Goal: Task Accomplishment & Management: Manage account settings

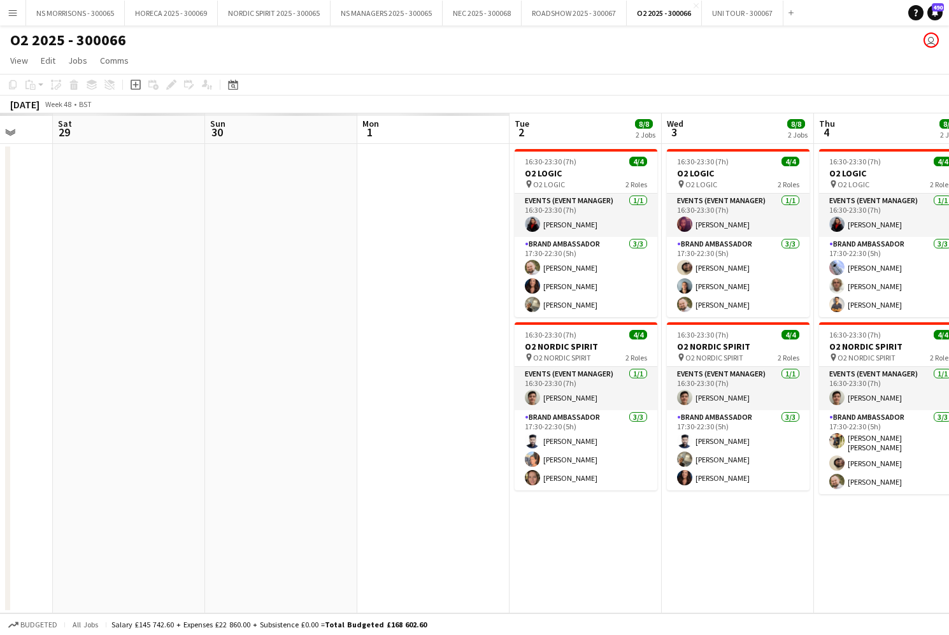
scroll to position [0, 291]
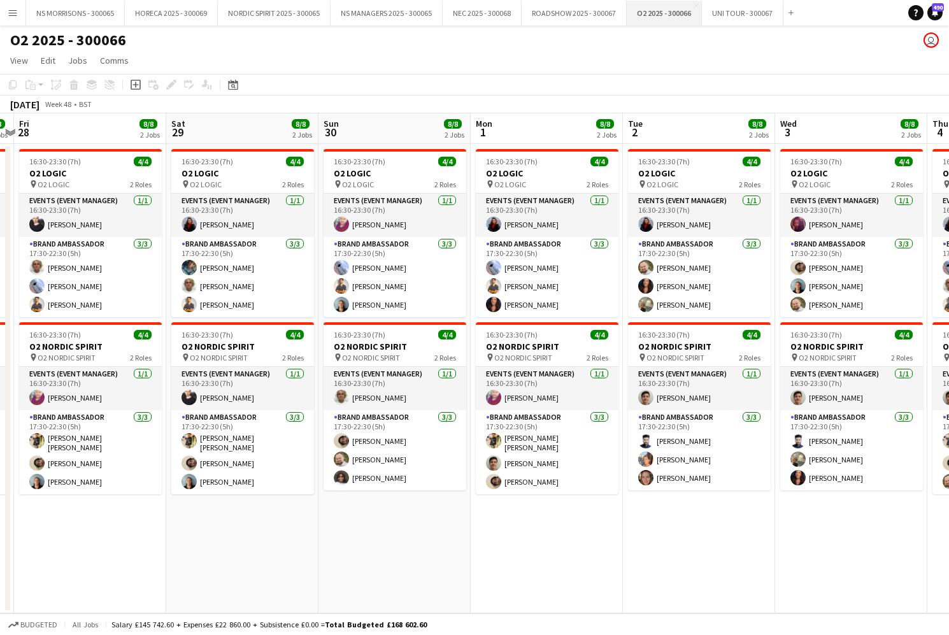
click at [663, 20] on button "O2 2025 - 300066 Close" at bounding box center [664, 13] width 75 height 25
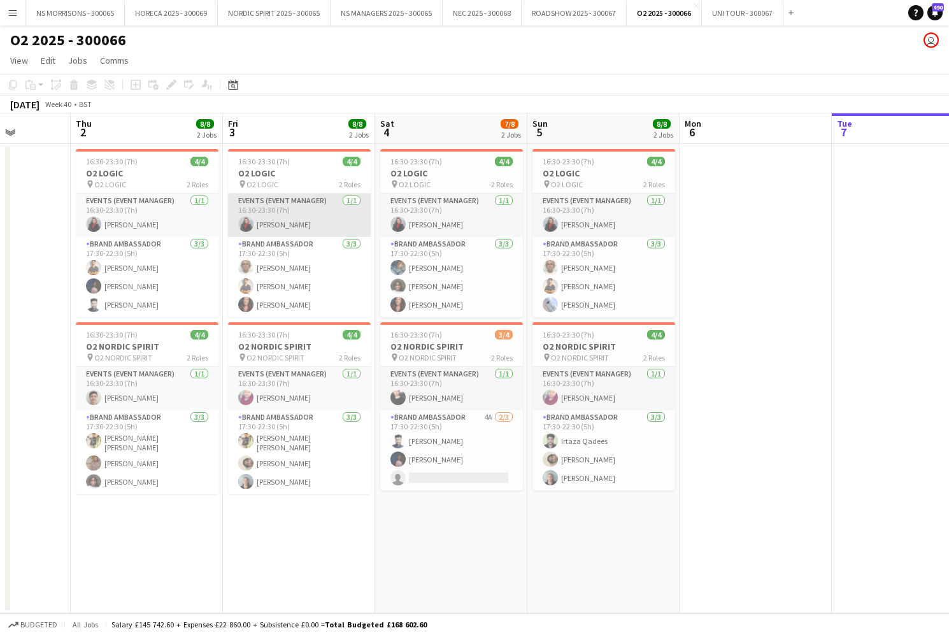
scroll to position [0, 387]
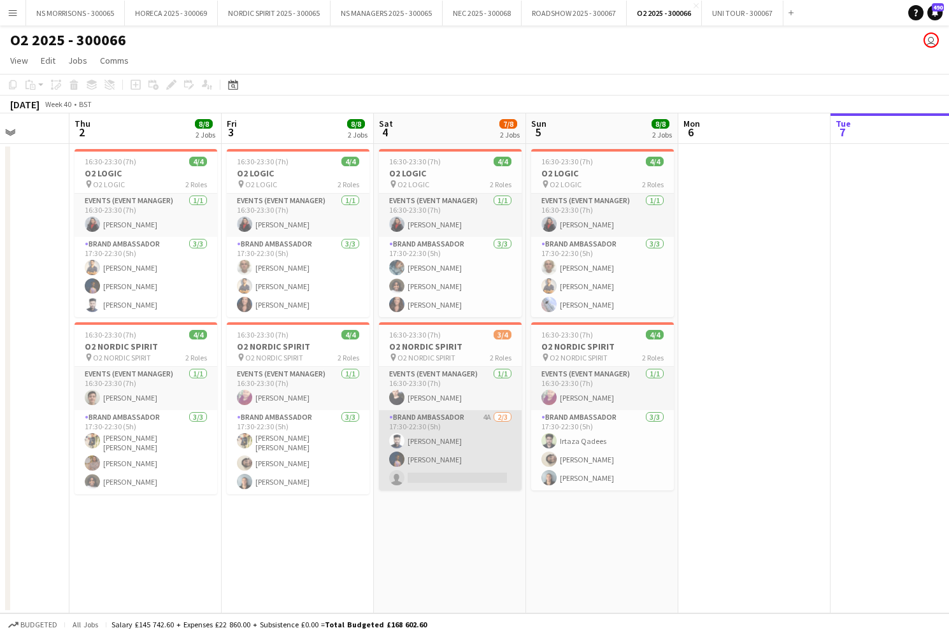
click at [463, 475] on app-card-role "Brand Ambassador 4A [DATE] 17:30-22:30 (5h) [PERSON_NAME] Arukattil [PERSON_NAM…" at bounding box center [450, 450] width 143 height 80
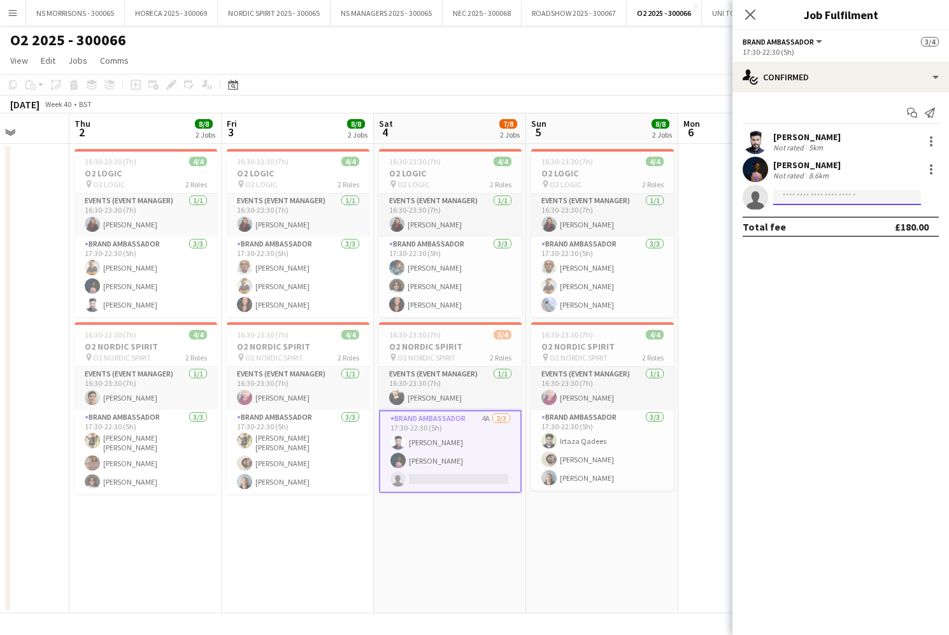
click at [782, 198] on input at bounding box center [847, 197] width 148 height 15
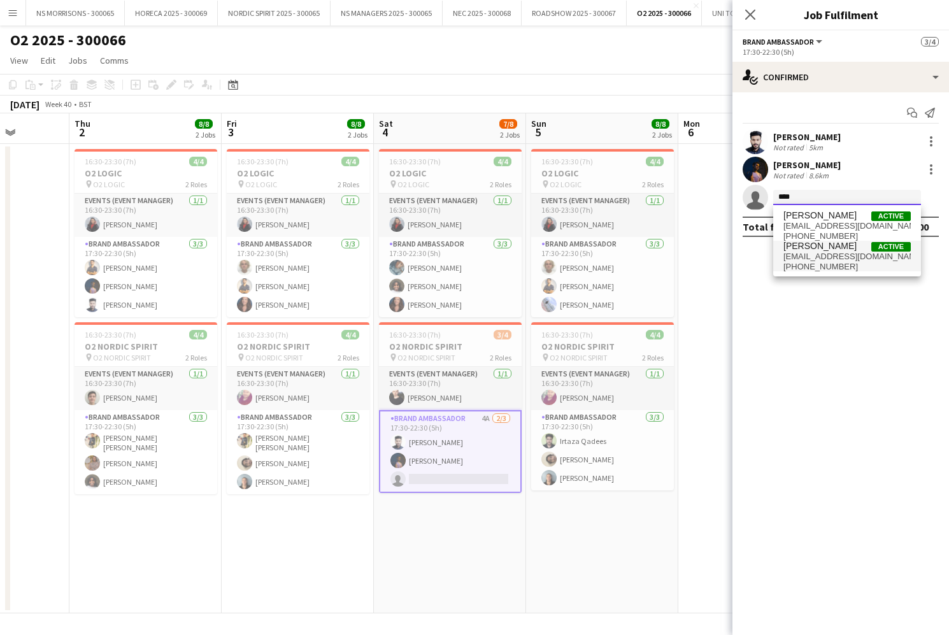
type input "****"
click at [790, 259] on span "[EMAIL_ADDRESS][DOMAIN_NAME]" at bounding box center [847, 257] width 127 height 10
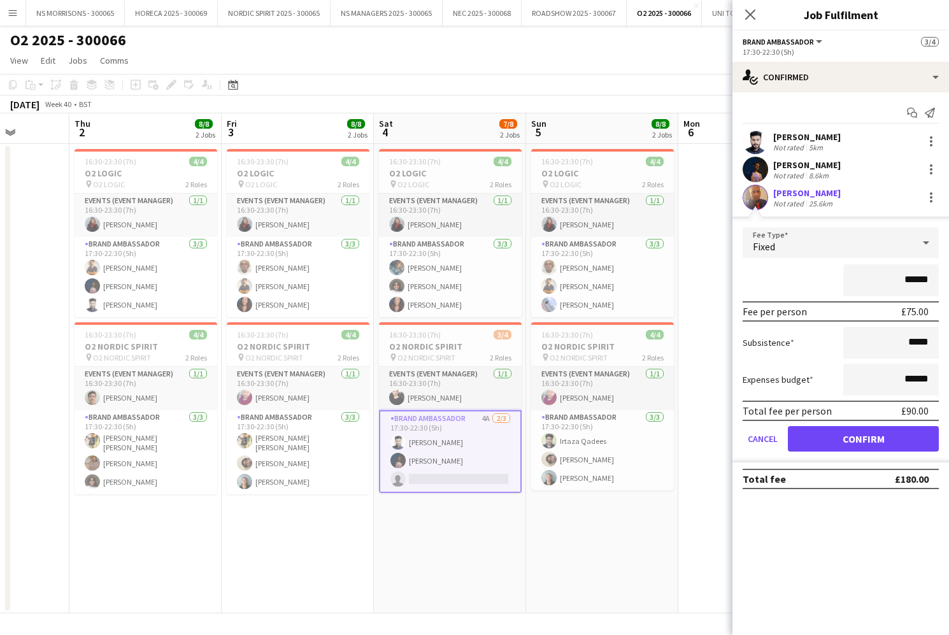
click at [824, 443] on button "Confirm" at bounding box center [863, 438] width 151 height 25
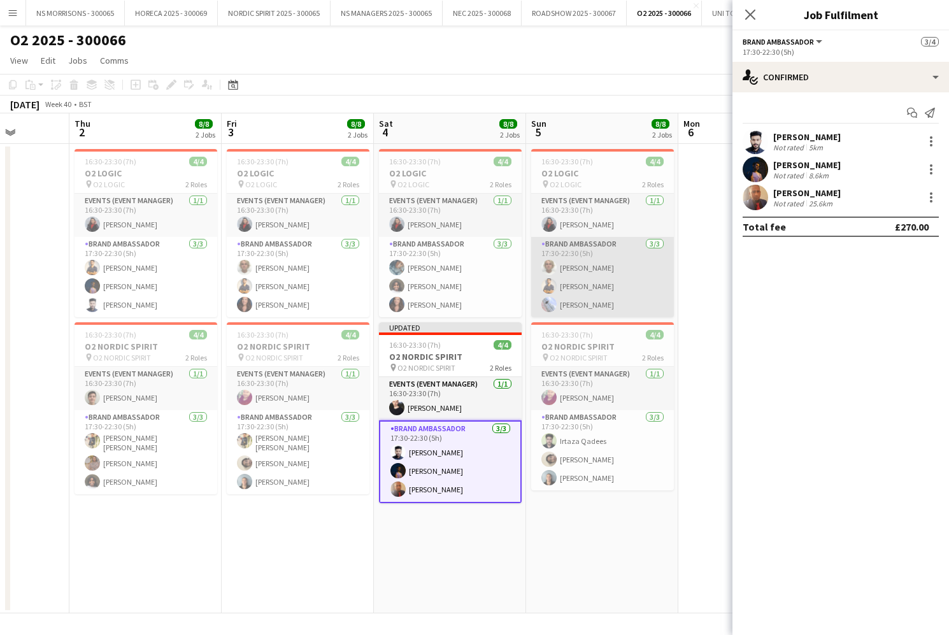
click at [582, 284] on app-card-role "Brand Ambassador [DATE] 17:30-22:30 (5h) [PERSON_NAME] Muhammad [PERSON_NAME] […" at bounding box center [602, 277] width 143 height 80
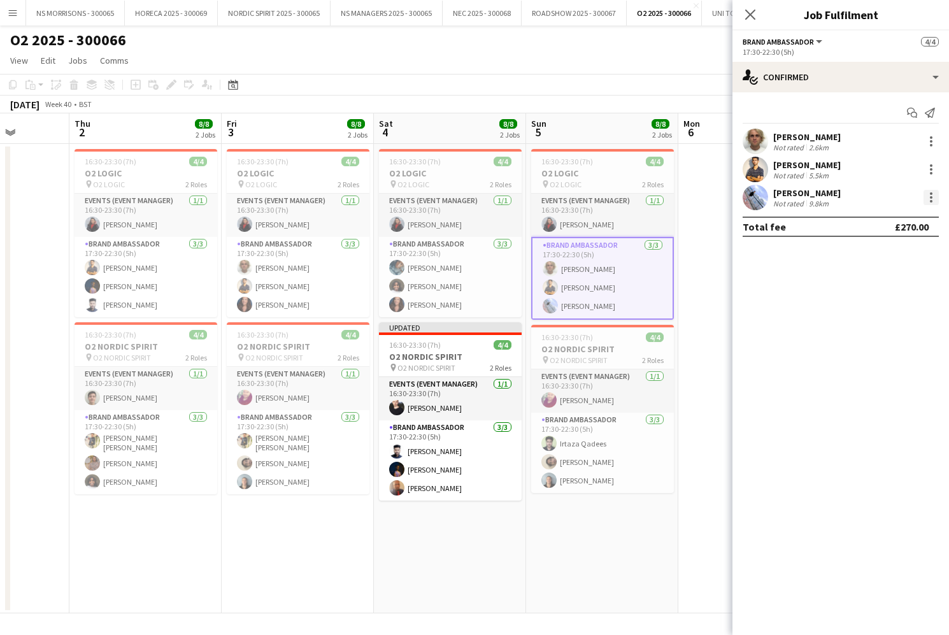
click at [935, 199] on div at bounding box center [931, 197] width 15 height 15
drag, startPoint x: 889, startPoint y: 353, endPoint x: 861, endPoint y: 270, distance: 88.0
click at [889, 353] on button "Remove" at bounding box center [889, 343] width 99 height 31
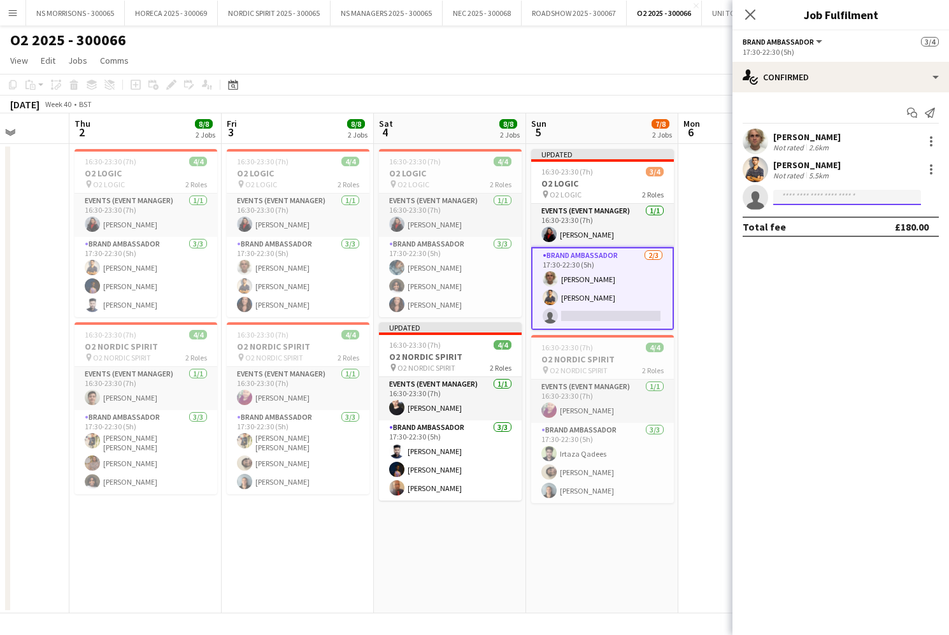
click at [830, 198] on input at bounding box center [847, 197] width 148 height 15
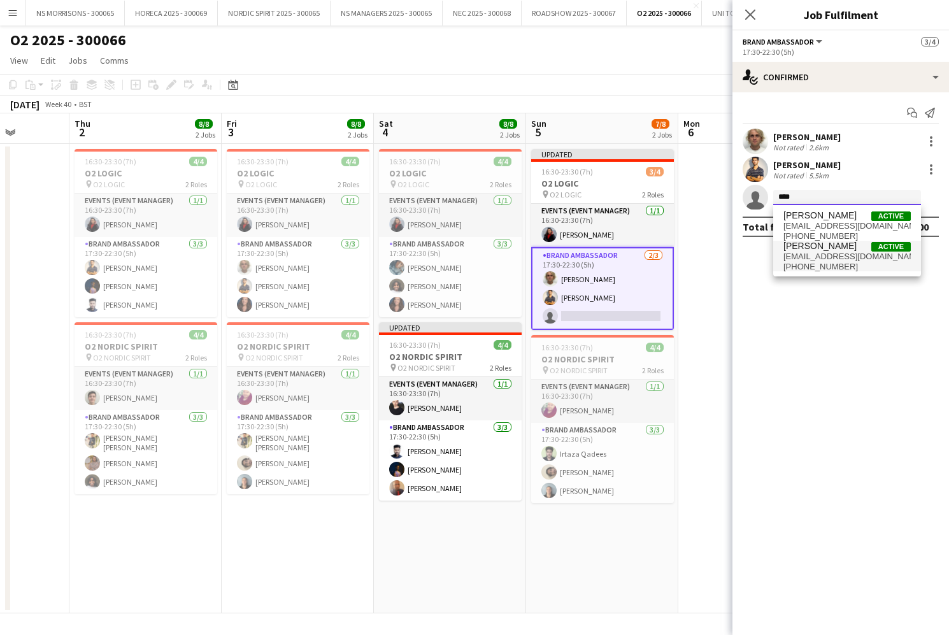
type input "****"
click at [819, 254] on span "[EMAIL_ADDRESS][DOMAIN_NAME]" at bounding box center [847, 257] width 127 height 10
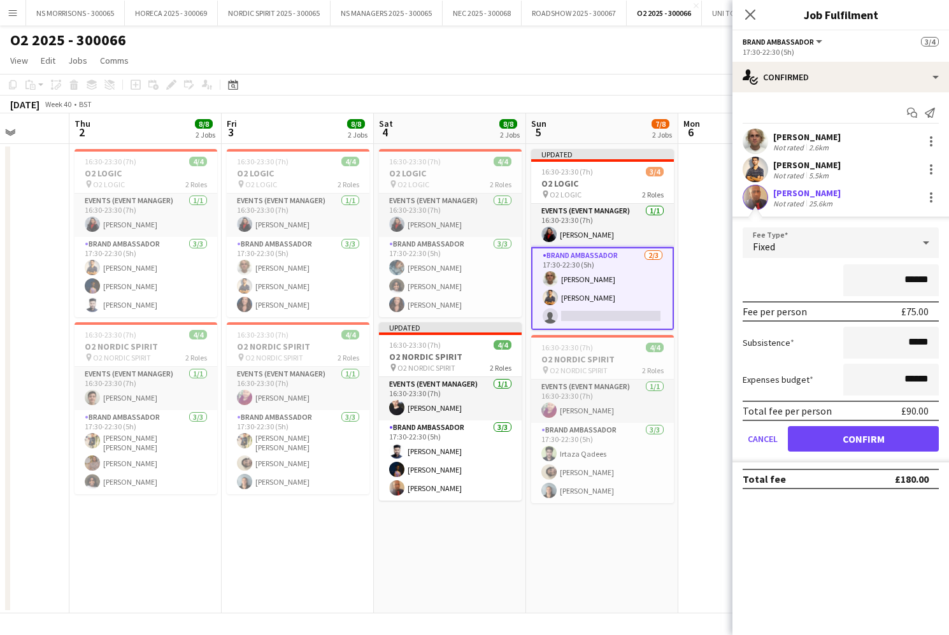
click at [821, 443] on button "Confirm" at bounding box center [863, 438] width 151 height 25
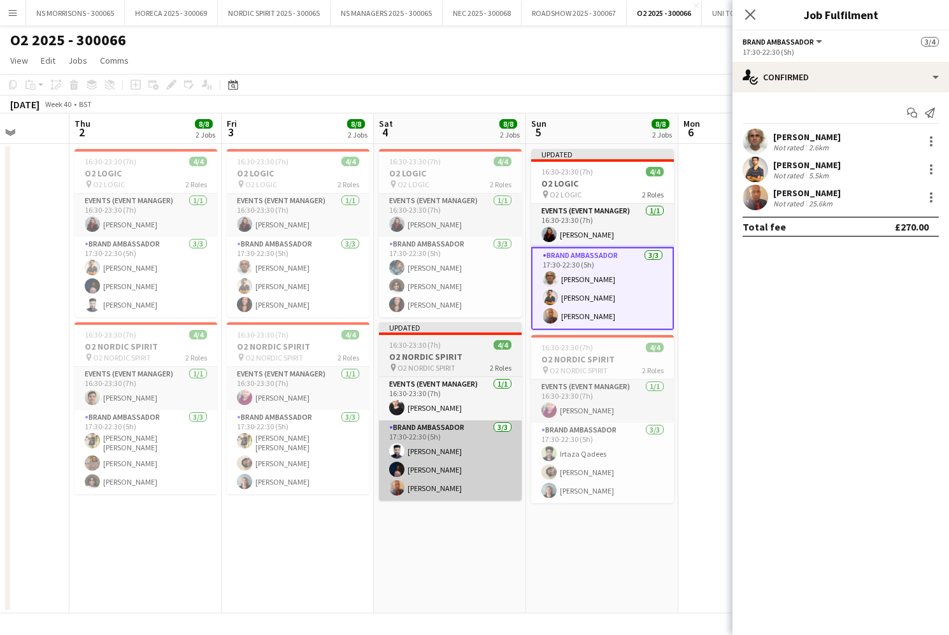
drag, startPoint x: 410, startPoint y: 548, endPoint x: 512, endPoint y: 439, distance: 148.8
click at [410, 547] on app-date-cell "16:30-23:30 (7h) 4/4 O2 LOGIC pin O2 LOGIC 2 Roles Events (Event Manager) [DATE…" at bounding box center [450, 379] width 152 height 470
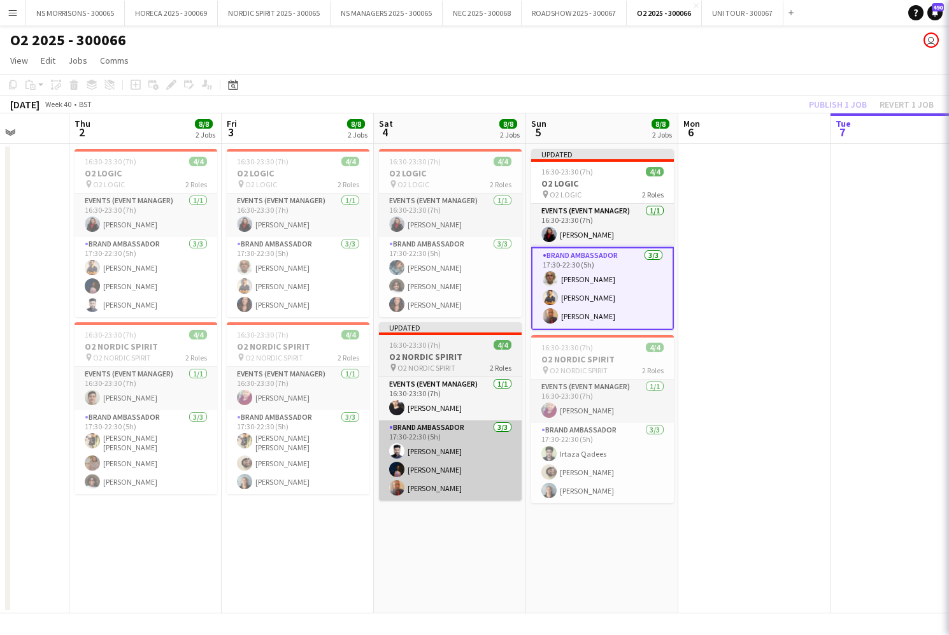
scroll to position [0, 388]
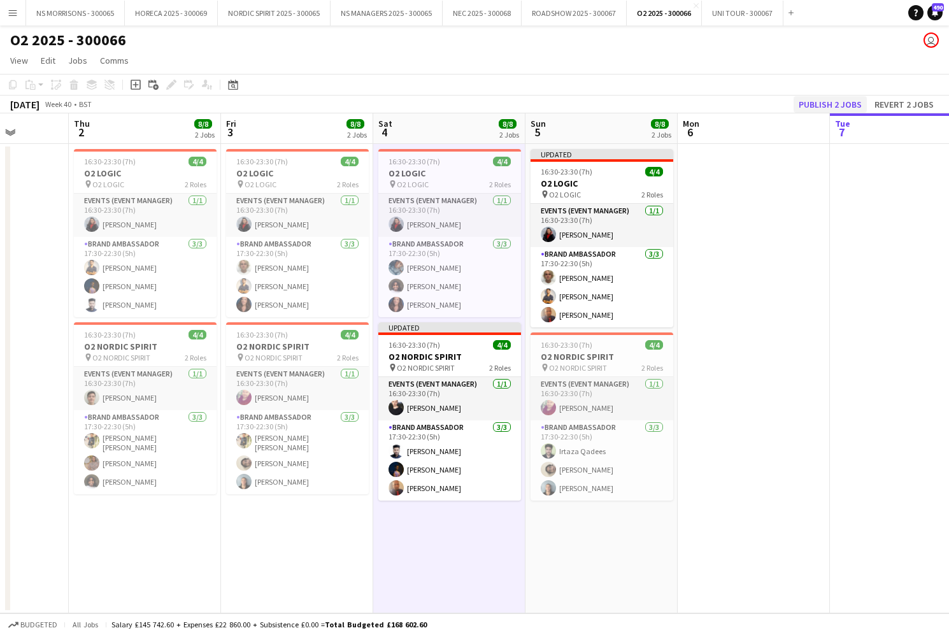
click at [812, 106] on button "Publish 2 jobs" at bounding box center [830, 104] width 73 height 17
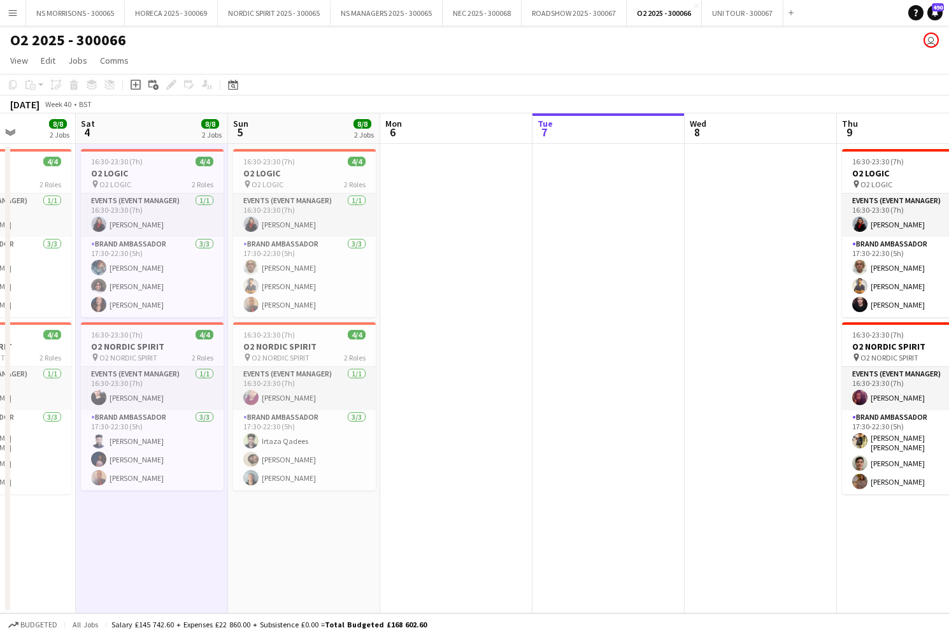
scroll to position [0, 392]
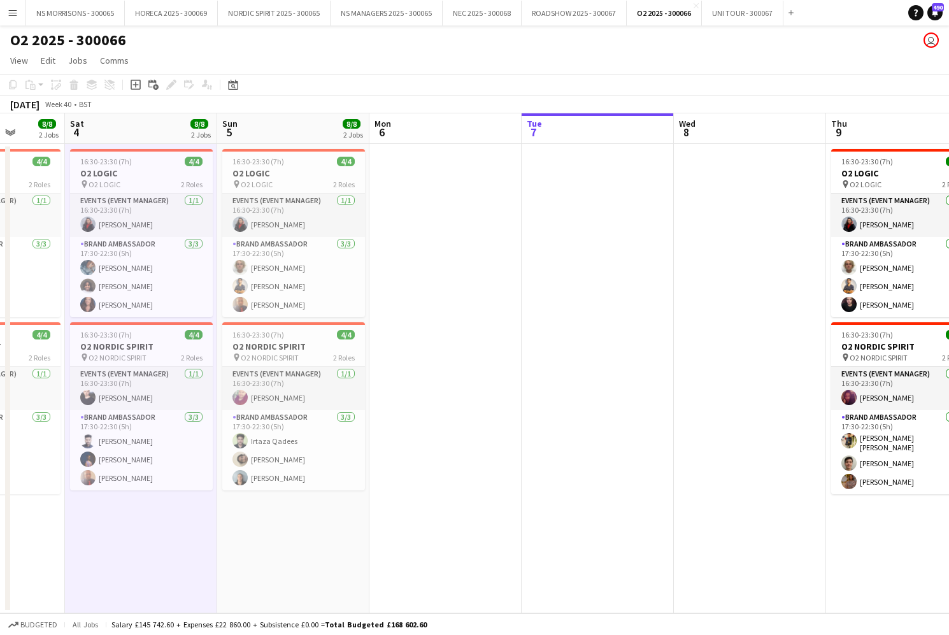
click at [17, 15] on app-icon "Menu" at bounding box center [13, 13] width 10 height 10
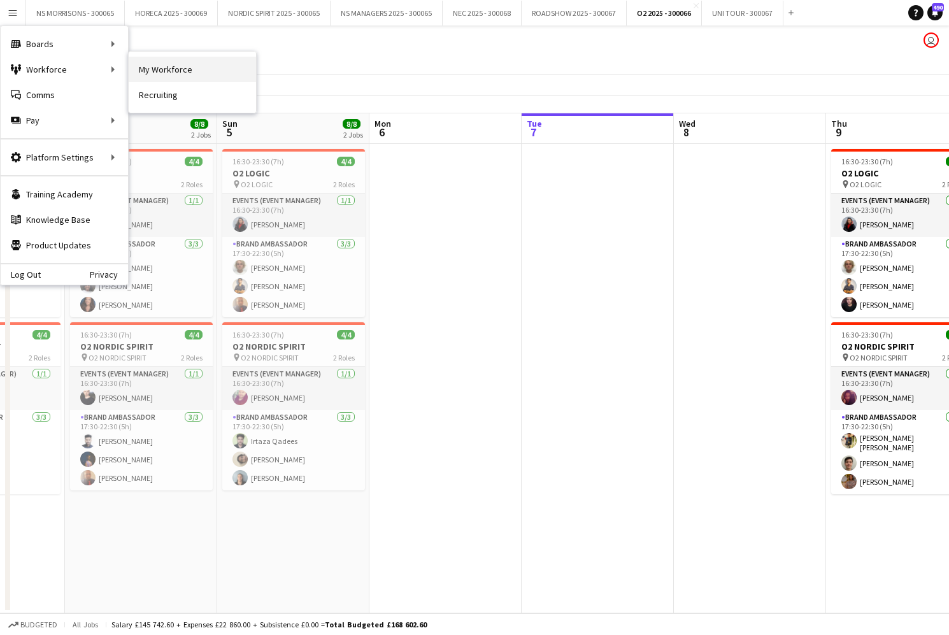
click at [145, 68] on link "My Workforce" at bounding box center [192, 69] width 127 height 25
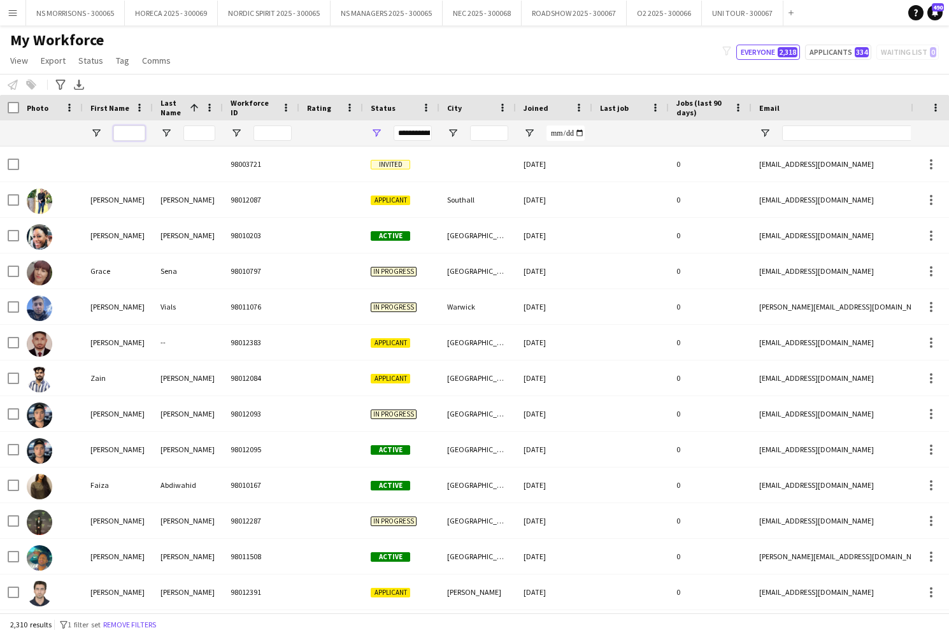
click at [121, 136] on input "First Name Filter Input" at bounding box center [129, 133] width 32 height 15
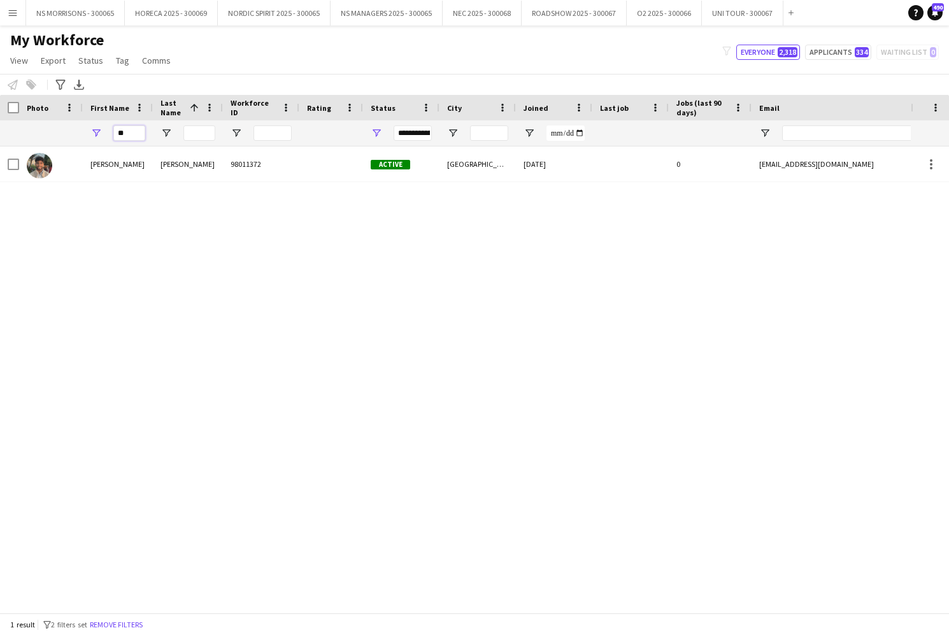
type input "*"
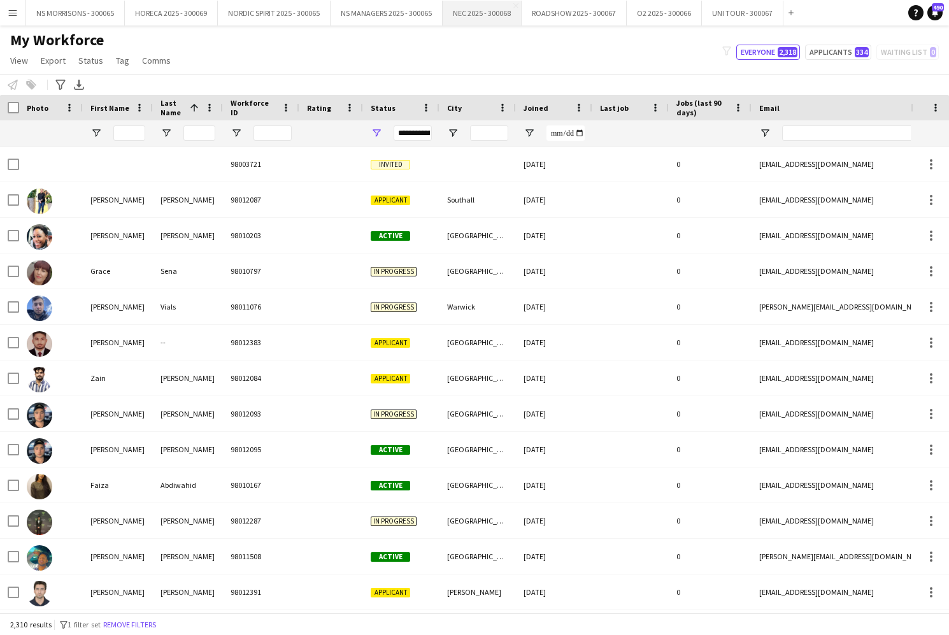
click at [503, 21] on button "NEC 2025 - 300068 Close" at bounding box center [482, 13] width 79 height 25
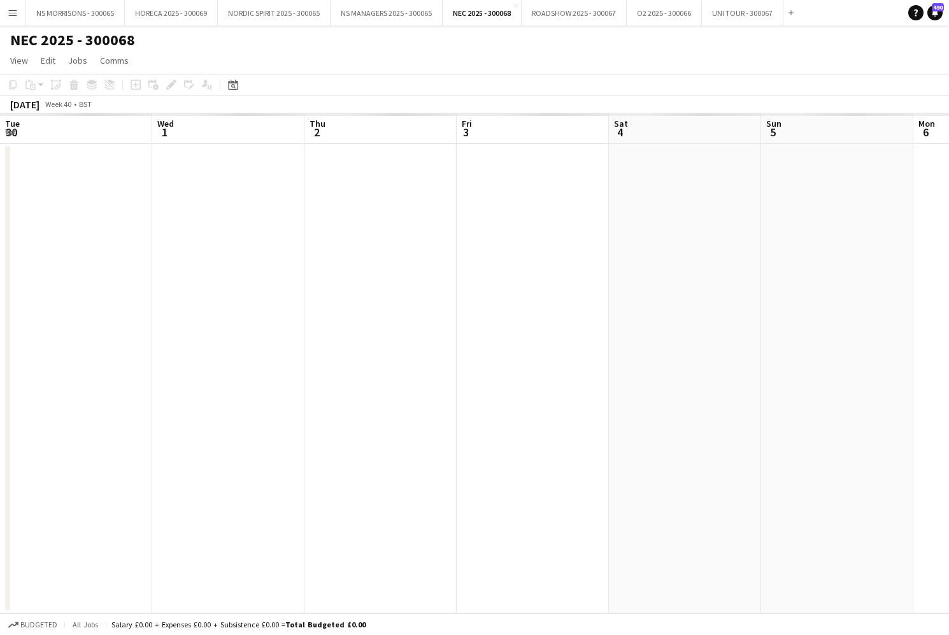
scroll to position [0, 305]
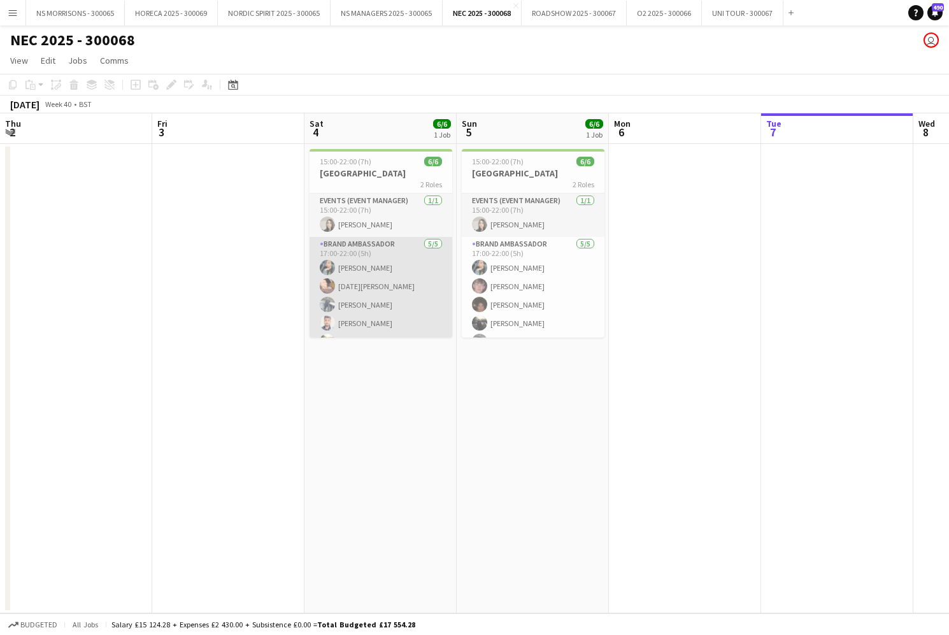
click at [406, 303] on app-card-role "Brand Ambassador [DATE] 17:00-22:00 (5h) [PERSON_NAME] [DATE][PERSON_NAME] [PER…" at bounding box center [381, 295] width 143 height 117
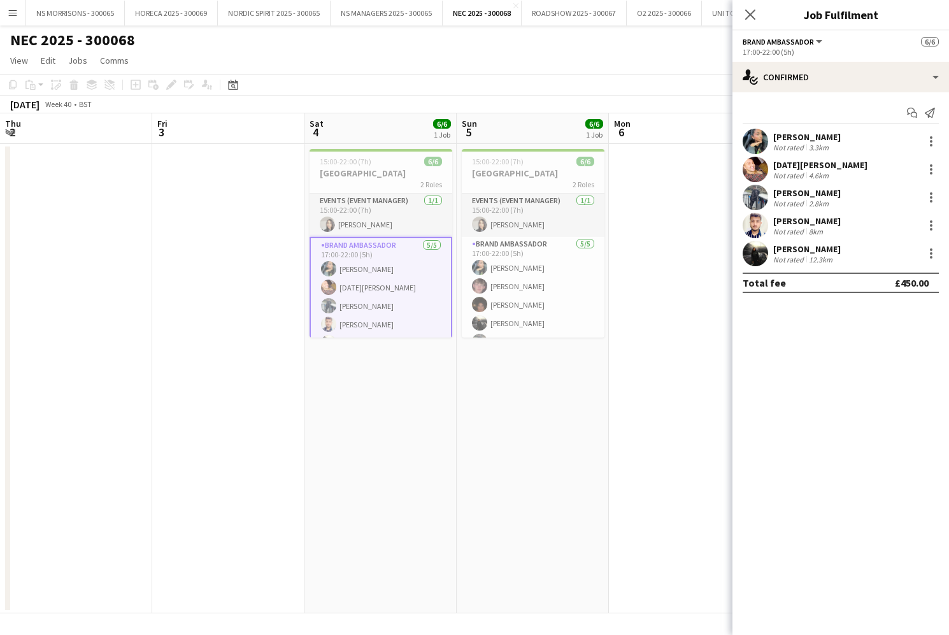
click at [373, 445] on app-date-cell "15:00-22:00 (7h) 6/6 BIRMINGHAM ARENA 2 Roles Events (Event Manager) 1/1 15:00-…" at bounding box center [381, 379] width 152 height 470
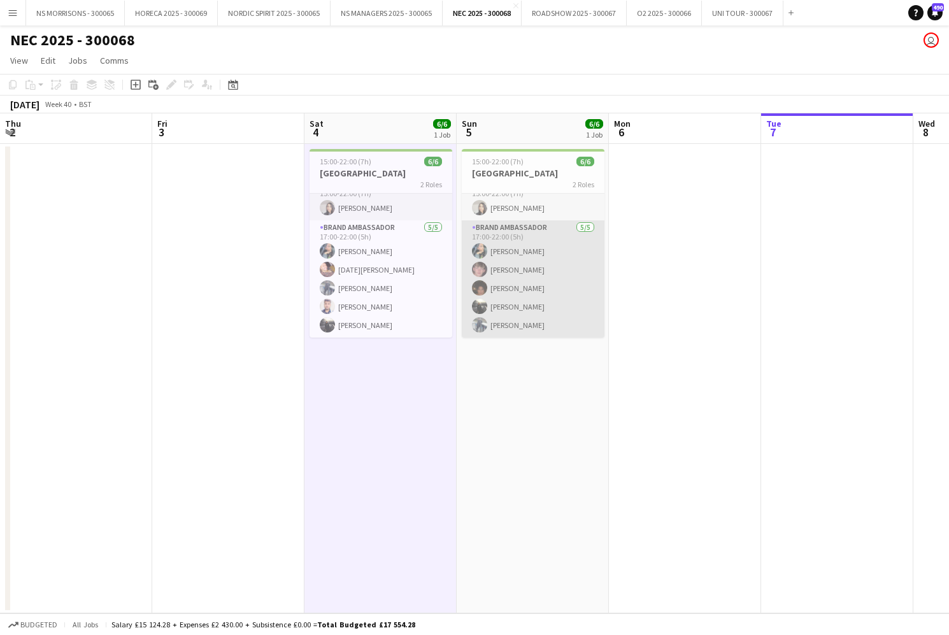
scroll to position [17, 0]
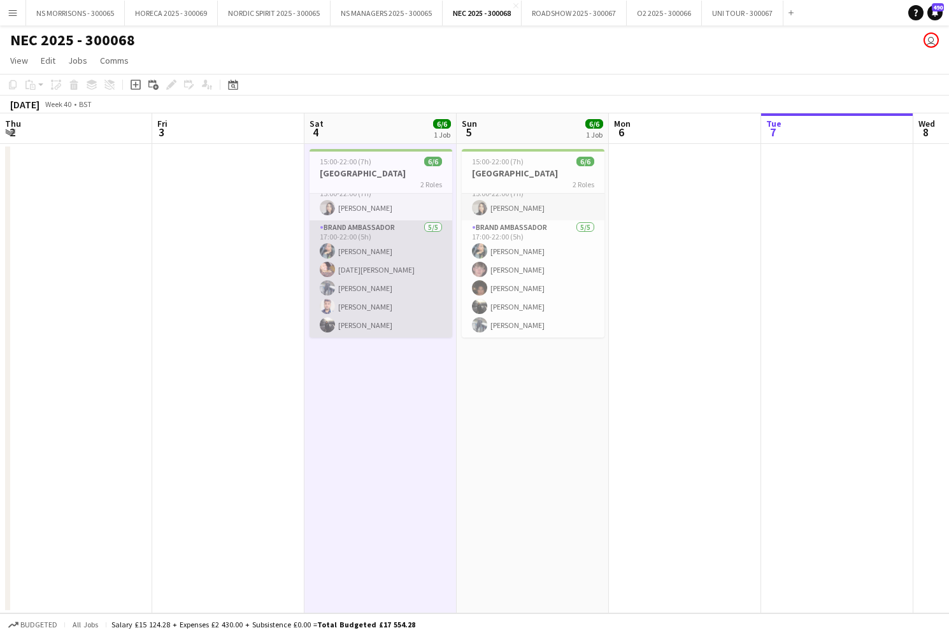
drag, startPoint x: 412, startPoint y: 305, endPoint x: 444, endPoint y: 289, distance: 35.6
click at [412, 305] on app-card-role "Brand Ambassador 5/5 17:00-22:00 (5h) Samira Begum Raja Ali Saif Hassan Azahar …" at bounding box center [381, 278] width 143 height 117
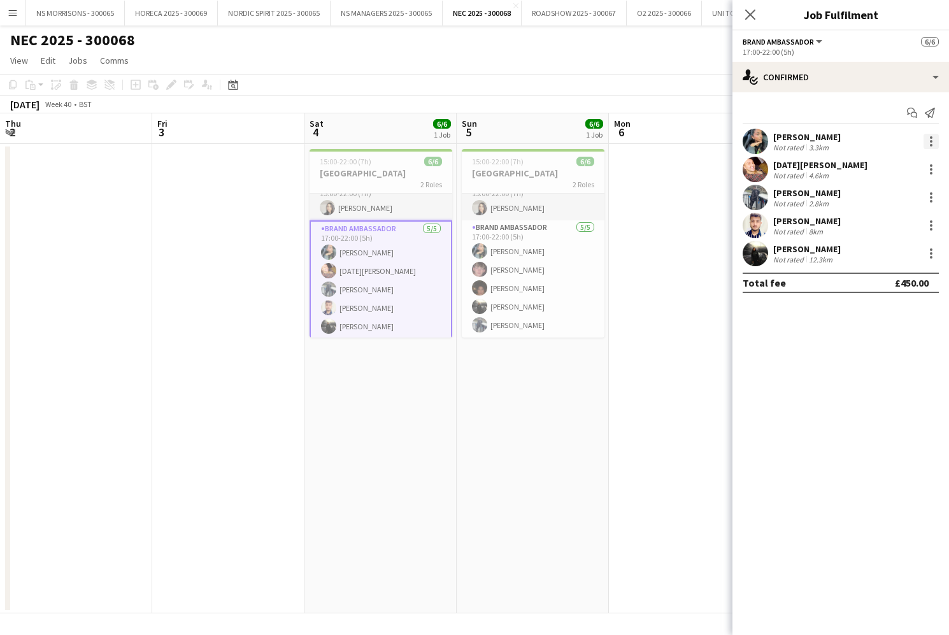
click at [930, 138] on div at bounding box center [931, 137] width 3 height 3
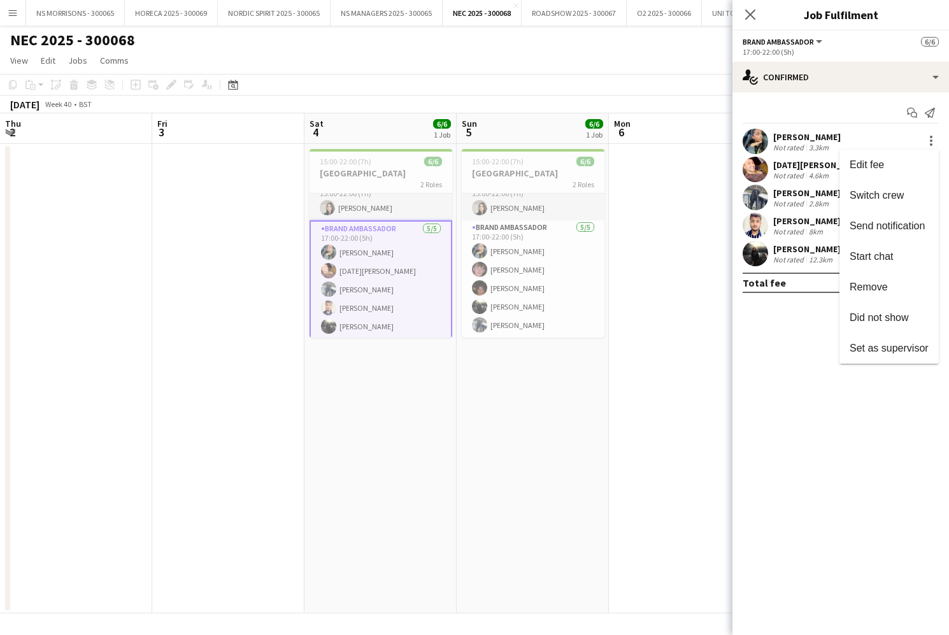
click at [882, 287] on span "Remove" at bounding box center [869, 287] width 38 height 11
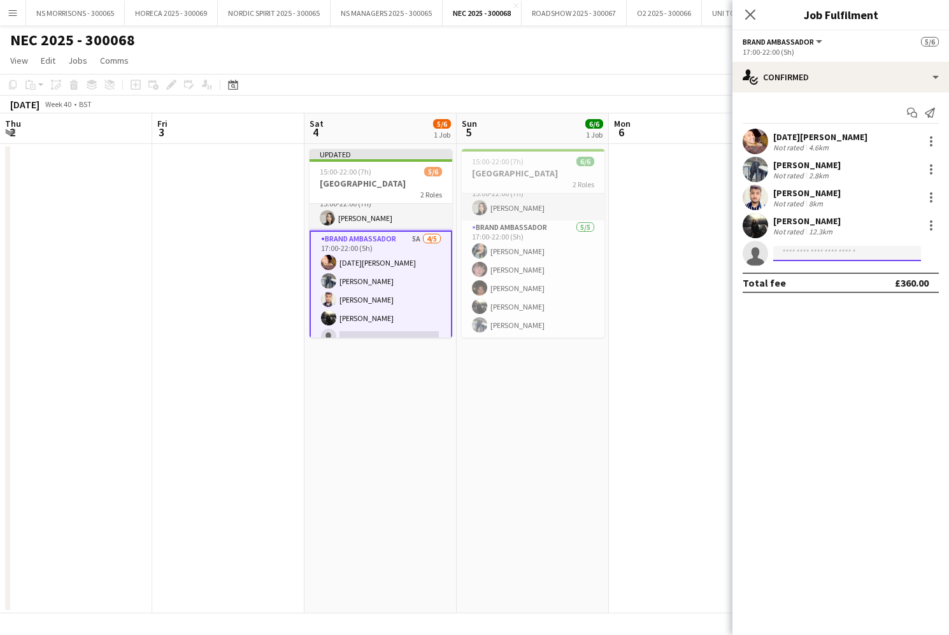
click at [817, 250] on input at bounding box center [847, 253] width 148 height 15
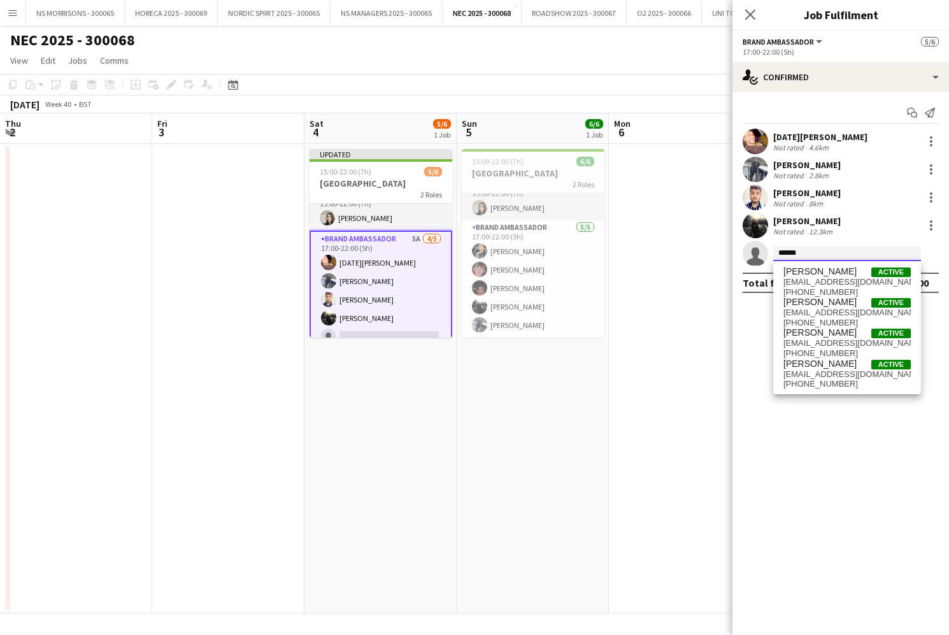
type input "******"
drag, startPoint x: 830, startPoint y: 352, endPoint x: 828, endPoint y: 372, distance: 20.4
click at [828, 372] on span "dr.georgetom91@gmail.com" at bounding box center [847, 375] width 127 height 10
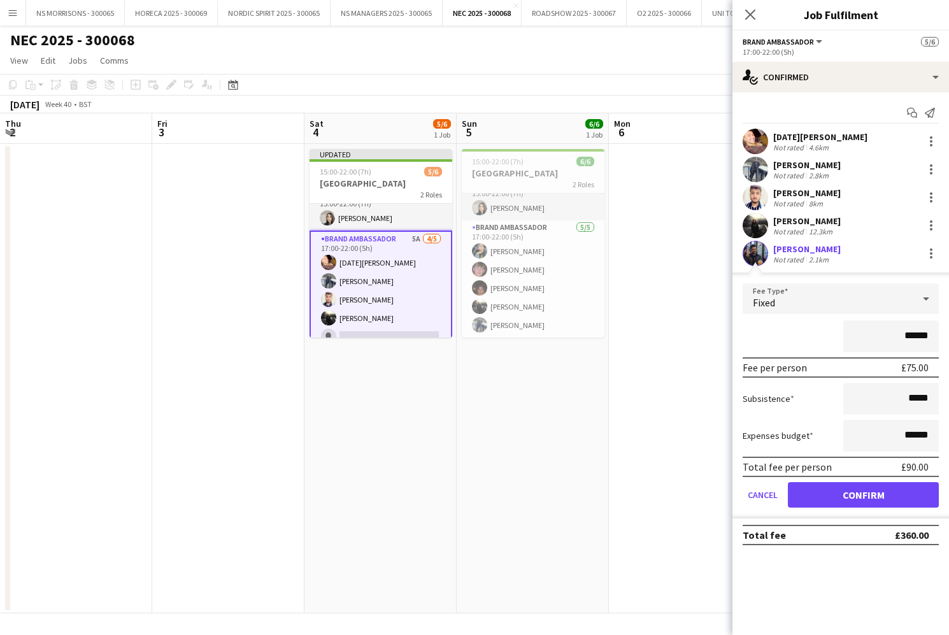
click at [817, 504] on button "Confirm" at bounding box center [863, 494] width 151 height 25
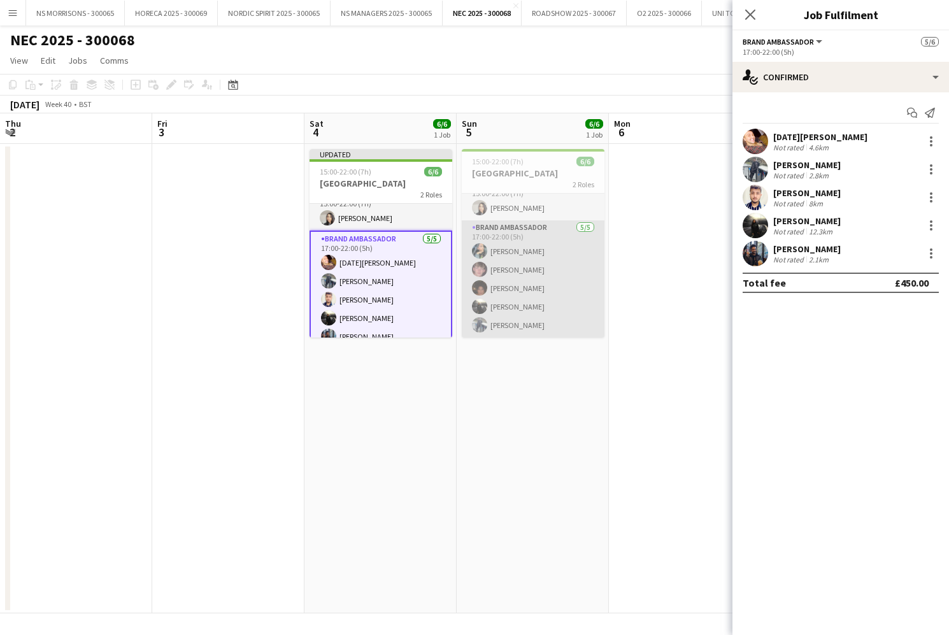
click at [516, 279] on app-card-role "Brand Ambassador 5/5 17:00-22:00 (5h) Samira Begum Zac Bayliss Tarnjit Lally Se…" at bounding box center [533, 278] width 143 height 117
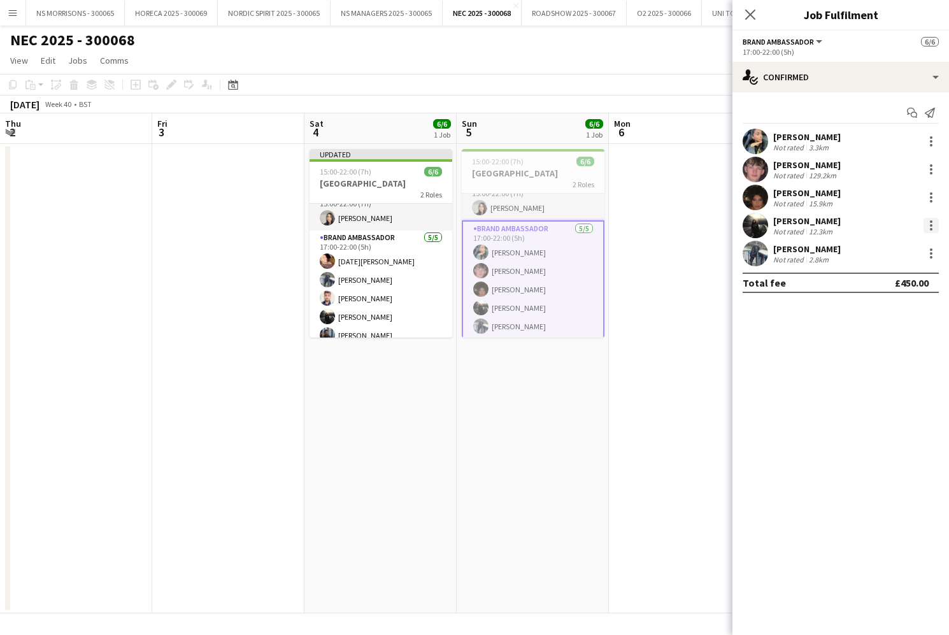
click at [931, 222] on div at bounding box center [931, 221] width 3 height 3
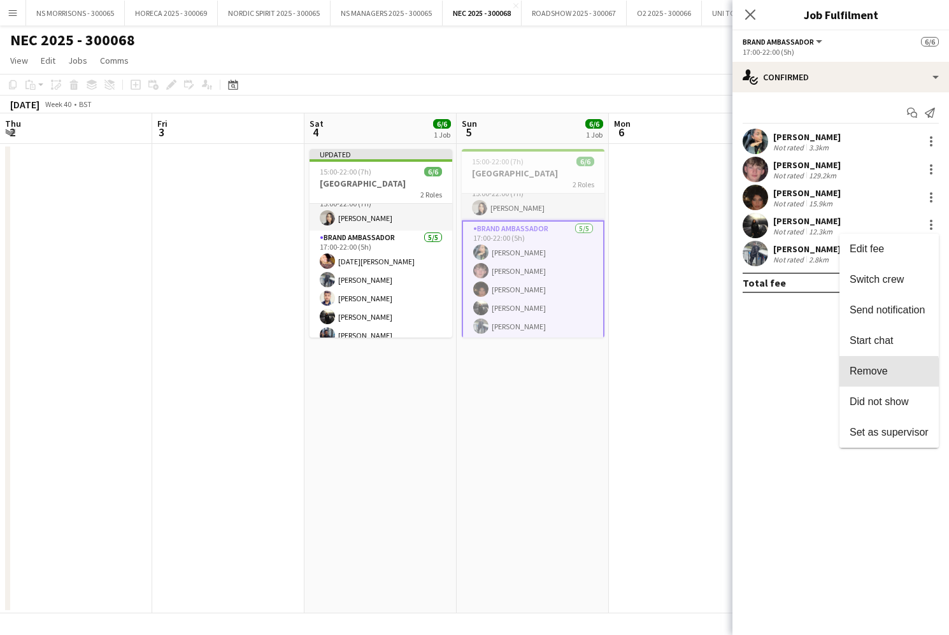
drag, startPoint x: 856, startPoint y: 377, endPoint x: 812, endPoint y: 303, distance: 85.8
click at [856, 377] on span "Remove" at bounding box center [869, 371] width 38 height 11
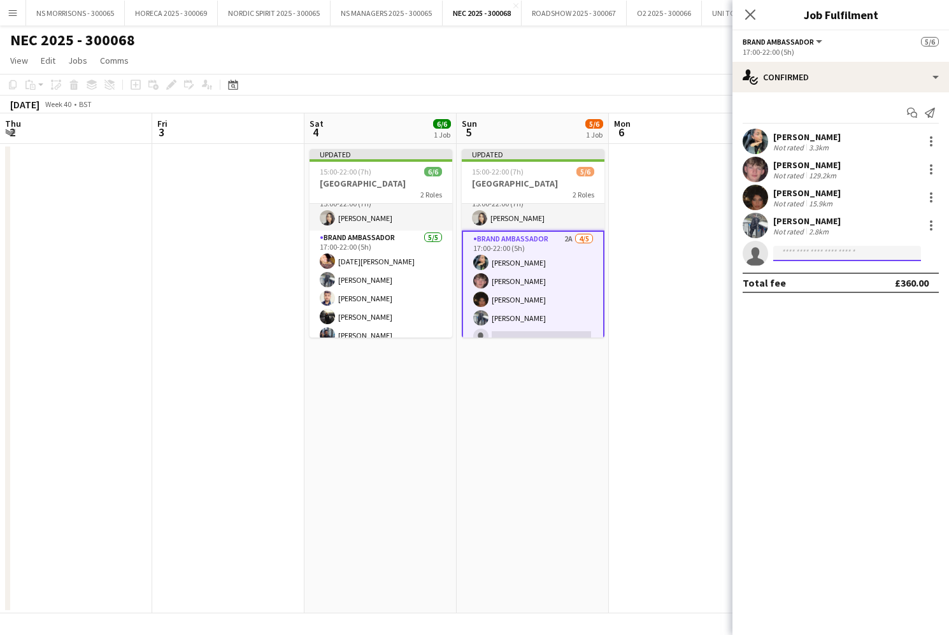
click at [802, 252] on input at bounding box center [847, 253] width 148 height 15
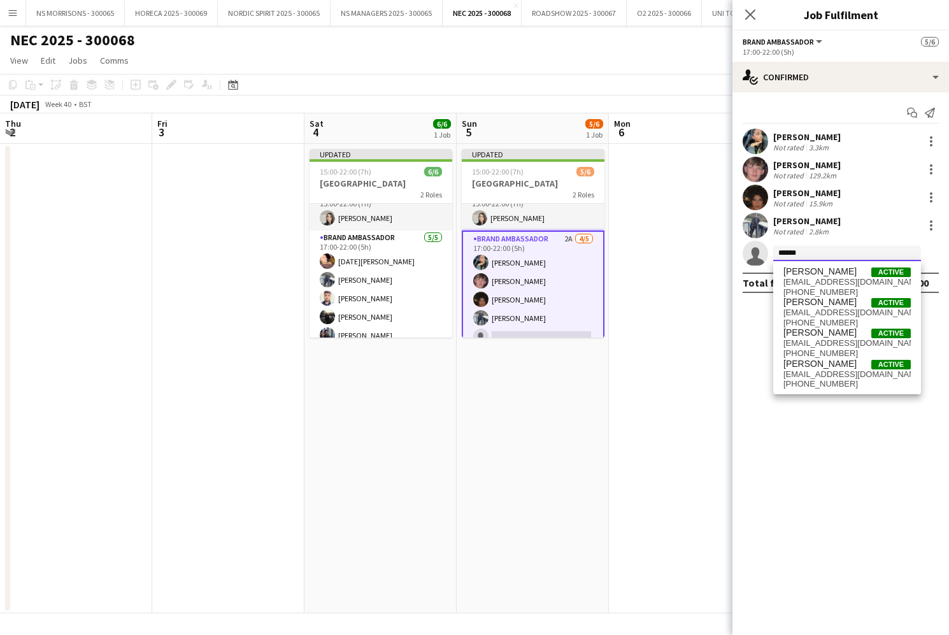
type input "******"
drag, startPoint x: 806, startPoint y: 273, endPoint x: 803, endPoint y: 370, distance: 96.9
click at [803, 370] on span "dr.georgetom91@gmail.com" at bounding box center [847, 375] width 127 height 10
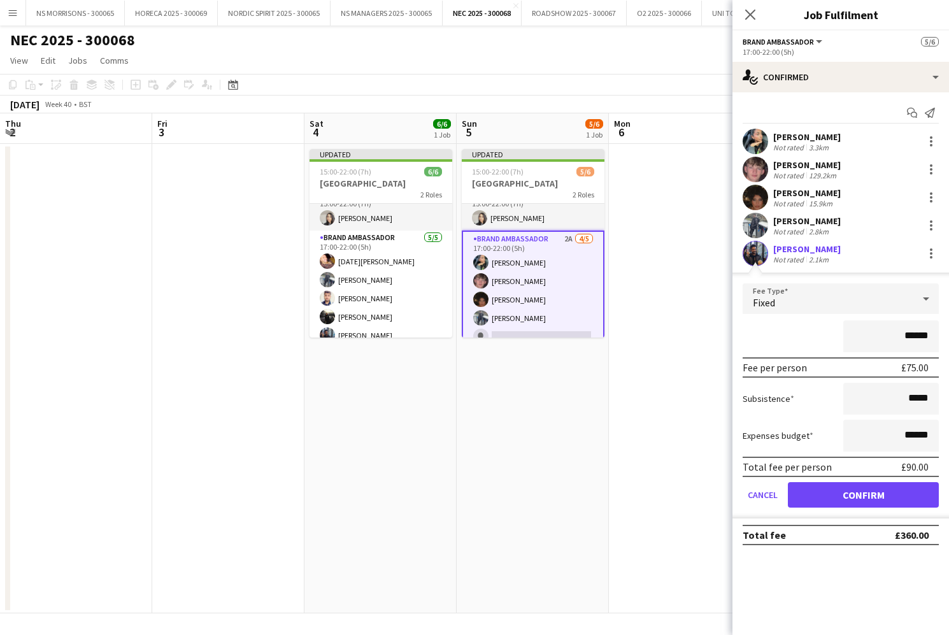
click at [798, 488] on button "Confirm" at bounding box center [863, 494] width 151 height 25
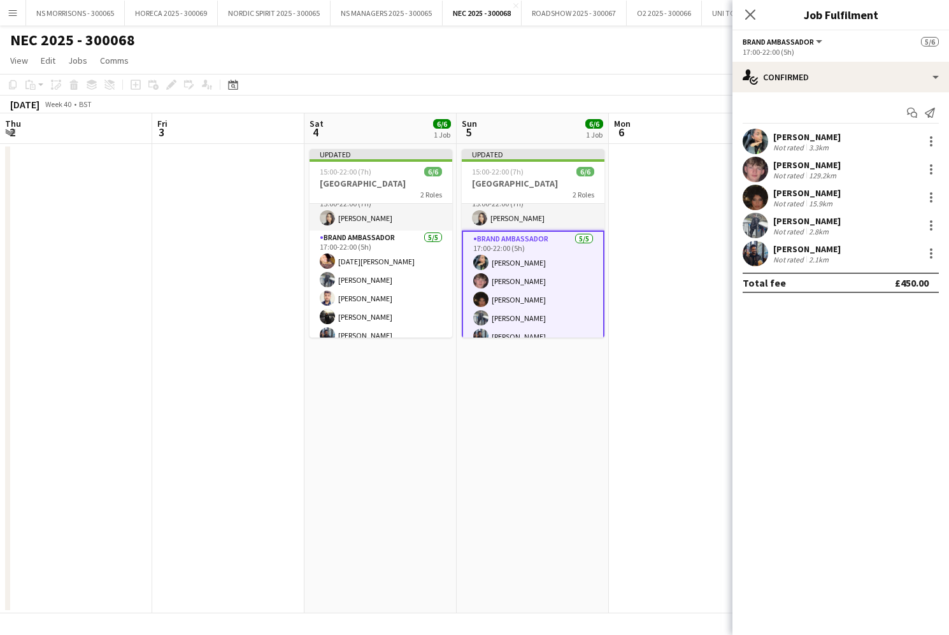
click at [644, 411] on app-date-cell at bounding box center [685, 379] width 152 height 470
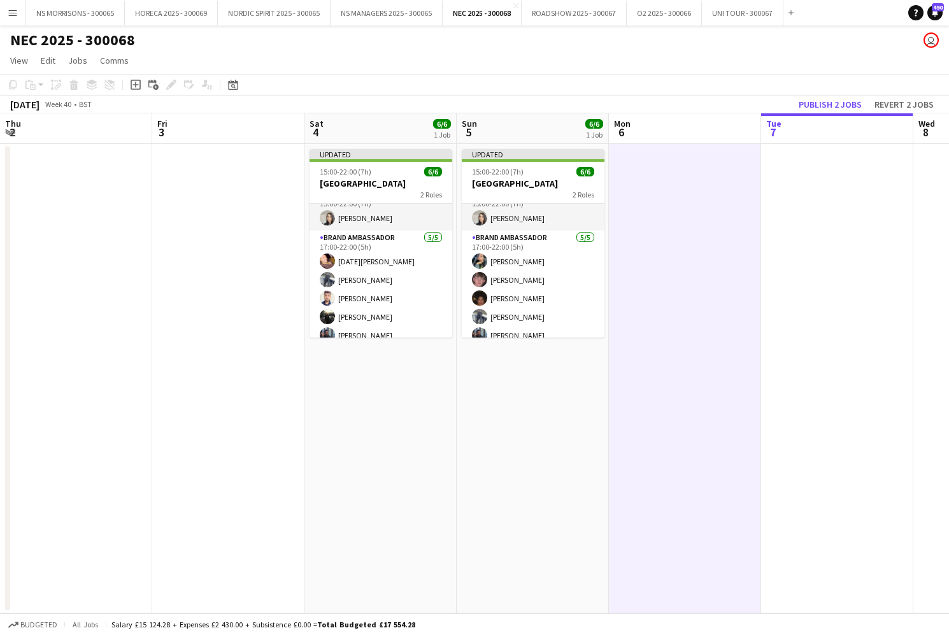
click at [816, 104] on button "Publish 2 jobs" at bounding box center [830, 104] width 73 height 17
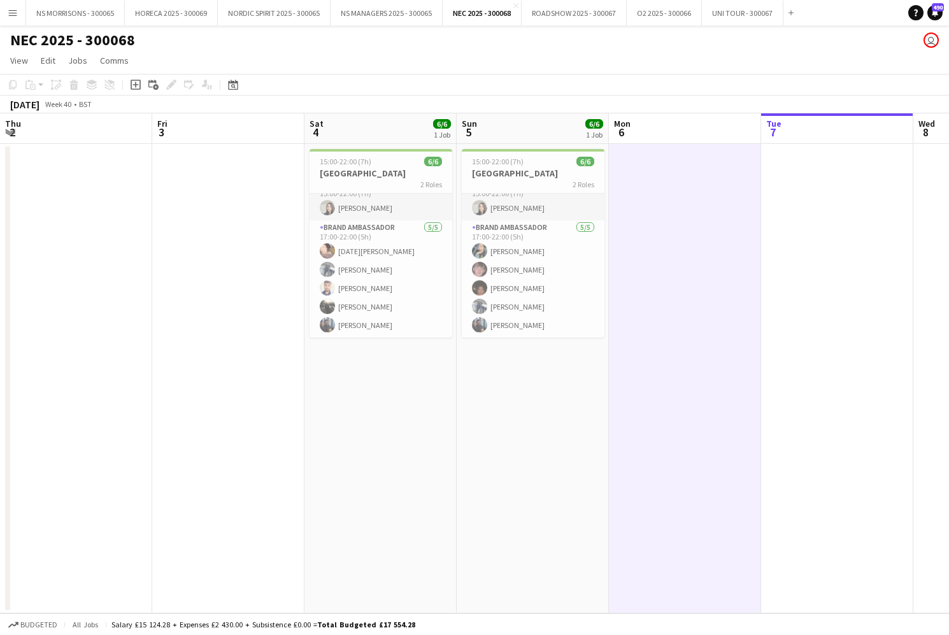
click at [13, 13] on app-icon "Menu" at bounding box center [13, 13] width 10 height 10
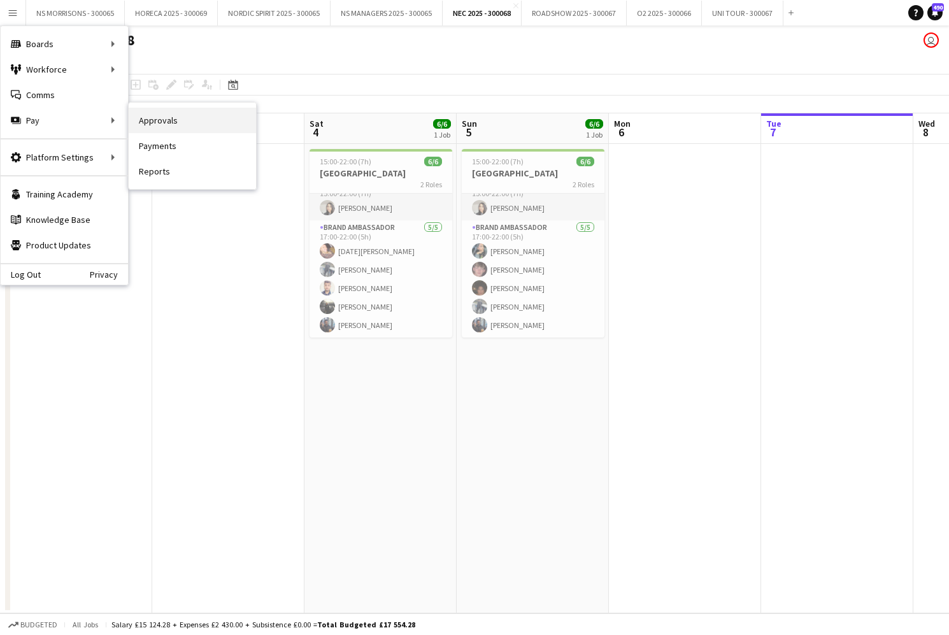
click at [149, 119] on link "Approvals" at bounding box center [192, 120] width 127 height 25
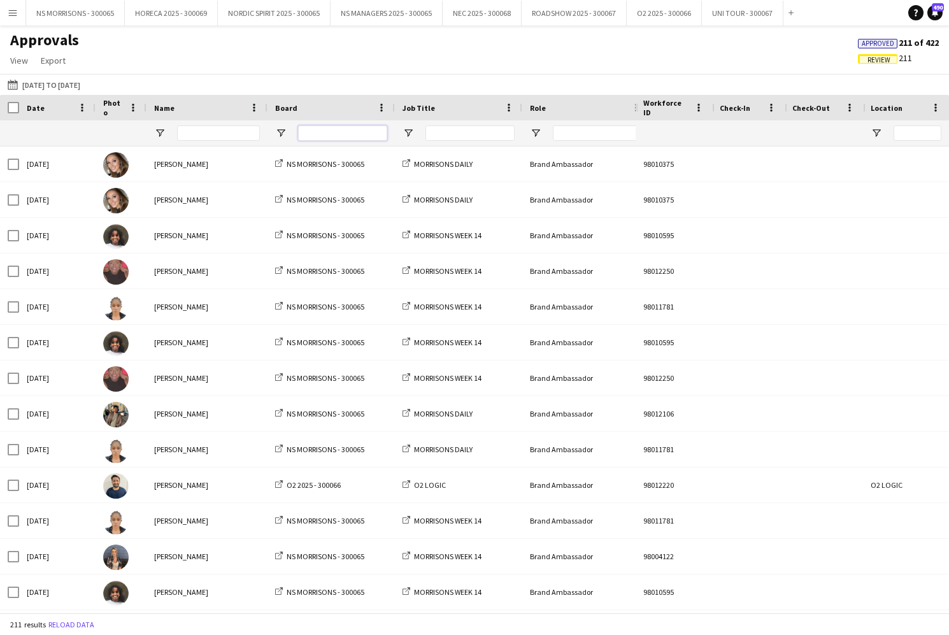
click at [326, 133] on input "Board Filter Input" at bounding box center [342, 133] width 89 height 15
type input "****"
click at [213, 132] on input "Name Filter Input" at bounding box center [218, 133] width 83 height 15
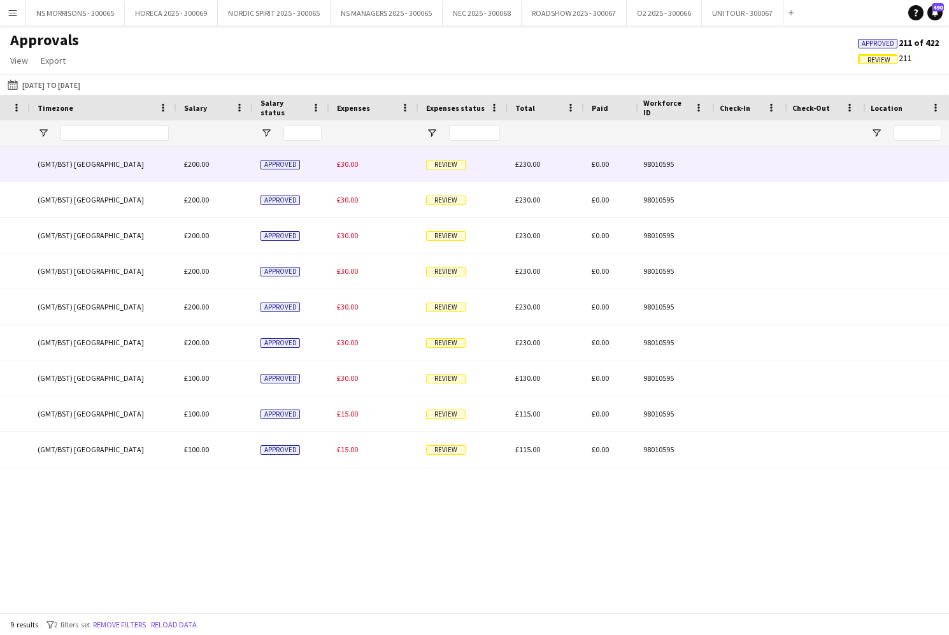
type input "****"
click at [343, 169] on div "£30.00" at bounding box center [373, 164] width 89 height 35
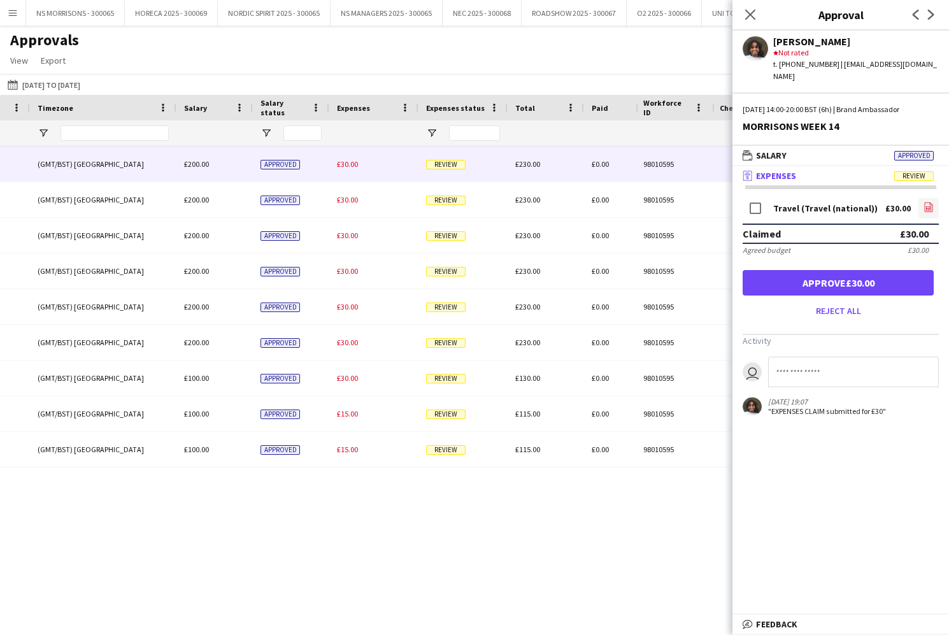
click at [931, 202] on icon "file-image" at bounding box center [929, 207] width 10 height 10
click at [882, 277] on button "Approve £30.00" at bounding box center [838, 282] width 191 height 25
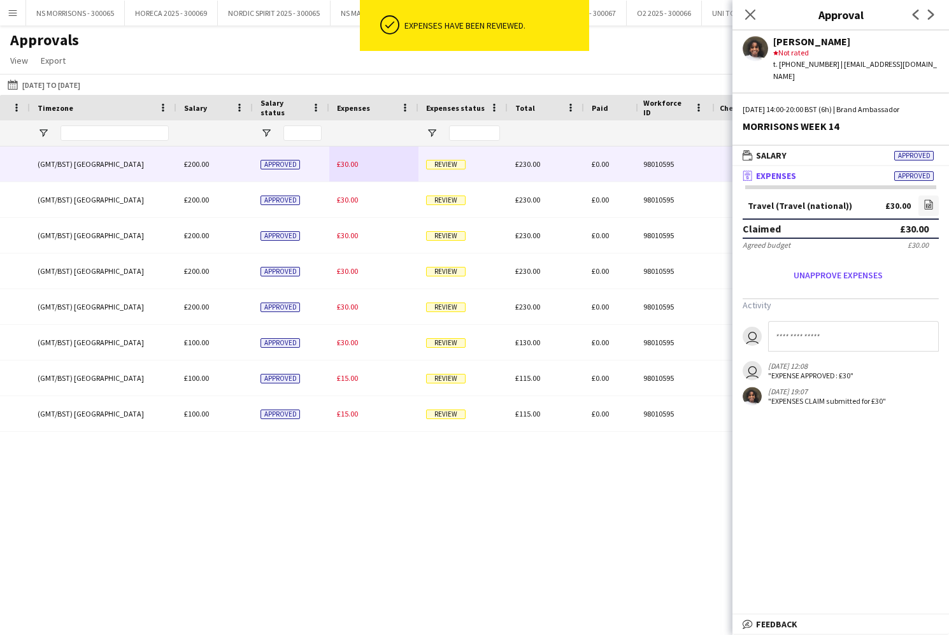
click at [352, 166] on span "£30.00" at bounding box center [347, 164] width 21 height 10
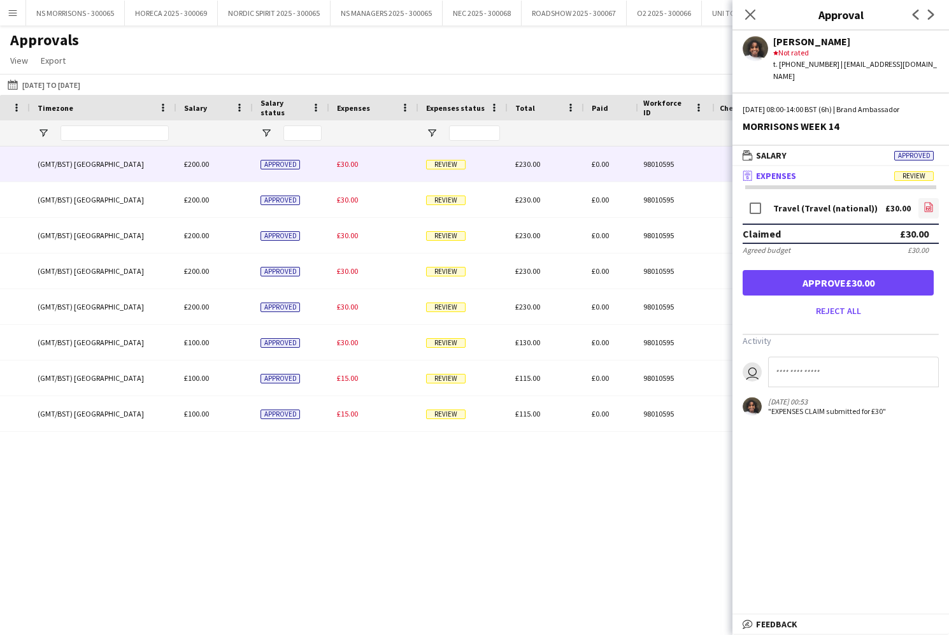
click at [926, 206] on icon at bounding box center [928, 208] width 5 height 4
click at [878, 270] on button "Approve £30.00" at bounding box center [838, 282] width 191 height 25
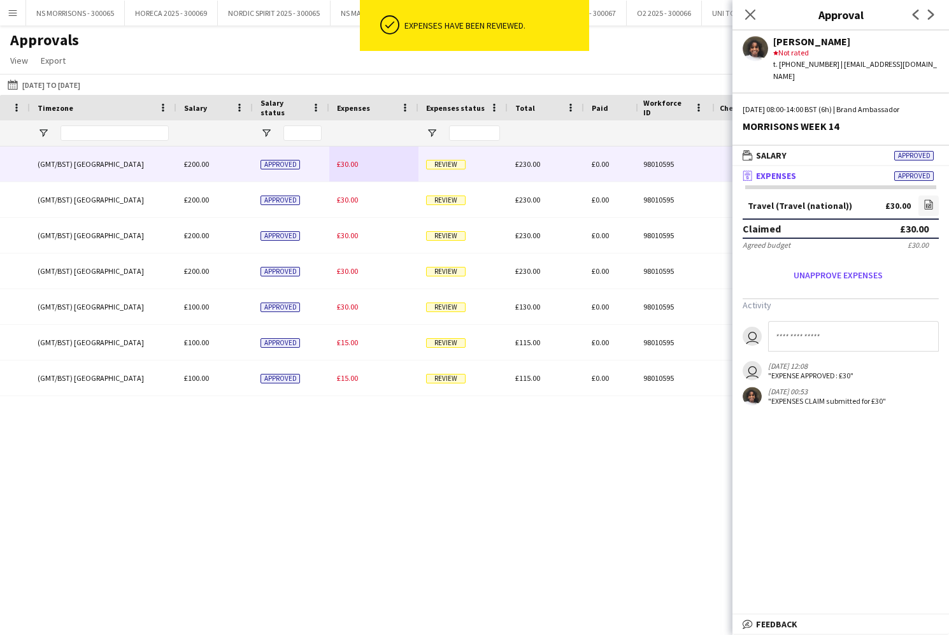
click at [349, 168] on span "£30.00" at bounding box center [347, 164] width 21 height 10
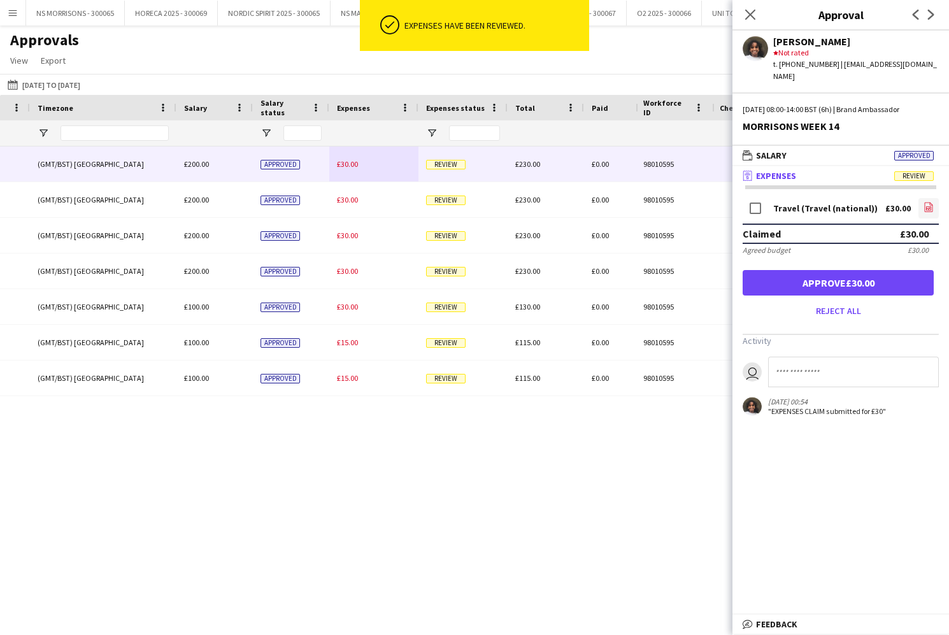
click at [923, 198] on link "file-image" at bounding box center [929, 208] width 20 height 20
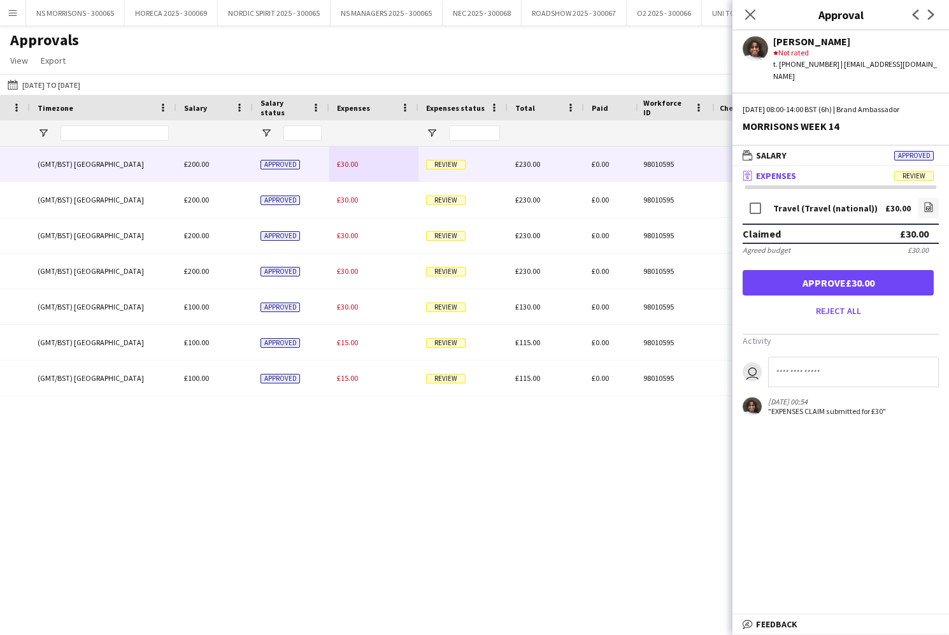
drag, startPoint x: 772, startPoint y: 269, endPoint x: 764, endPoint y: 262, distance: 10.8
click at [772, 270] on button "Approve £30.00" at bounding box center [838, 282] width 191 height 25
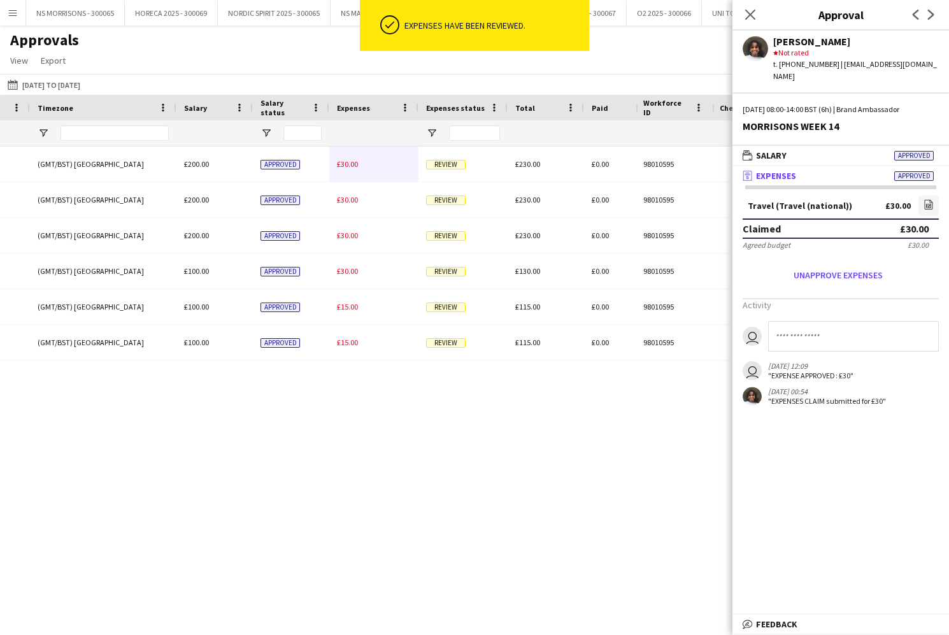
click at [354, 164] on span "£30.00" at bounding box center [347, 164] width 21 height 10
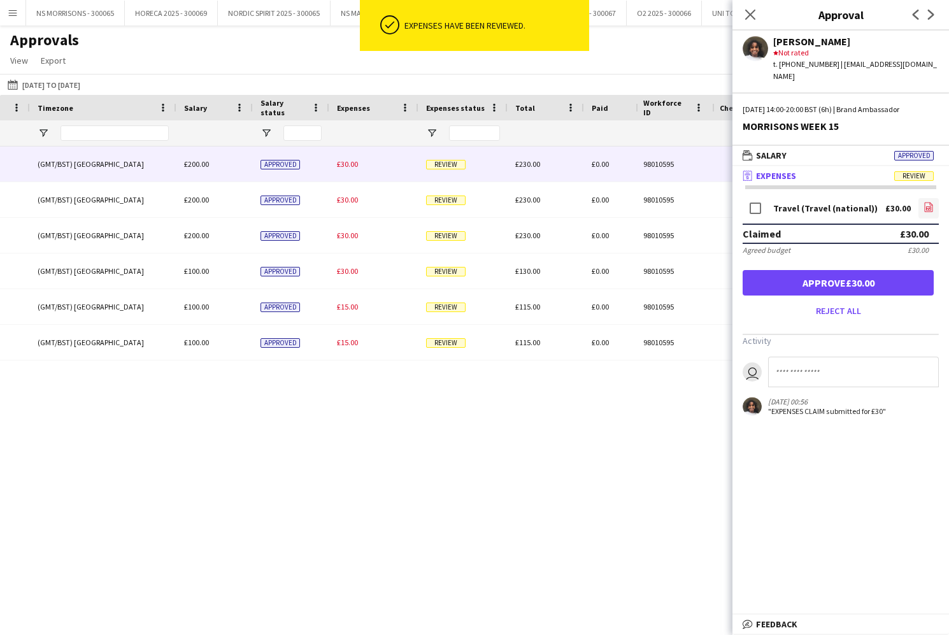
click at [926, 206] on icon at bounding box center [928, 208] width 5 height 4
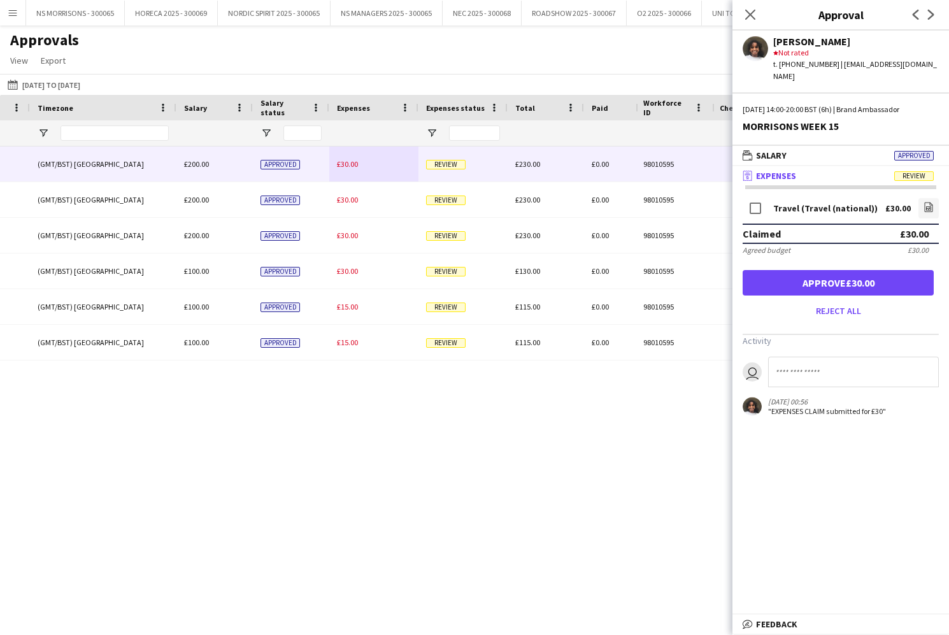
drag, startPoint x: 808, startPoint y: 266, endPoint x: 772, endPoint y: 265, distance: 35.7
click at [807, 270] on button "Approve £30.00" at bounding box center [838, 282] width 191 height 25
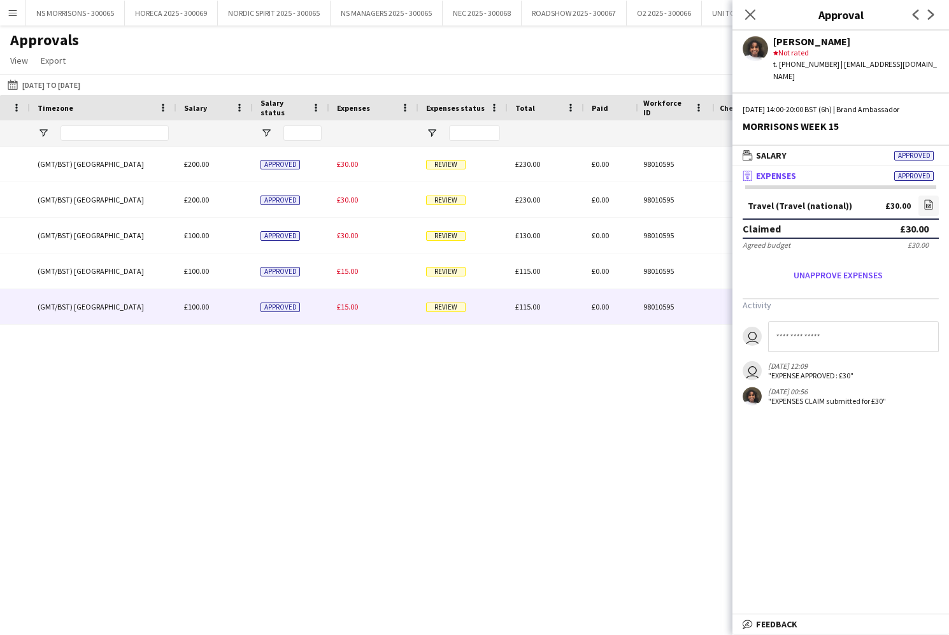
click at [352, 305] on span "£15.00" at bounding box center [347, 307] width 21 height 10
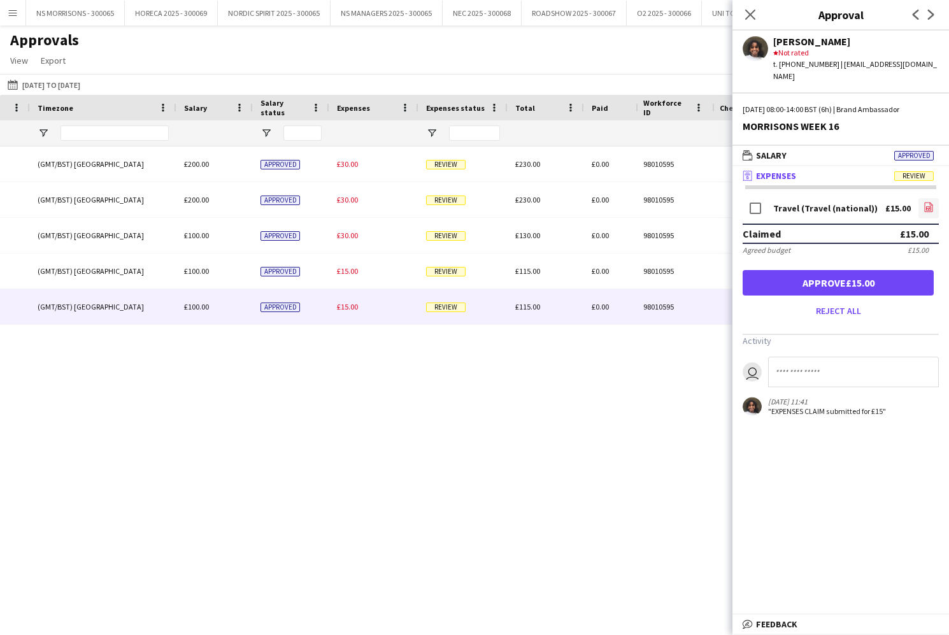
click at [928, 202] on icon "file-image" at bounding box center [929, 207] width 10 height 10
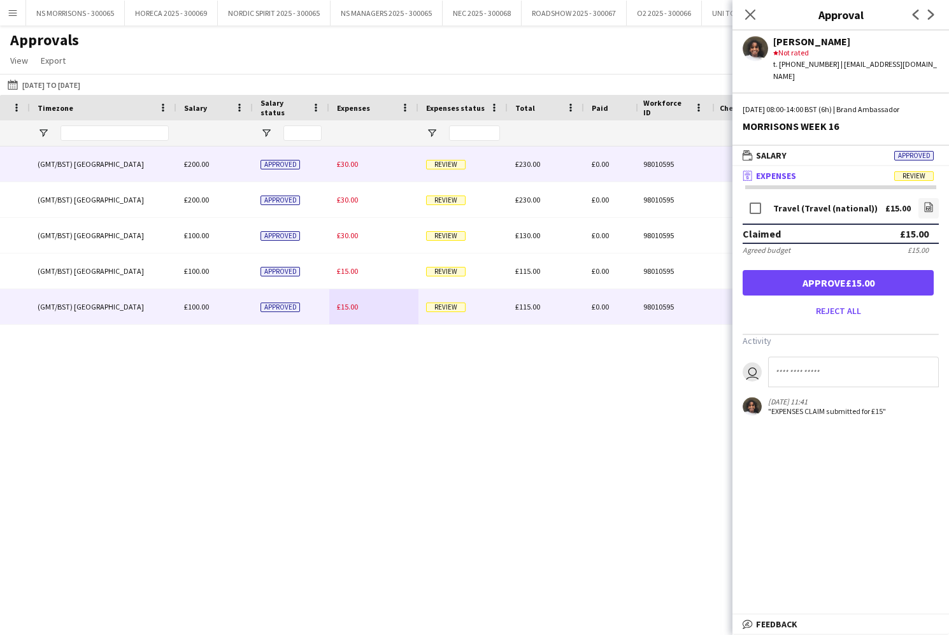
click at [352, 163] on span "£30.00" at bounding box center [347, 164] width 21 height 10
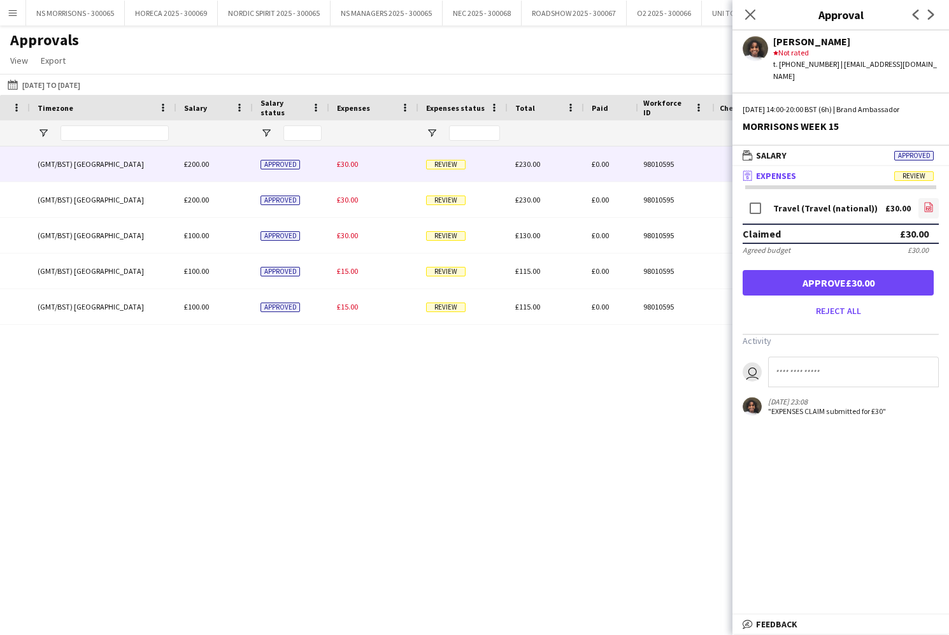
click at [928, 202] on icon "file-image" at bounding box center [929, 207] width 10 height 10
click at [774, 270] on button "Approve £30.00" at bounding box center [838, 282] width 191 height 25
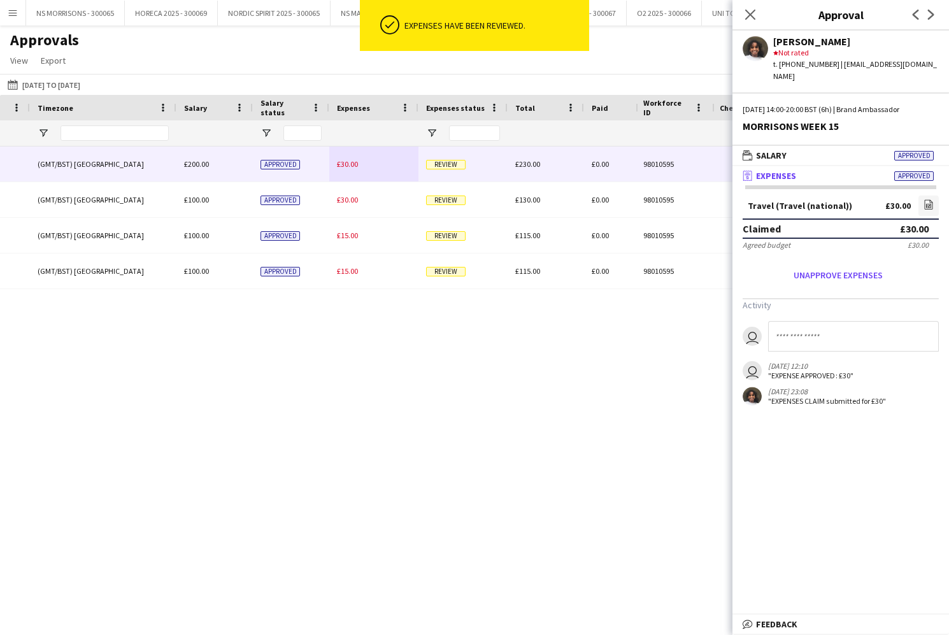
click at [352, 164] on span "£30.00" at bounding box center [347, 164] width 21 height 10
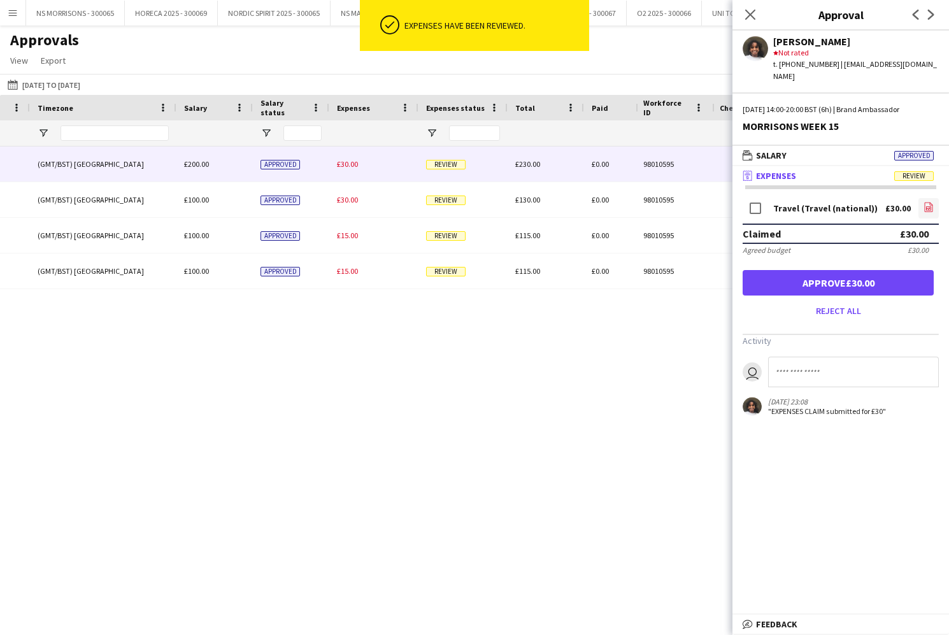
click at [939, 196] on form "Travel (Travel (national)) £30.00 file-image Claimed £30.00 Agreed budget £30.0…" at bounding box center [841, 259] width 217 height 126
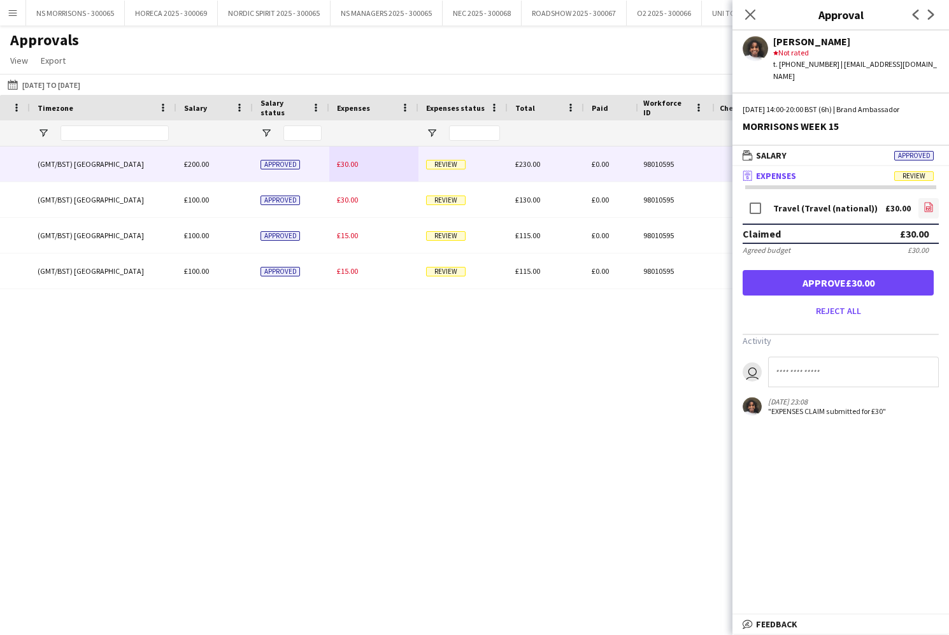
click at [933, 203] on icon at bounding box center [929, 208] width 8 height 10
click at [839, 272] on button "Approve £30.00" at bounding box center [838, 282] width 191 height 25
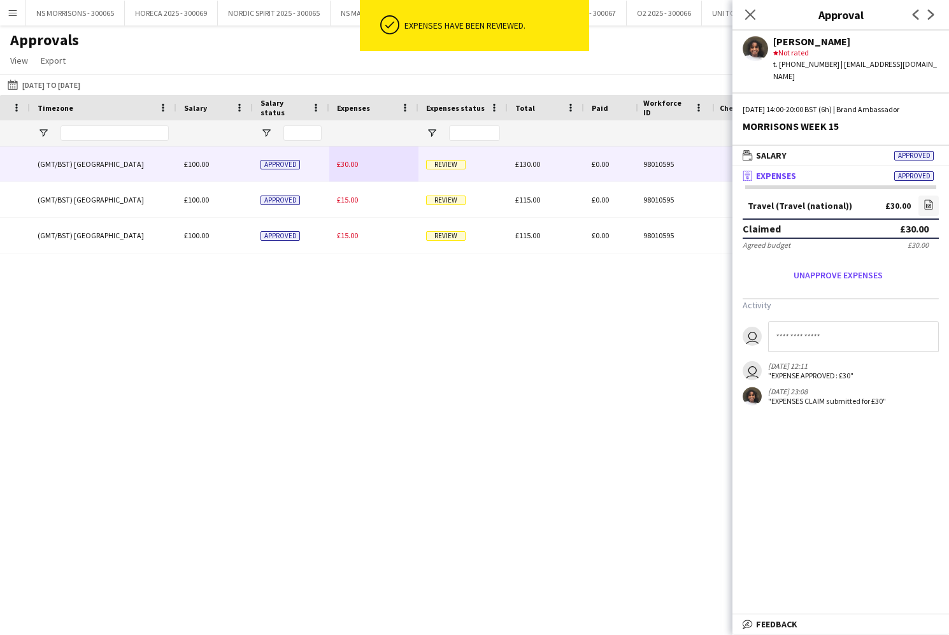
drag, startPoint x: 350, startPoint y: 168, endPoint x: 782, endPoint y: 182, distance: 432.2
click at [350, 167] on span "£30.00" at bounding box center [347, 164] width 21 height 10
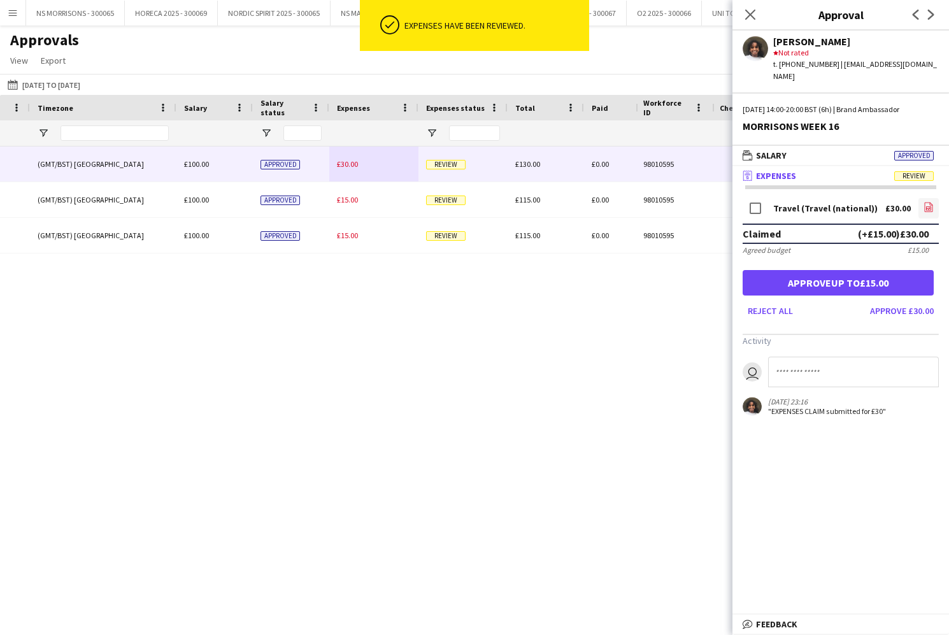
click at [926, 202] on icon "file-image" at bounding box center [929, 207] width 10 height 10
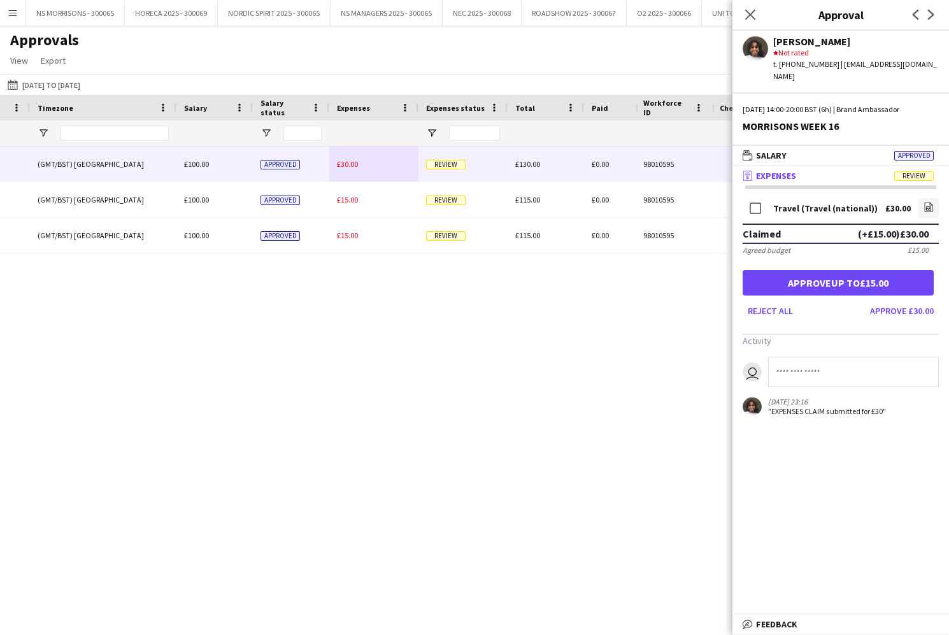
click at [889, 301] on button "Approve £30.00" at bounding box center [902, 311] width 74 height 20
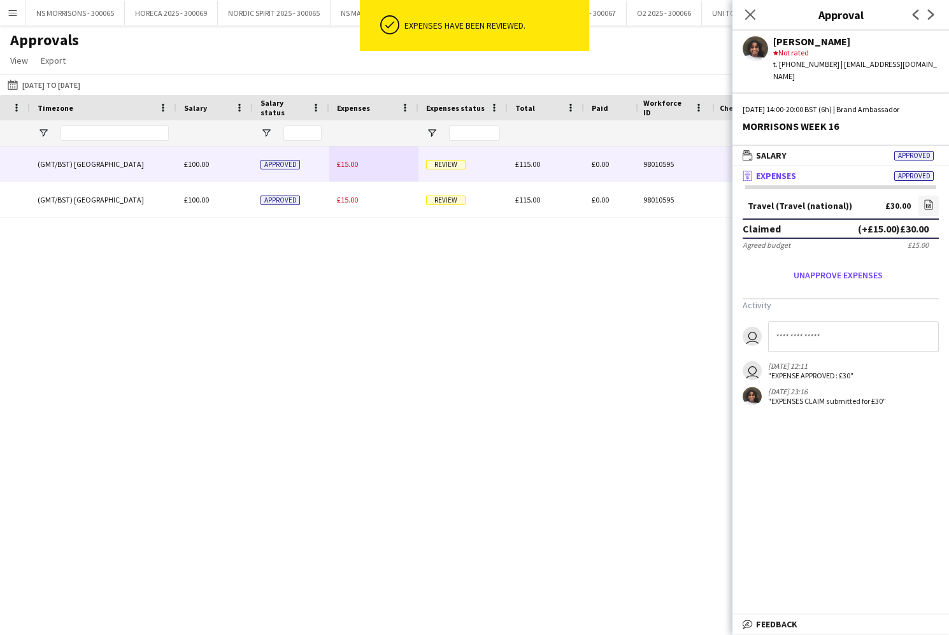
click at [341, 164] on span "£15.00" at bounding box center [347, 164] width 21 height 10
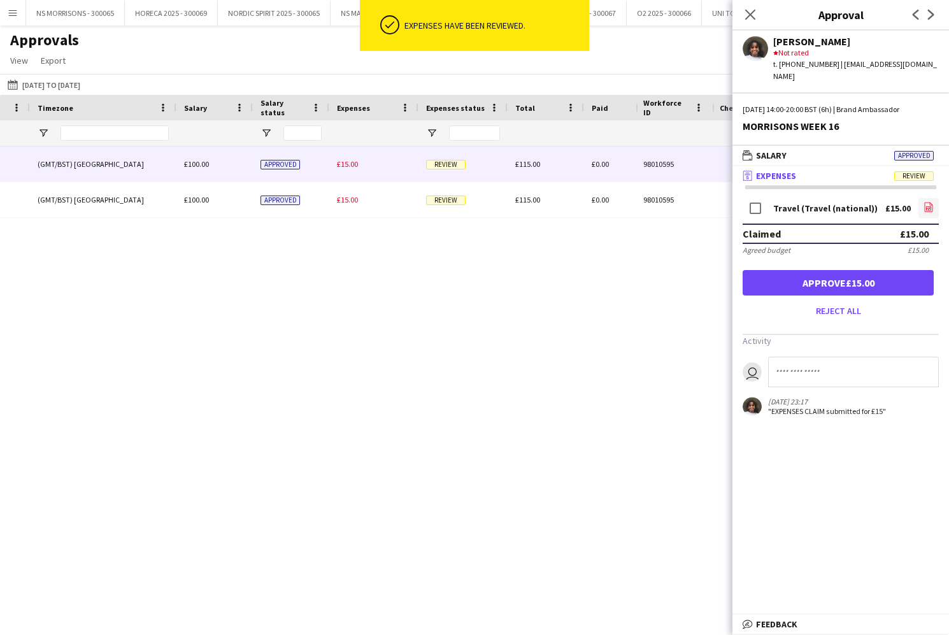
click at [921, 198] on link "file-image" at bounding box center [929, 208] width 20 height 20
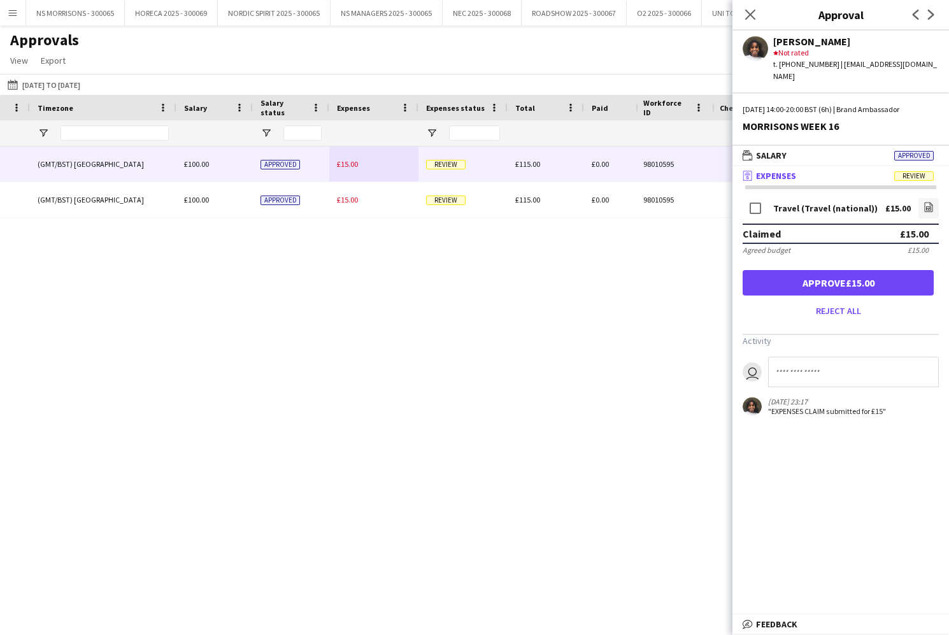
drag, startPoint x: 851, startPoint y: 275, endPoint x: 846, endPoint y: 268, distance: 8.7
click at [851, 275] on button "Approve £15.00" at bounding box center [838, 282] width 191 height 25
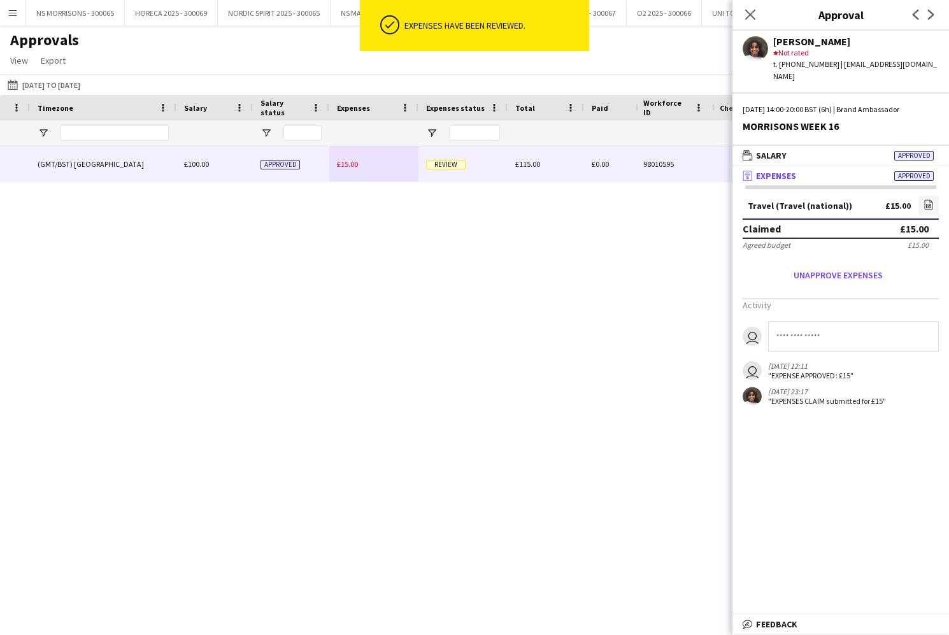
click at [347, 164] on span "£15.00" at bounding box center [347, 164] width 21 height 10
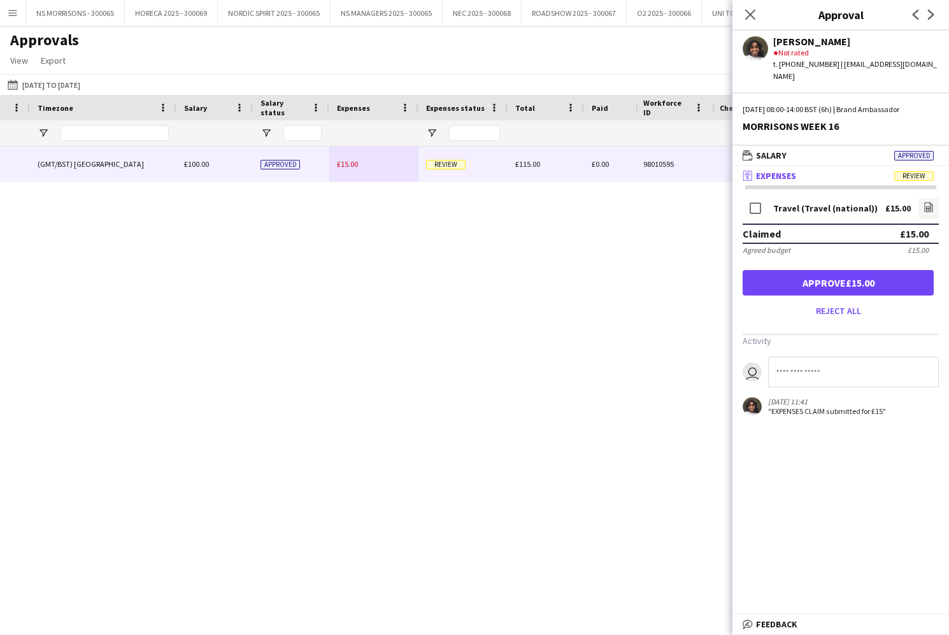
drag, startPoint x: 861, startPoint y: 277, endPoint x: 846, endPoint y: 210, distance: 68.0
click at [861, 277] on button "Approve £15.00" at bounding box center [838, 282] width 191 height 25
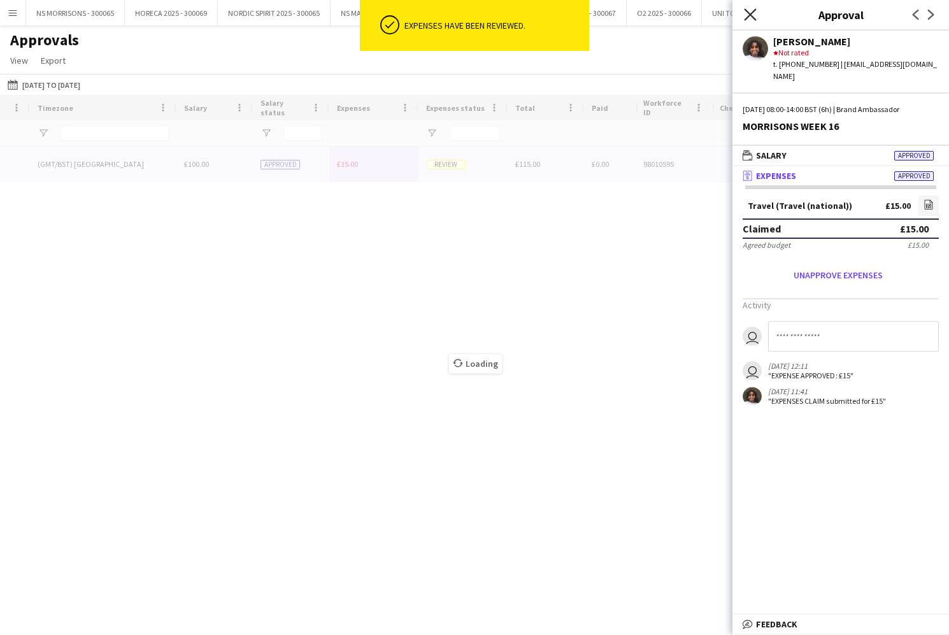
click at [747, 15] on icon "Close pop-in" at bounding box center [750, 14] width 12 height 12
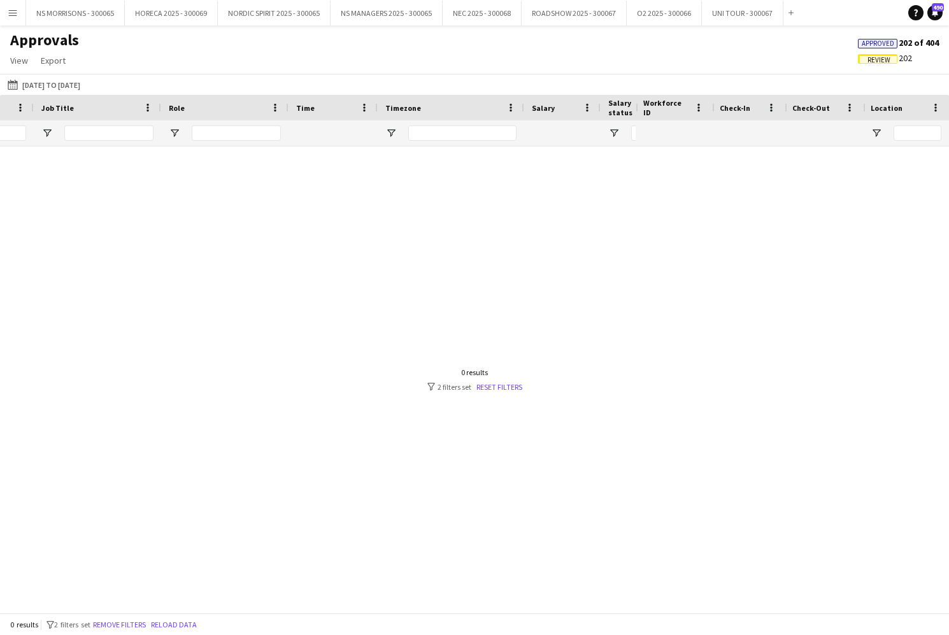
scroll to position [0, 229]
type input "*"
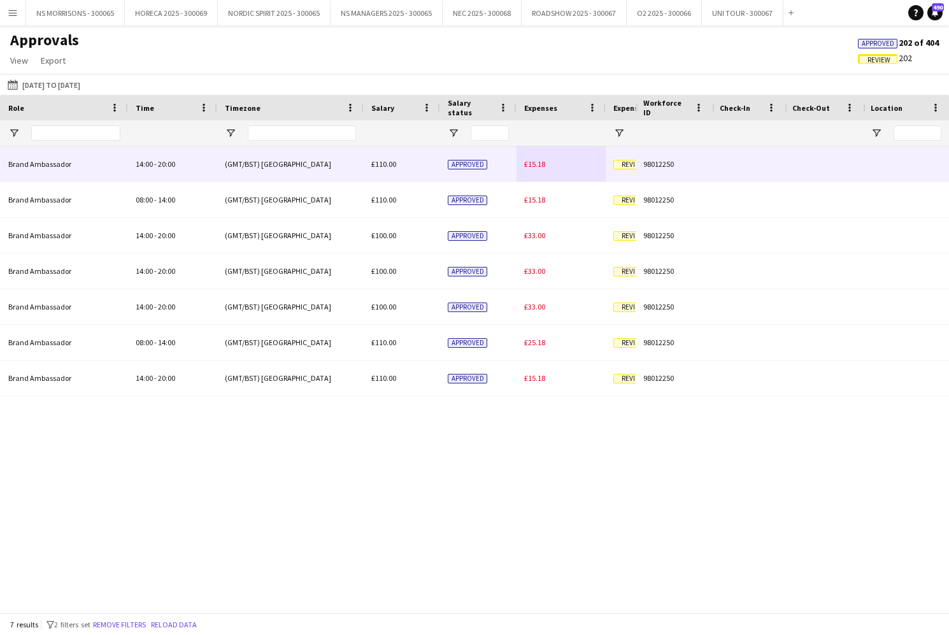
click at [539, 164] on span "£15.18" at bounding box center [534, 164] width 21 height 10
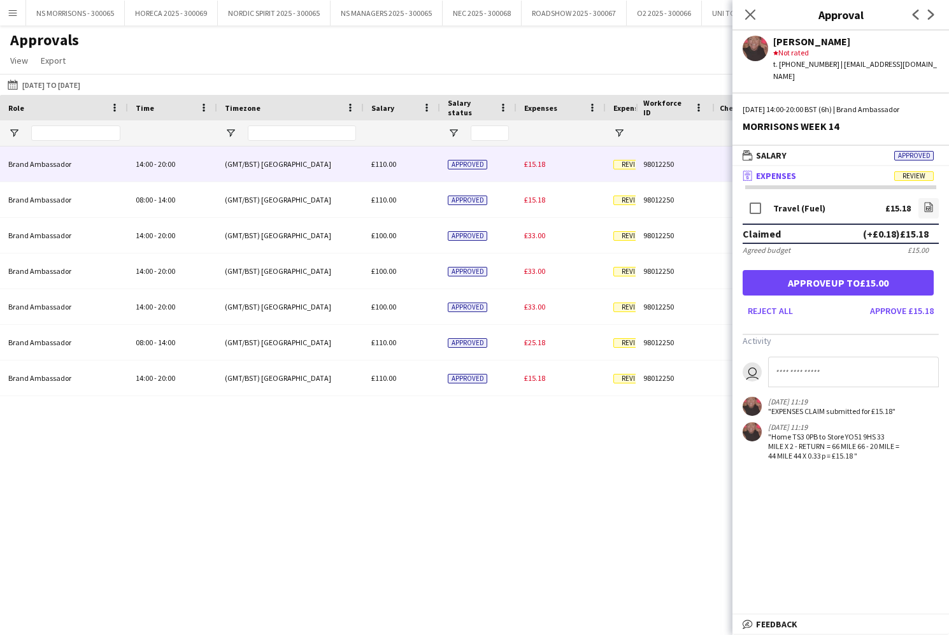
drag, startPoint x: 917, startPoint y: 299, endPoint x: 840, endPoint y: 282, distance: 78.2
click at [916, 301] on button "Approve £15.18" at bounding box center [902, 311] width 74 height 20
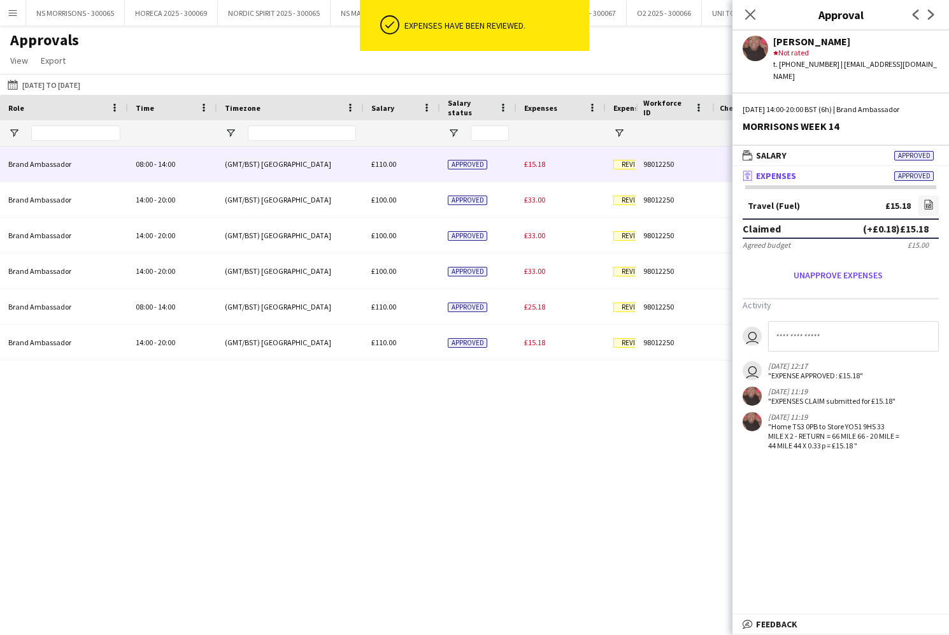
click at [540, 168] on span "£15.18" at bounding box center [534, 164] width 21 height 10
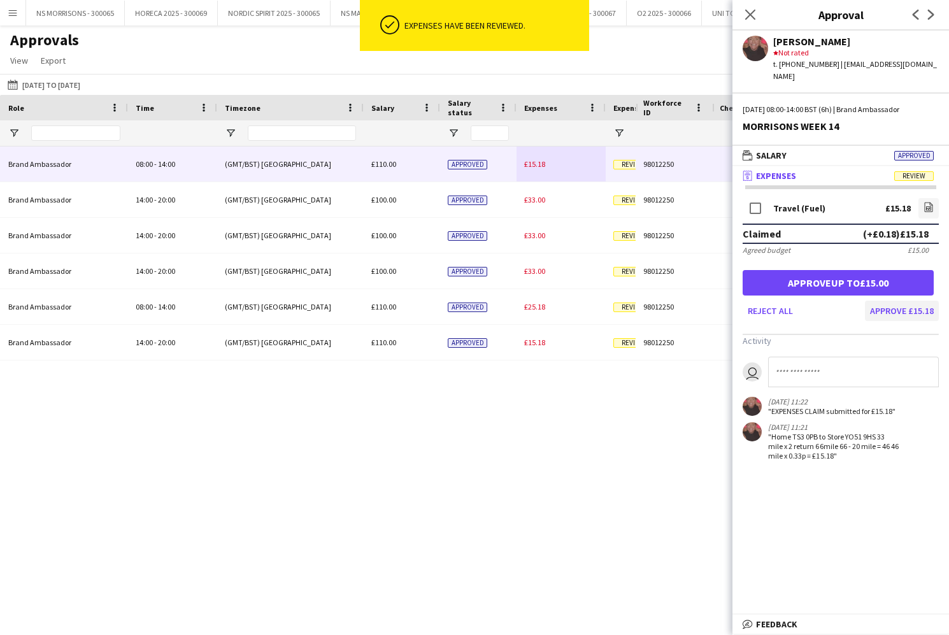
drag, startPoint x: 934, startPoint y: 298, endPoint x: 905, endPoint y: 294, distance: 29.6
click at [934, 301] on button "Approve £15.18" at bounding box center [902, 311] width 74 height 20
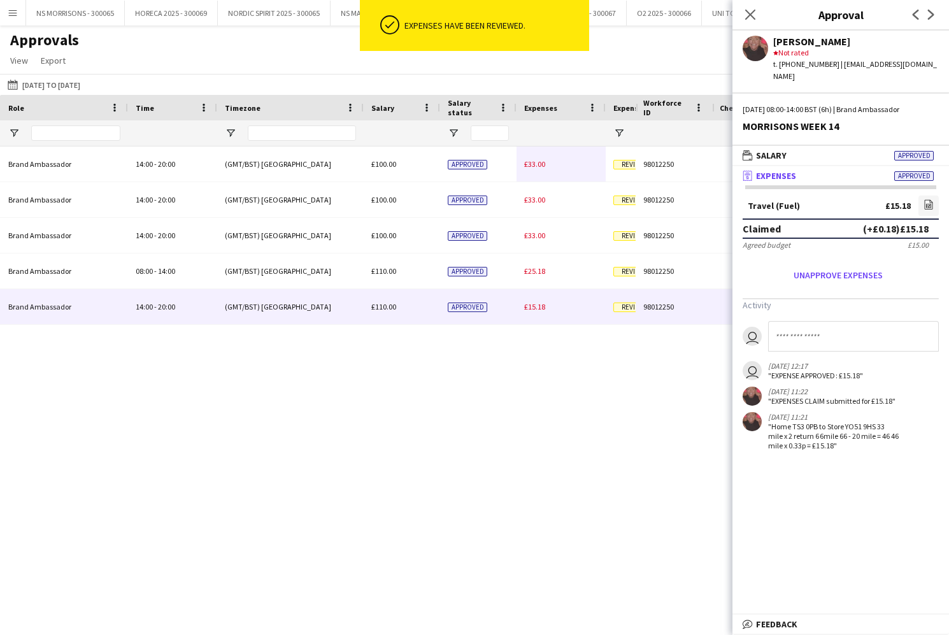
click at [542, 305] on span "£15.18" at bounding box center [534, 307] width 21 height 10
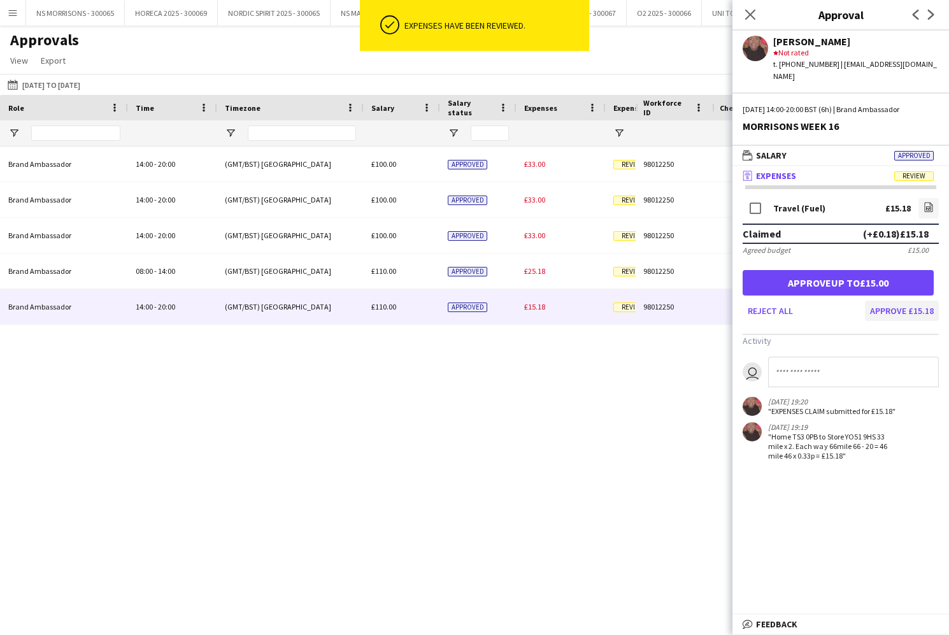
click at [901, 301] on button "Approve £15.18" at bounding box center [902, 311] width 74 height 20
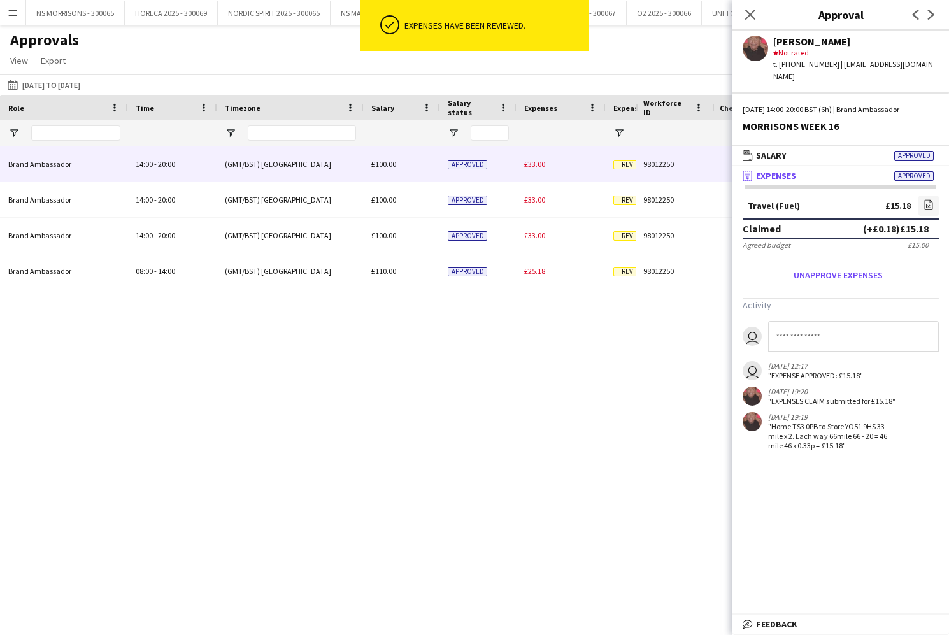
click at [528, 164] on span "£33.00" at bounding box center [534, 164] width 21 height 10
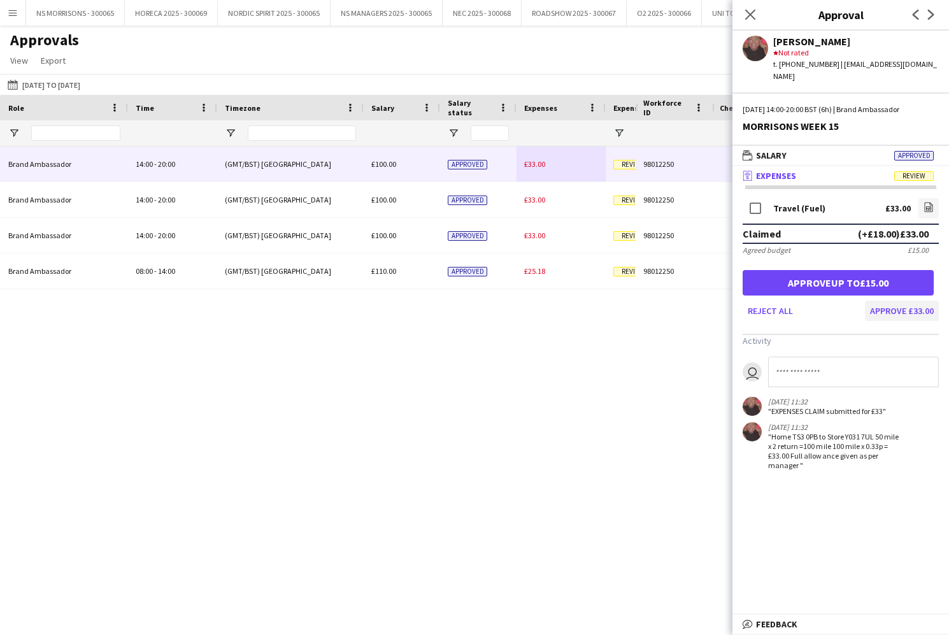
click at [912, 301] on button "Approve £33.00" at bounding box center [902, 311] width 74 height 20
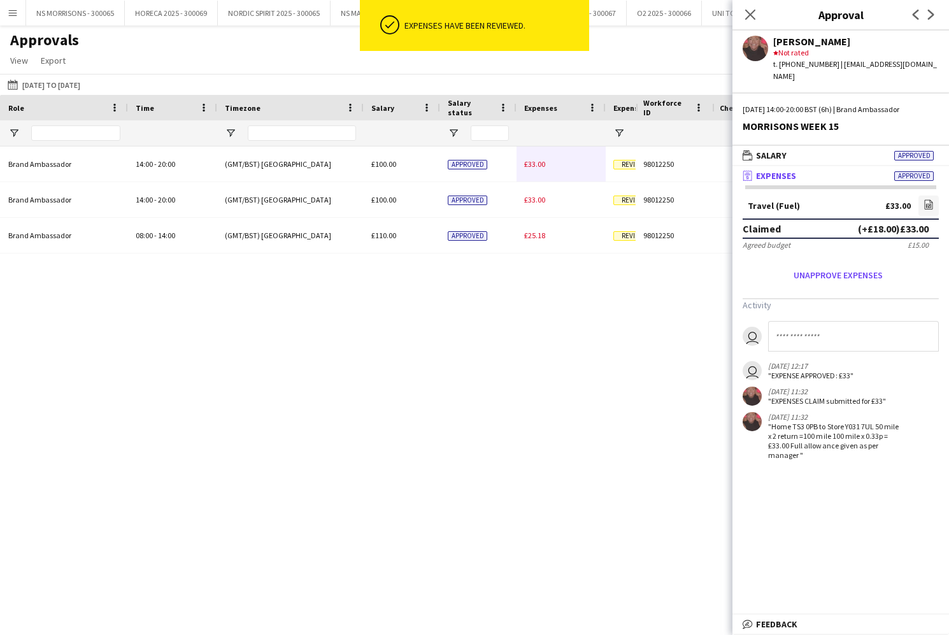
click at [526, 162] on span "£33.00" at bounding box center [534, 164] width 21 height 10
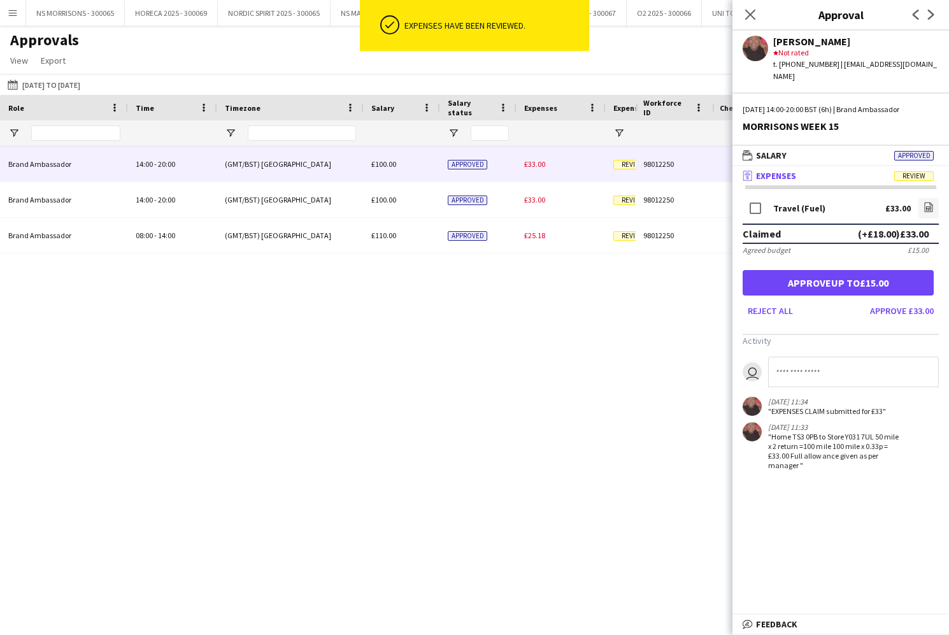
click at [877, 301] on button "Approve £33.00" at bounding box center [902, 311] width 74 height 20
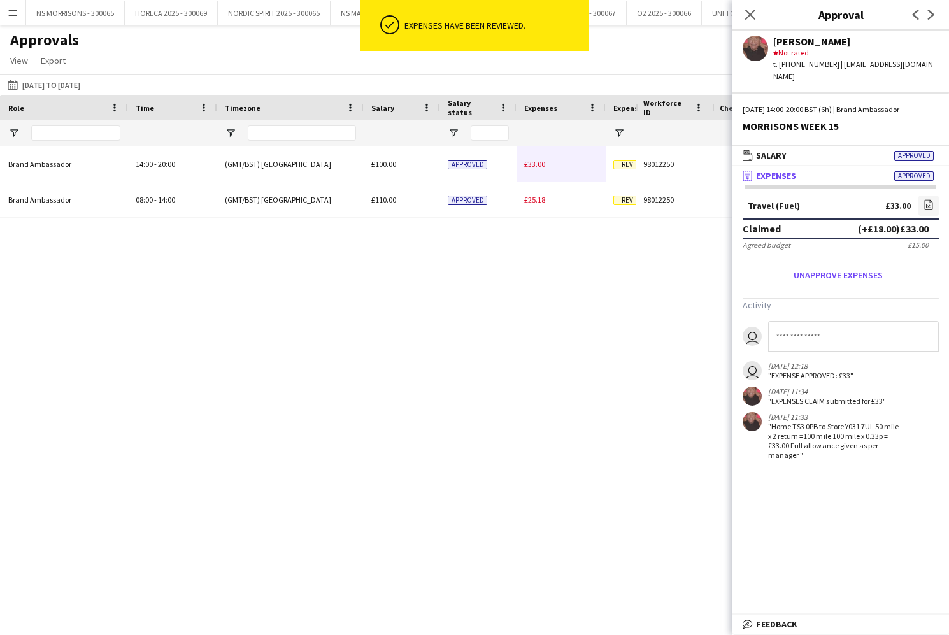
drag, startPoint x: 539, startPoint y: 161, endPoint x: 554, endPoint y: 163, distance: 15.5
click at [539, 161] on div "£33.00" at bounding box center [561, 164] width 89 height 35
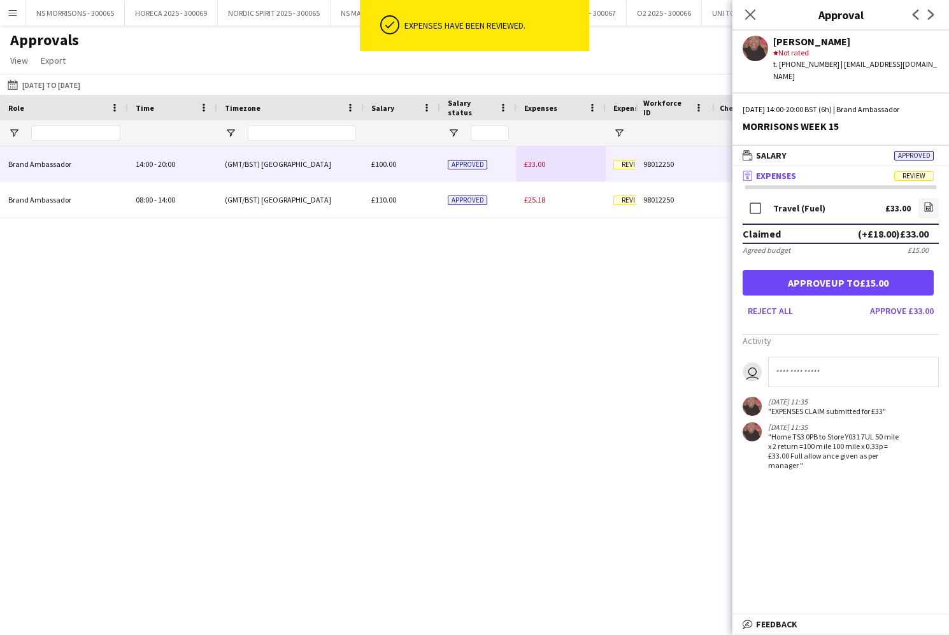
click at [913, 303] on button "Approve £33.00" at bounding box center [902, 311] width 74 height 20
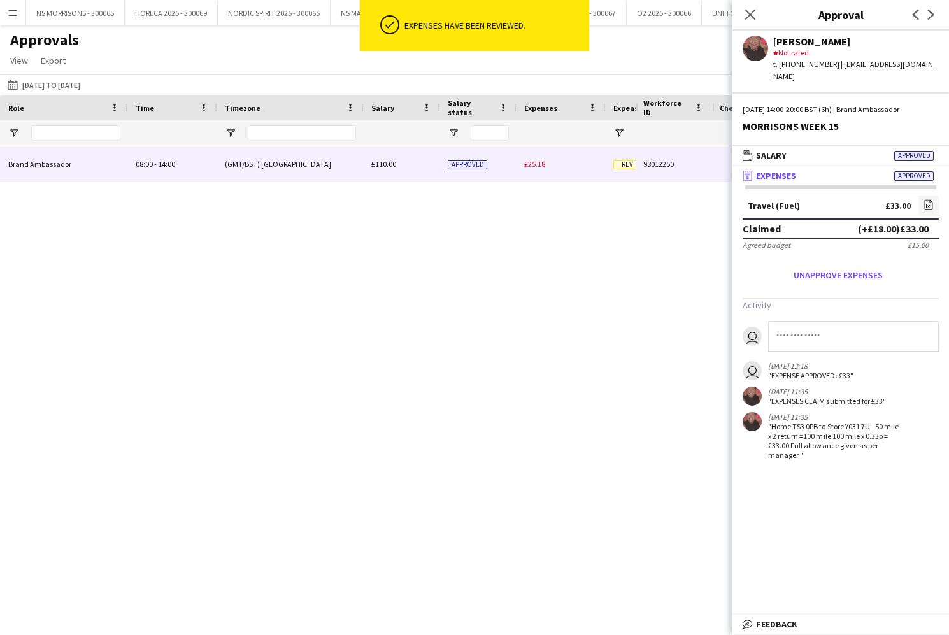
click at [531, 168] on span "£25.18" at bounding box center [534, 164] width 21 height 10
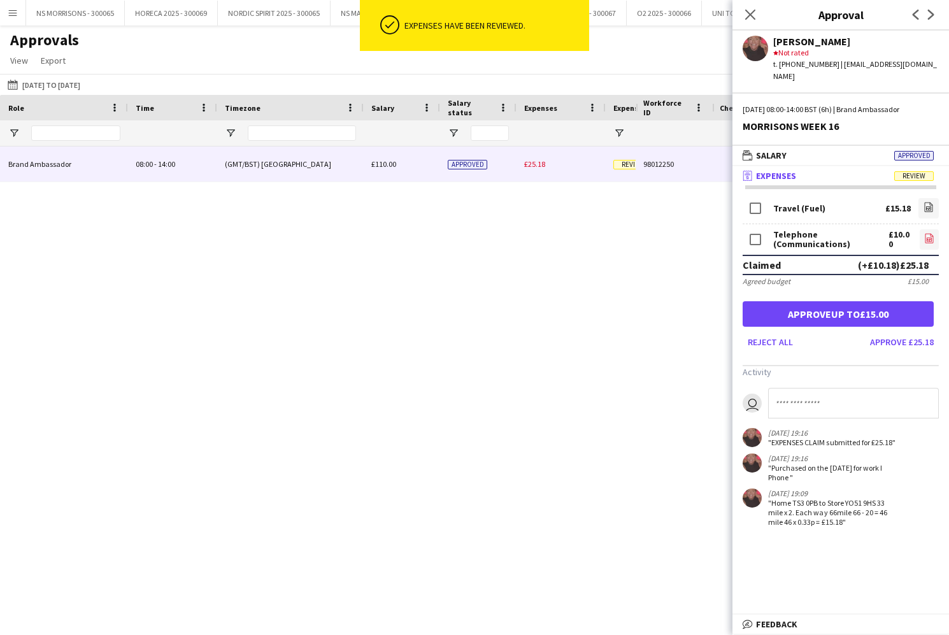
click at [923, 229] on link "file-image" at bounding box center [929, 239] width 19 height 20
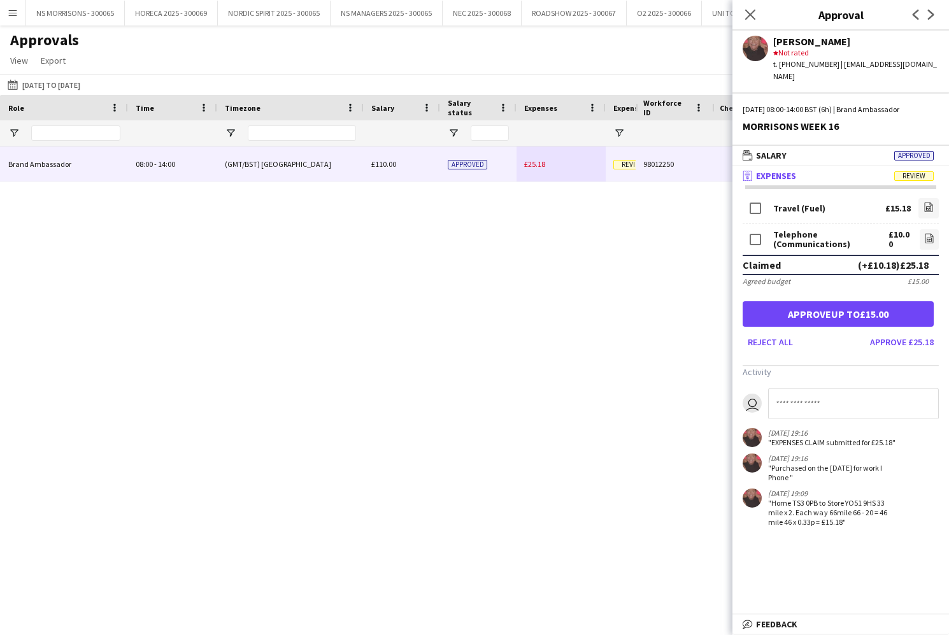
drag, startPoint x: 895, startPoint y: 333, endPoint x: 886, endPoint y: 315, distance: 19.7
click at [895, 333] on button "Approve £25.18" at bounding box center [902, 342] width 74 height 20
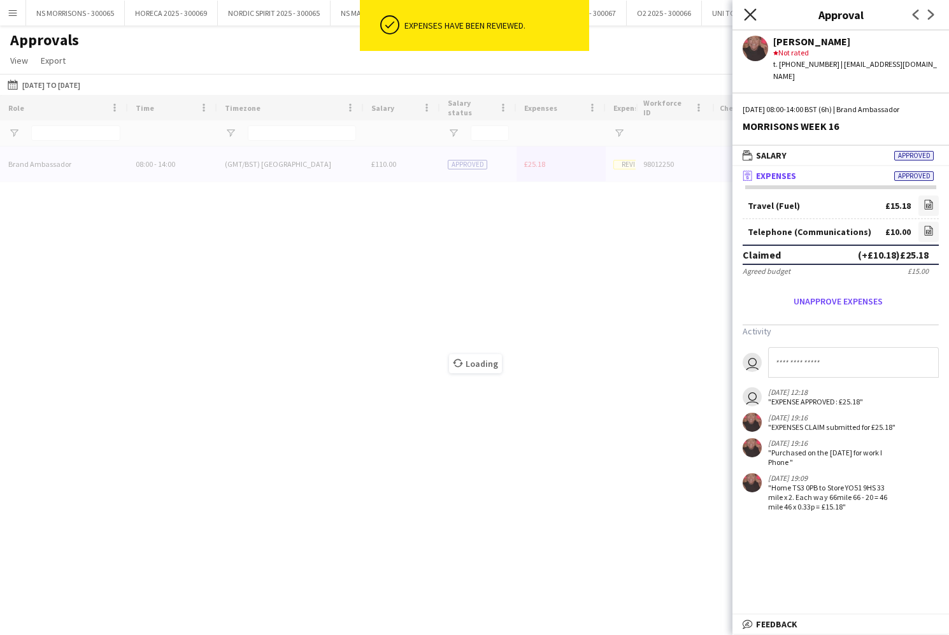
click at [749, 15] on icon "Close pop-in" at bounding box center [750, 14] width 12 height 12
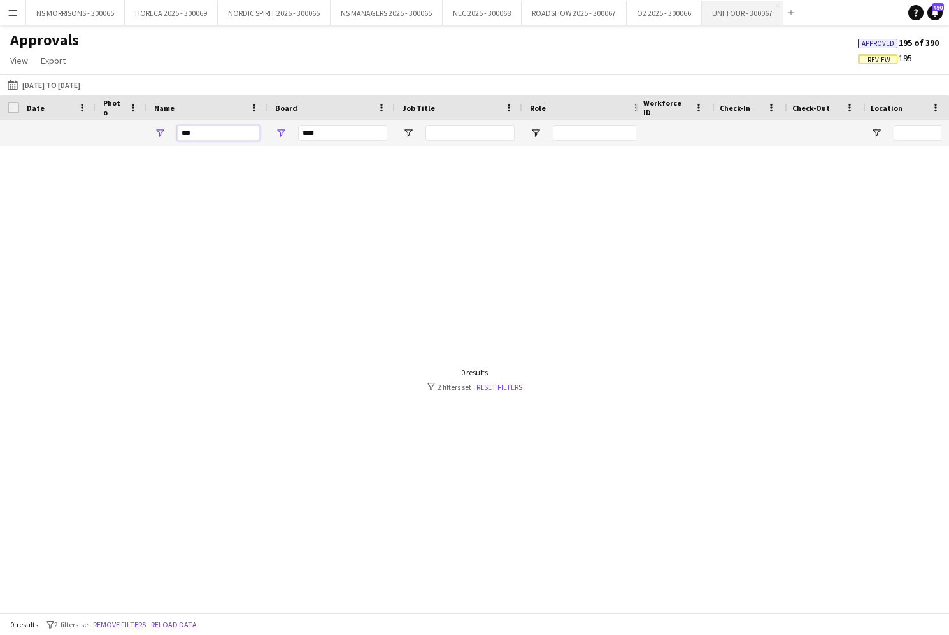
click at [222, 131] on input "***" at bounding box center [218, 133] width 83 height 15
type input "*"
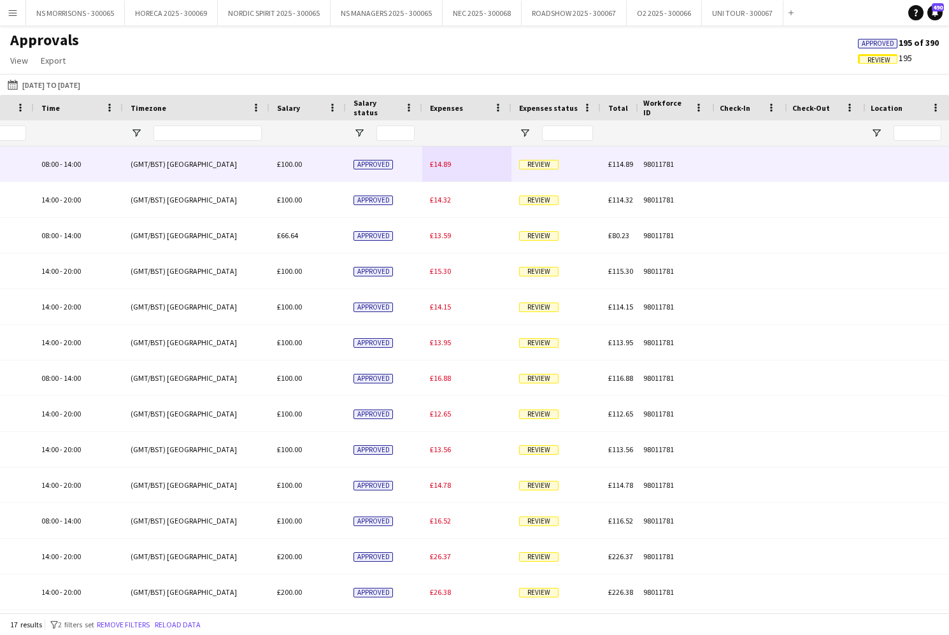
type input "****"
click at [447, 164] on span "£14.89" at bounding box center [440, 164] width 21 height 10
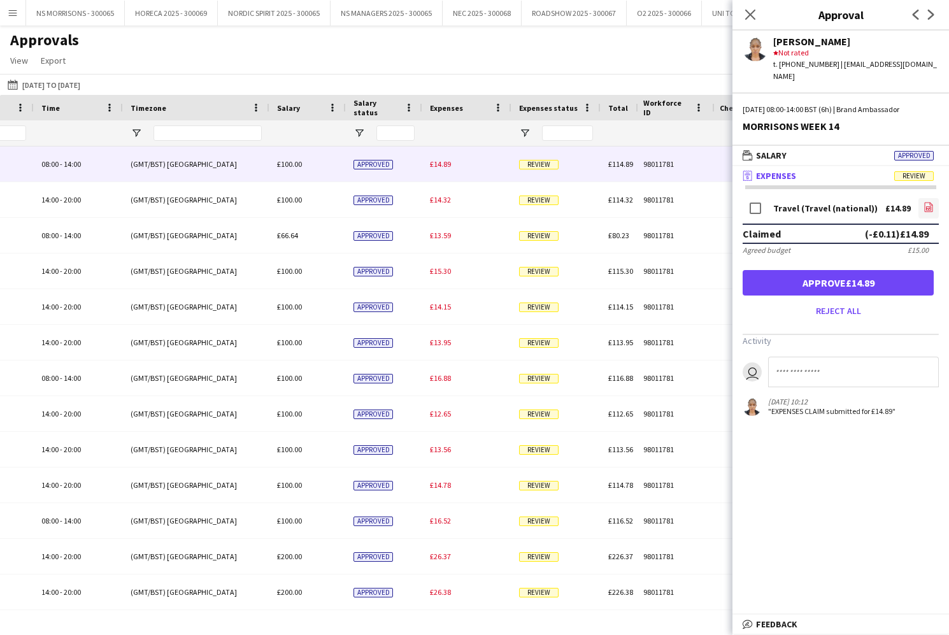
click at [928, 202] on icon "file-image" at bounding box center [929, 207] width 10 height 10
click at [799, 273] on button "Approve £14.89" at bounding box center [838, 282] width 191 height 25
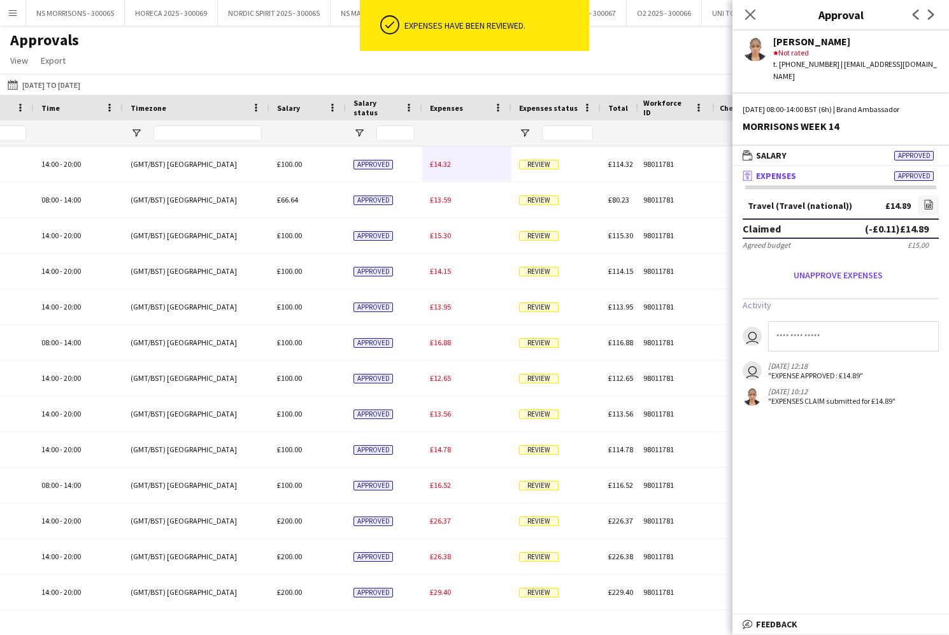
drag, startPoint x: 443, startPoint y: 168, endPoint x: 456, endPoint y: 168, distance: 12.7
click at [443, 168] on span "£14.32" at bounding box center [440, 164] width 21 height 10
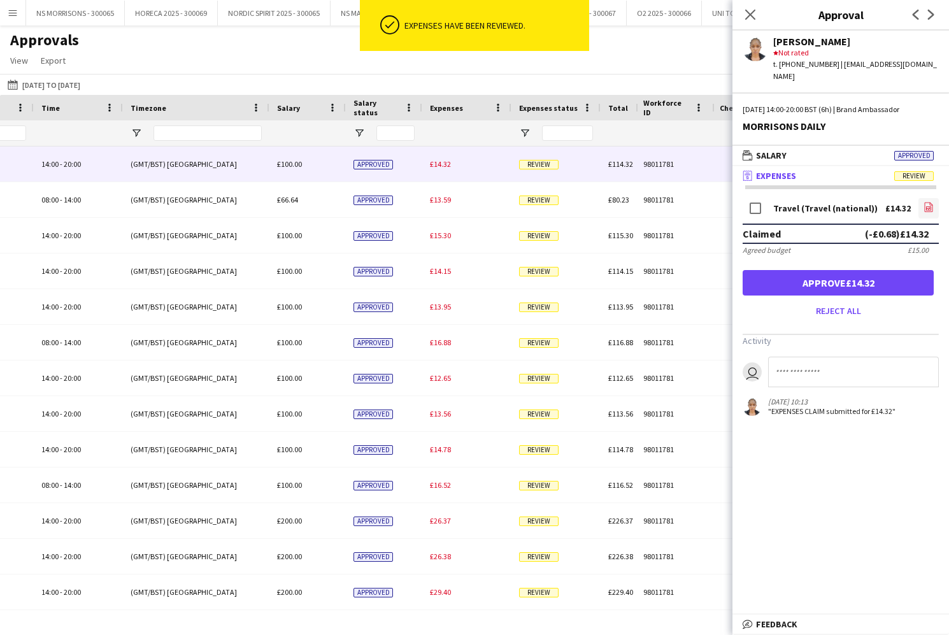
click at [930, 202] on icon "file-image" at bounding box center [929, 207] width 10 height 10
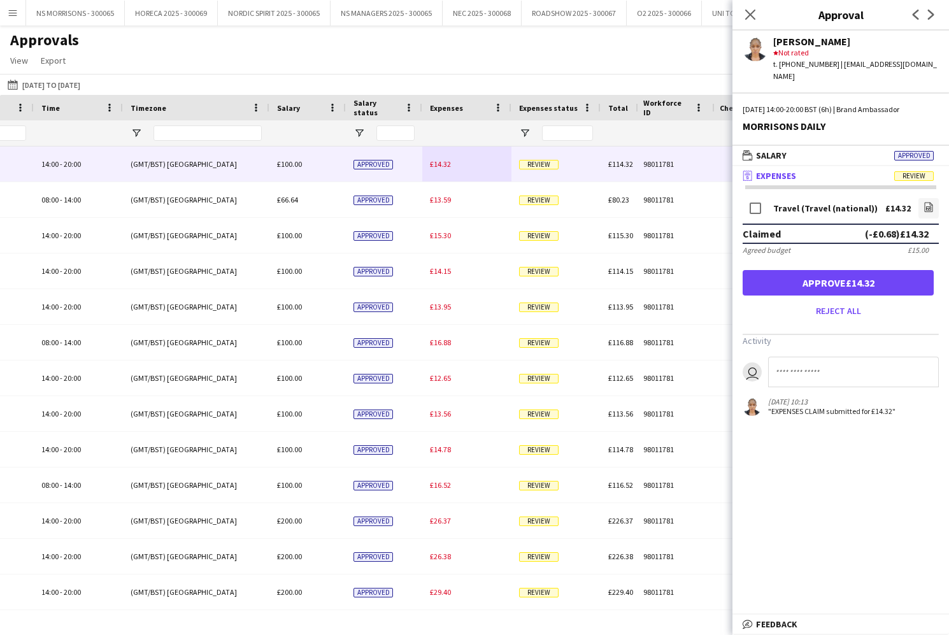
click at [886, 273] on button "Approve £14.32" at bounding box center [838, 282] width 191 height 25
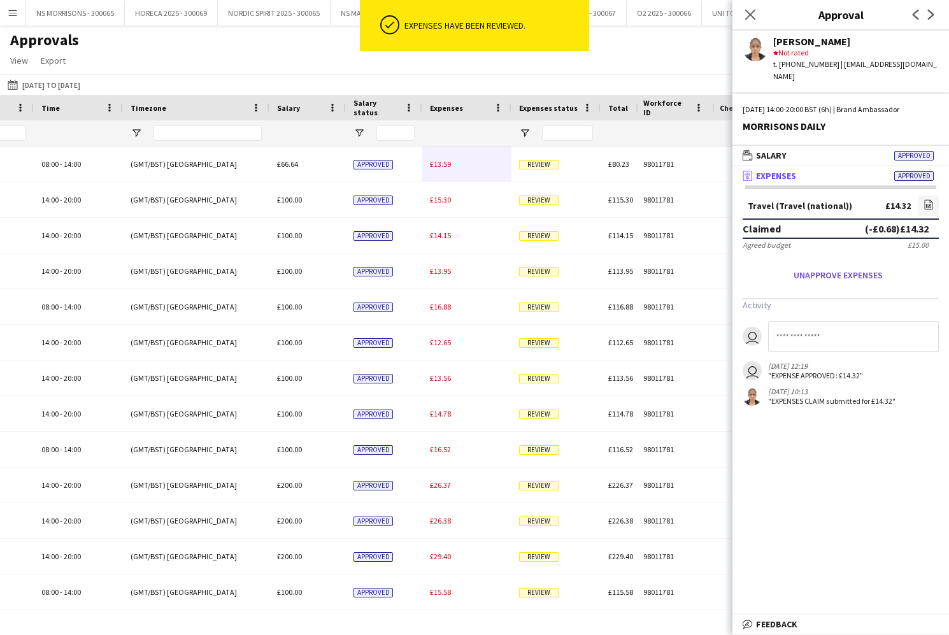
click at [442, 166] on span "£13.59" at bounding box center [440, 164] width 21 height 10
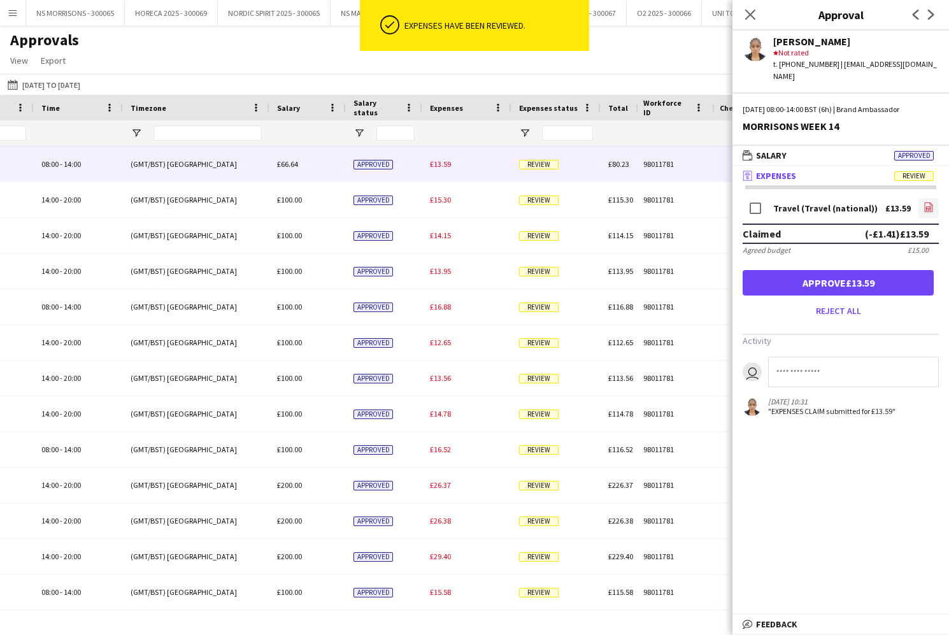
click at [924, 202] on icon "file-image" at bounding box center [929, 207] width 10 height 10
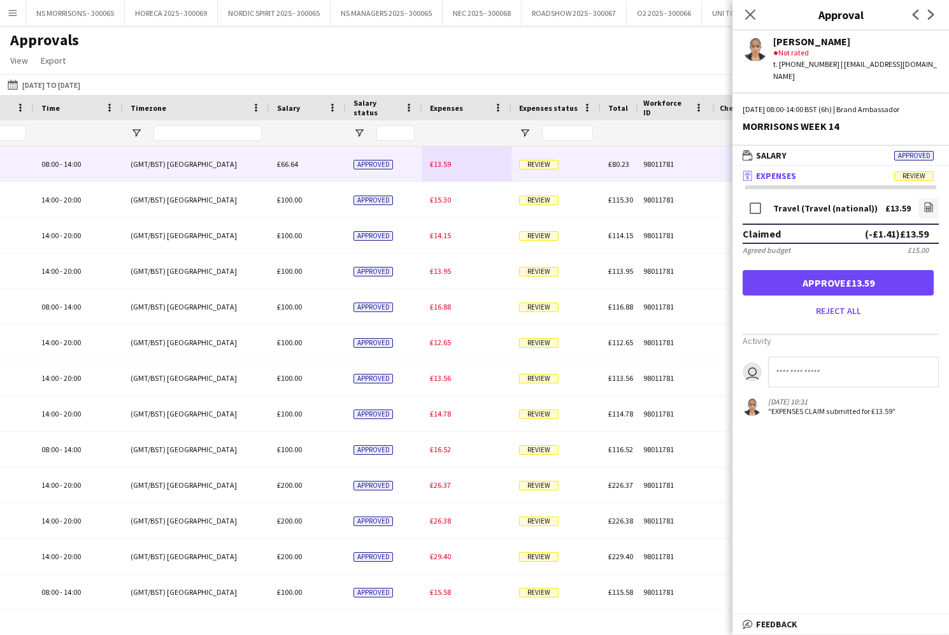
click at [808, 270] on button "Approve £13.59" at bounding box center [838, 282] width 191 height 25
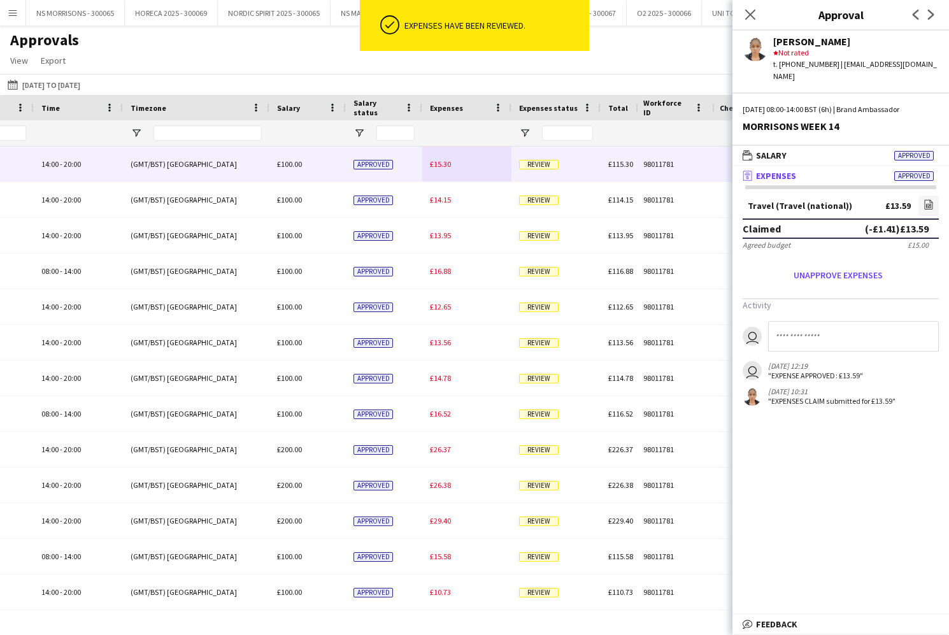
click at [438, 166] on span "£15.30" at bounding box center [440, 164] width 21 height 10
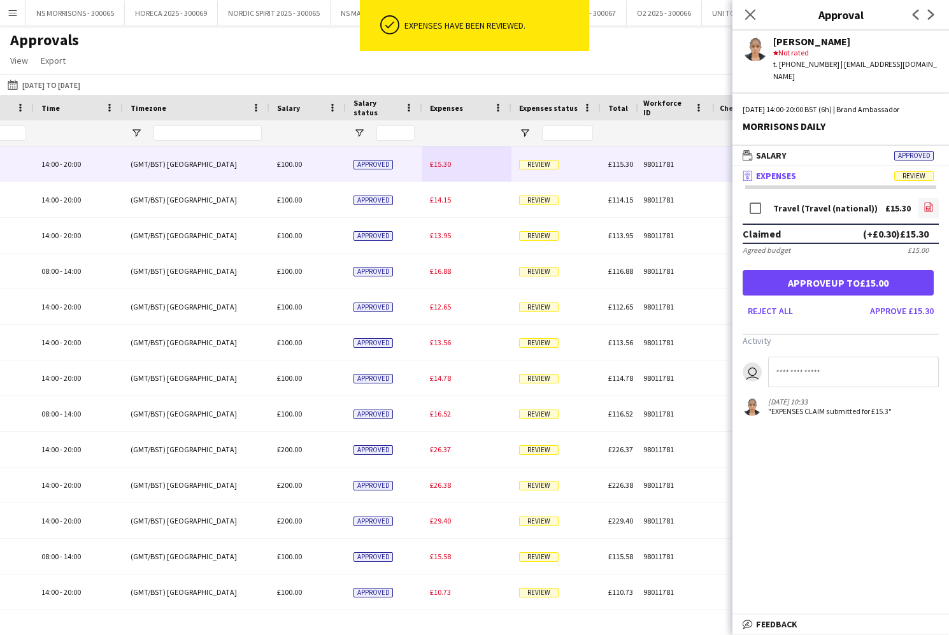
click at [924, 202] on icon "file-image" at bounding box center [929, 207] width 10 height 10
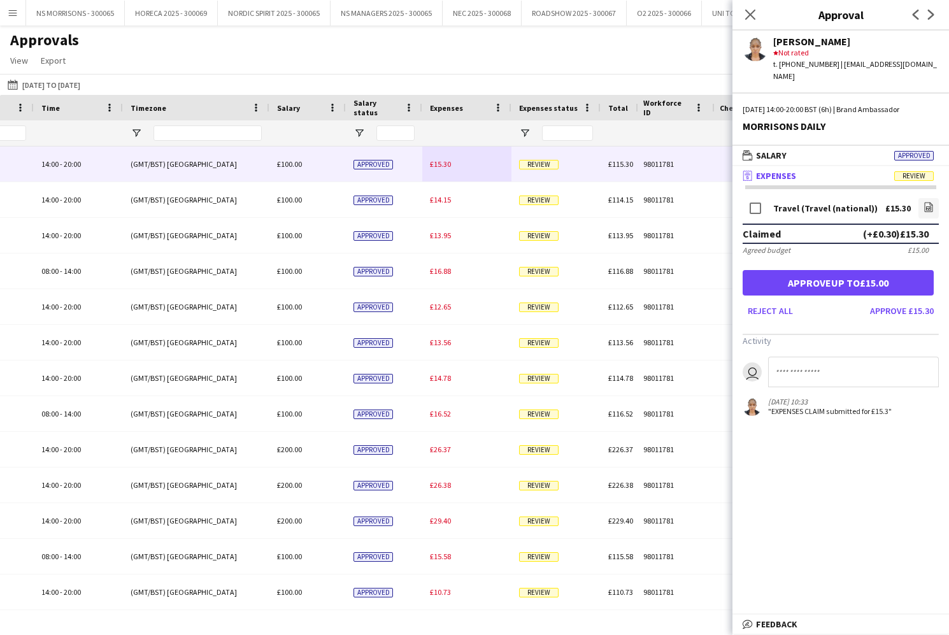
click at [887, 301] on button "Approve £15.30" at bounding box center [902, 311] width 74 height 20
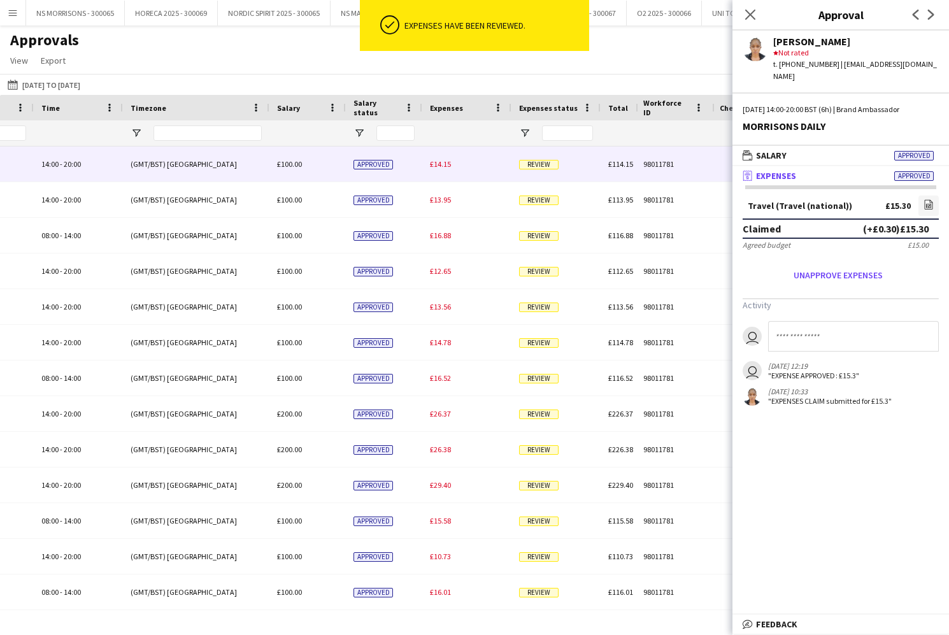
click at [438, 169] on div "£14.15" at bounding box center [466, 164] width 89 height 35
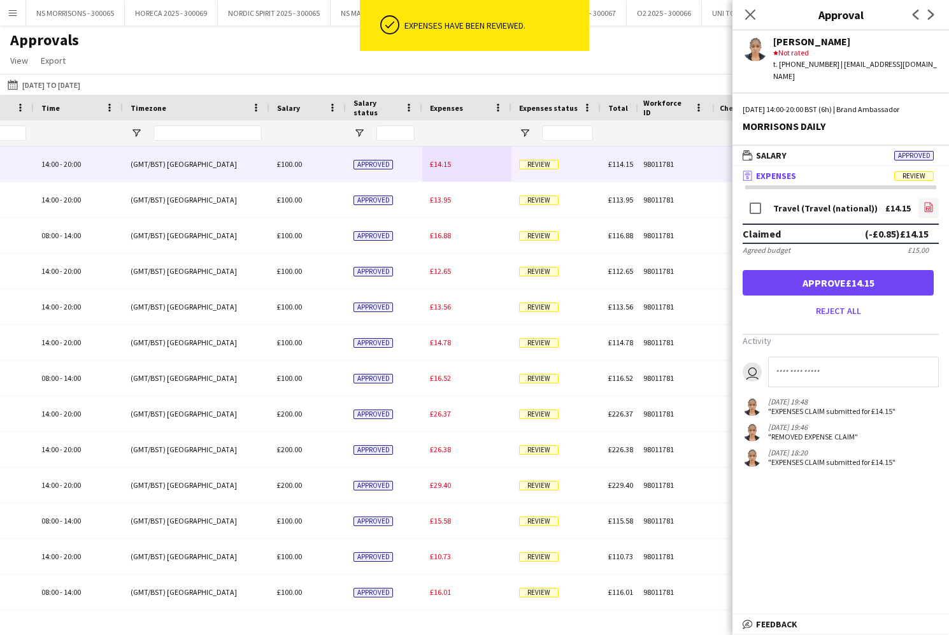
click at [928, 202] on icon "file-image" at bounding box center [929, 207] width 10 height 10
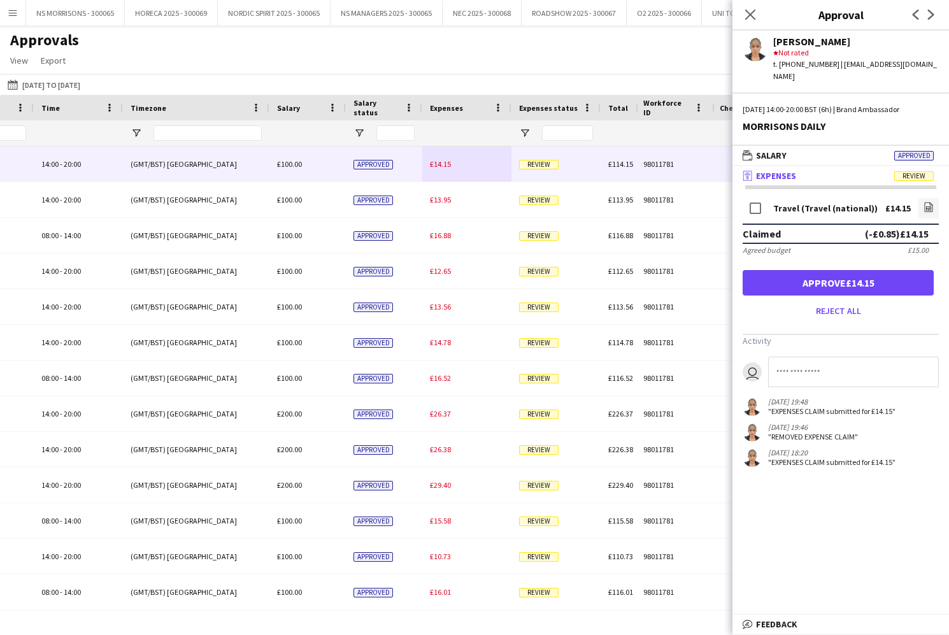
click at [777, 271] on button "Approve £14.15" at bounding box center [838, 282] width 191 height 25
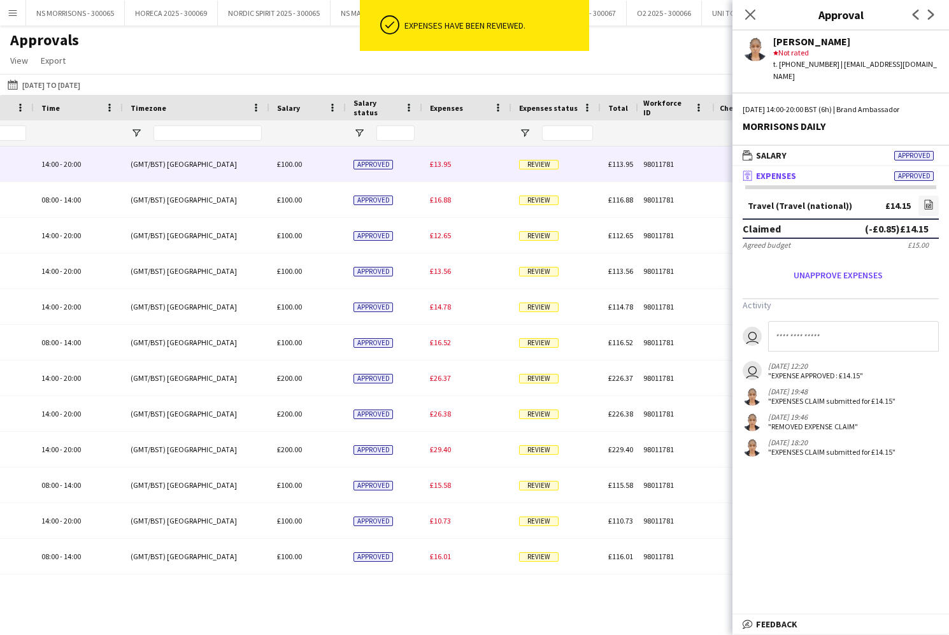
drag, startPoint x: 445, startPoint y: 165, endPoint x: 598, endPoint y: 182, distance: 153.8
click at [445, 165] on span "£13.95" at bounding box center [440, 164] width 21 height 10
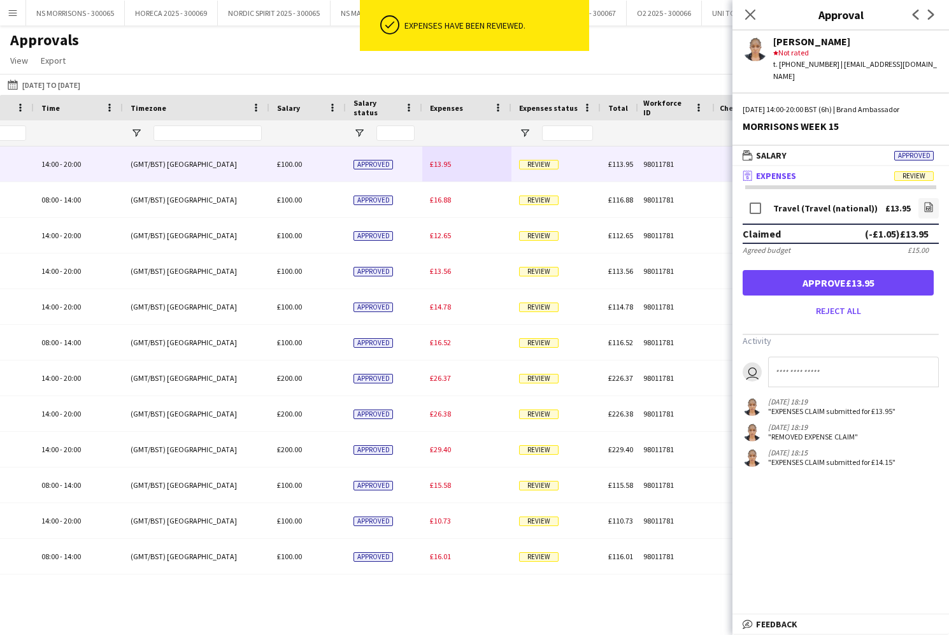
drag, startPoint x: 930, startPoint y: 197, endPoint x: 911, endPoint y: 197, distance: 19.1
click at [930, 202] on icon "file-image" at bounding box center [929, 207] width 10 height 10
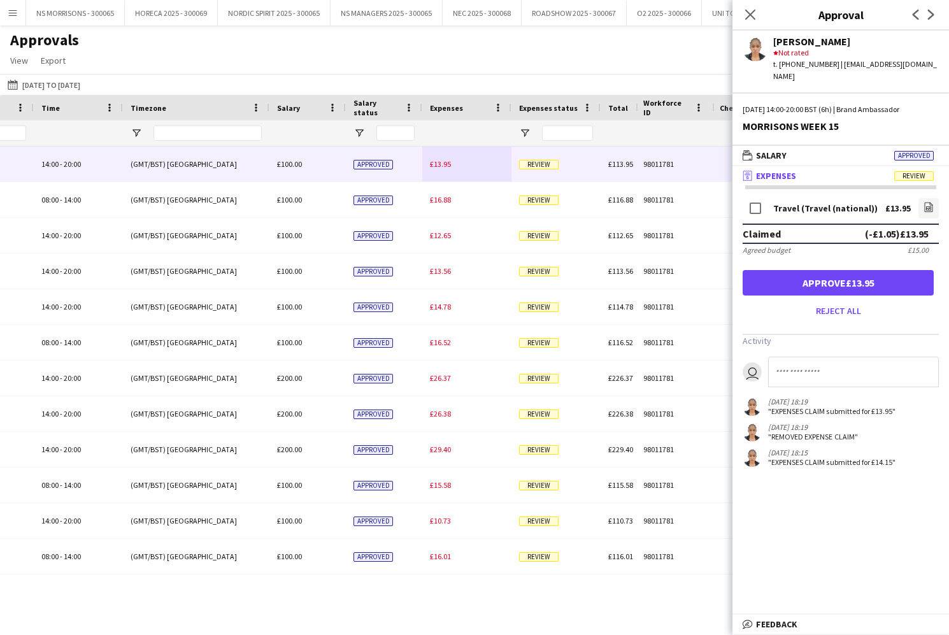
click at [856, 271] on button "Approve £13.95" at bounding box center [838, 282] width 191 height 25
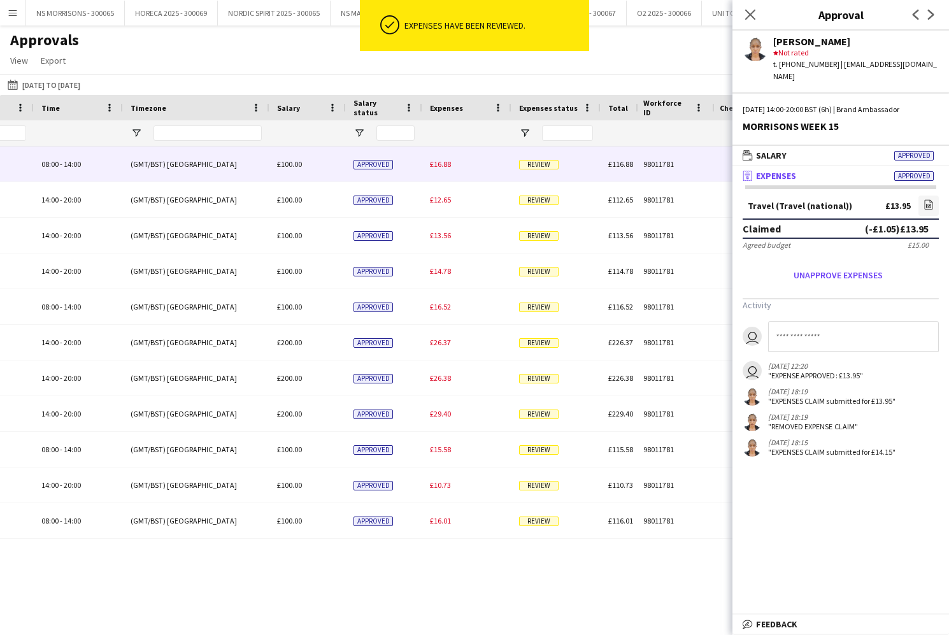
drag, startPoint x: 445, startPoint y: 168, endPoint x: 726, endPoint y: 180, distance: 281.2
click at [445, 168] on span "£16.88" at bounding box center [440, 164] width 21 height 10
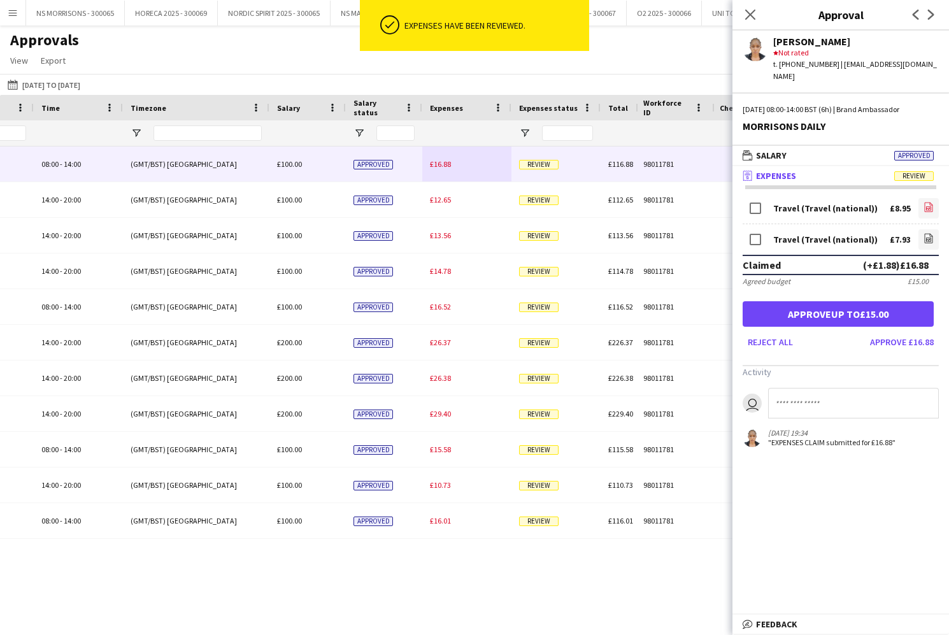
click at [926, 202] on icon "file-image" at bounding box center [929, 207] width 10 height 10
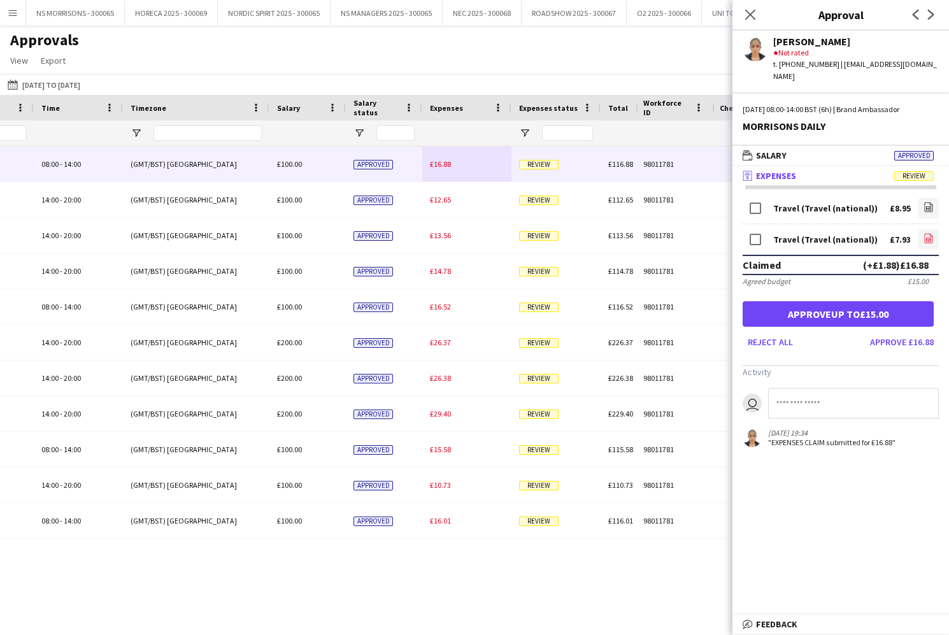
click at [931, 233] on icon "file-image" at bounding box center [929, 238] width 10 height 10
click at [875, 302] on button "Approve up to £15.00" at bounding box center [838, 313] width 191 height 25
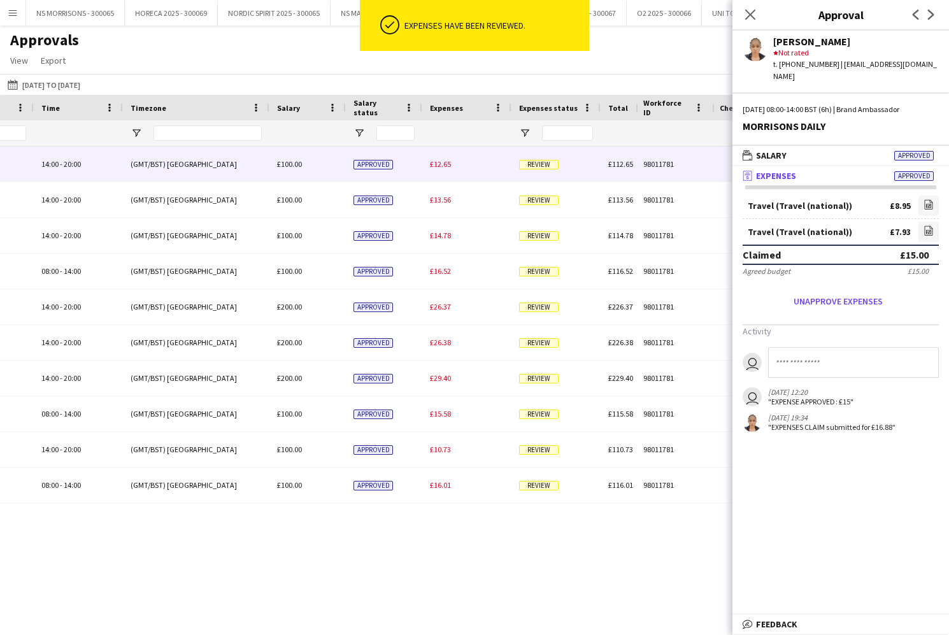
drag, startPoint x: 446, startPoint y: 164, endPoint x: 484, endPoint y: 164, distance: 37.6
click at [445, 164] on span "£12.65" at bounding box center [440, 164] width 21 height 10
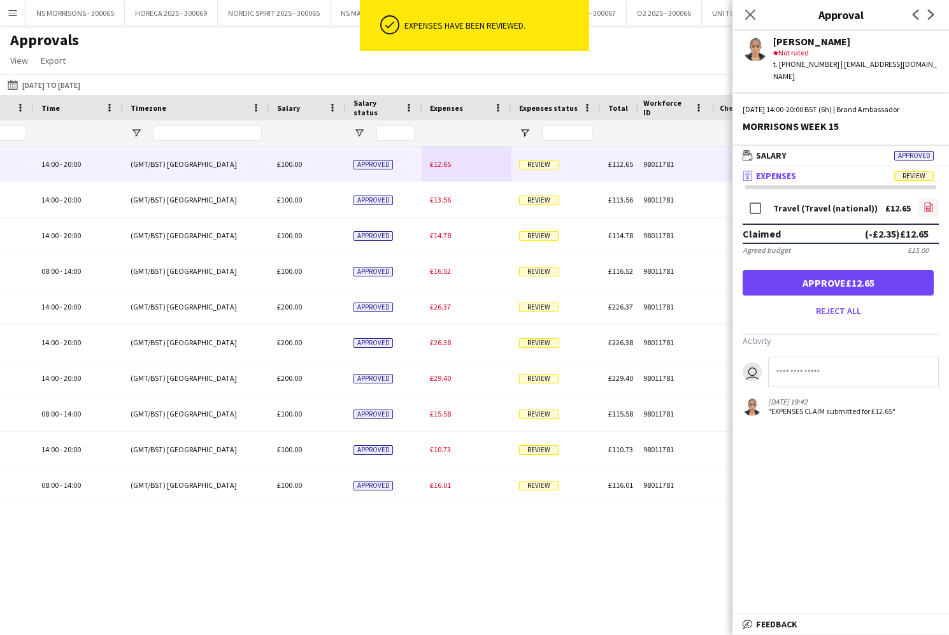
click at [926, 202] on icon "file-image" at bounding box center [929, 207] width 10 height 10
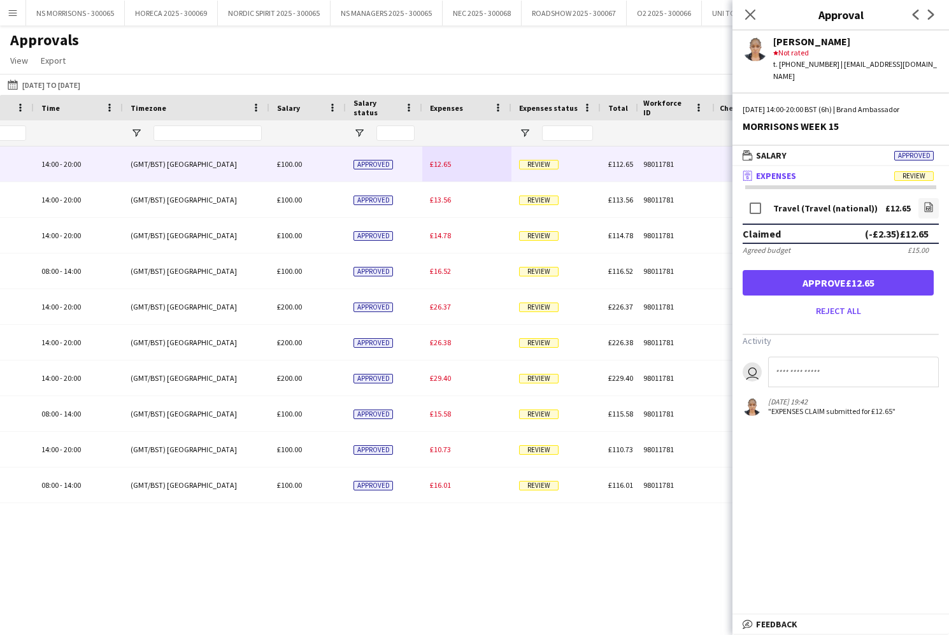
click at [749, 270] on button "Approve £12.65" at bounding box center [838, 282] width 191 height 25
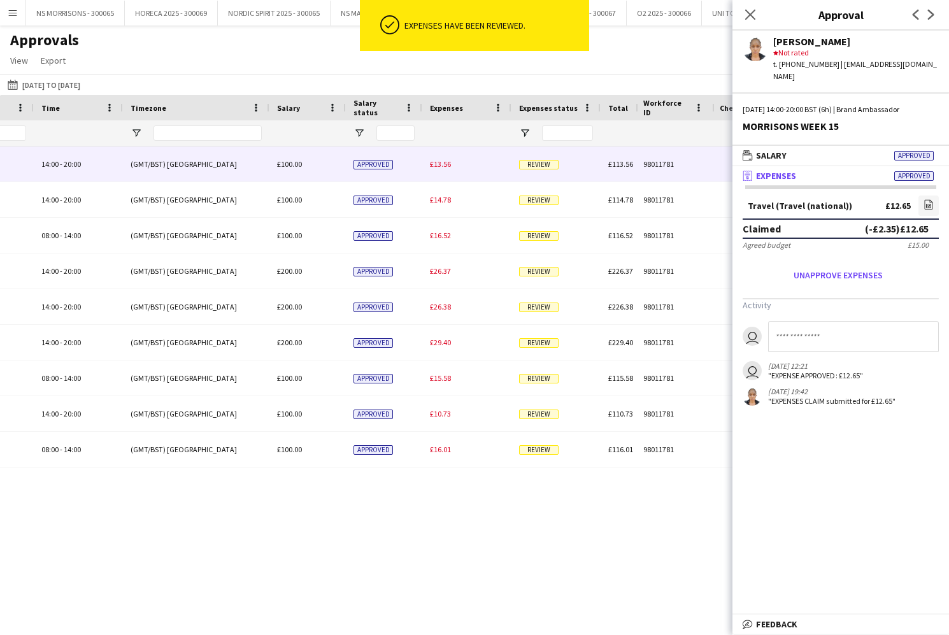
click at [435, 171] on div "£13.56" at bounding box center [466, 164] width 89 height 35
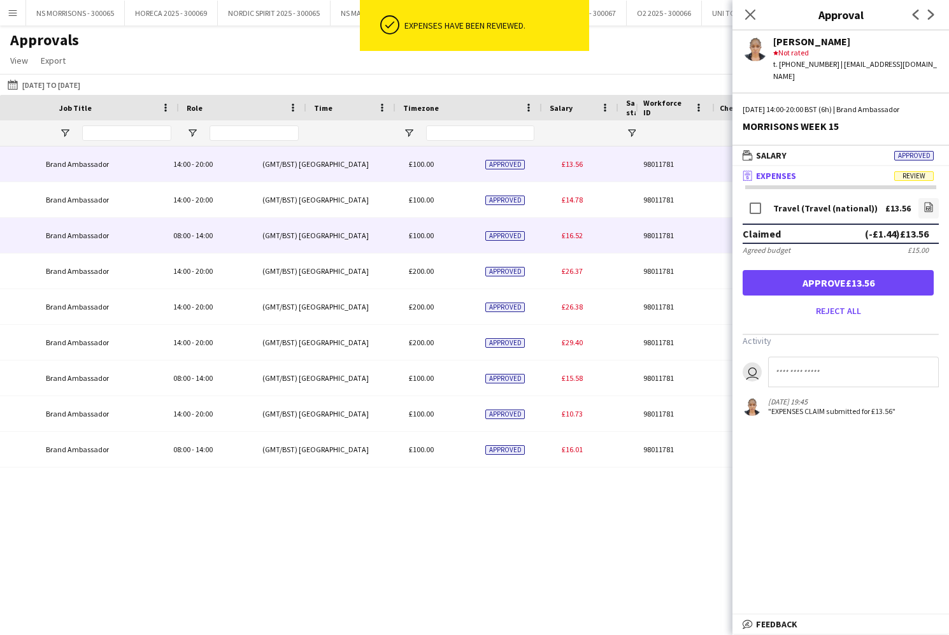
scroll to position [0, 343]
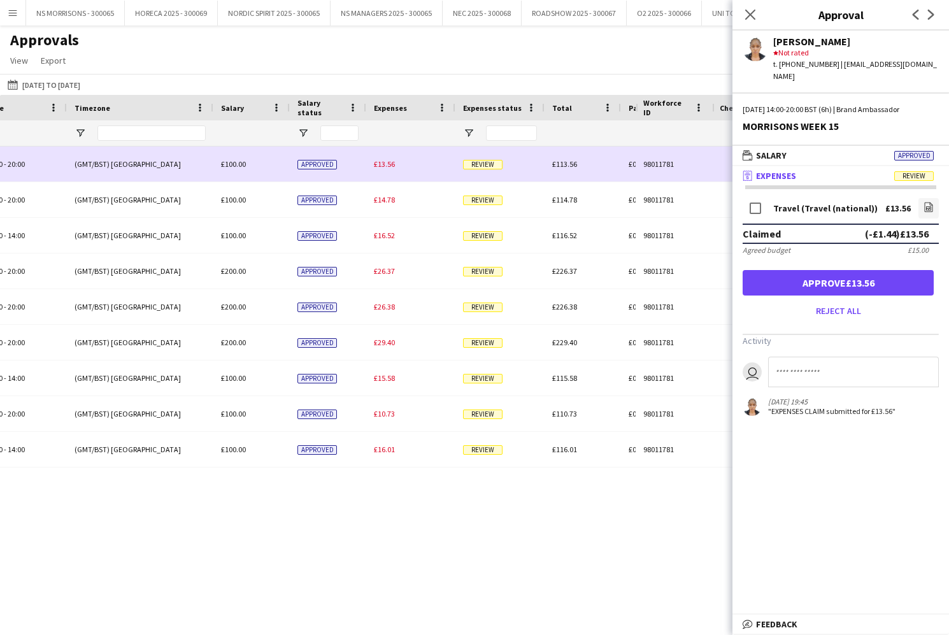
drag, startPoint x: 390, startPoint y: 164, endPoint x: 613, endPoint y: 184, distance: 223.9
click at [390, 164] on span "£13.56" at bounding box center [384, 164] width 21 height 10
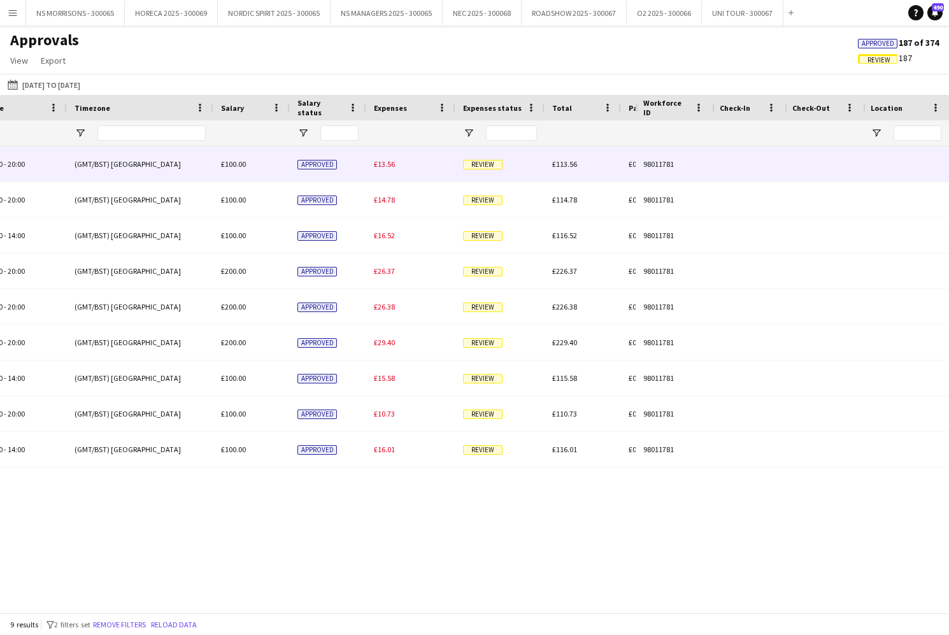
drag, startPoint x: 374, startPoint y: 161, endPoint x: 369, endPoint y: 182, distance: 21.6
click at [374, 162] on span "£13.56" at bounding box center [384, 164] width 21 height 10
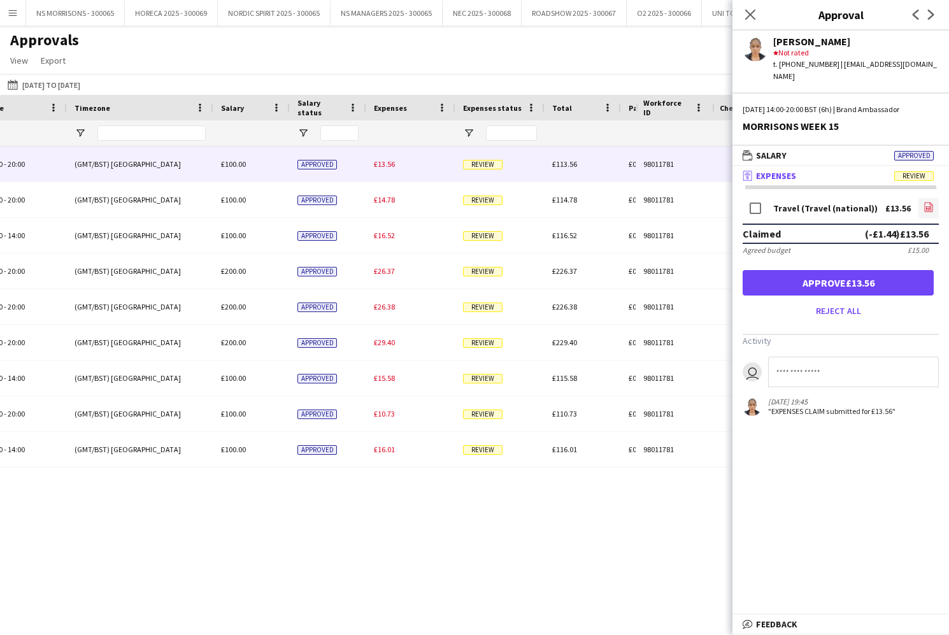
click at [929, 208] on icon at bounding box center [929, 208] width 1 height 1
click at [812, 270] on button "Approve £13.56" at bounding box center [838, 282] width 191 height 25
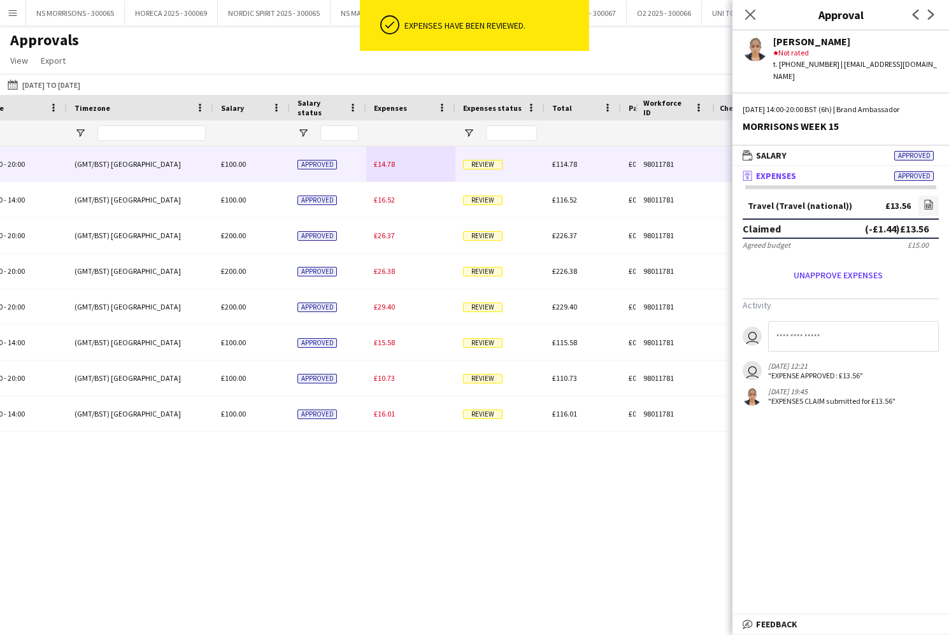
click at [392, 168] on span "£14.78" at bounding box center [384, 164] width 21 height 10
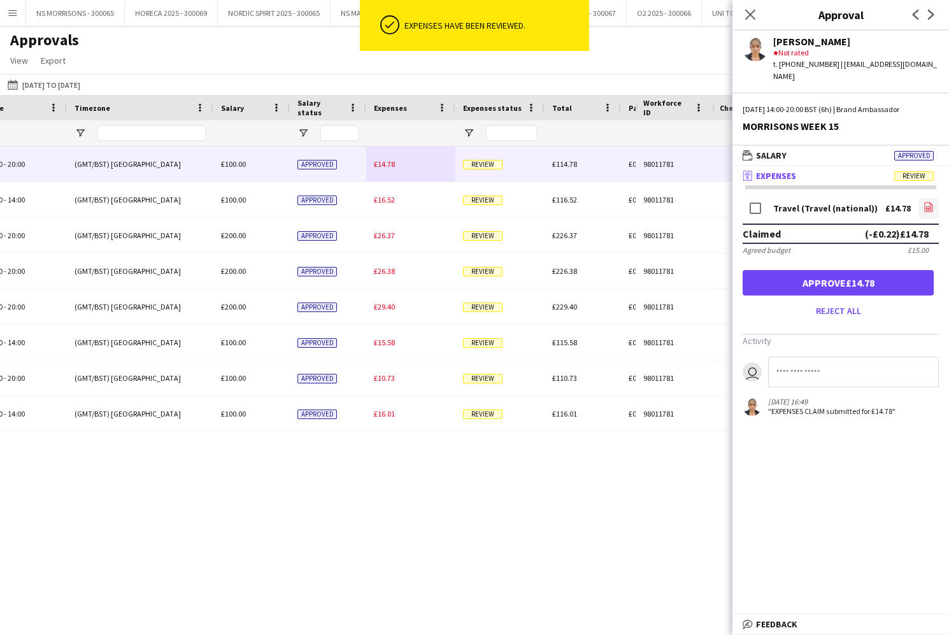
click at [921, 198] on link "file-image" at bounding box center [929, 208] width 20 height 20
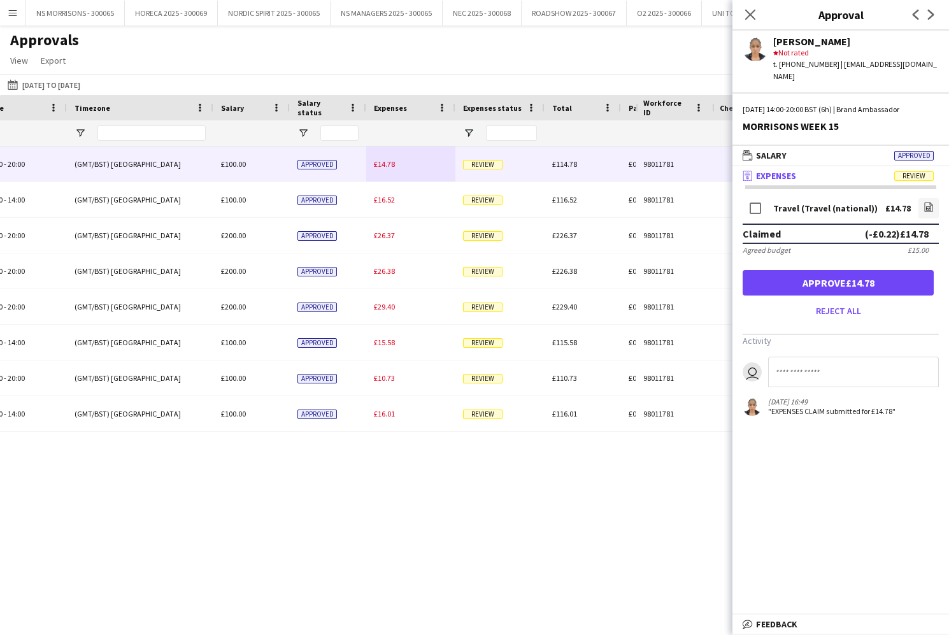
click at [796, 271] on button "Approve £14.78" at bounding box center [838, 282] width 191 height 25
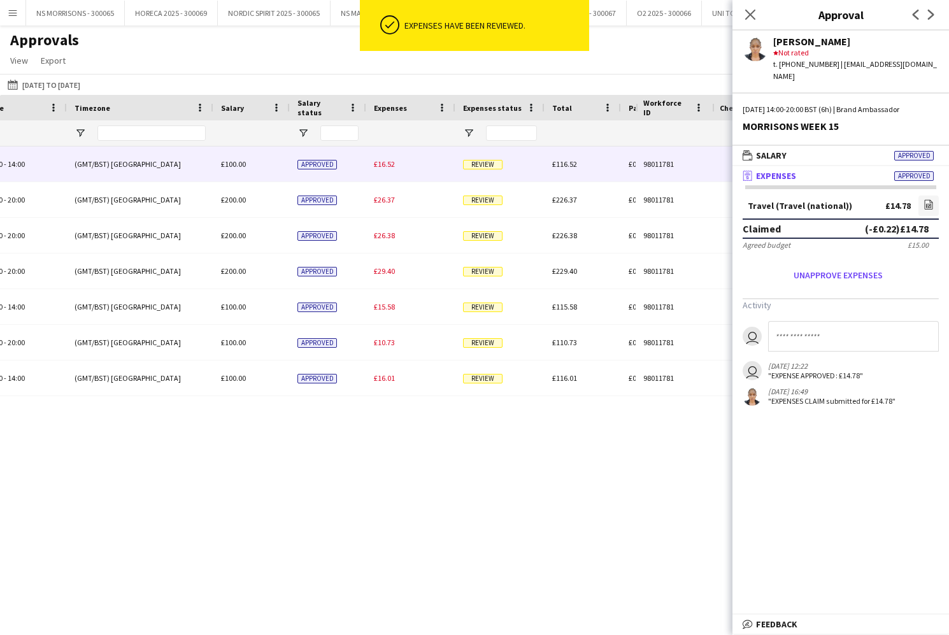
click at [387, 169] on div "£16.52" at bounding box center [410, 164] width 89 height 35
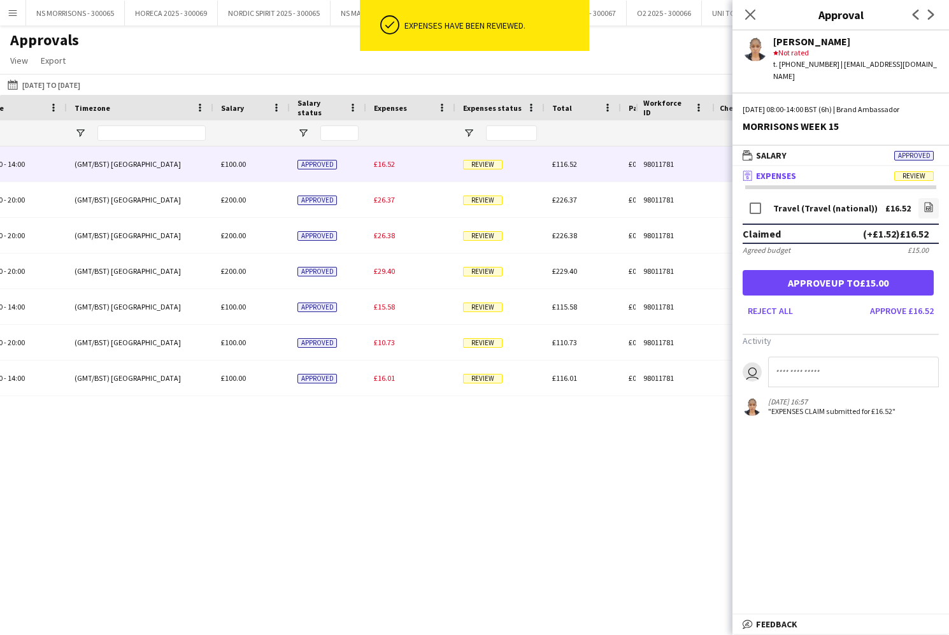
drag, startPoint x: 933, startPoint y: 194, endPoint x: 918, endPoint y: 196, distance: 14.8
click at [933, 203] on icon at bounding box center [929, 208] width 8 height 10
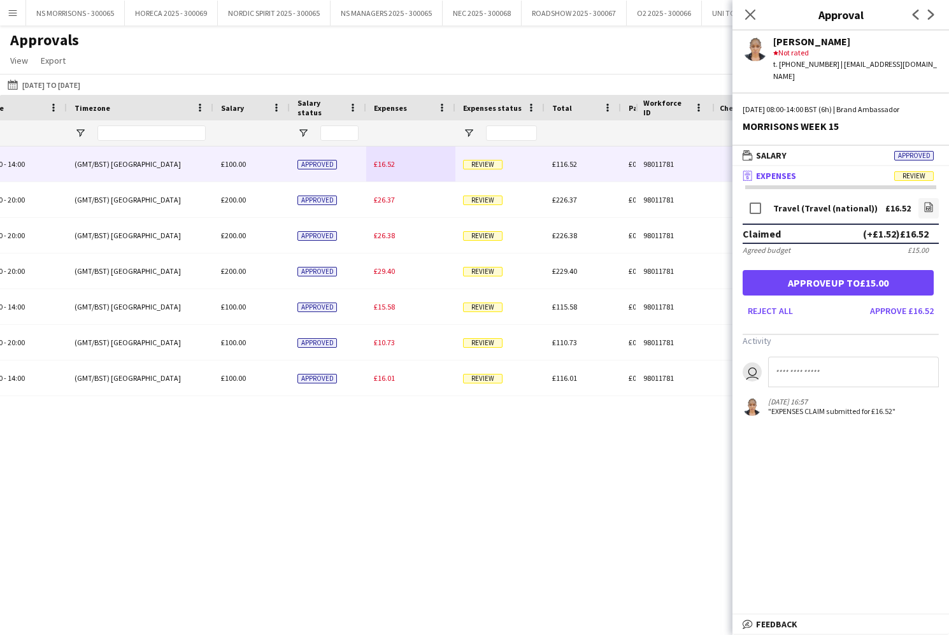
click at [871, 270] on button "Approve up to £15.00" at bounding box center [838, 282] width 191 height 25
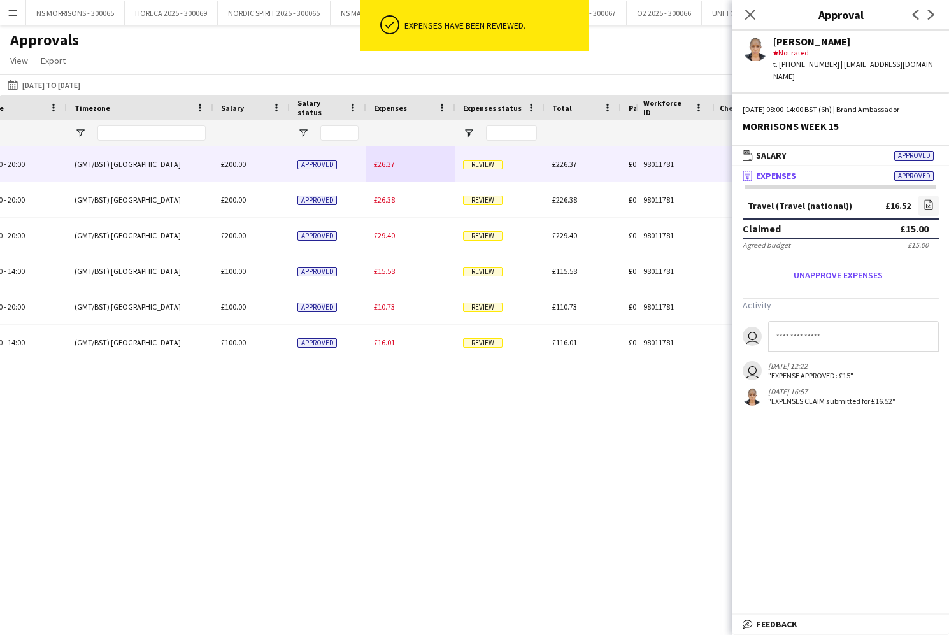
click at [380, 163] on span "£26.37" at bounding box center [384, 164] width 21 height 10
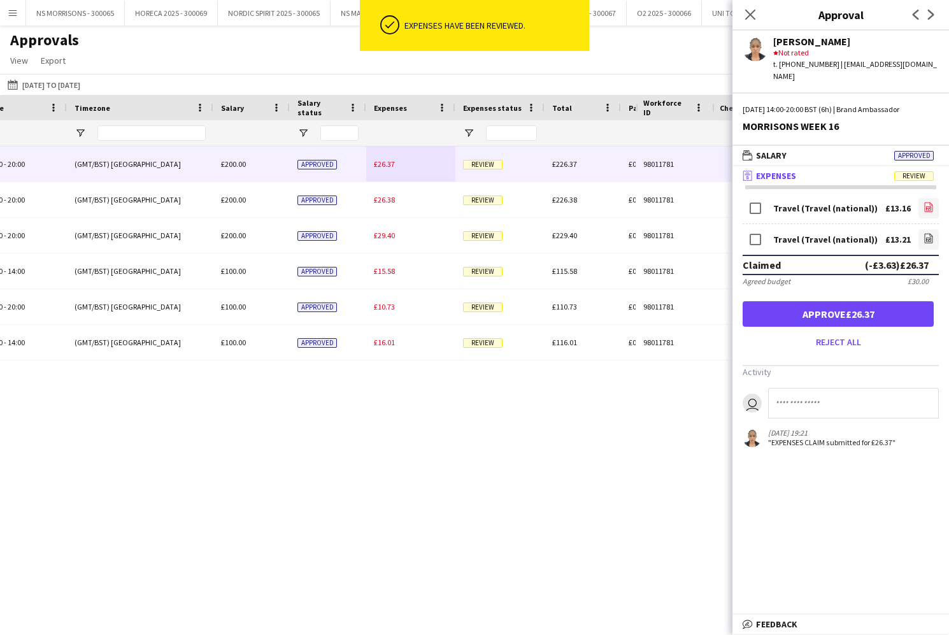
click at [930, 202] on icon "file-image" at bounding box center [929, 207] width 10 height 10
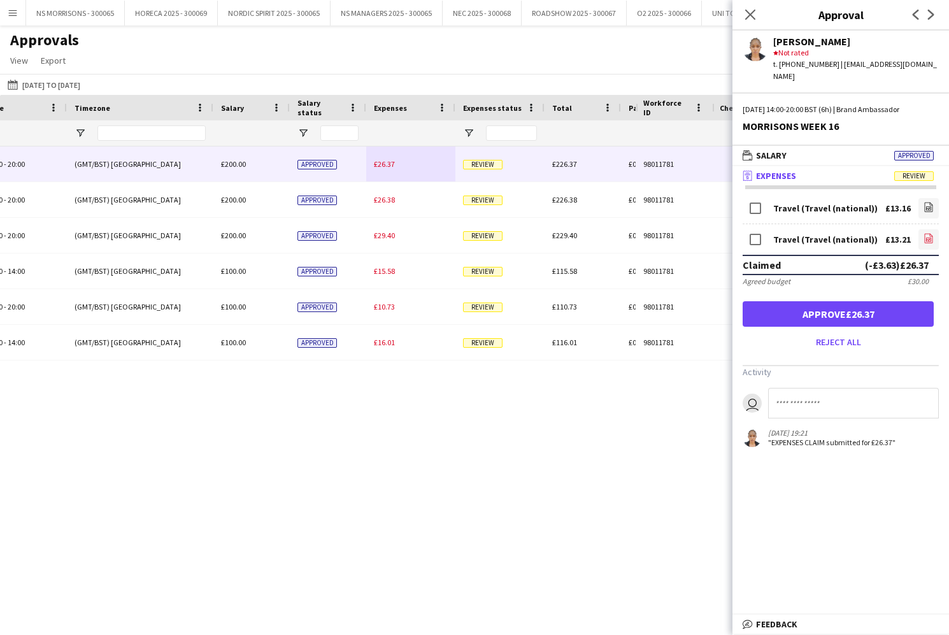
click at [924, 233] on icon "file-image" at bounding box center [929, 238] width 10 height 10
click at [801, 309] on button "Approve £26.37" at bounding box center [838, 313] width 191 height 25
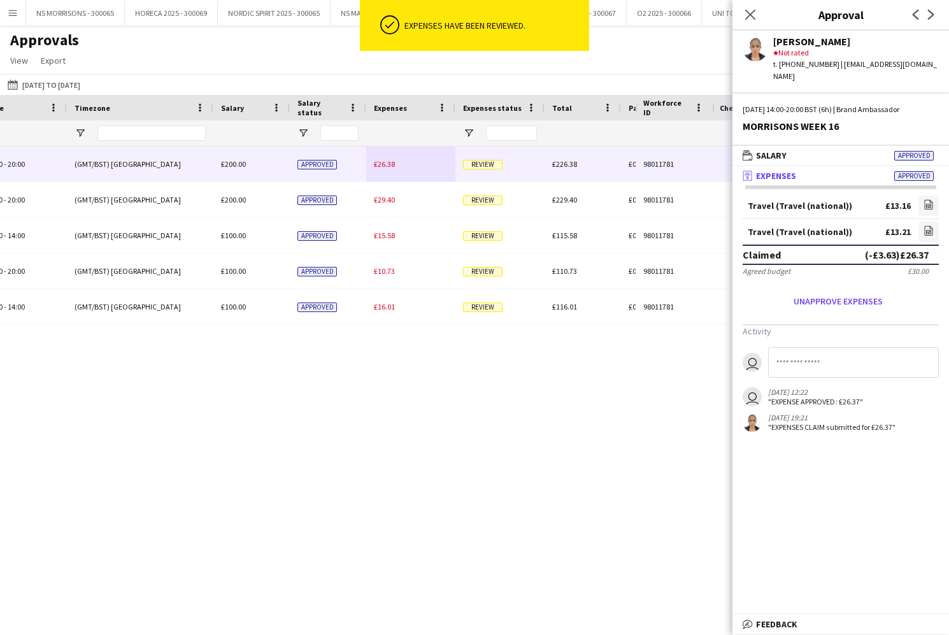
click at [389, 168] on span "£26.38" at bounding box center [384, 164] width 21 height 10
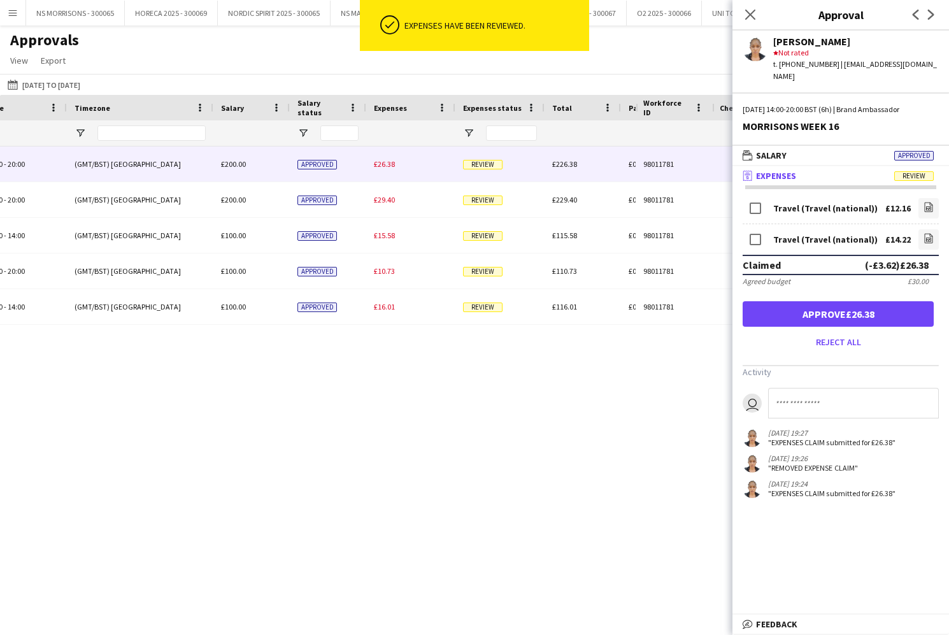
click at [923, 198] on link "file-image" at bounding box center [929, 208] width 20 height 20
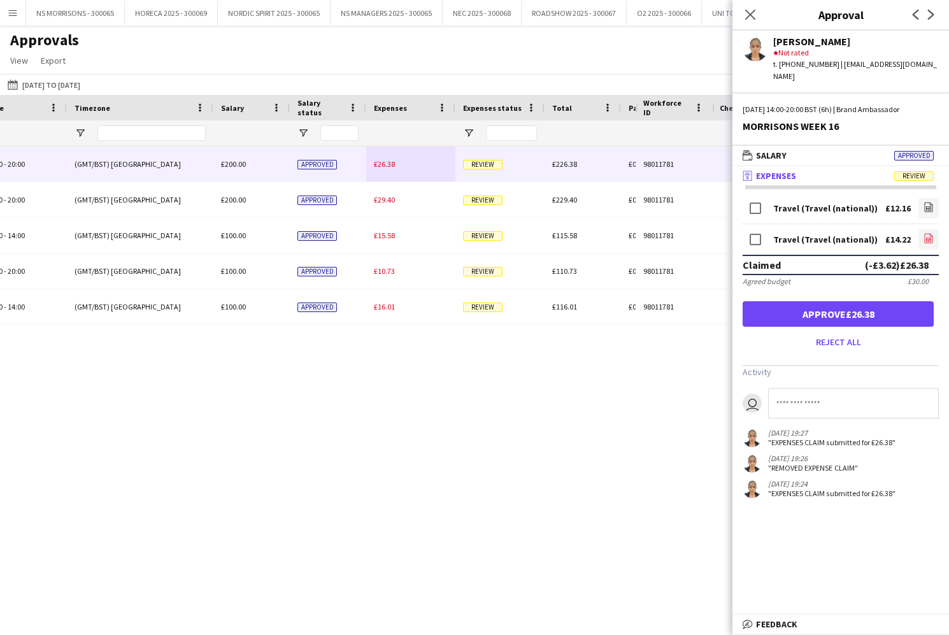
click at [924, 233] on icon "file-image" at bounding box center [929, 238] width 10 height 10
drag, startPoint x: 886, startPoint y: 304, endPoint x: 873, endPoint y: 303, distance: 12.1
click at [885, 304] on button "Approve £26.38" at bounding box center [838, 313] width 191 height 25
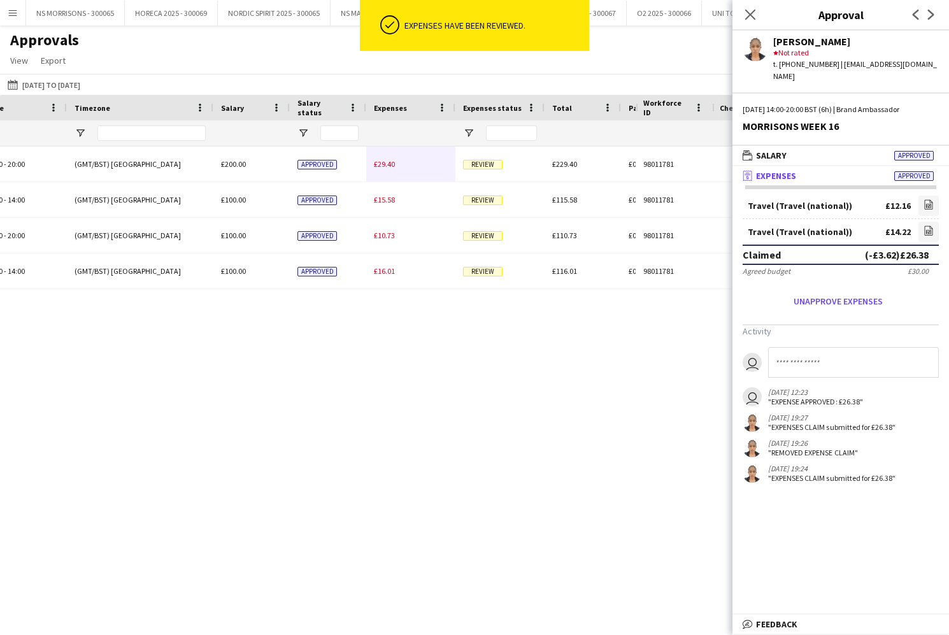
click at [383, 164] on span "£29.40" at bounding box center [384, 164] width 21 height 10
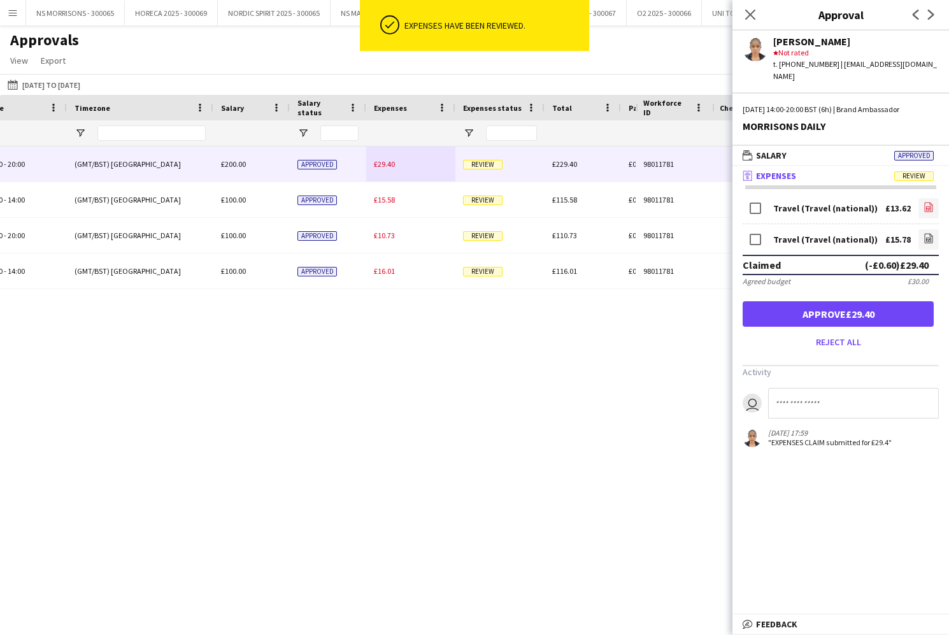
click at [926, 202] on icon "file-image" at bounding box center [929, 207] width 10 height 10
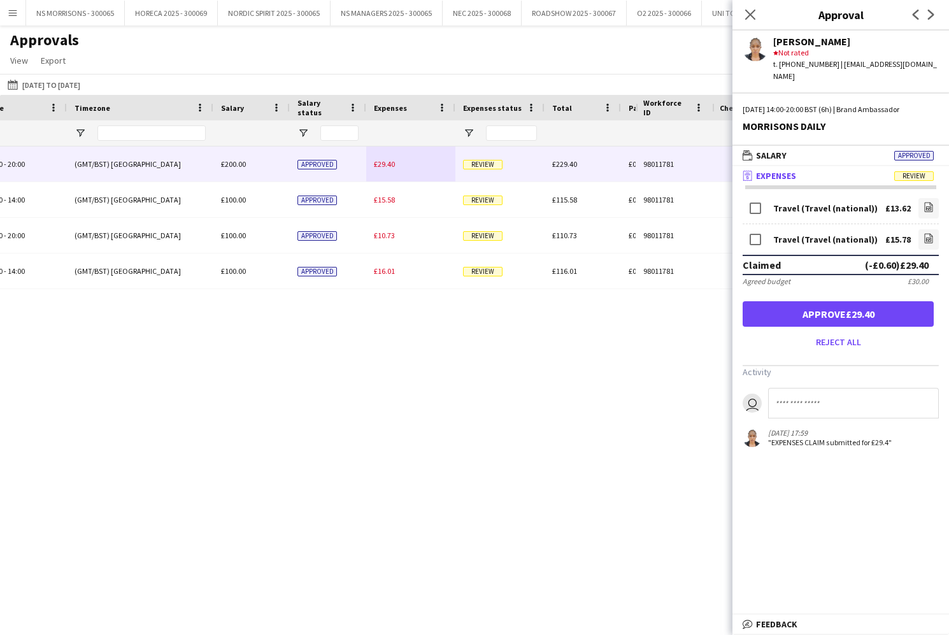
drag, startPoint x: 928, startPoint y: 227, endPoint x: 914, endPoint y: 227, distance: 13.4
click at [928, 238] on icon at bounding box center [928, 240] width 5 height 4
click at [807, 303] on button "Approve £29.40" at bounding box center [838, 313] width 191 height 25
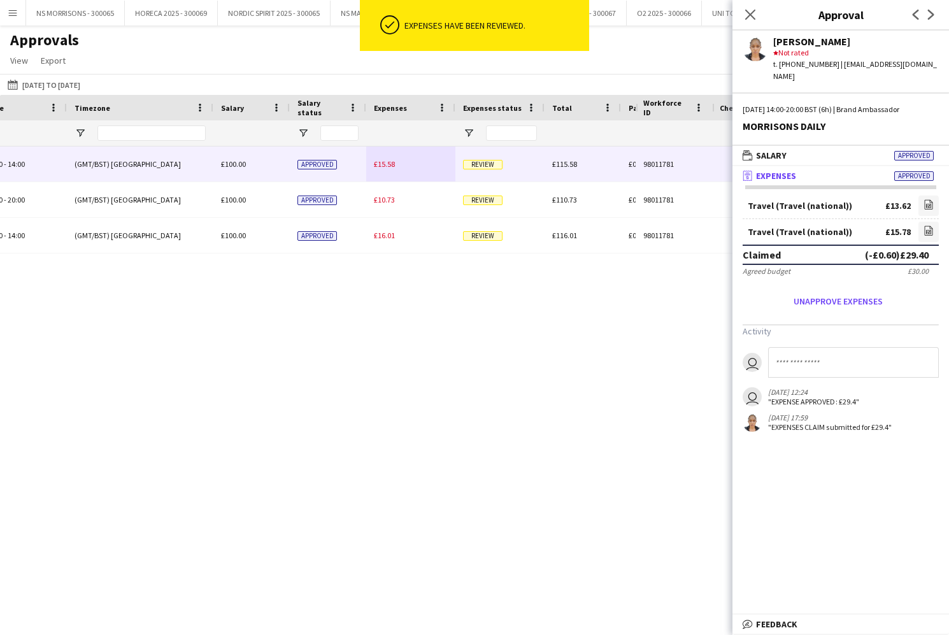
click at [384, 162] on span "£15.58" at bounding box center [384, 164] width 21 height 10
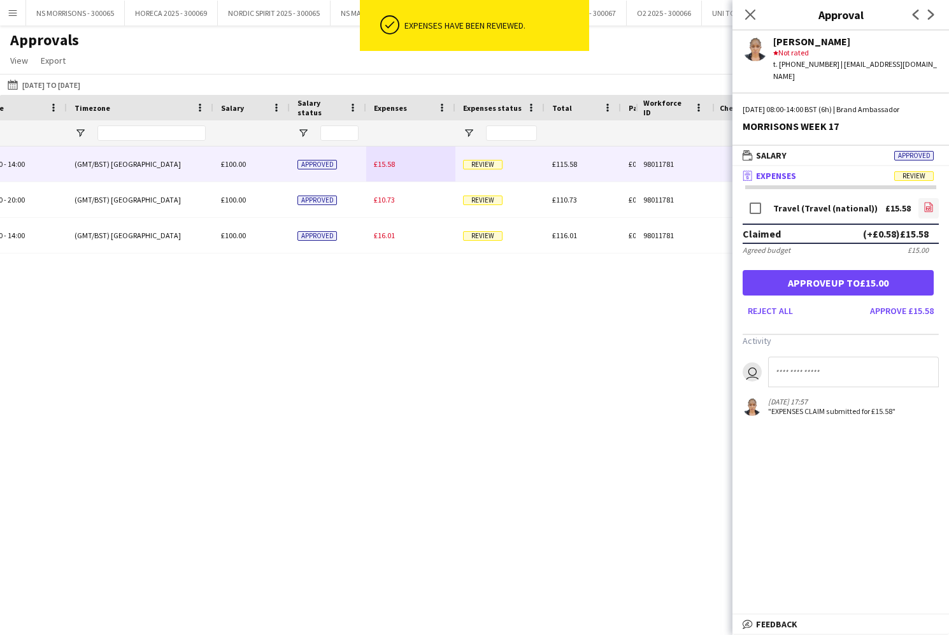
click at [927, 202] on icon "file-image" at bounding box center [929, 207] width 10 height 10
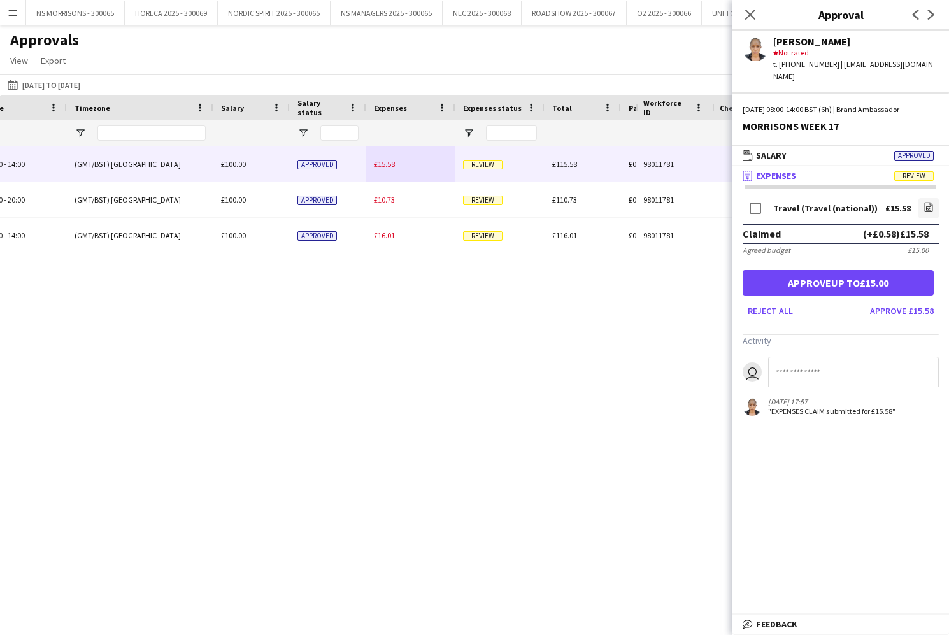
click at [771, 270] on button "Approve up to £15.00" at bounding box center [838, 282] width 191 height 25
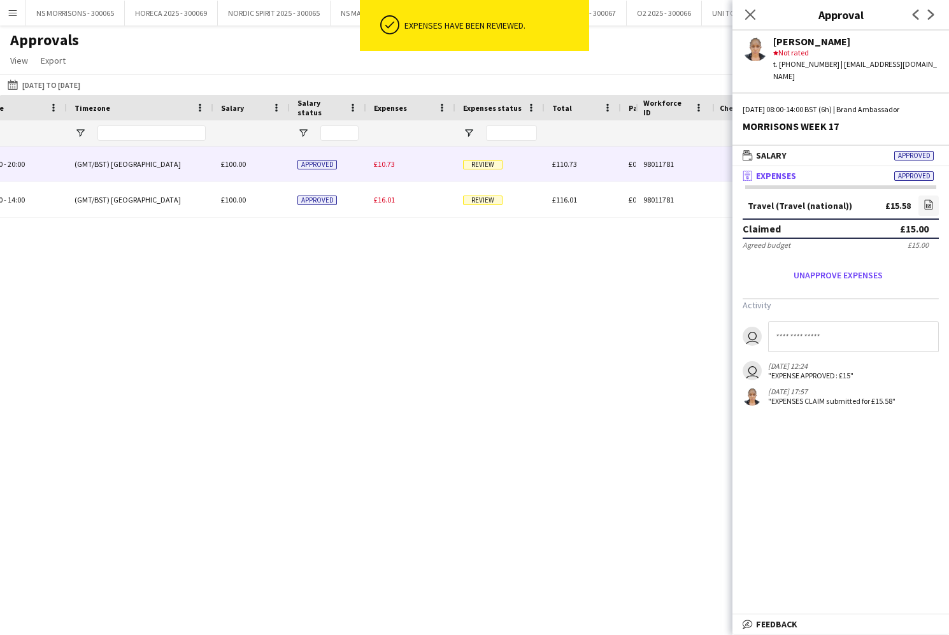
click at [389, 162] on span "£10.73" at bounding box center [384, 164] width 21 height 10
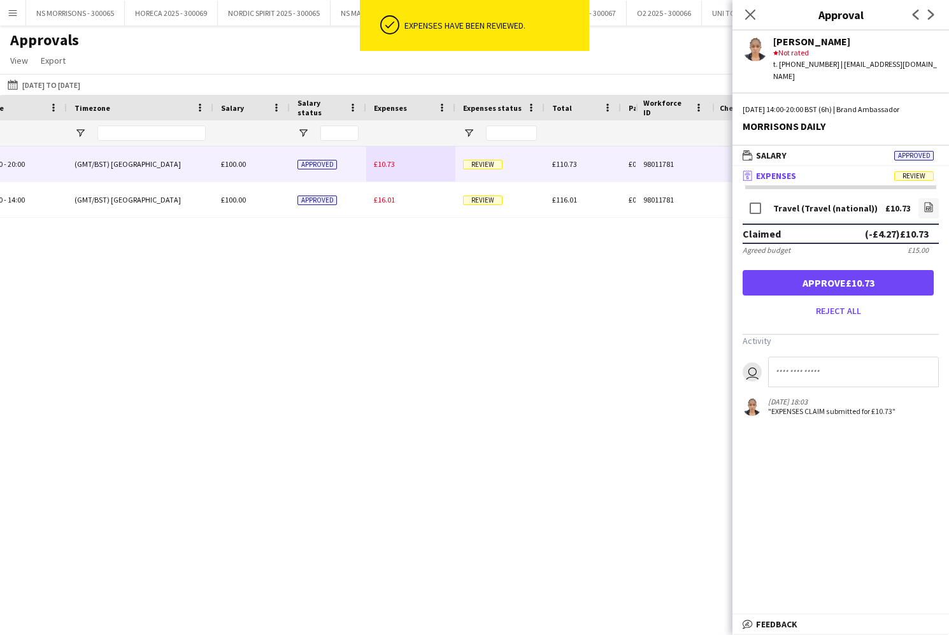
drag, startPoint x: 928, startPoint y: 191, endPoint x: 914, endPoint y: 192, distance: 14.0
click at [928, 202] on icon "file-image" at bounding box center [929, 207] width 10 height 10
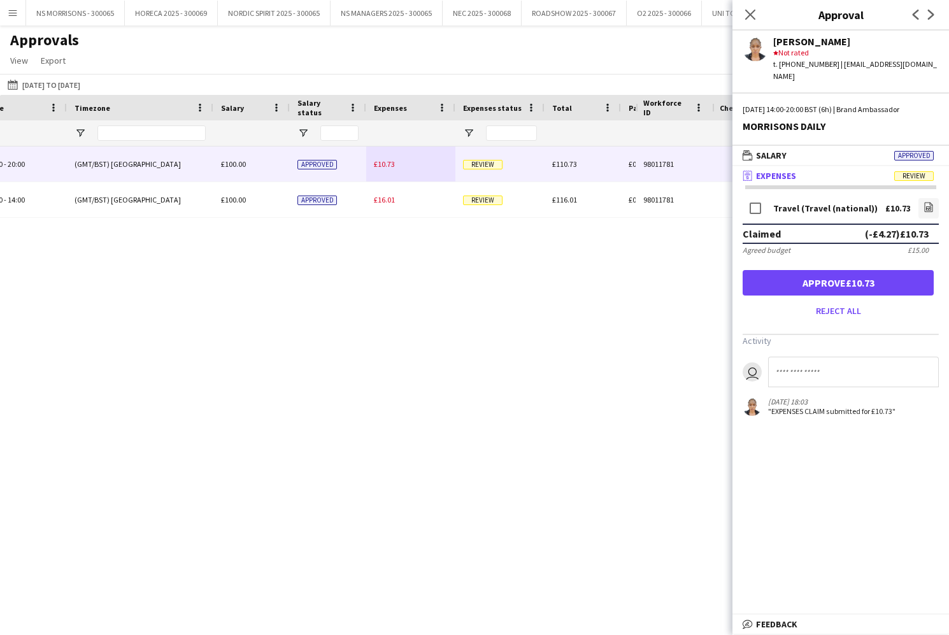
drag, startPoint x: 755, startPoint y: 271, endPoint x: 744, endPoint y: 266, distance: 12.0
click at [755, 271] on button "Approve £10.73" at bounding box center [838, 282] width 191 height 25
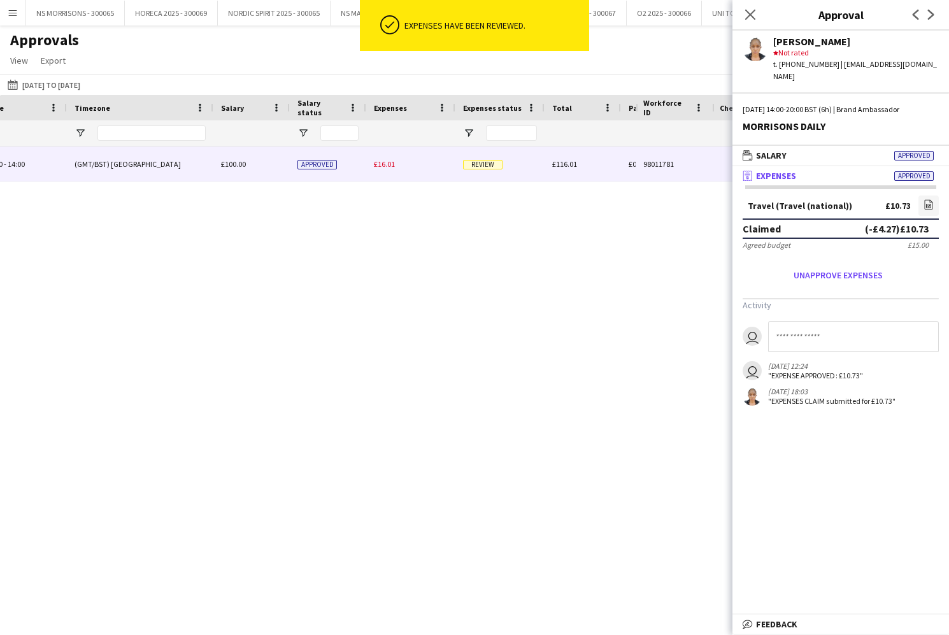
drag, startPoint x: 383, startPoint y: 166, endPoint x: 680, endPoint y: 175, distance: 297.7
click at [383, 166] on span "£16.01" at bounding box center [384, 164] width 21 height 10
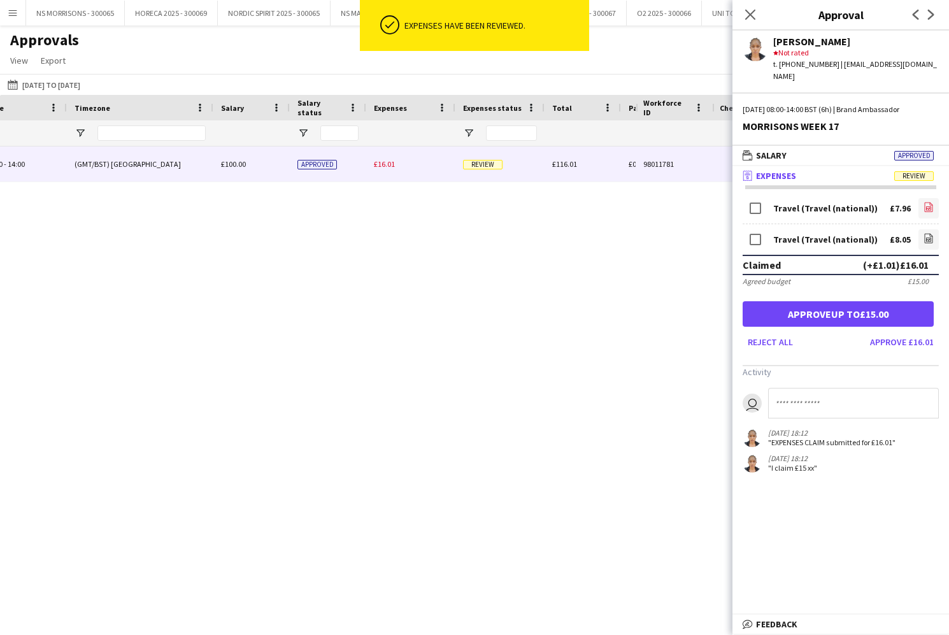
click at [924, 202] on icon "file-image" at bounding box center [929, 207] width 10 height 10
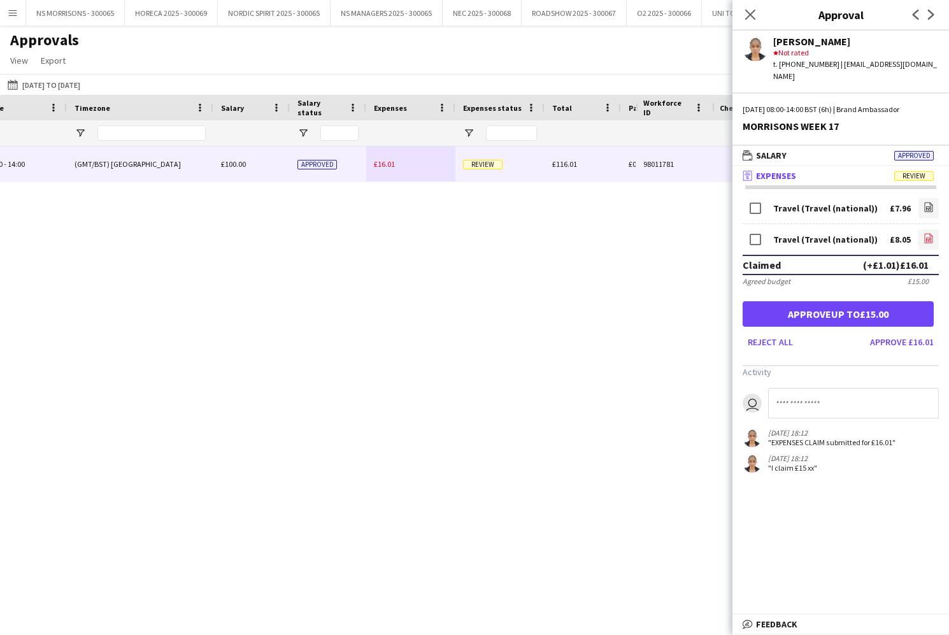
click at [932, 233] on icon "file-image" at bounding box center [929, 238] width 10 height 10
click at [877, 301] on button "Approve up to £15.00" at bounding box center [838, 313] width 191 height 25
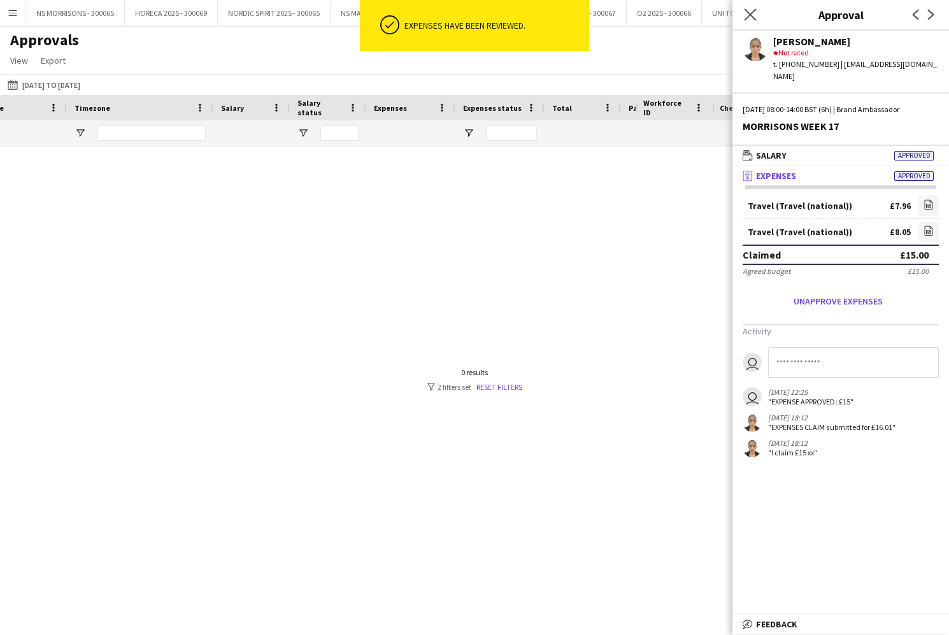
click at [748, 17] on icon at bounding box center [750, 14] width 12 height 12
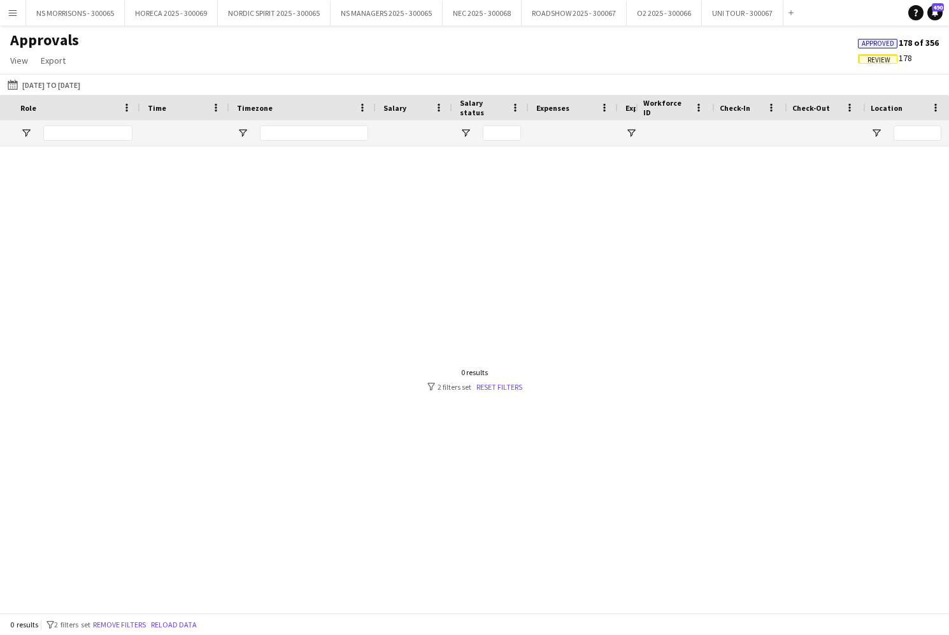
scroll to position [0, 90]
type input "*"
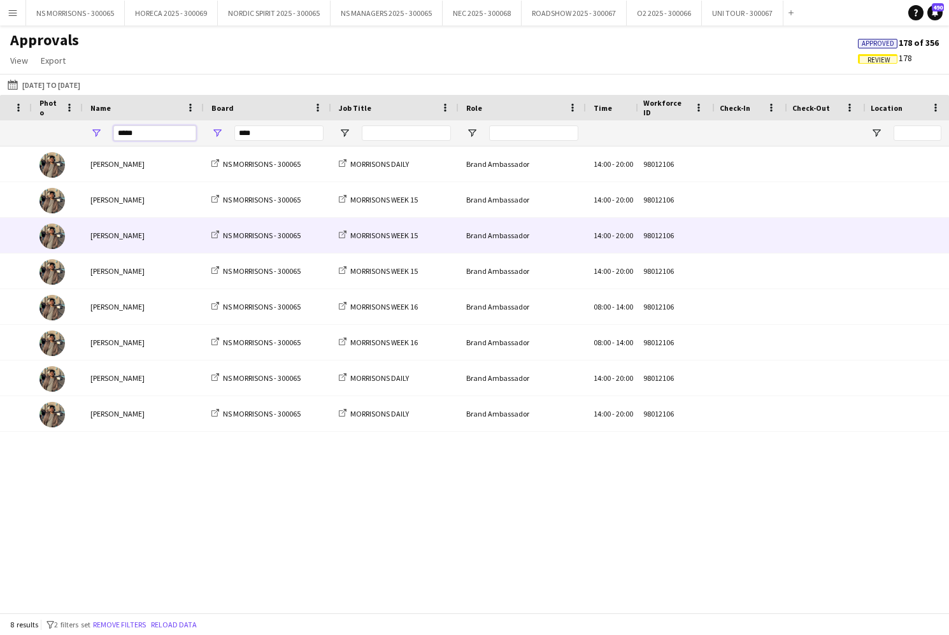
scroll to position [0, 165]
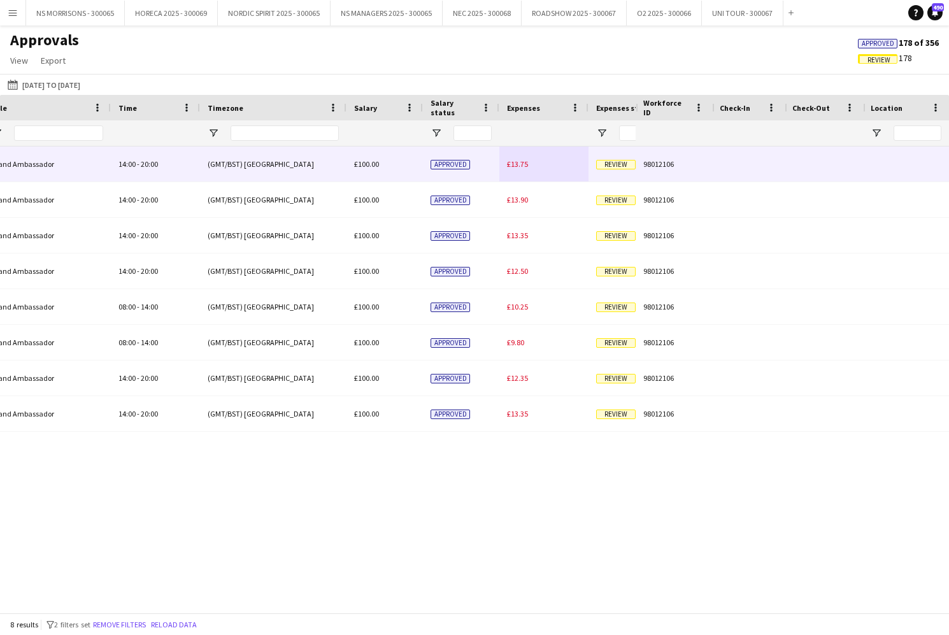
type input "*****"
click at [515, 162] on span "£13.75" at bounding box center [517, 164] width 21 height 10
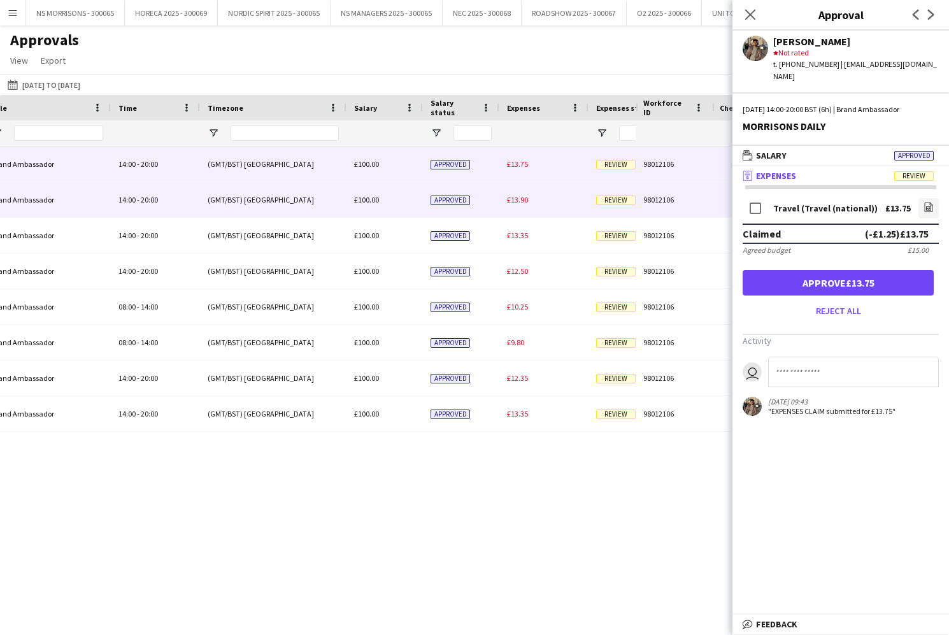
click at [519, 198] on span "£13.90" at bounding box center [517, 200] width 21 height 10
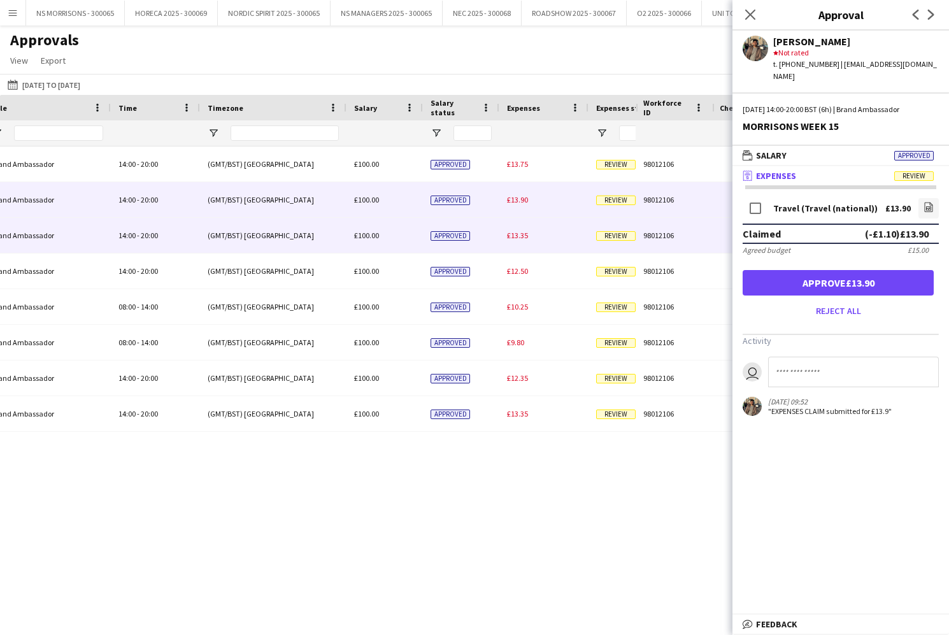
click at [524, 233] on span "£13.35" at bounding box center [517, 236] width 21 height 10
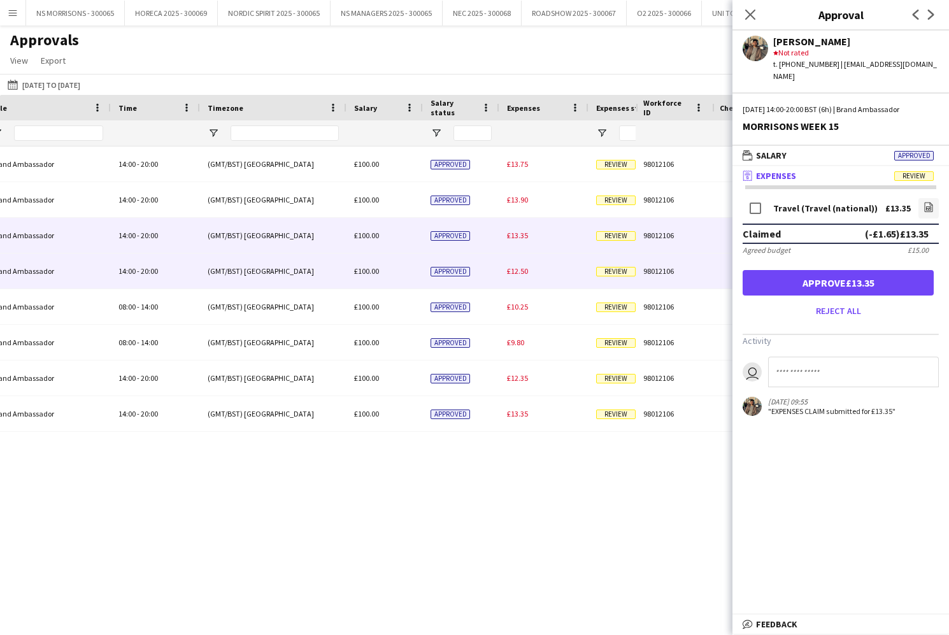
click at [517, 270] on span "£12.50" at bounding box center [517, 271] width 21 height 10
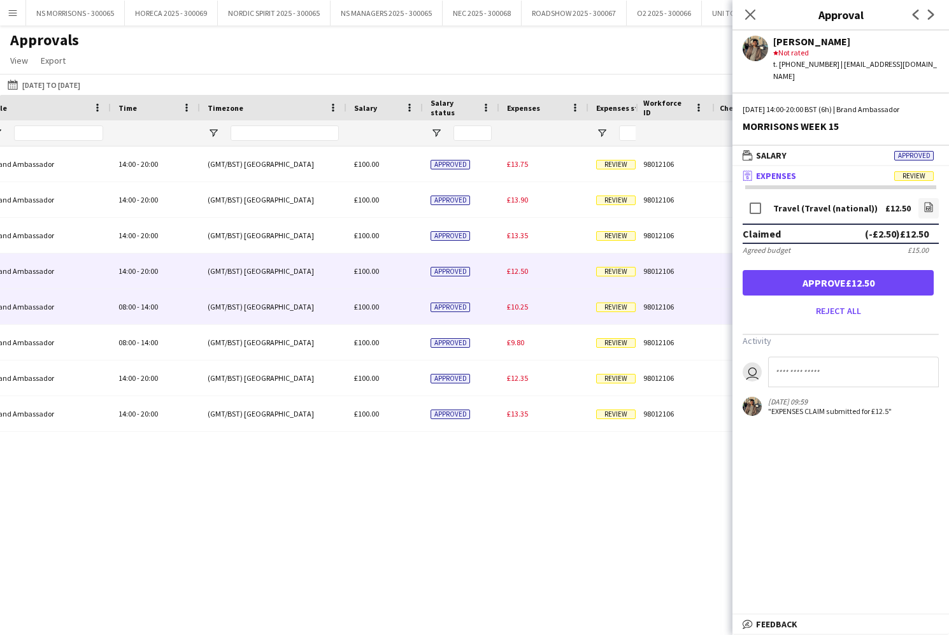
click at [521, 308] on span "£10.25" at bounding box center [517, 307] width 21 height 10
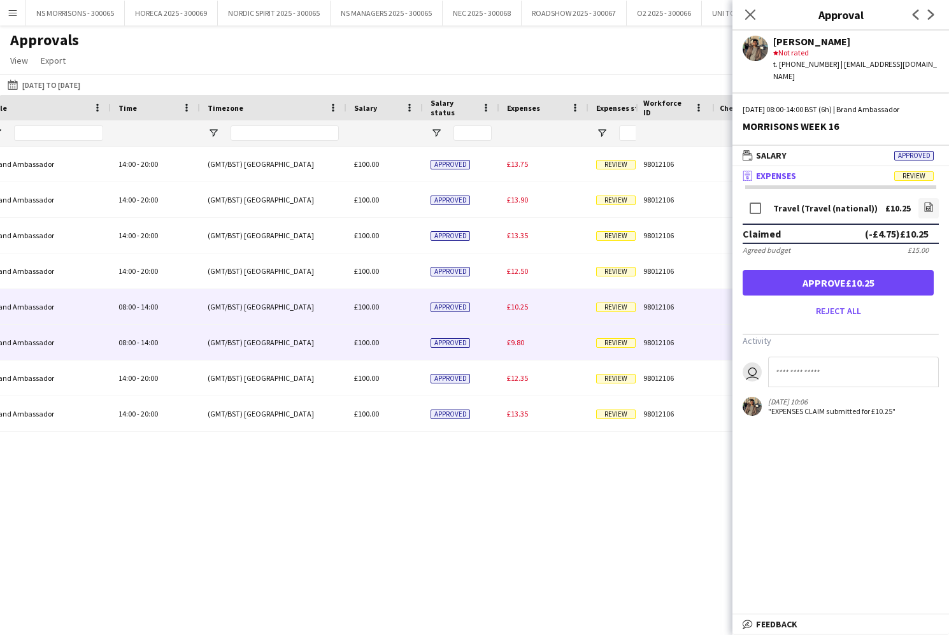
drag, startPoint x: 513, startPoint y: 341, endPoint x: 512, endPoint y: 368, distance: 26.8
click at [513, 343] on span "£9.80" at bounding box center [515, 343] width 17 height 10
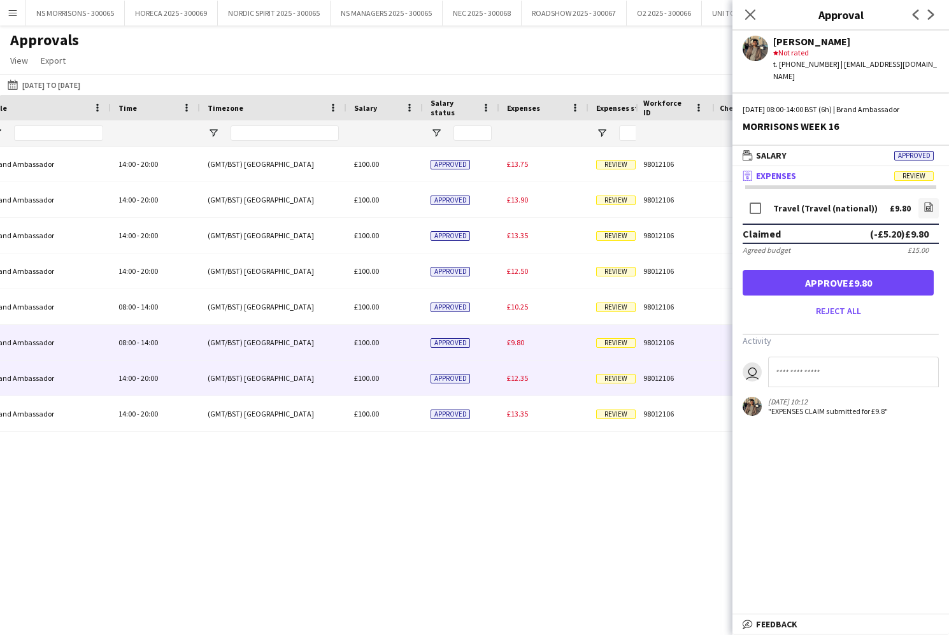
click at [514, 379] on span "£12.35" at bounding box center [517, 378] width 21 height 10
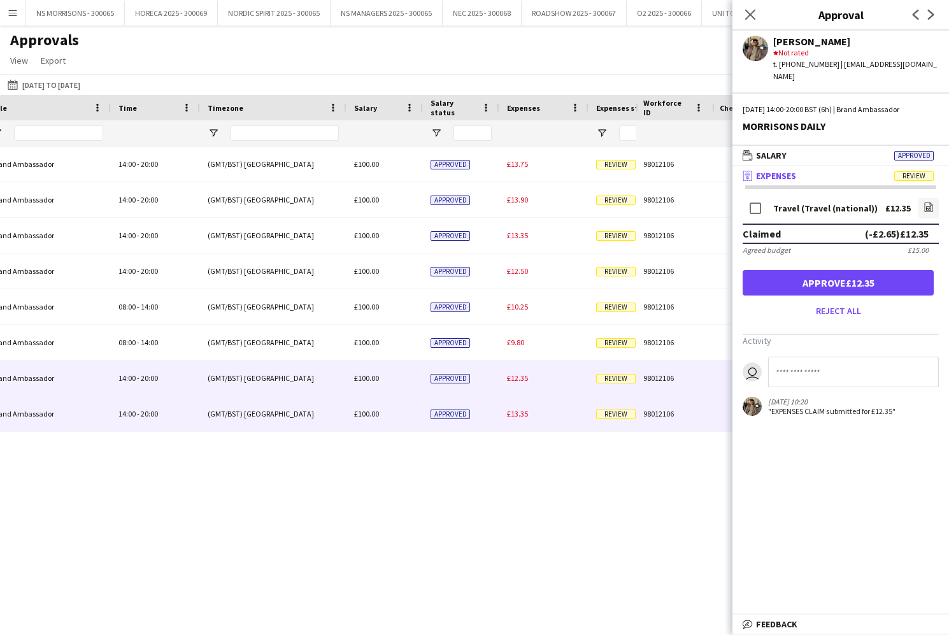
click at [514, 418] on div "£13.35" at bounding box center [544, 413] width 89 height 35
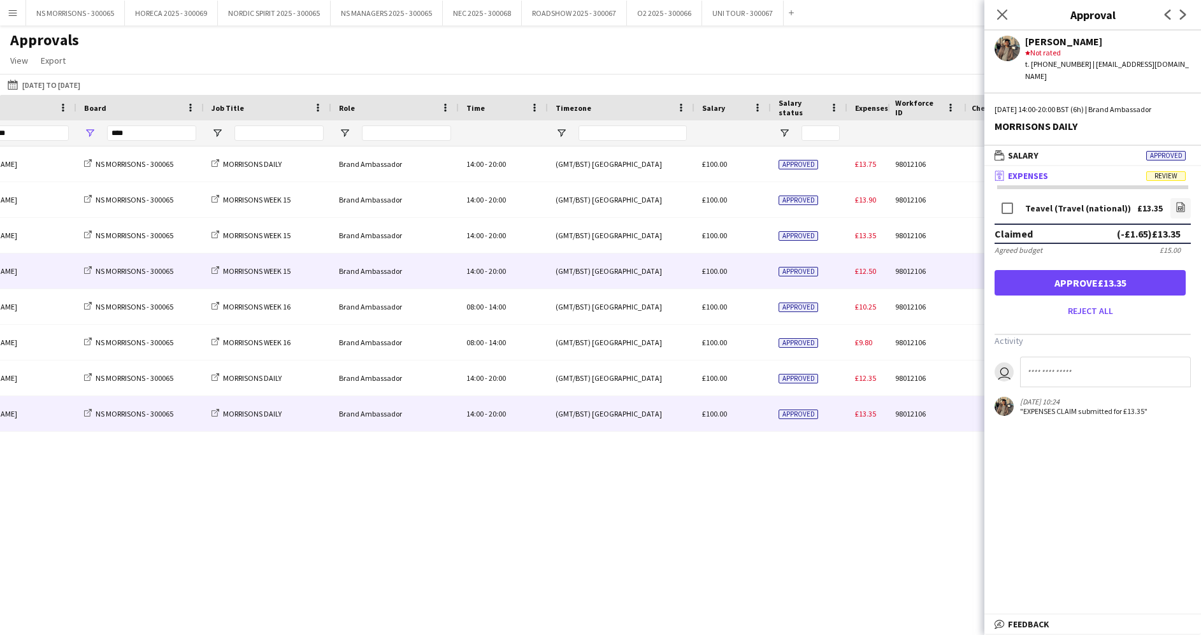
click at [2, 275] on div "[PERSON_NAME]" at bounding box center [15, 271] width 121 height 35
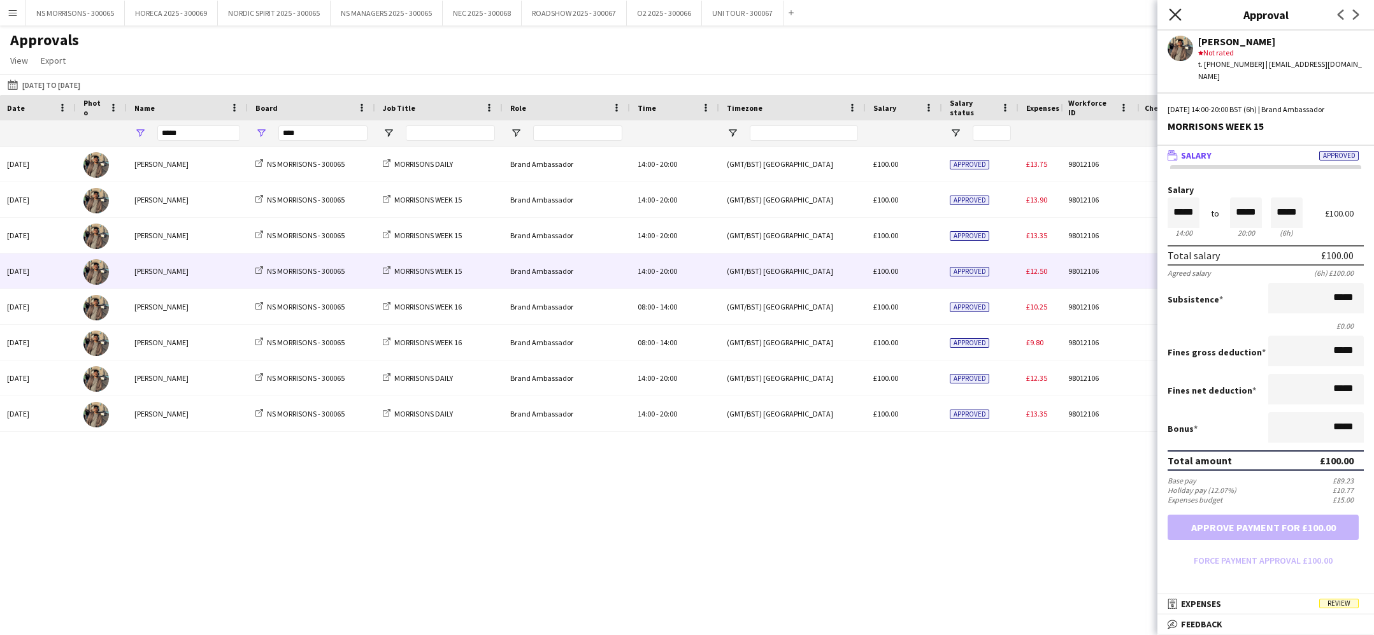
click at [949, 16] on icon "Close pop-in" at bounding box center [1175, 14] width 12 height 12
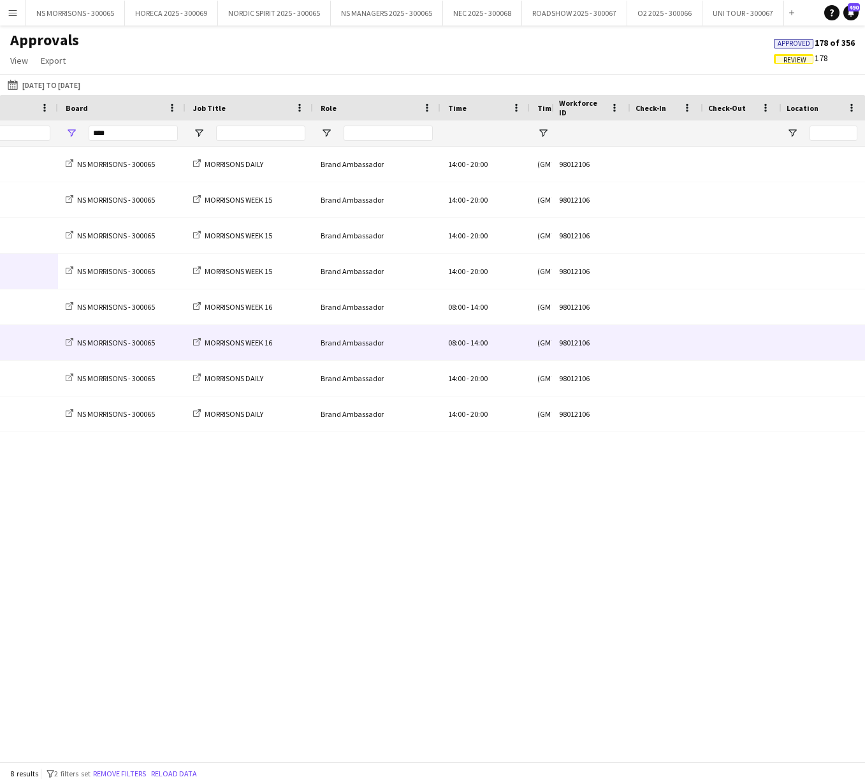
scroll to position [0, 387]
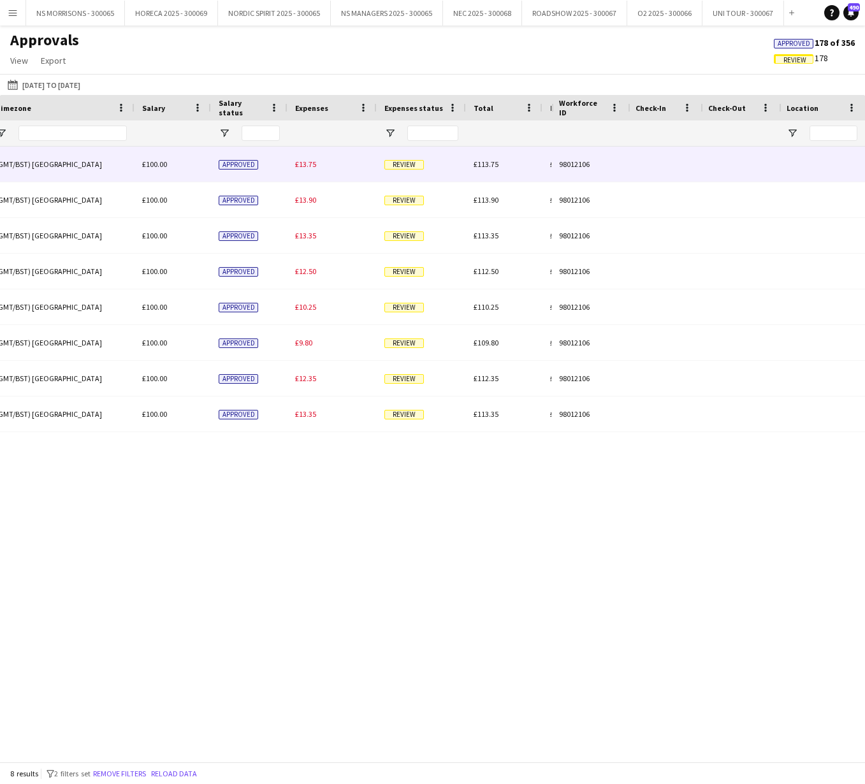
drag, startPoint x: 311, startPoint y: 166, endPoint x: 321, endPoint y: 168, distance: 10.5
click at [311, 166] on span "£13.75" at bounding box center [305, 164] width 21 height 10
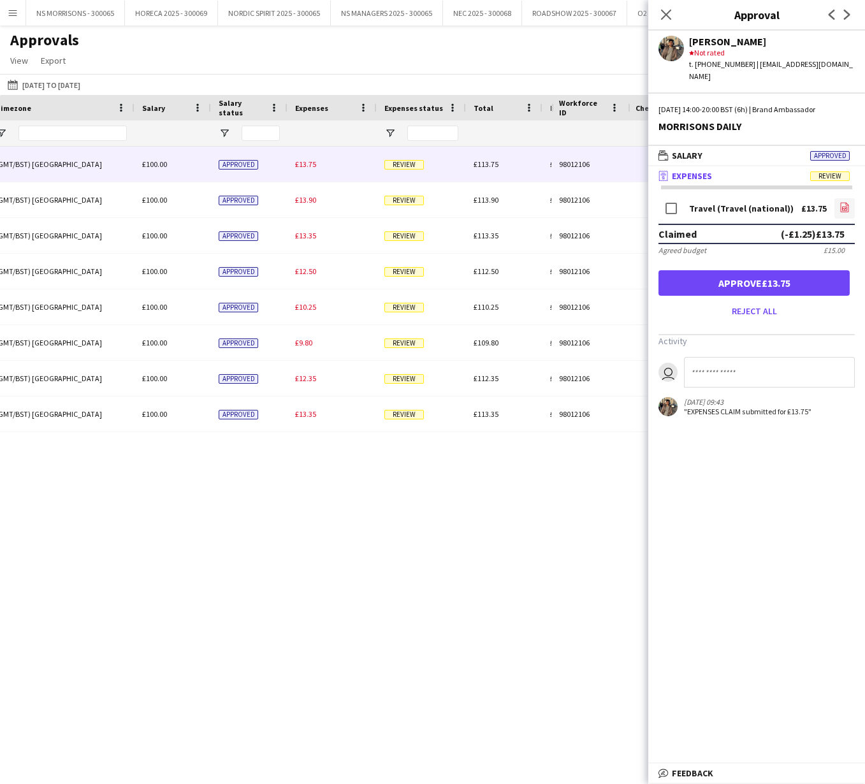
click at [842, 202] on icon "file-image" at bounding box center [844, 207] width 10 height 10
click at [782, 272] on button "Approve £13.75" at bounding box center [753, 282] width 191 height 25
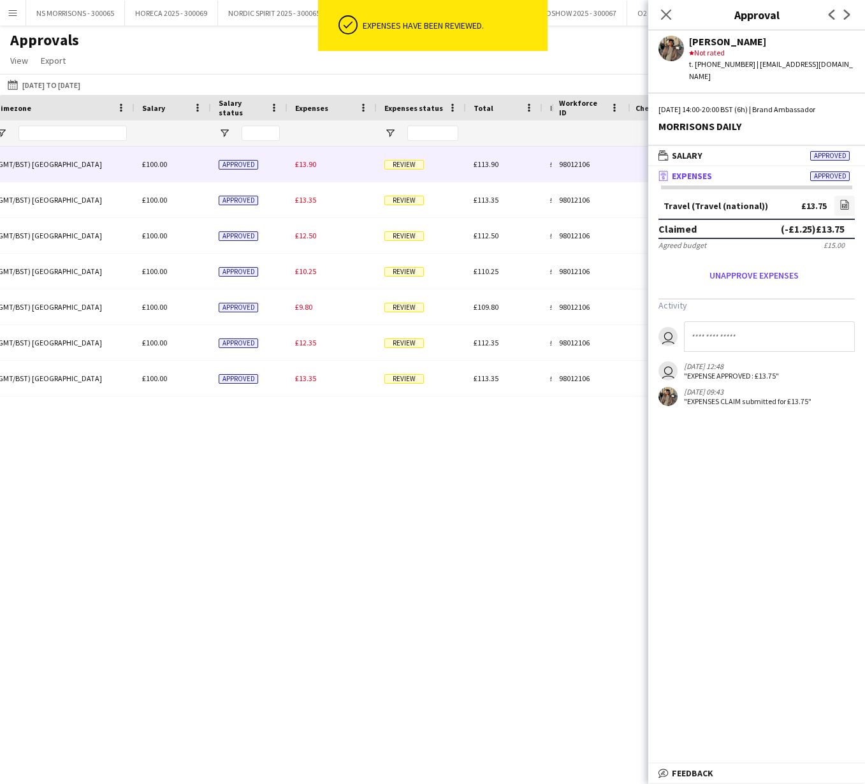
drag, startPoint x: 306, startPoint y: 169, endPoint x: 490, endPoint y: 168, distance: 183.5
click at [307, 168] on div "£13.90" at bounding box center [331, 164] width 89 height 35
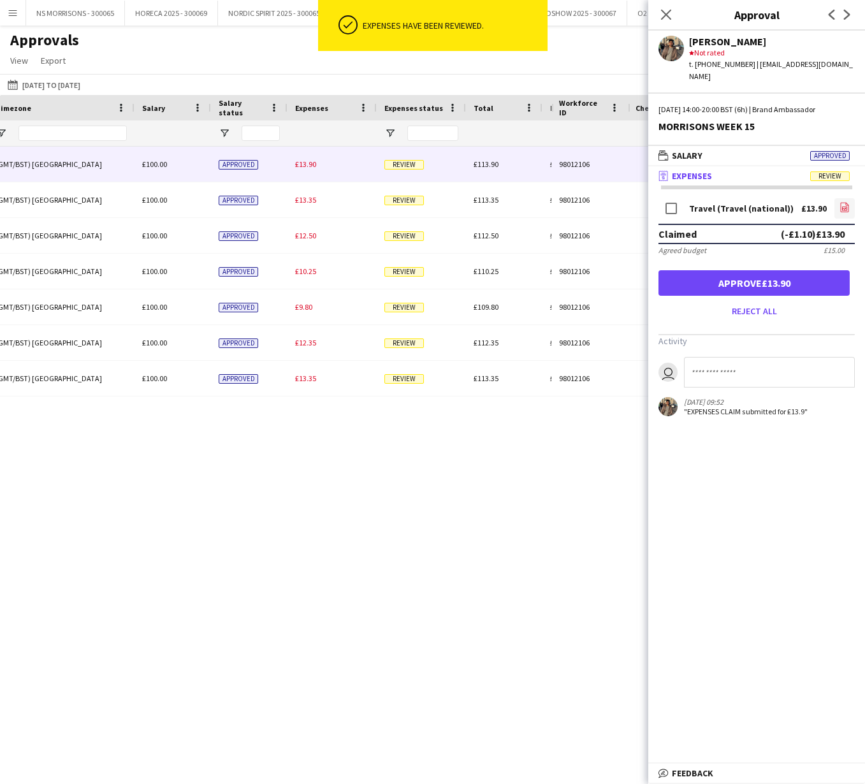
click at [842, 206] on icon at bounding box center [844, 208] width 5 height 4
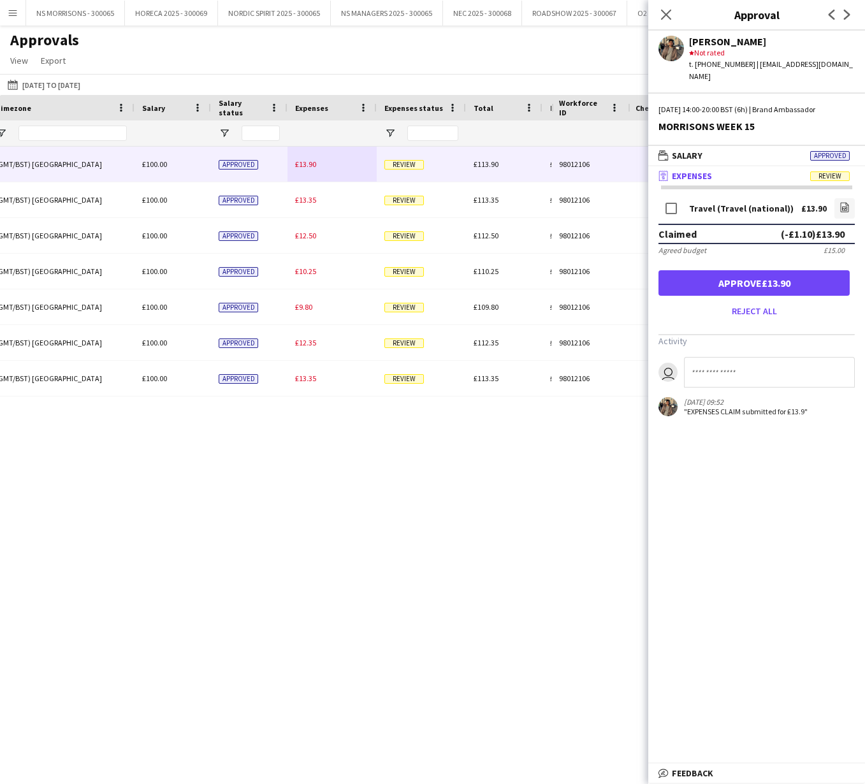
click at [668, 271] on button "Approve £13.90" at bounding box center [753, 282] width 191 height 25
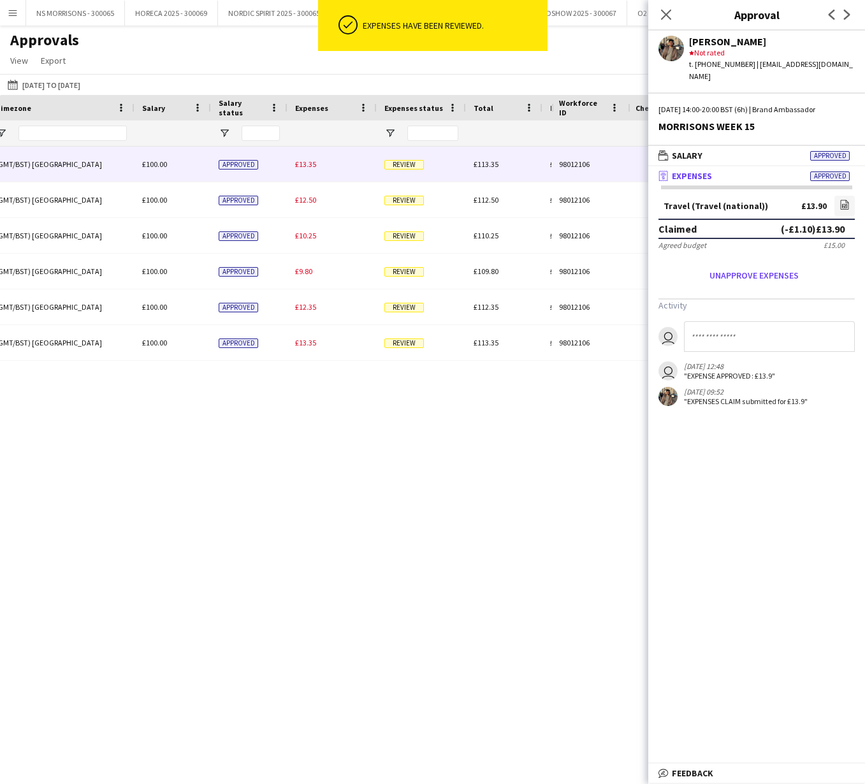
drag, startPoint x: 304, startPoint y: 166, endPoint x: 476, endPoint y: 187, distance: 173.2
click at [304, 166] on span "£13.35" at bounding box center [305, 164] width 21 height 10
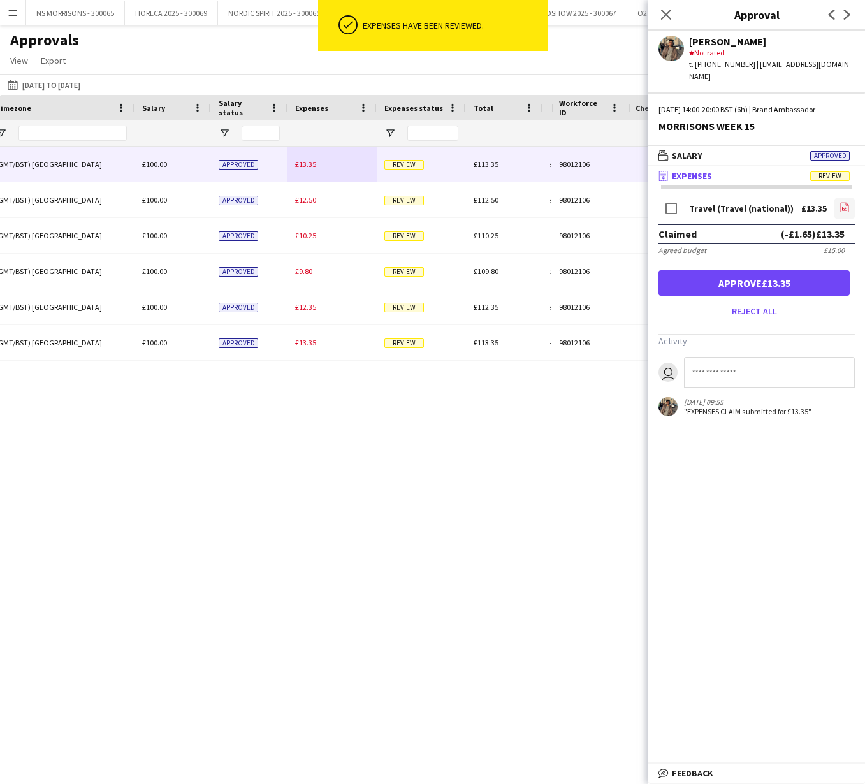
click at [845, 202] on icon "file-image" at bounding box center [844, 207] width 10 height 10
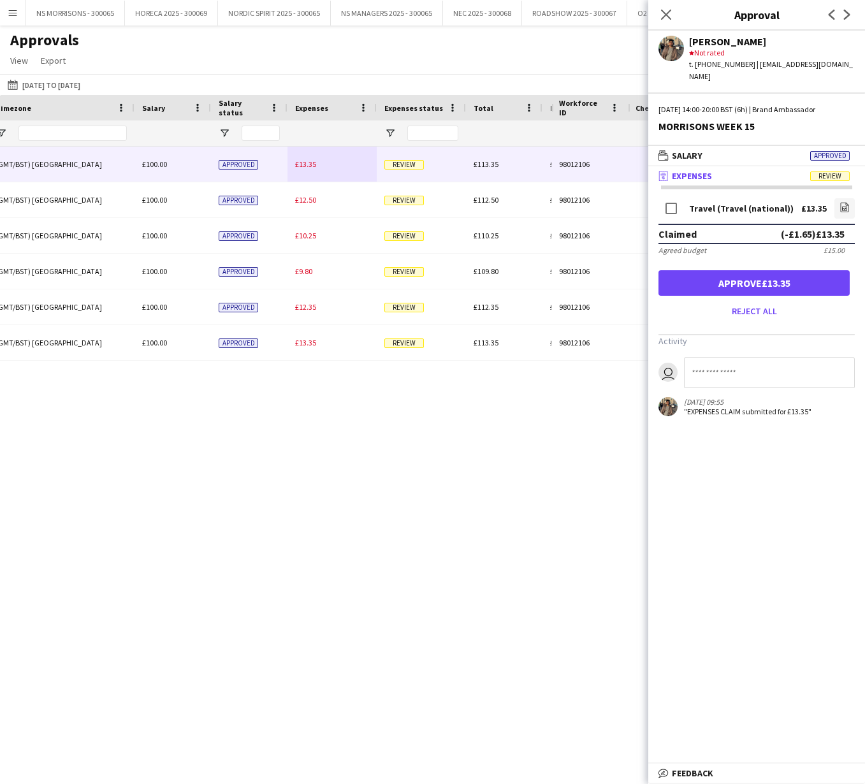
drag, startPoint x: 759, startPoint y: 265, endPoint x: 744, endPoint y: 254, distance: 18.7
click at [759, 270] on button "Approve £13.35" at bounding box center [753, 282] width 191 height 25
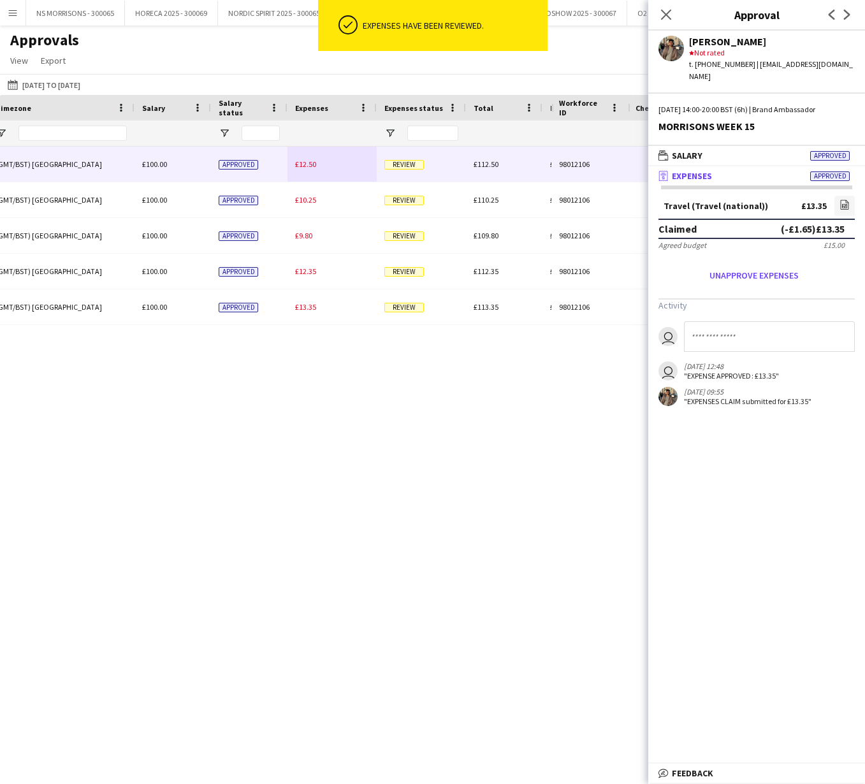
drag, startPoint x: 308, startPoint y: 167, endPoint x: 327, endPoint y: 167, distance: 19.1
click at [308, 167] on span "£12.50" at bounding box center [305, 164] width 21 height 10
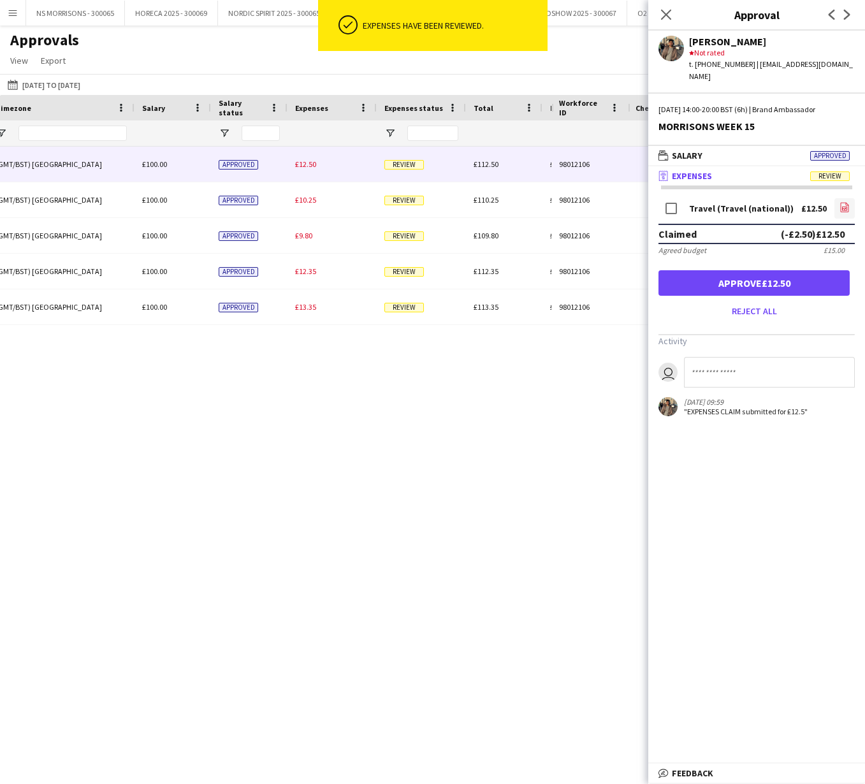
click at [842, 202] on icon "file-image" at bounding box center [844, 207] width 10 height 10
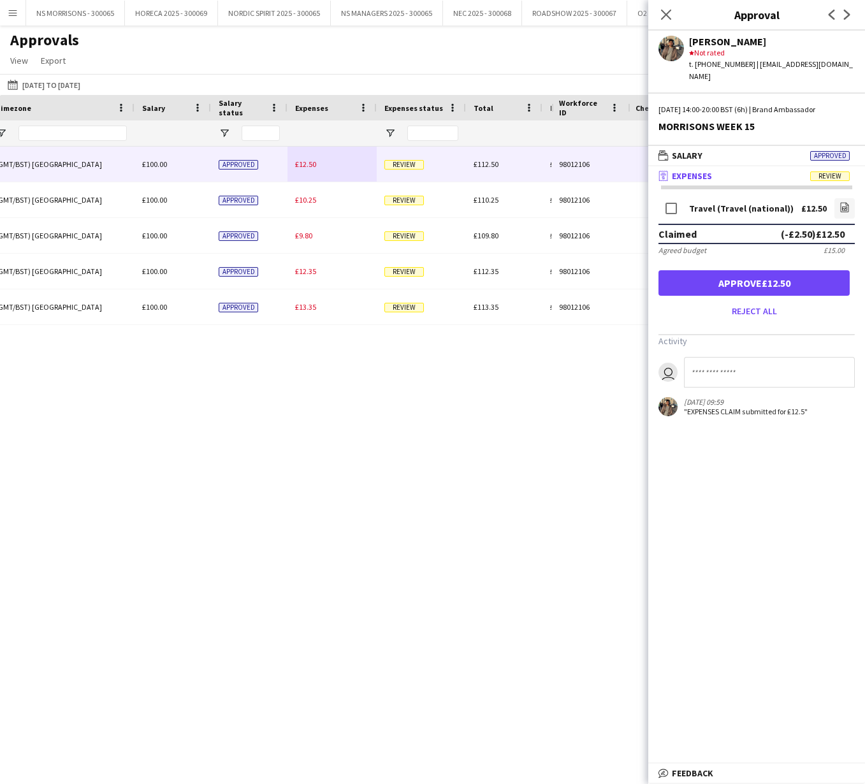
drag, startPoint x: 693, startPoint y: 269, endPoint x: 677, endPoint y: 265, distance: 17.0
click at [693, 270] on button "Approve £12.50" at bounding box center [753, 282] width 191 height 25
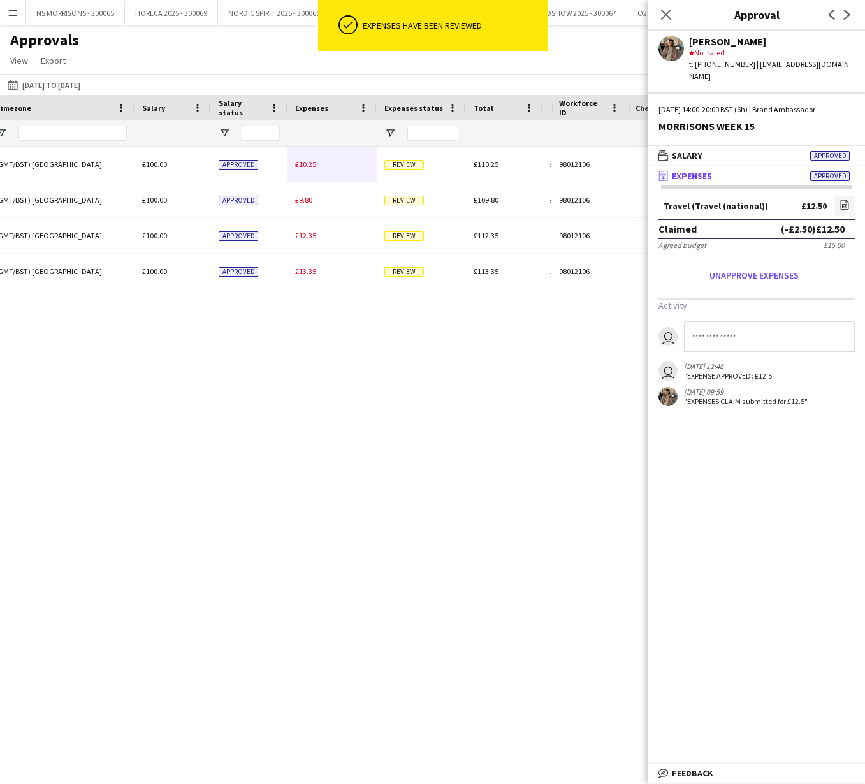
click at [303, 166] on div "(GMT/BST) London £100.00 Approved £12.50 Review £112.50 £0.00 £112.50 14:00 - 2…" at bounding box center [182, 218] width 1867 height 143
click at [845, 200] on icon at bounding box center [844, 205] width 8 height 10
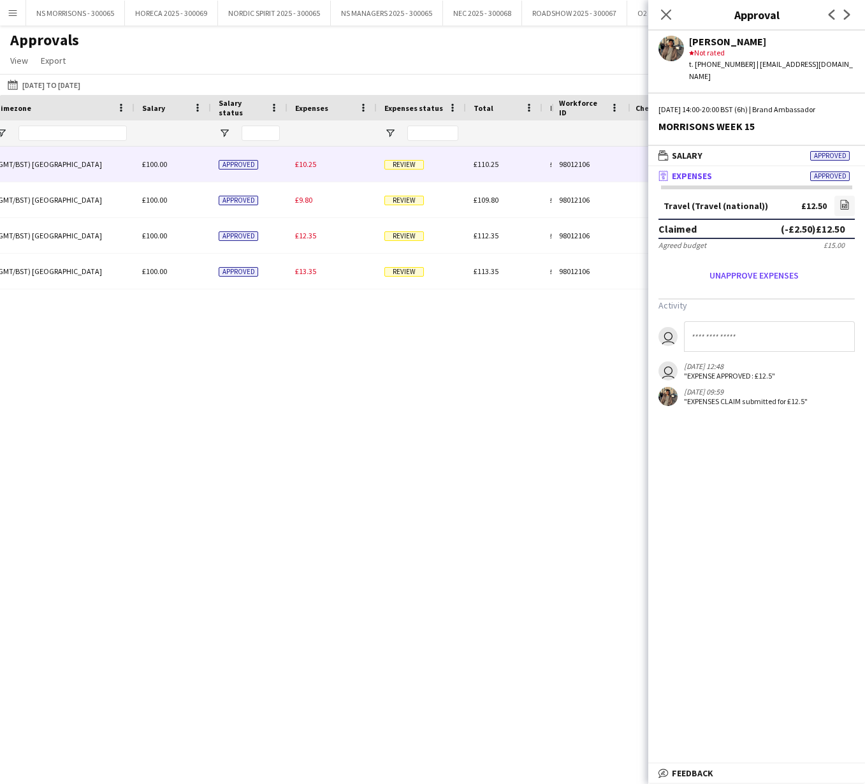
click at [305, 166] on span "£10.25" at bounding box center [305, 164] width 21 height 10
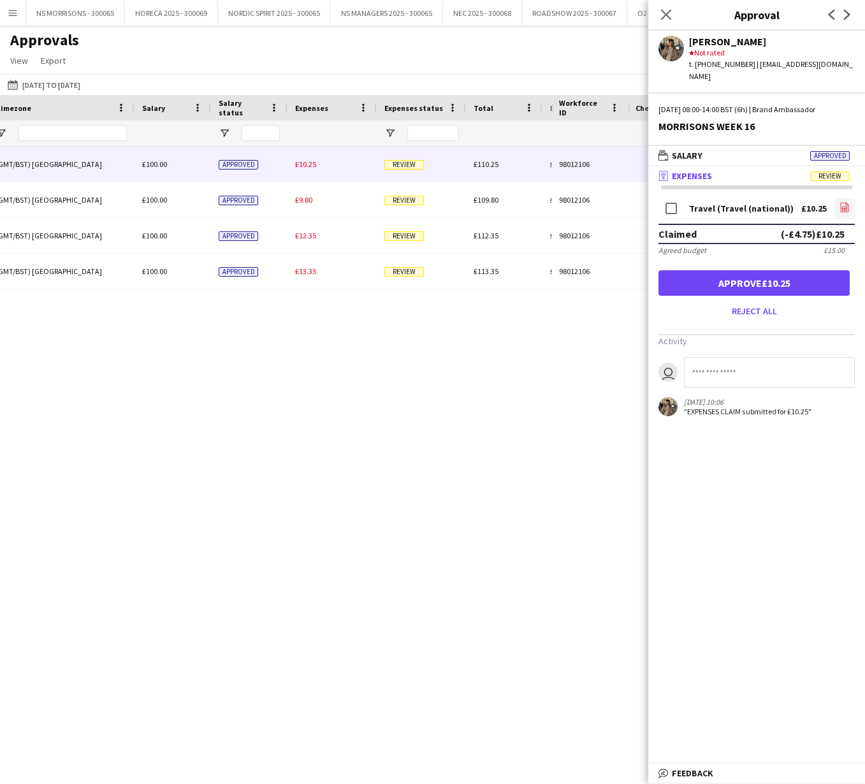
click at [847, 203] on icon at bounding box center [844, 208] width 8 height 10
drag, startPoint x: 791, startPoint y: 276, endPoint x: 785, endPoint y: 264, distance: 13.1
click at [791, 276] on button "Approve £10.25" at bounding box center [753, 282] width 191 height 25
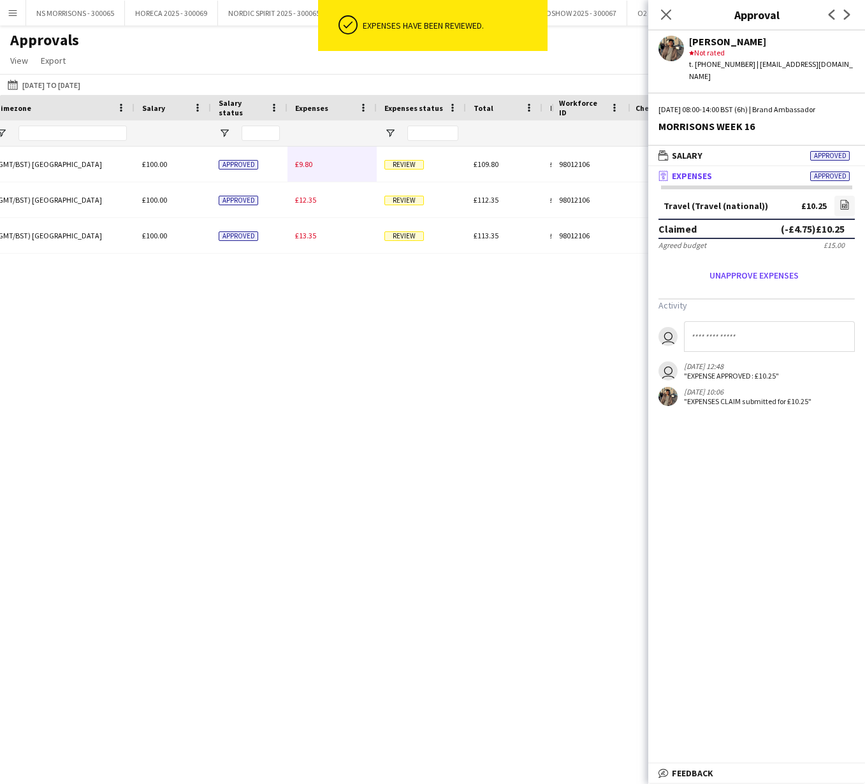
click at [310, 162] on span "£9.80" at bounding box center [303, 164] width 17 height 10
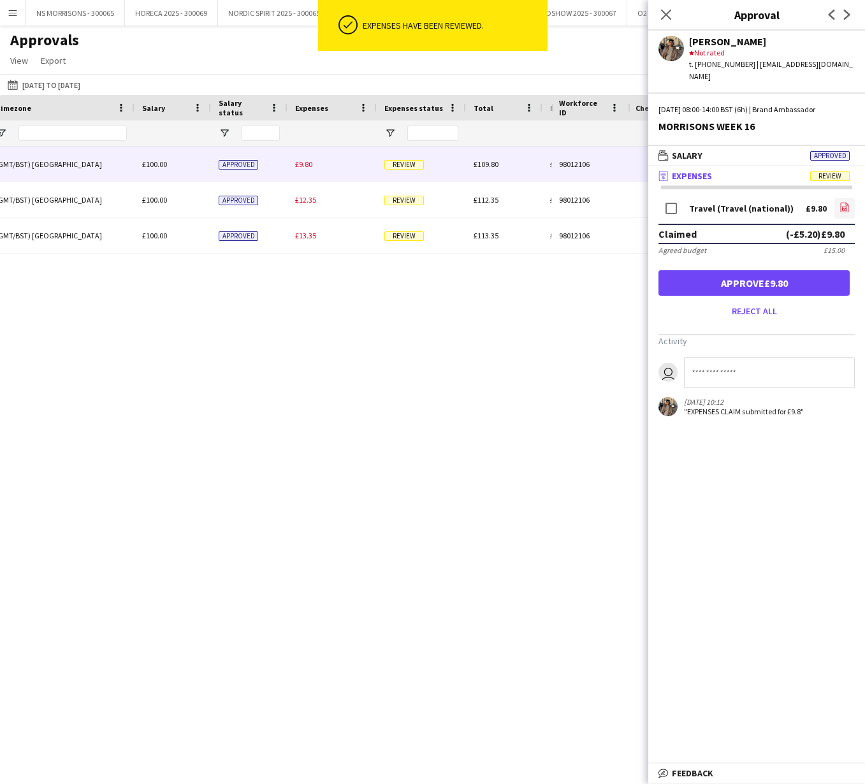
click at [840, 203] on icon at bounding box center [844, 208] width 8 height 10
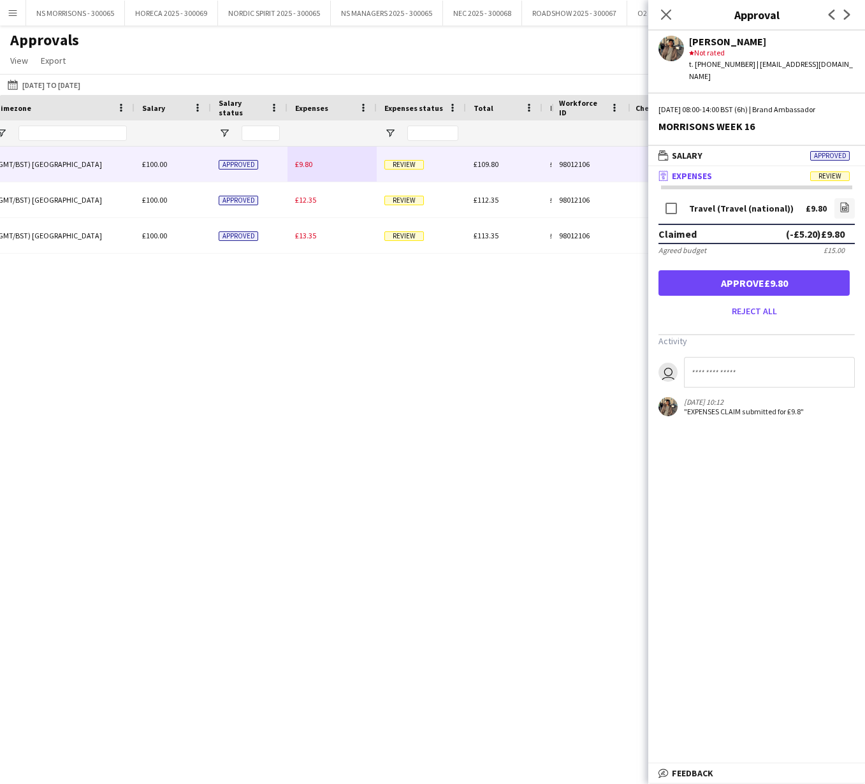
click at [830, 275] on button "Approve £9.80" at bounding box center [753, 282] width 191 height 25
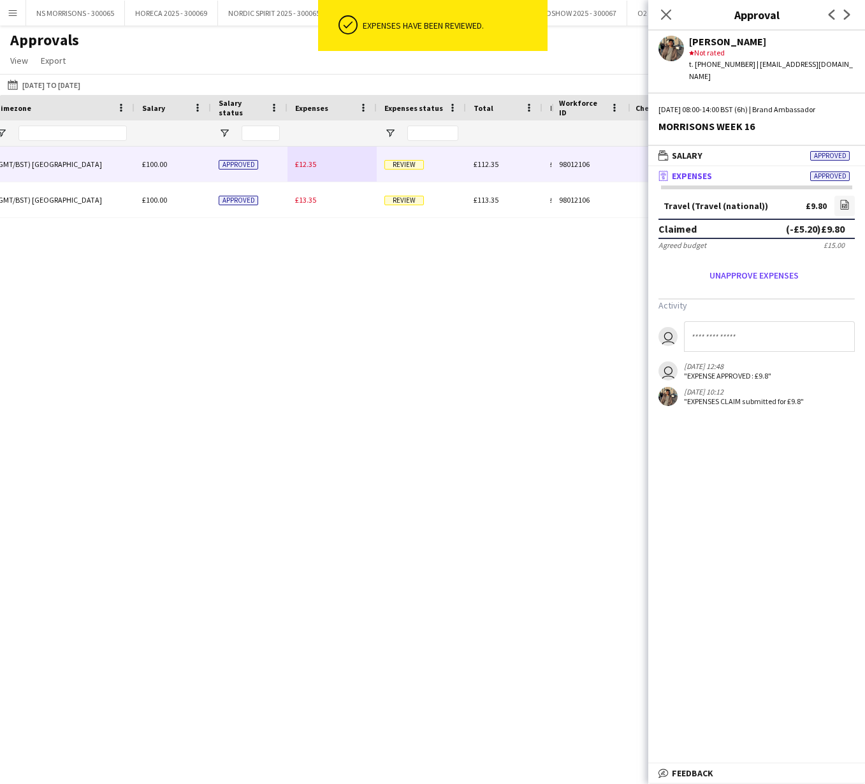
click at [305, 165] on span "£12.35" at bounding box center [305, 164] width 21 height 10
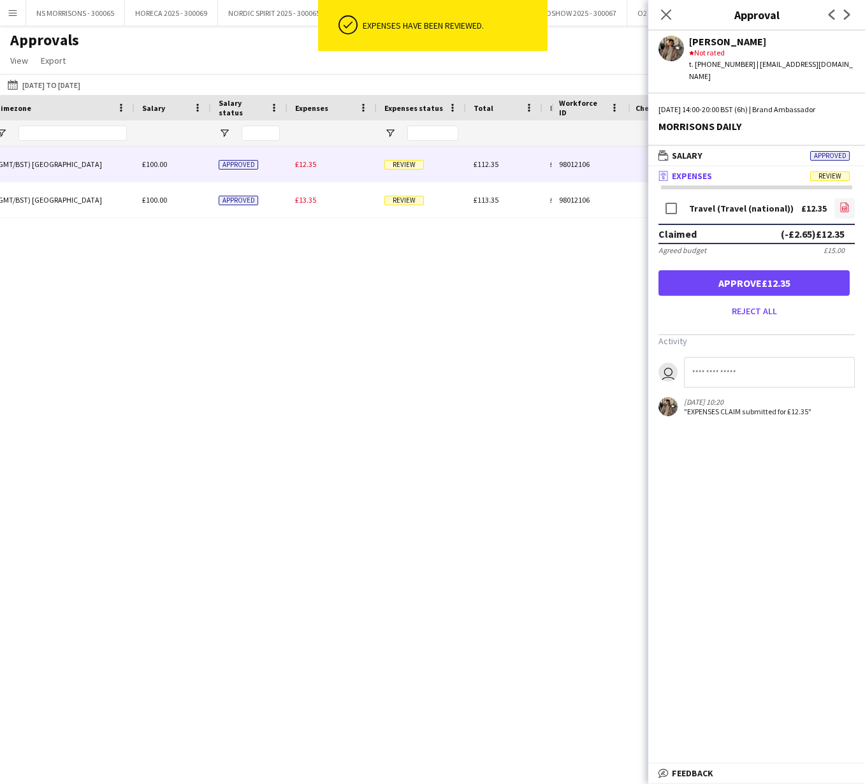
click at [847, 202] on icon "file-image" at bounding box center [844, 207] width 10 height 10
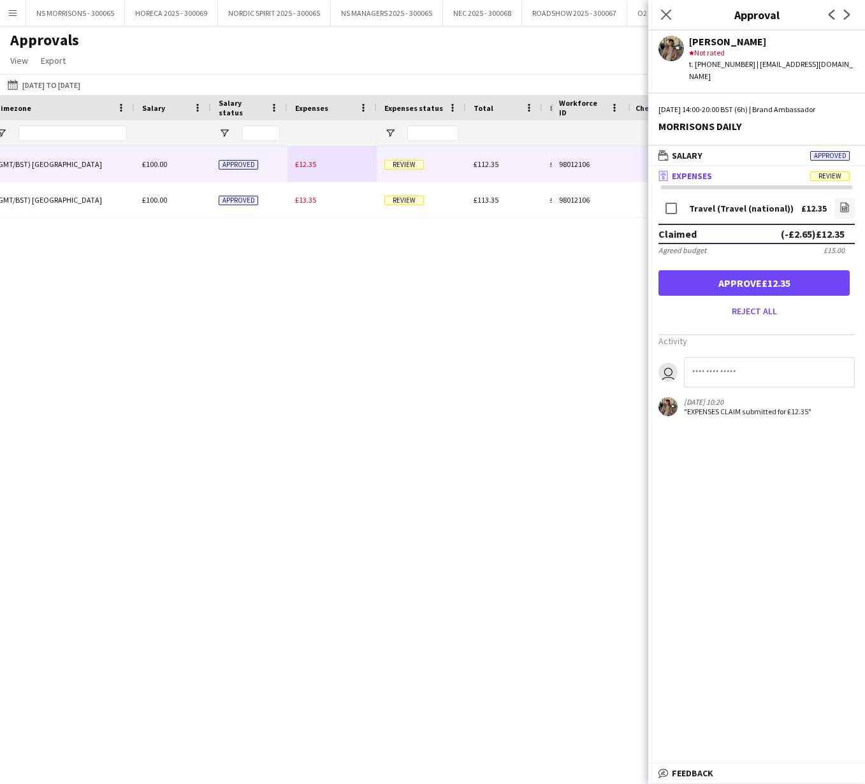
drag, startPoint x: 795, startPoint y: 270, endPoint x: 784, endPoint y: 260, distance: 14.9
click at [795, 270] on button "Approve £12.35" at bounding box center [753, 282] width 191 height 25
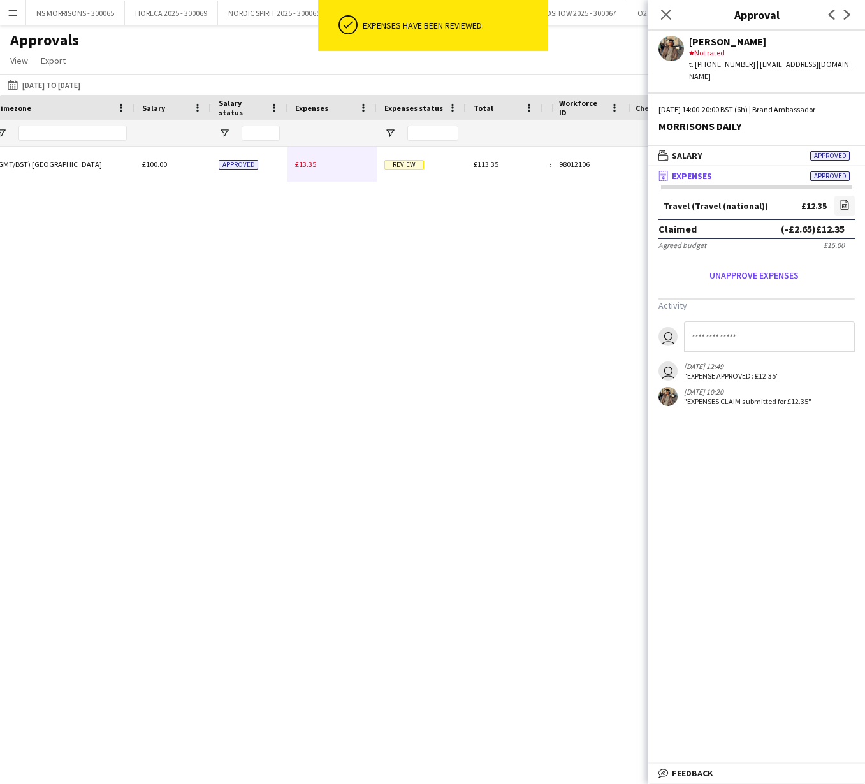
click at [304, 161] on span "£13.35" at bounding box center [305, 164] width 21 height 10
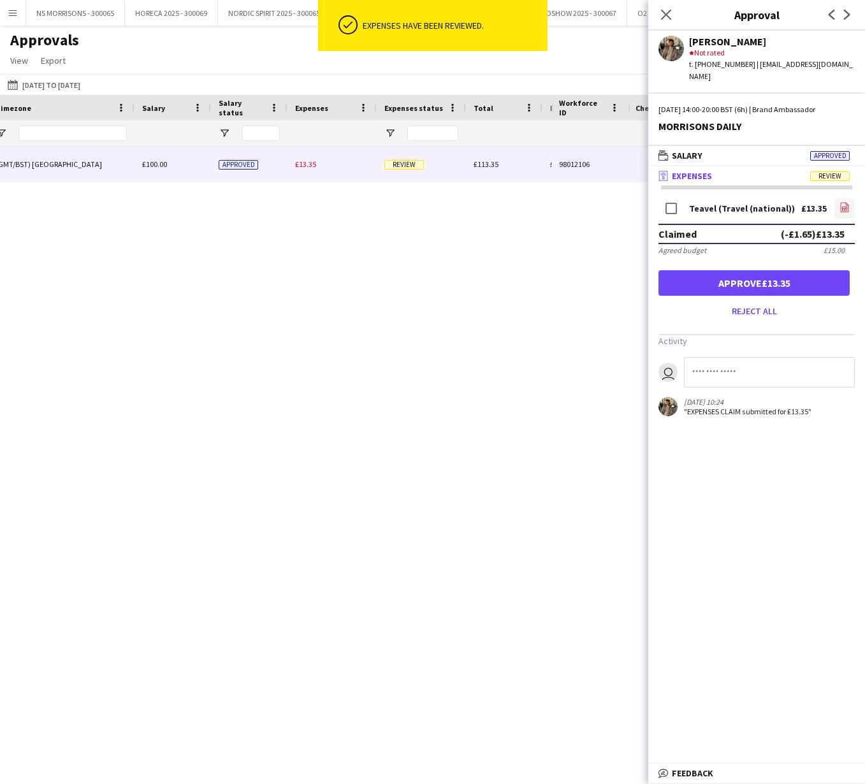
drag, startPoint x: 845, startPoint y: 196, endPoint x: 835, endPoint y: 197, distance: 10.2
click at [845, 202] on icon "file-image" at bounding box center [844, 207] width 10 height 10
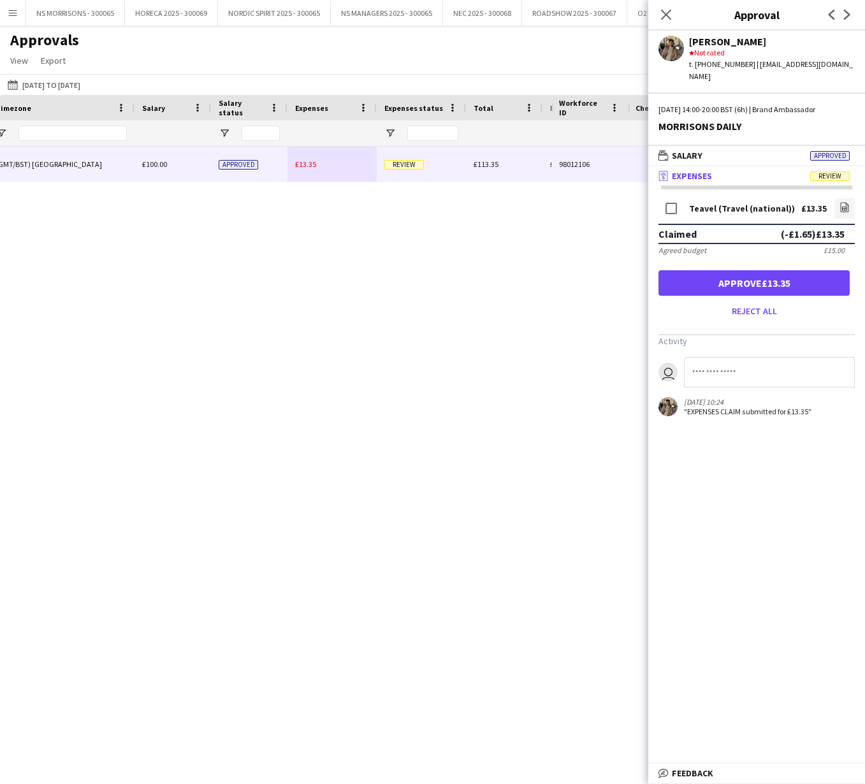
drag, startPoint x: 736, startPoint y: 271, endPoint x: 712, endPoint y: 234, distance: 43.8
click at [736, 271] on button "Approve £13.35" at bounding box center [753, 282] width 191 height 25
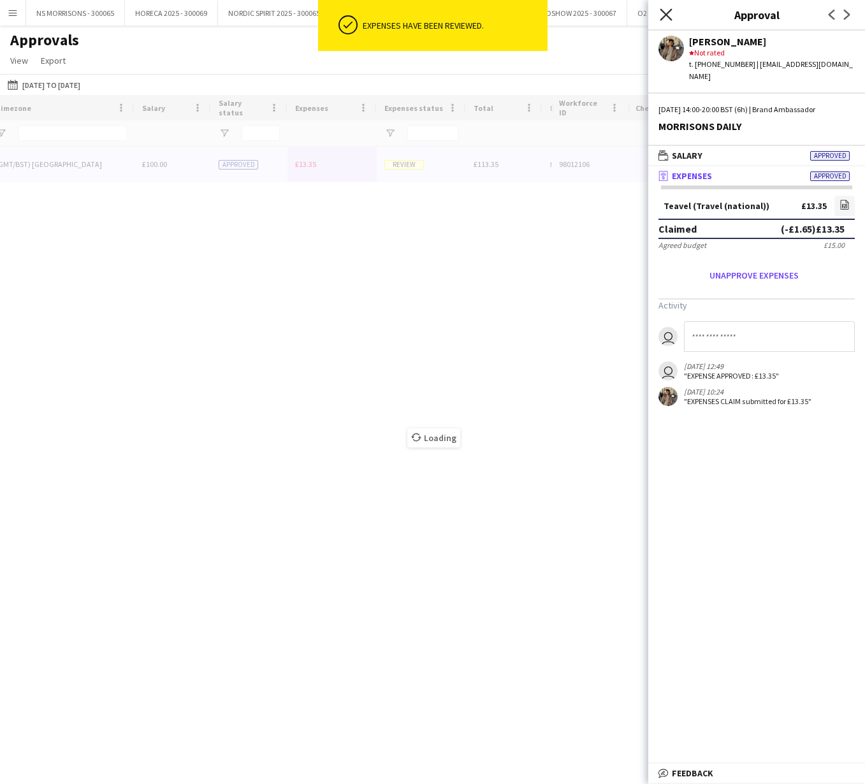
click at [661, 13] on icon "Close pop-in" at bounding box center [665, 14] width 12 height 12
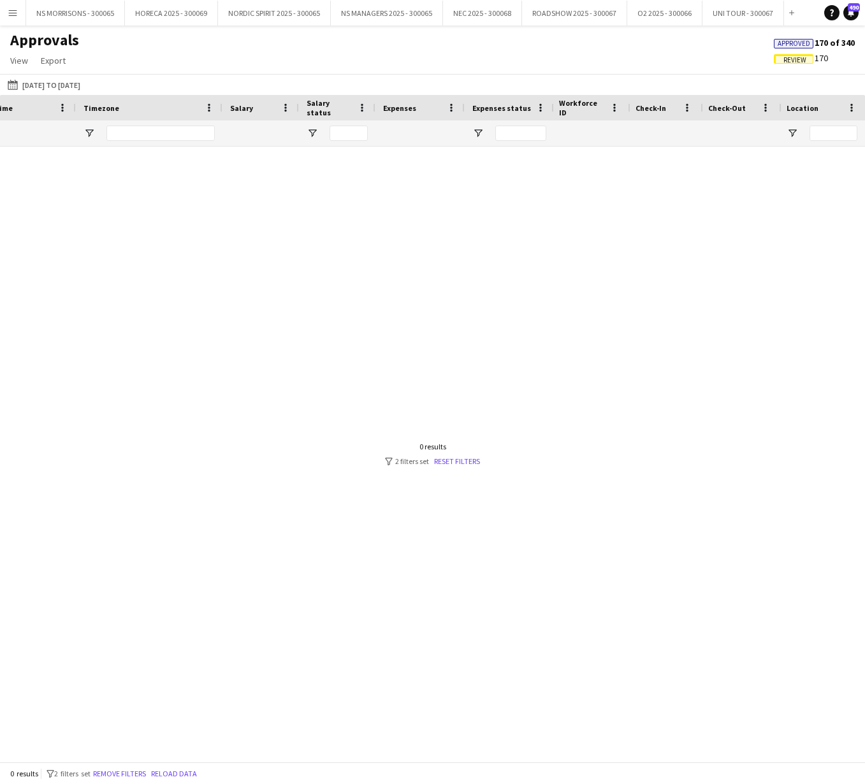
scroll to position [0, 484]
type input "*"
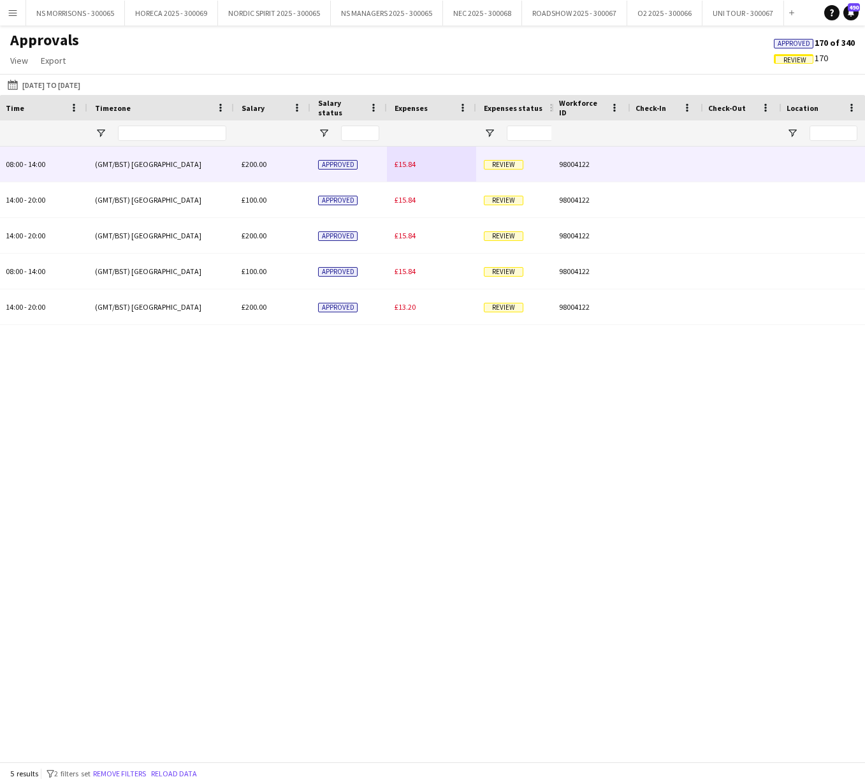
type input "*****"
click at [410, 167] on span "£15.84" at bounding box center [404, 164] width 21 height 10
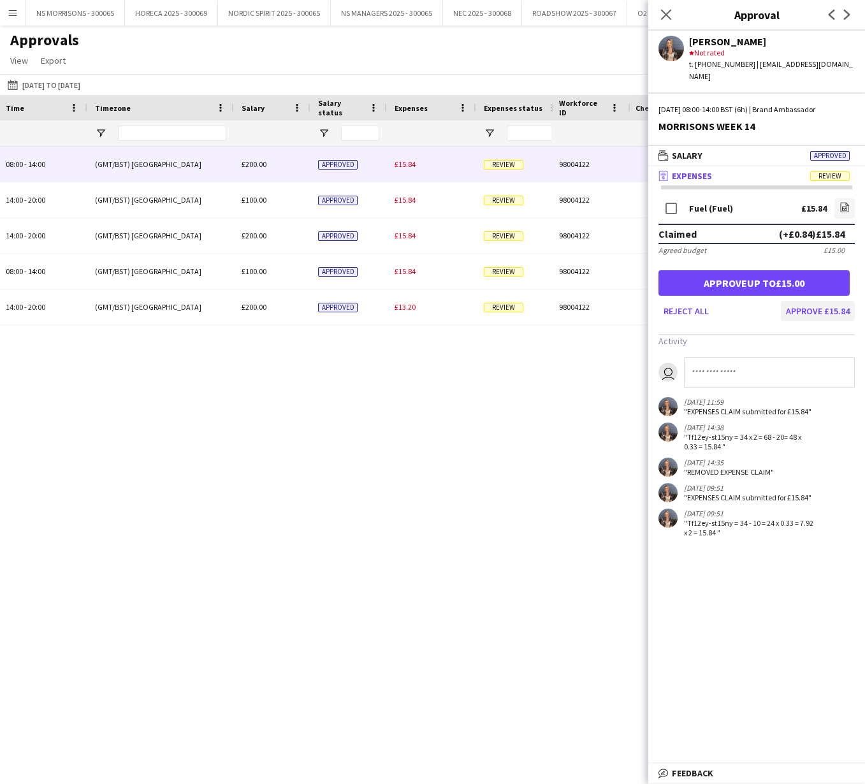
click at [834, 301] on button "Approve £15.84" at bounding box center [817, 311] width 74 height 20
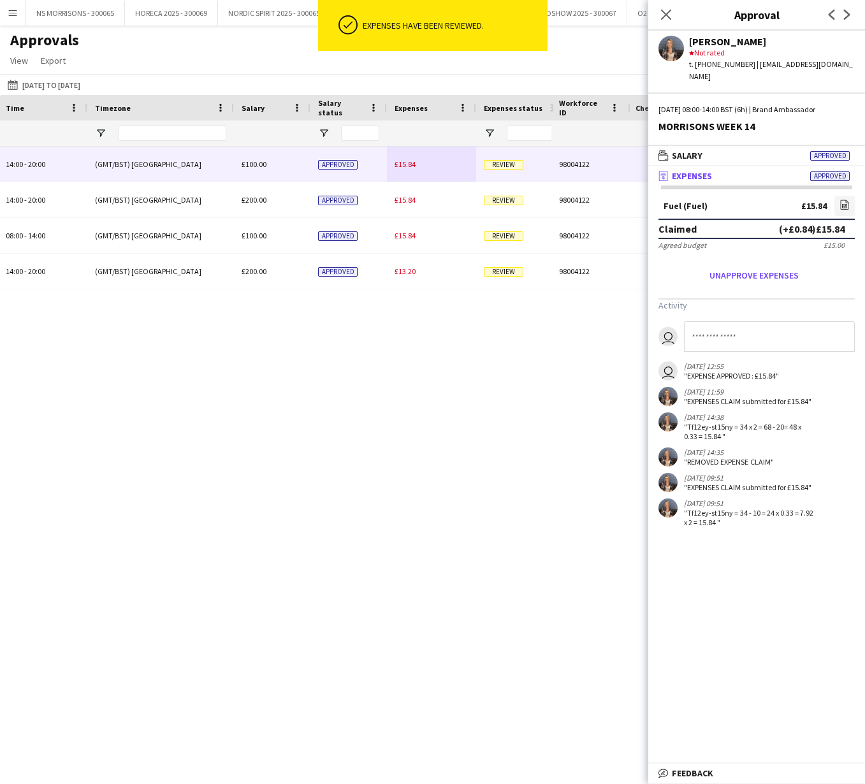
click at [399, 162] on span "£15.84" at bounding box center [404, 164] width 21 height 10
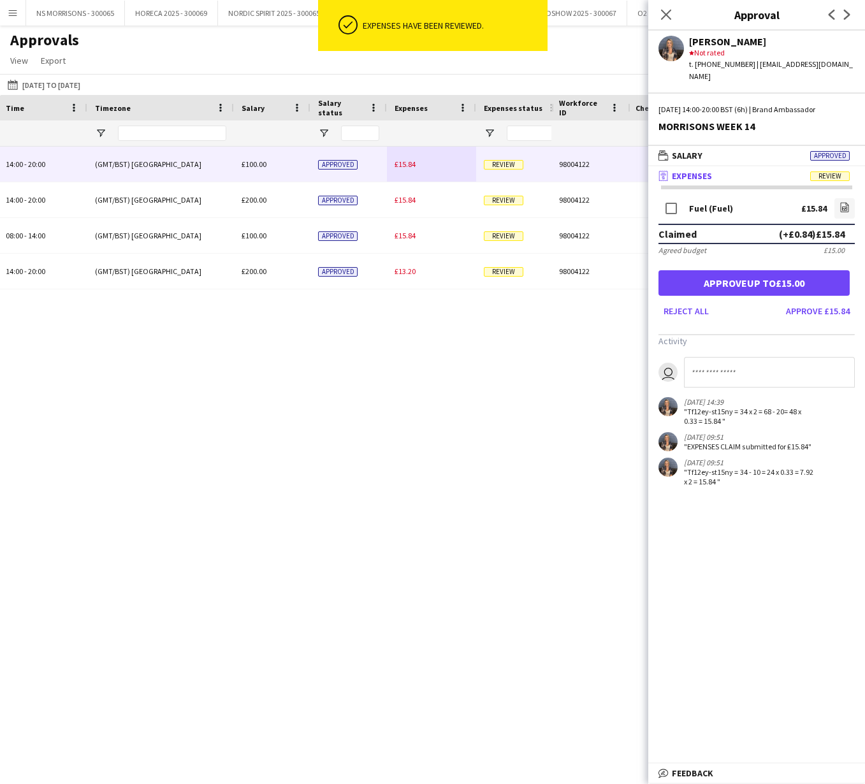
click at [838, 301] on button "Approve £15.84" at bounding box center [817, 311] width 74 height 20
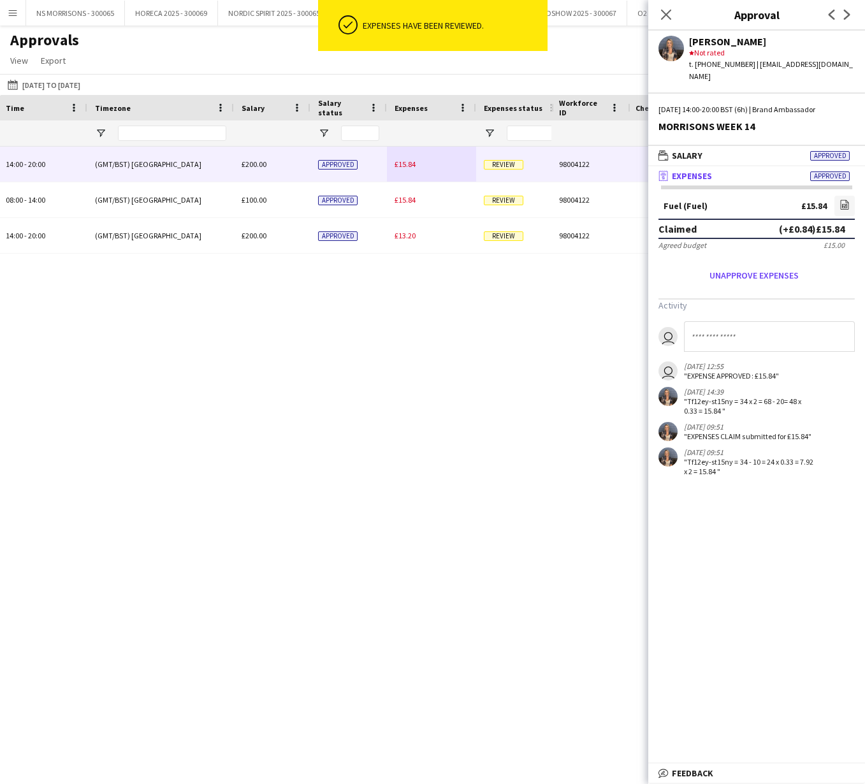
drag, startPoint x: 411, startPoint y: 166, endPoint x: 455, endPoint y: 178, distance: 45.4
click at [411, 166] on span "£15.84" at bounding box center [404, 164] width 21 height 10
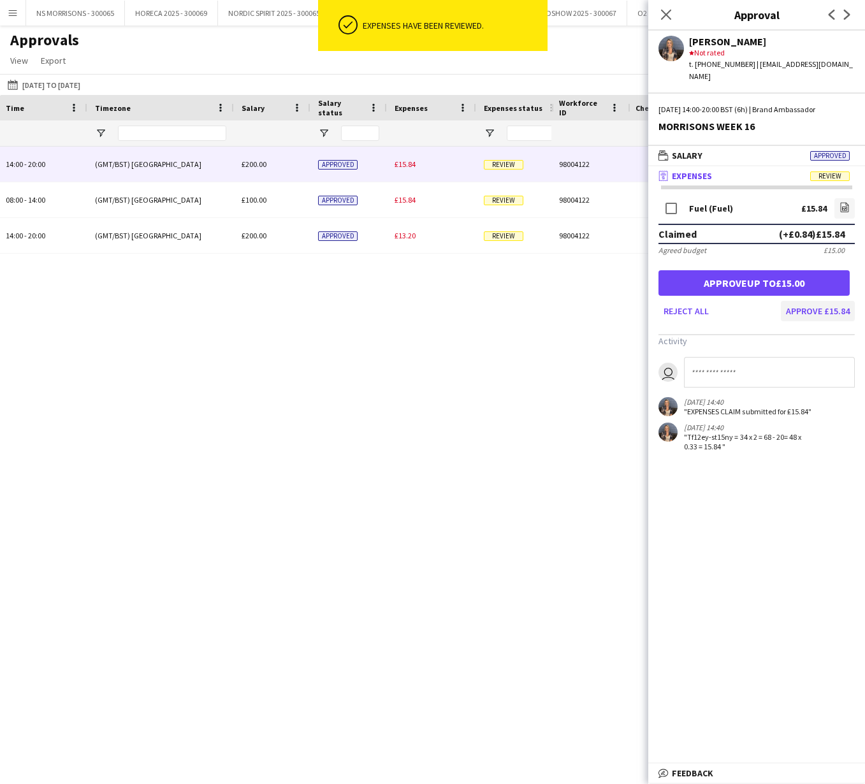
click at [830, 301] on button "Approve £15.84" at bounding box center [817, 311] width 74 height 20
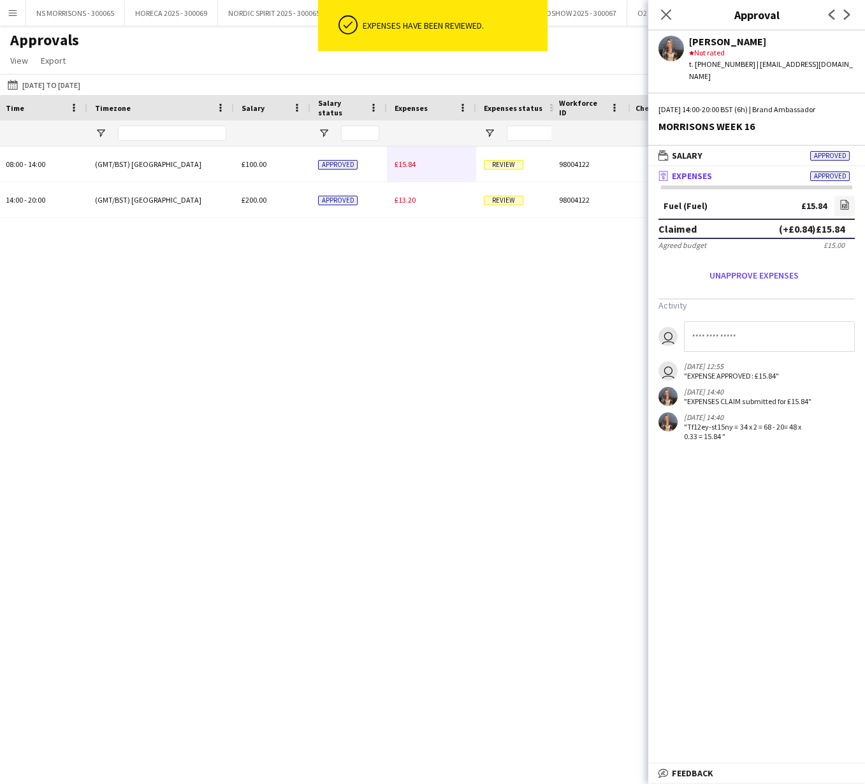
click at [408, 167] on span "£15.84" at bounding box center [404, 164] width 21 height 10
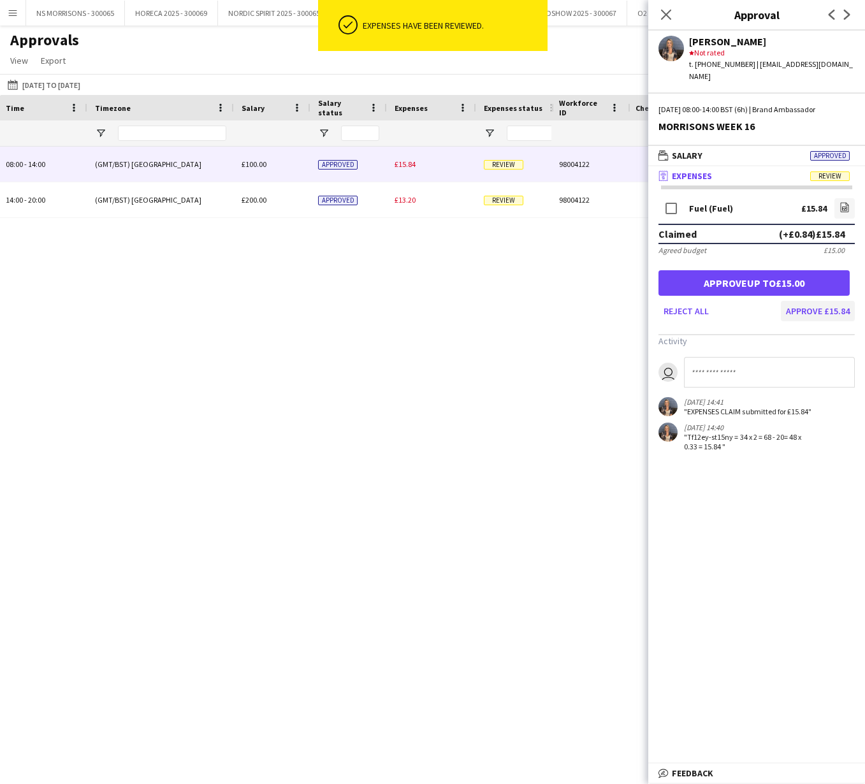
click at [803, 301] on button "Approve £15.84" at bounding box center [817, 311] width 74 height 20
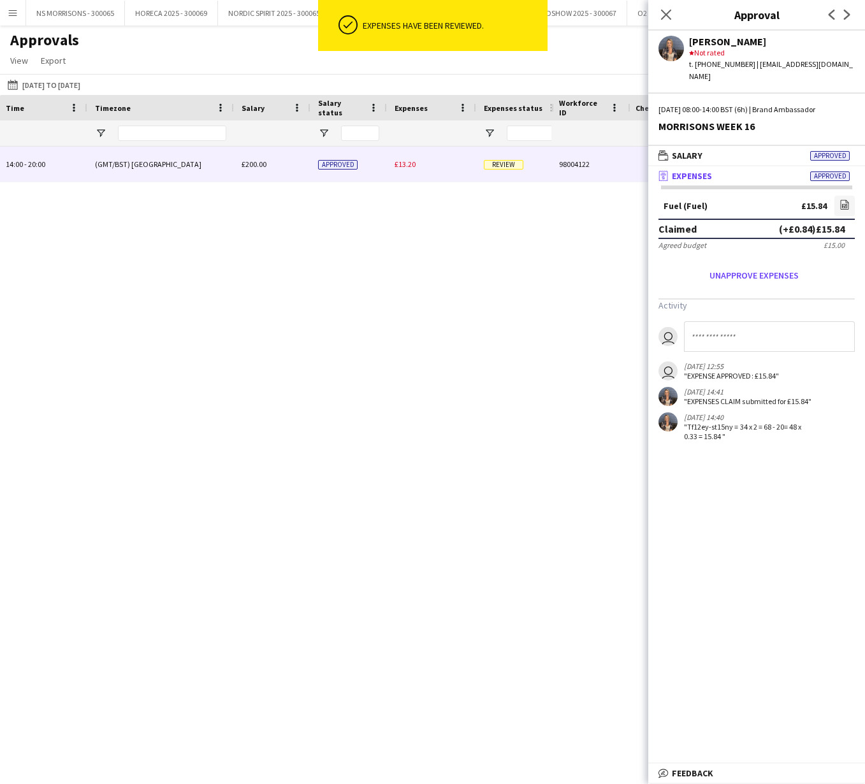
click at [401, 166] on span "£13.20" at bounding box center [404, 164] width 21 height 10
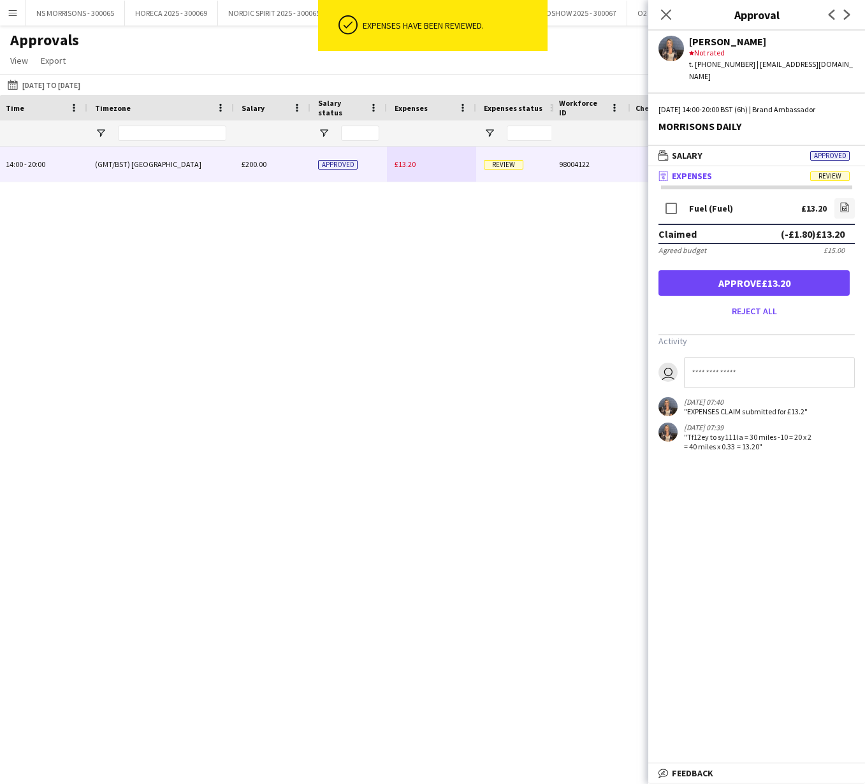
click at [816, 275] on button "Approve £13.20" at bounding box center [753, 282] width 191 height 25
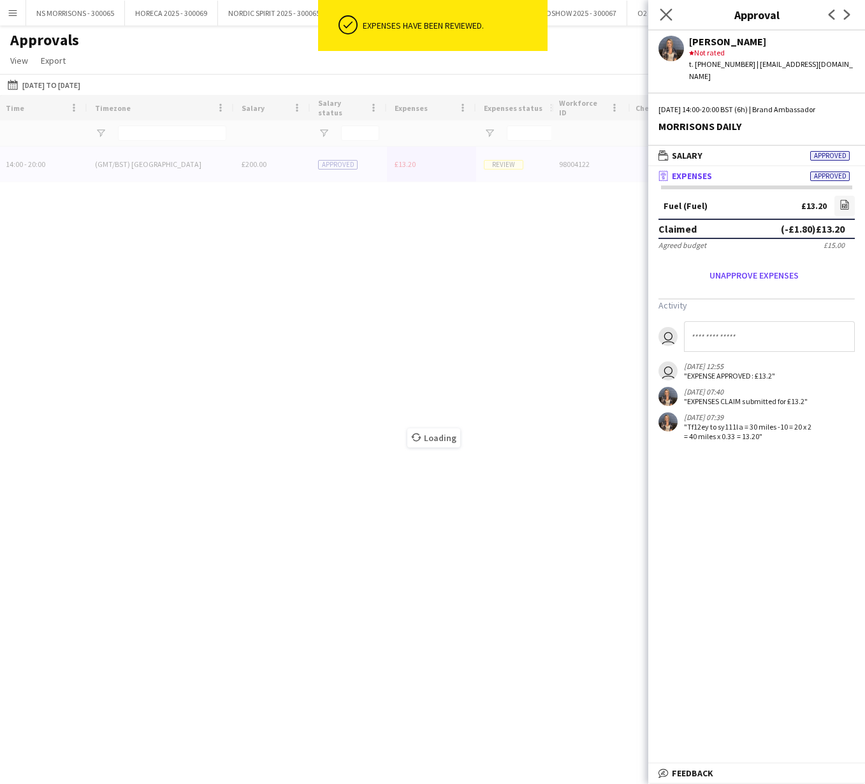
click at [663, 15] on icon "Close pop-in" at bounding box center [665, 14] width 12 height 12
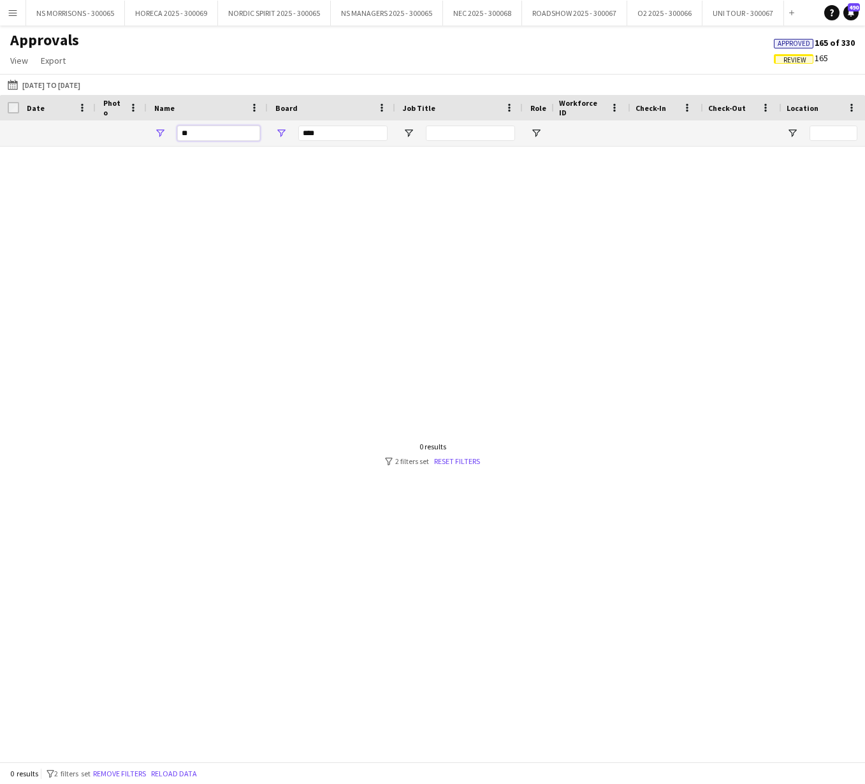
type input "*"
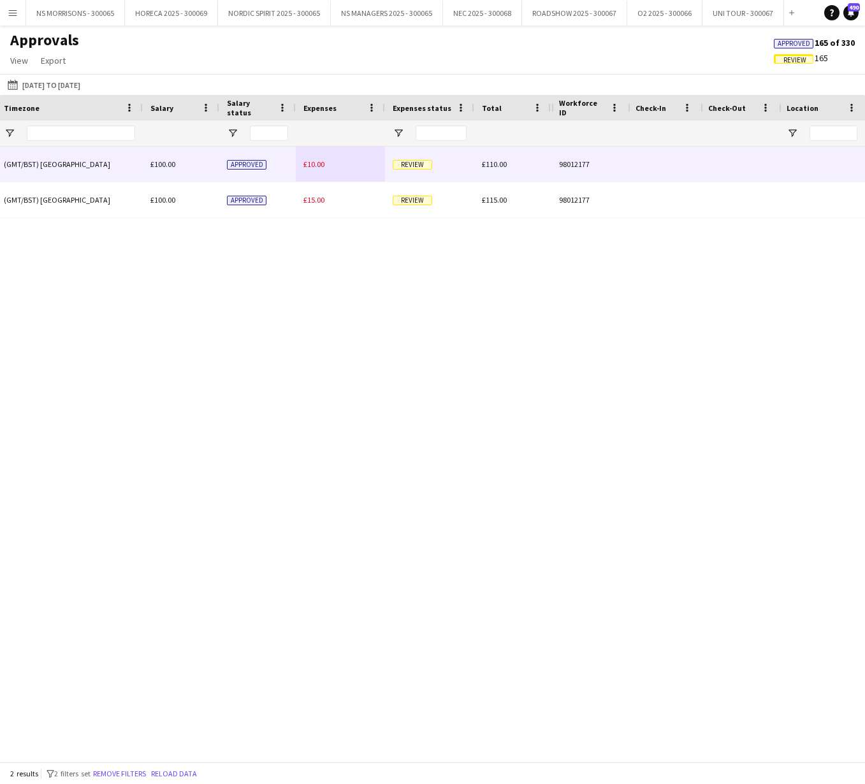
type input "****"
click at [312, 161] on span "£10.00" at bounding box center [313, 164] width 21 height 10
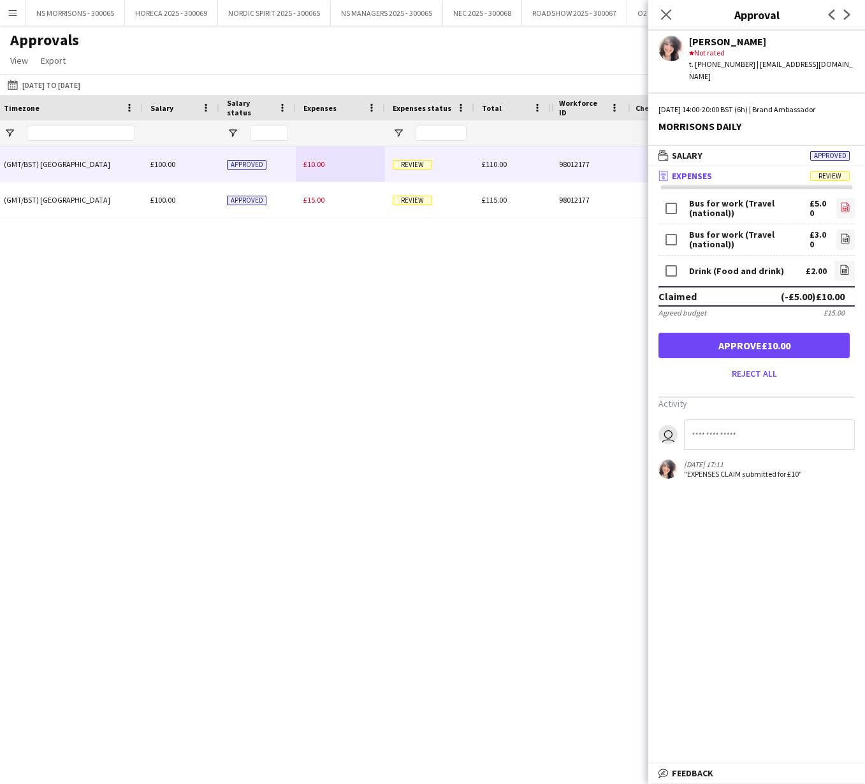
click at [847, 202] on icon "file-image" at bounding box center [845, 207] width 10 height 10
click at [837, 229] on link "file-image" at bounding box center [845, 239] width 18 height 20
click at [842, 269] on icon at bounding box center [844, 271] width 5 height 4
click at [782, 338] on button "Approve £8.00" at bounding box center [753, 345] width 191 height 25
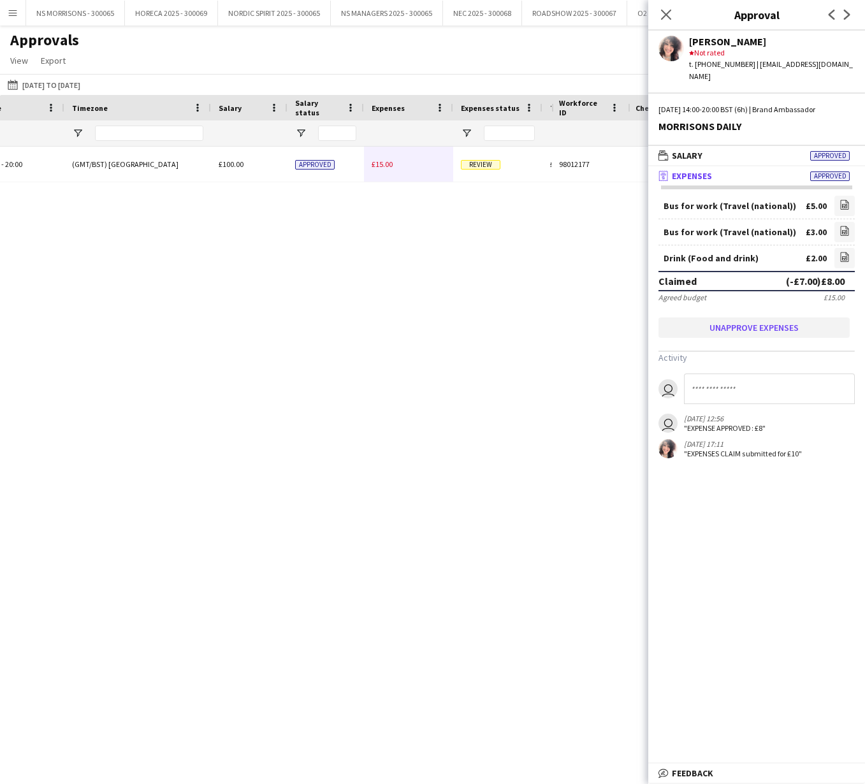
click at [776, 322] on button "Unapprove expenses" at bounding box center [753, 327] width 191 height 20
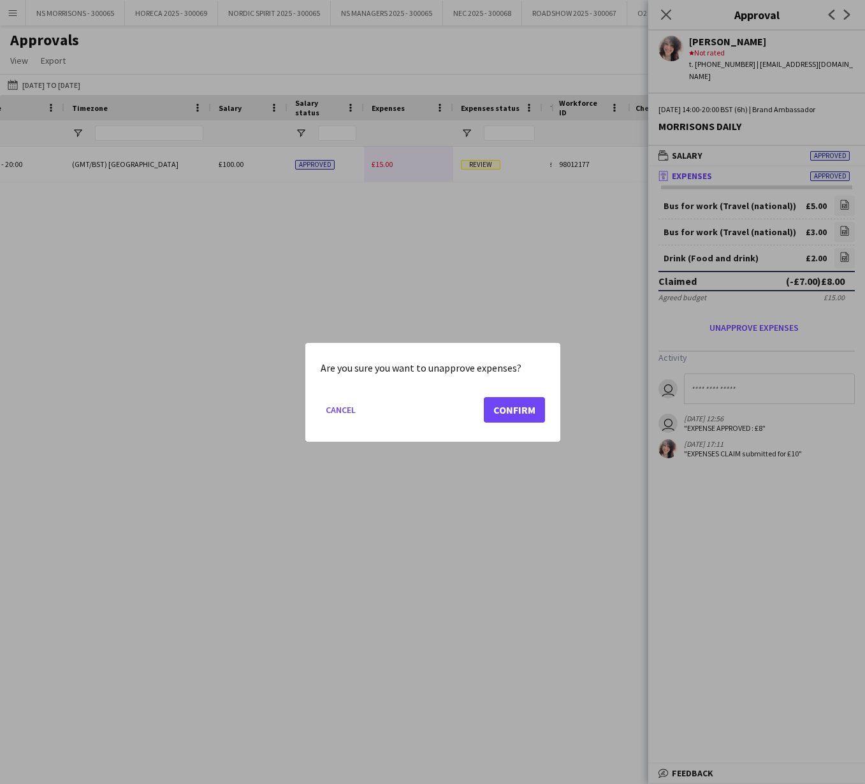
click at [522, 404] on button "Confirm" at bounding box center [514, 408] width 61 height 25
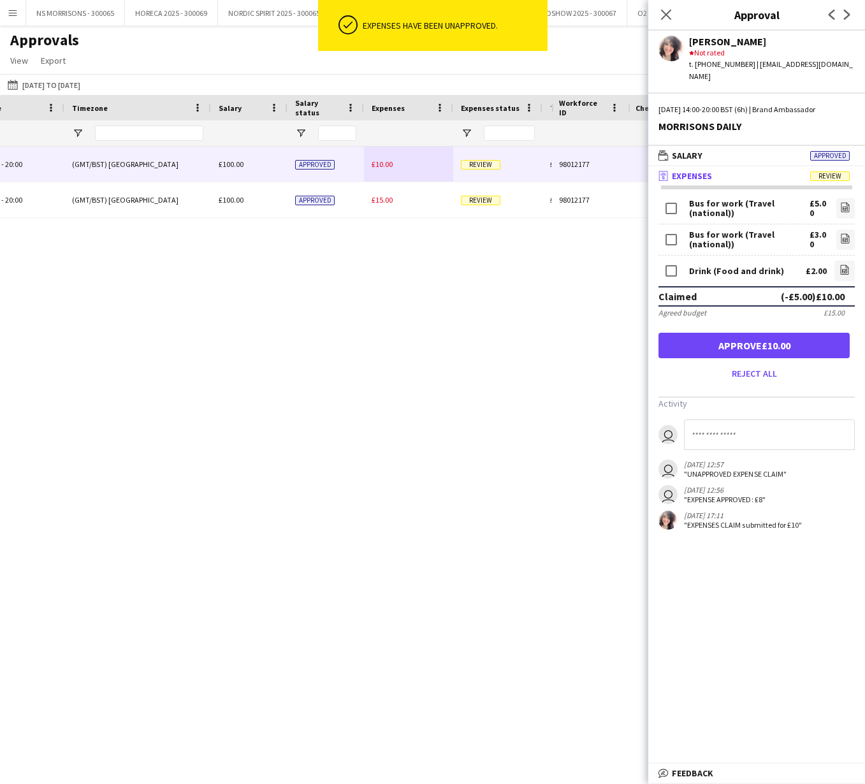
drag, startPoint x: 749, startPoint y: 404, endPoint x: 740, endPoint y: 419, distance: 17.5
click at [749, 404] on app-approvals-popin-expenses-tab "Bus for work (Travel (national)) £5.00 file-image Bus for work (Travel (nationa…" at bounding box center [756, 363] width 217 height 334
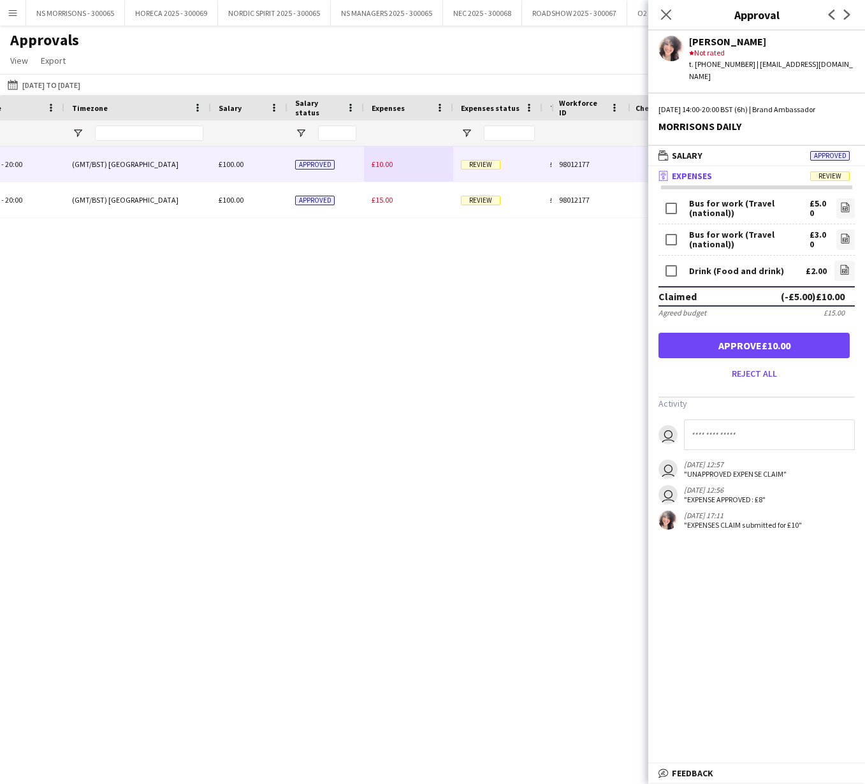
click at [739, 419] on input at bounding box center [769, 434] width 171 height 31
type input "**********"
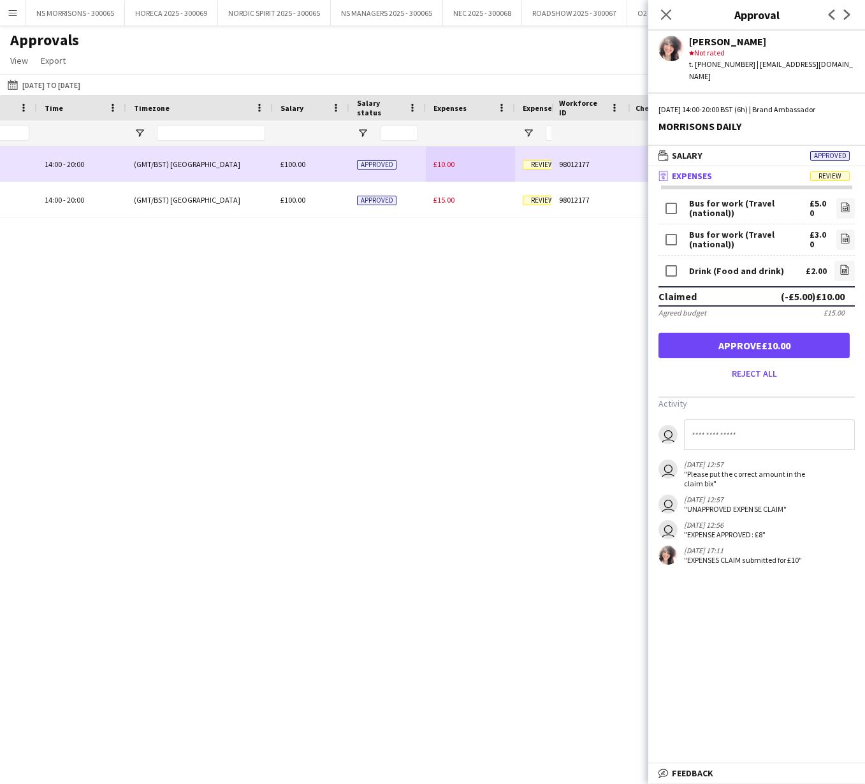
scroll to position [0, 603]
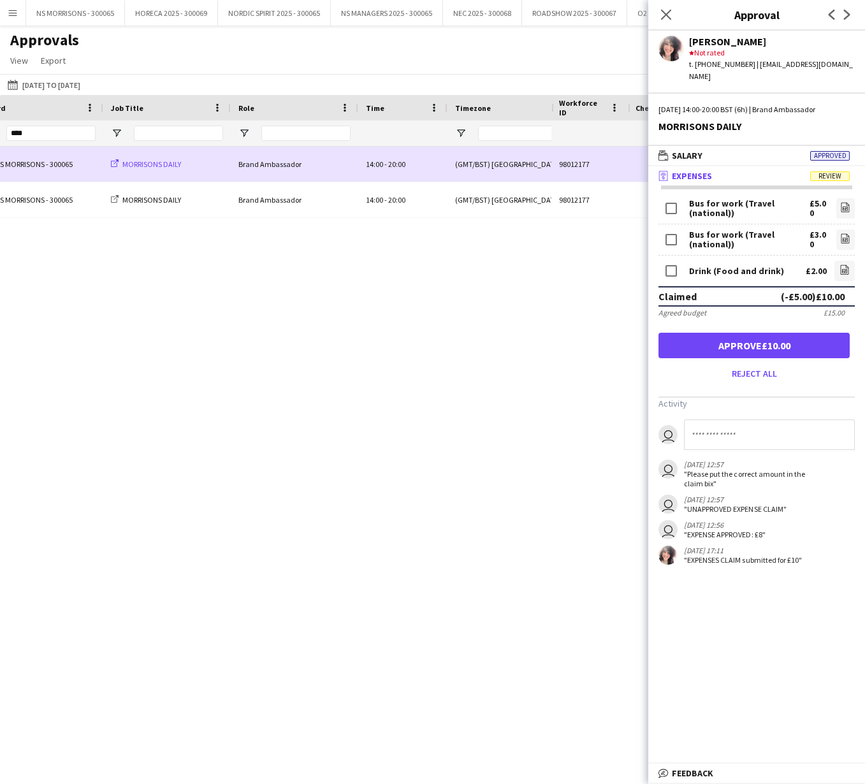
click at [136, 164] on span "MORRISONS DAILY" at bounding box center [151, 164] width 59 height 10
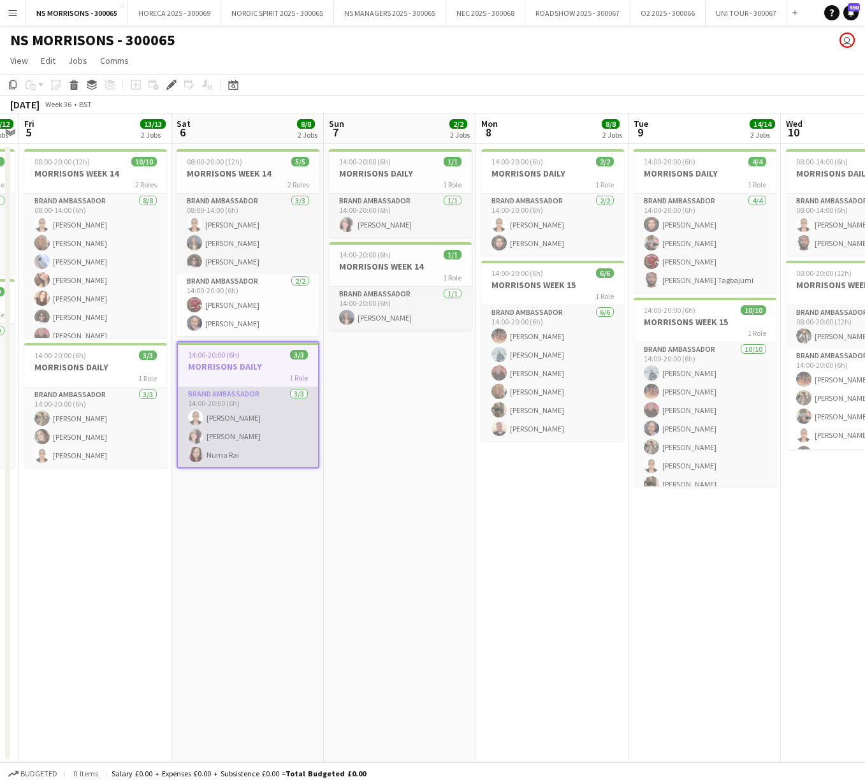
click at [224, 415] on app-card-role "Brand Ambassador 3/3 14:00-20:00 (6h) Opeyemi Ajadi Nabila Hamici Numa Rai" at bounding box center [248, 427] width 140 height 80
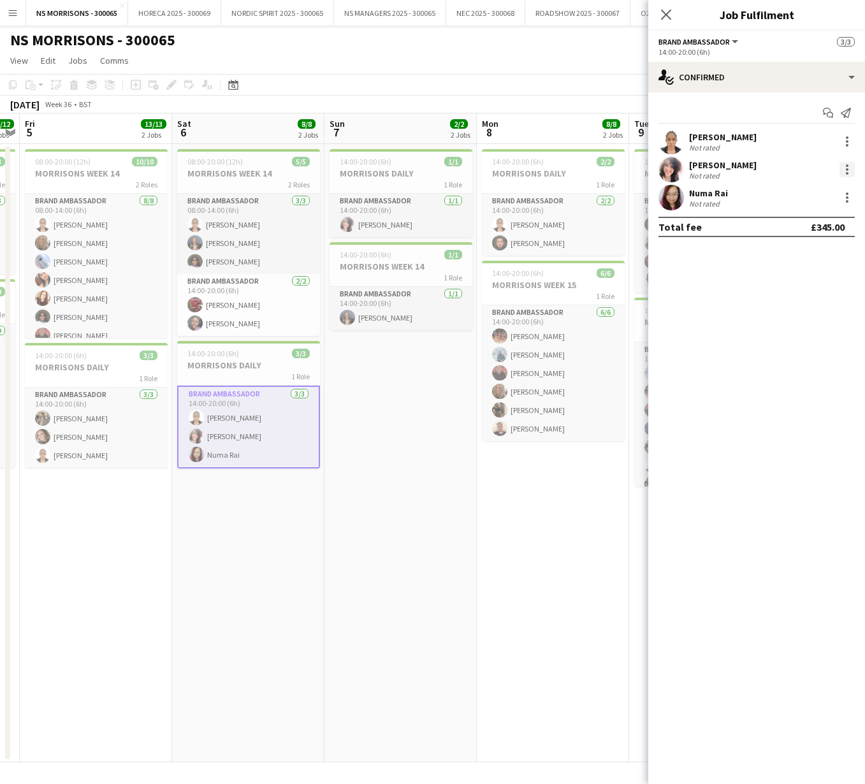
click at [844, 173] on div at bounding box center [846, 169] width 15 height 15
click at [828, 198] on span "Edit fee" at bounding box center [804, 192] width 79 height 11
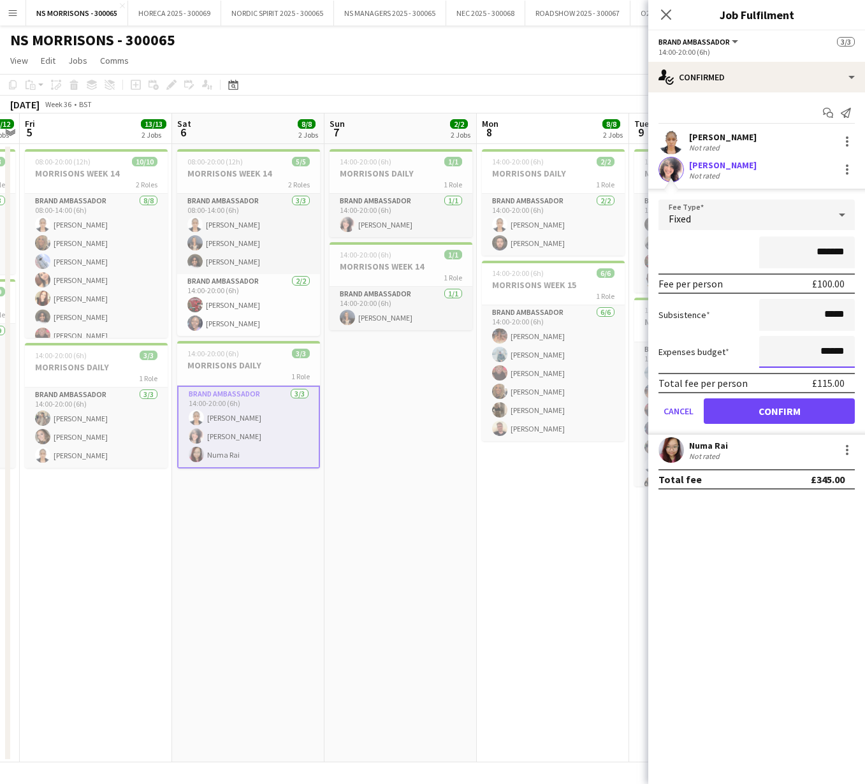
drag, startPoint x: 823, startPoint y: 348, endPoint x: 863, endPoint y: 346, distance: 40.8
click at [863, 346] on form "Fee Type Fixed ******* Fee per person £100.00 Subsistence ***** Expenses budget…" at bounding box center [756, 316] width 217 height 235
type input "****"
drag, startPoint x: 831, startPoint y: 404, endPoint x: 824, endPoint y: 405, distance: 7.8
click at [831, 404] on button "Confirm" at bounding box center [778, 410] width 151 height 25
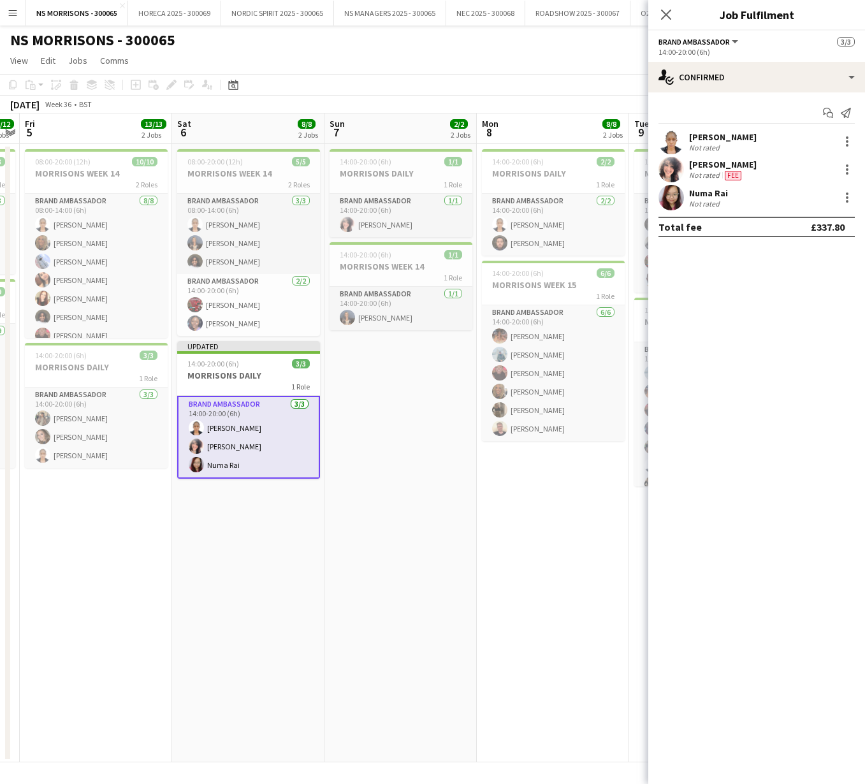
click at [413, 414] on app-date-cell "14:00-20:00 (6h) 1/1 MORRISONS DAILY 1 Role Brand Ambassador 1/1 14:00-20:00 (6…" at bounding box center [400, 453] width 152 height 618
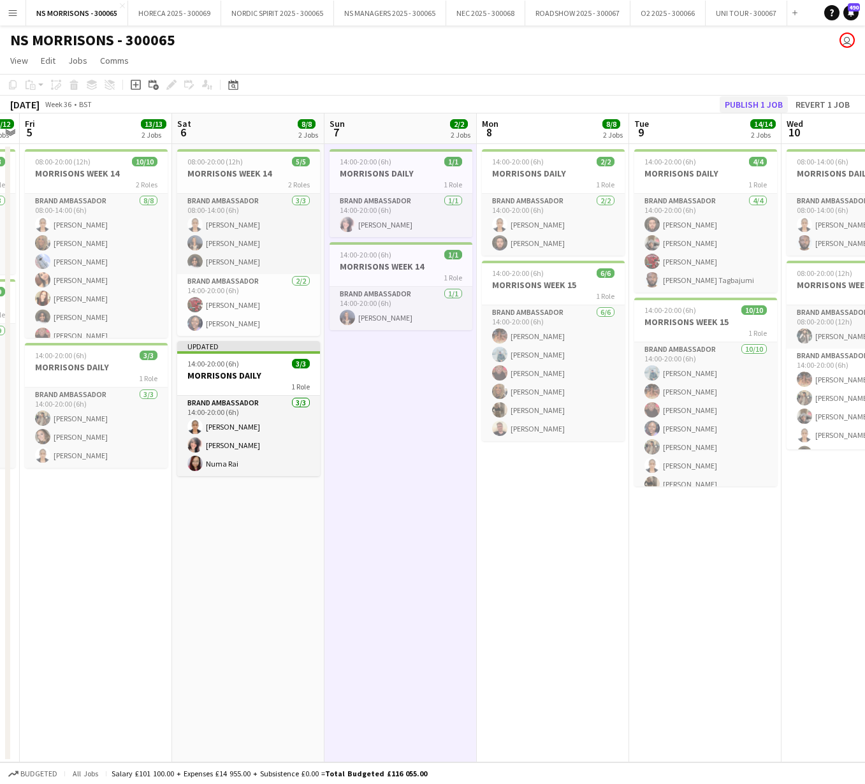
click at [751, 106] on button "Publish 1 job" at bounding box center [753, 104] width 68 height 17
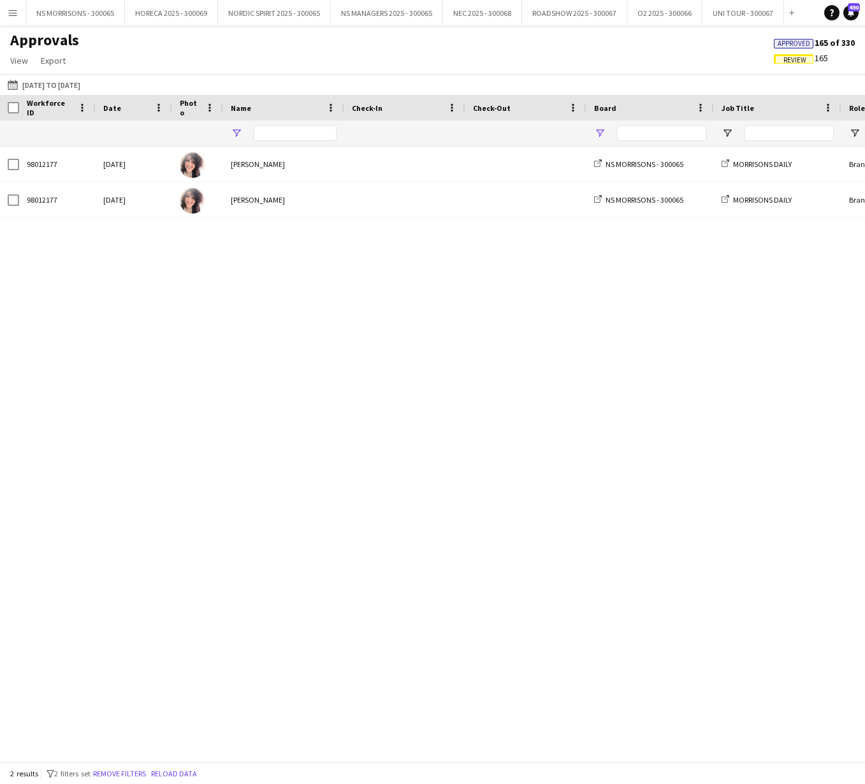
type input "****"
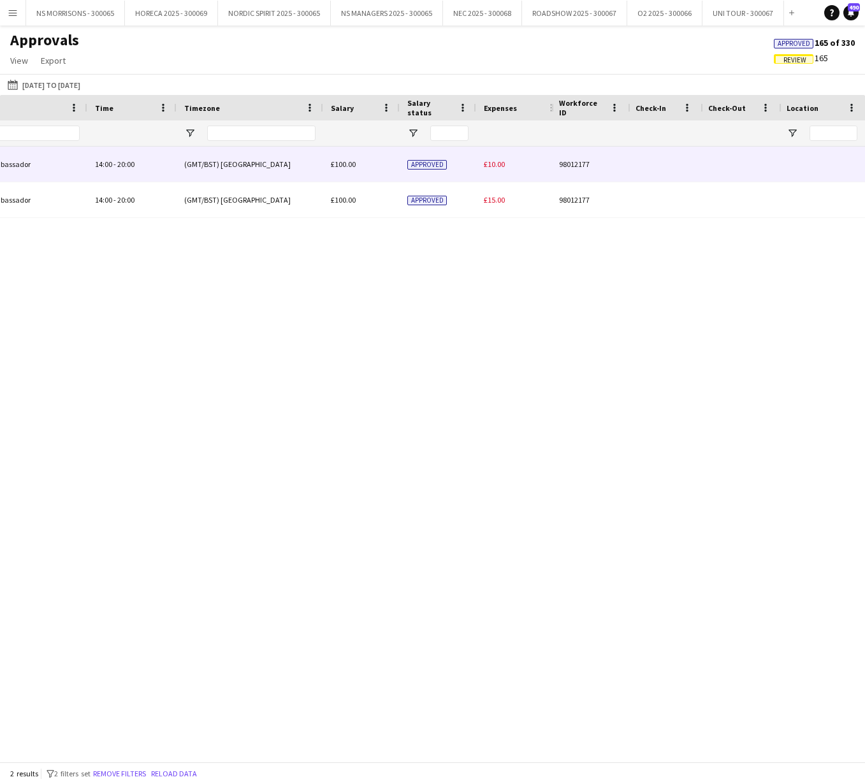
click at [489, 166] on span "£10.00" at bounding box center [494, 164] width 21 height 10
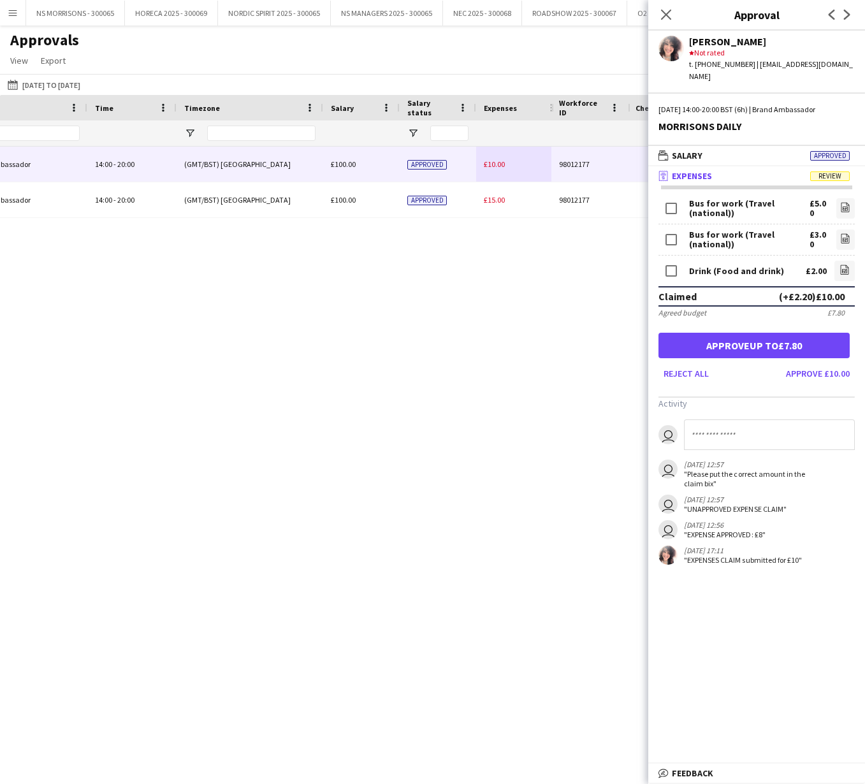
click at [689, 333] on button "Approve up to £7.80" at bounding box center [753, 345] width 191 height 25
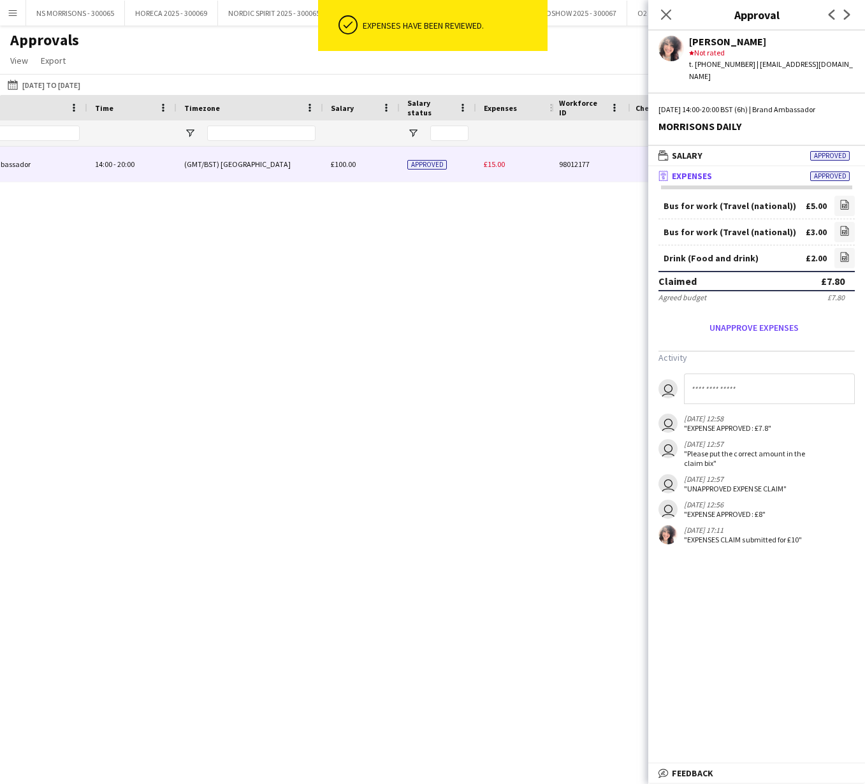
click at [495, 166] on span "£15.00" at bounding box center [494, 164] width 21 height 10
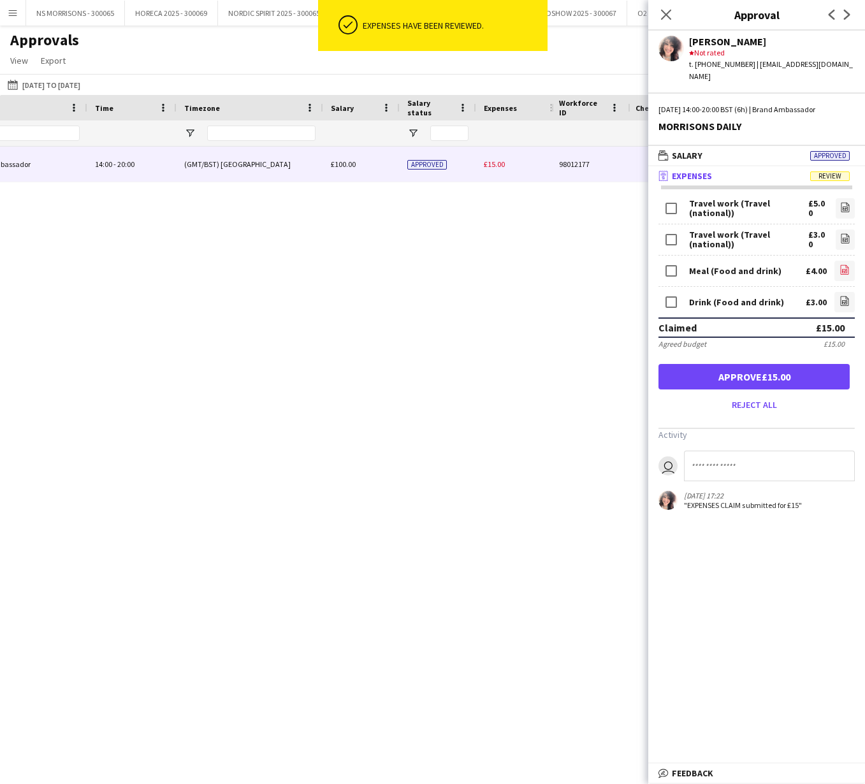
click at [845, 264] on icon "file-image" at bounding box center [844, 269] width 10 height 10
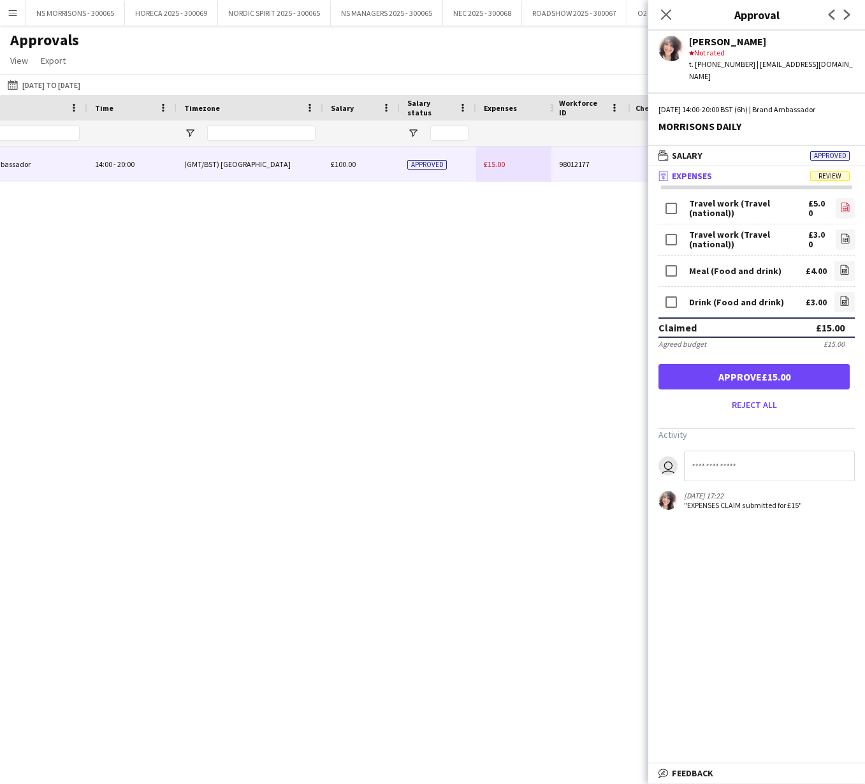
click at [844, 206] on icon at bounding box center [844, 208] width 5 height 4
click at [842, 233] on icon "file-image" at bounding box center [845, 238] width 10 height 10
drag, startPoint x: 738, startPoint y: 364, endPoint x: 737, endPoint y: 342, distance: 21.7
click at [737, 364] on button "Approve £8.00" at bounding box center [753, 376] width 191 height 25
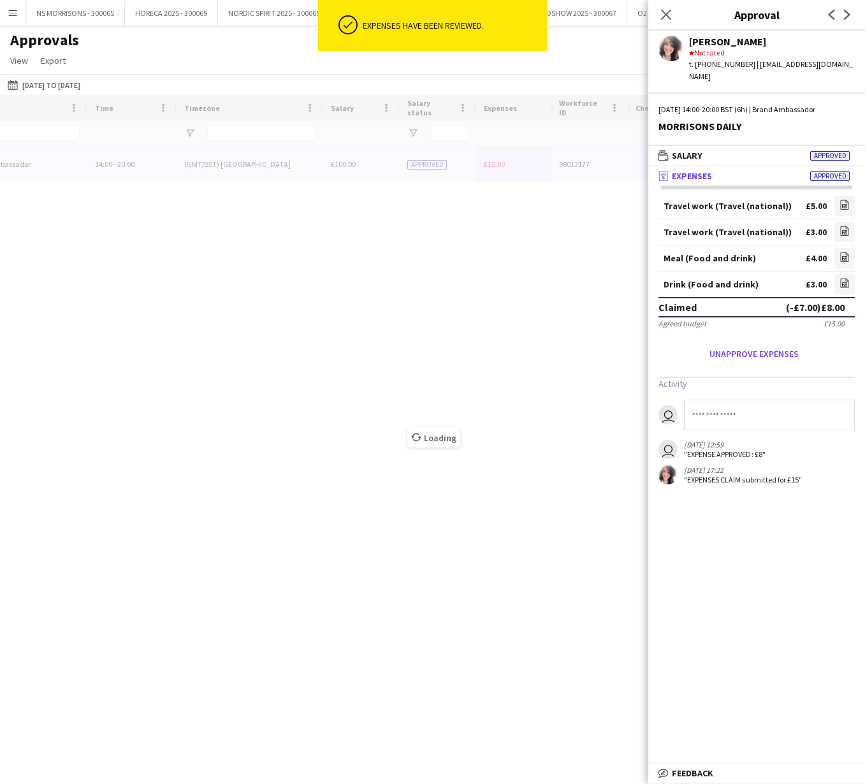
click at [662, 10] on icon at bounding box center [666, 15] width 10 height 10
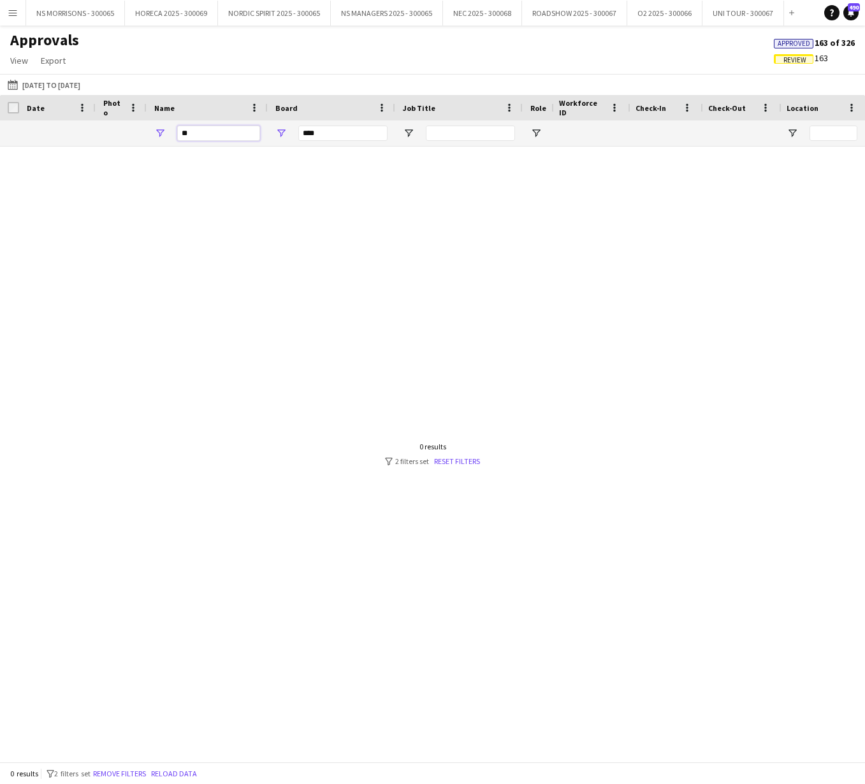
type input "*"
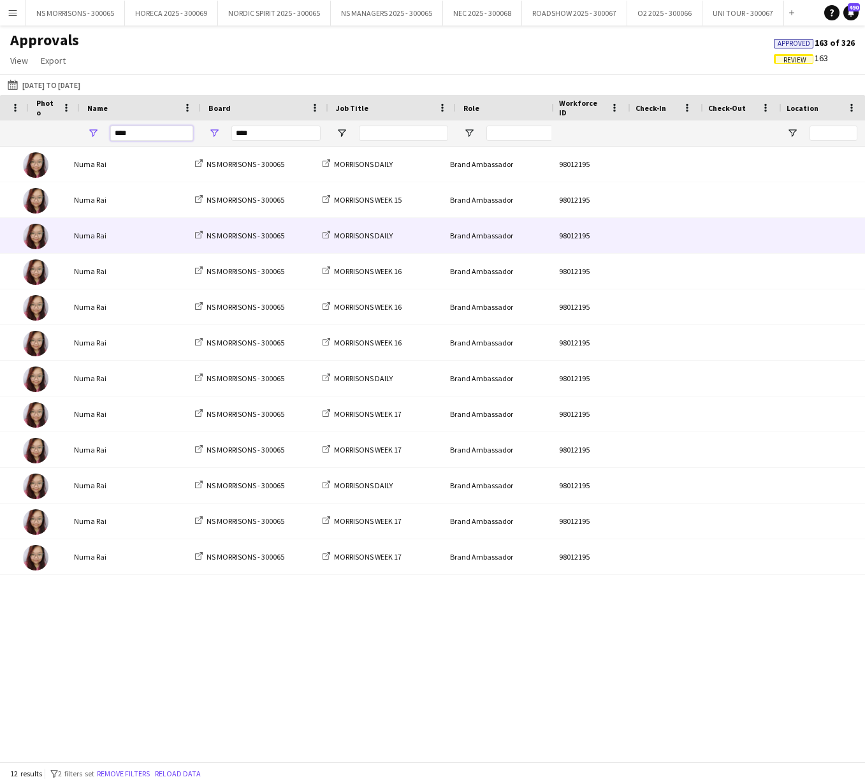
scroll to position [0, 177]
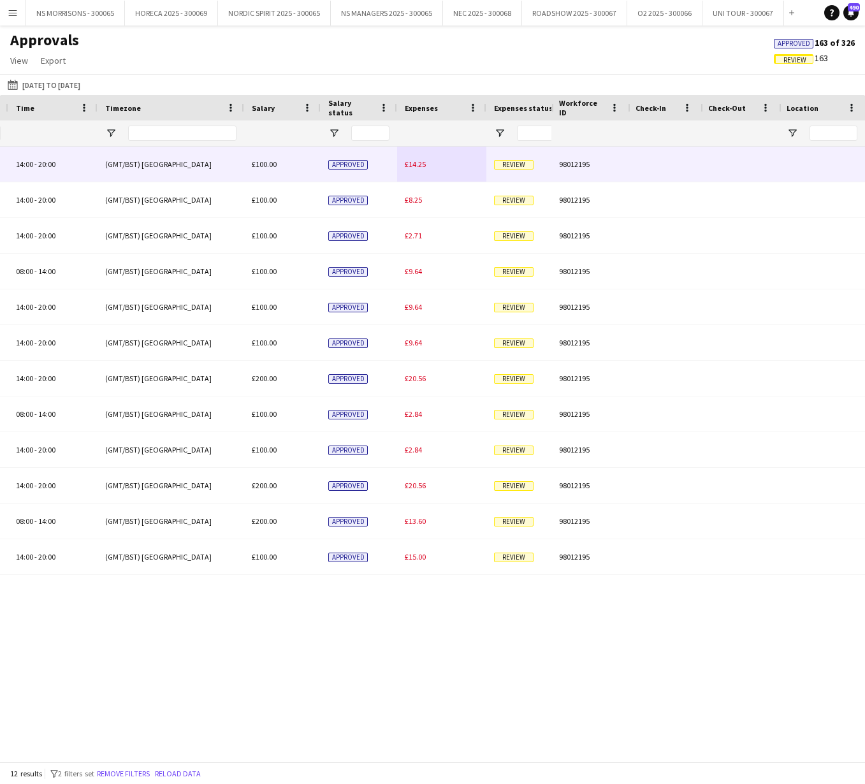
type input "****"
click at [408, 167] on span "£14.25" at bounding box center [415, 164] width 21 height 10
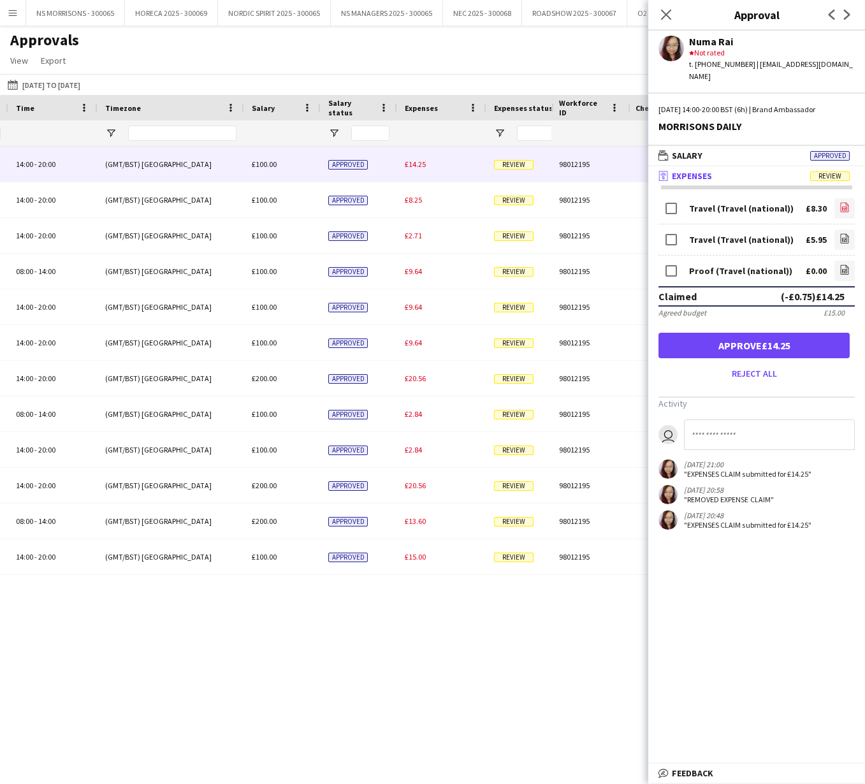
click at [845, 202] on icon "file-image" at bounding box center [844, 207] width 10 height 10
click at [846, 233] on icon "file-image" at bounding box center [844, 238] width 10 height 10
click at [844, 264] on icon "file-image" at bounding box center [844, 269] width 10 height 10
click at [726, 333] on button "Approve £14.25" at bounding box center [753, 345] width 191 height 25
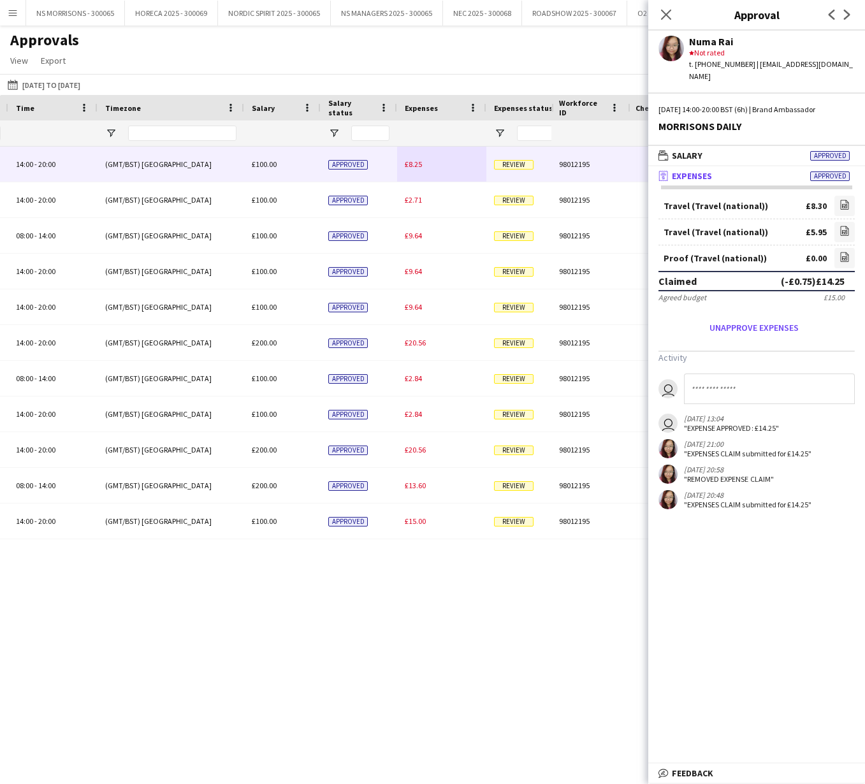
click at [417, 164] on span "£8.25" at bounding box center [413, 164] width 17 height 10
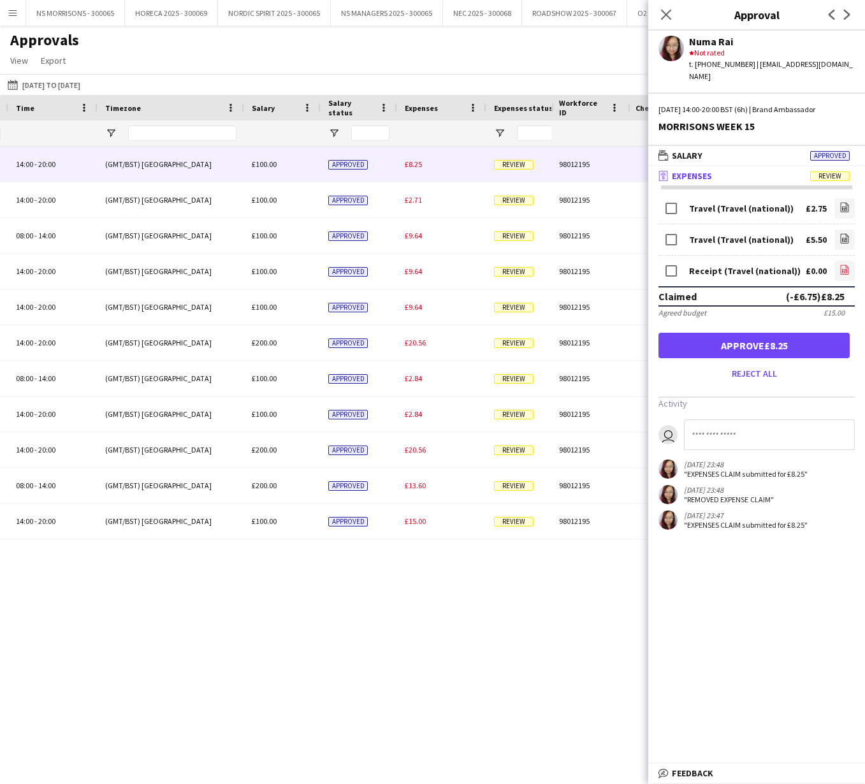
click at [843, 269] on icon at bounding box center [844, 271] width 5 height 4
click at [785, 339] on button "Approve £8.25" at bounding box center [753, 345] width 191 height 25
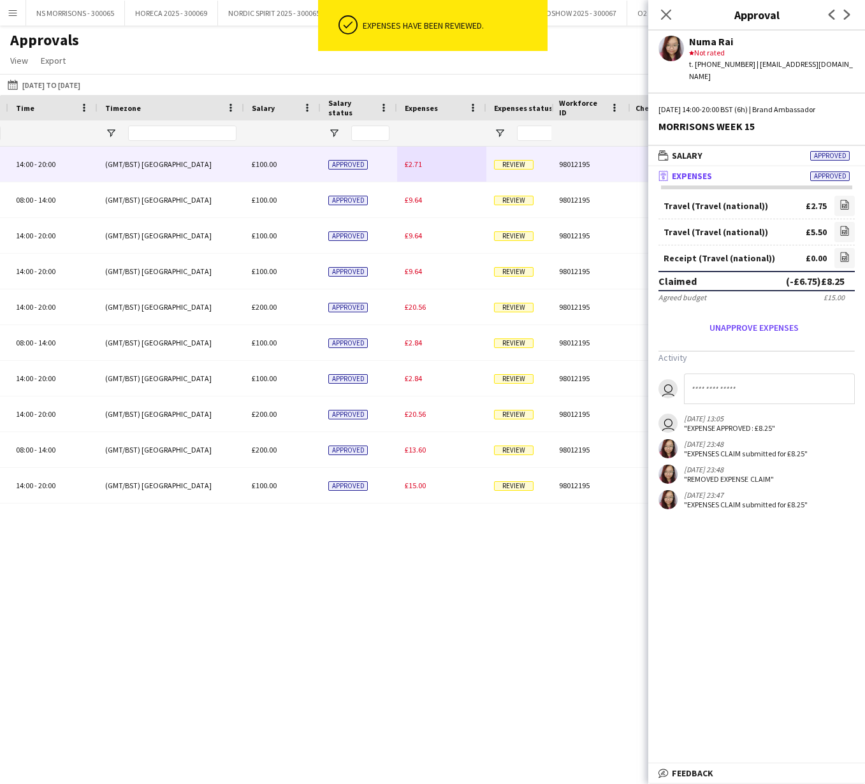
click at [413, 161] on span "£2.71" at bounding box center [413, 164] width 17 height 10
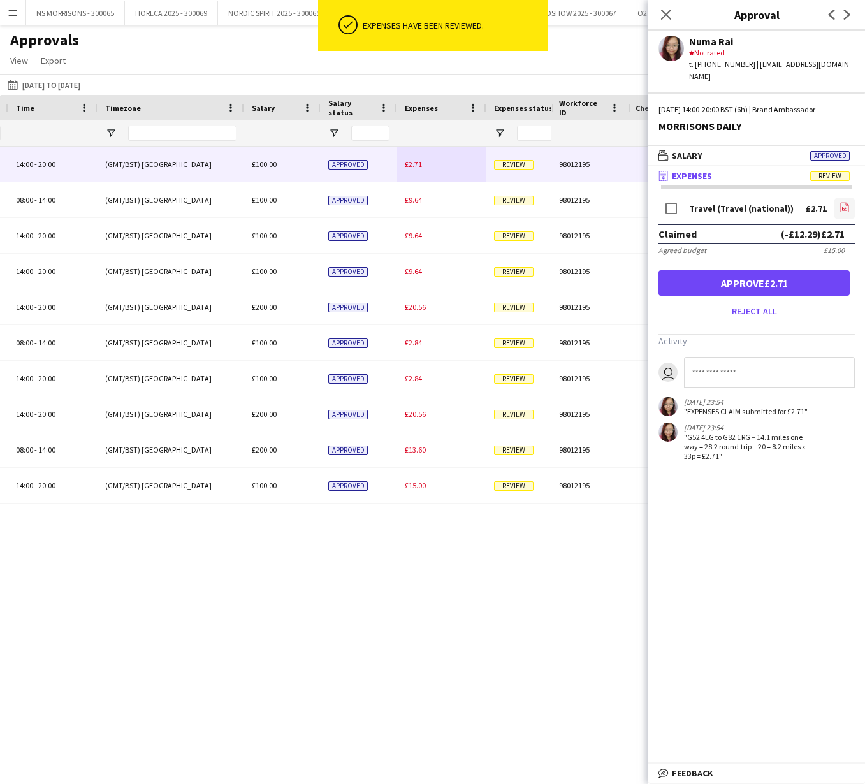
click at [842, 202] on icon "file-image" at bounding box center [844, 207] width 10 height 10
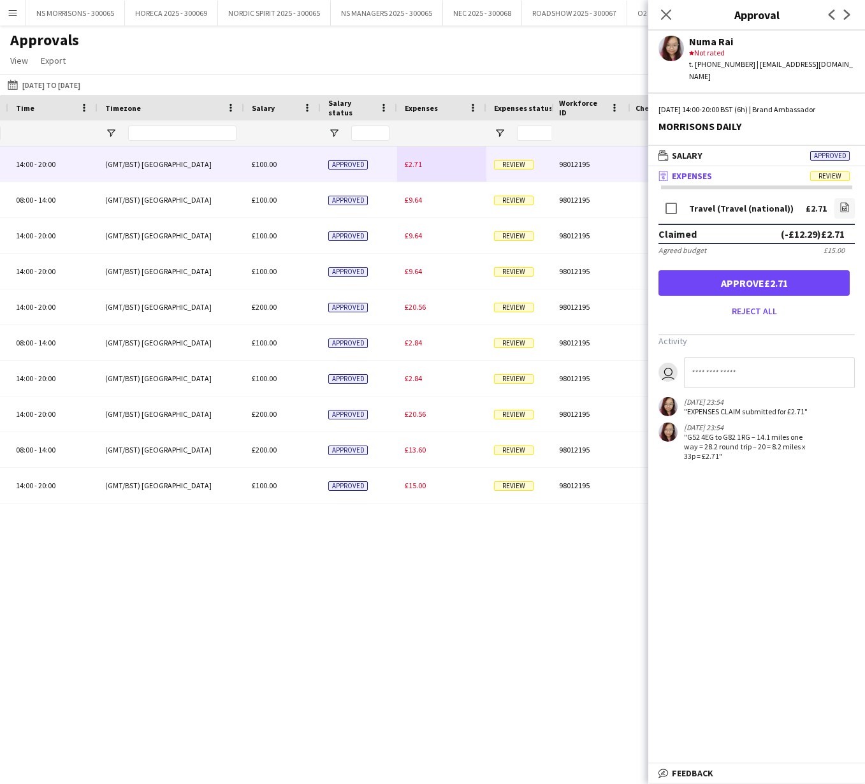
click at [737, 275] on button "Approve £2.71" at bounding box center [753, 282] width 191 height 25
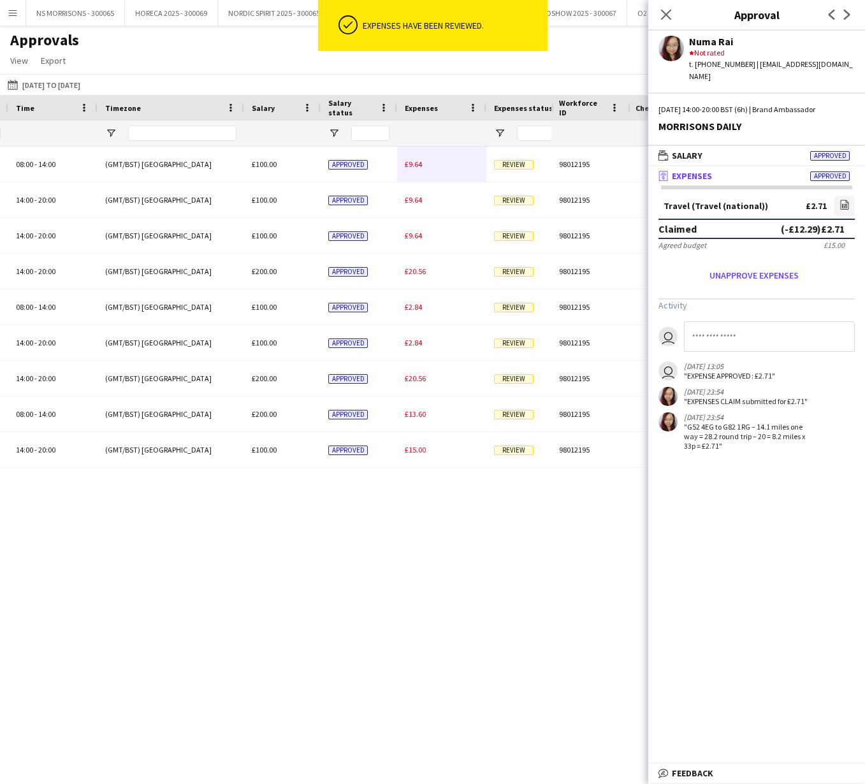
click at [415, 169] on span "£9.64" at bounding box center [413, 164] width 17 height 10
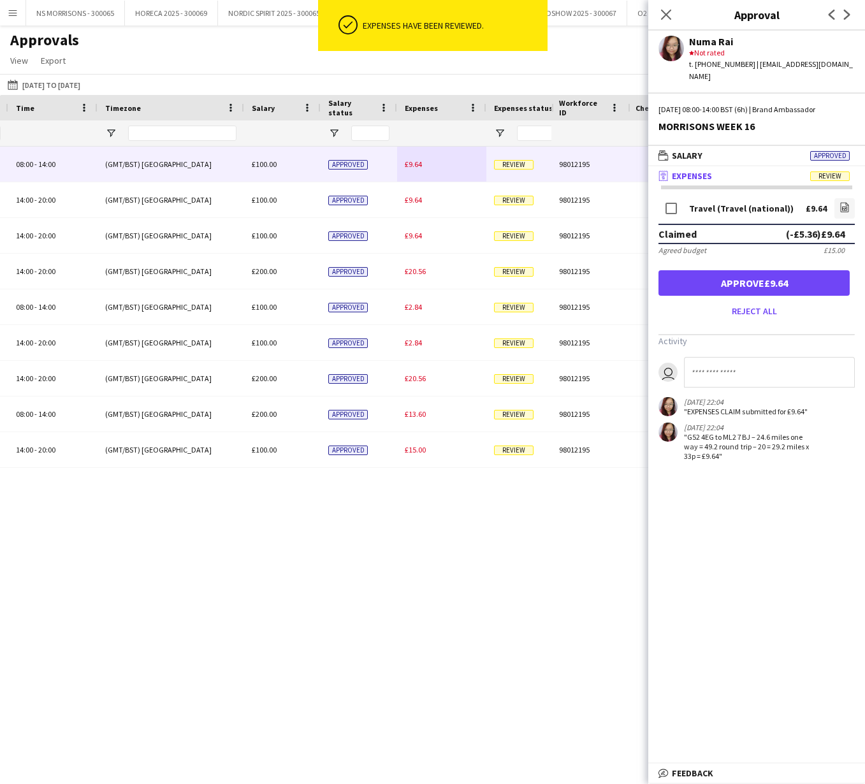
click at [800, 273] on button "Approve £9.64" at bounding box center [753, 282] width 191 height 25
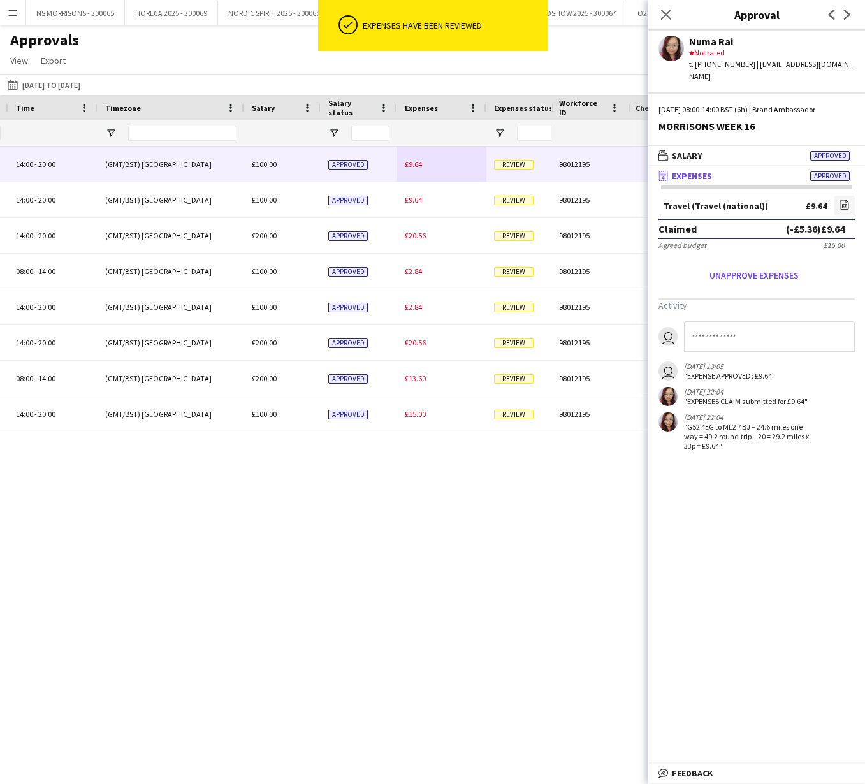
click at [415, 169] on div "£9.64" at bounding box center [441, 164] width 89 height 35
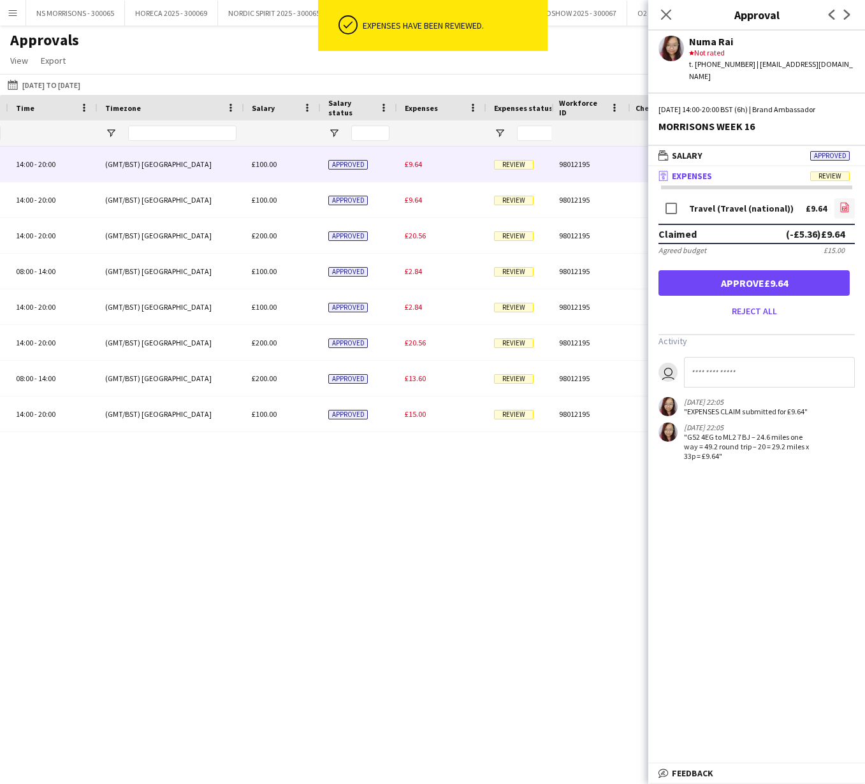
click at [849, 198] on link "file-image" at bounding box center [844, 208] width 20 height 20
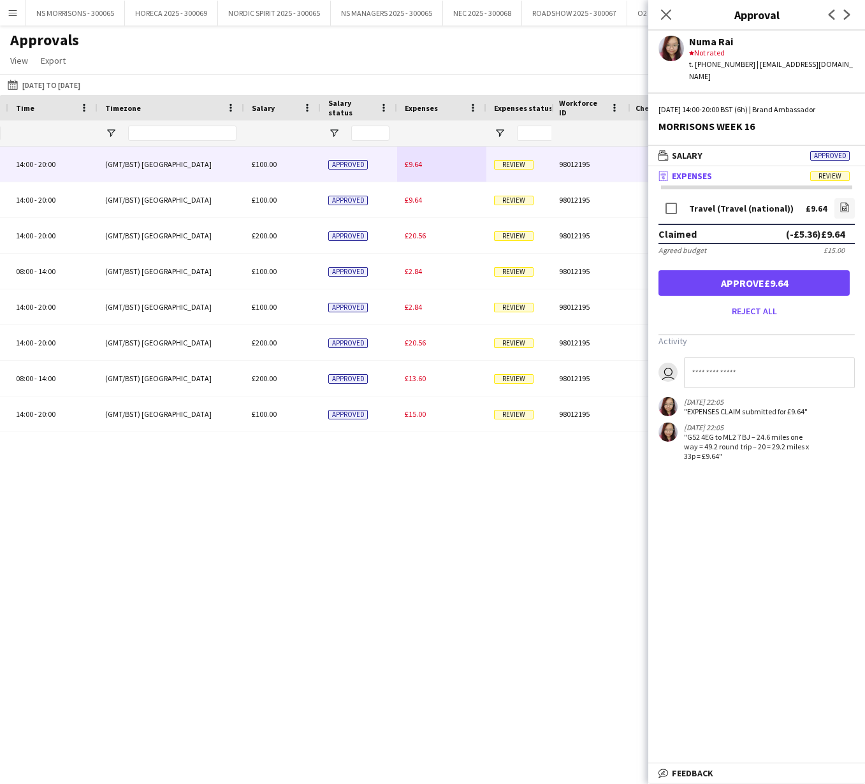
click at [749, 271] on button "Approve £9.64" at bounding box center [753, 282] width 191 height 25
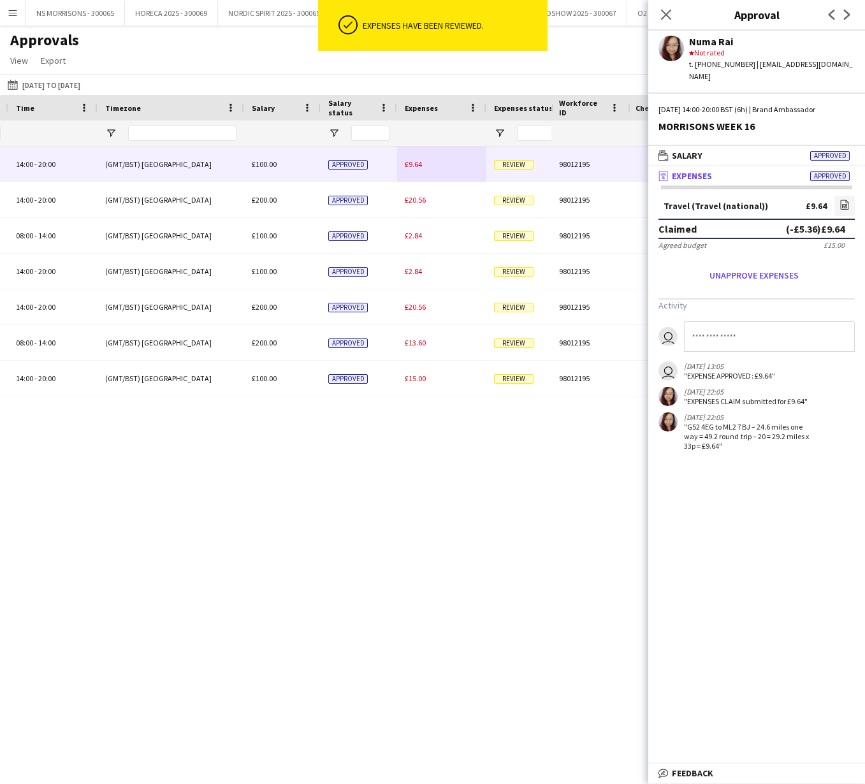
drag, startPoint x: 404, startPoint y: 163, endPoint x: 486, endPoint y: 170, distance: 82.5
click at [404, 163] on div "£9.64" at bounding box center [441, 164] width 89 height 35
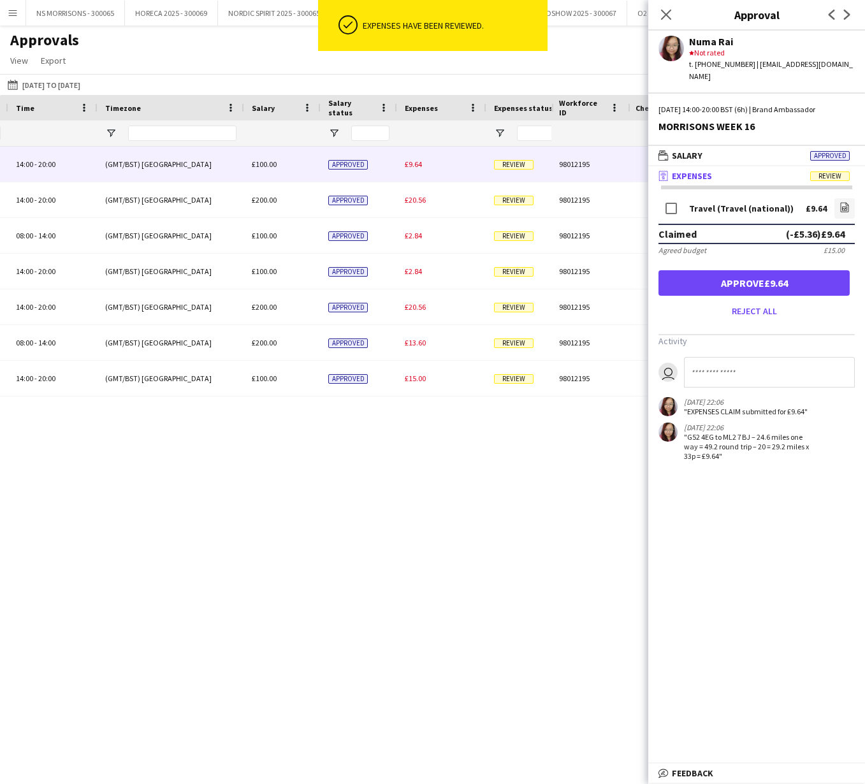
click at [704, 270] on button "Approve £9.64" at bounding box center [753, 282] width 191 height 25
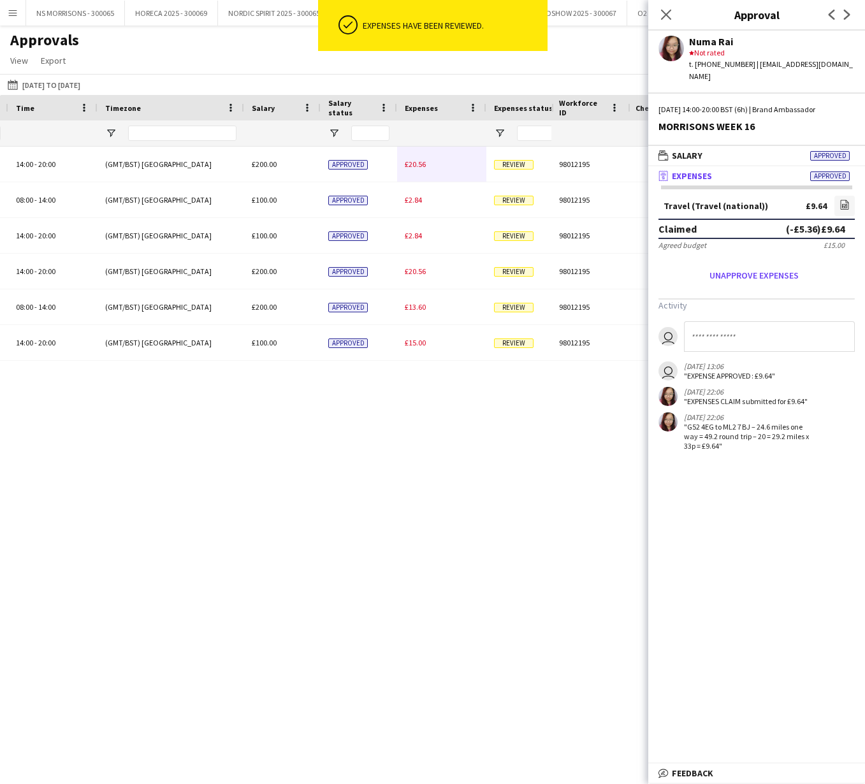
click at [416, 167] on span "£20.56" at bounding box center [415, 164] width 21 height 10
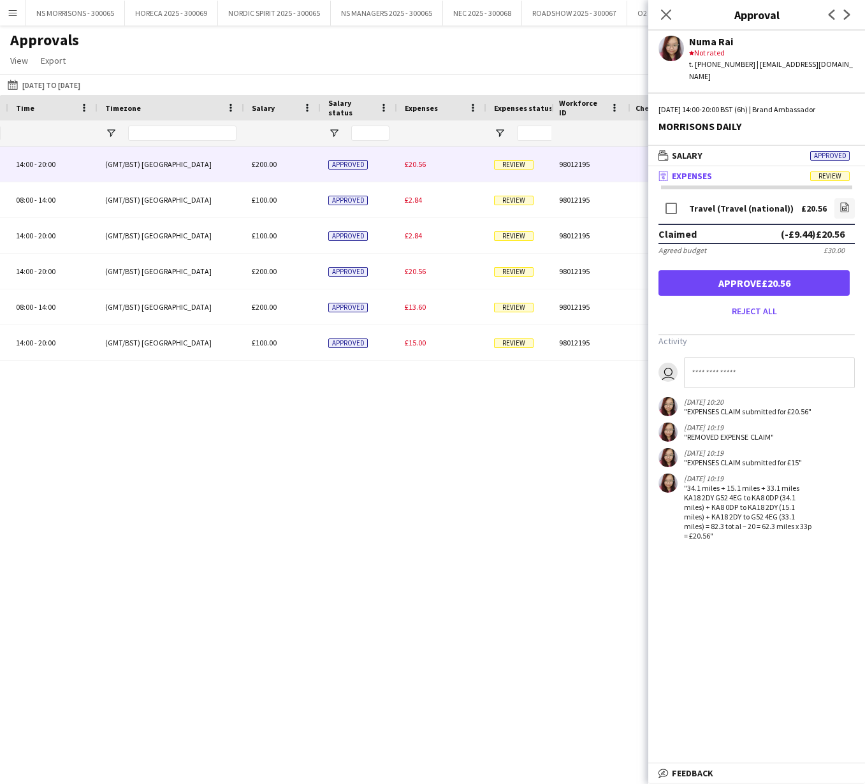
drag, startPoint x: 778, startPoint y: 275, endPoint x: 772, endPoint y: 275, distance: 6.4
click at [778, 275] on button "Approve £20.56" at bounding box center [753, 282] width 191 height 25
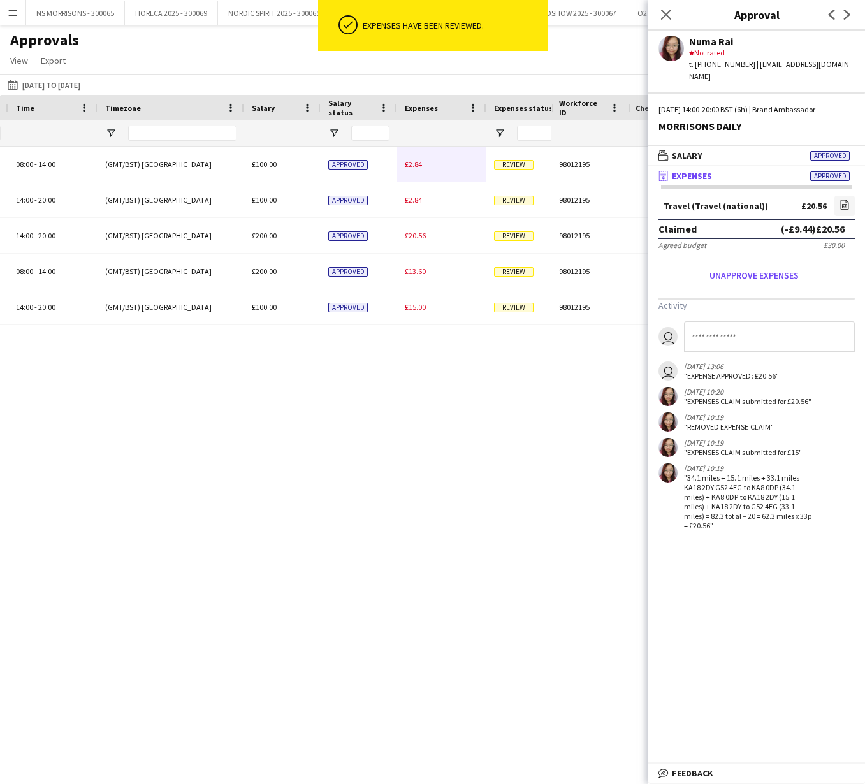
click at [414, 166] on span "£2.84" at bounding box center [413, 164] width 17 height 10
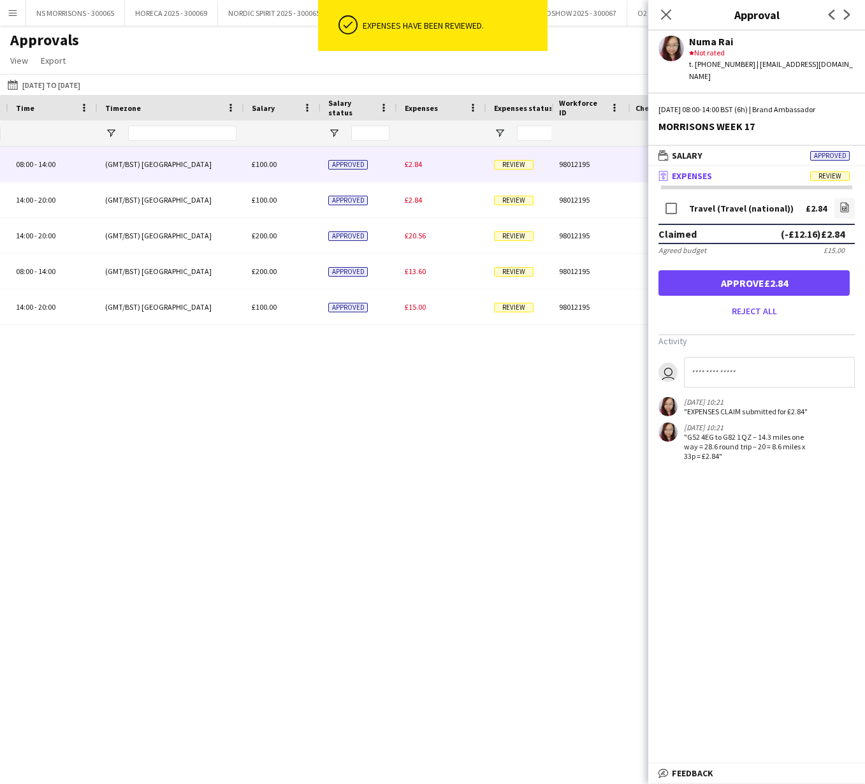
click at [699, 272] on button "Approve £2.84" at bounding box center [753, 282] width 191 height 25
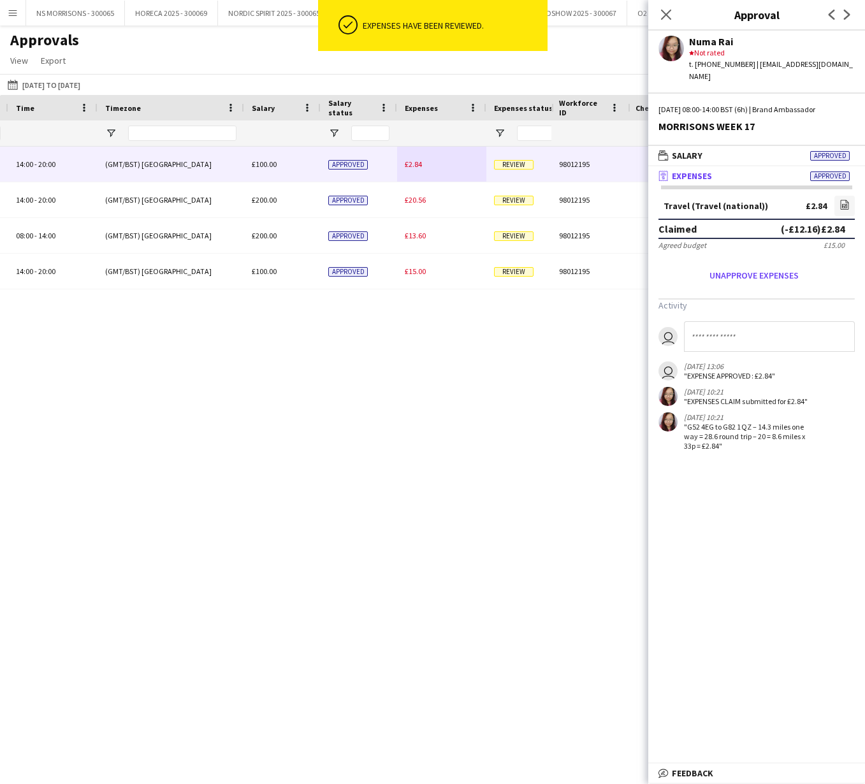
click at [420, 165] on span "£2.84" at bounding box center [413, 164] width 17 height 10
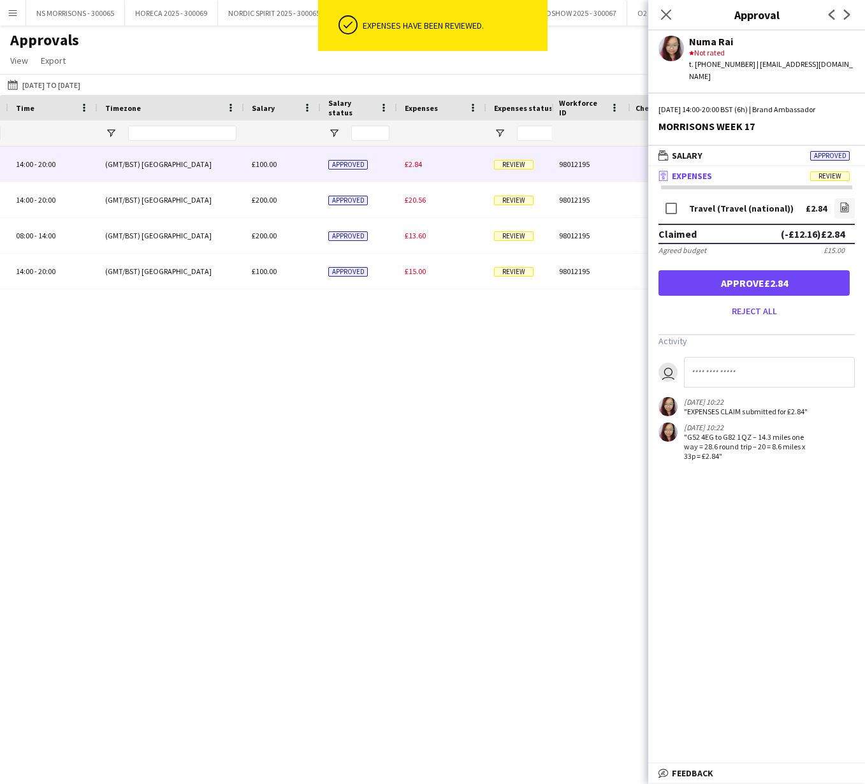
click at [735, 270] on button "Approve £2.84" at bounding box center [753, 282] width 191 height 25
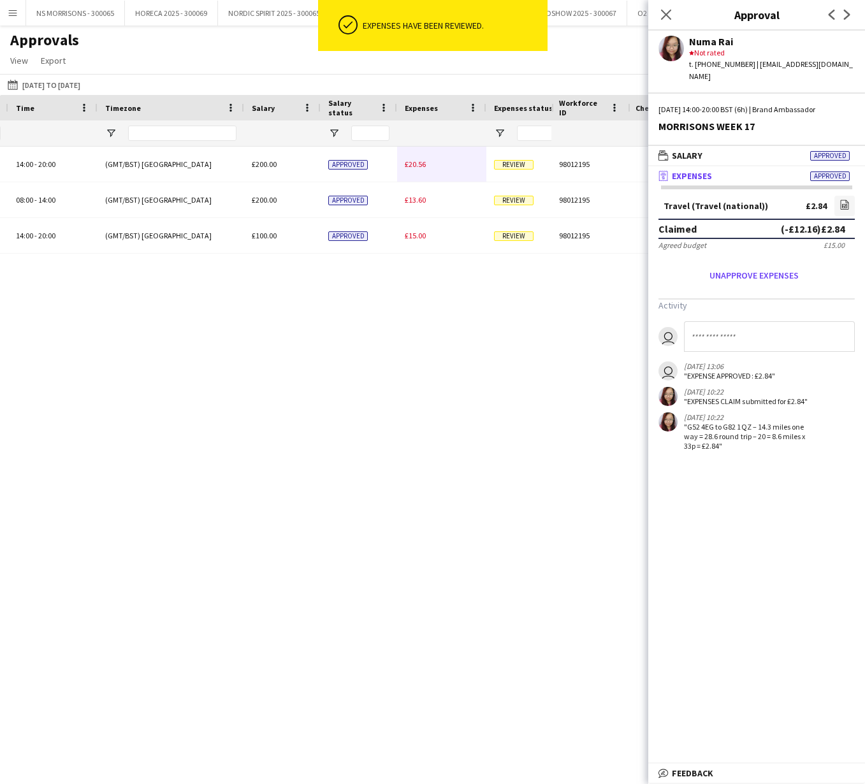
click at [413, 163] on span "£20.56" at bounding box center [415, 164] width 21 height 10
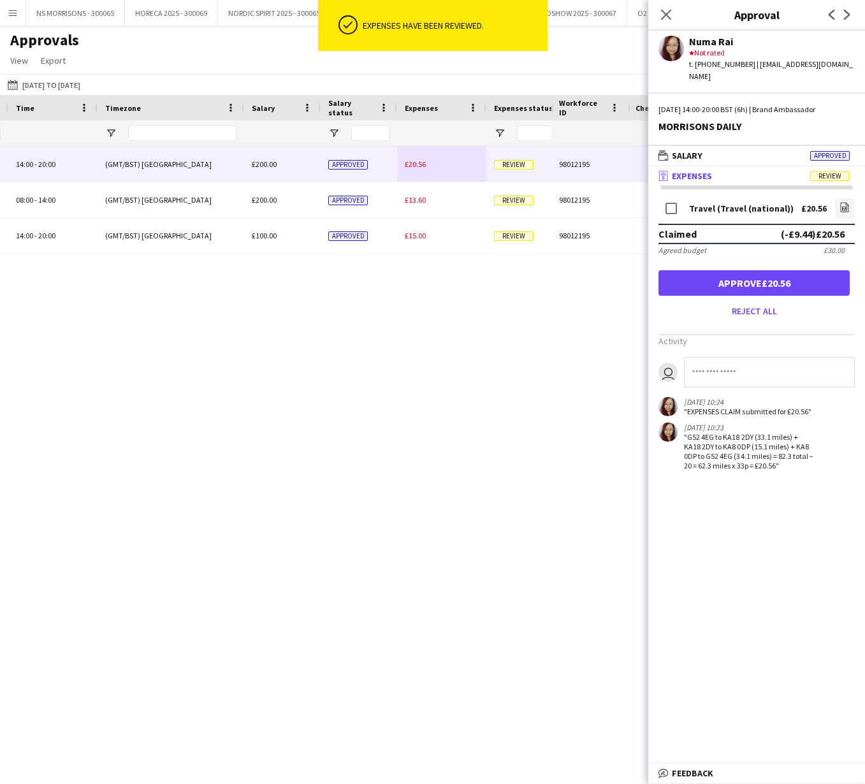
click at [765, 273] on button "Approve £20.56" at bounding box center [753, 282] width 191 height 25
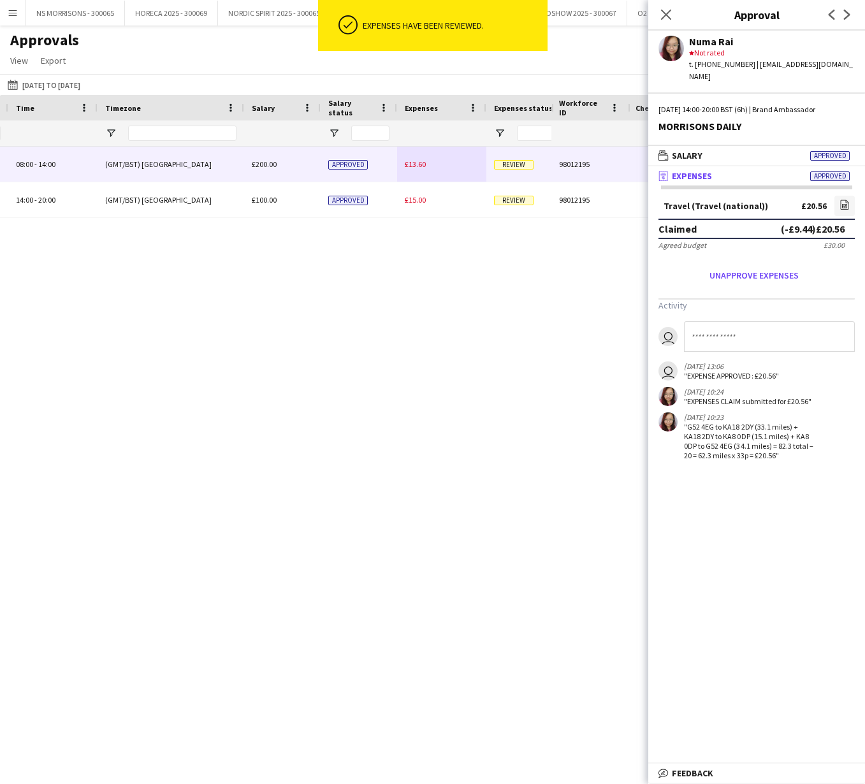
click at [415, 165] on span "£13.60" at bounding box center [415, 164] width 21 height 10
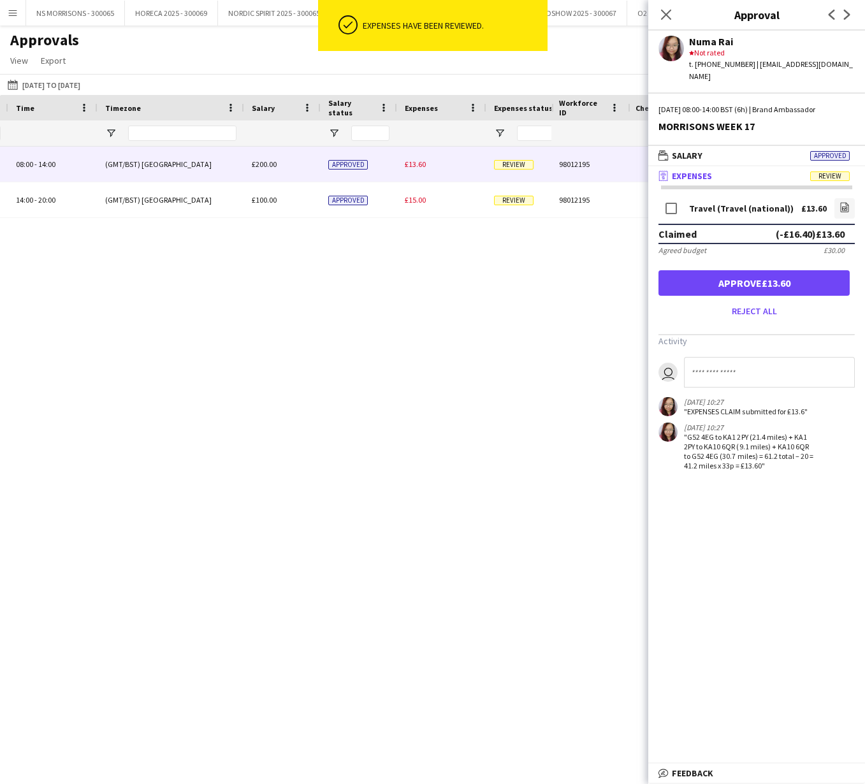
click at [721, 271] on button "Approve £13.60" at bounding box center [753, 282] width 191 height 25
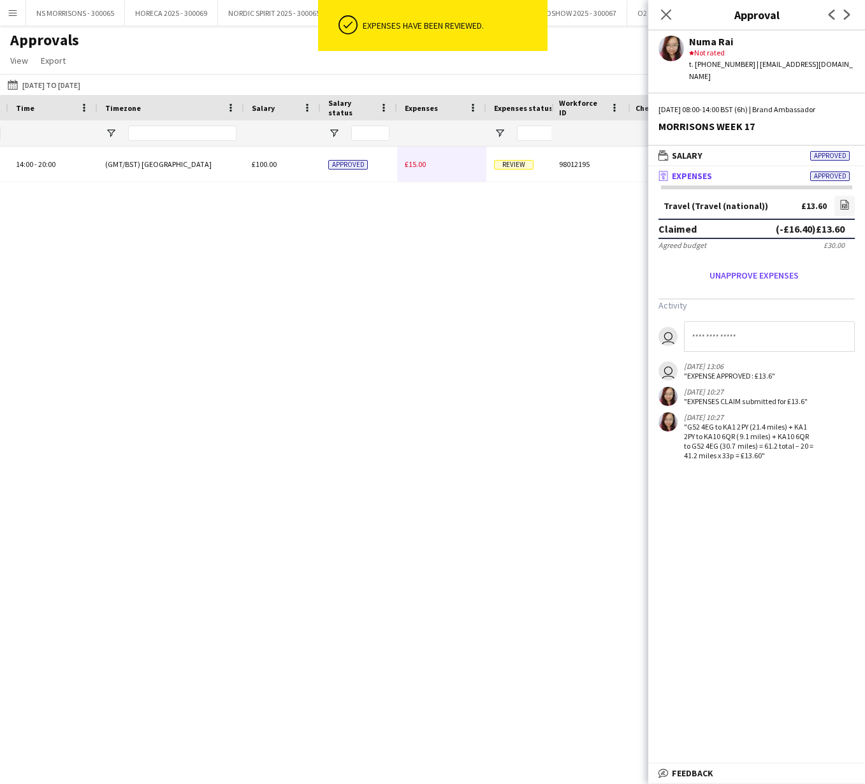
click at [422, 165] on span "£15.00" at bounding box center [415, 164] width 21 height 10
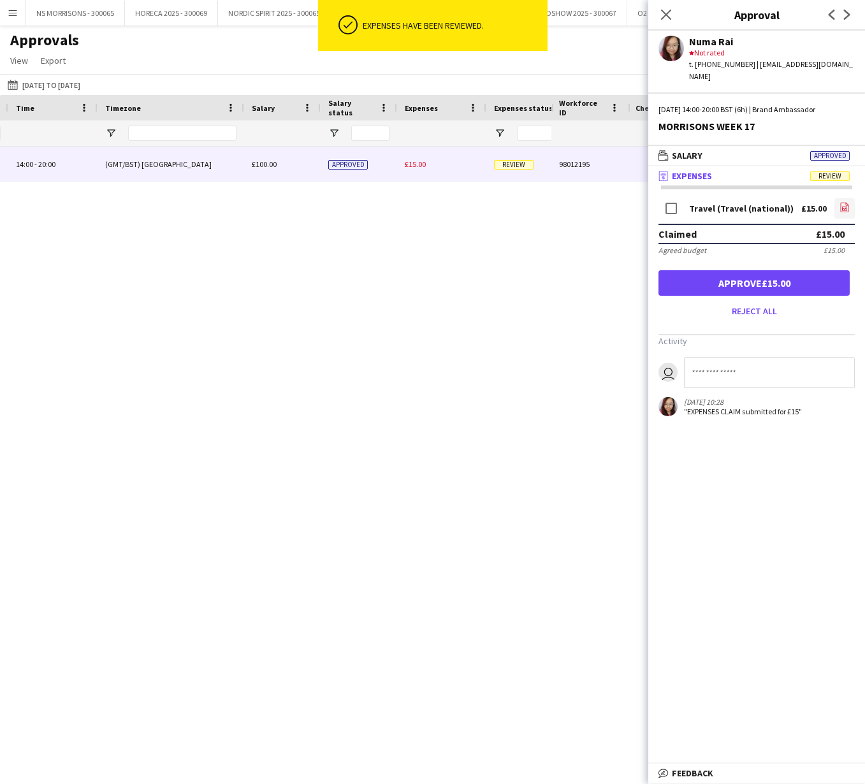
click at [851, 198] on link "file-image" at bounding box center [844, 208] width 20 height 20
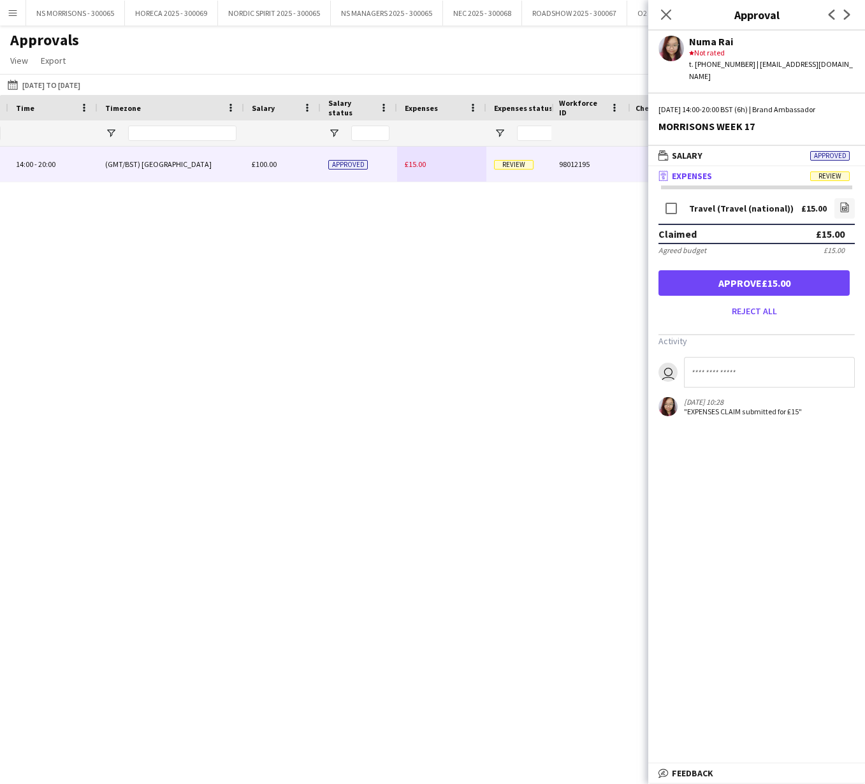
click at [798, 273] on button "Approve £15.00" at bounding box center [753, 282] width 191 height 25
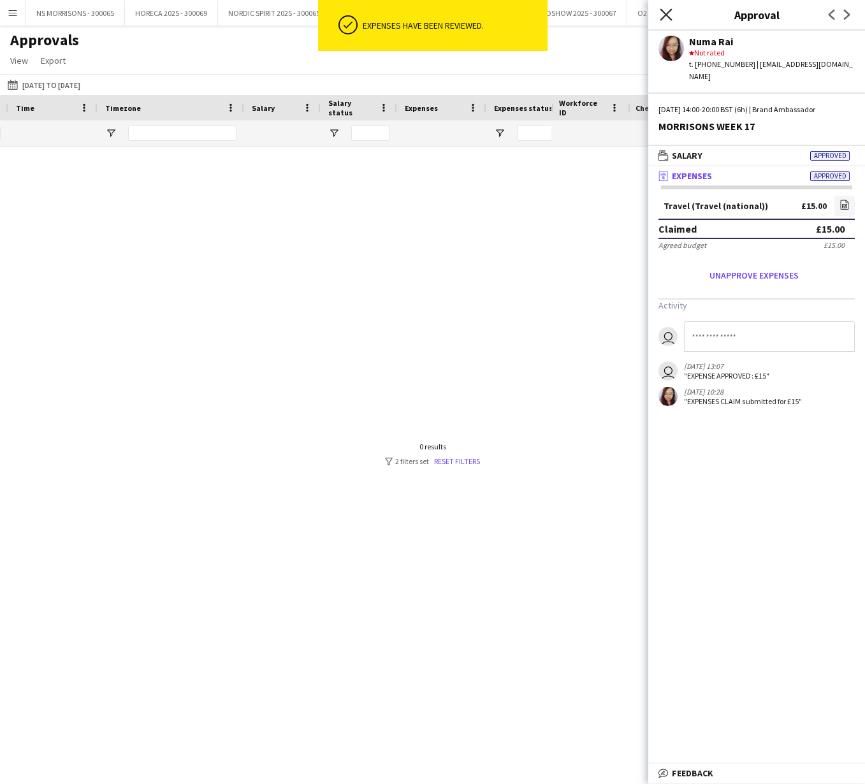
click at [665, 15] on icon at bounding box center [665, 14] width 12 height 12
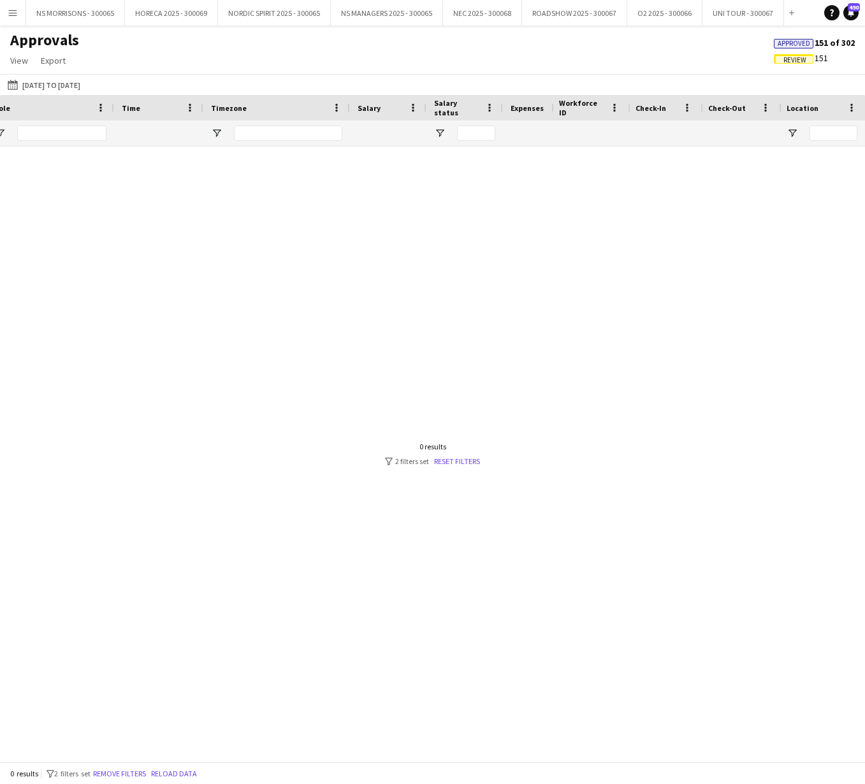
scroll to position [0, 358]
type input "*"
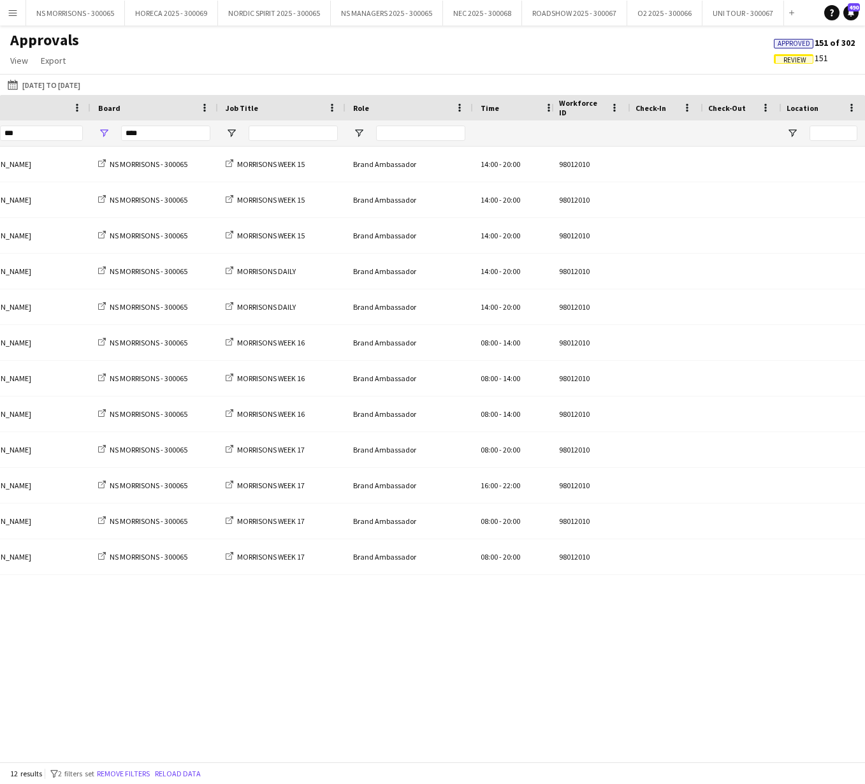
scroll to position [0, 253]
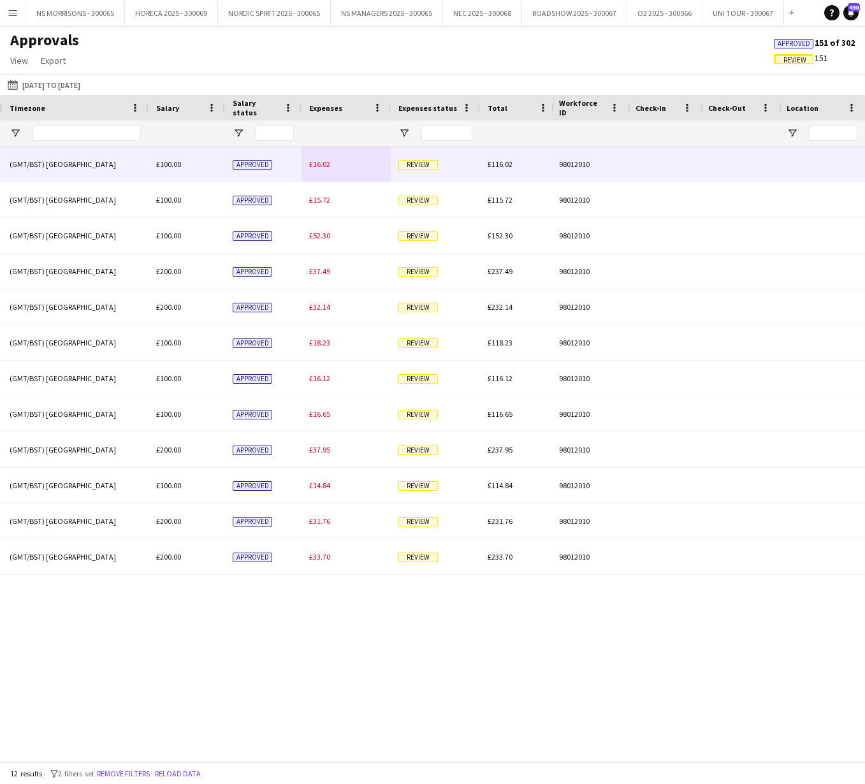
type input "***"
click at [319, 162] on span "£16.02" at bounding box center [319, 164] width 21 height 10
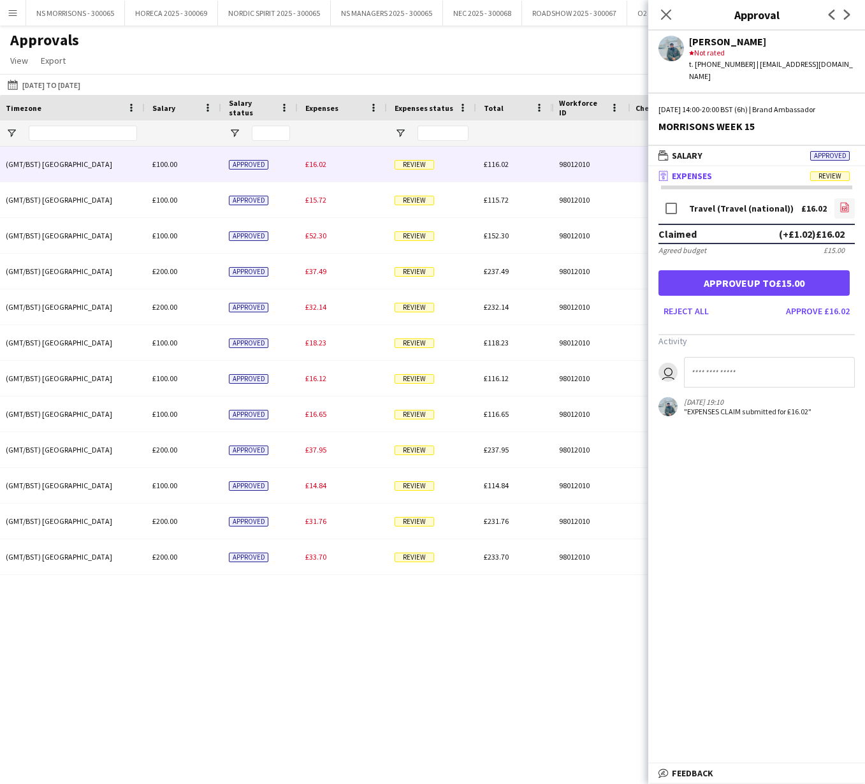
click at [844, 202] on icon "file-image" at bounding box center [844, 207] width 10 height 10
click at [792, 270] on button "Approve up to £15.00" at bounding box center [753, 282] width 191 height 25
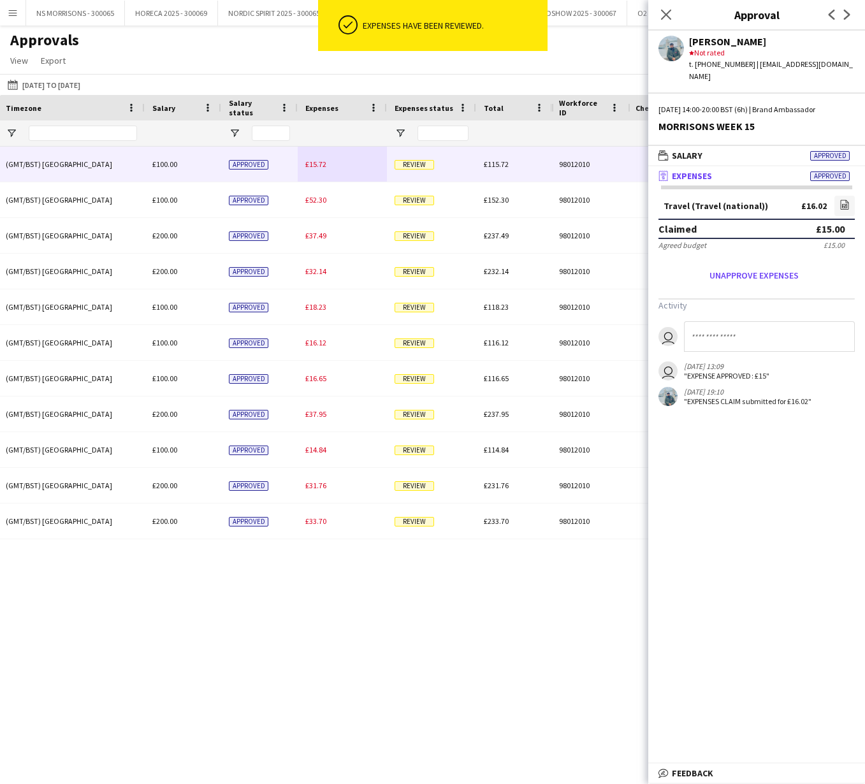
click at [319, 165] on span "£15.72" at bounding box center [315, 164] width 21 height 10
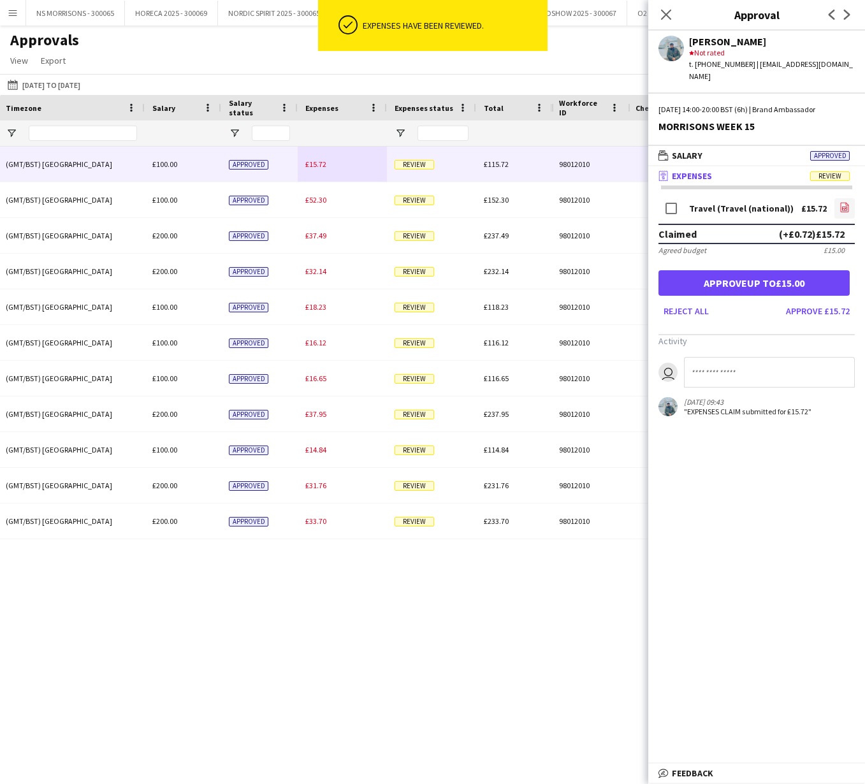
click at [845, 202] on icon "file-image" at bounding box center [844, 207] width 10 height 10
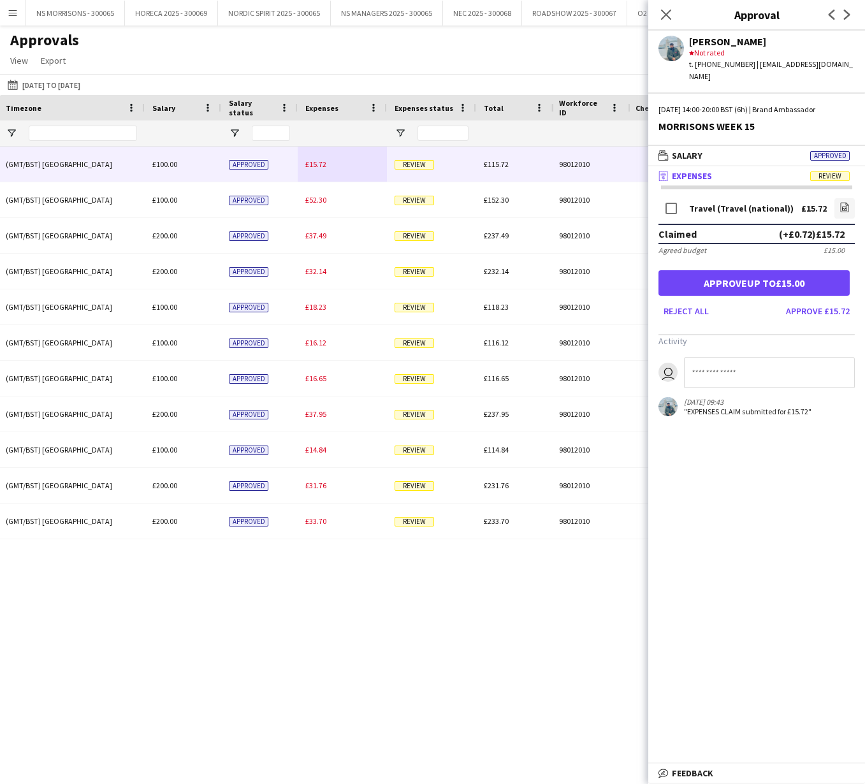
click at [785, 270] on button "Approve up to £15.00" at bounding box center [753, 282] width 191 height 25
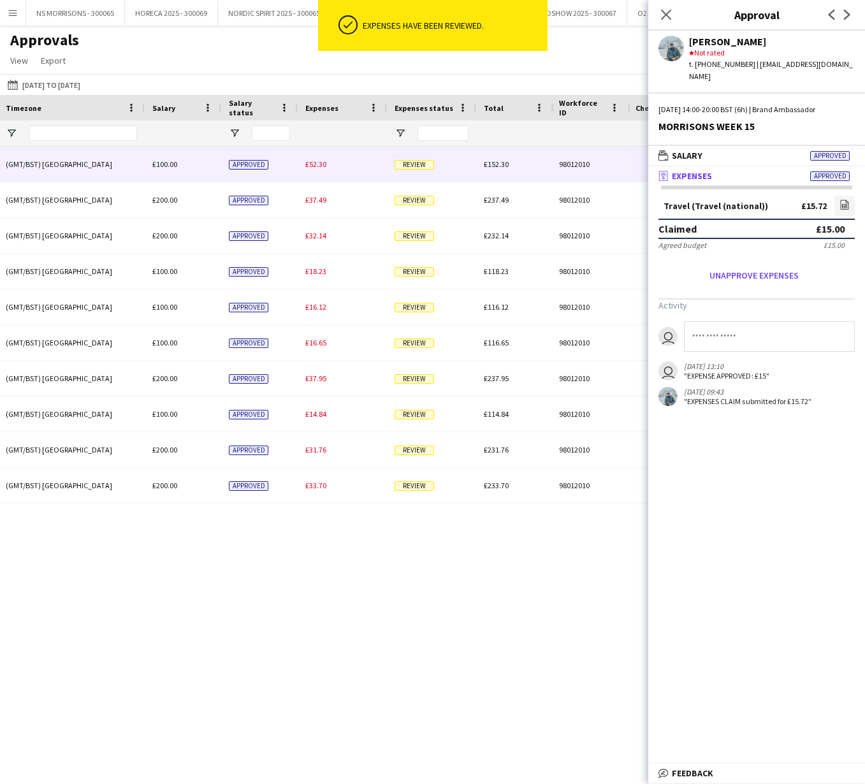
drag, startPoint x: 315, startPoint y: 167, endPoint x: 491, endPoint y: 174, distance: 176.0
click at [315, 167] on span "£52.30" at bounding box center [315, 164] width 21 height 10
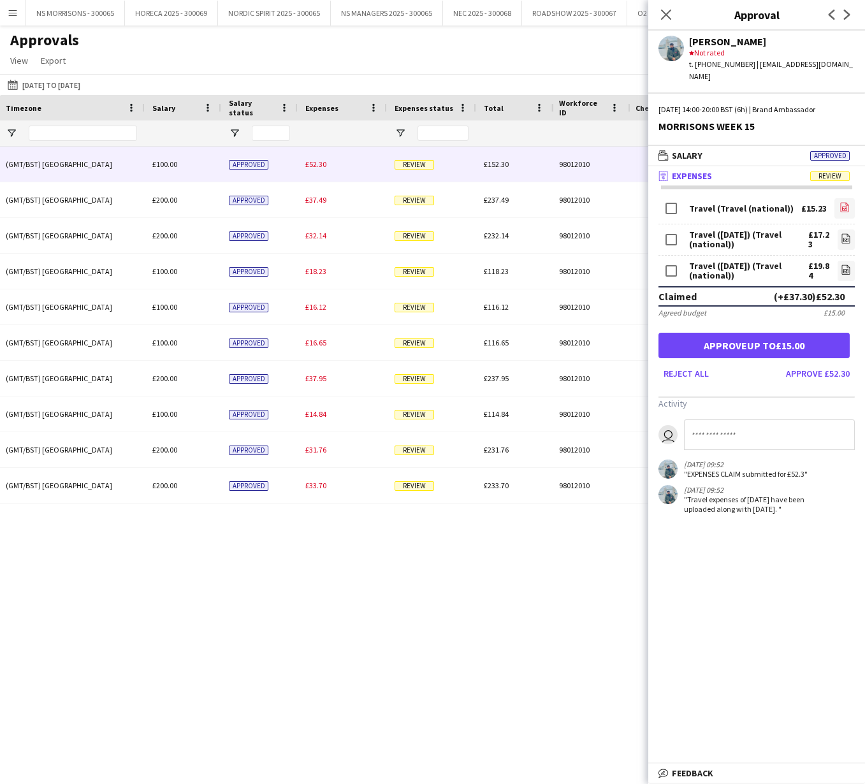
click at [847, 202] on icon "file-image" at bounding box center [844, 207] width 10 height 10
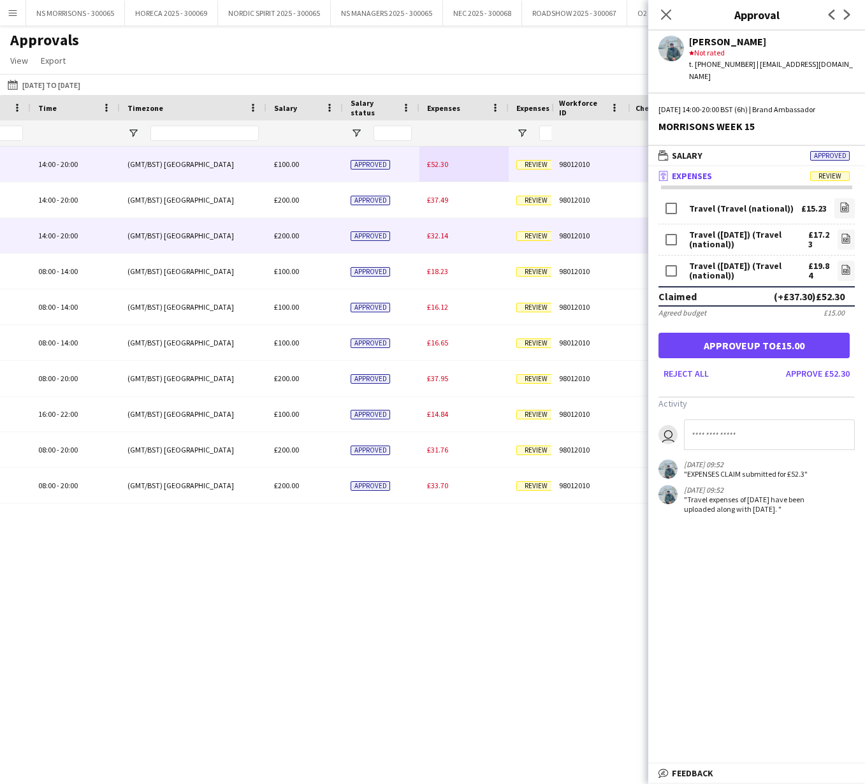
scroll to position [0, 422]
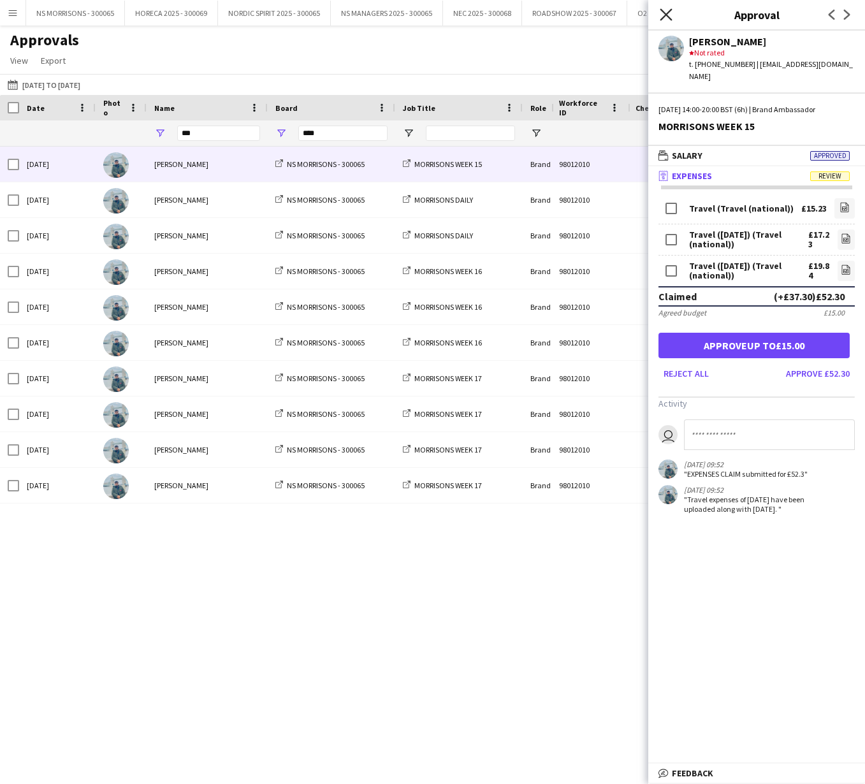
click at [663, 15] on icon "Close pop-in" at bounding box center [665, 14] width 12 height 12
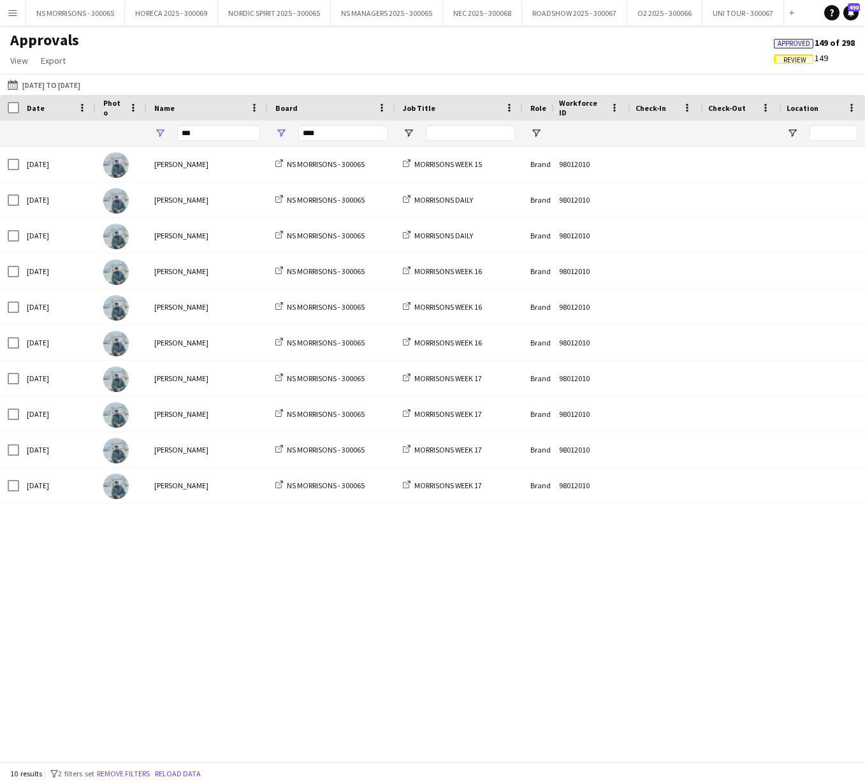
click at [785, 45] on span "Approved" at bounding box center [793, 44] width 32 height 8
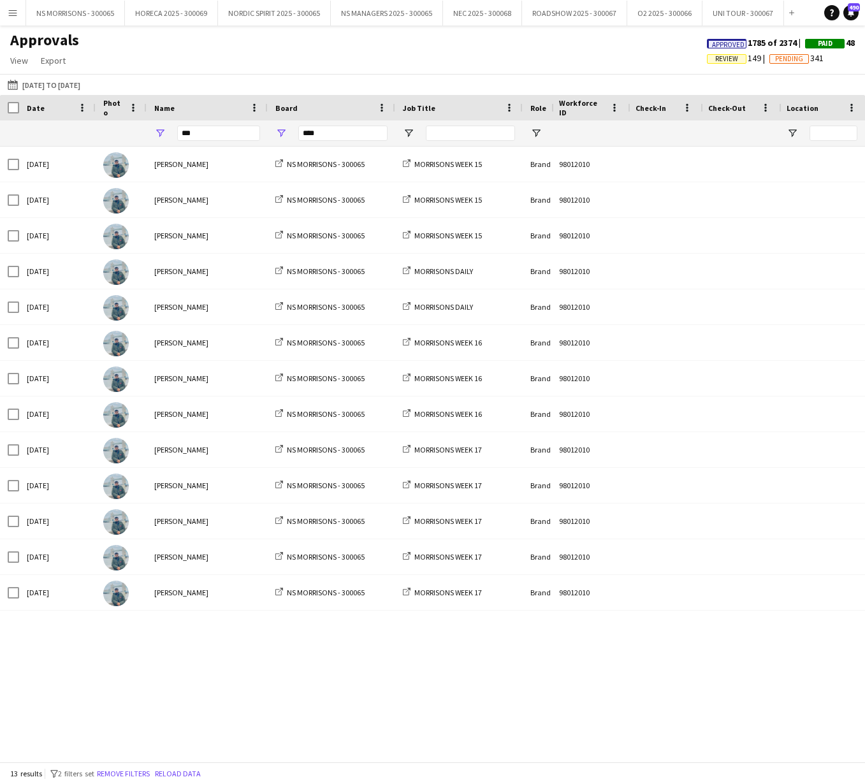
click at [722, 42] on span "Approved" at bounding box center [728, 45] width 32 height 8
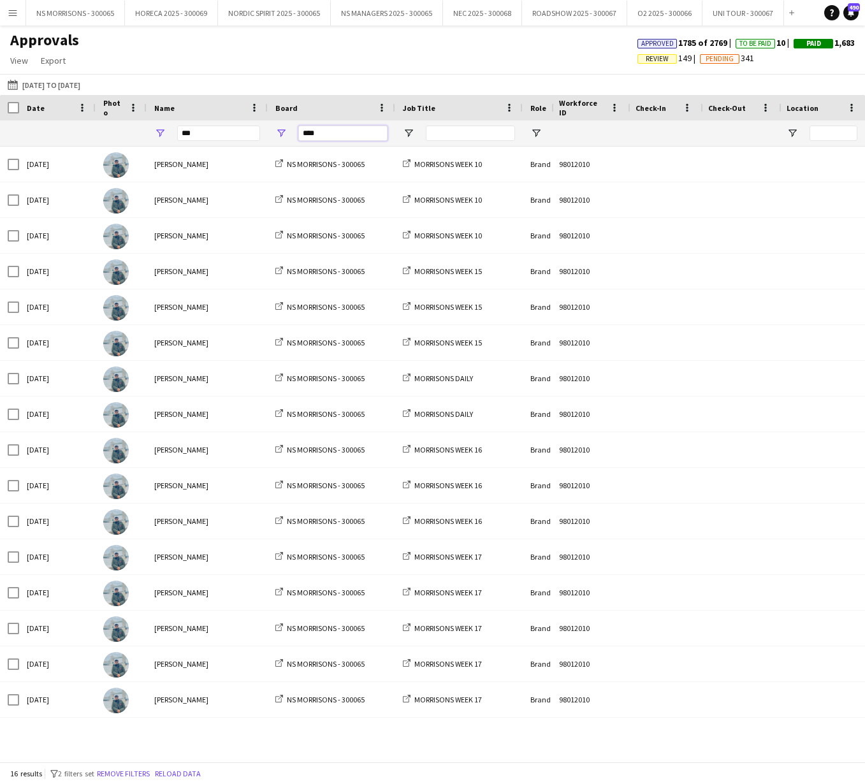
click at [327, 134] on input "****" at bounding box center [342, 133] width 89 height 15
type input "*"
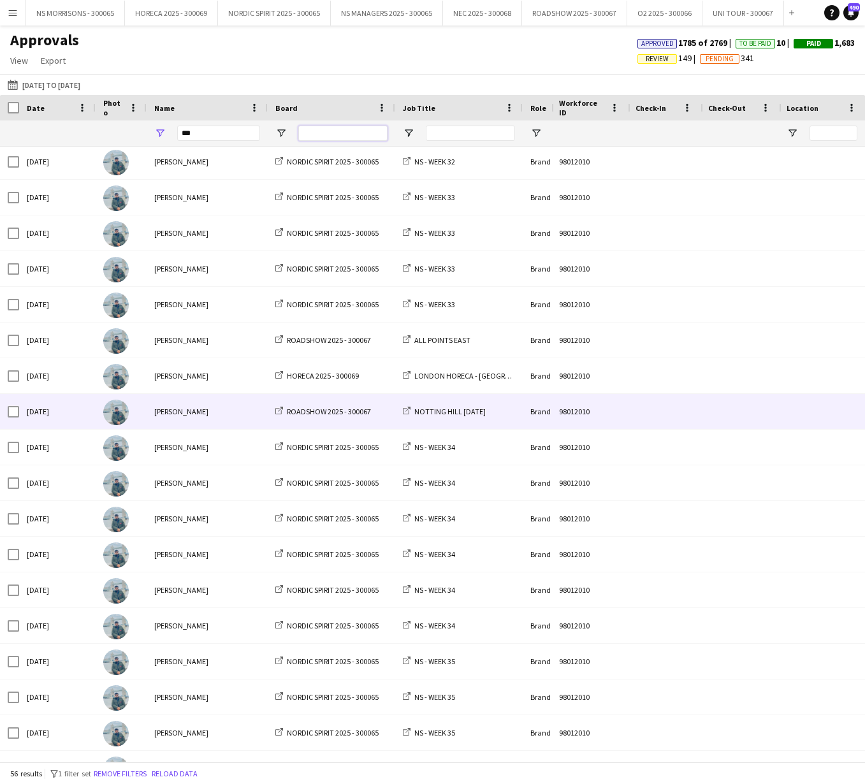
scroll to position [327, 0]
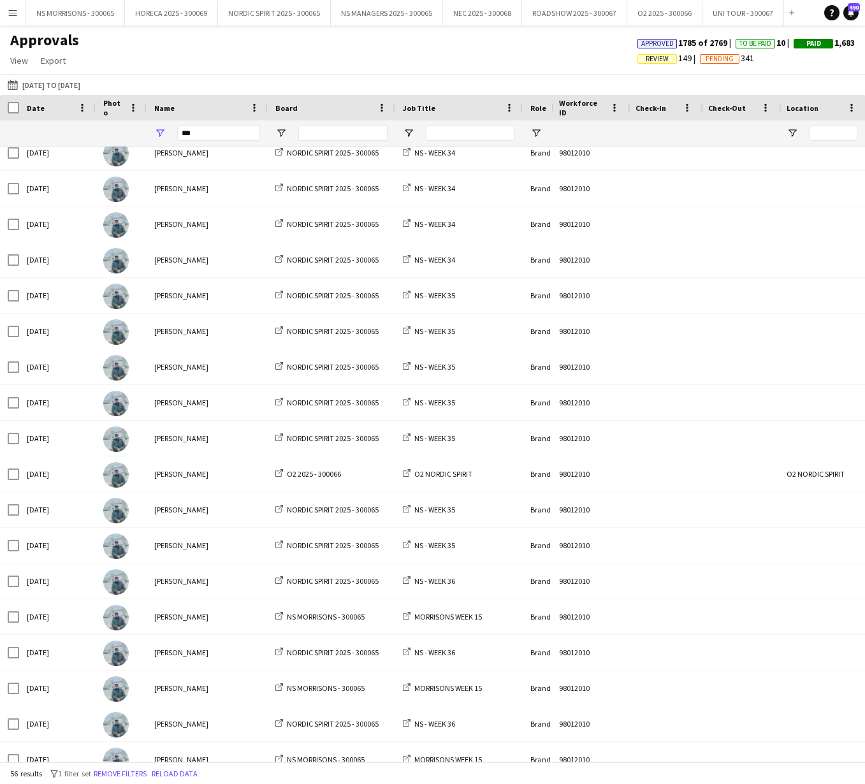
drag, startPoint x: 651, startPoint y: 56, endPoint x: 626, endPoint y: 55, distance: 24.9
click at [651, 56] on span "Review" at bounding box center [656, 59] width 23 height 8
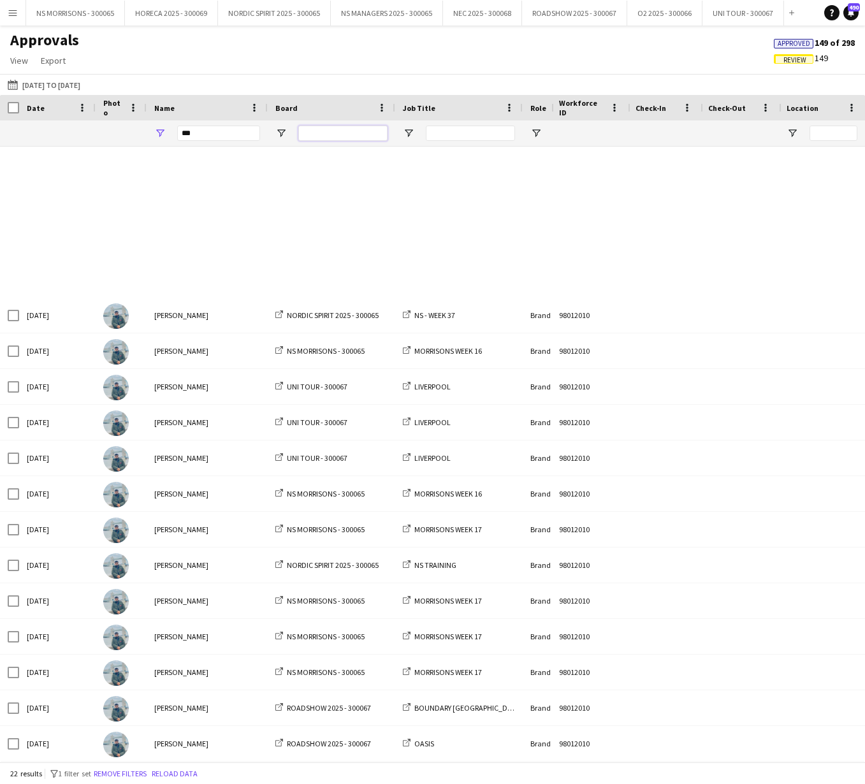
click at [329, 137] on input "Board Filter Input" at bounding box center [342, 133] width 89 height 15
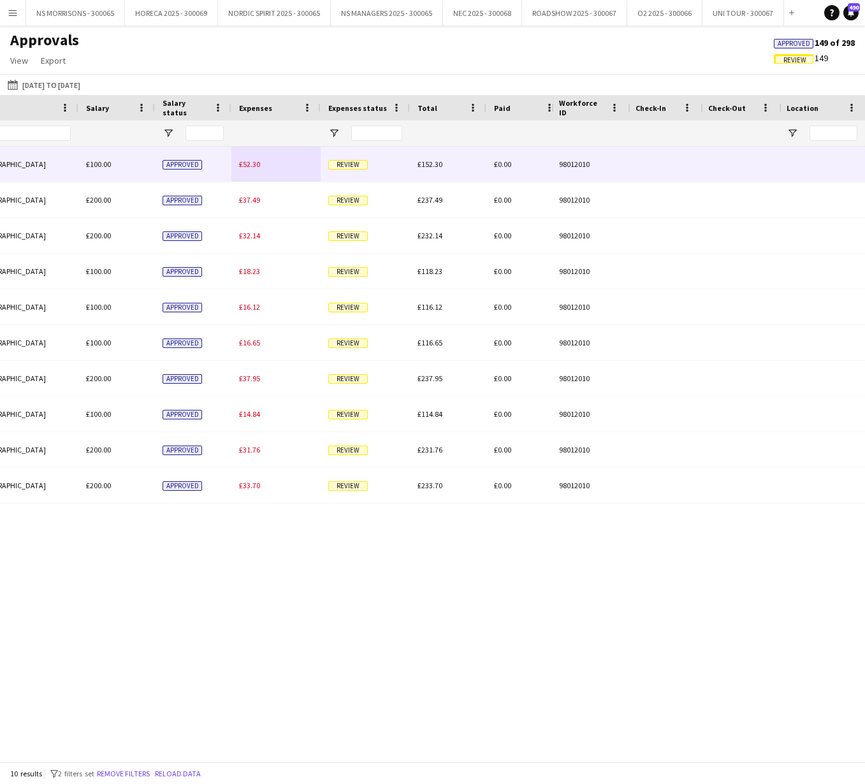
type input "****"
click at [254, 165] on span "£52.30" at bounding box center [249, 164] width 21 height 10
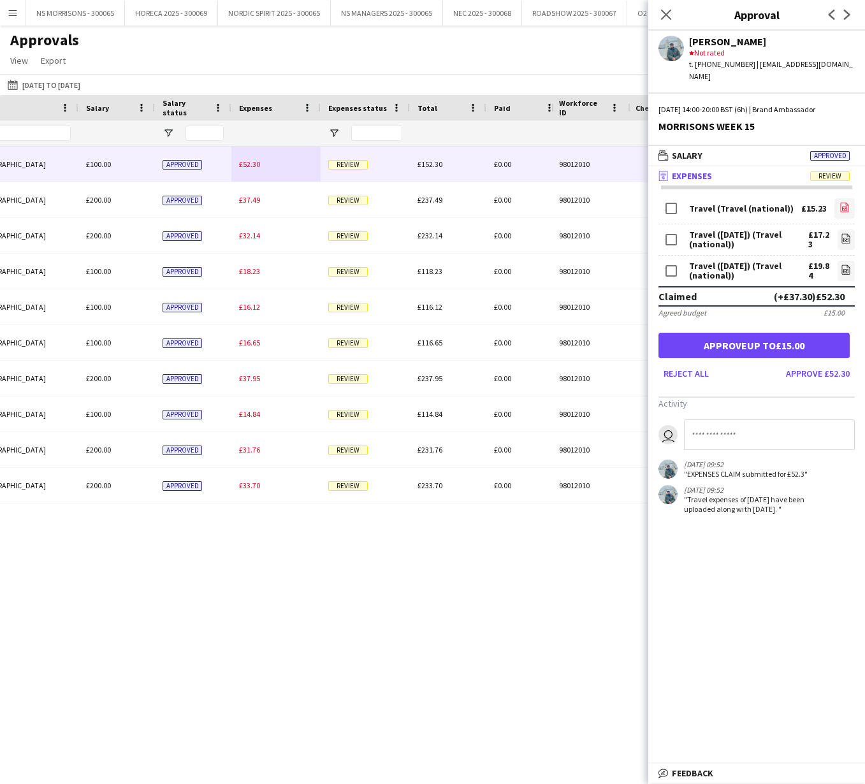
click at [844, 202] on icon "file-image" at bounding box center [844, 207] width 10 height 10
click at [845, 233] on icon "file-image" at bounding box center [845, 238] width 10 height 10
drag, startPoint x: 848, startPoint y: 254, endPoint x: 838, endPoint y: 251, distance: 10.7
click at [847, 264] on icon "file-image" at bounding box center [845, 269] width 10 height 10
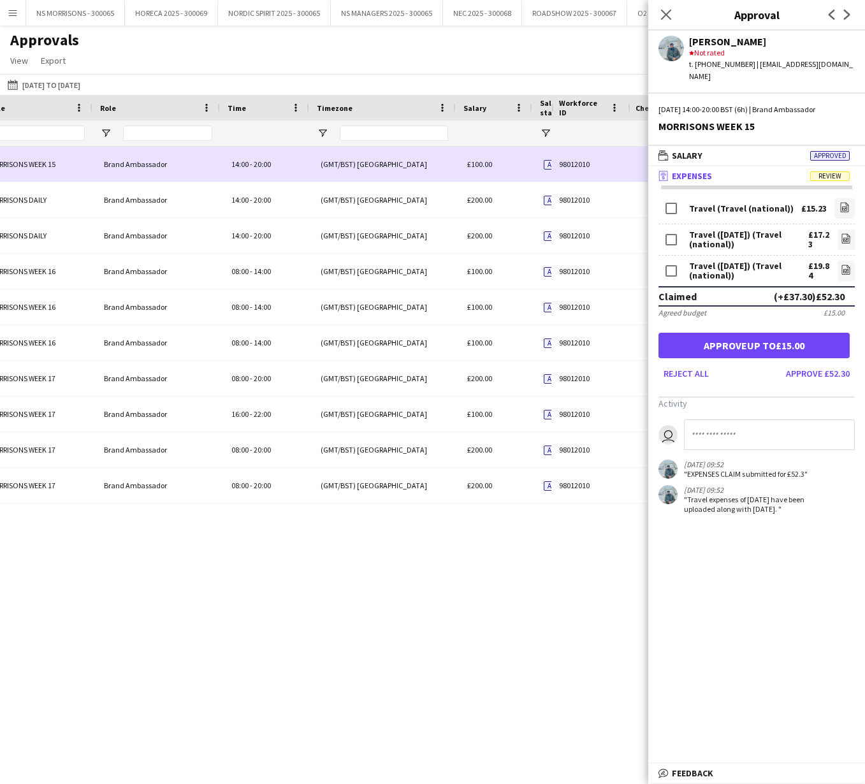
scroll to position [0, 399]
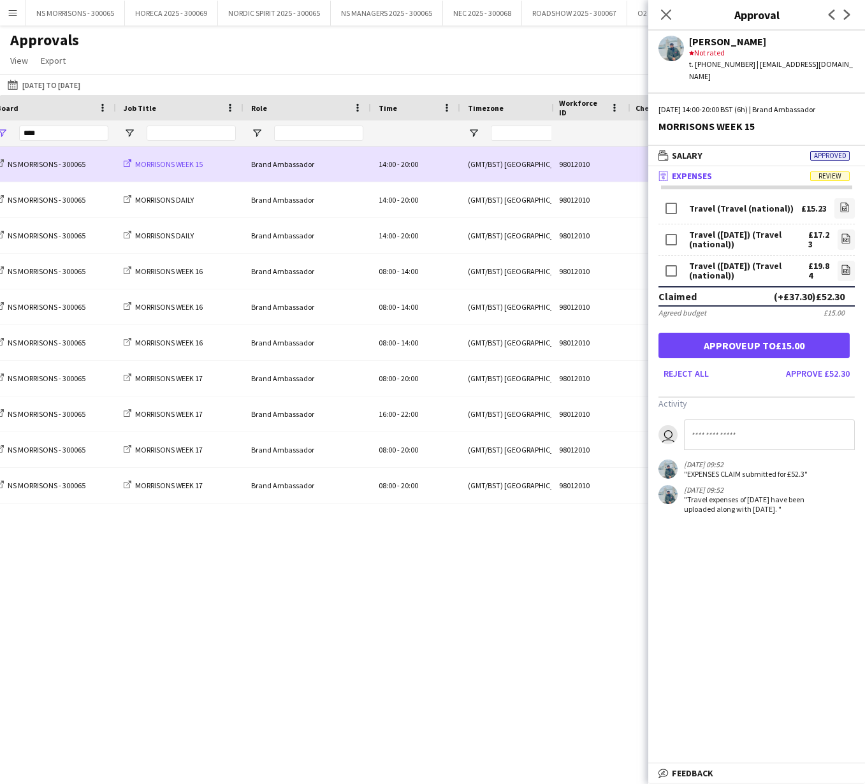
click at [143, 164] on span "MORRISONS WEEK 15" at bounding box center [169, 164] width 68 height 10
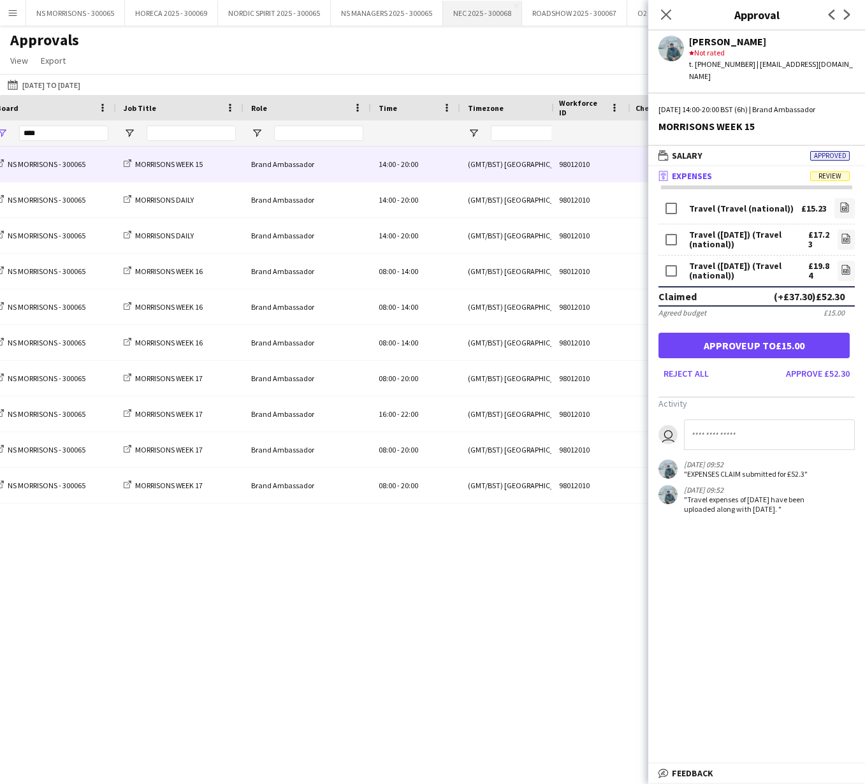
drag, startPoint x: 662, startPoint y: 18, endPoint x: 507, endPoint y: 6, distance: 155.9
click at [662, 18] on icon at bounding box center [666, 15] width 10 height 10
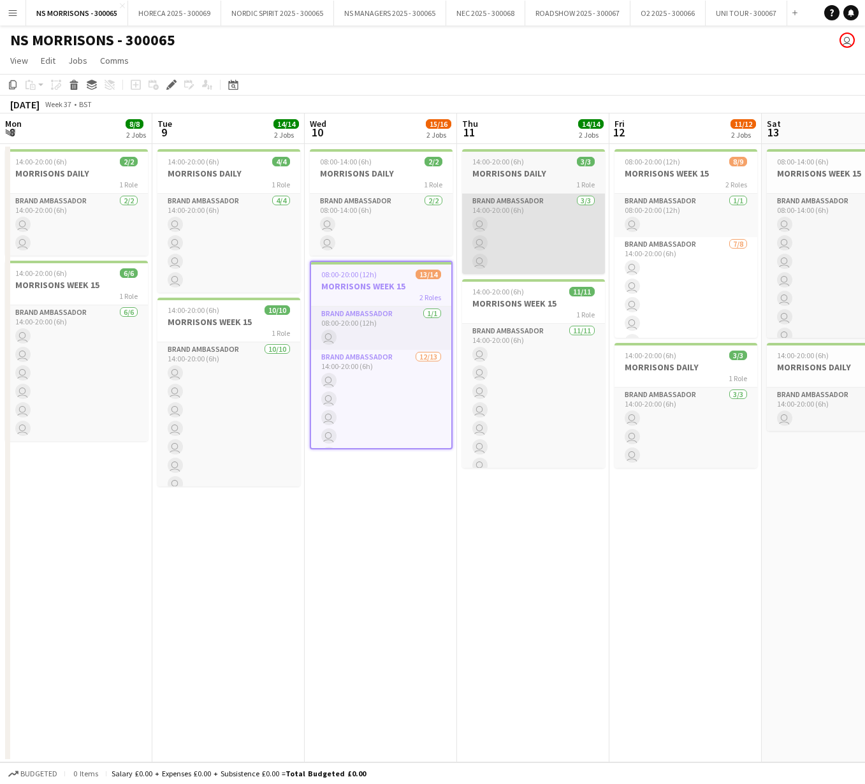
scroll to position [0, 438]
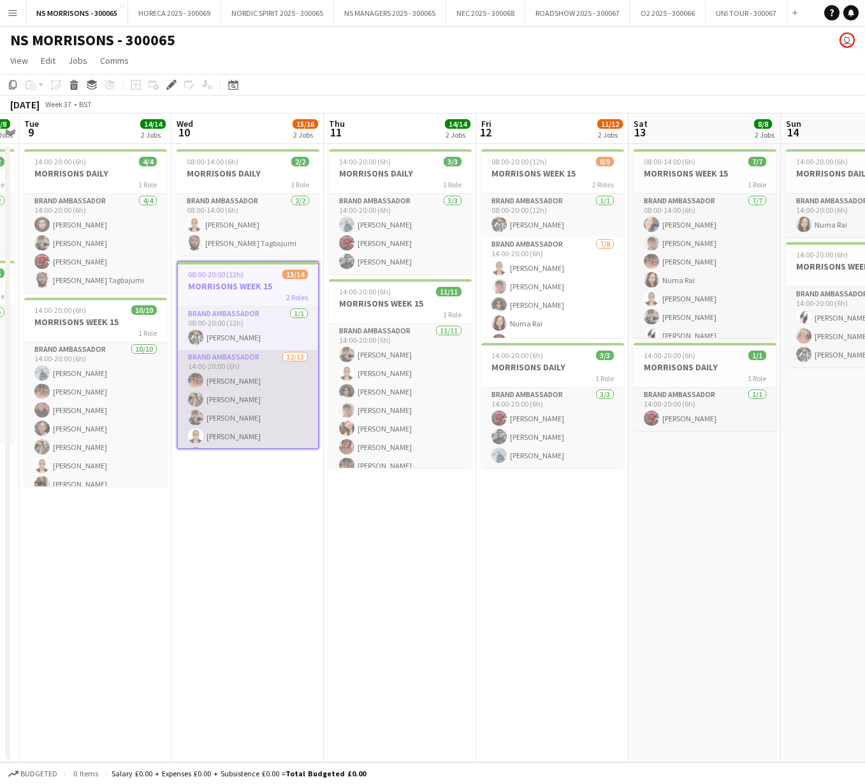
drag, startPoint x: 213, startPoint y: 385, endPoint x: 380, endPoint y: 362, distance: 168.5
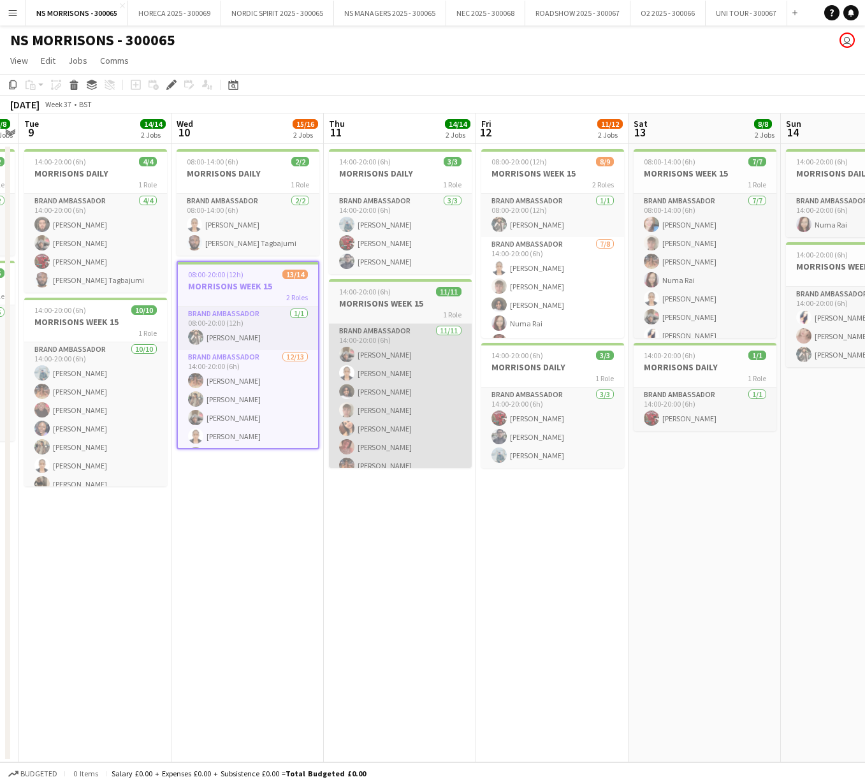
click at [213, 385] on app-card-role "Brand Ambassador 12/13 14:00-20:00 (6h) Emma Mcangus Usman Ahmad Fayyad Garuba …" at bounding box center [248, 482] width 140 height 265
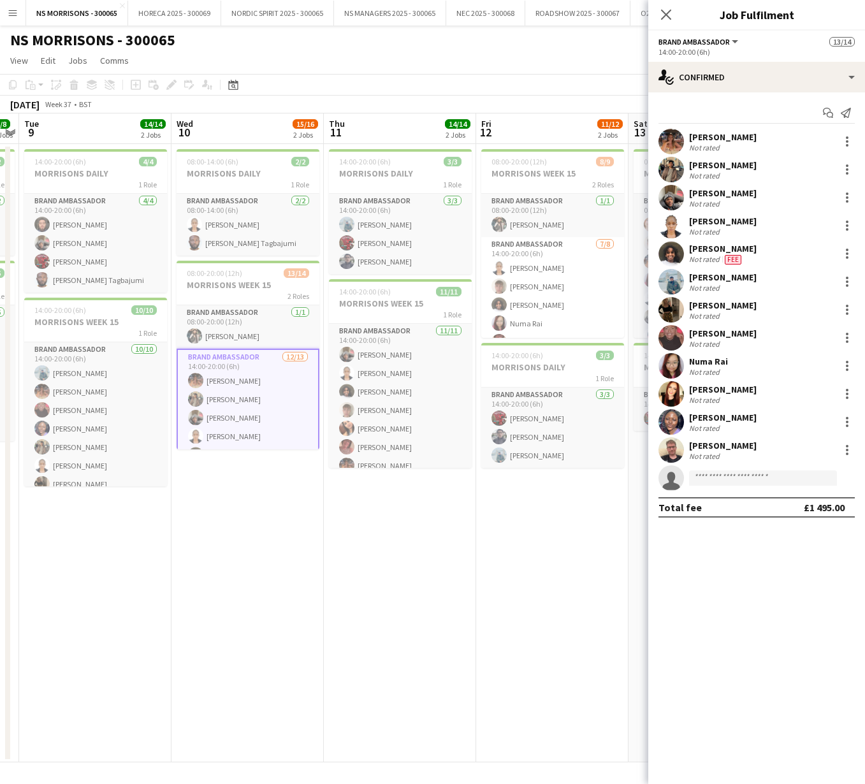
scroll to position [0, 0]
click at [845, 284] on div at bounding box center [846, 281] width 15 height 15
click at [830, 303] on span "Edit fee" at bounding box center [804, 304] width 79 height 11
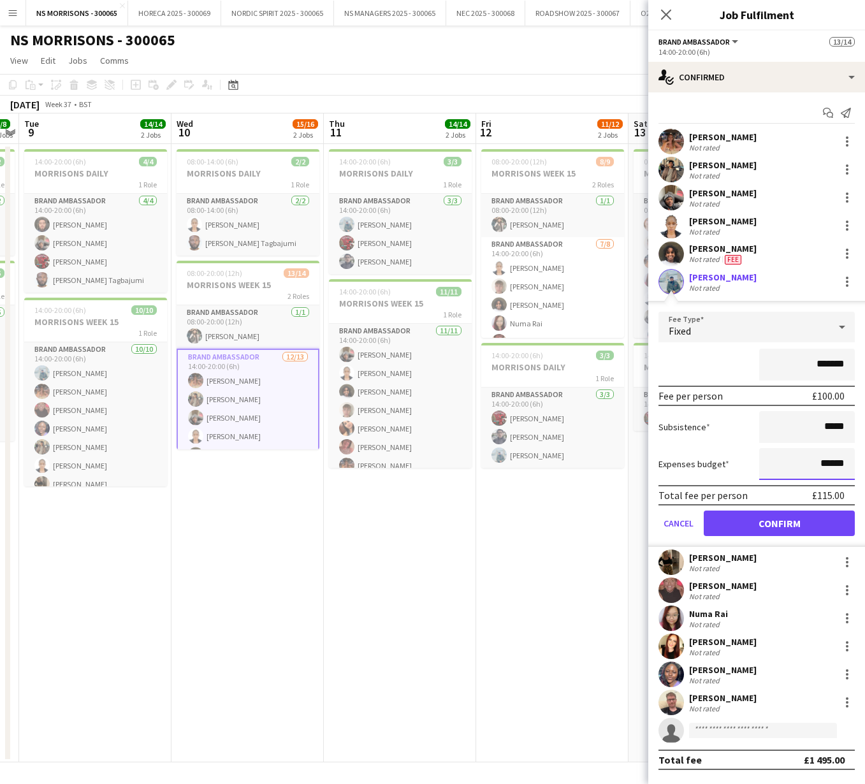
drag, startPoint x: 826, startPoint y: 463, endPoint x: 852, endPoint y: 461, distance: 26.8
click at [852, 461] on input "******" at bounding box center [807, 464] width 96 height 32
type input "***"
click at [812, 521] on button "Confirm" at bounding box center [778, 522] width 151 height 25
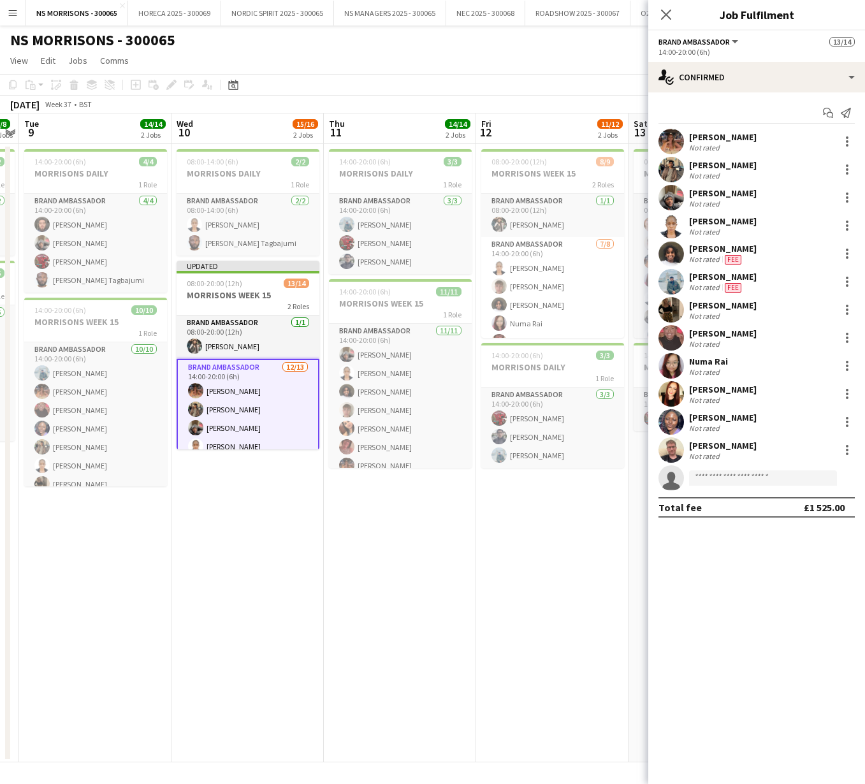
click at [583, 531] on app-date-cell "08:00-20:00 (12h) 8/9 MORRISONS WEEK 15 2 Roles Brand Ambassador 1/1 08:00-20:0…" at bounding box center [552, 453] width 152 height 618
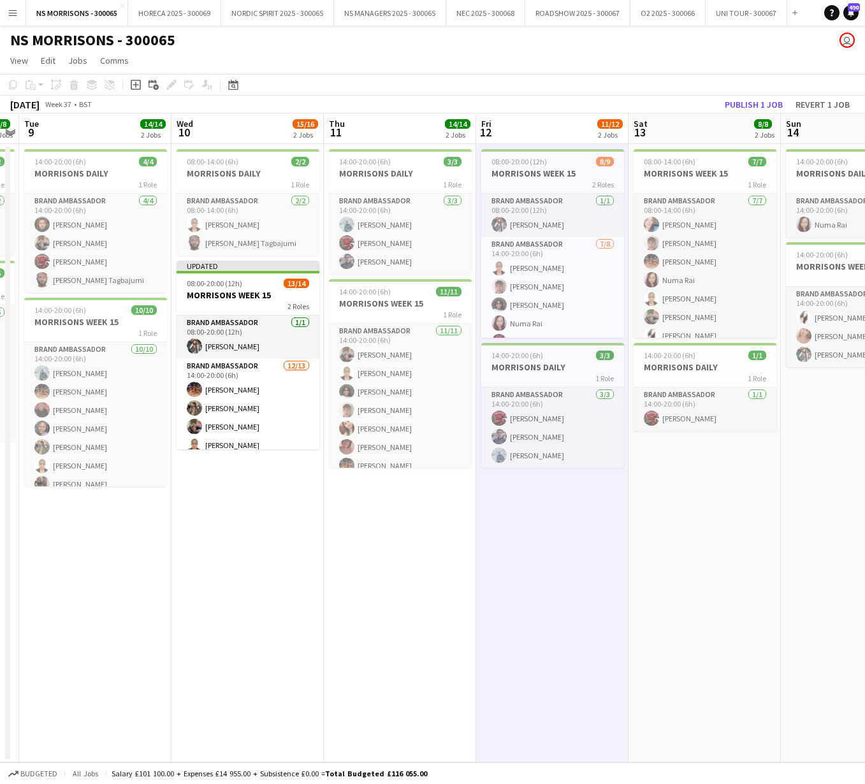
click at [740, 99] on button "Publish 1 job" at bounding box center [753, 104] width 68 height 17
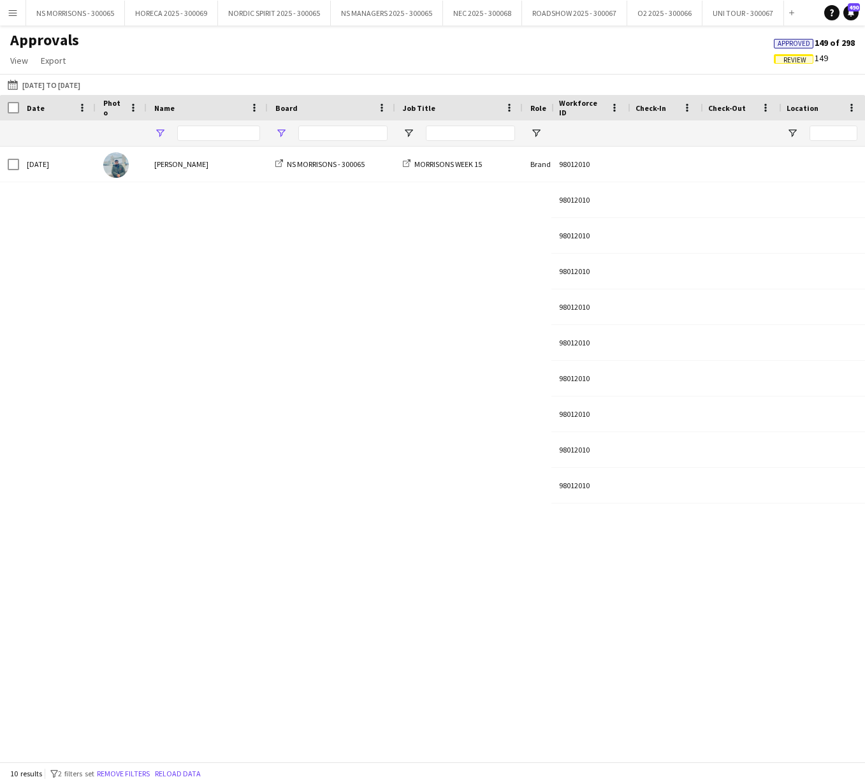
type input "***"
type input "****"
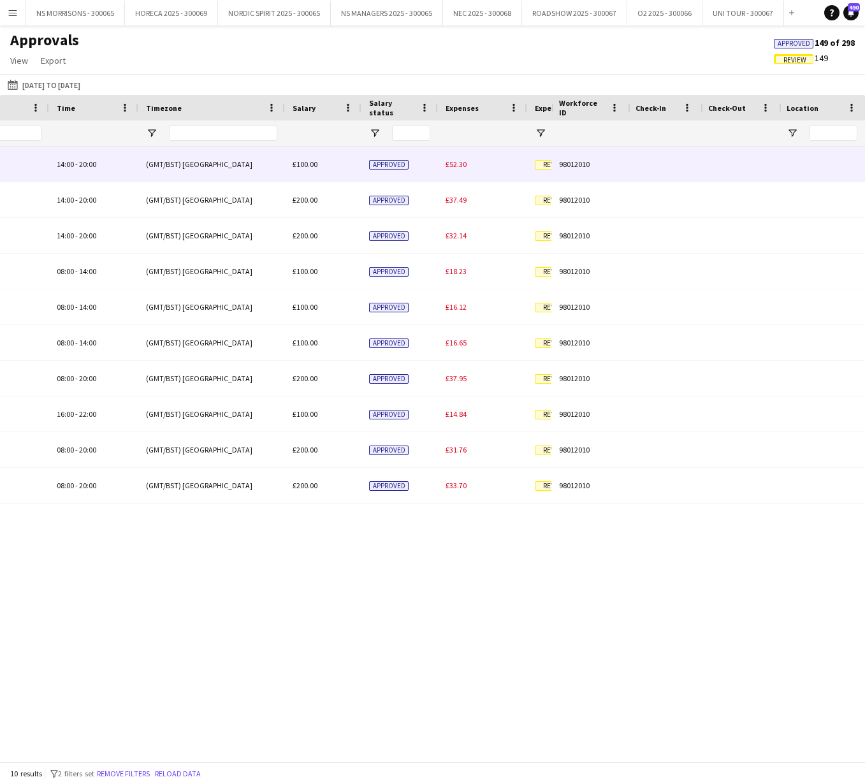
click at [452, 166] on span "£52.30" at bounding box center [455, 164] width 21 height 10
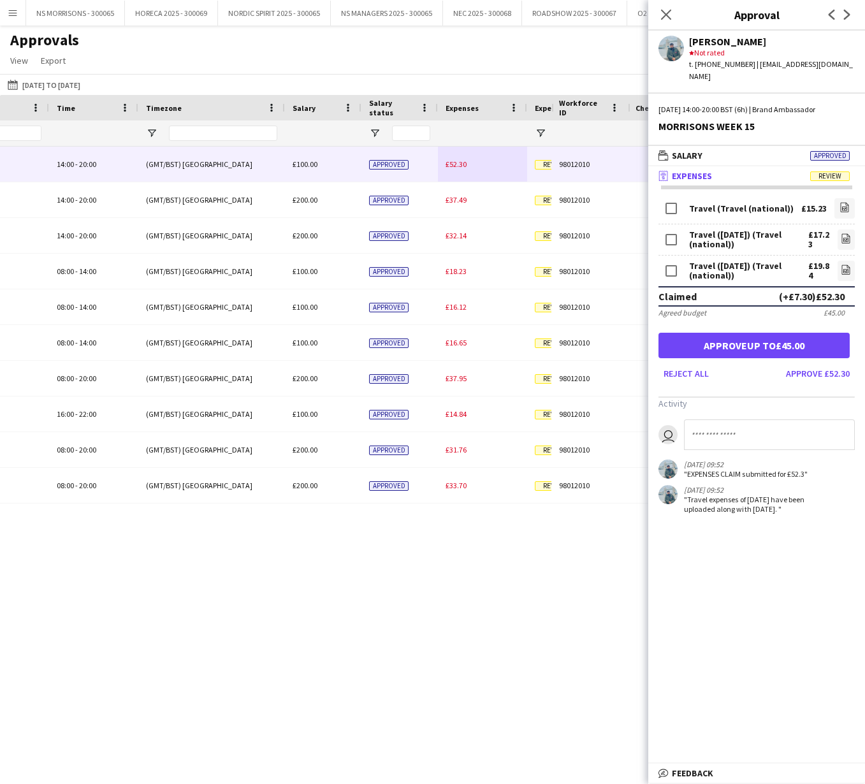
click at [807, 333] on button "Approve up to £45.00" at bounding box center [753, 345] width 191 height 25
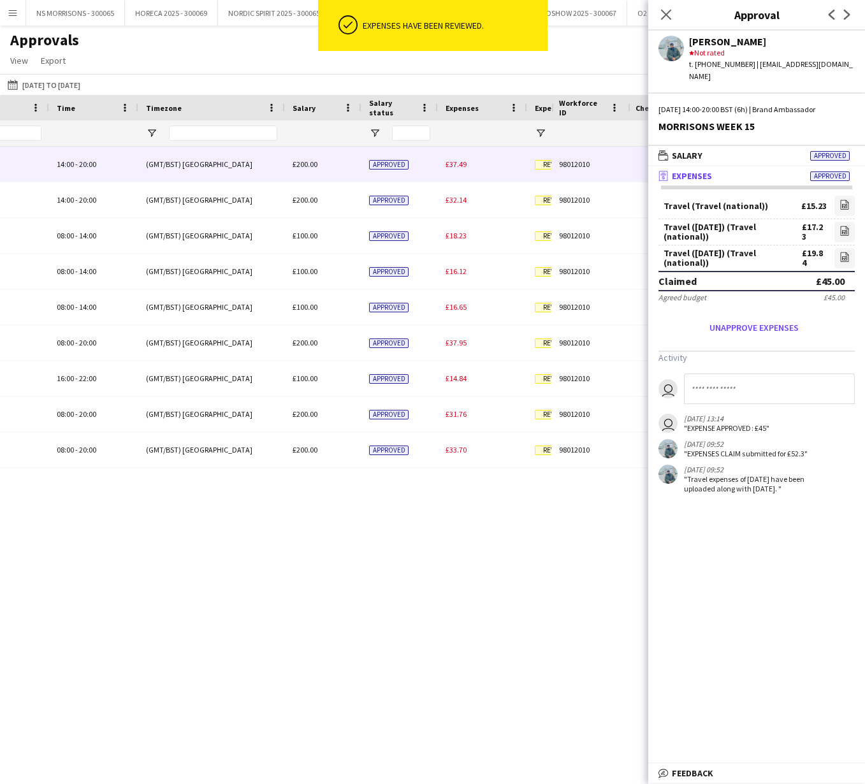
click at [459, 164] on span "£37.49" at bounding box center [455, 164] width 21 height 10
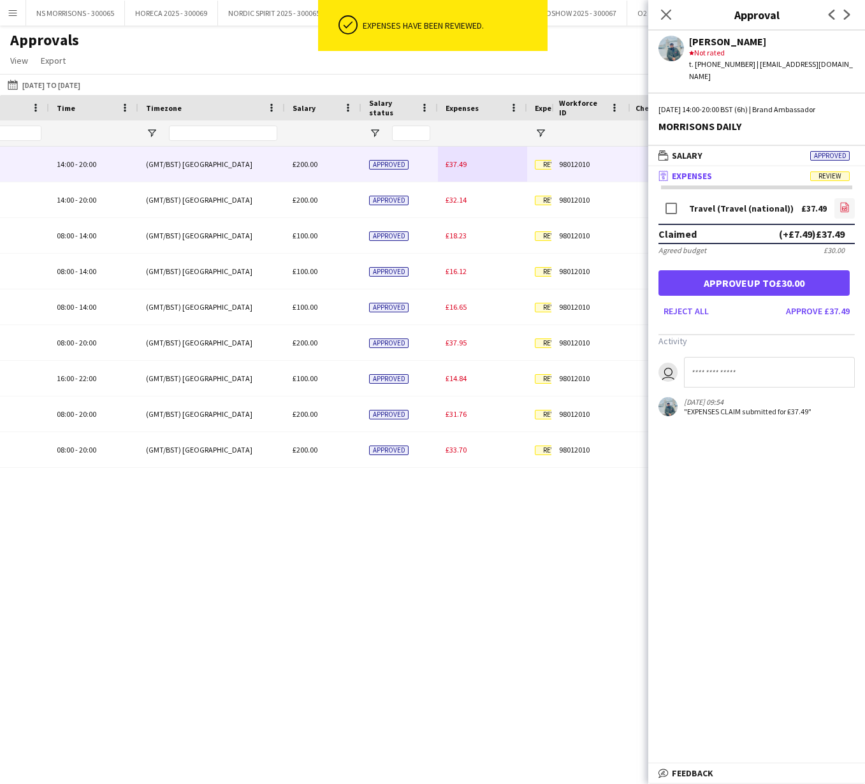
click at [844, 202] on app-icon "file-image" at bounding box center [844, 208] width 10 height 13
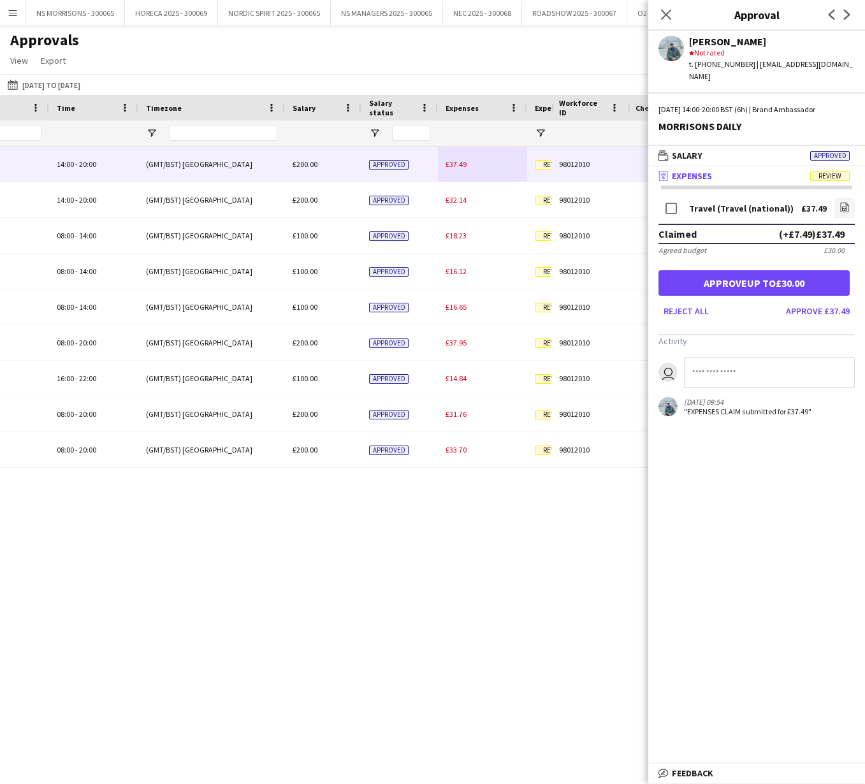
click at [816, 270] on button "Approve up to £30.00" at bounding box center [753, 282] width 191 height 25
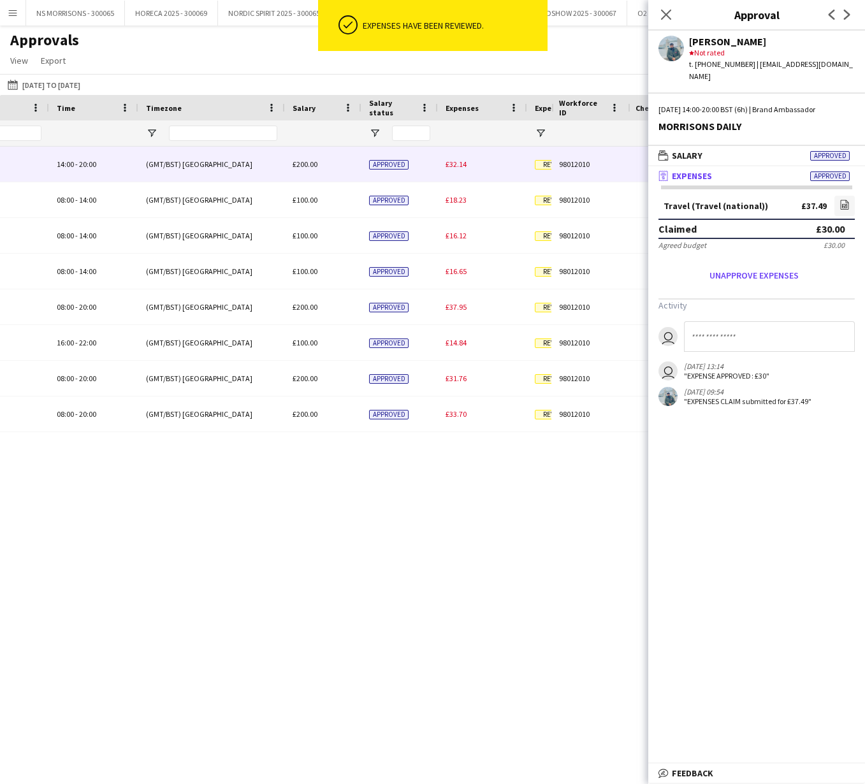
click at [461, 162] on span "£32.14" at bounding box center [455, 164] width 21 height 10
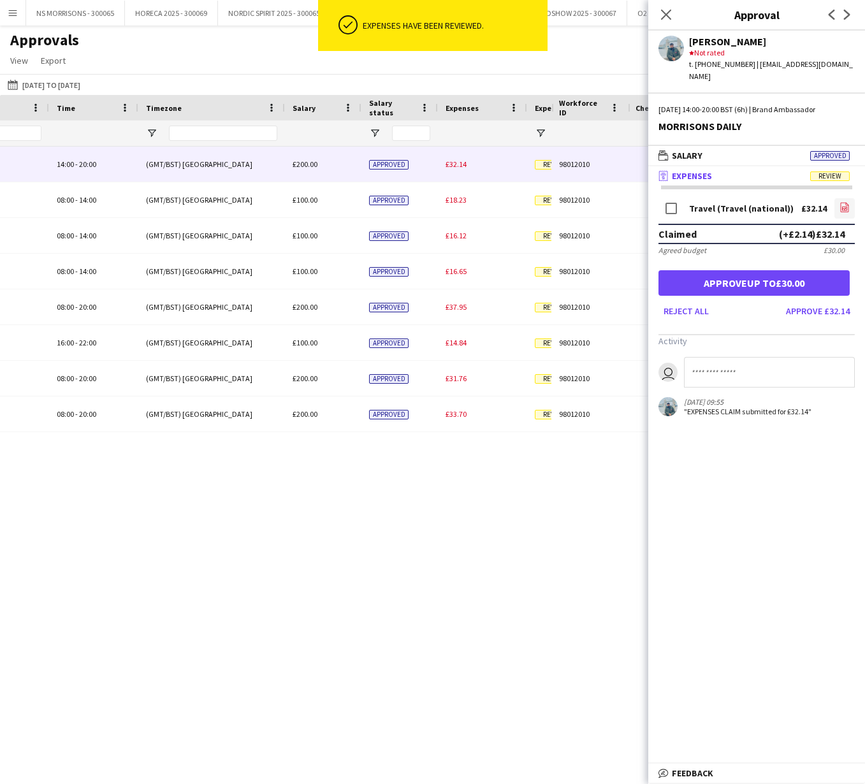
click at [846, 202] on icon "file-image" at bounding box center [844, 207] width 10 height 10
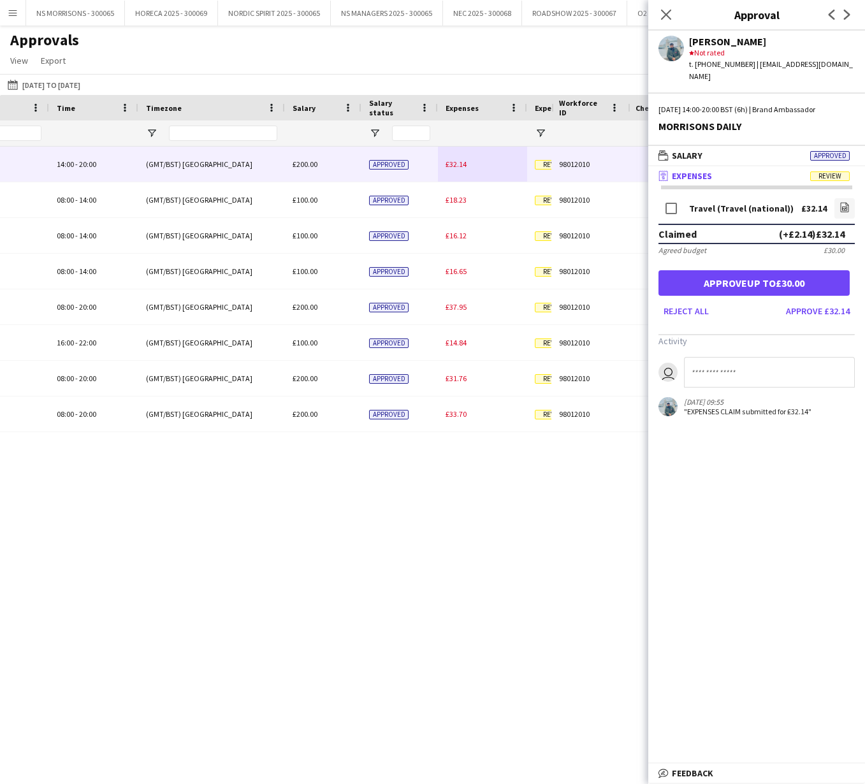
click at [793, 274] on button "Approve up to £30.00" at bounding box center [753, 282] width 191 height 25
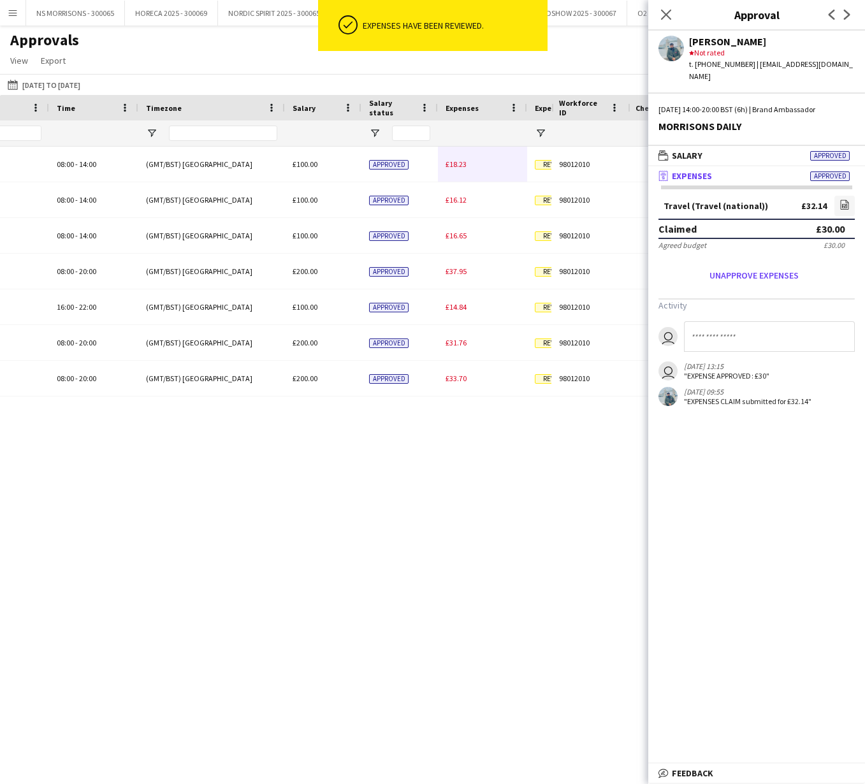
click at [461, 167] on span "£18.23" at bounding box center [455, 164] width 21 height 10
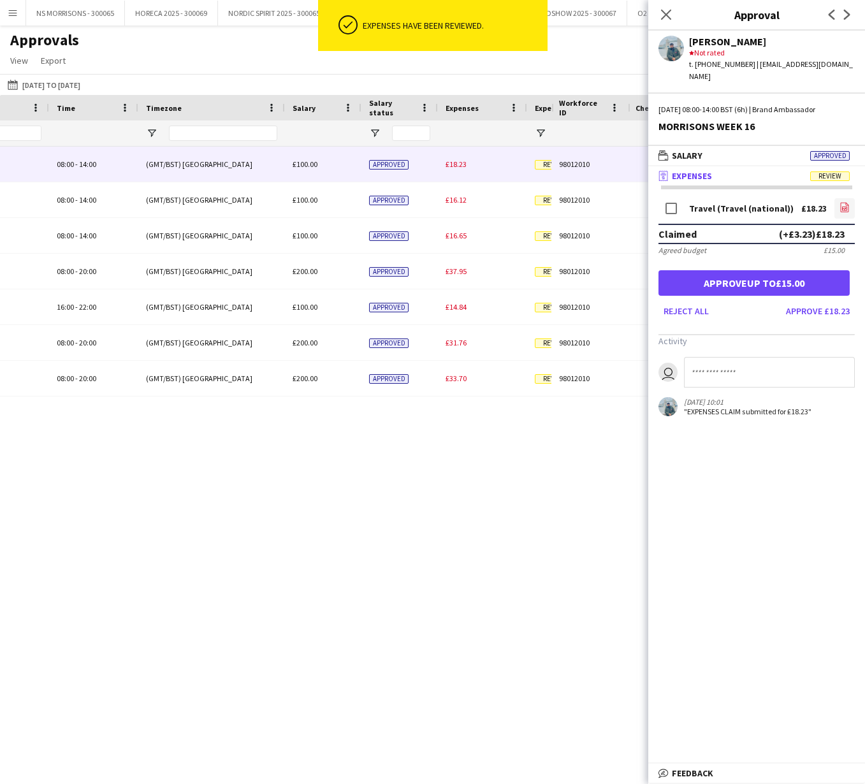
click at [844, 202] on icon "file-image" at bounding box center [844, 207] width 10 height 10
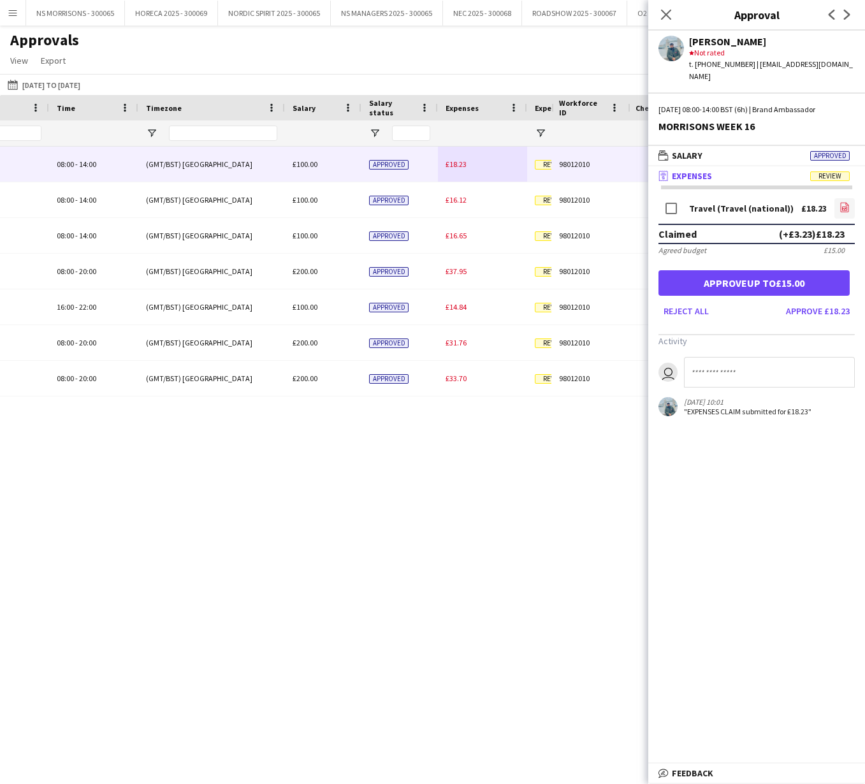
click at [844, 202] on icon "file-image" at bounding box center [844, 207] width 10 height 10
click at [789, 274] on button "Approve up to £15.00" at bounding box center [753, 282] width 191 height 25
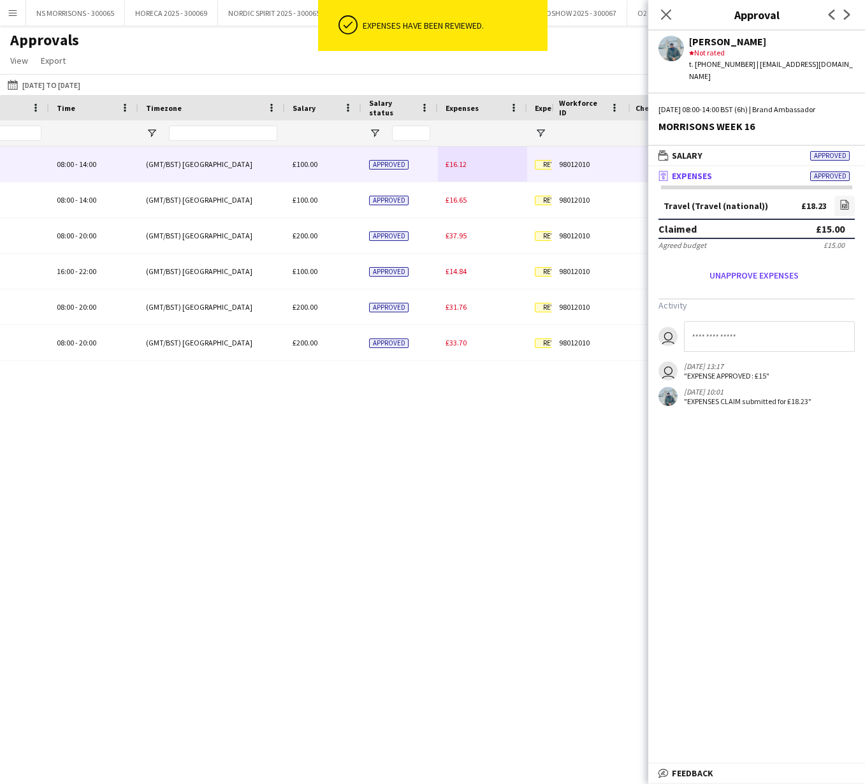
click at [452, 168] on span "£16.12" at bounding box center [455, 164] width 21 height 10
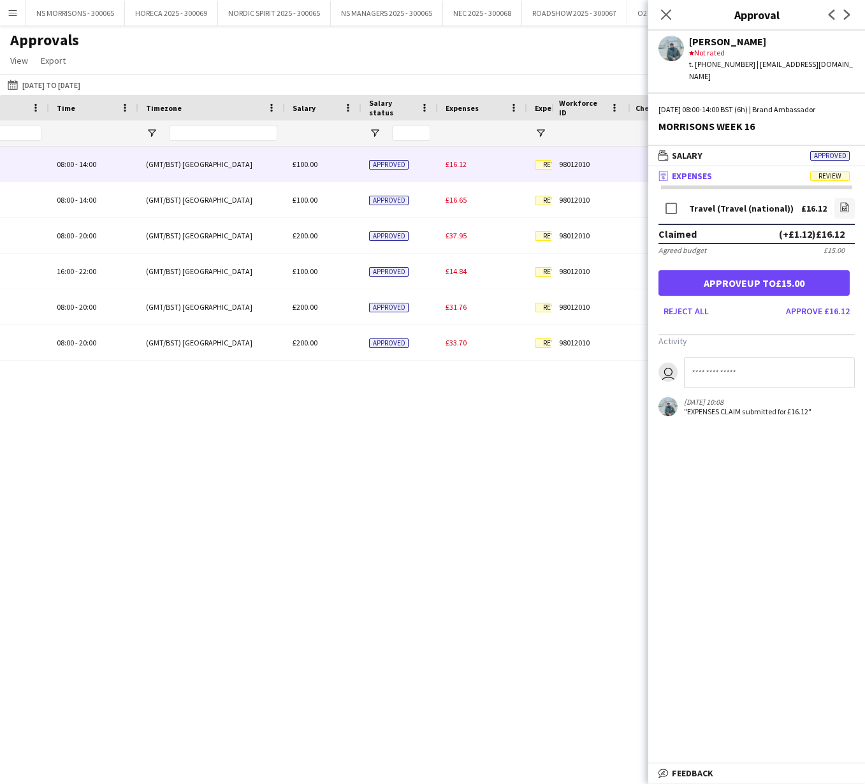
click at [724, 272] on button "Approve up to £15.00" at bounding box center [753, 282] width 191 height 25
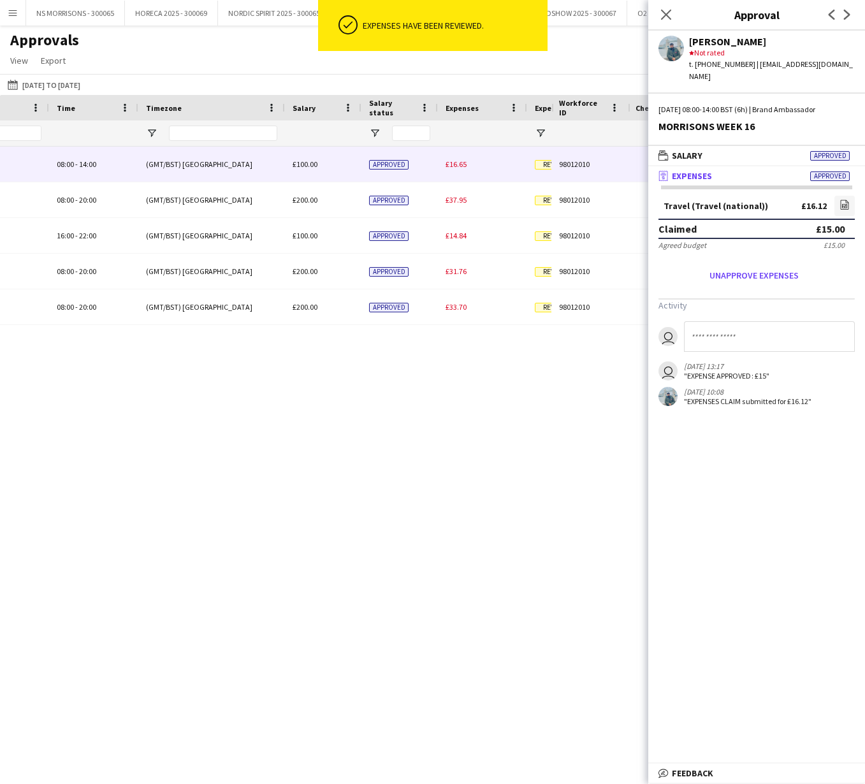
click at [461, 165] on span "£16.65" at bounding box center [455, 164] width 21 height 10
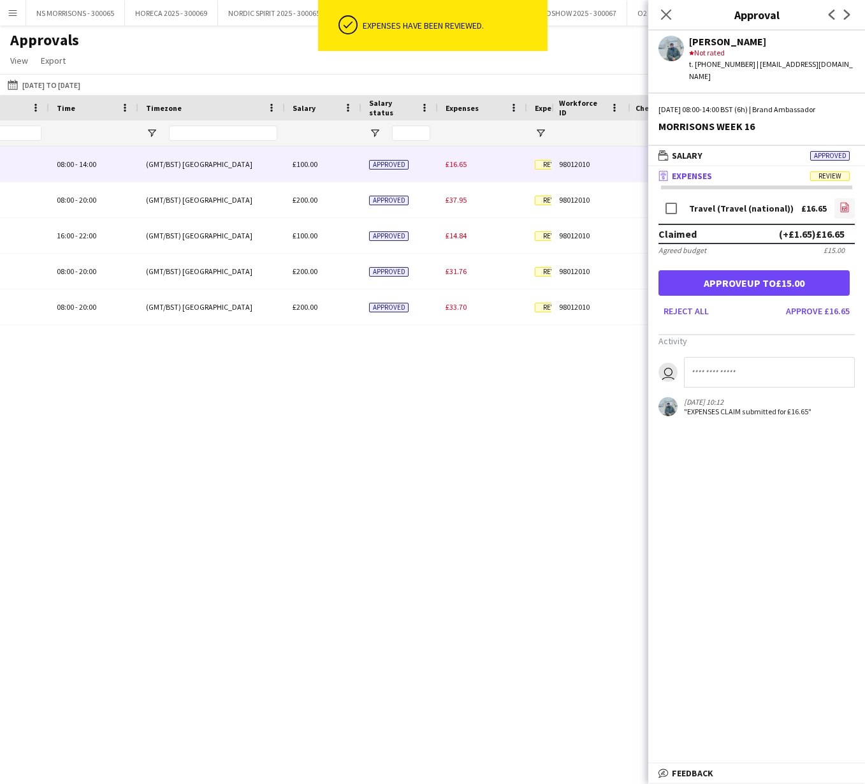
click at [840, 202] on icon "file-image" at bounding box center [844, 207] width 10 height 10
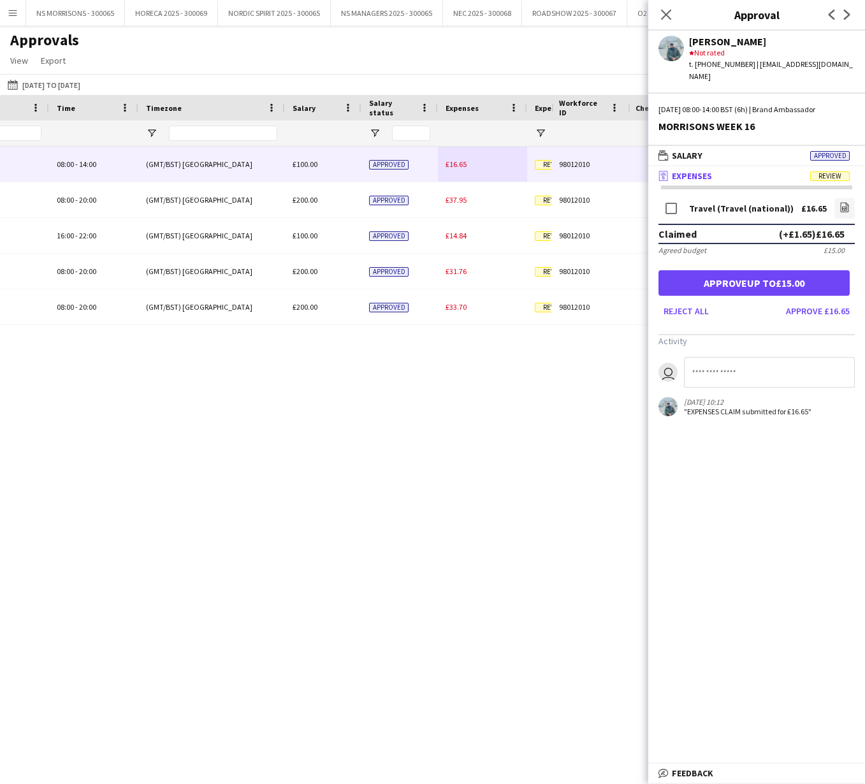
click at [816, 270] on button "Approve up to £15.00" at bounding box center [753, 282] width 191 height 25
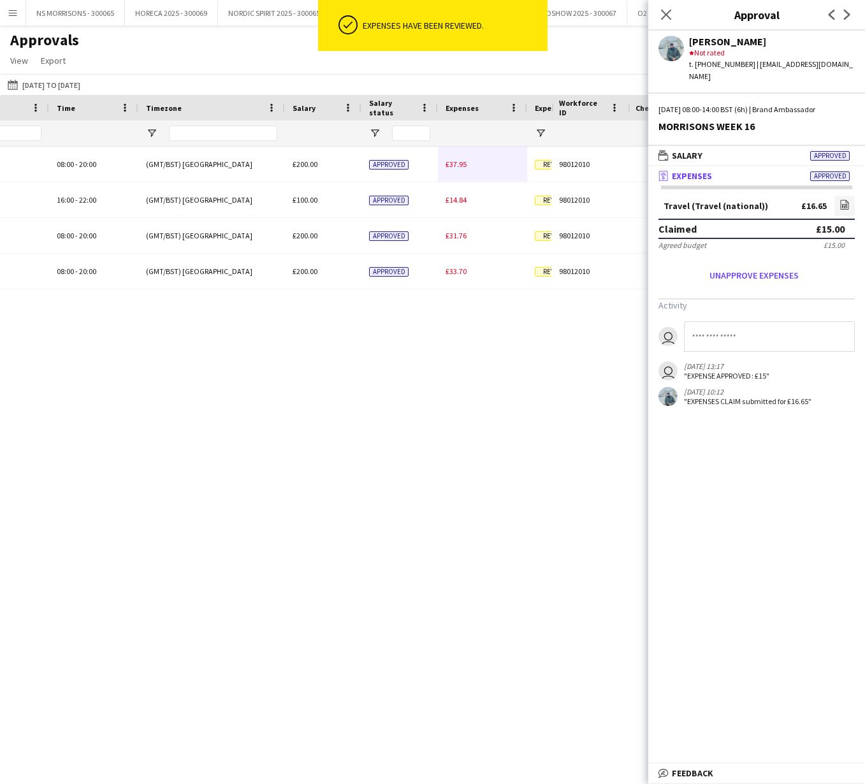
click at [454, 167] on span "£37.95" at bounding box center [455, 164] width 21 height 10
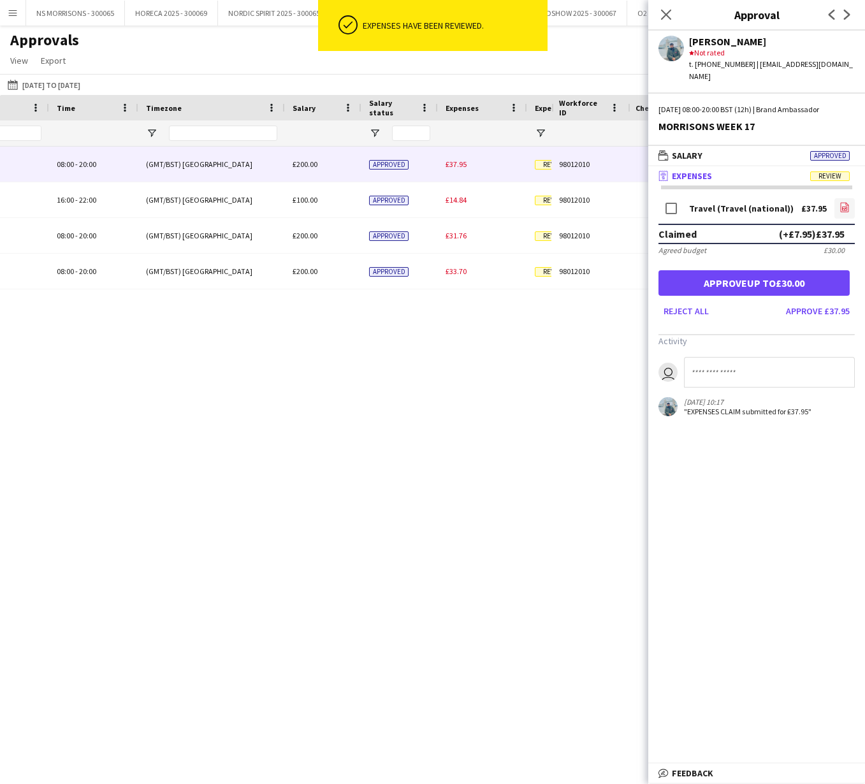
click at [843, 202] on icon "file-image" at bounding box center [844, 207] width 10 height 10
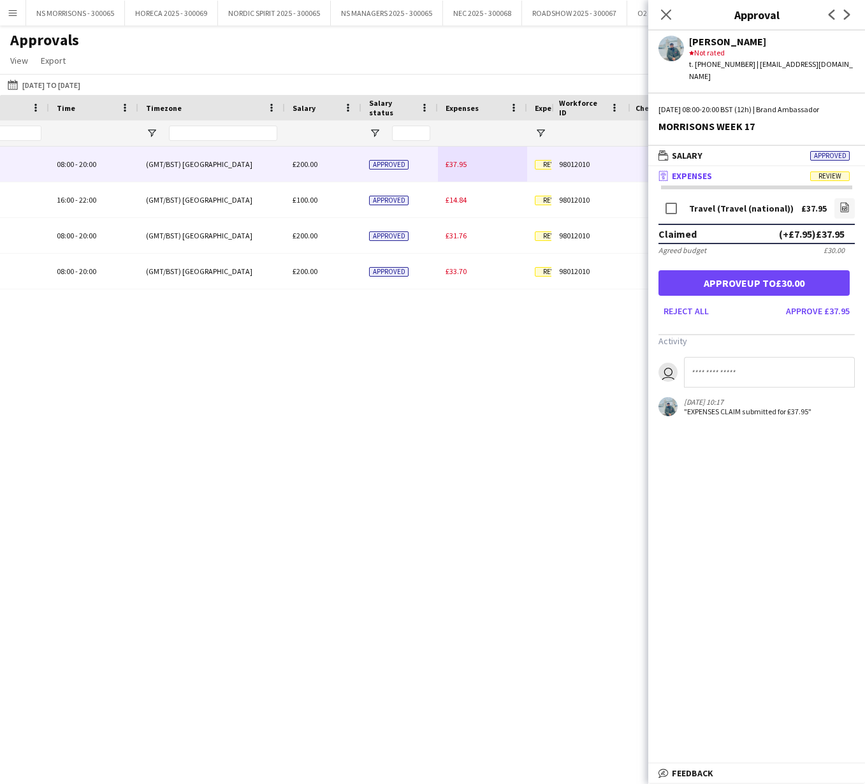
click at [679, 270] on button "Approve up to £30.00" at bounding box center [753, 282] width 191 height 25
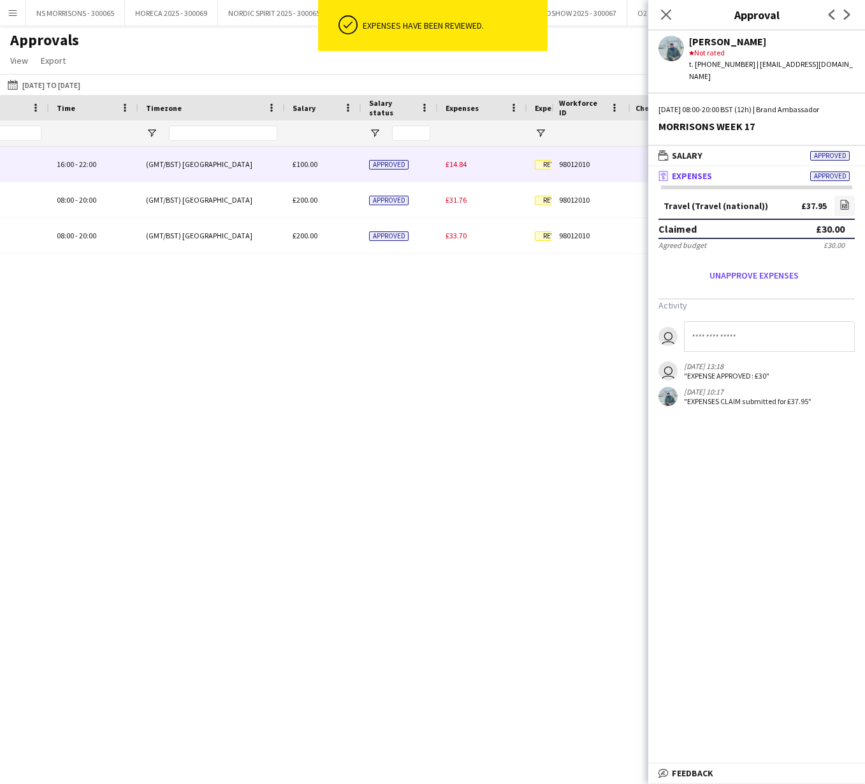
click at [454, 167] on span "£14.84" at bounding box center [455, 164] width 21 height 10
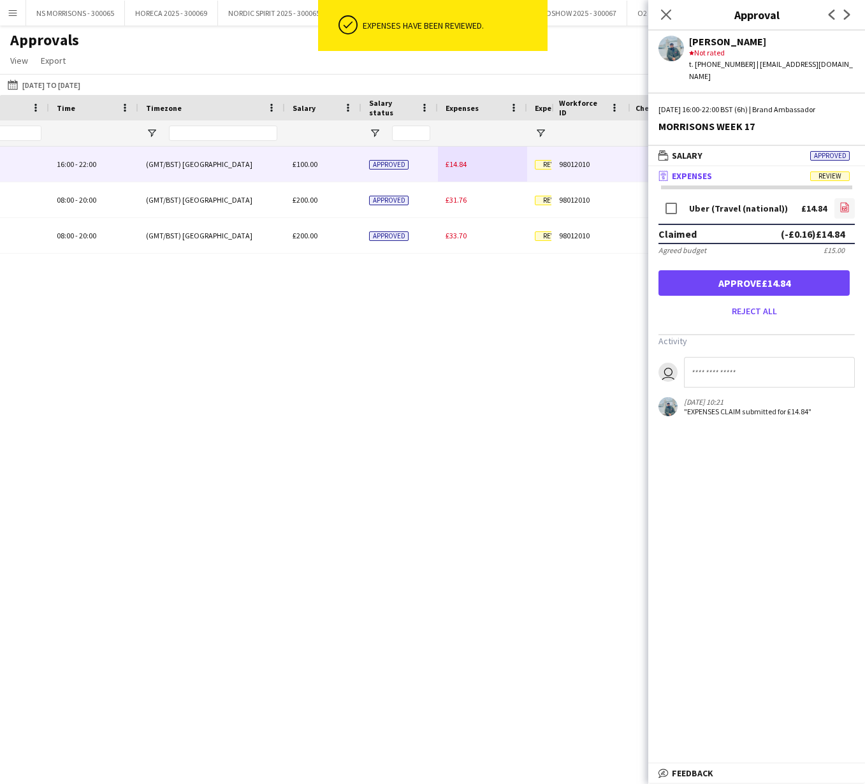
click at [842, 202] on icon "file-image" at bounding box center [844, 207] width 10 height 10
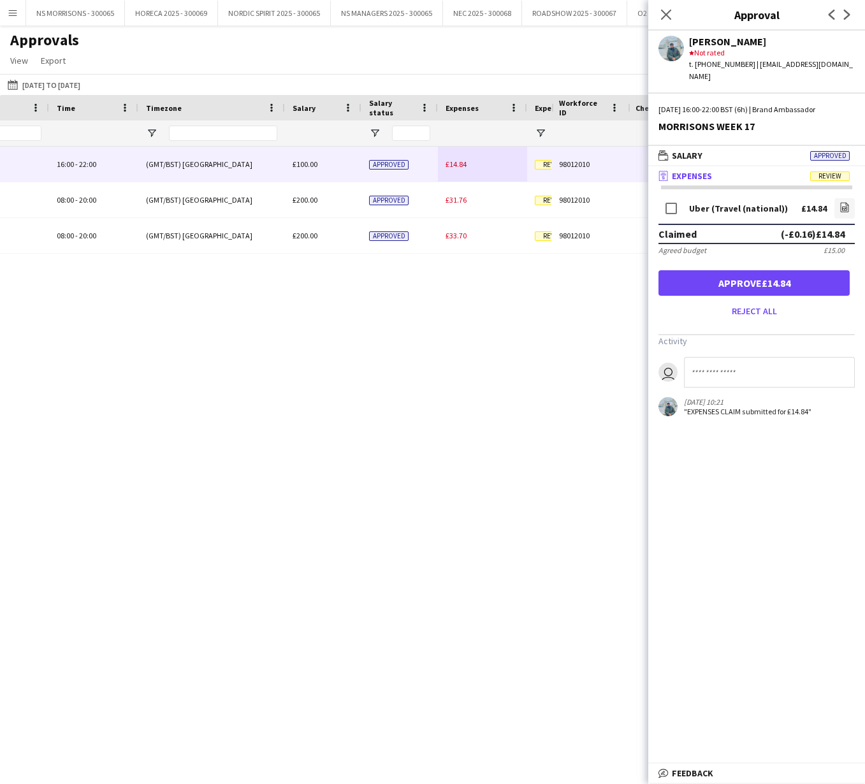
click at [794, 270] on button "Approve £14.84" at bounding box center [753, 282] width 191 height 25
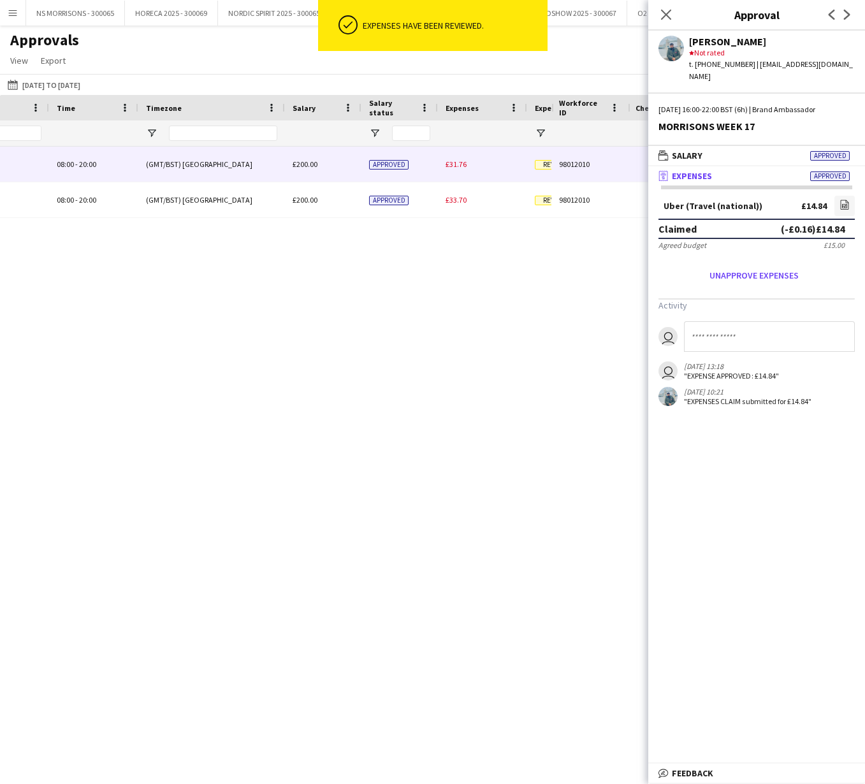
click at [458, 168] on span "£31.76" at bounding box center [455, 164] width 21 height 10
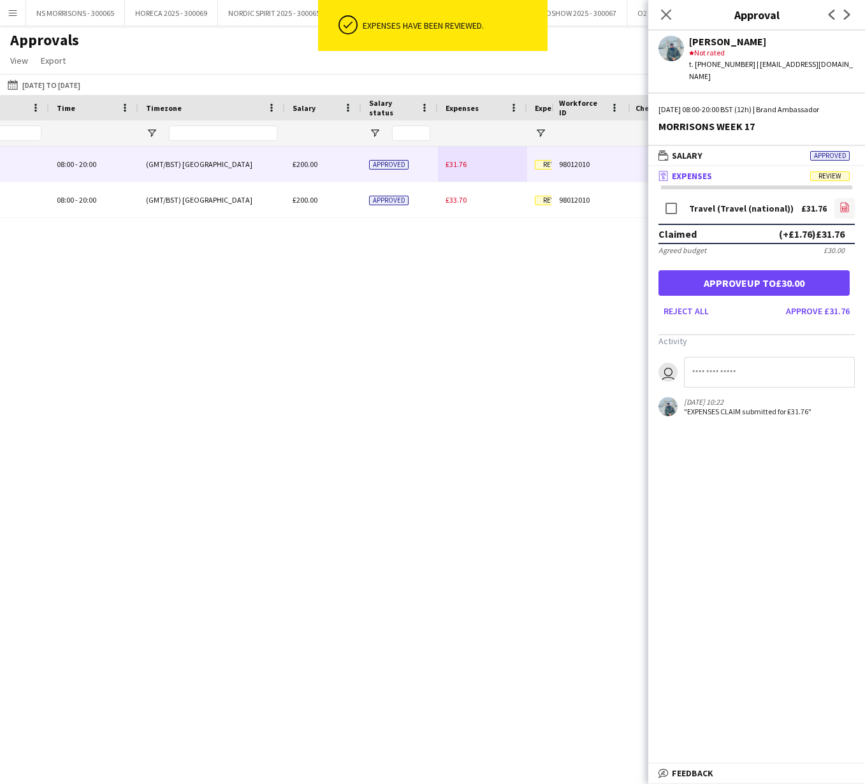
click at [838, 198] on link "file-image" at bounding box center [844, 208] width 20 height 20
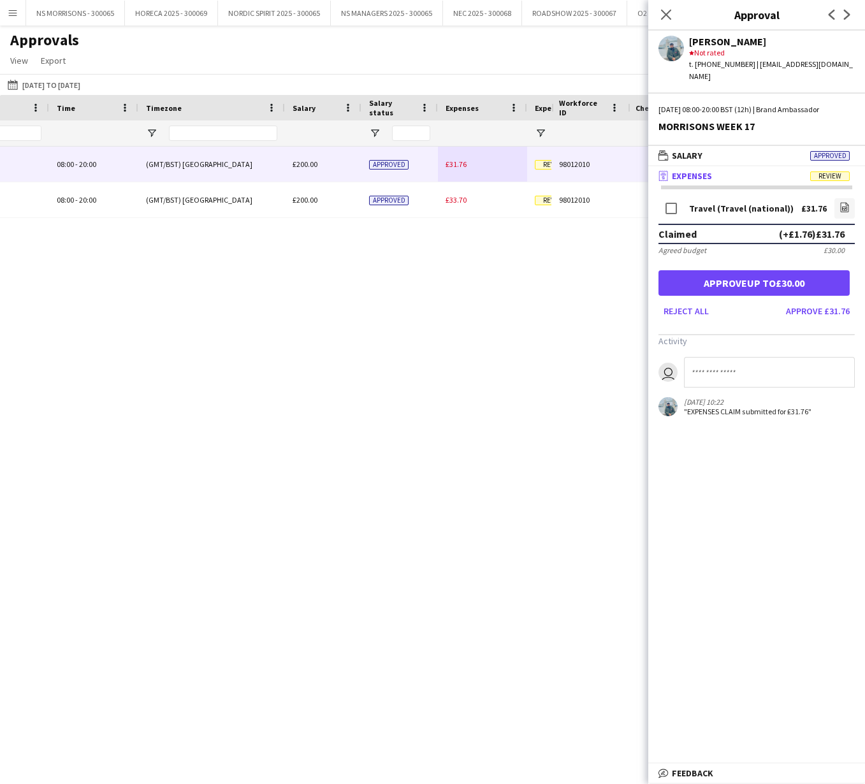
click at [805, 273] on button "Approve up to £30.00" at bounding box center [753, 282] width 191 height 25
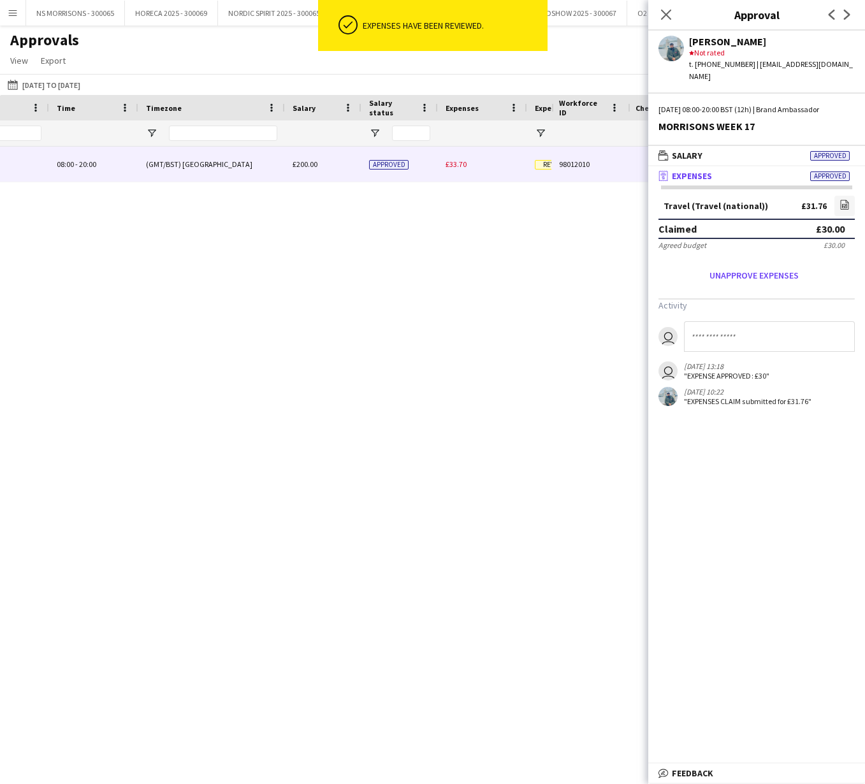
click at [460, 164] on span "£33.70" at bounding box center [455, 164] width 21 height 10
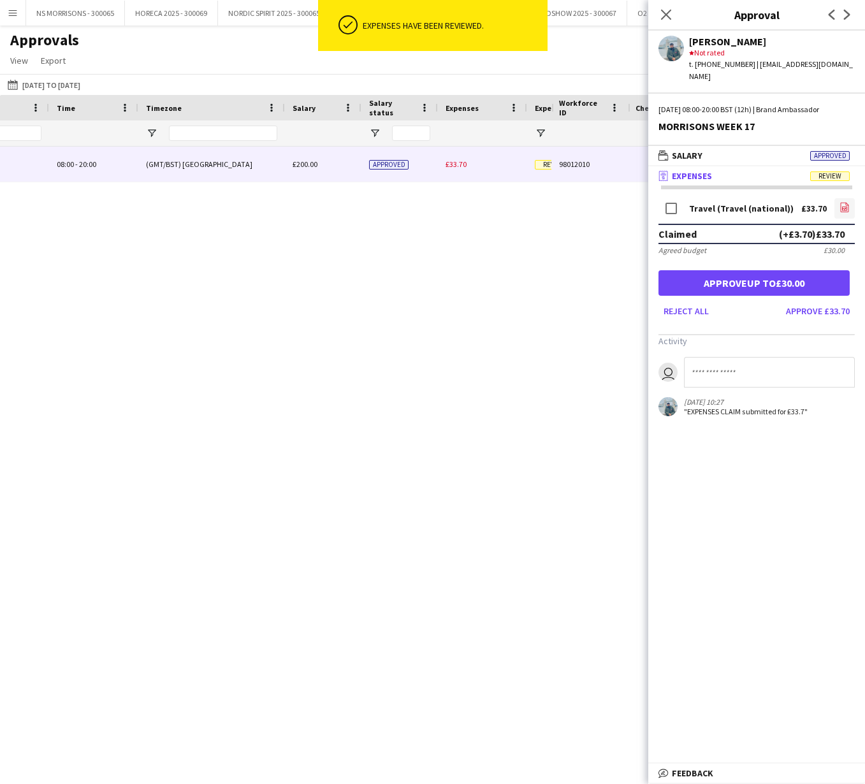
click at [841, 202] on icon "file-image" at bounding box center [844, 207] width 10 height 10
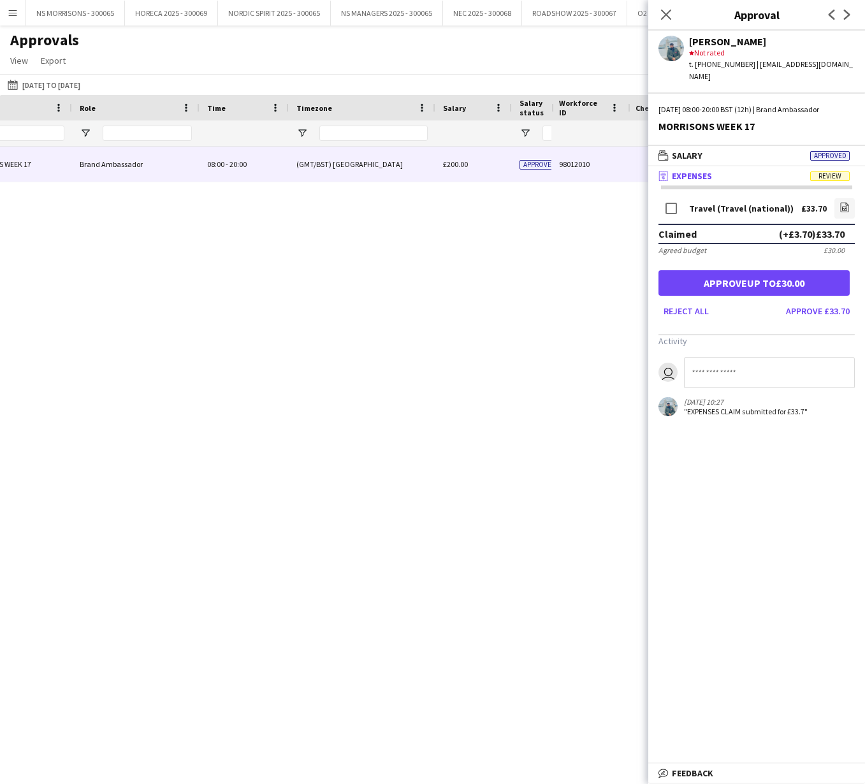
scroll to position [0, 209]
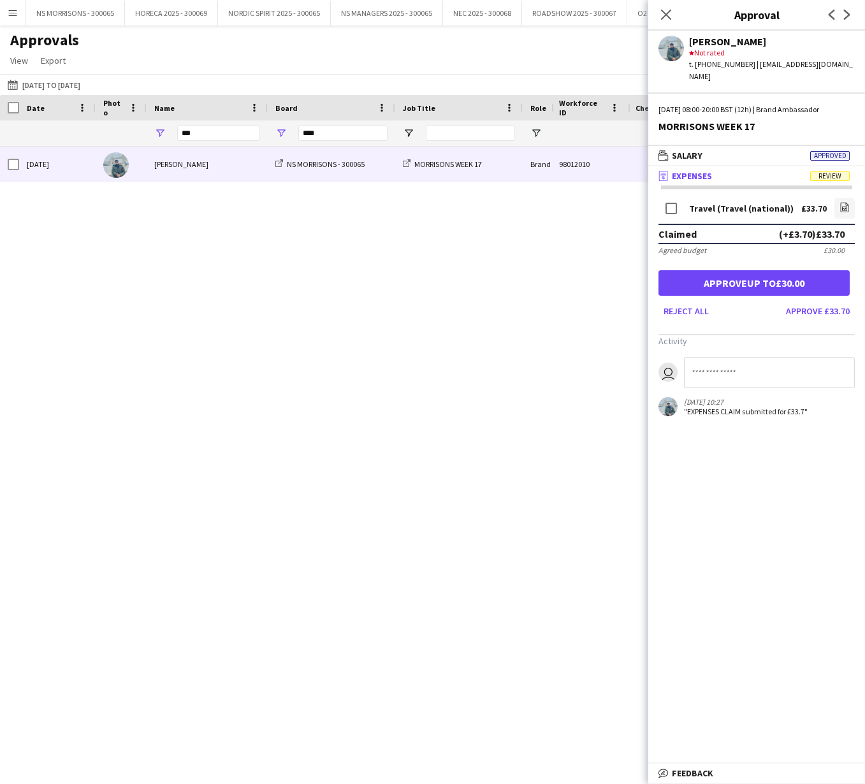
click at [742, 270] on button "Approve up to £30.00" at bounding box center [753, 282] width 191 height 25
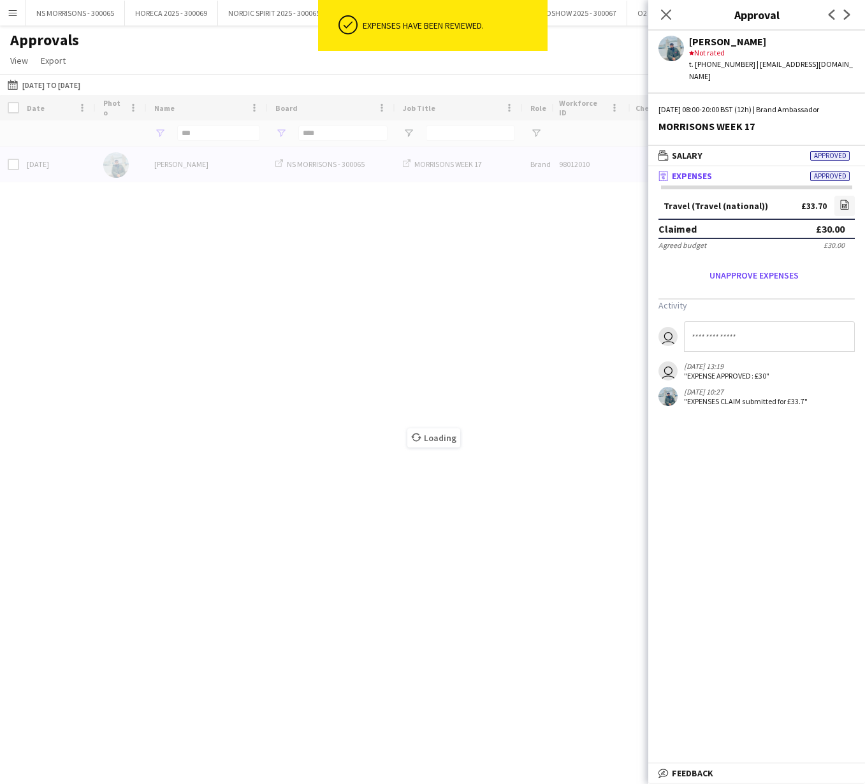
click at [666, 18] on icon "Close pop-in" at bounding box center [666, 15] width 10 height 10
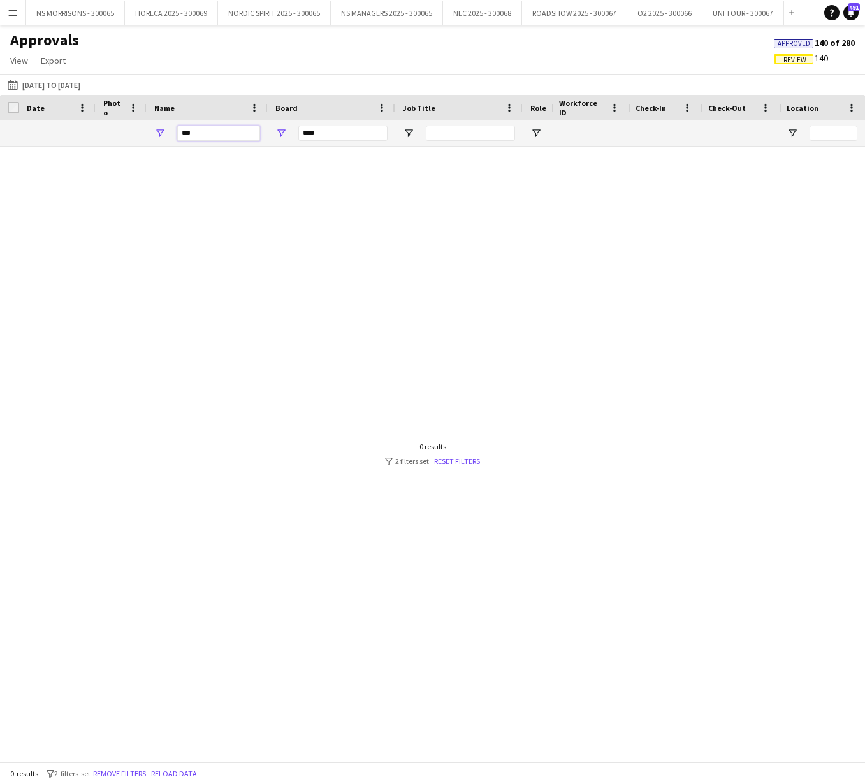
click at [203, 133] on input "***" at bounding box center [218, 133] width 83 height 15
type input "*"
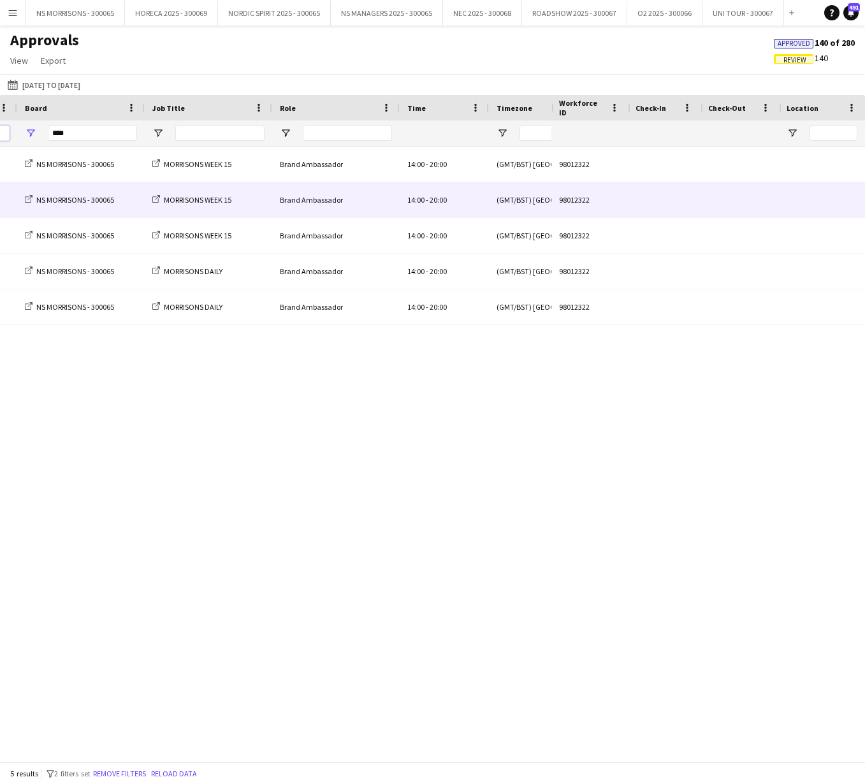
scroll to position [0, 436]
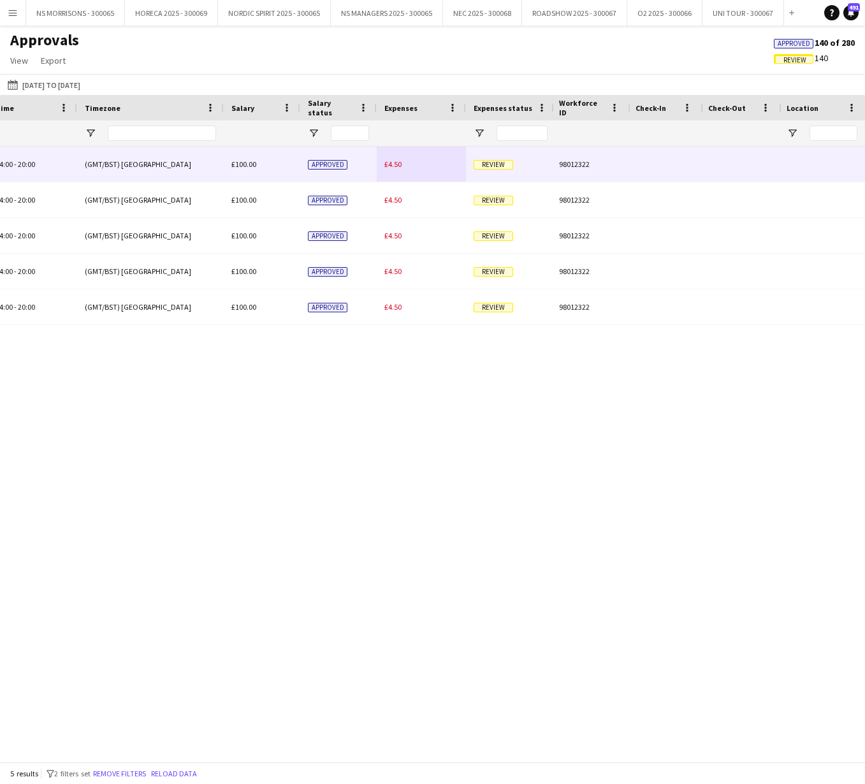
type input "****"
click at [381, 164] on div "£4.50" at bounding box center [421, 164] width 89 height 35
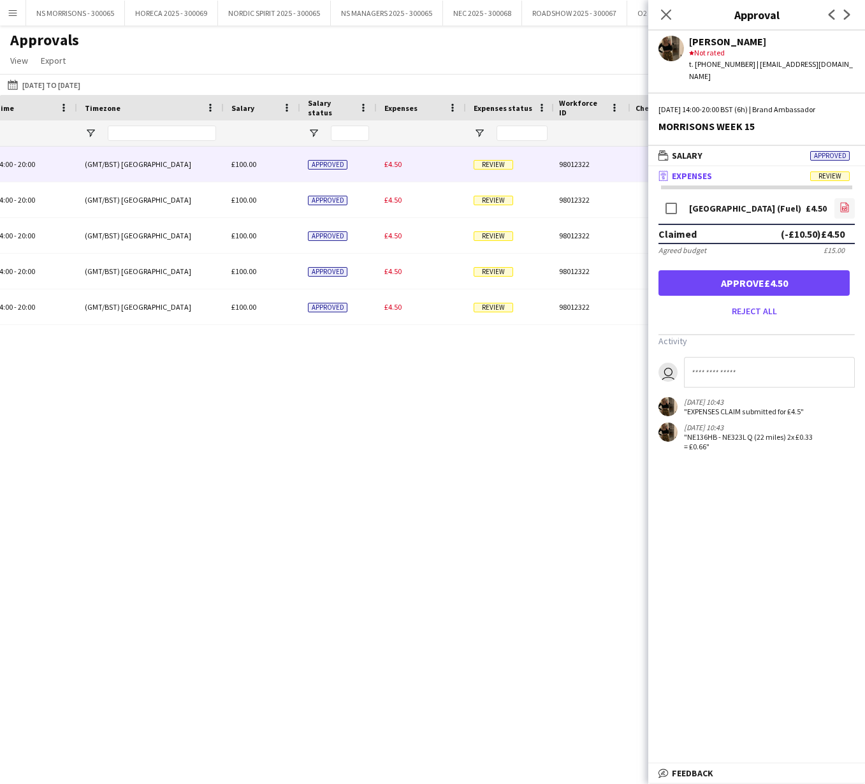
click at [845, 203] on icon at bounding box center [844, 208] width 8 height 10
click at [687, 270] on button "Approve £4.50" at bounding box center [753, 282] width 191 height 25
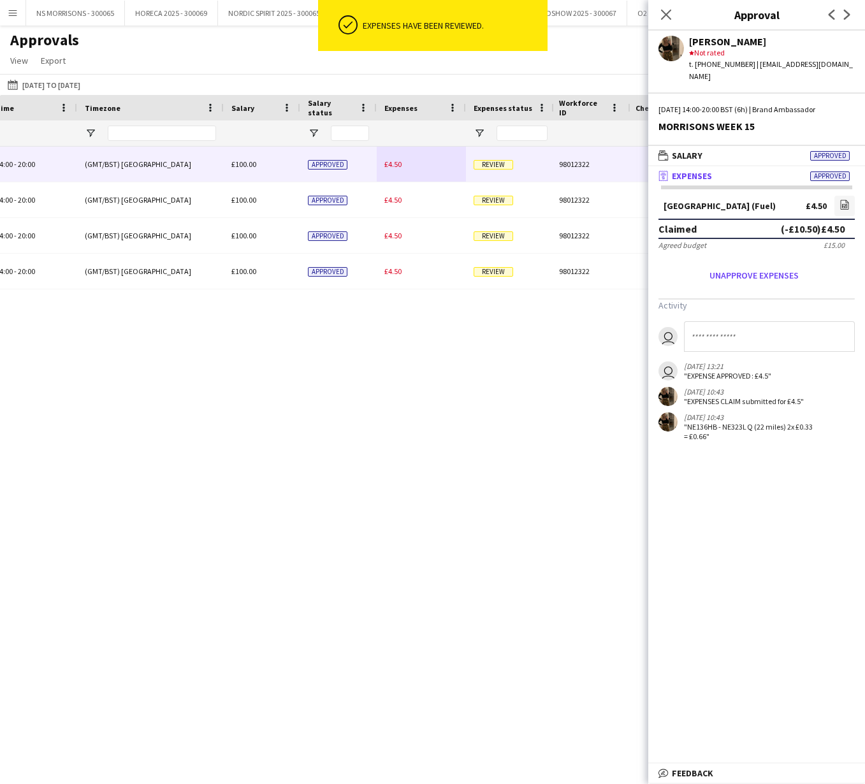
click at [389, 165] on span "£4.50" at bounding box center [392, 164] width 17 height 10
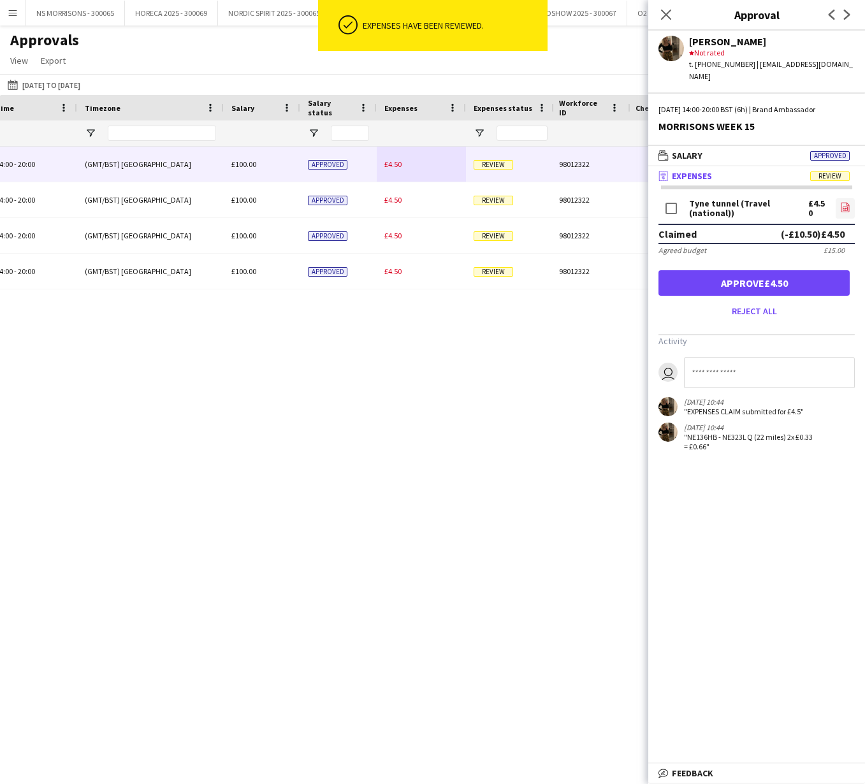
click at [844, 202] on icon "file-image" at bounding box center [845, 207] width 10 height 10
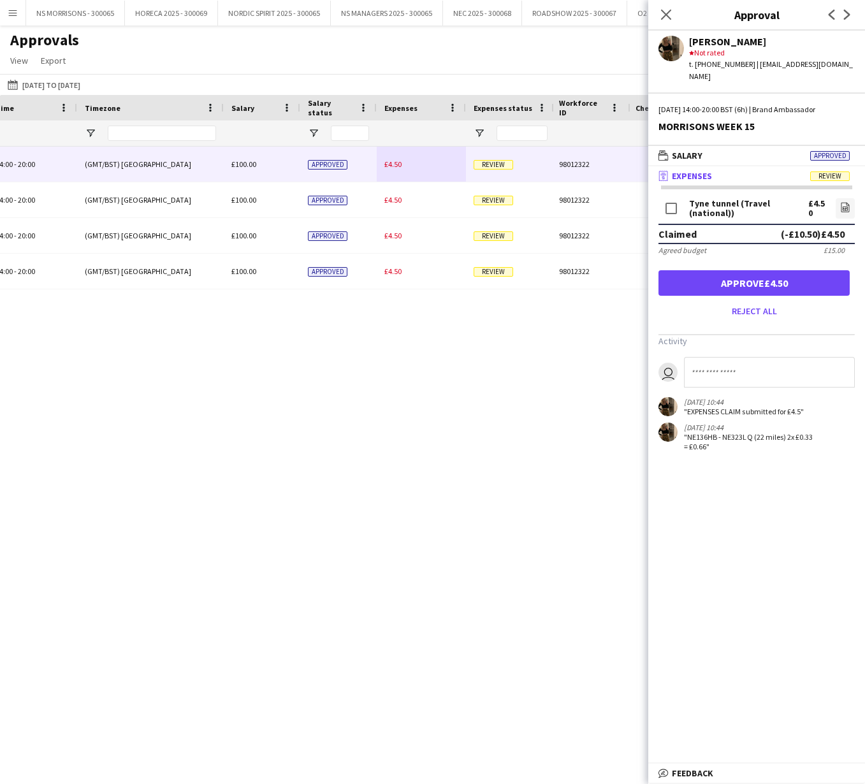
click at [761, 275] on button "Approve £4.50" at bounding box center [753, 282] width 191 height 25
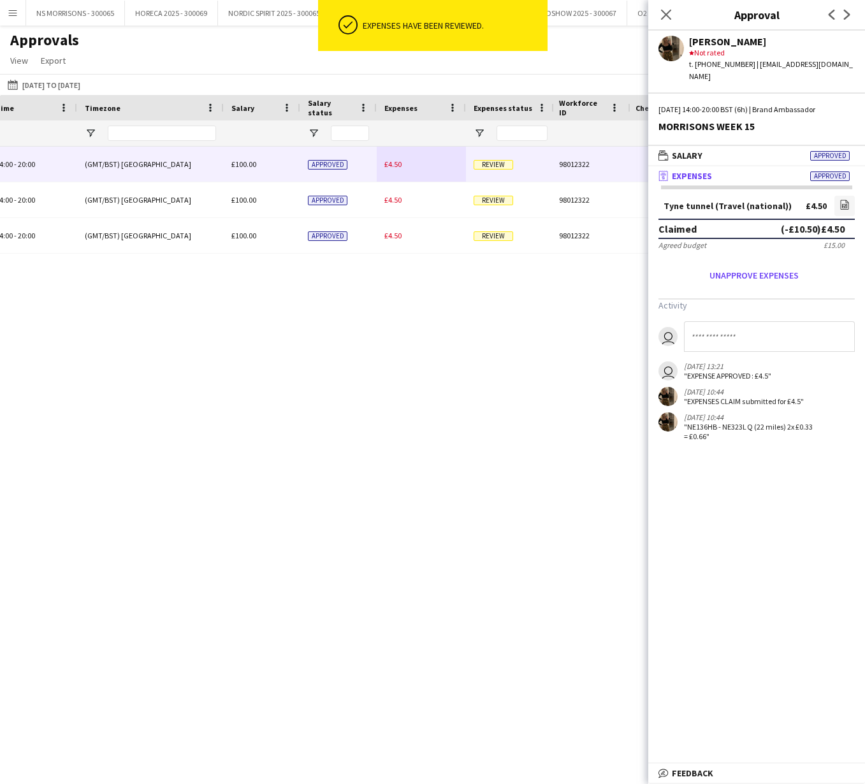
click at [395, 166] on span "£4.50" at bounding box center [392, 164] width 17 height 10
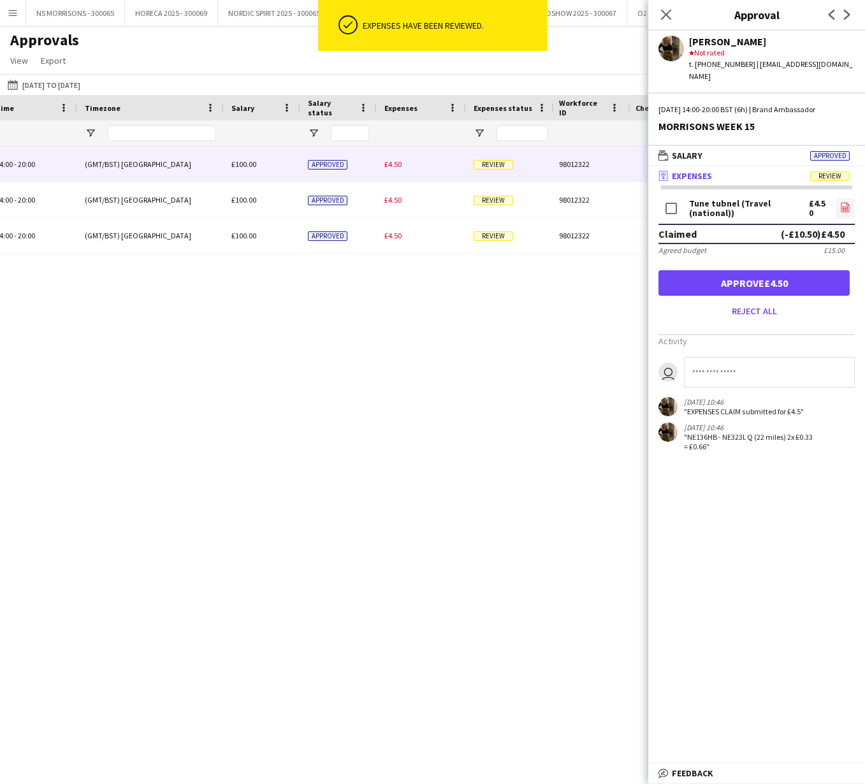
click at [844, 202] on icon "file-image" at bounding box center [845, 207] width 10 height 10
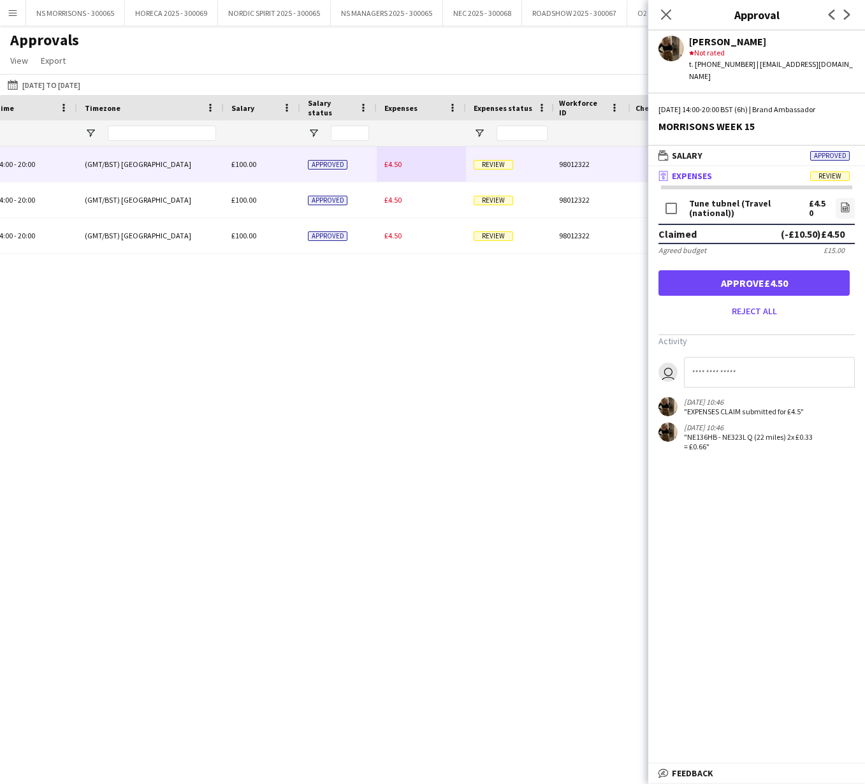
click at [798, 270] on button "Approve £4.50" at bounding box center [753, 282] width 191 height 25
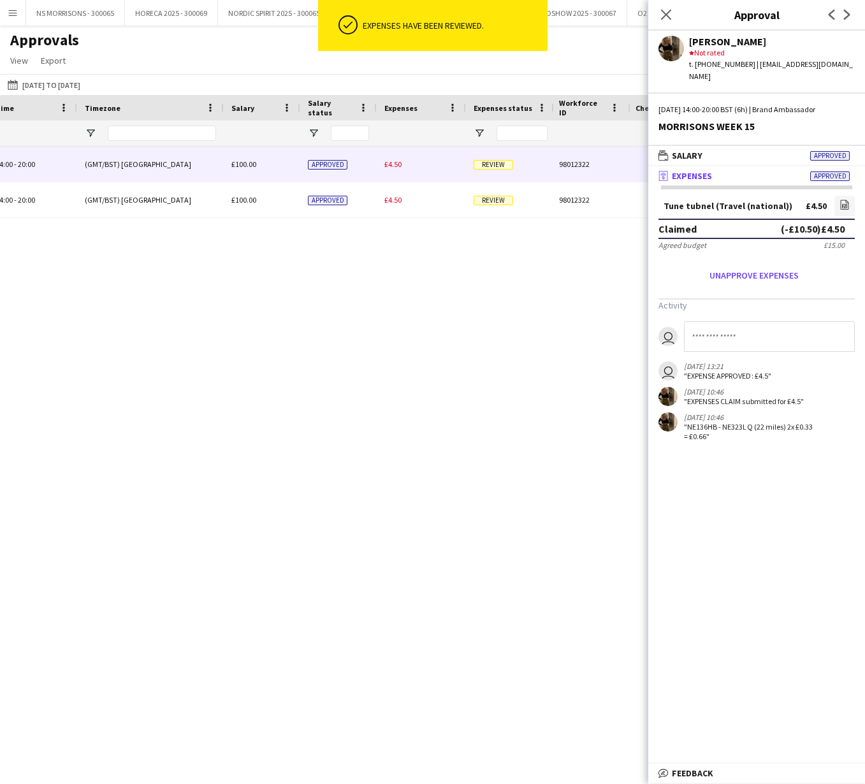
click at [391, 170] on div "£4.50" at bounding box center [421, 164] width 89 height 35
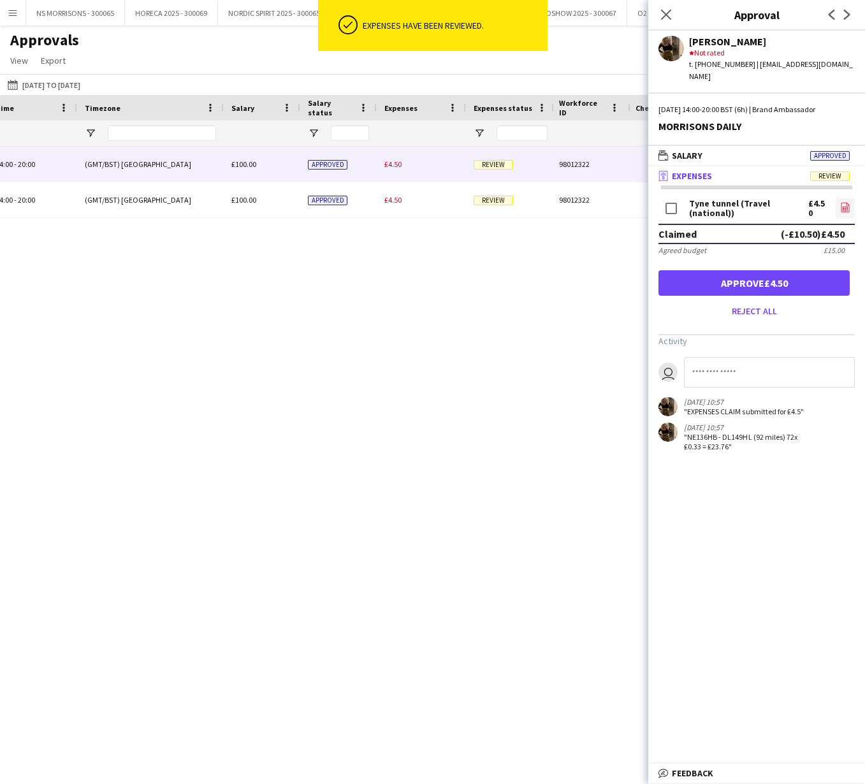
click at [841, 202] on icon "file-image" at bounding box center [845, 207] width 10 height 10
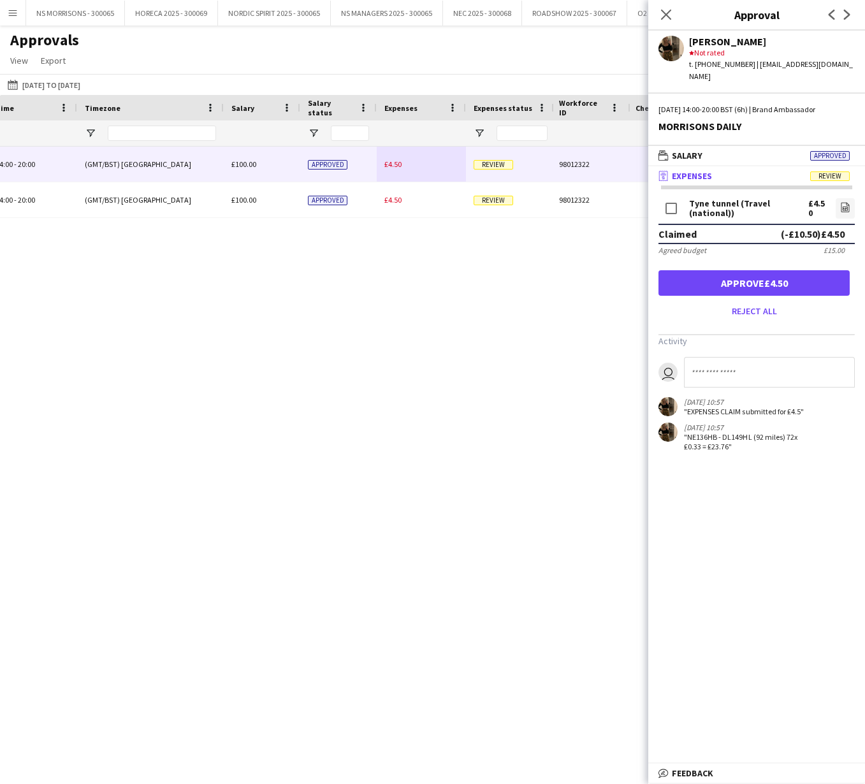
click at [712, 270] on button "Approve £4.50" at bounding box center [753, 282] width 191 height 25
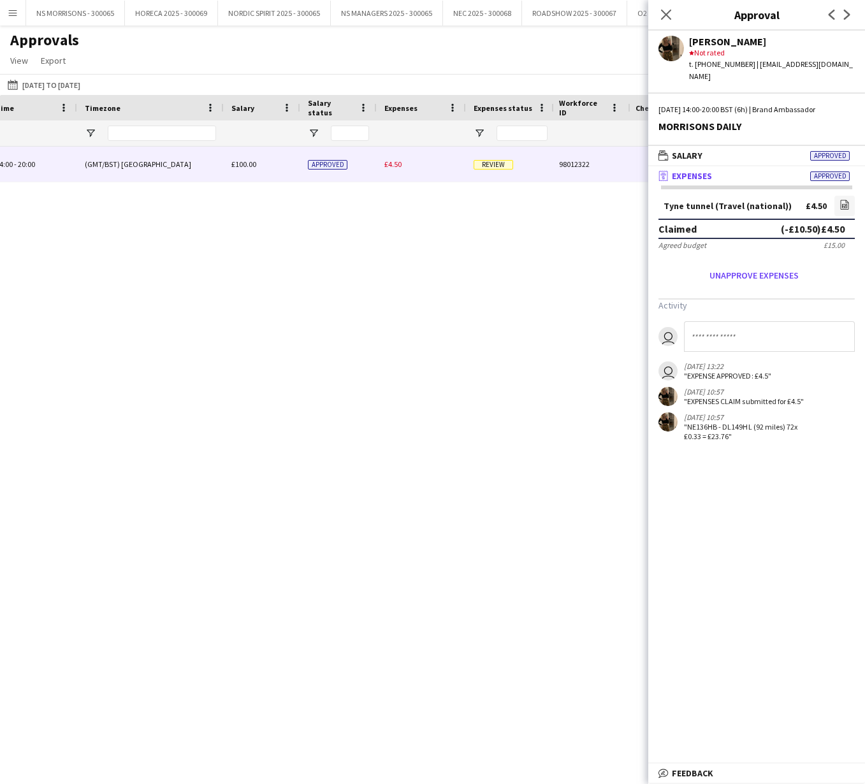
drag, startPoint x: 394, startPoint y: 168, endPoint x: 405, endPoint y: 168, distance: 10.8
click at [393, 168] on span "£4.50" at bounding box center [392, 164] width 17 height 10
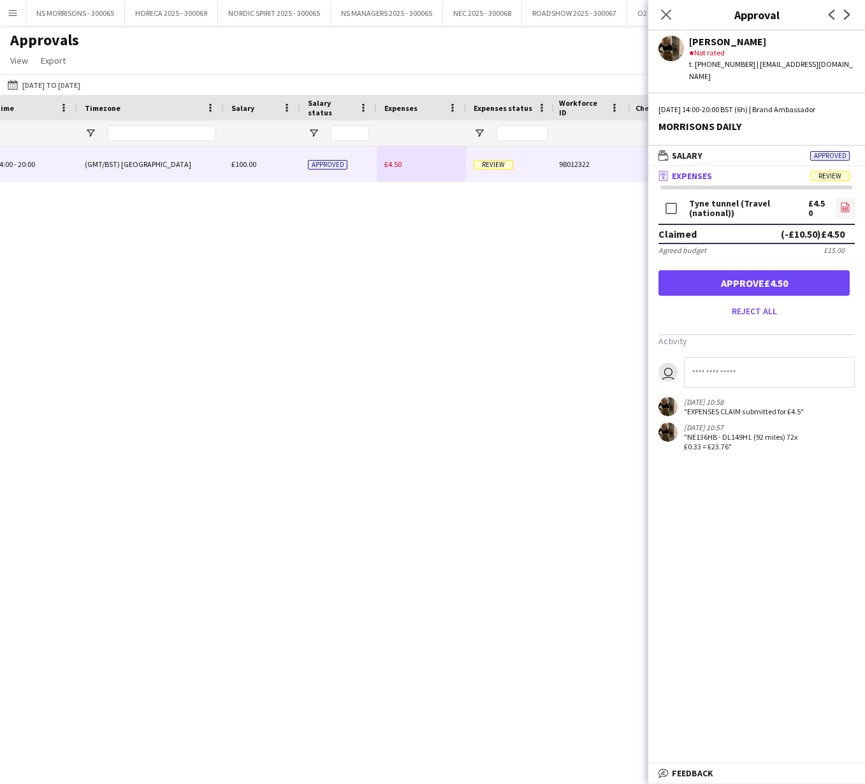
drag, startPoint x: 846, startPoint y: 194, endPoint x: 839, endPoint y: 195, distance: 7.0
click at [845, 202] on icon "file-image" at bounding box center [845, 207] width 10 height 10
click at [768, 273] on button "Approve £4.50" at bounding box center [753, 282] width 191 height 25
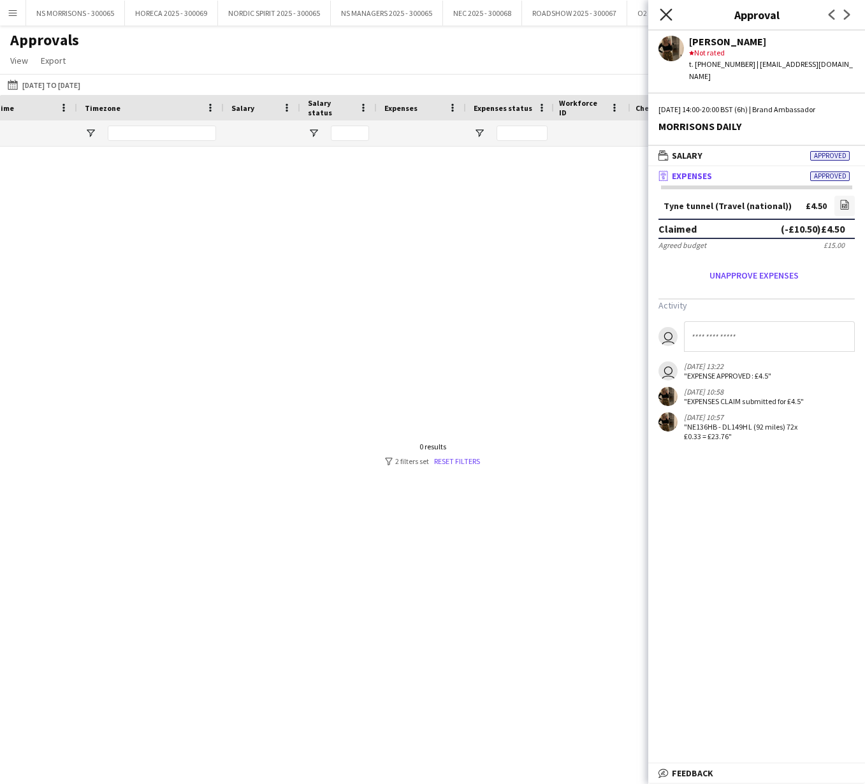
click at [663, 14] on icon "Close pop-in" at bounding box center [665, 14] width 12 height 12
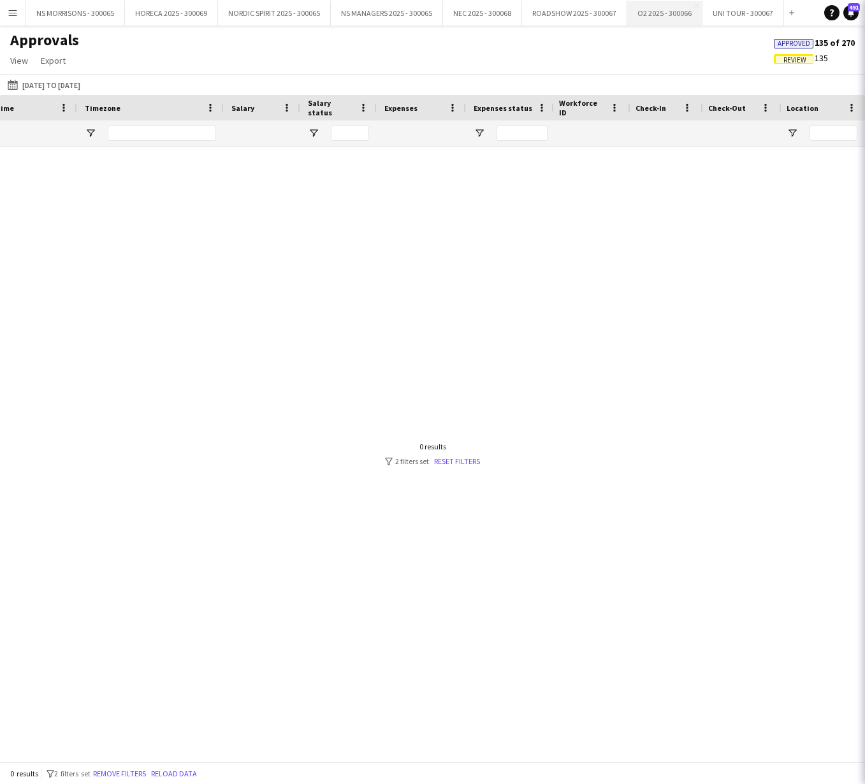
click at [663, 15] on body "Menu Boards Boards Boards All jobs Status Workforce Workforce My Workforce Recr…" at bounding box center [432, 392] width 865 height 784
click at [347, 199] on div at bounding box center [275, 454] width 551 height 615
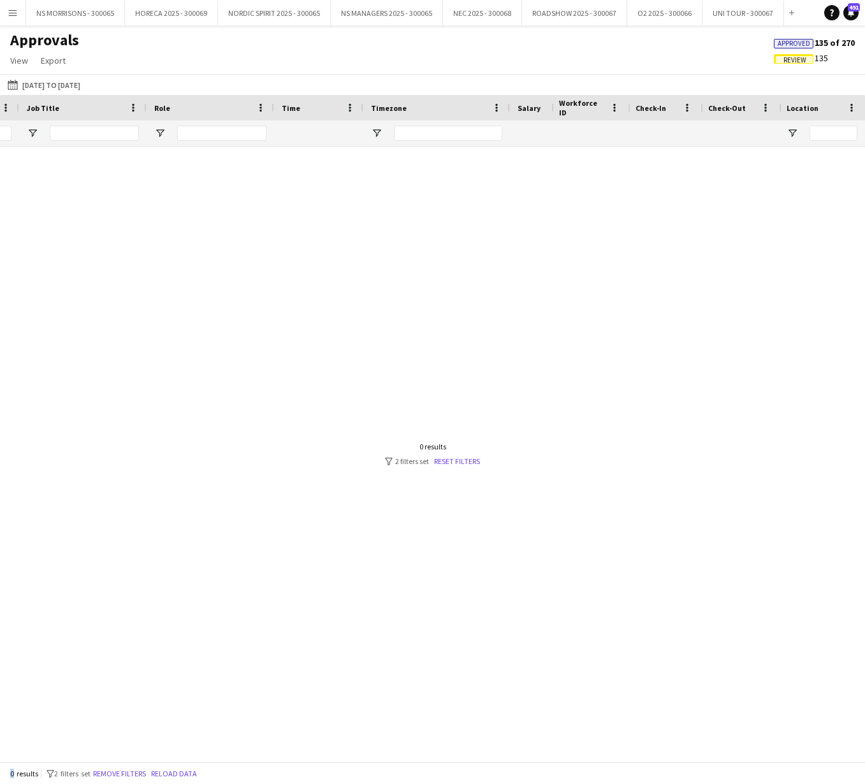
scroll to position [0, 97]
type input "*"
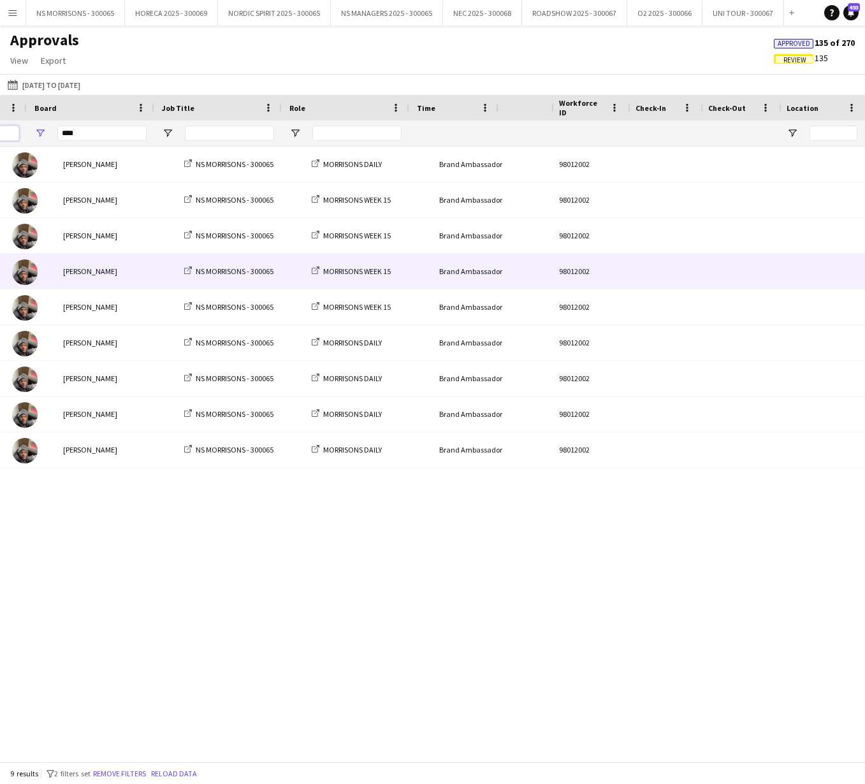
scroll to position [0, 241]
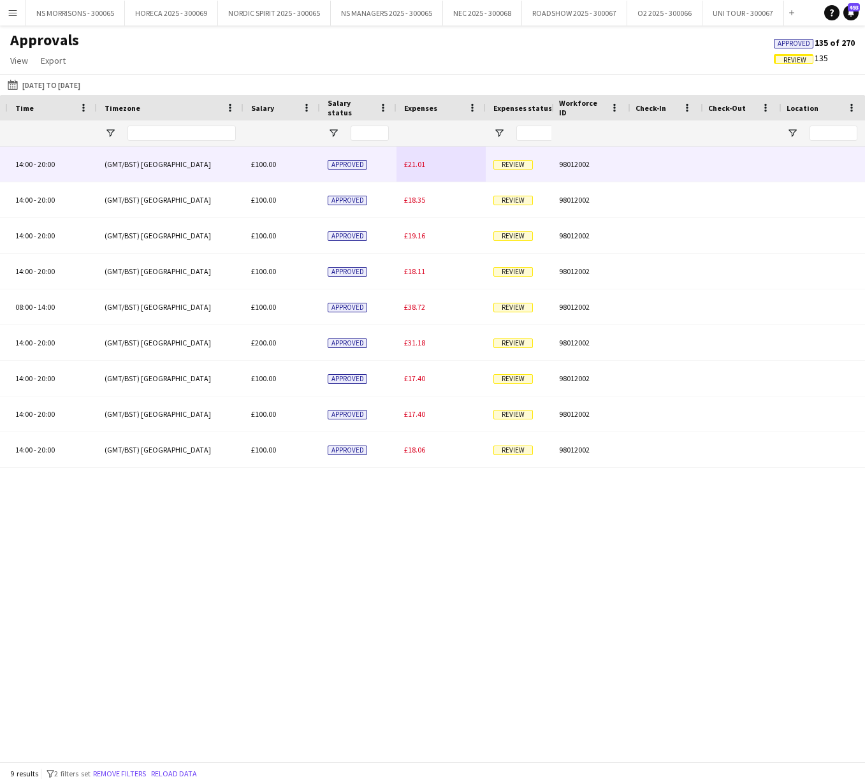
type input "****"
drag, startPoint x: 407, startPoint y: 163, endPoint x: 405, endPoint y: 175, distance: 12.4
click at [407, 163] on span "£21.01" at bounding box center [414, 164] width 21 height 10
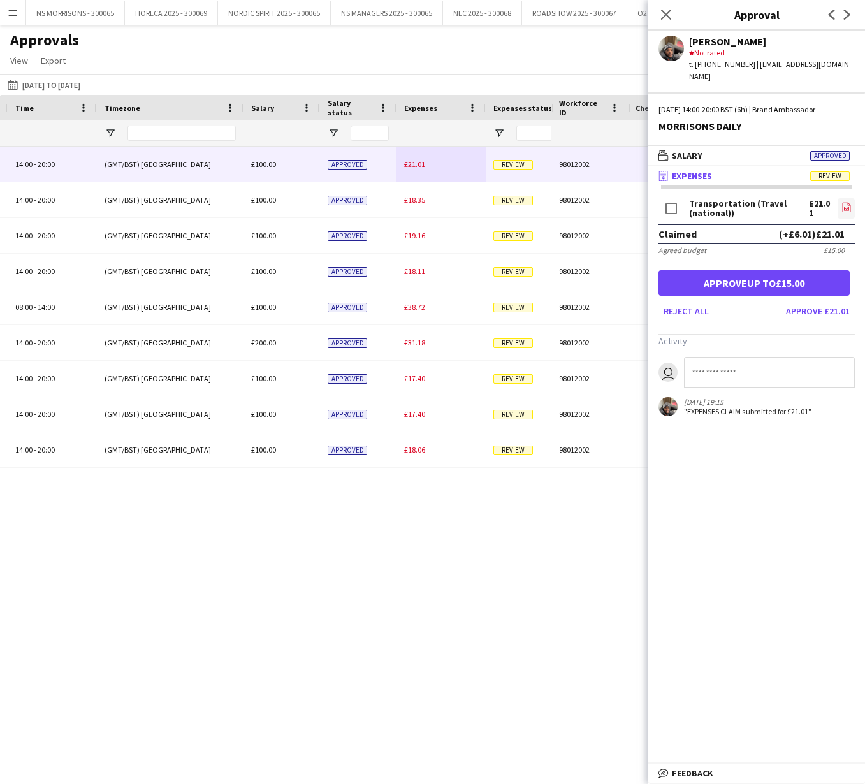
click at [850, 202] on icon "file-image" at bounding box center [846, 207] width 10 height 10
click at [759, 273] on button "Approve up to £15.00" at bounding box center [753, 282] width 191 height 25
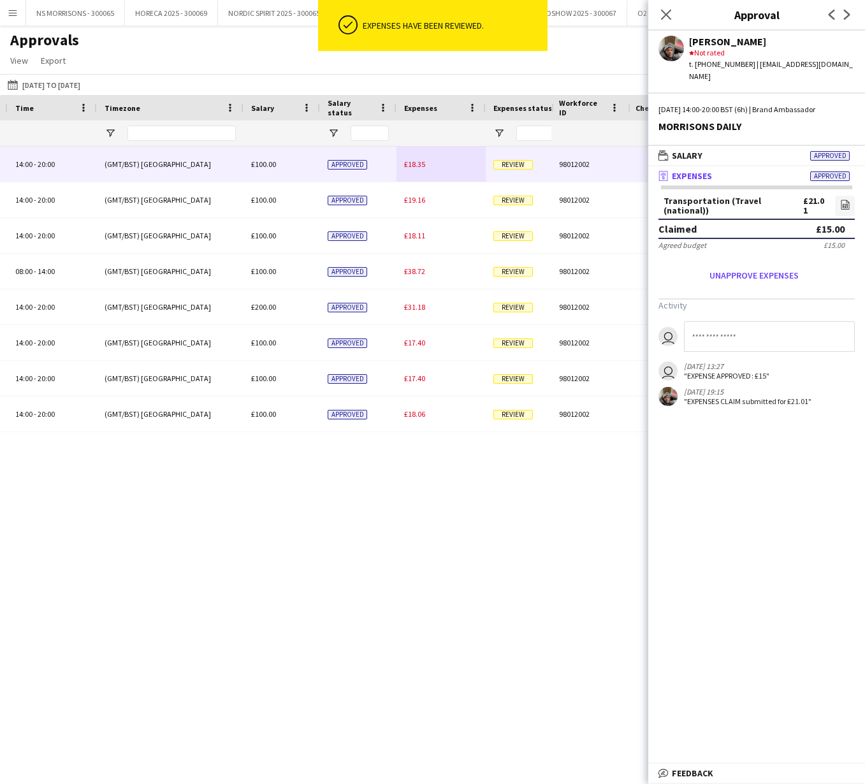
click at [412, 163] on span "£18.35" at bounding box center [414, 164] width 21 height 10
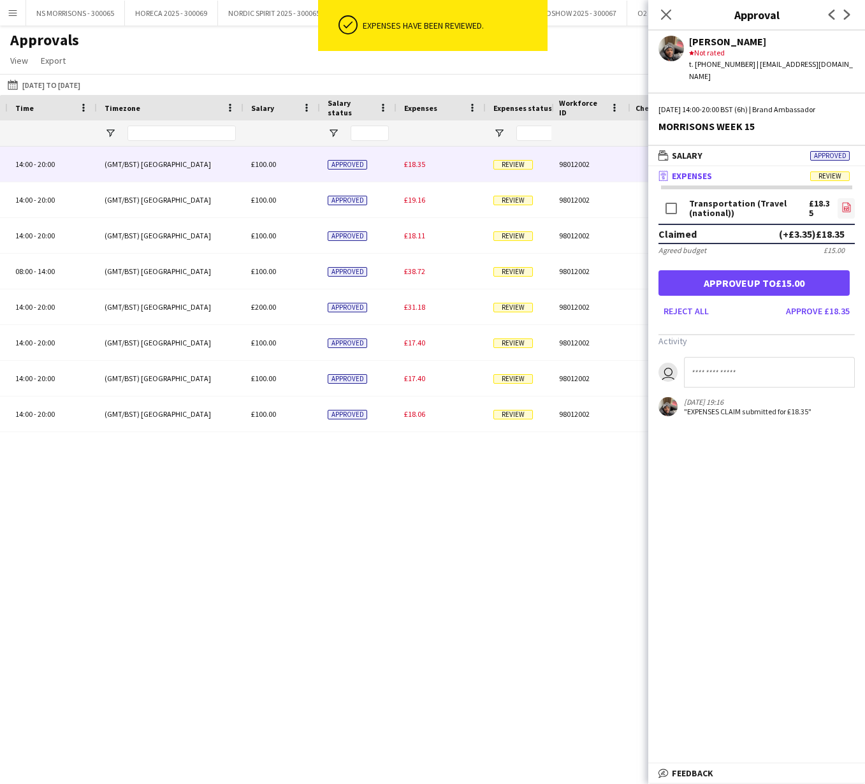
click at [841, 202] on icon "file-image" at bounding box center [846, 207] width 10 height 10
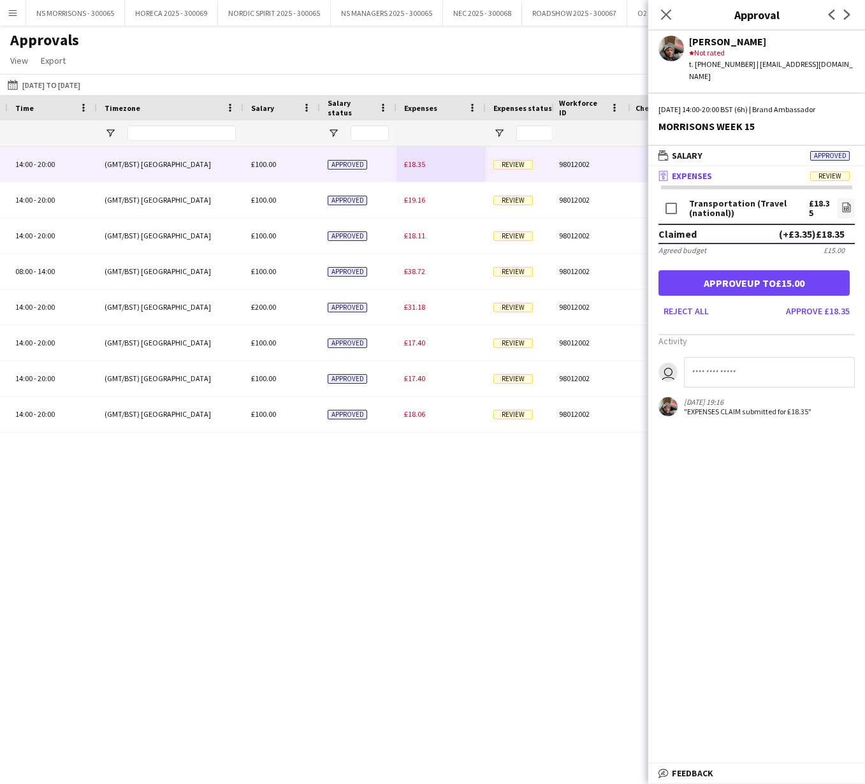
click at [804, 270] on button "Approve up to £15.00" at bounding box center [753, 282] width 191 height 25
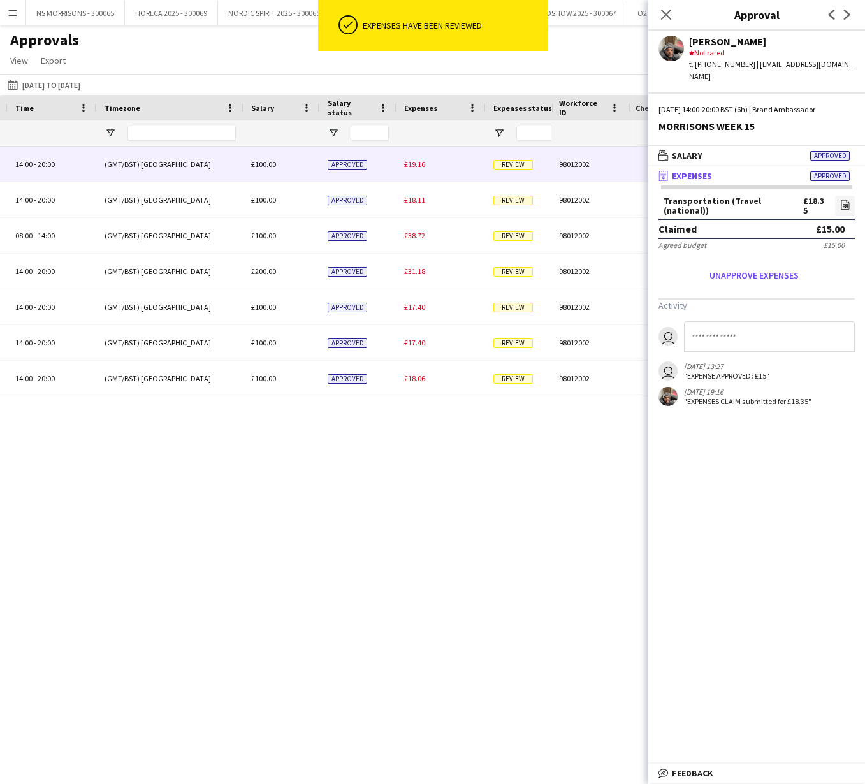
drag, startPoint x: 414, startPoint y: 161, endPoint x: 425, endPoint y: 169, distance: 13.6
click at [413, 161] on span "£19.16" at bounding box center [414, 164] width 21 height 10
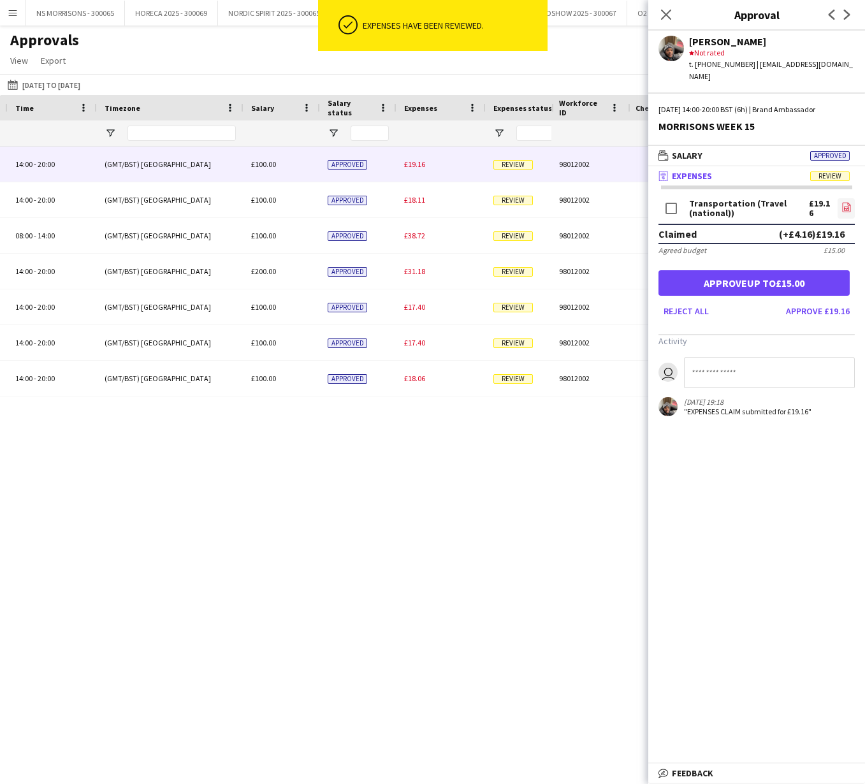
click at [848, 203] on icon at bounding box center [846, 208] width 8 height 10
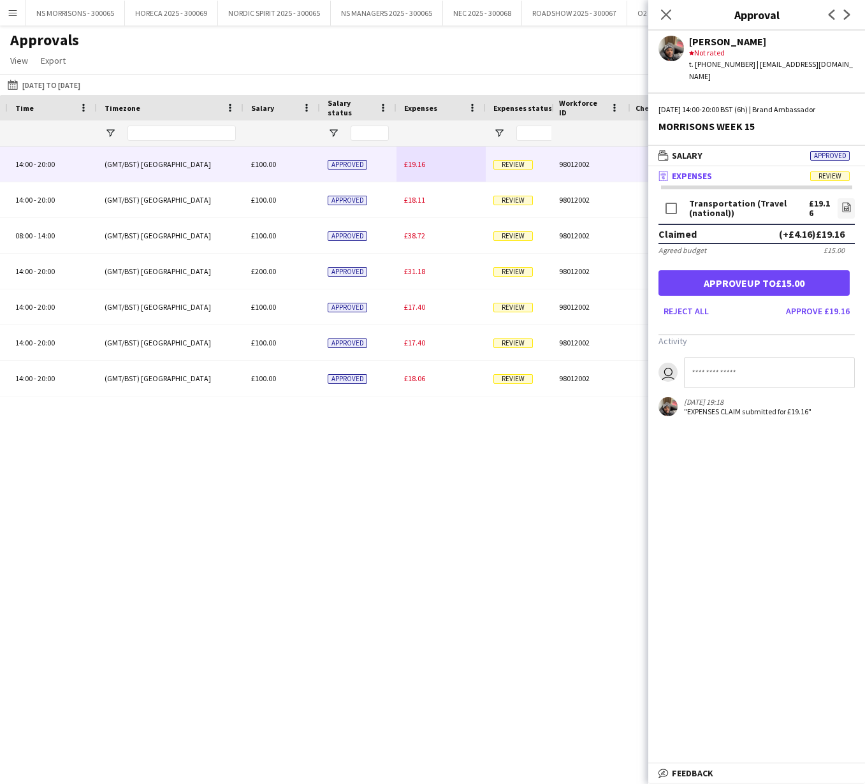
click at [766, 270] on button "Approve up to £15.00" at bounding box center [753, 282] width 191 height 25
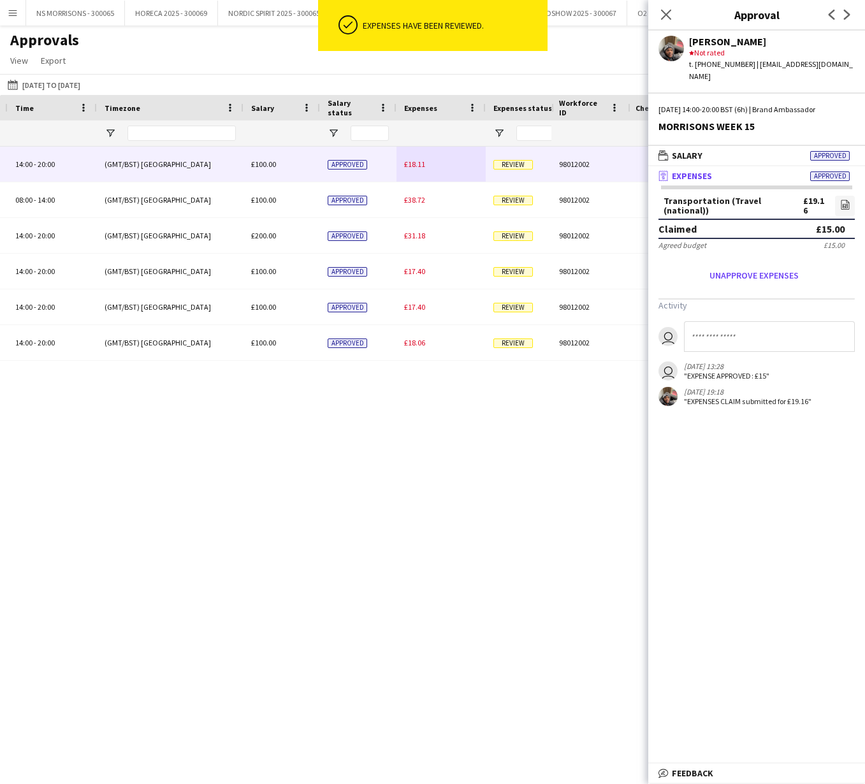
click at [420, 164] on span "£18.11" at bounding box center [414, 164] width 21 height 10
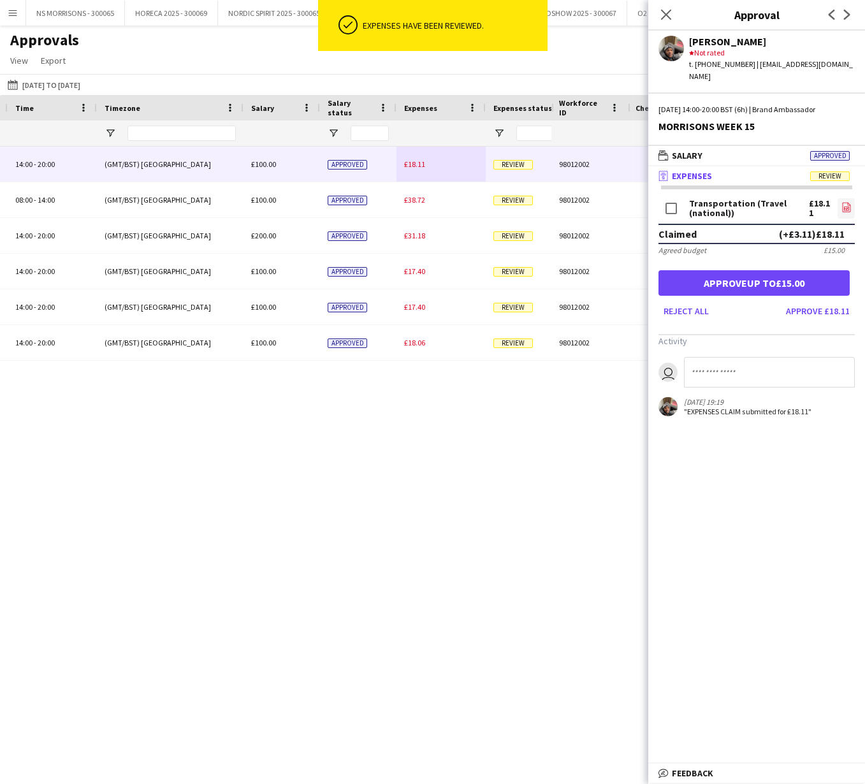
click at [842, 203] on icon at bounding box center [846, 208] width 8 height 10
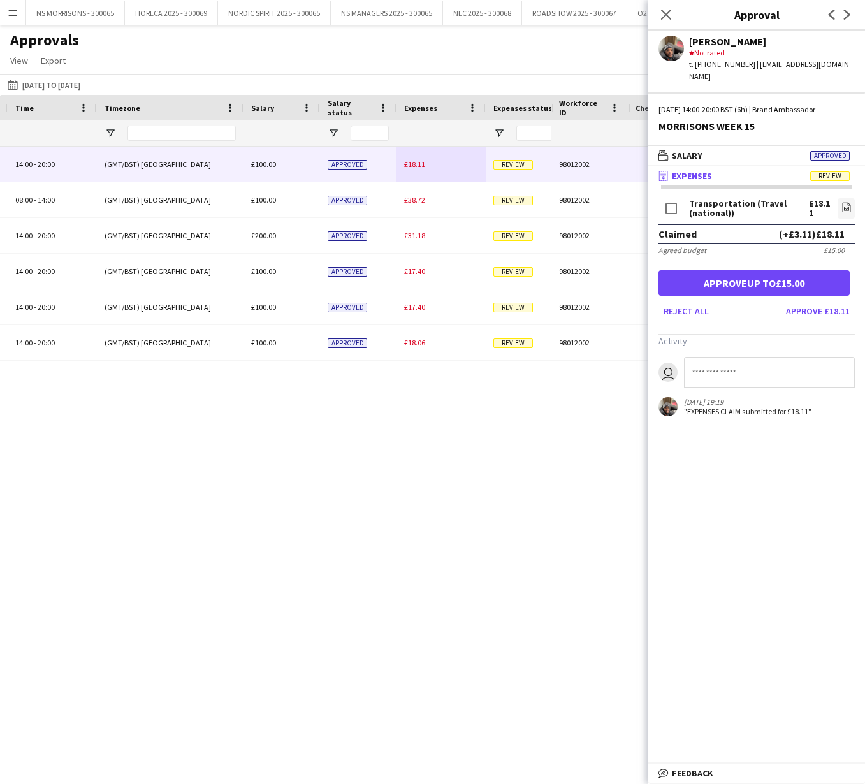
click at [777, 270] on button "Approve up to £15.00" at bounding box center [753, 282] width 191 height 25
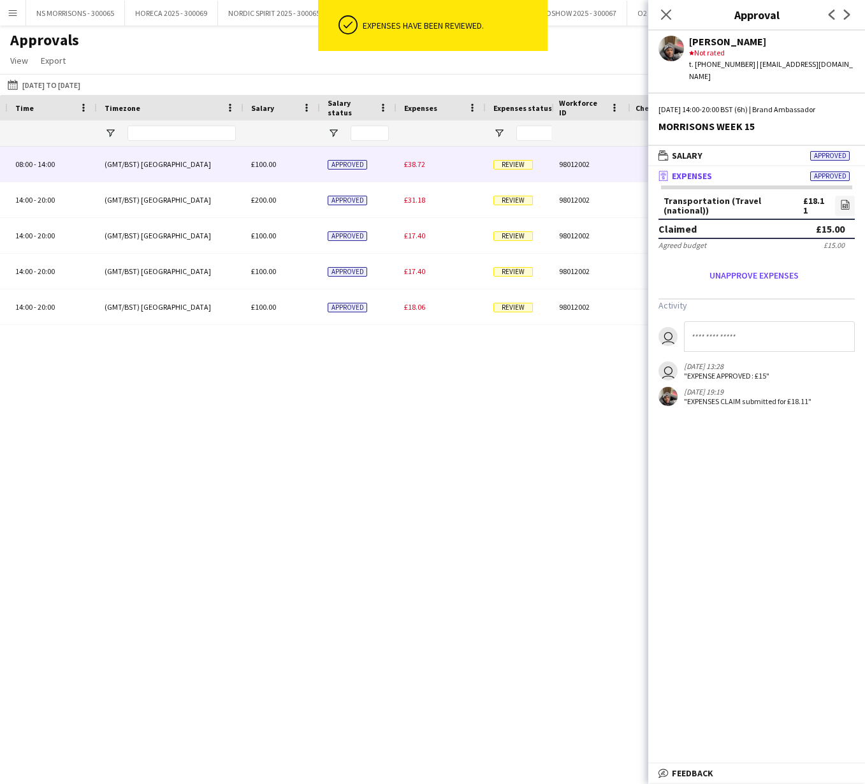
click at [401, 164] on div "£38.72" at bounding box center [440, 164] width 89 height 35
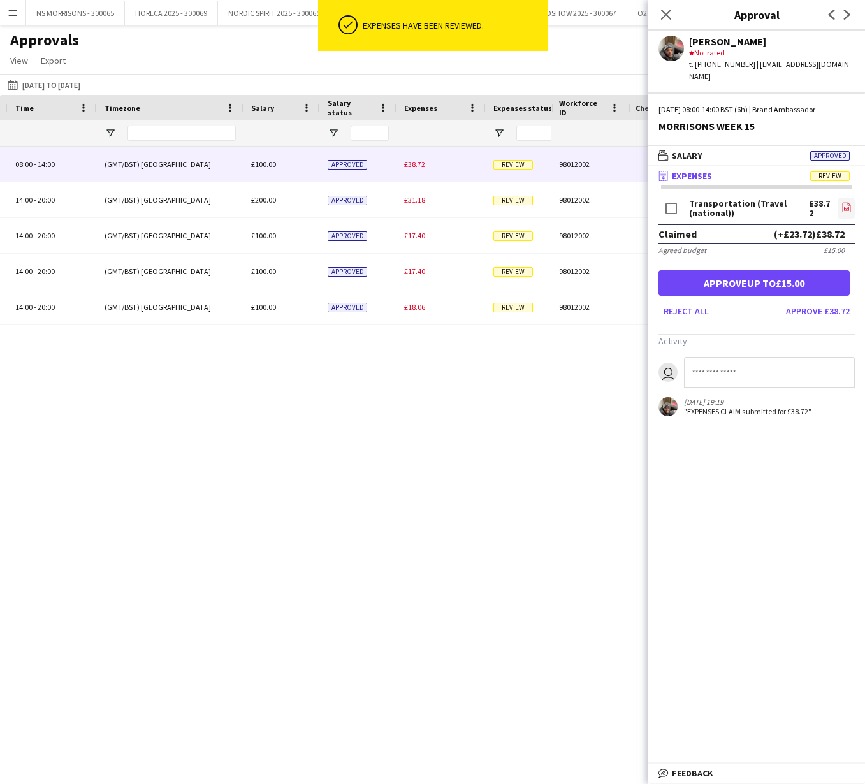
click at [845, 206] on icon at bounding box center [846, 208] width 5 height 4
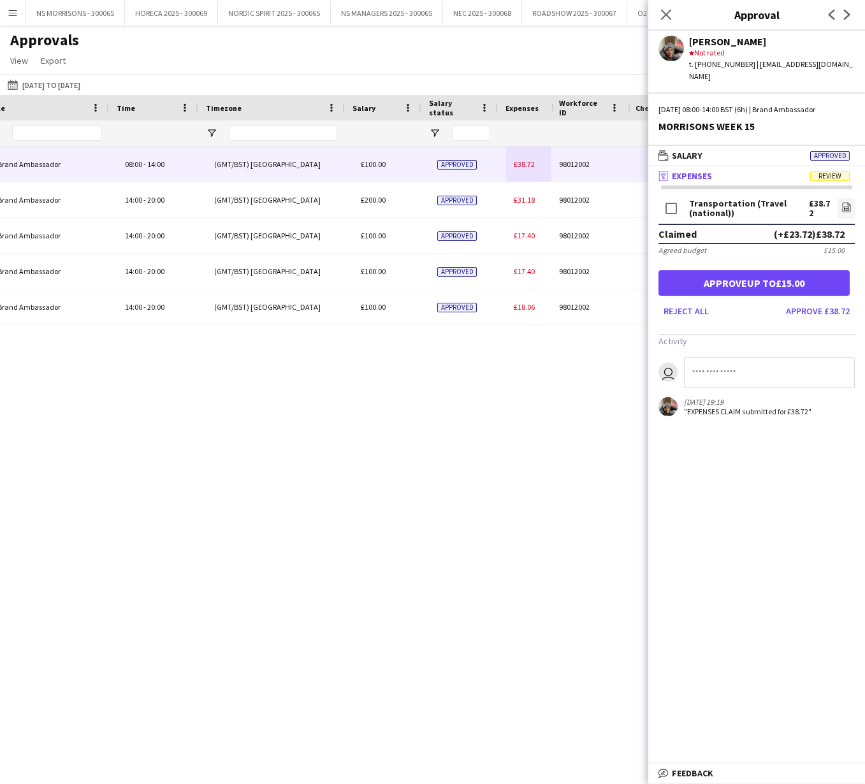
scroll to position [0, 253]
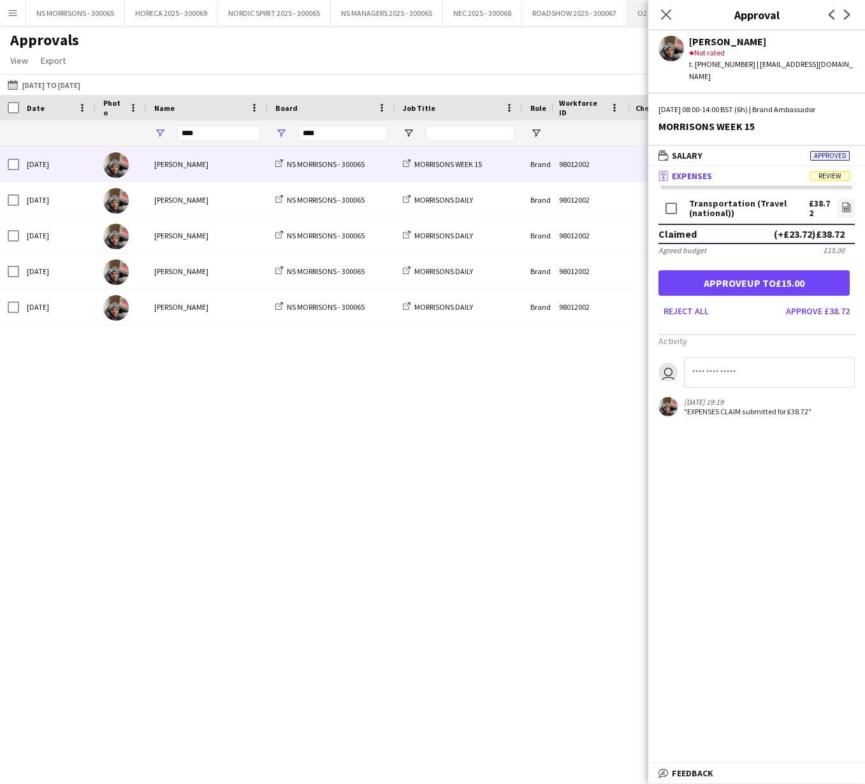
drag, startPoint x: 668, startPoint y: 12, endPoint x: 656, endPoint y: 15, distance: 12.5
click at [668, 13] on icon at bounding box center [666, 15] width 10 height 10
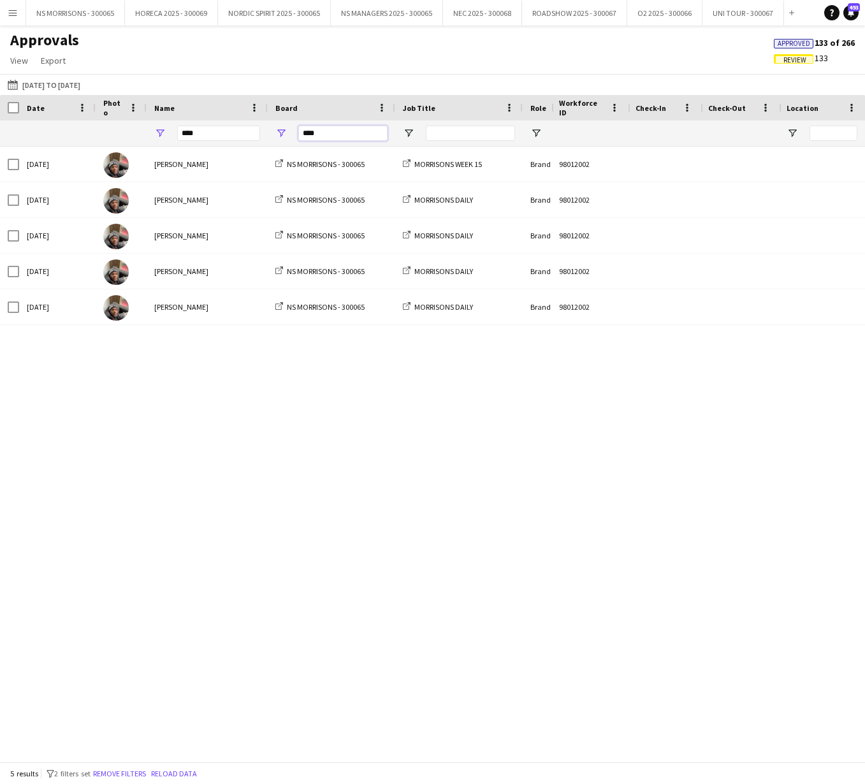
drag, startPoint x: 345, startPoint y: 136, endPoint x: 298, endPoint y: 129, distance: 48.2
click at [298, 129] on div "****" at bounding box center [331, 132] width 127 height 25
click at [791, 42] on span "Approved" at bounding box center [793, 44] width 32 height 8
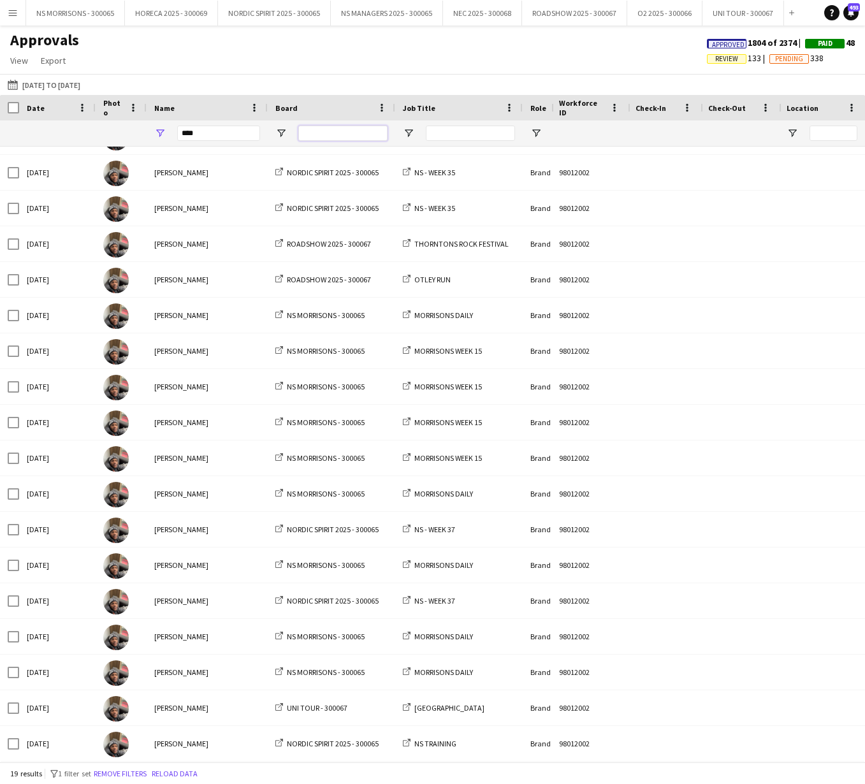
click at [336, 131] on input "Board Filter Input" at bounding box center [342, 133] width 89 height 15
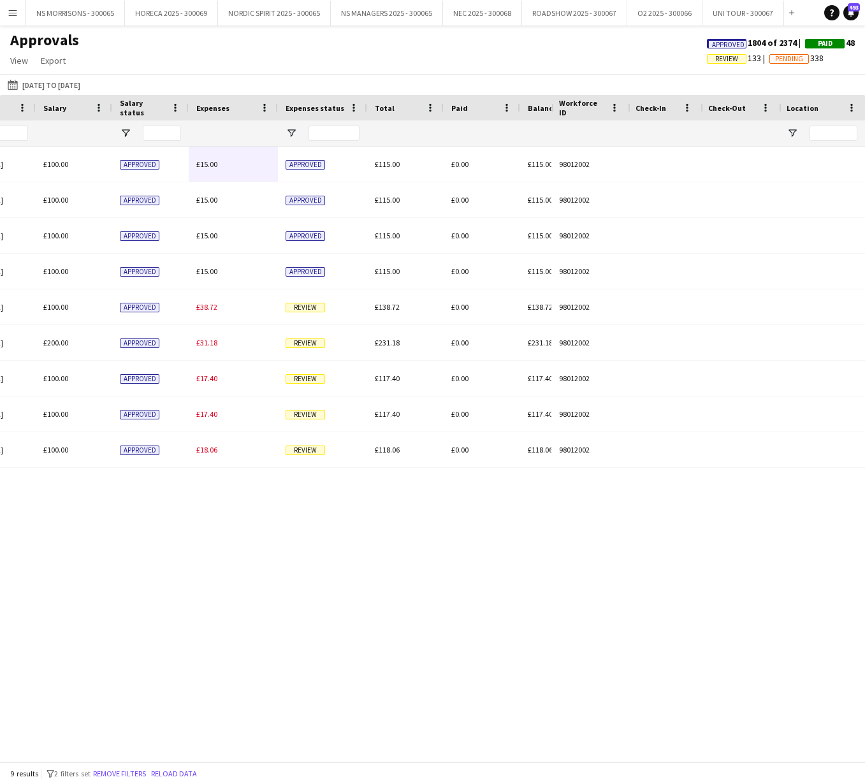
type input "****"
click at [715, 59] on span "Review" at bounding box center [726, 59] width 23 height 8
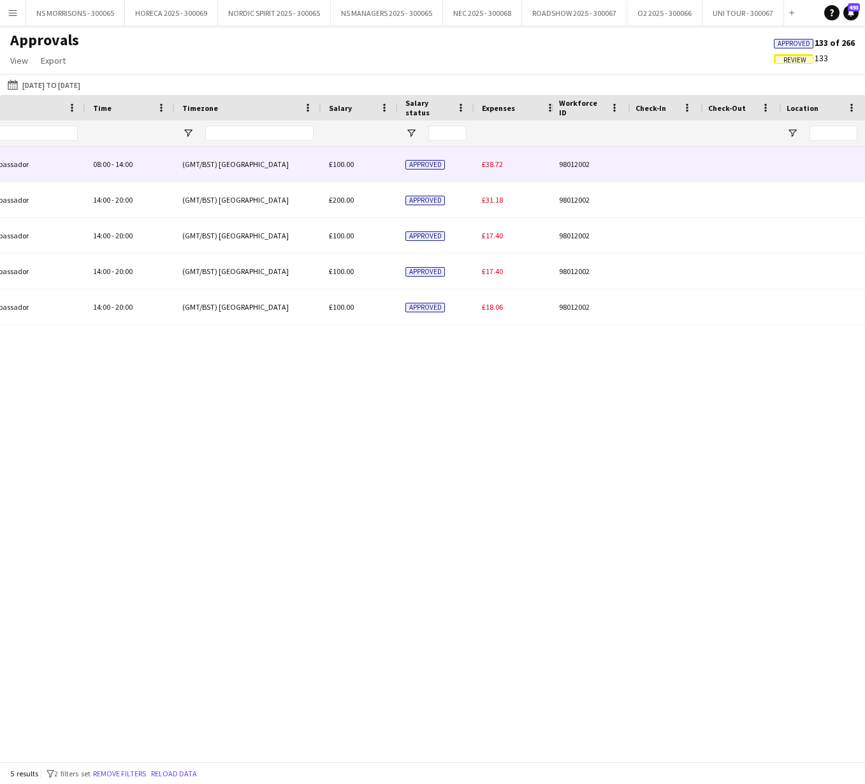
click at [499, 168] on span "£38.72" at bounding box center [492, 164] width 21 height 10
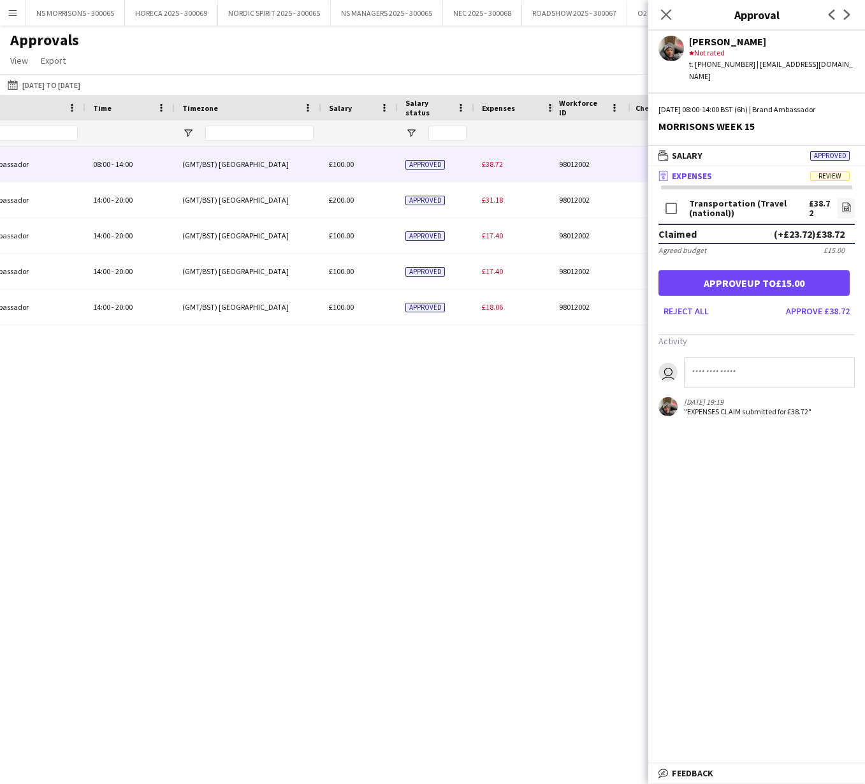
click at [708, 273] on button "Approve up to £15.00" at bounding box center [753, 282] width 191 height 25
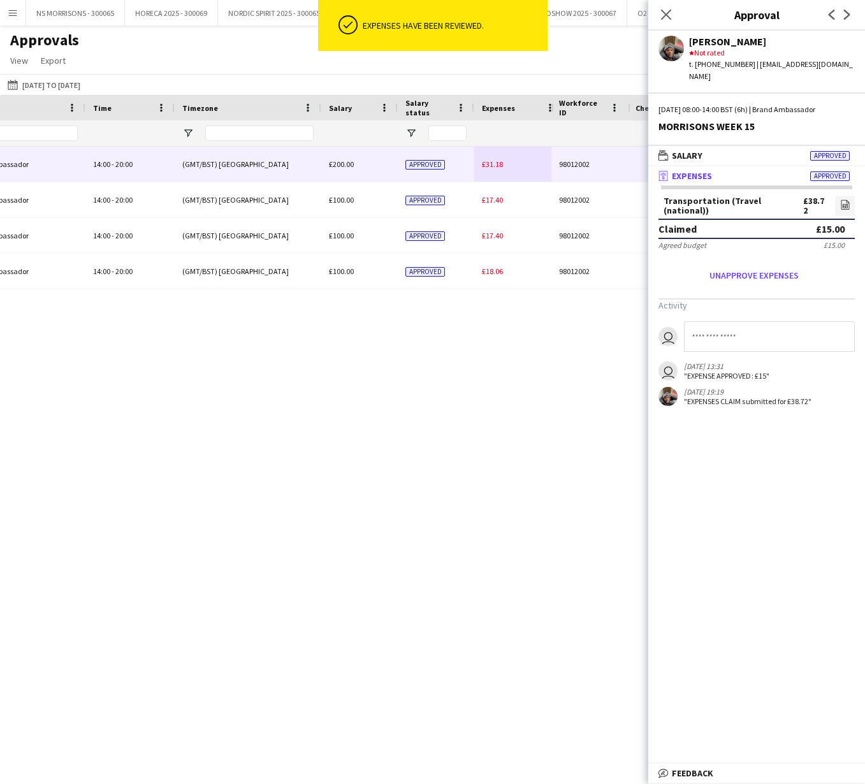
click at [491, 165] on span "£31.18" at bounding box center [492, 164] width 21 height 10
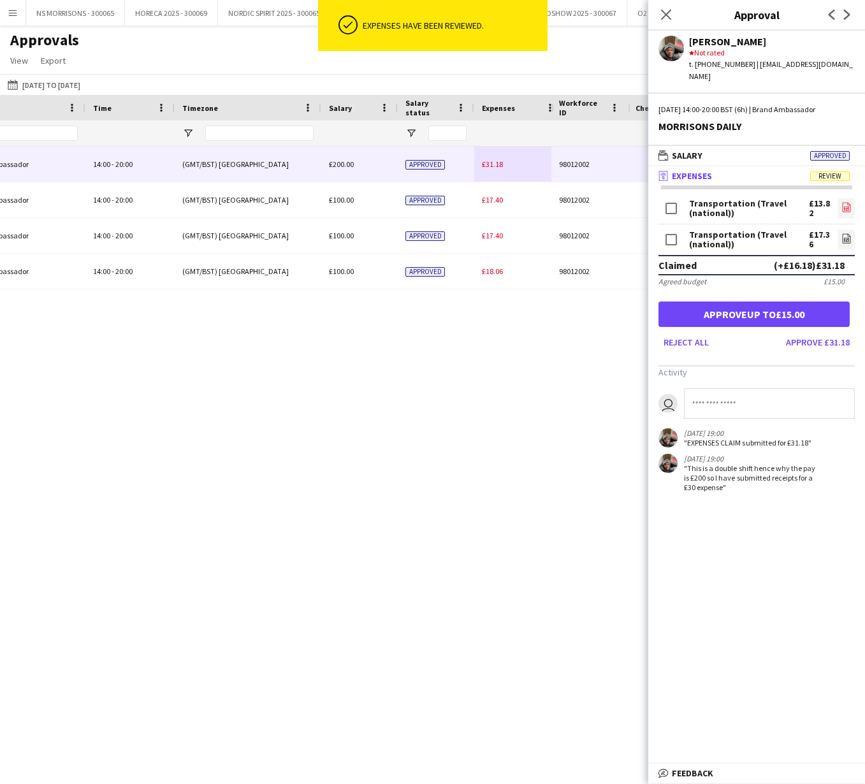
click at [847, 202] on icon "file-image" at bounding box center [846, 207] width 10 height 10
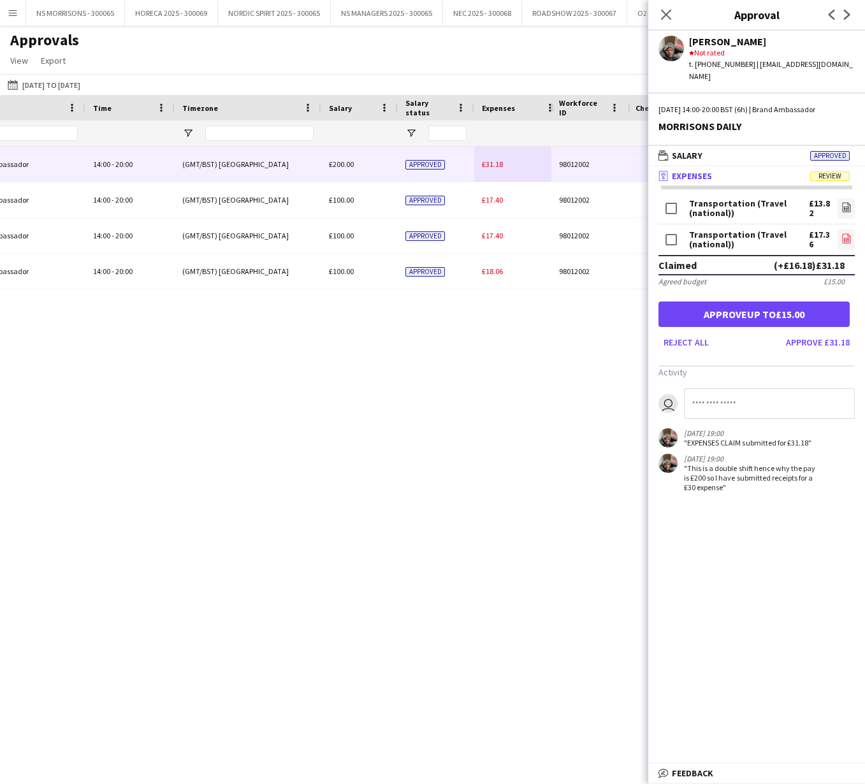
click at [845, 233] on icon "file-image" at bounding box center [846, 238] width 10 height 10
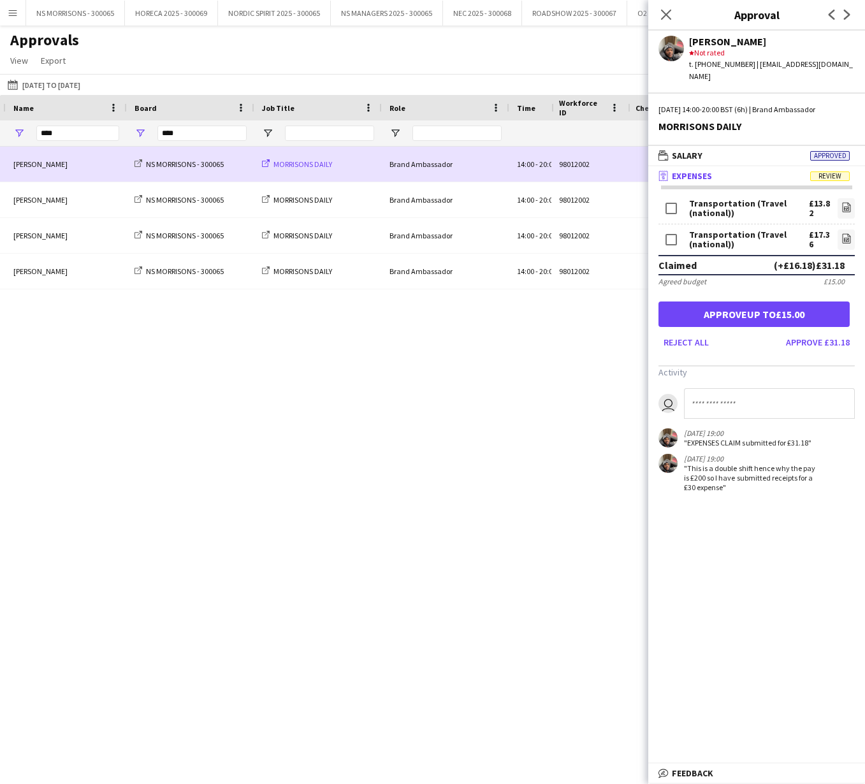
click at [329, 166] on span "MORRISONS DAILY" at bounding box center [302, 164] width 59 height 10
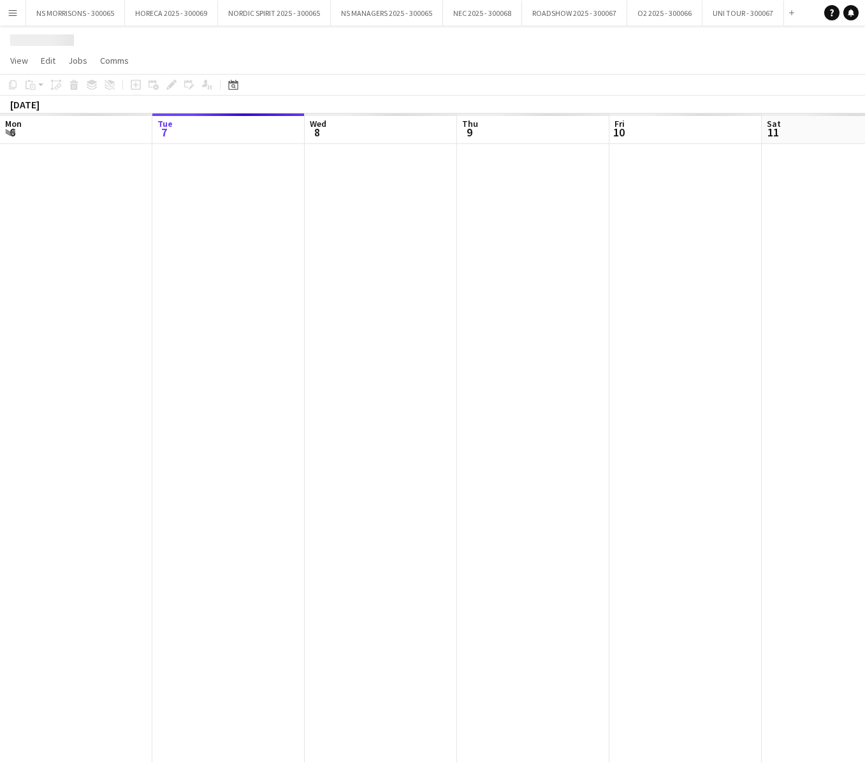
scroll to position [0, 438]
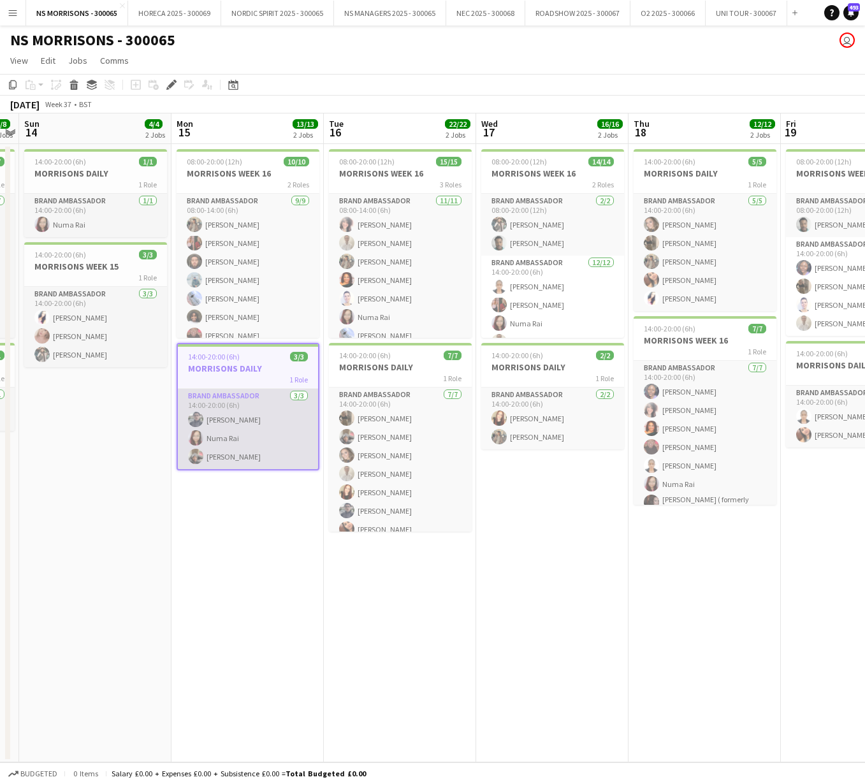
click at [265, 412] on app-card-role "Brand Ambassador [DATE] 14:00-20:00 (6h) [PERSON_NAME] [PERSON_NAME] Fayyad [PE…" at bounding box center [248, 429] width 140 height 80
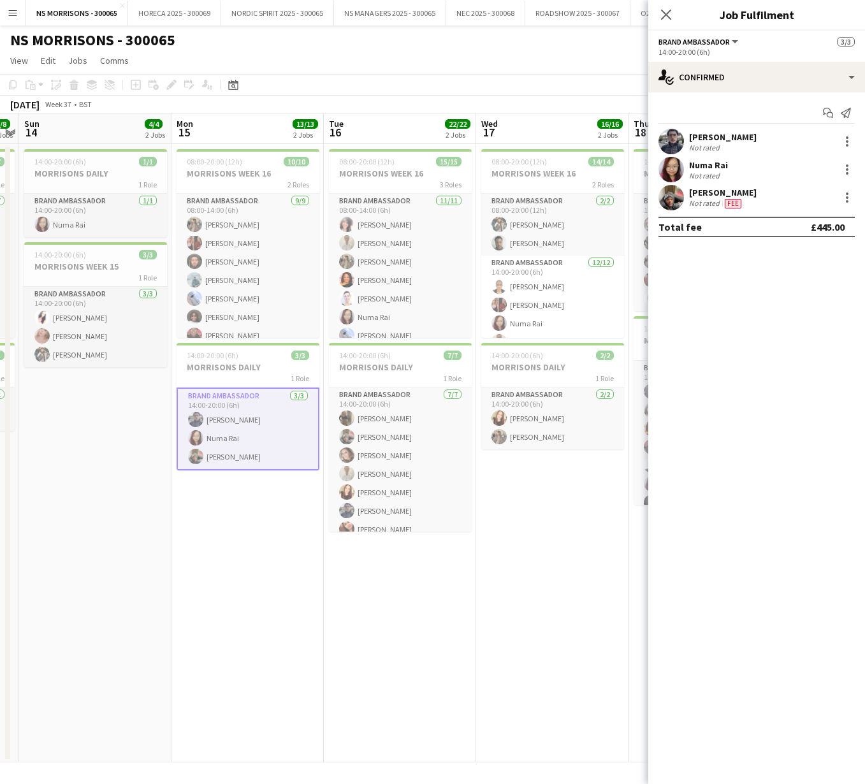
scroll to position [0, 0]
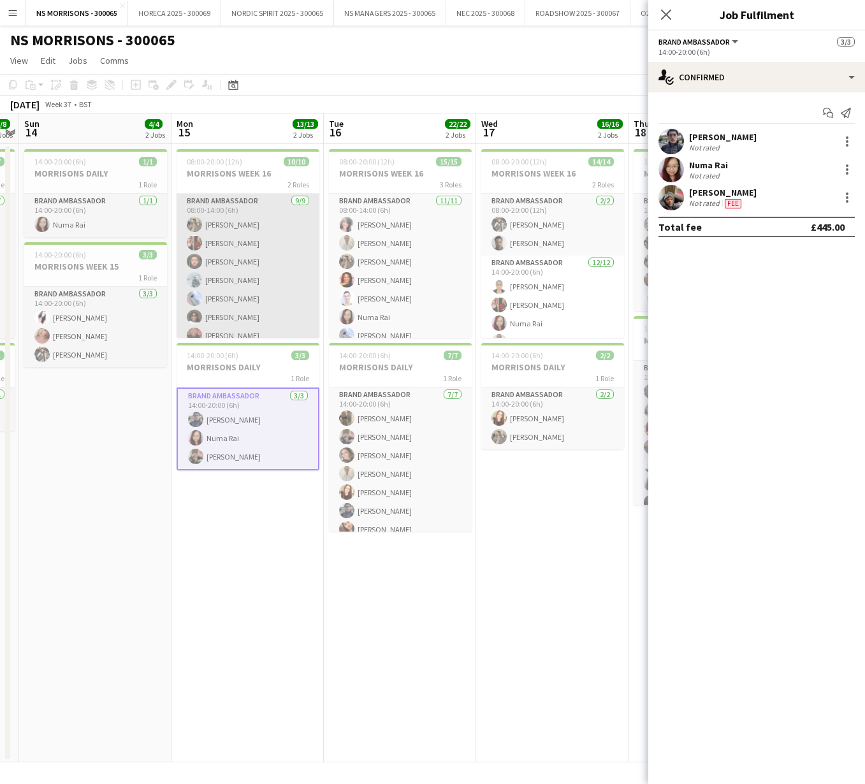
click at [273, 265] on app-card-role "Brand Ambassador 9/9 08:00-14:00 (6h) Usman Ahmad Amanda Lilliu Muaaz Riaz Zees…" at bounding box center [247, 289] width 143 height 191
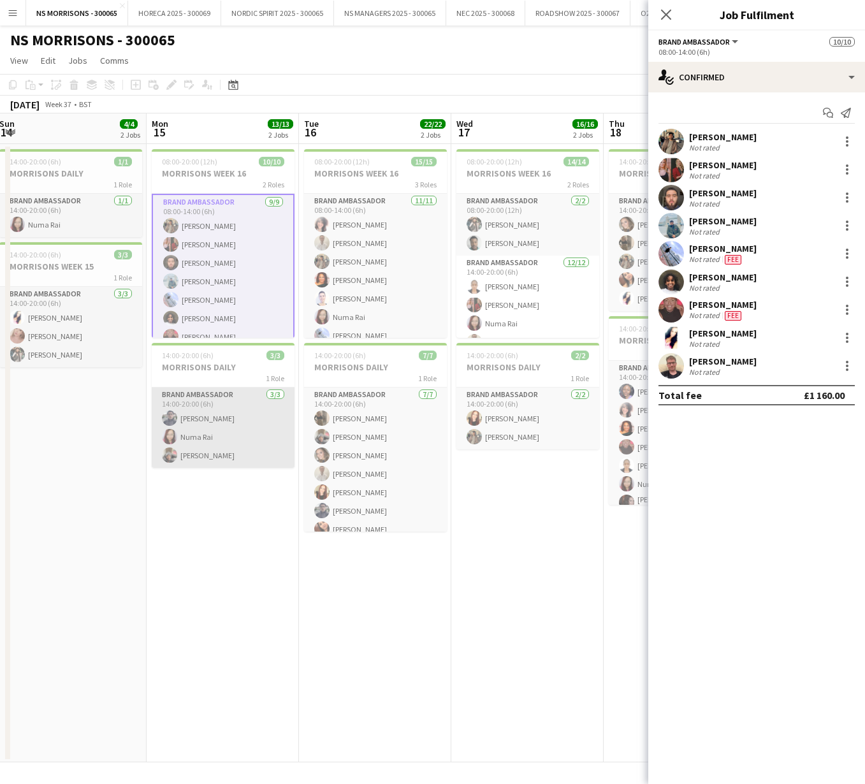
click at [229, 443] on app-card-role "Brand Ambassador 3/3 14:00-20:00 (6h) Khizar Shahbaz Numa Rai Fayyad Garuba" at bounding box center [223, 427] width 143 height 80
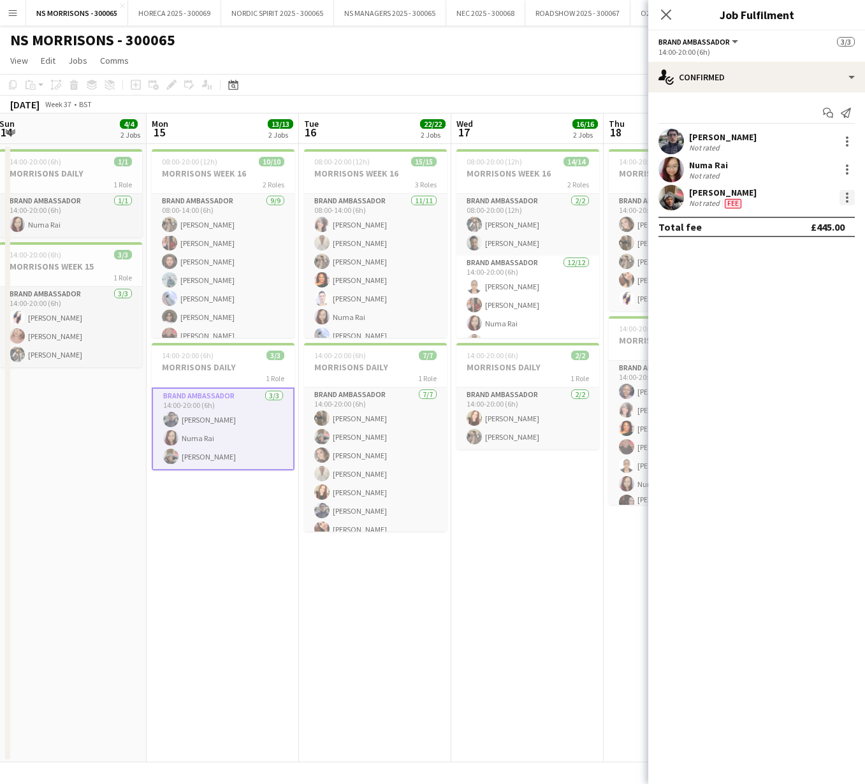
click at [847, 198] on div at bounding box center [846, 197] width 15 height 15
click at [817, 214] on button "Edit fee" at bounding box center [804, 221] width 99 height 31
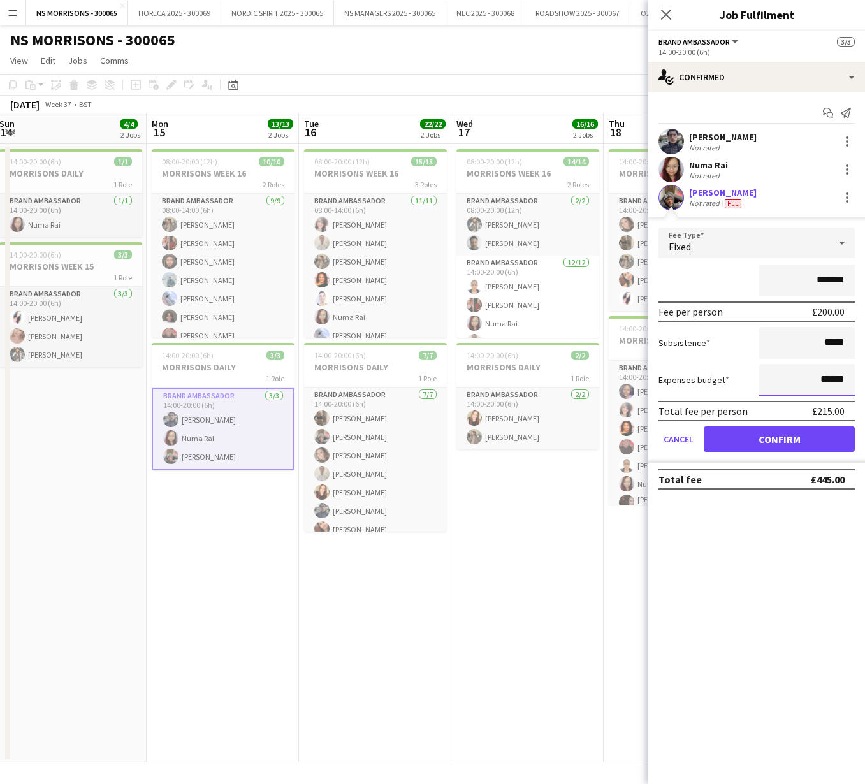
click at [829, 377] on input "******" at bounding box center [807, 380] width 96 height 32
type input "******"
click at [784, 440] on button "Confirm" at bounding box center [778, 438] width 151 height 25
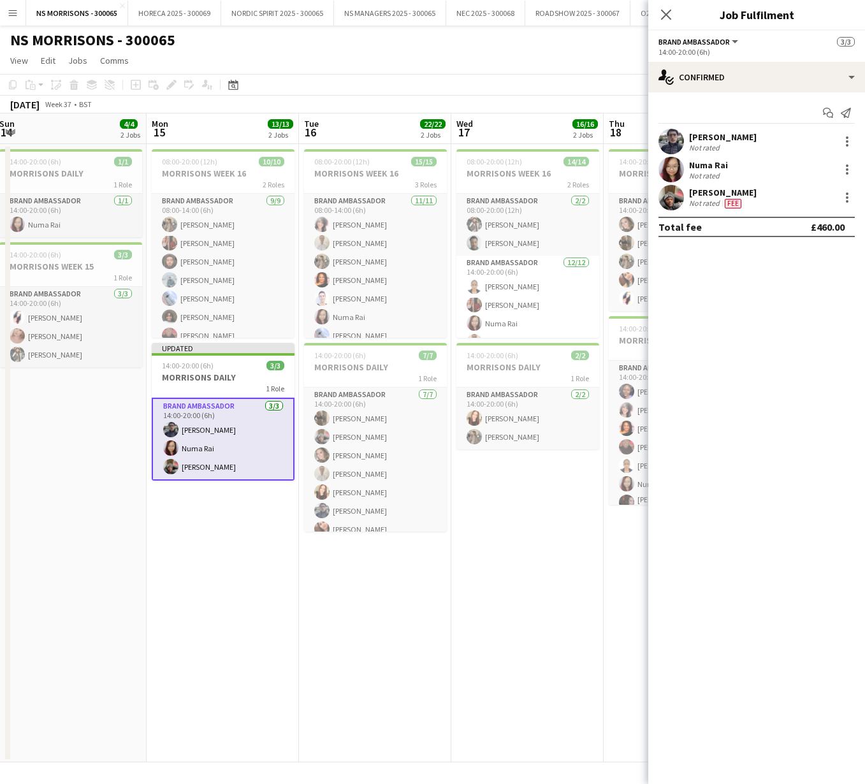
click at [577, 494] on app-date-cell "08:00-20:00 (12h) 14/14 MORRISONS WEEK 16 2 Roles Brand Ambassador 2/2 08:00-20…" at bounding box center [527, 453] width 152 height 618
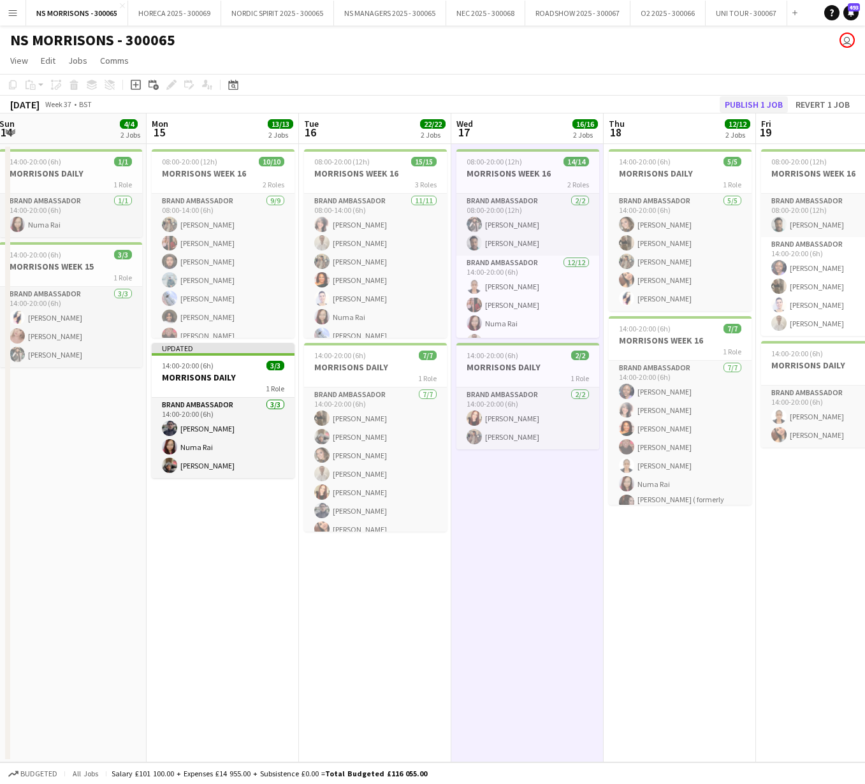
click at [738, 105] on button "Publish 1 job" at bounding box center [753, 104] width 68 height 17
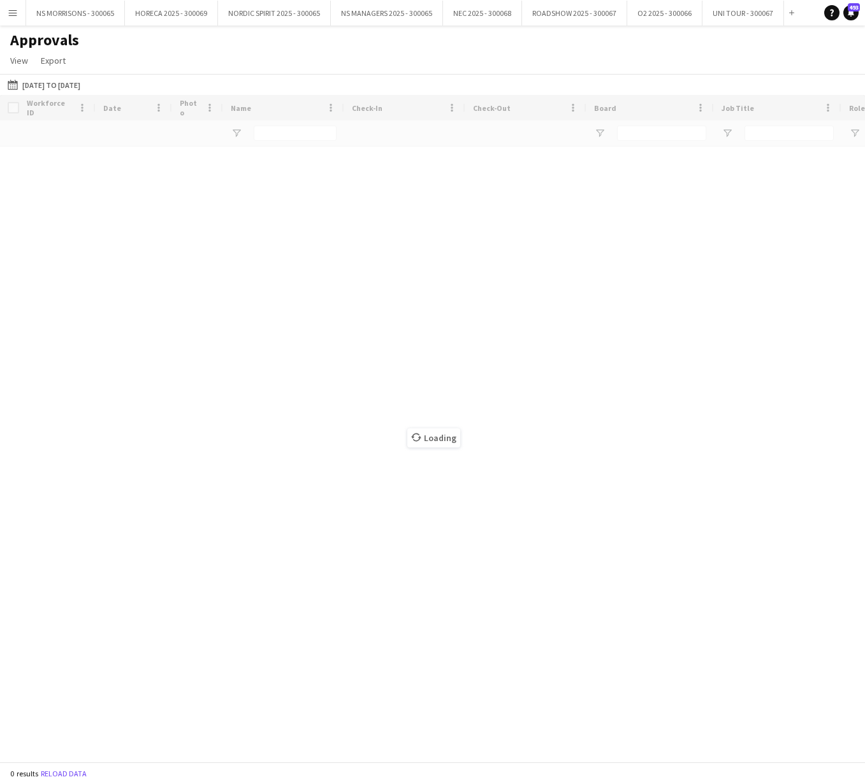
type input "****"
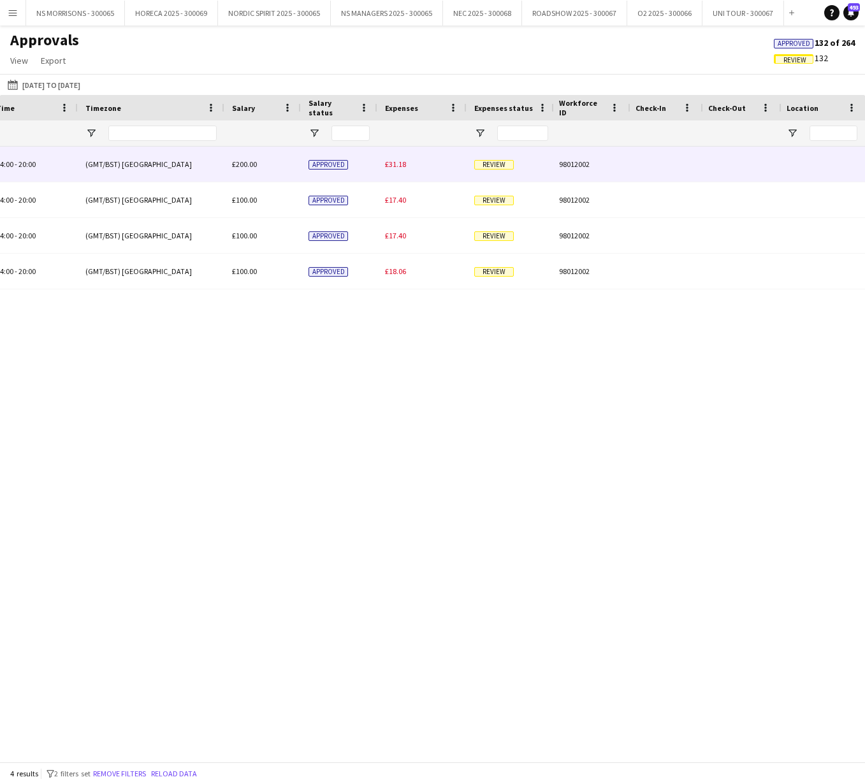
click at [383, 167] on div "£31.18" at bounding box center [421, 164] width 89 height 35
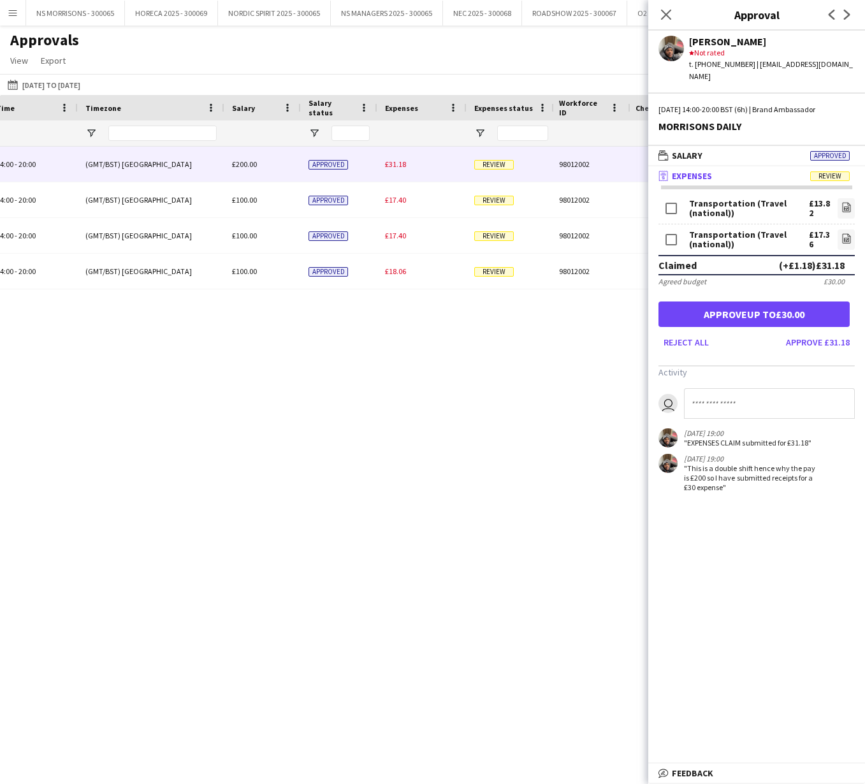
click at [781, 305] on button "Approve up to £30.00" at bounding box center [753, 313] width 191 height 25
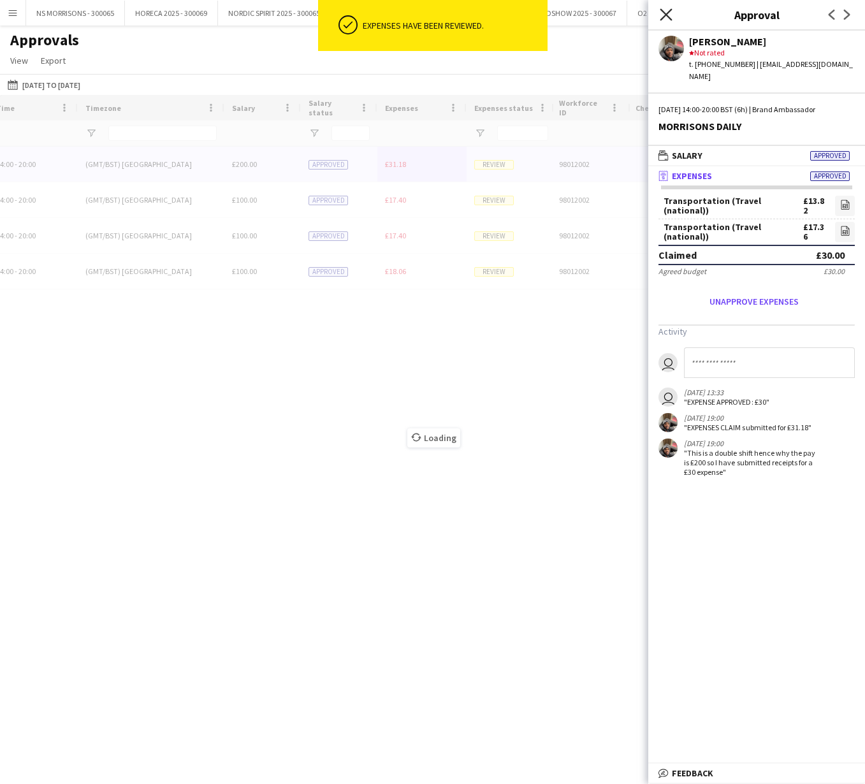
click at [670, 20] on icon "Close pop-in" at bounding box center [665, 14] width 12 height 12
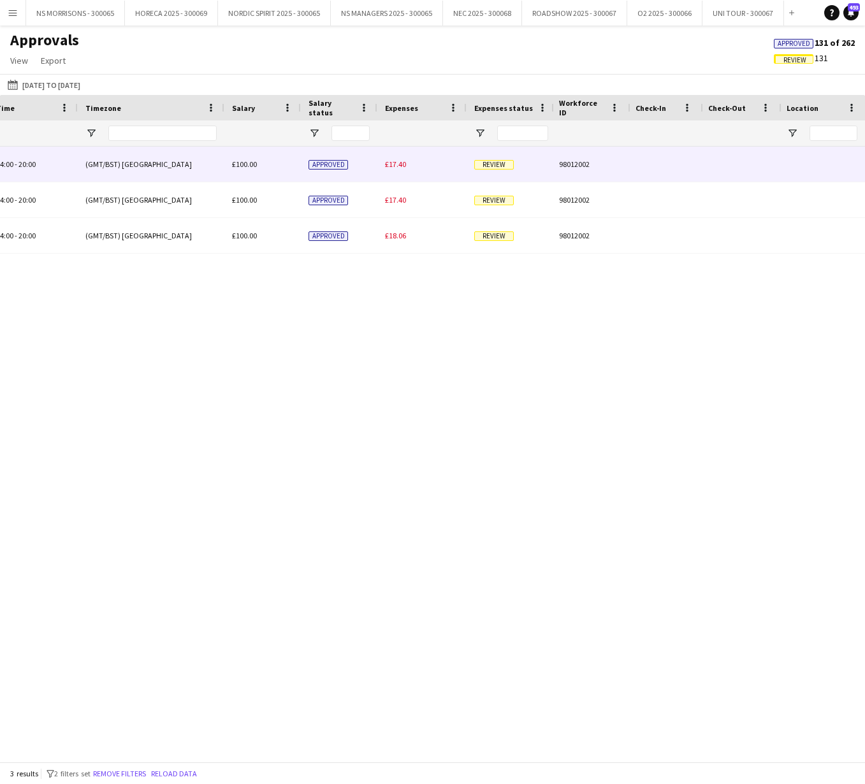
click at [398, 169] on div "£17.40" at bounding box center [421, 164] width 89 height 35
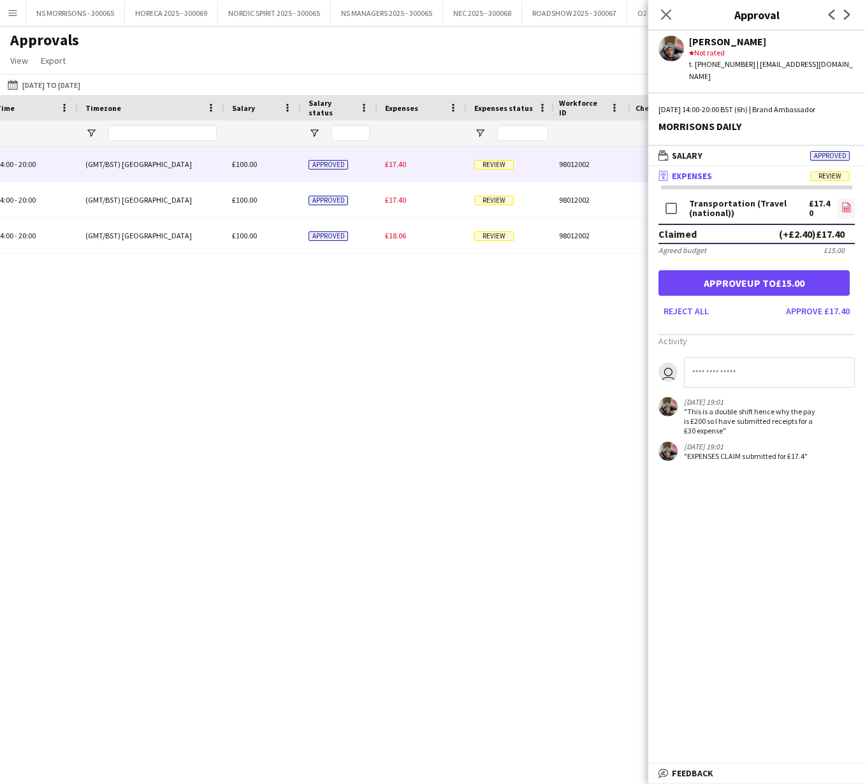
click at [846, 202] on app-icon "file-image" at bounding box center [846, 208] width 10 height 13
drag, startPoint x: 730, startPoint y: 272, endPoint x: 696, endPoint y: 251, distance: 39.8
click at [730, 272] on button "Approve up to £15.00" at bounding box center [753, 282] width 191 height 25
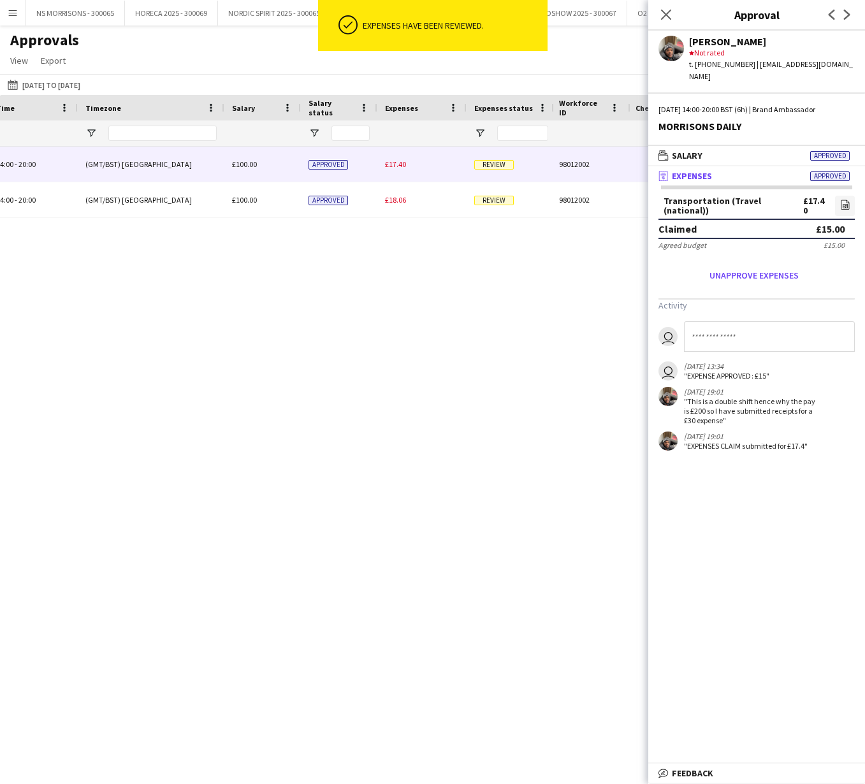
click at [394, 163] on span "£17.40" at bounding box center [395, 164] width 21 height 10
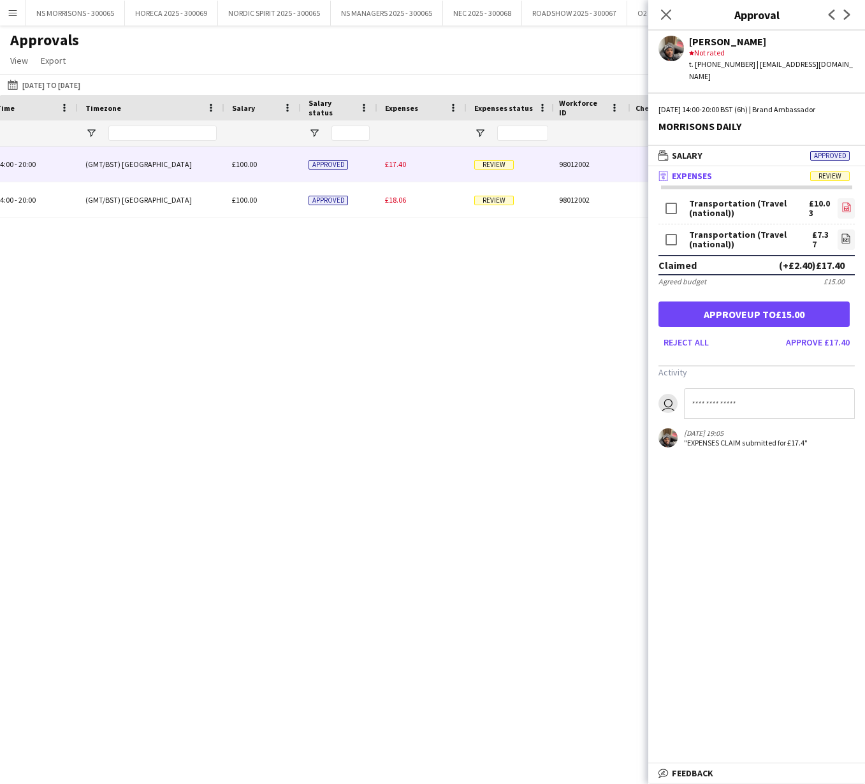
click at [848, 202] on icon "file-image" at bounding box center [846, 207] width 10 height 10
click at [763, 308] on button "Approve up to £15.00" at bounding box center [753, 313] width 191 height 25
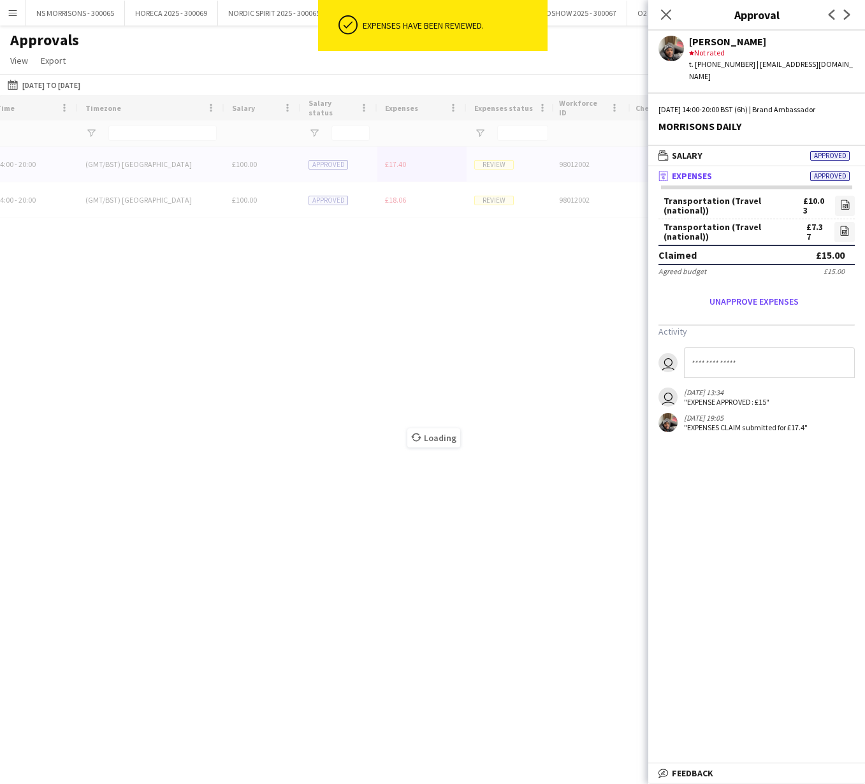
click at [384, 171] on div "Loading" at bounding box center [432, 428] width 865 height 666
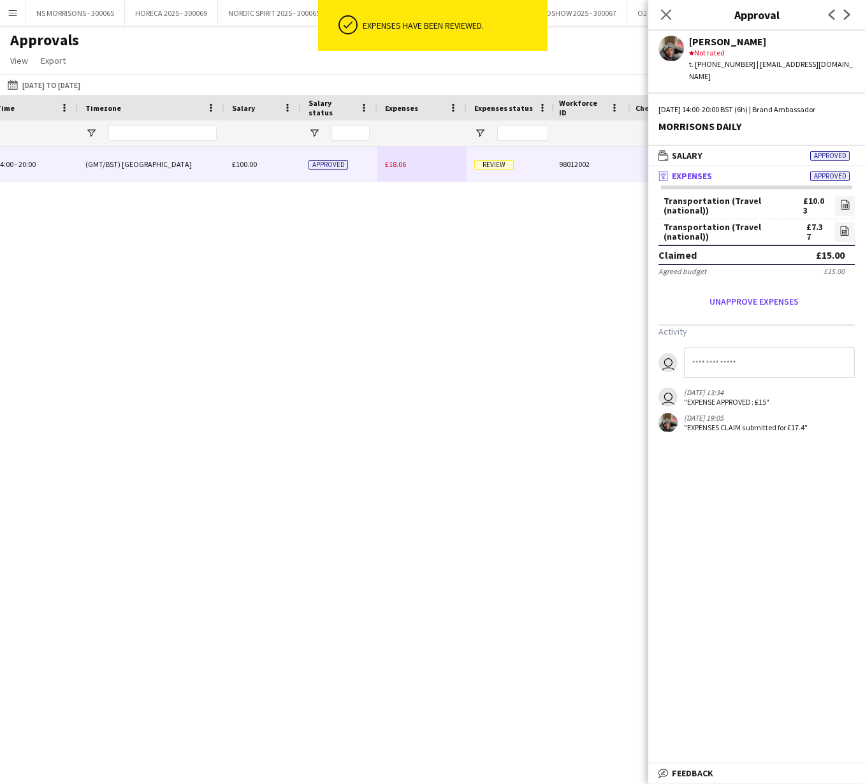
drag, startPoint x: 394, startPoint y: 168, endPoint x: 744, endPoint y: 164, distance: 349.8
click at [394, 168] on span "£18.06" at bounding box center [395, 164] width 21 height 10
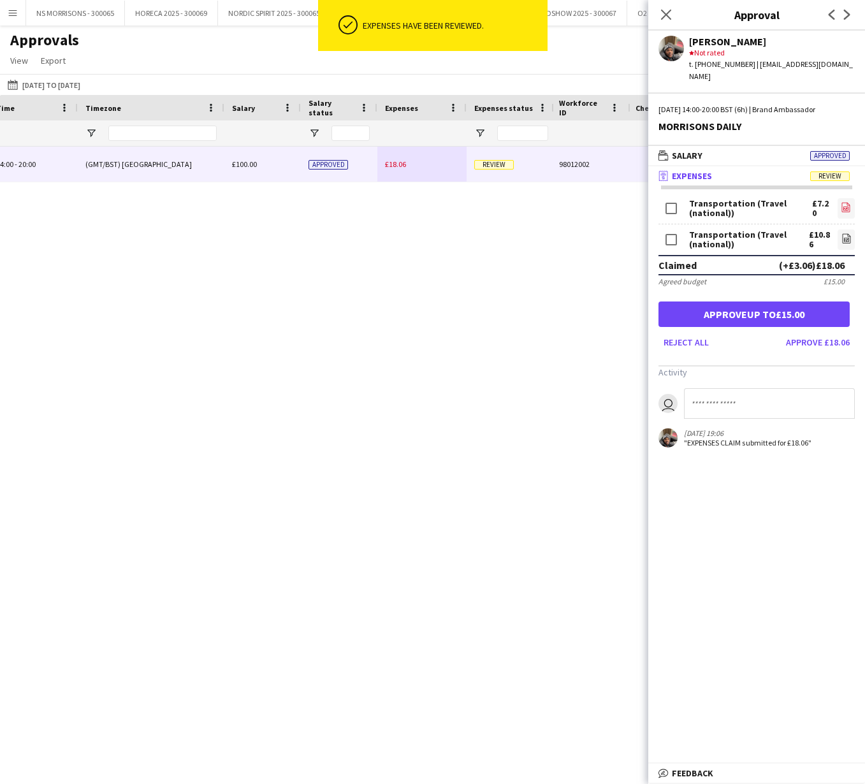
click at [846, 202] on icon "file-image" at bounding box center [845, 207] width 10 height 10
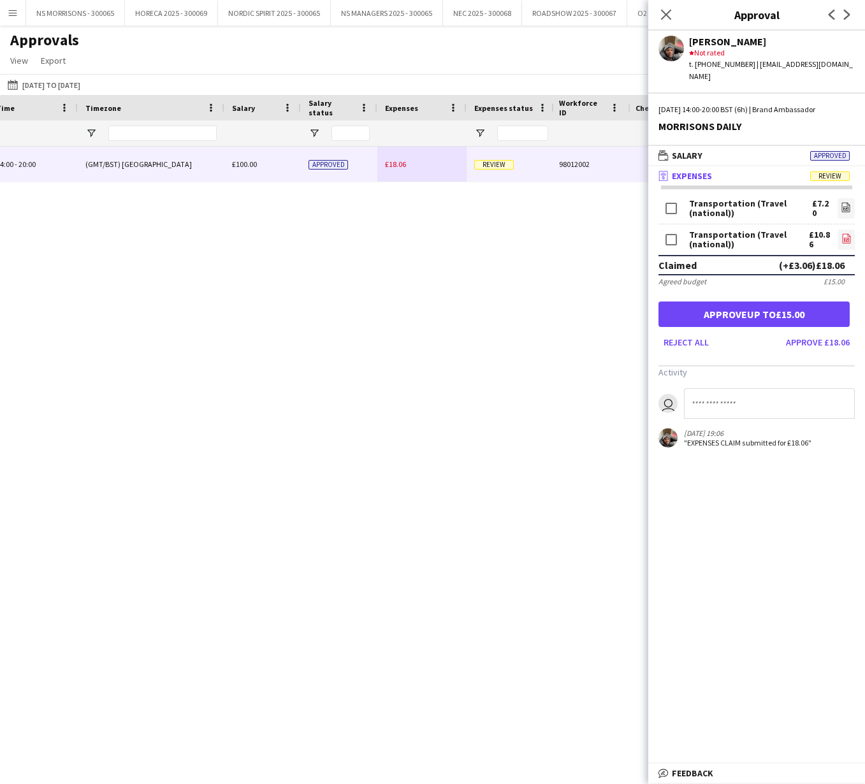
click at [848, 233] on icon "file-image" at bounding box center [846, 238] width 10 height 10
click at [804, 306] on button "Approve up to £15.00" at bounding box center [753, 313] width 191 height 25
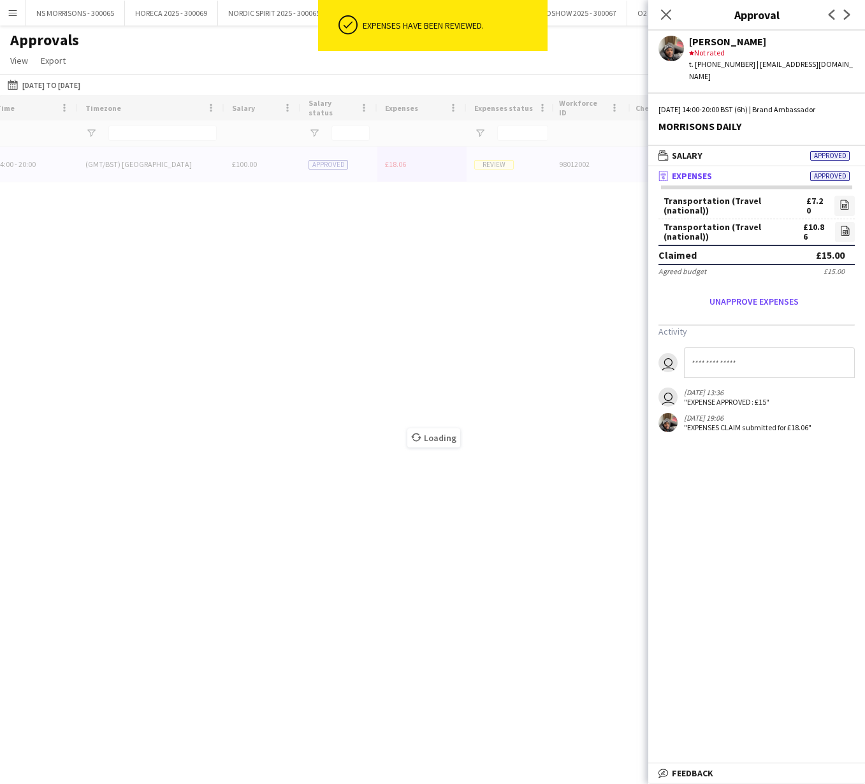
drag, startPoint x: 665, startPoint y: 17, endPoint x: 612, endPoint y: 78, distance: 80.9
click at [665, 17] on icon "Close pop-in" at bounding box center [666, 15] width 10 height 10
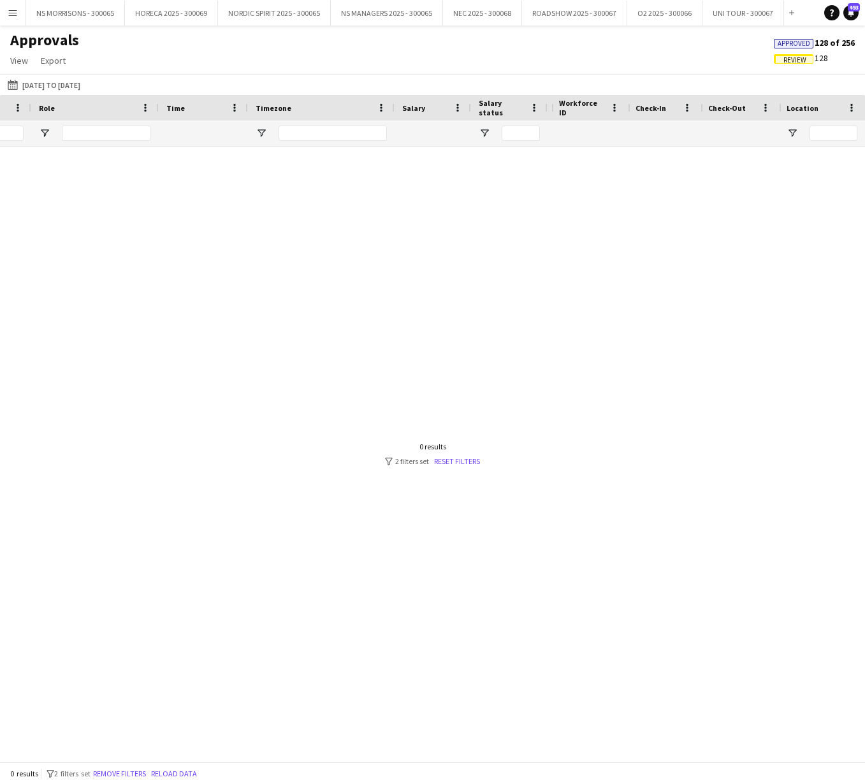
scroll to position [0, 446]
type input "*"
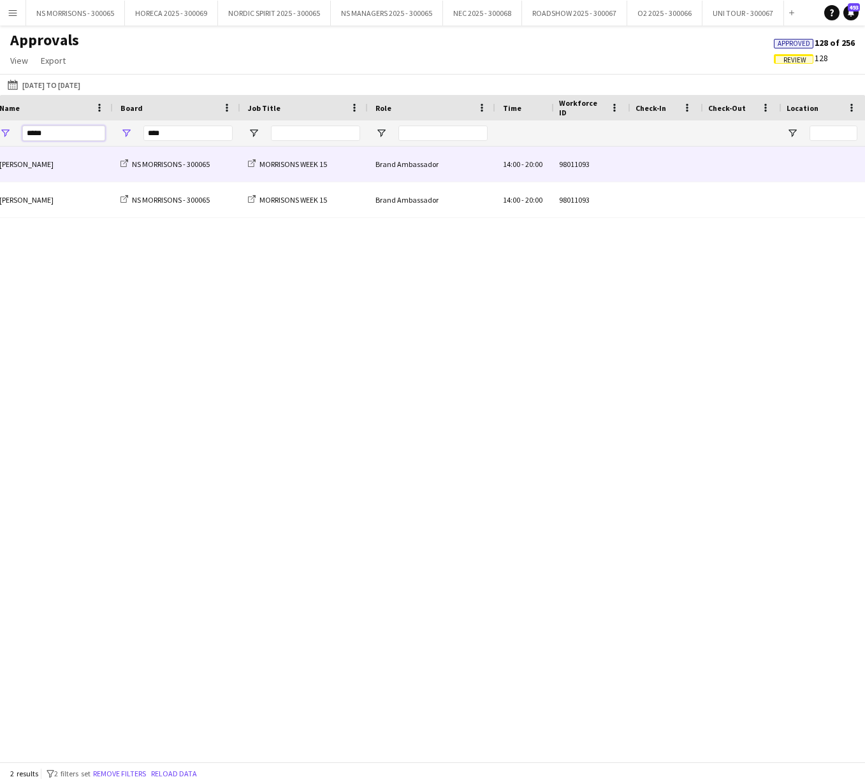
scroll to position [0, 357]
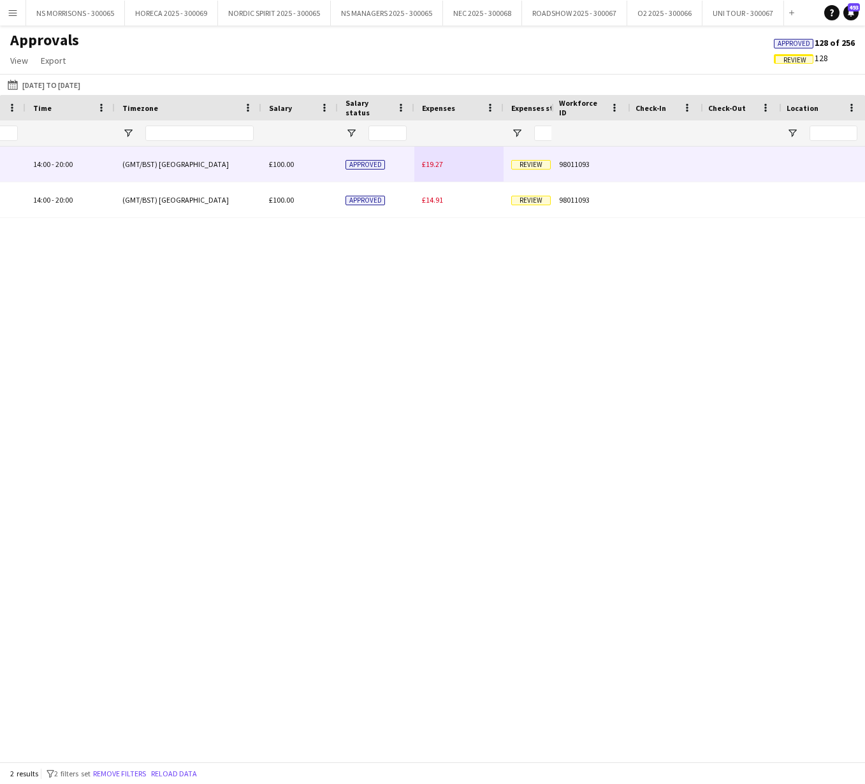
type input "*****"
click at [424, 165] on span "£19.27" at bounding box center [432, 164] width 21 height 10
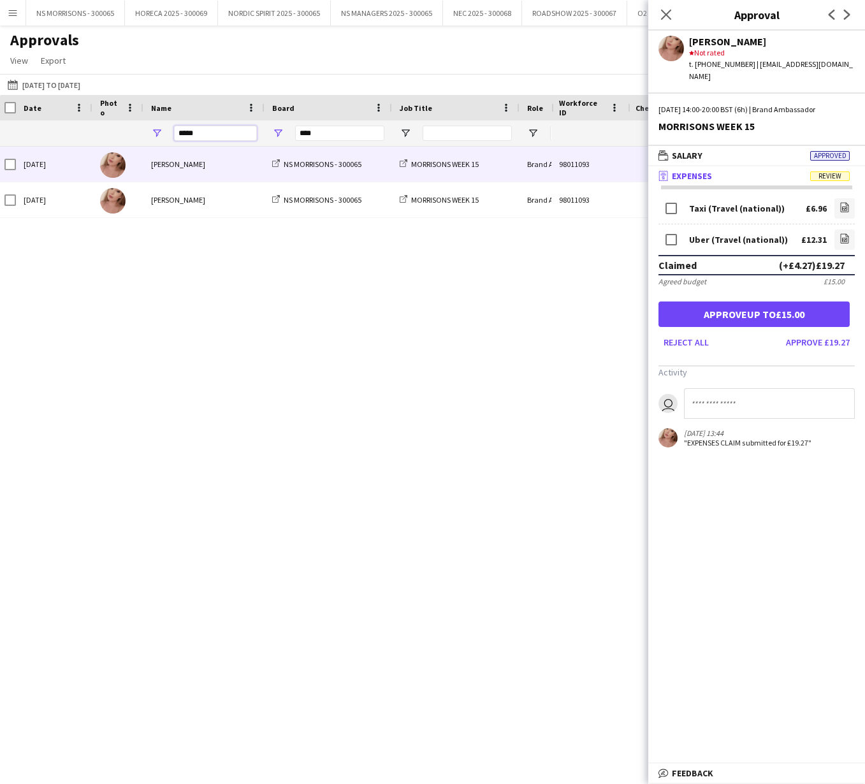
drag, startPoint x: 175, startPoint y: 133, endPoint x: 164, endPoint y: 133, distance: 10.2
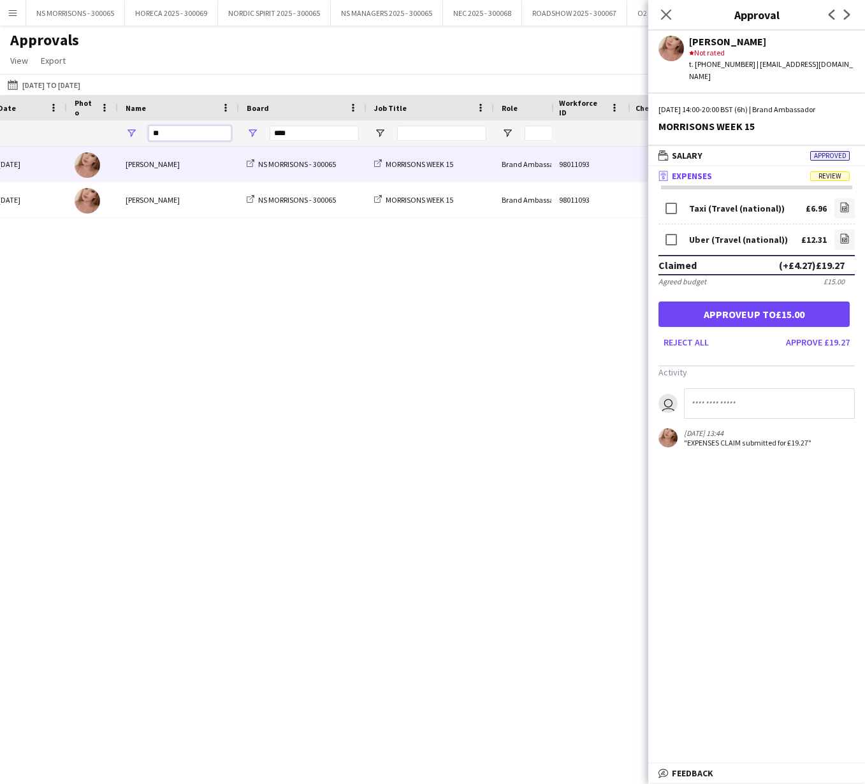
type input "*"
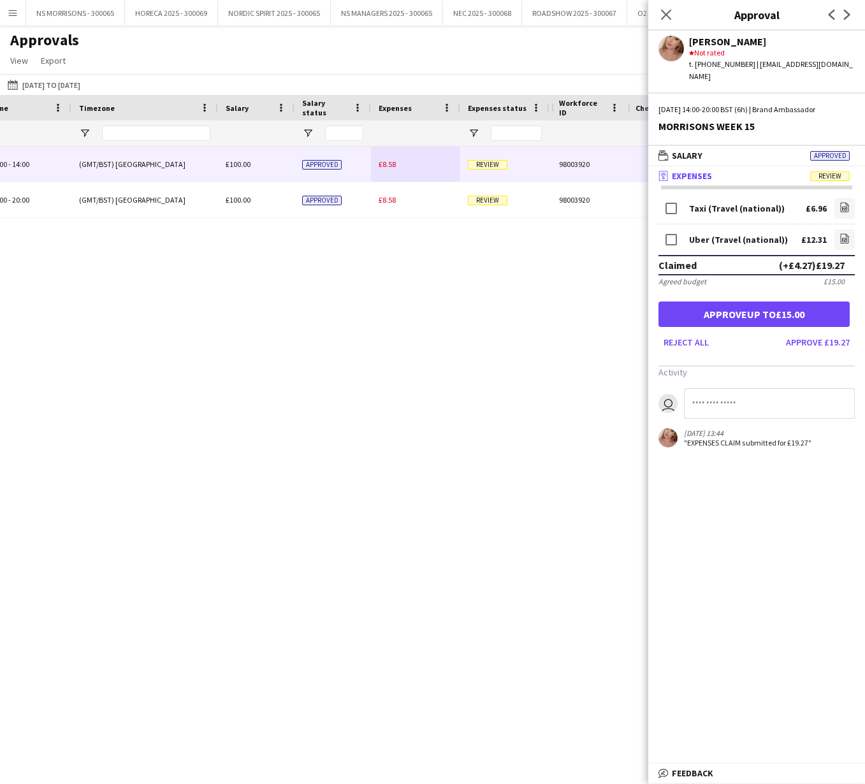
type input "*****"
click at [400, 165] on div "£8.58" at bounding box center [415, 164] width 89 height 35
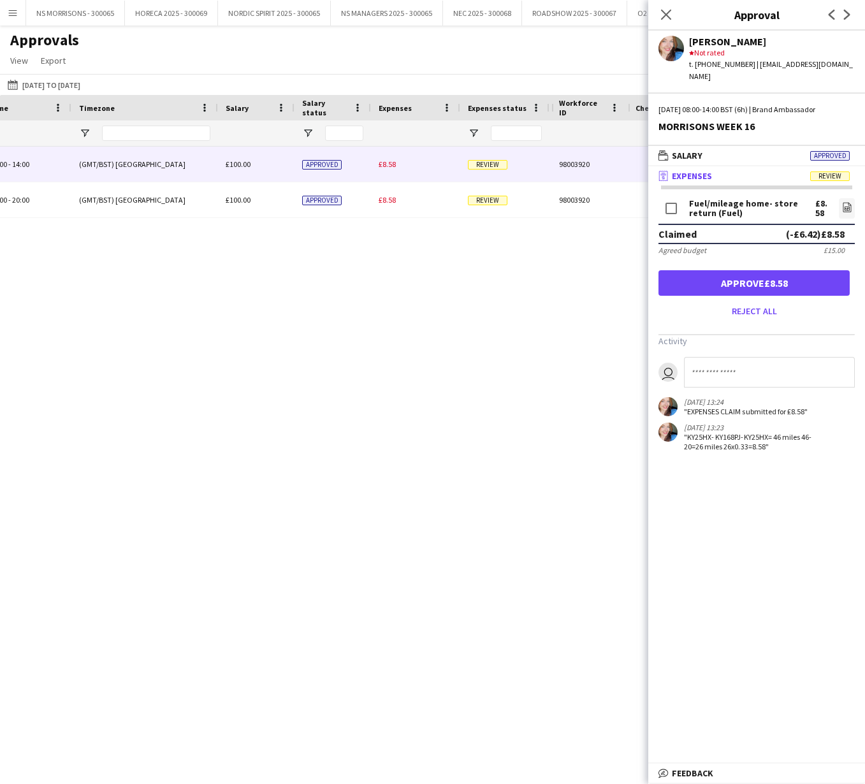
click at [793, 270] on button "Approve £8.58" at bounding box center [753, 282] width 191 height 25
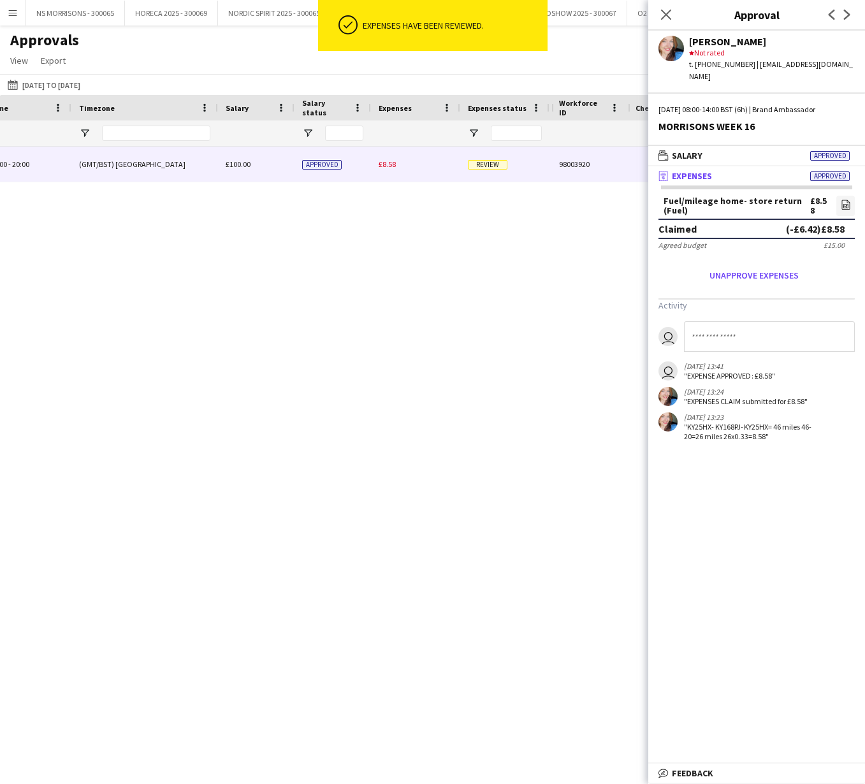
click at [392, 162] on span "£8.58" at bounding box center [386, 164] width 17 height 10
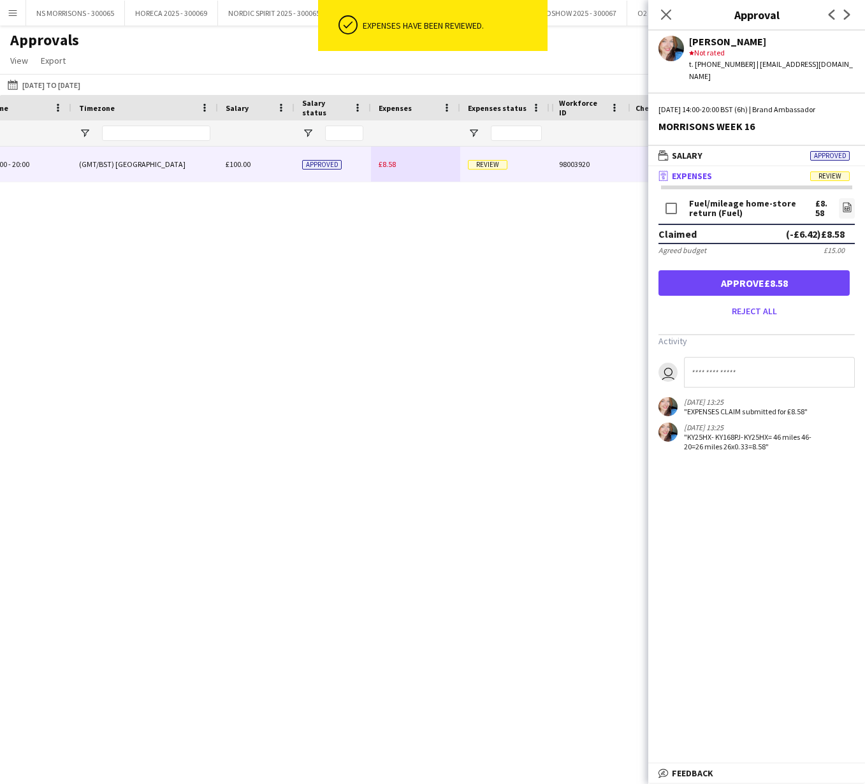
click at [737, 276] on button "Approve £8.58" at bounding box center [753, 282] width 191 height 25
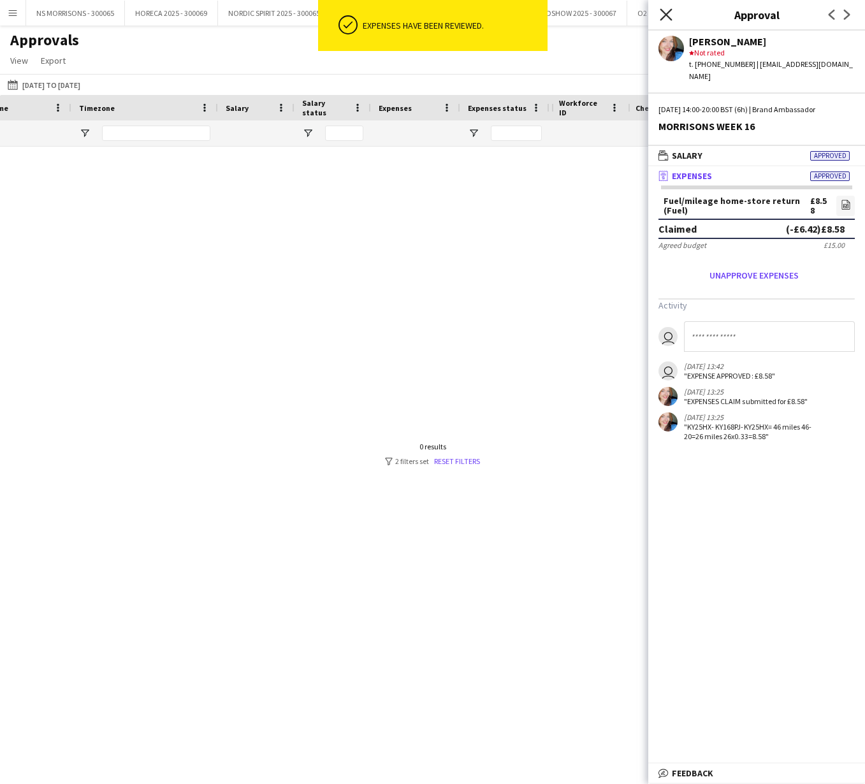
click at [666, 15] on icon at bounding box center [665, 14] width 12 height 12
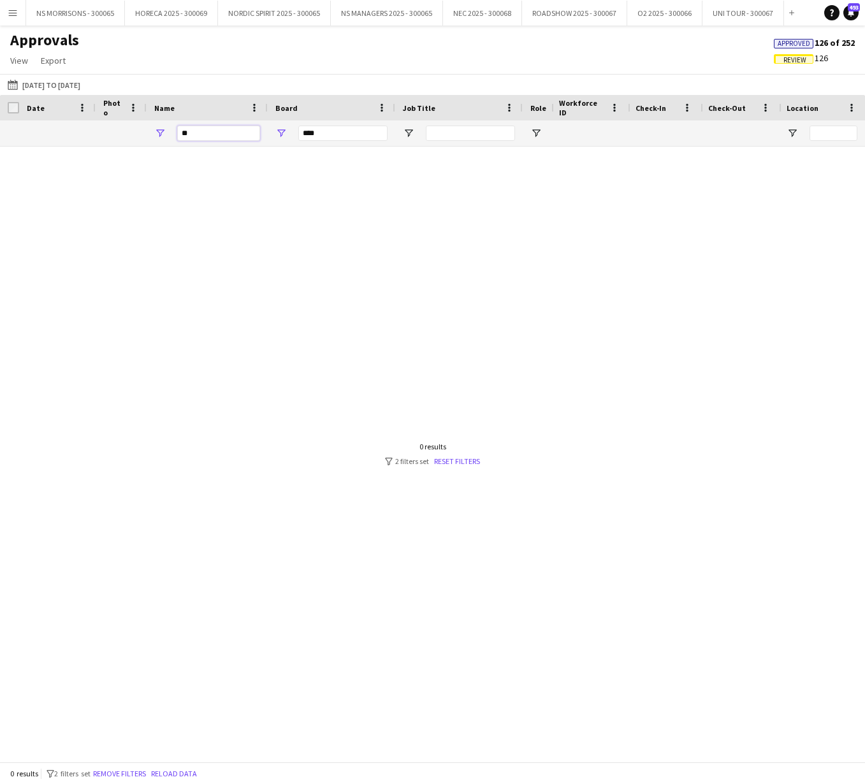
type input "*"
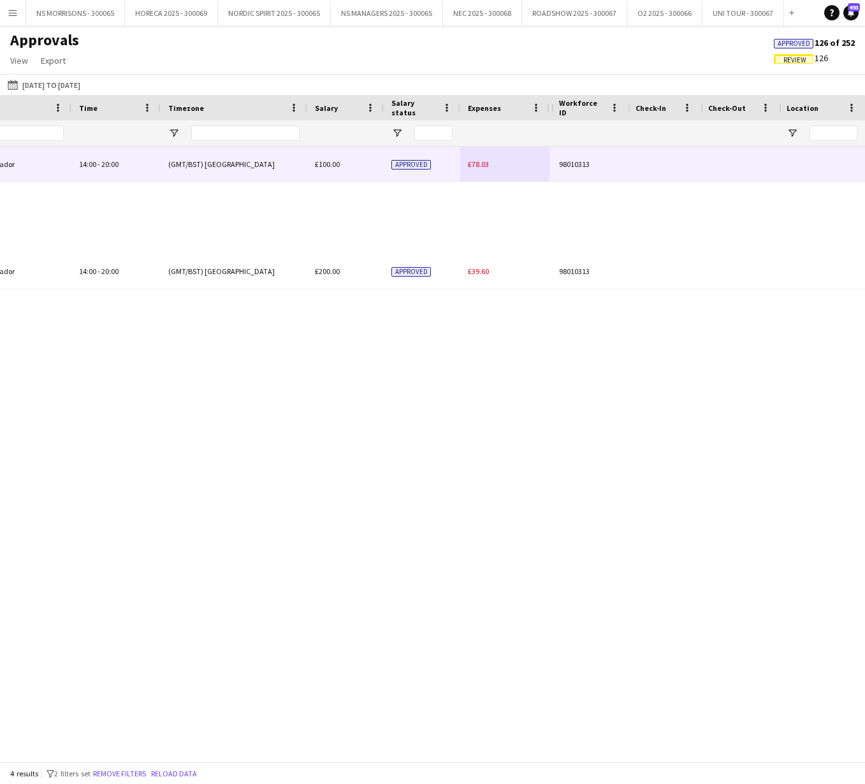
type input "****"
click at [477, 161] on span "£78.03" at bounding box center [478, 164] width 21 height 10
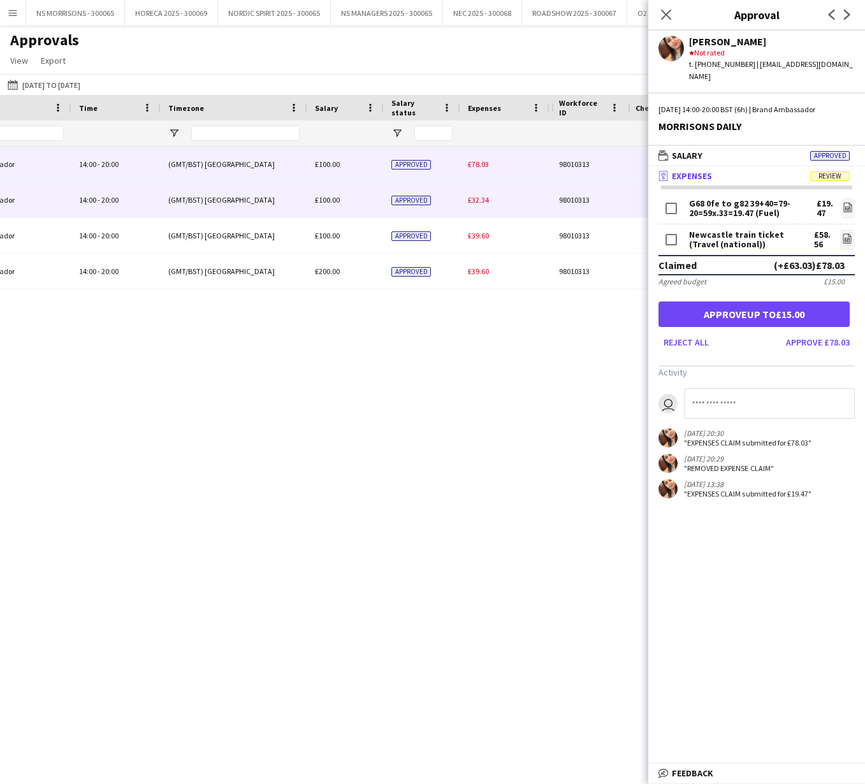
click at [477, 200] on span "£32.34" at bounding box center [478, 200] width 21 height 10
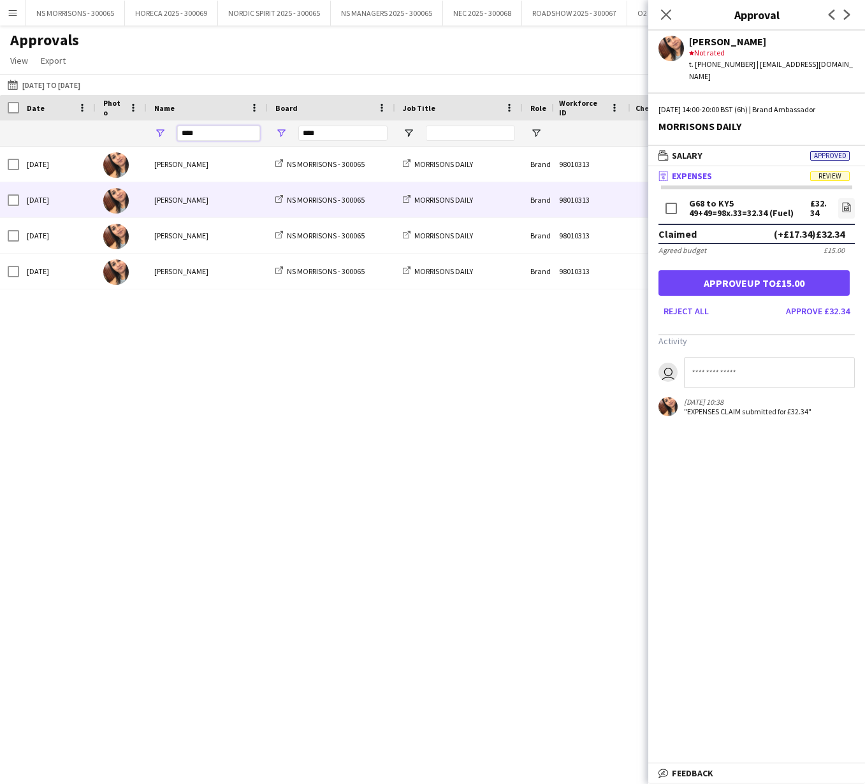
drag, startPoint x: 203, startPoint y: 135, endPoint x: 148, endPoint y: 133, distance: 54.2
type input "*"
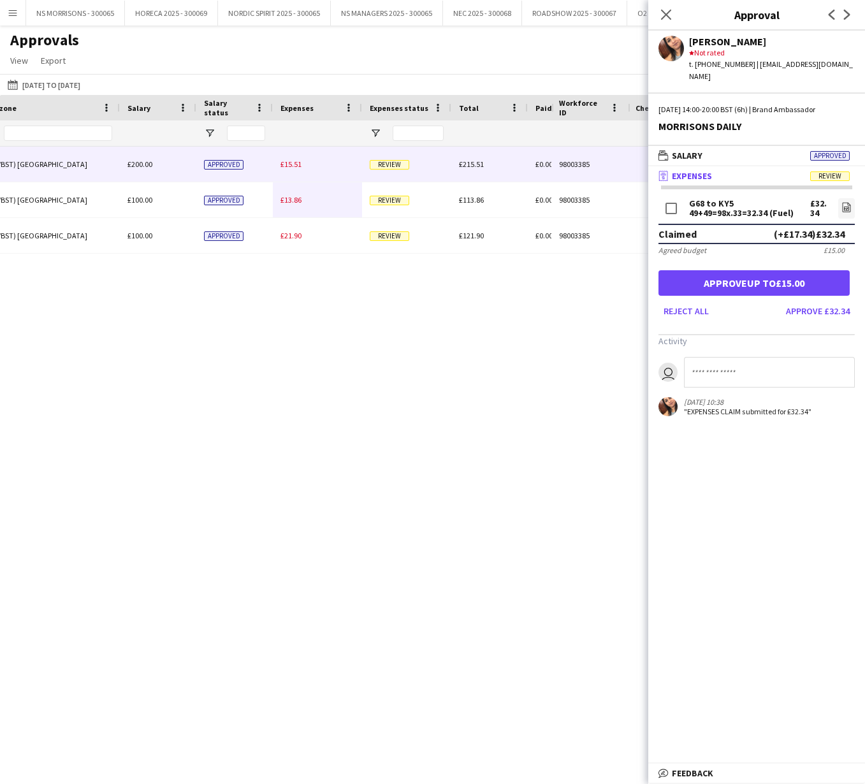
type input "****"
drag, startPoint x: 327, startPoint y: 168, endPoint x: 317, endPoint y: 167, distance: 9.6
click at [325, 168] on div "£15.51" at bounding box center [317, 164] width 89 height 35
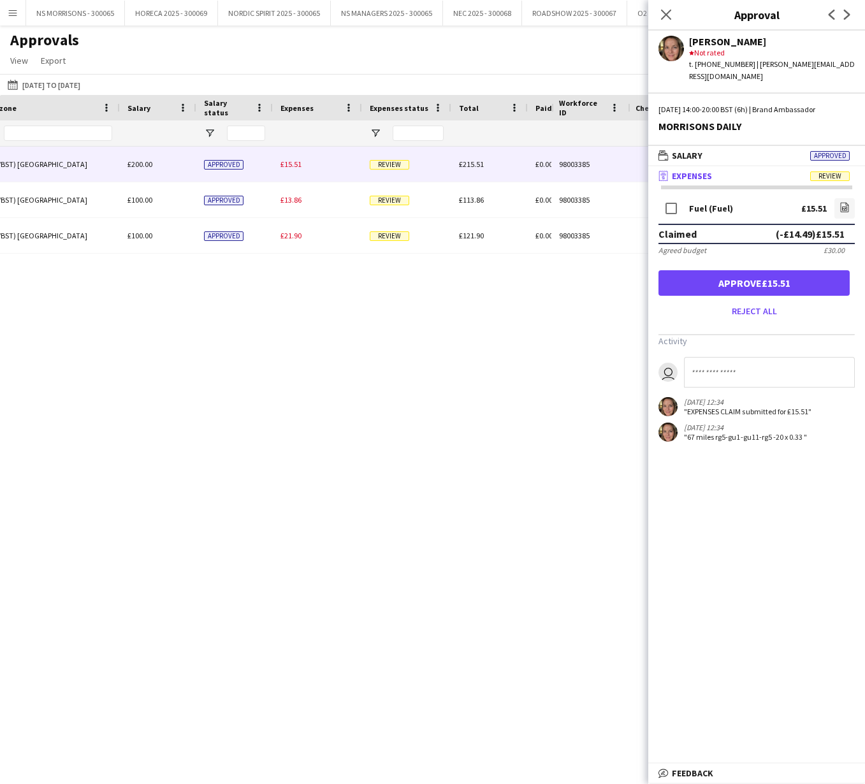
click at [703, 270] on button "Approve £15.51" at bounding box center [753, 282] width 191 height 25
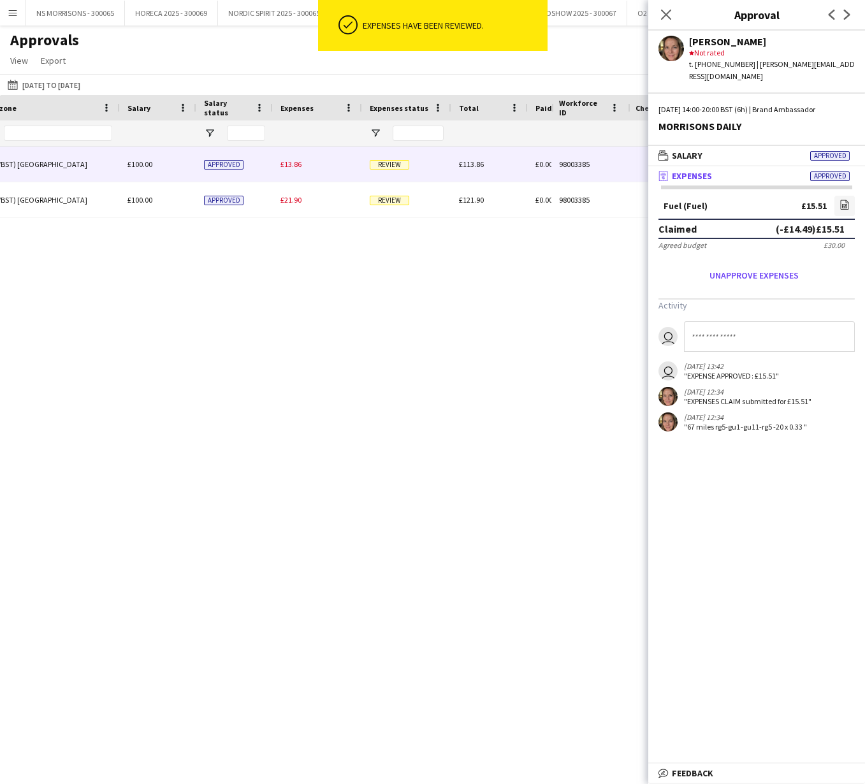
click at [287, 162] on span "£13.86" at bounding box center [290, 164] width 21 height 10
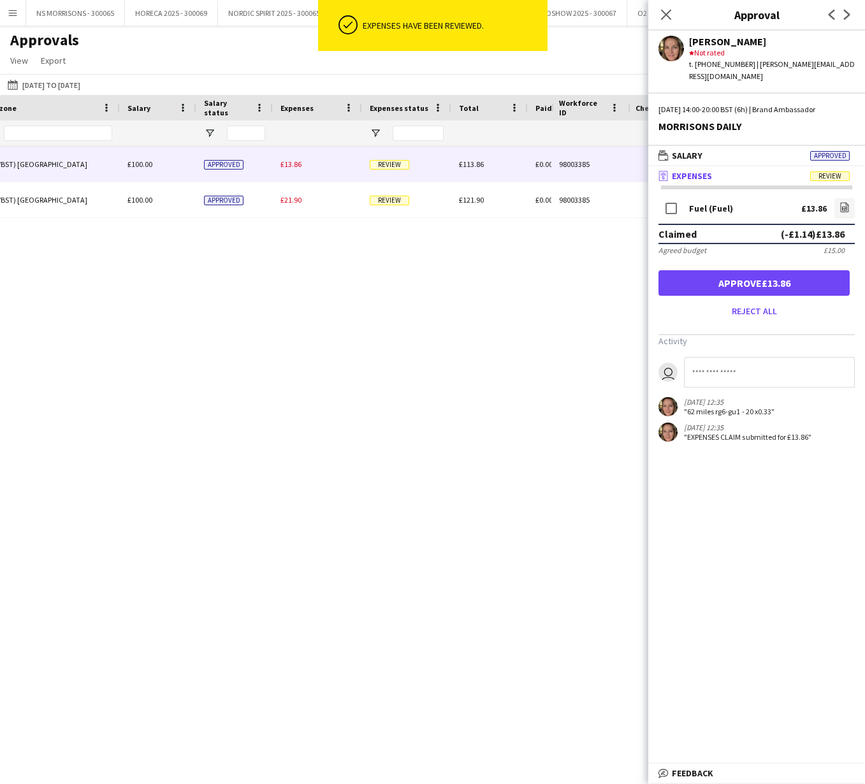
click at [703, 270] on button "Approve £13.86" at bounding box center [753, 282] width 191 height 25
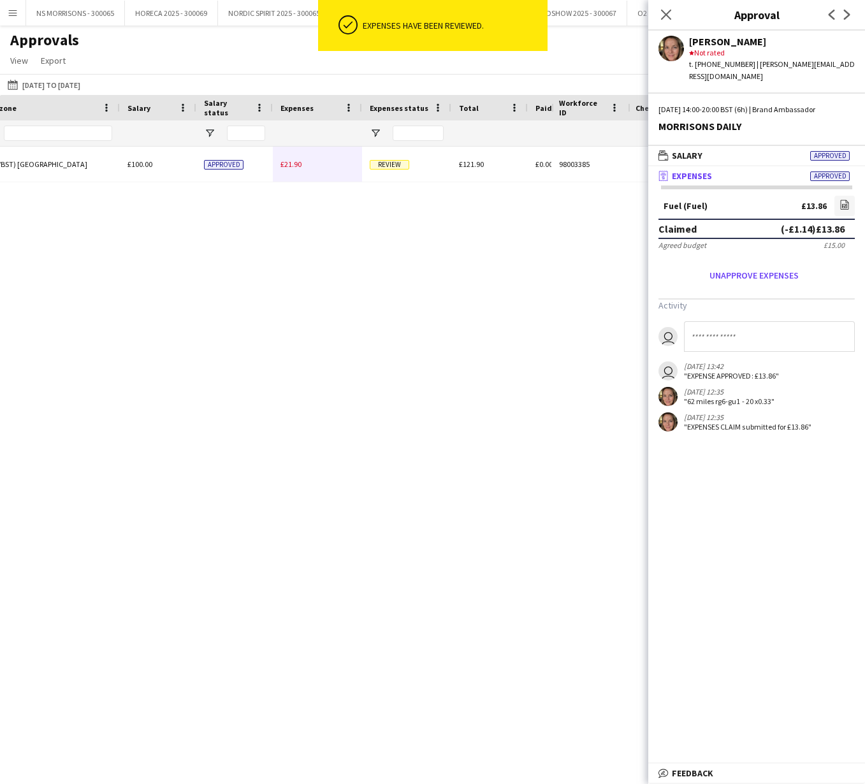
click at [291, 166] on span "£21.90" at bounding box center [290, 164] width 21 height 10
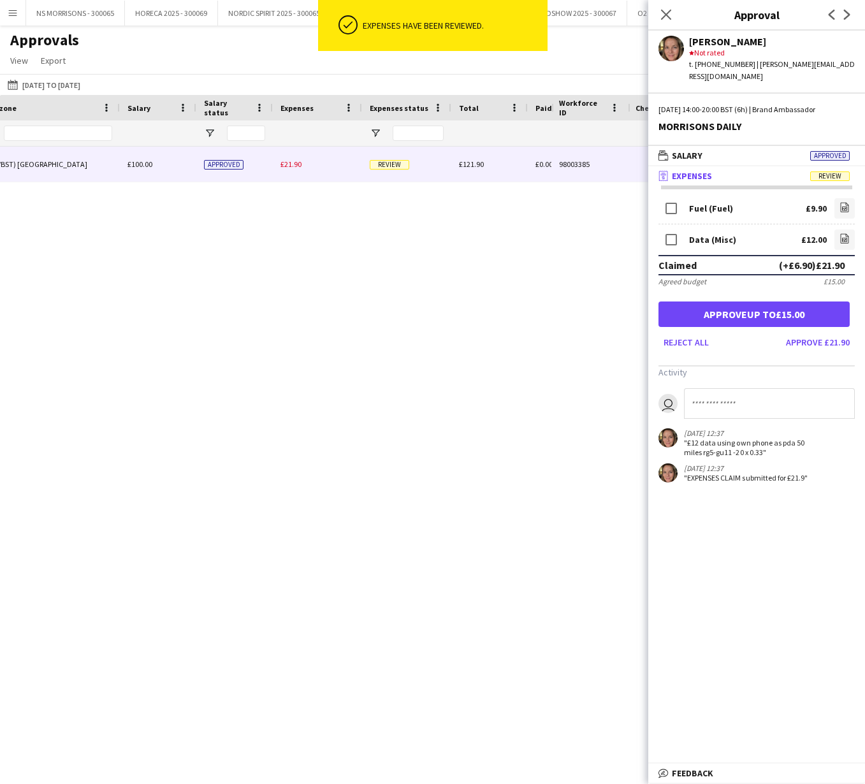
click at [817, 332] on button "Approve £21.90" at bounding box center [817, 342] width 74 height 20
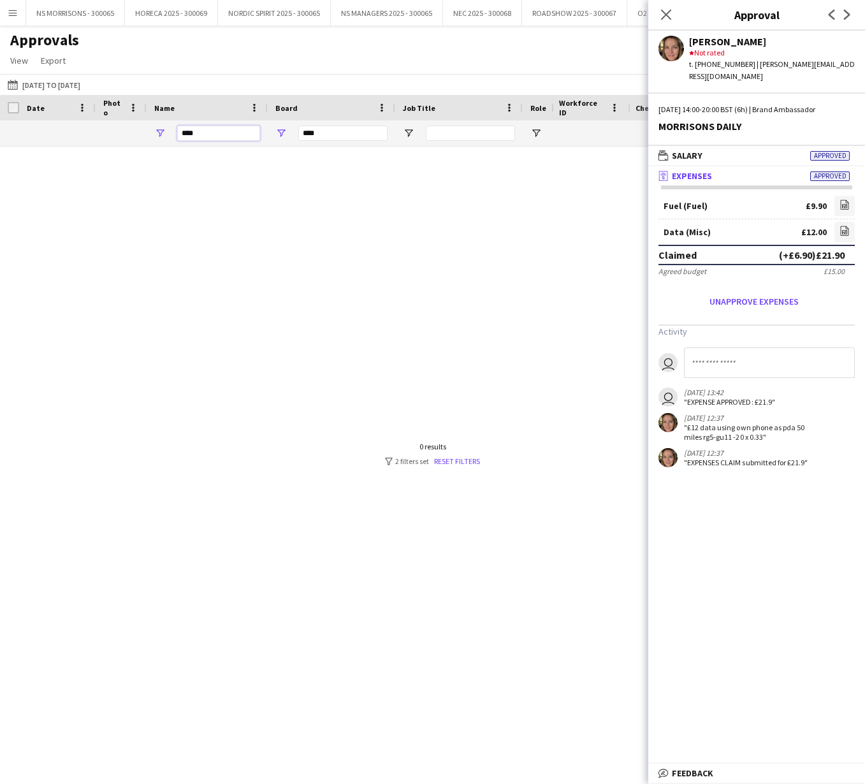
drag, startPoint x: 186, startPoint y: 136, endPoint x: 97, endPoint y: 130, distance: 89.4
drag, startPoint x: 215, startPoint y: 135, endPoint x: 161, endPoint y: 133, distance: 54.2
click at [161, 133] on div "****" at bounding box center [207, 132] width 121 height 25
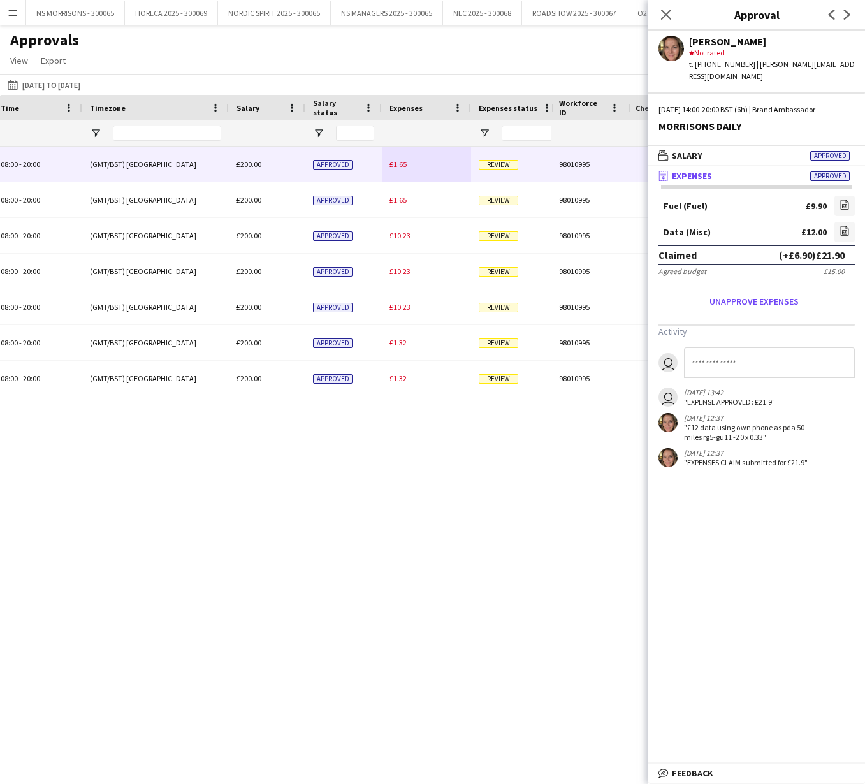
type input "****"
click at [393, 169] on div "£1.65" at bounding box center [426, 164] width 89 height 35
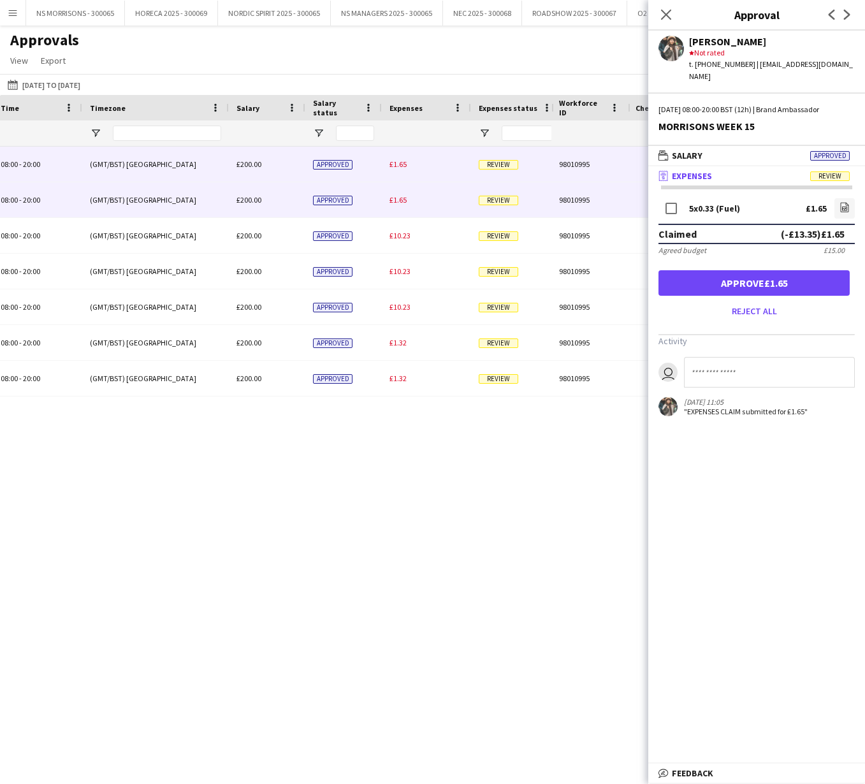
click at [392, 201] on span "£1.65" at bounding box center [397, 200] width 17 height 10
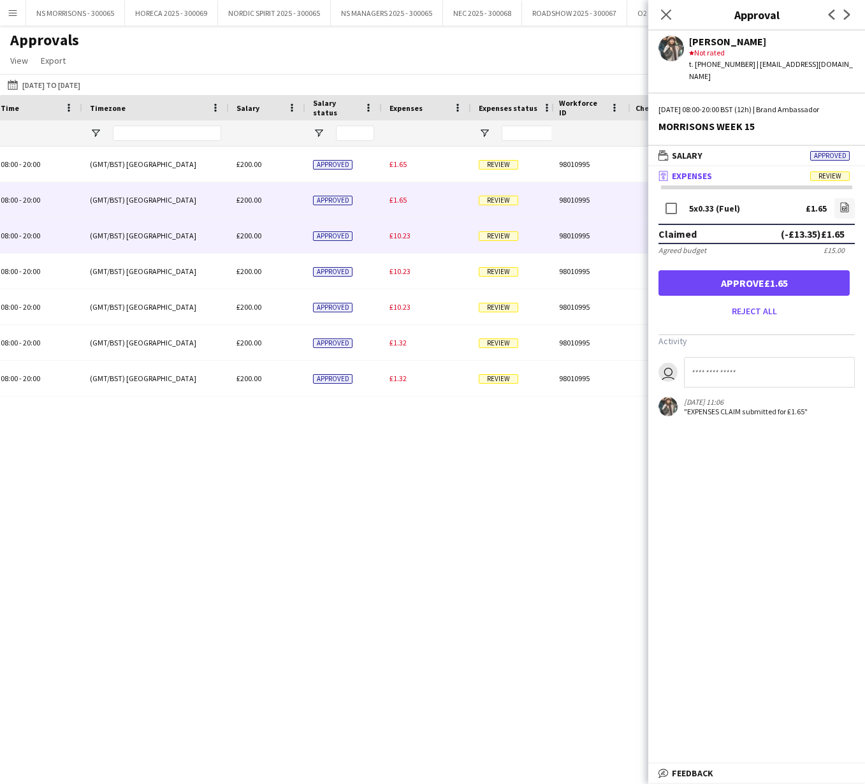
click at [396, 229] on div "£10.23" at bounding box center [426, 235] width 89 height 35
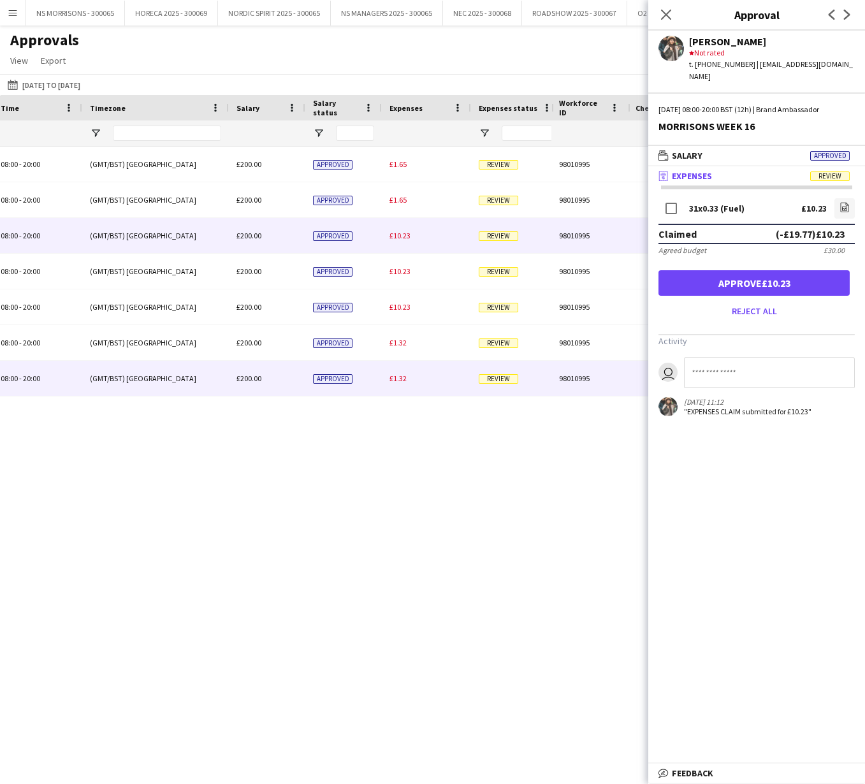
click at [398, 375] on span "£1.32" at bounding box center [397, 378] width 17 height 10
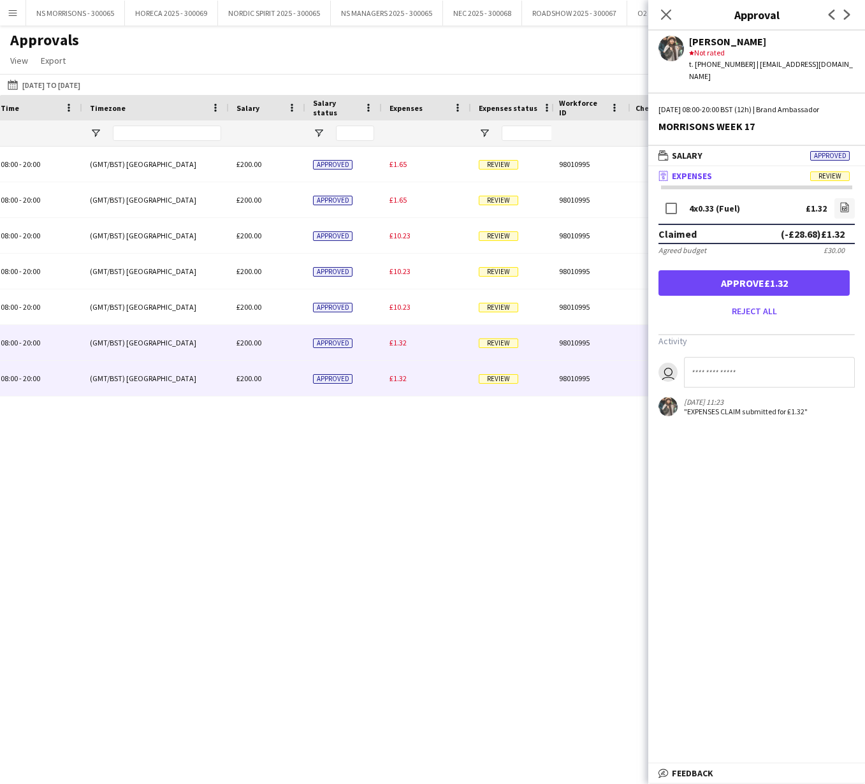
click at [397, 339] on span "£1.32" at bounding box center [397, 343] width 17 height 10
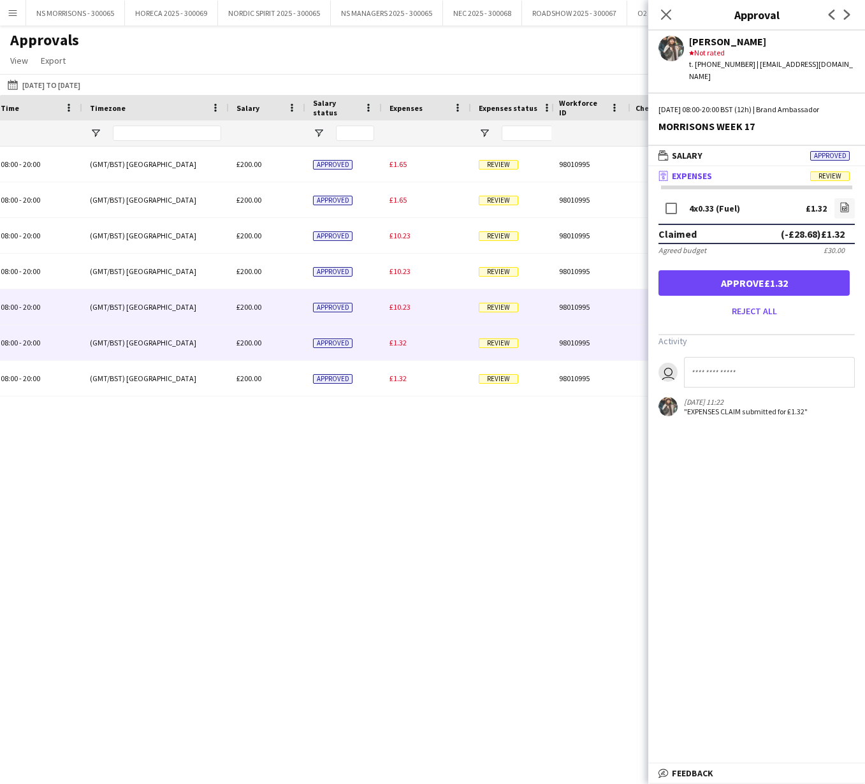
drag, startPoint x: 396, startPoint y: 308, endPoint x: 397, endPoint y: 278, distance: 30.0
click at [396, 308] on span "£10.23" at bounding box center [399, 307] width 21 height 10
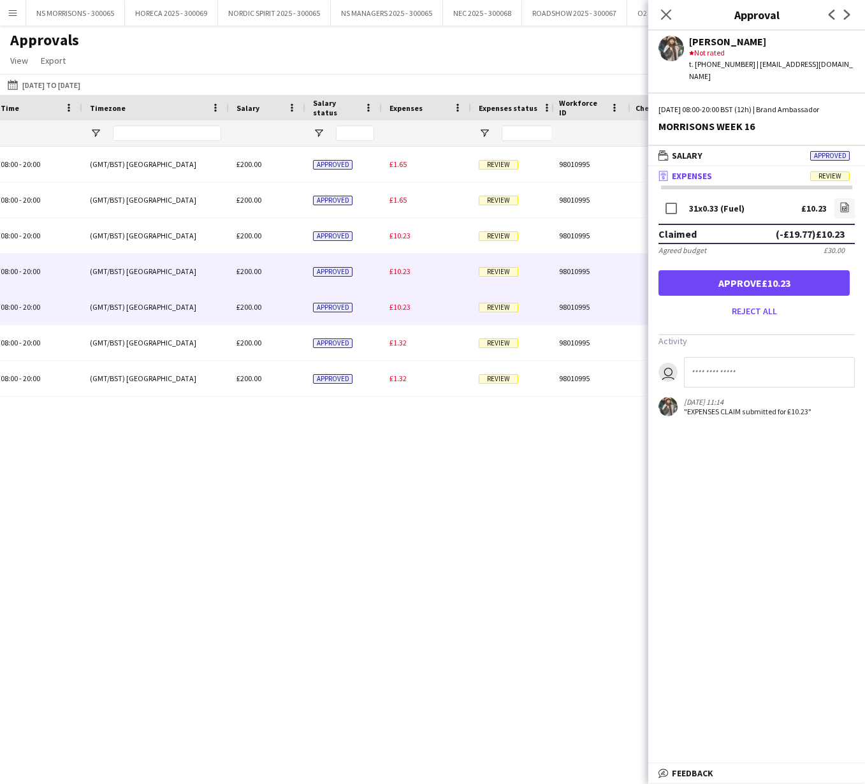
click at [396, 272] on span "£10.23" at bounding box center [399, 271] width 21 height 10
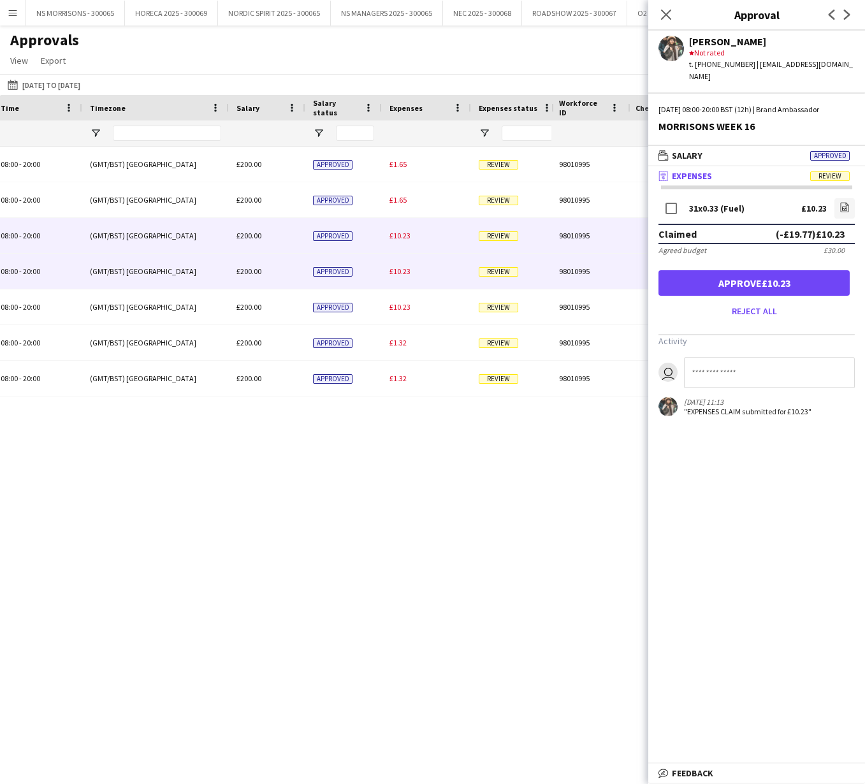
click at [397, 247] on div "£10.23" at bounding box center [426, 235] width 89 height 35
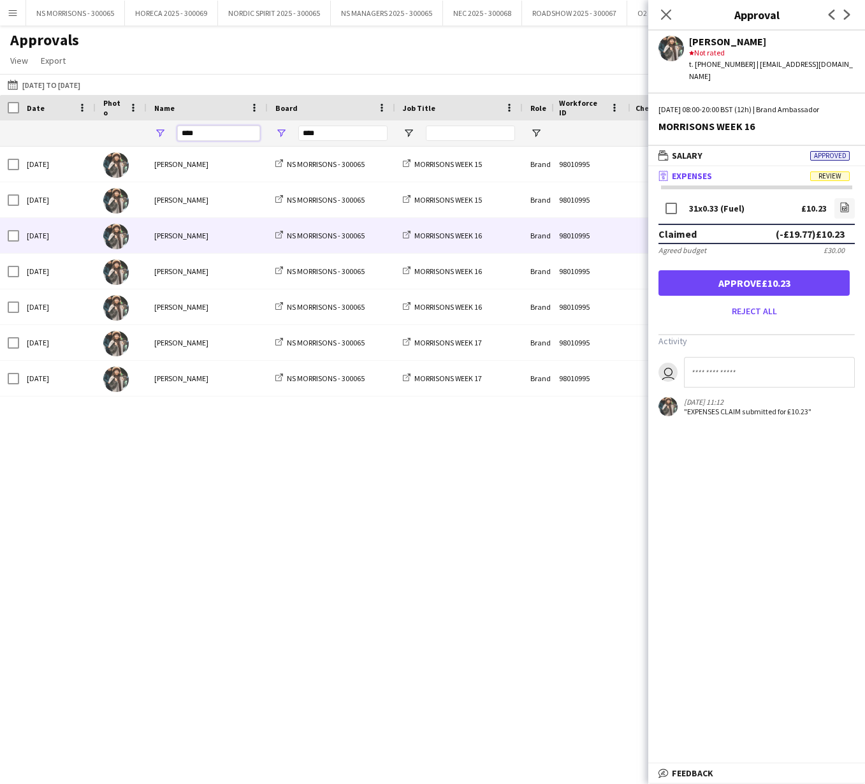
drag, startPoint x: 231, startPoint y: 133, endPoint x: 155, endPoint y: 134, distance: 75.8
type input "*"
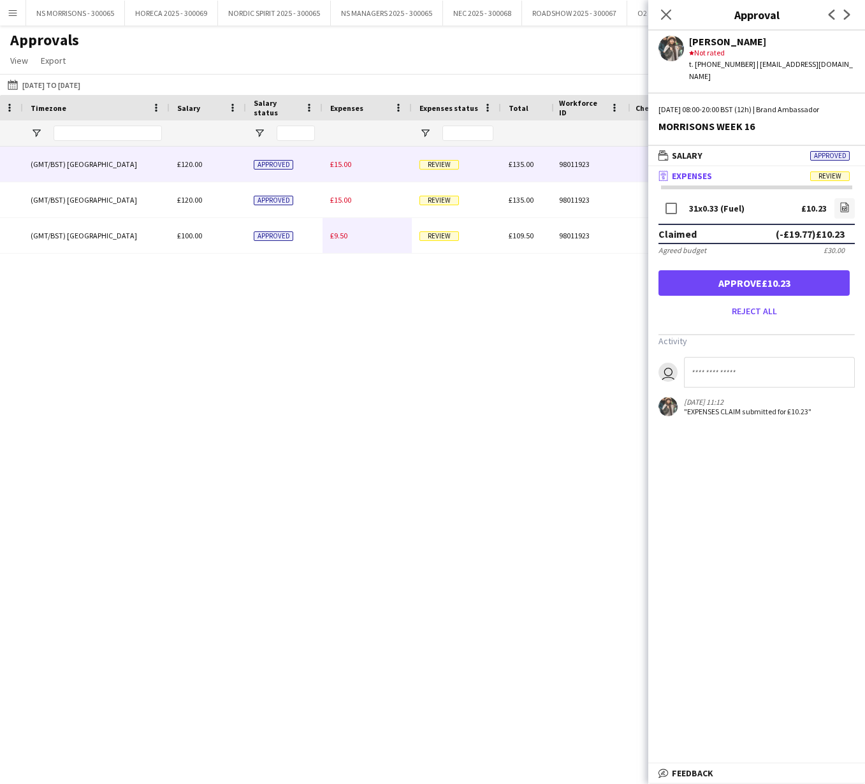
type input "*****"
click at [350, 164] on span "£15.00" at bounding box center [340, 164] width 21 height 10
click at [849, 202] on icon "file-image" at bounding box center [846, 207] width 10 height 10
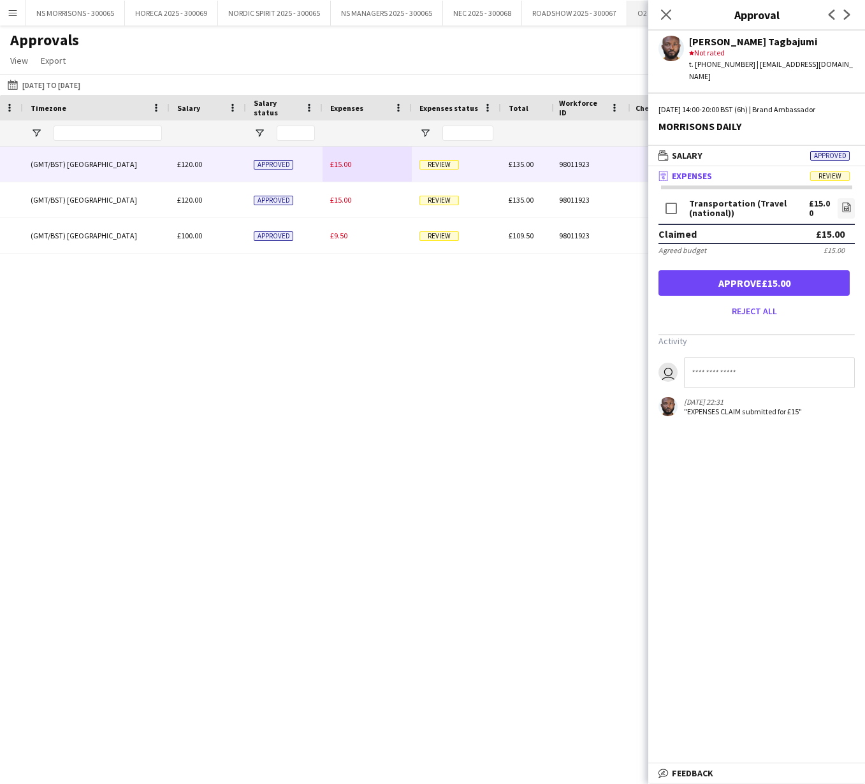
drag, startPoint x: 663, startPoint y: 17, endPoint x: 649, endPoint y: 23, distance: 14.6
click at [663, 17] on icon at bounding box center [666, 15] width 10 height 10
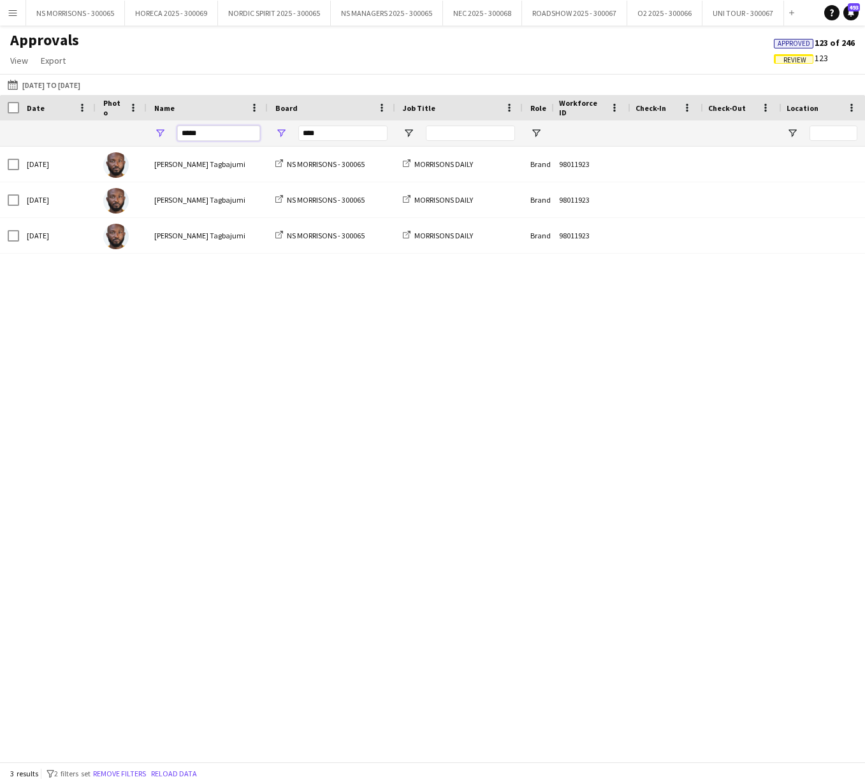
drag, startPoint x: 204, startPoint y: 134, endPoint x: 153, endPoint y: 132, distance: 51.0
drag, startPoint x: 192, startPoint y: 133, endPoint x: 174, endPoint y: 133, distance: 17.8
click at [174, 133] on div "*****" at bounding box center [207, 132] width 121 height 25
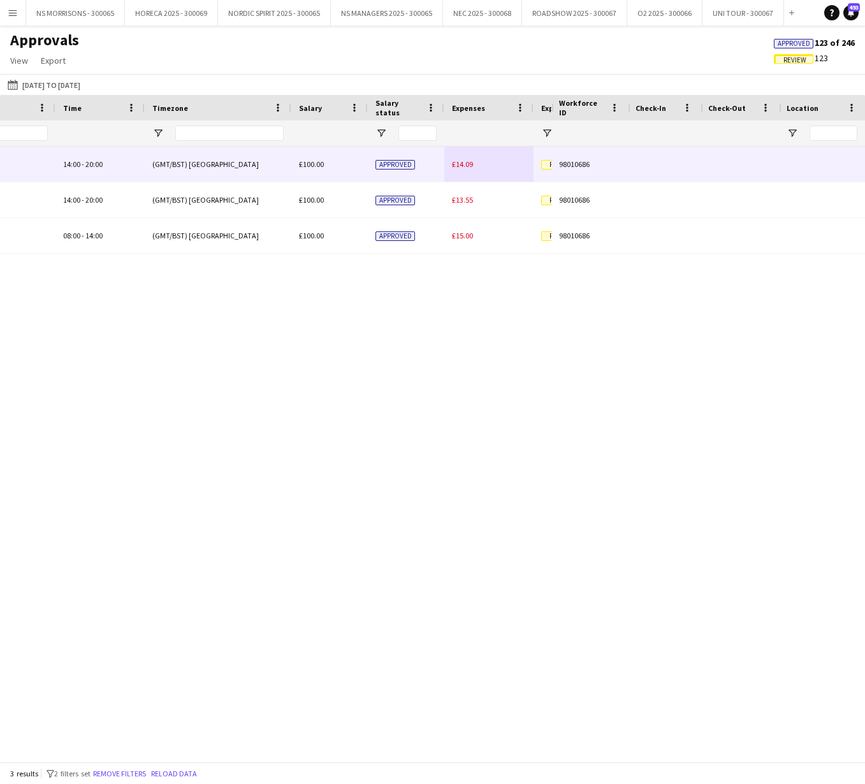
type input "***"
click at [461, 162] on span "£14.09" at bounding box center [462, 164] width 21 height 10
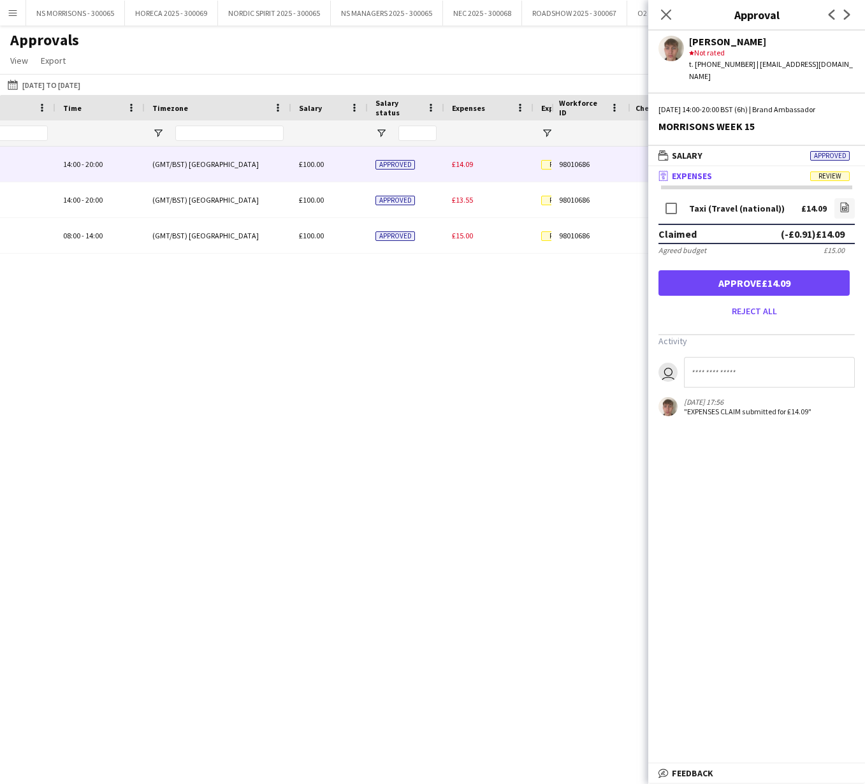
drag, startPoint x: 842, startPoint y: 197, endPoint x: 823, endPoint y: 192, distance: 20.2
click at [842, 206] on icon at bounding box center [844, 208] width 5 height 4
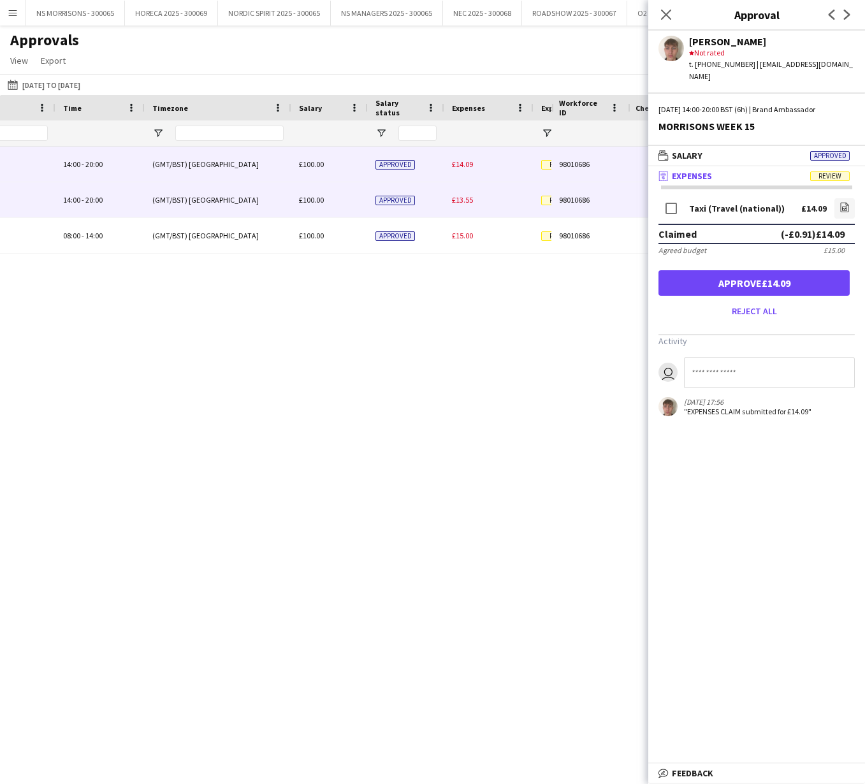
click at [454, 198] on span "£13.55" at bounding box center [462, 200] width 21 height 10
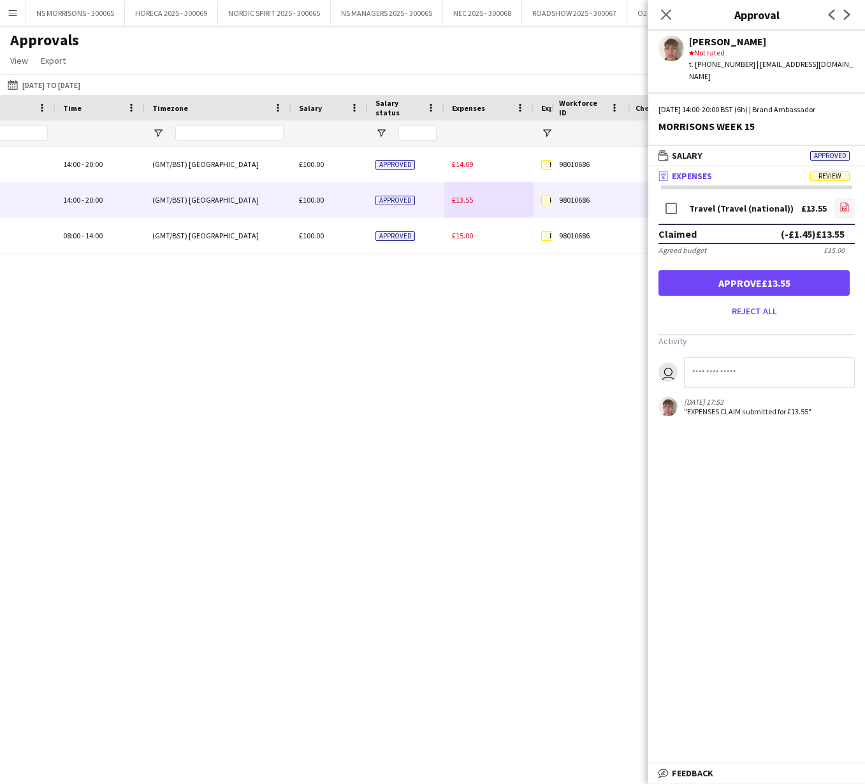
click at [844, 202] on icon "file-image" at bounding box center [844, 207] width 10 height 10
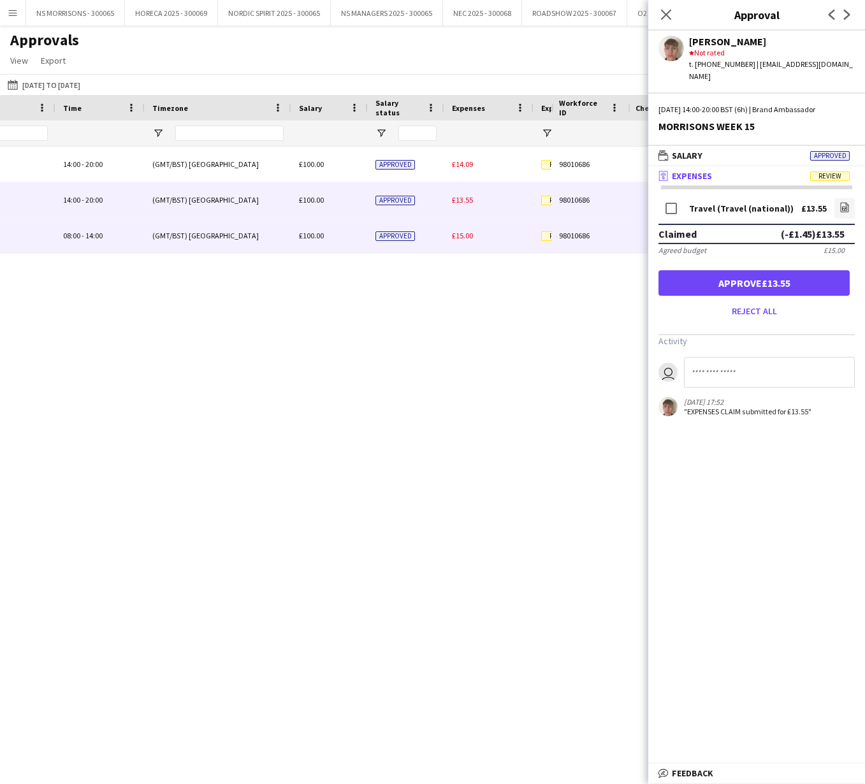
click at [449, 238] on div "£15.00" at bounding box center [488, 235] width 89 height 35
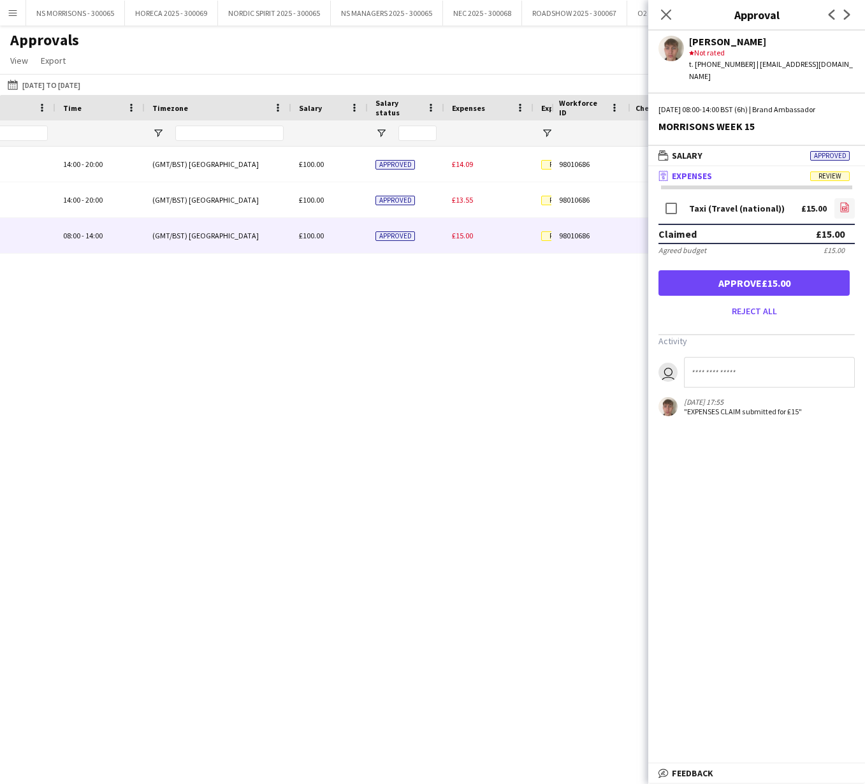
click at [847, 202] on icon "file-image" at bounding box center [844, 207] width 10 height 10
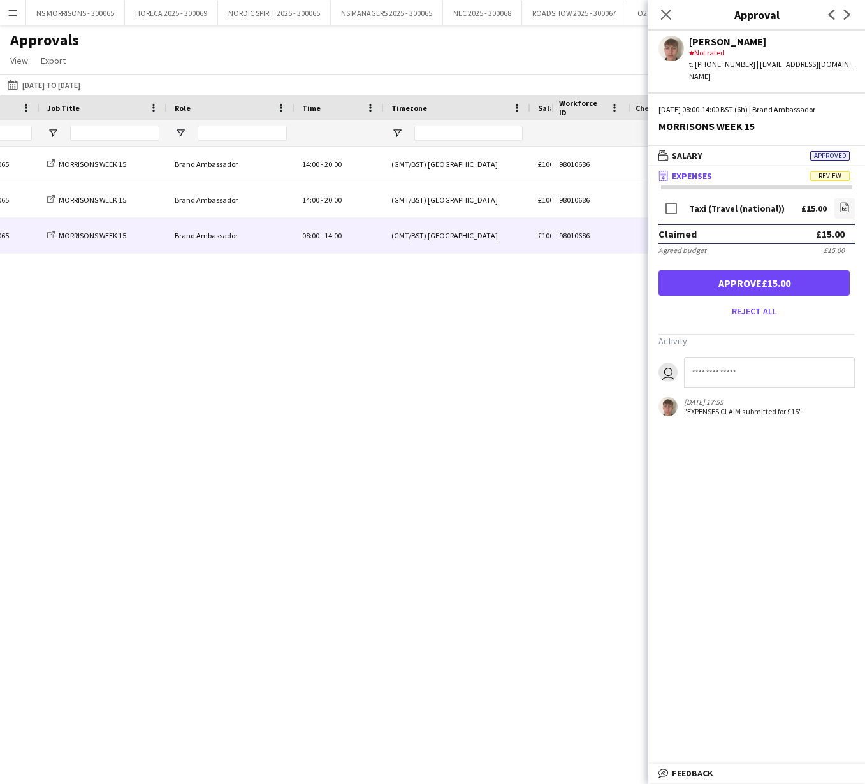
click at [841, 275] on button "Approve £15.00" at bounding box center [753, 282] width 191 height 25
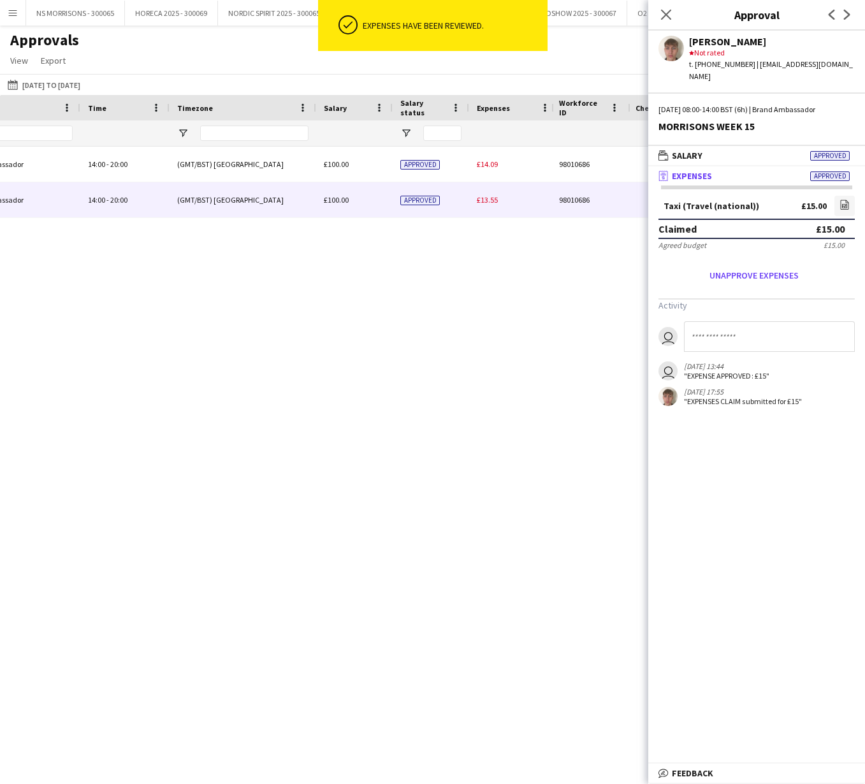
click at [507, 201] on div "£13.55" at bounding box center [513, 199] width 89 height 35
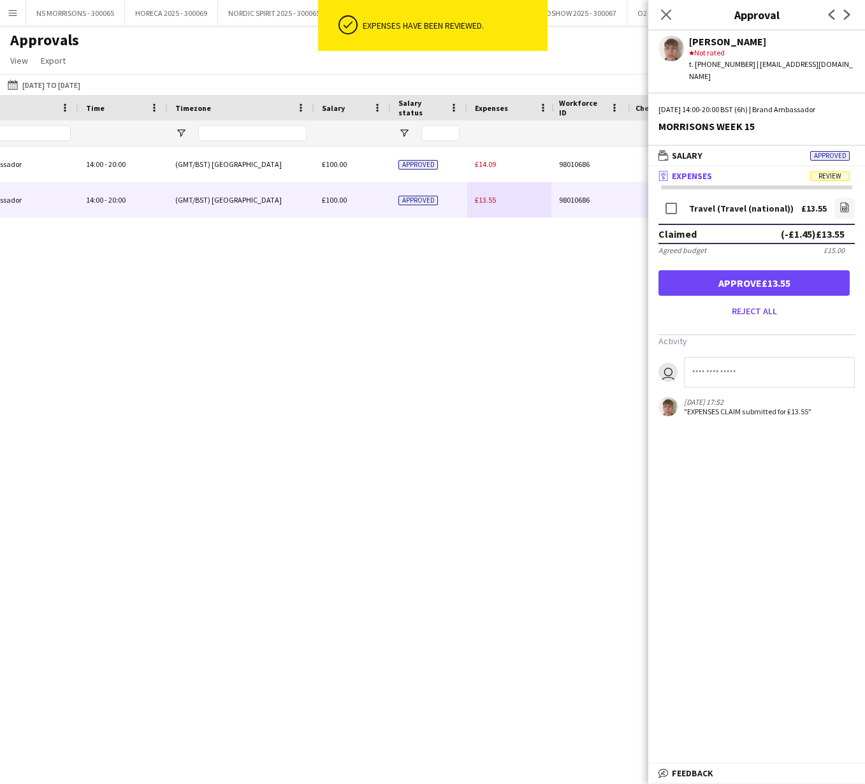
click at [821, 270] on button "Approve £13.55" at bounding box center [753, 282] width 191 height 25
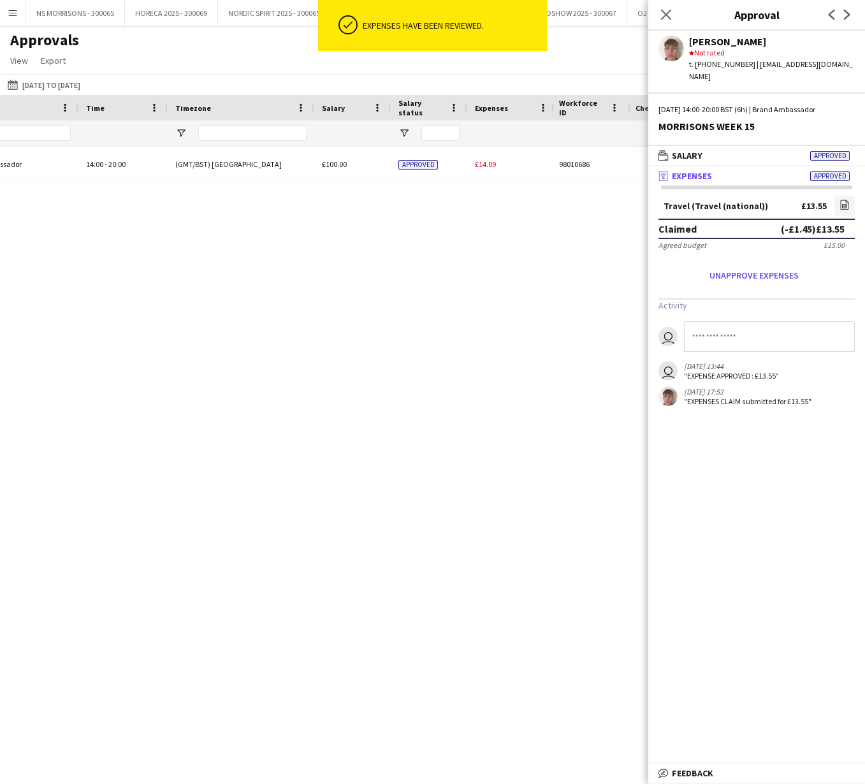
click at [495, 161] on span "£14.09" at bounding box center [485, 164] width 21 height 10
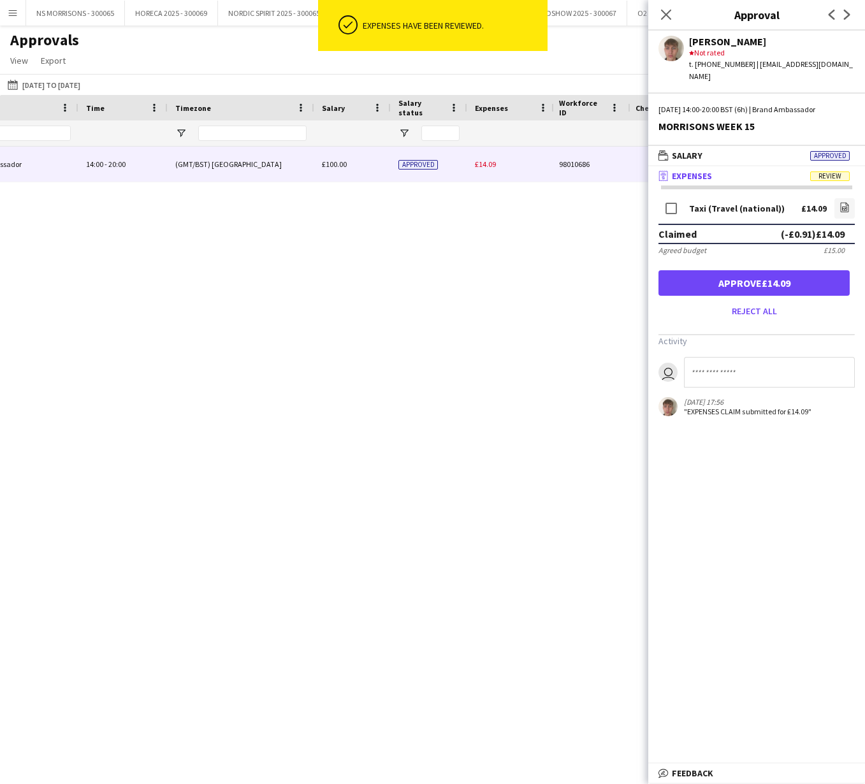
click at [796, 271] on button "Approve £14.09" at bounding box center [753, 282] width 191 height 25
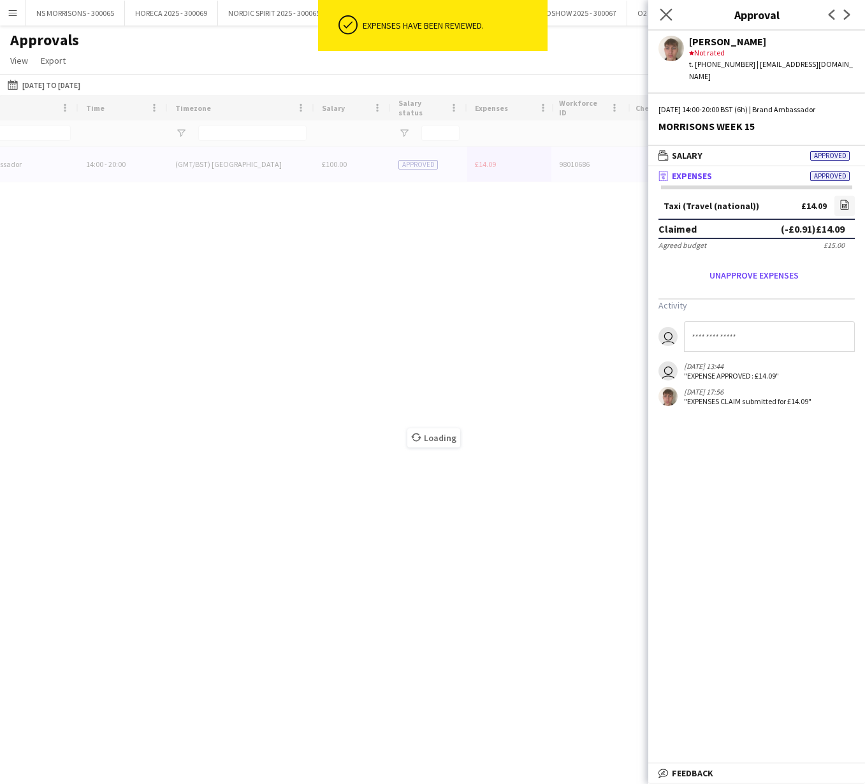
click at [663, 16] on icon "Close pop-in" at bounding box center [665, 14] width 12 height 12
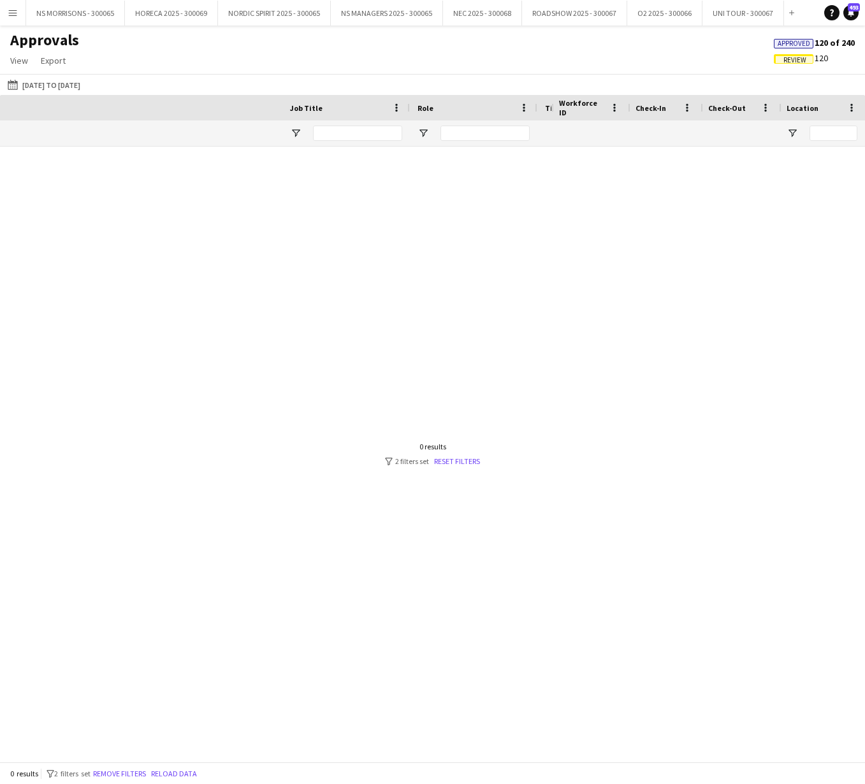
scroll to position [0, -21]
type input "*"
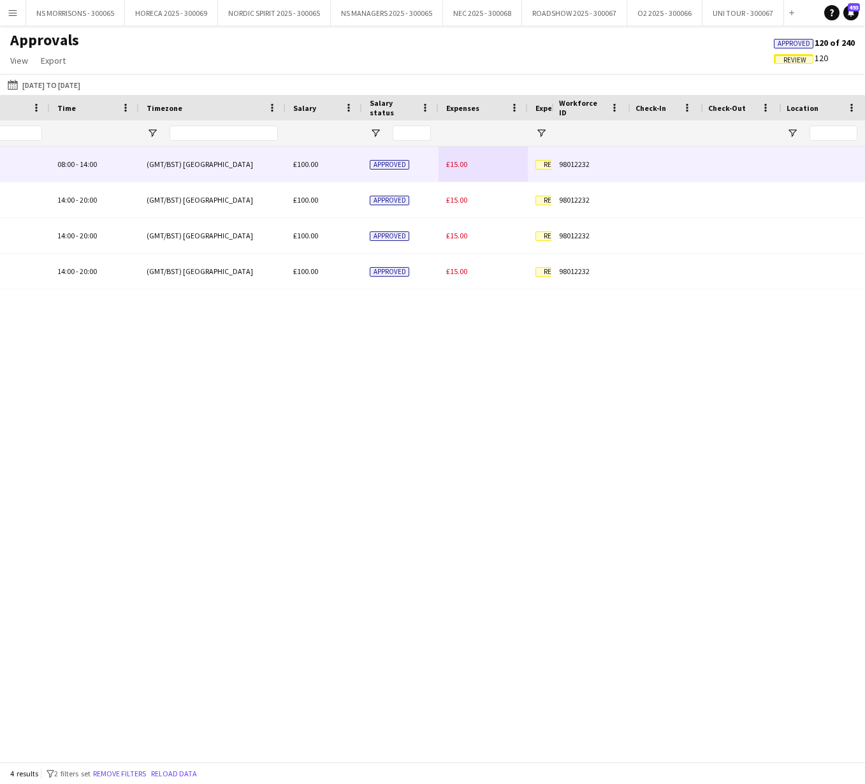
type input "****"
click at [457, 162] on span "£15.00" at bounding box center [456, 164] width 21 height 10
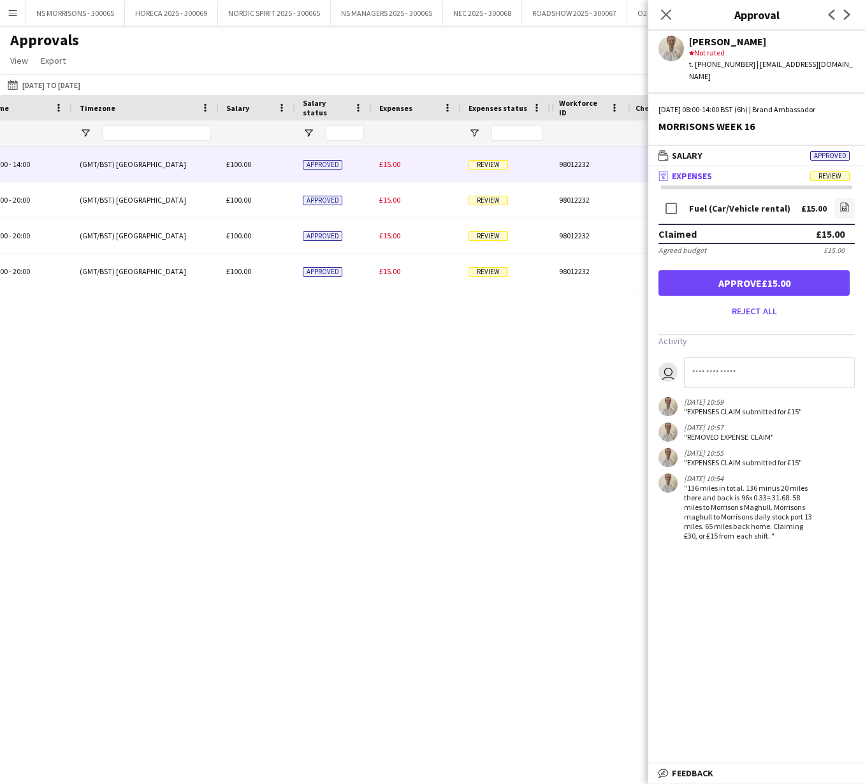
click at [696, 270] on button "Approve £15.00" at bounding box center [753, 282] width 191 height 25
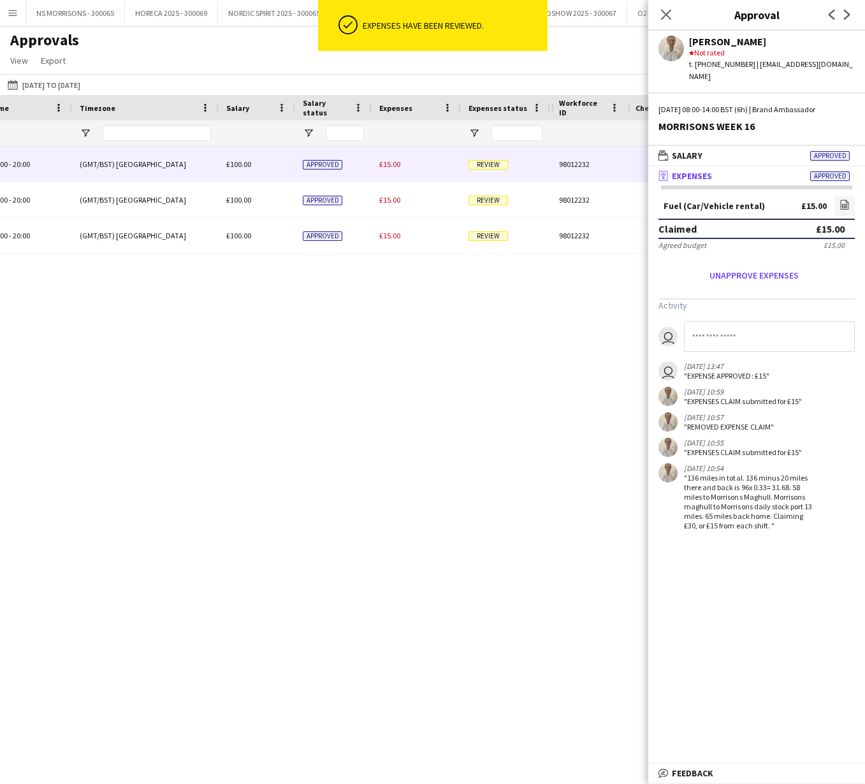
click at [392, 168] on span "£15.00" at bounding box center [389, 164] width 21 height 10
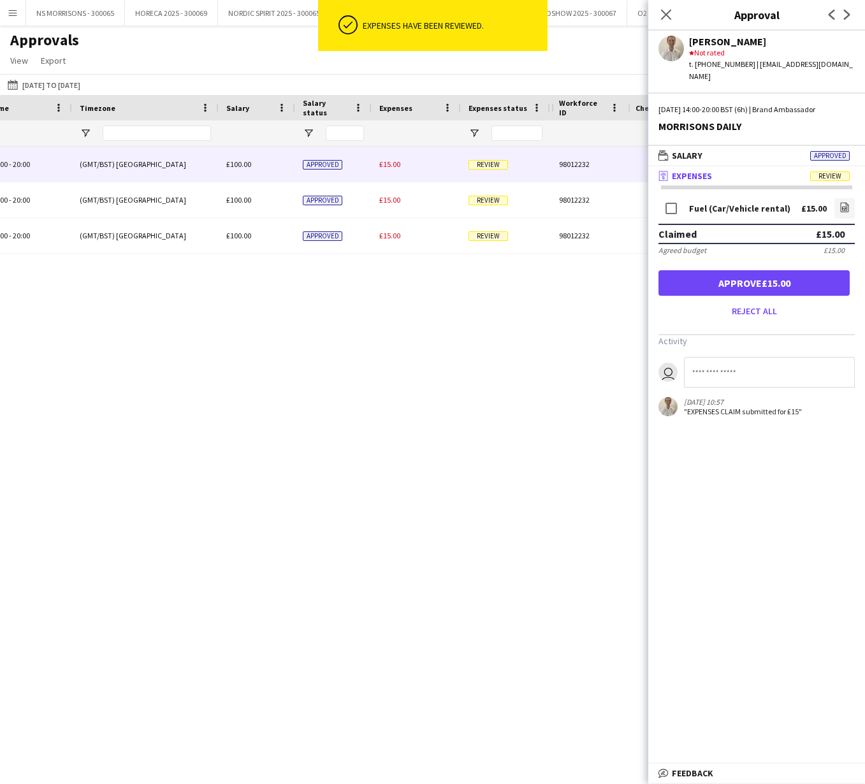
click at [751, 273] on button "Approve £15.00" at bounding box center [753, 282] width 191 height 25
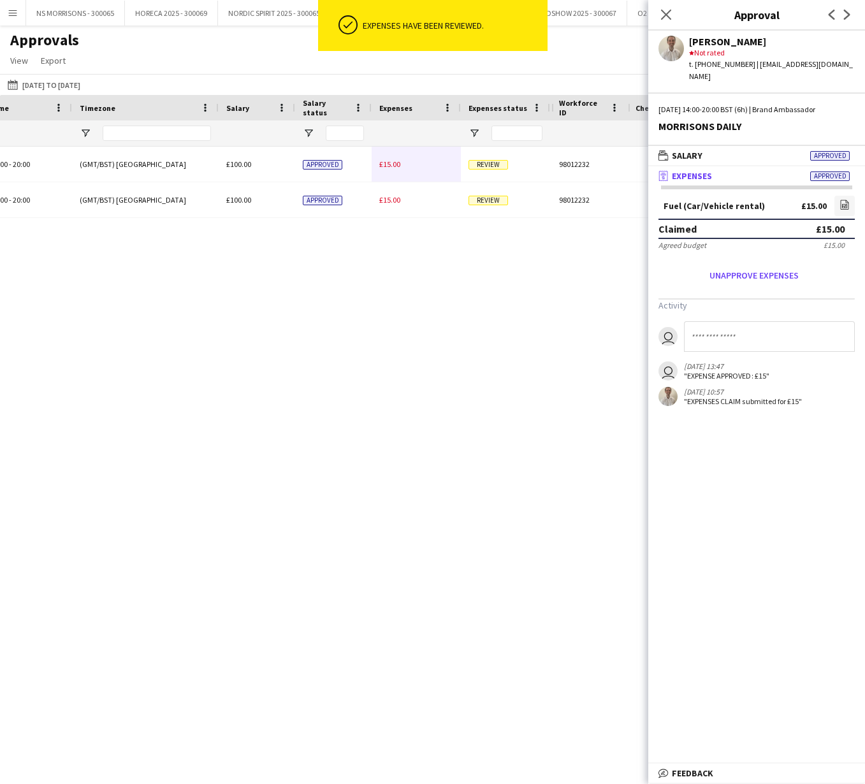
click at [390, 162] on span "£15.00" at bounding box center [389, 164] width 21 height 10
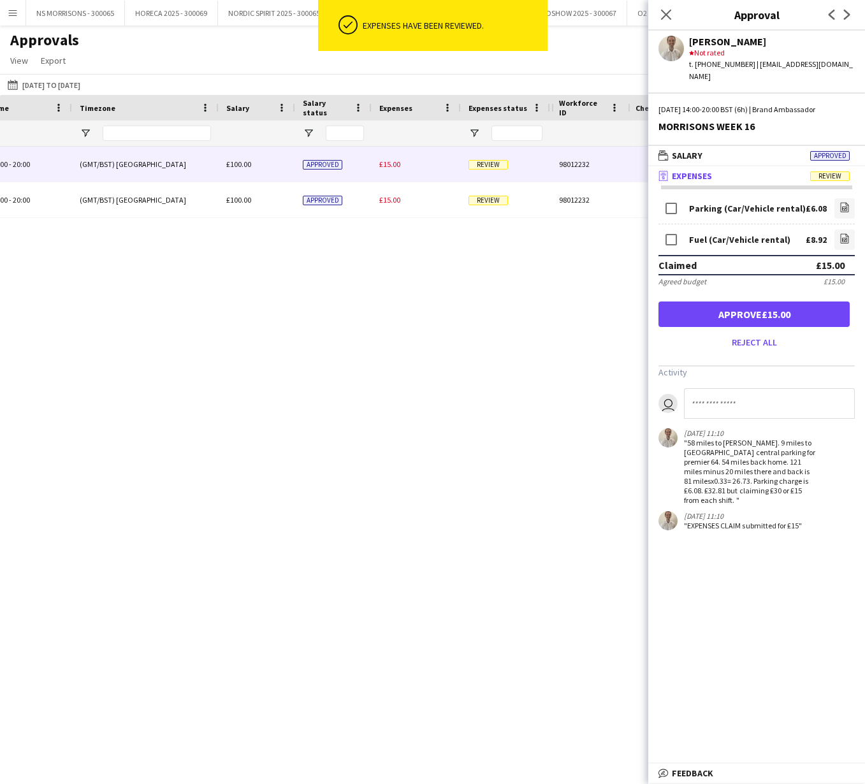
click at [683, 301] on button "Approve £15.00" at bounding box center [753, 313] width 191 height 25
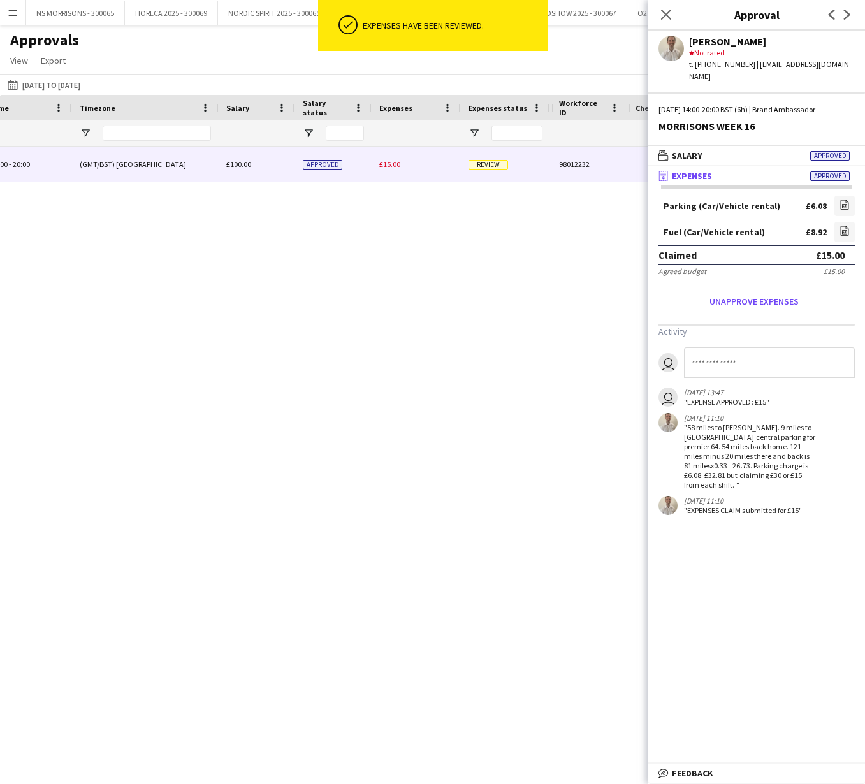
click at [393, 167] on span "£15.00" at bounding box center [389, 164] width 21 height 10
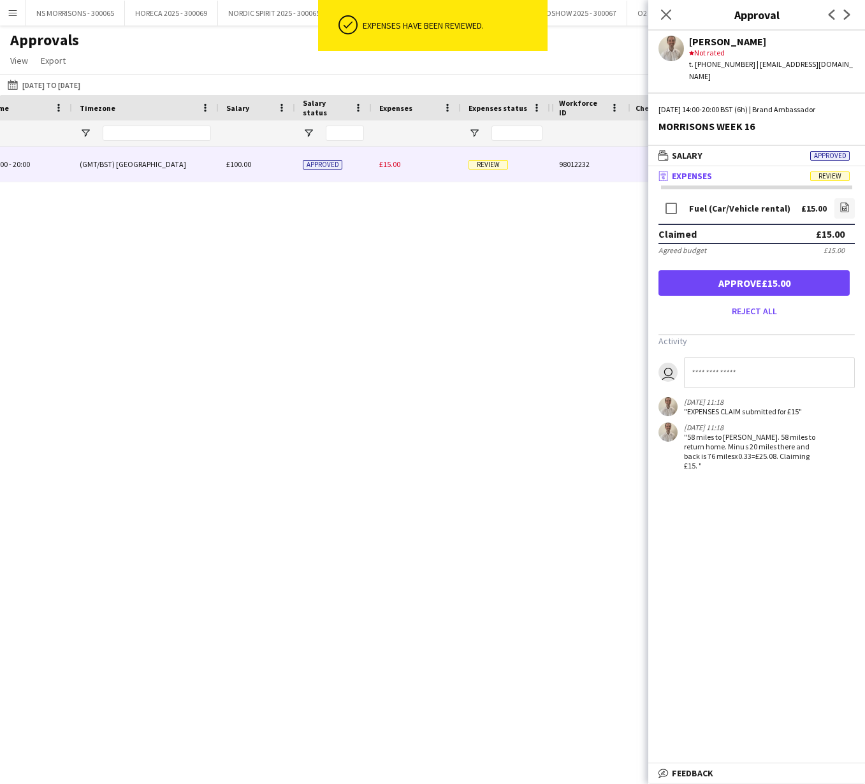
click at [728, 275] on button "Approve £15.00" at bounding box center [753, 282] width 191 height 25
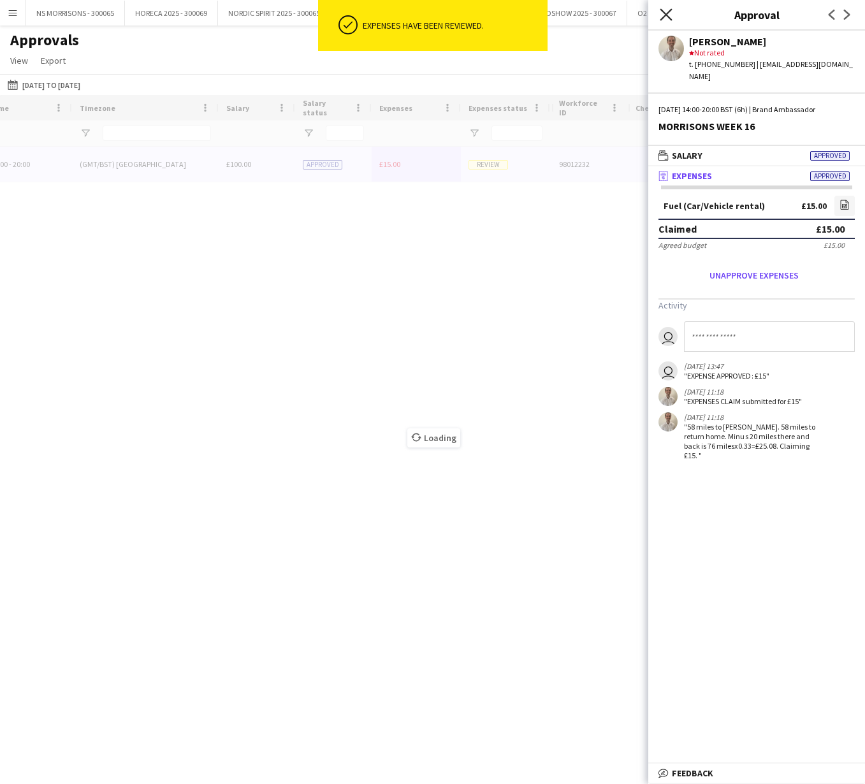
click at [661, 20] on icon "Close pop-in" at bounding box center [665, 14] width 12 height 12
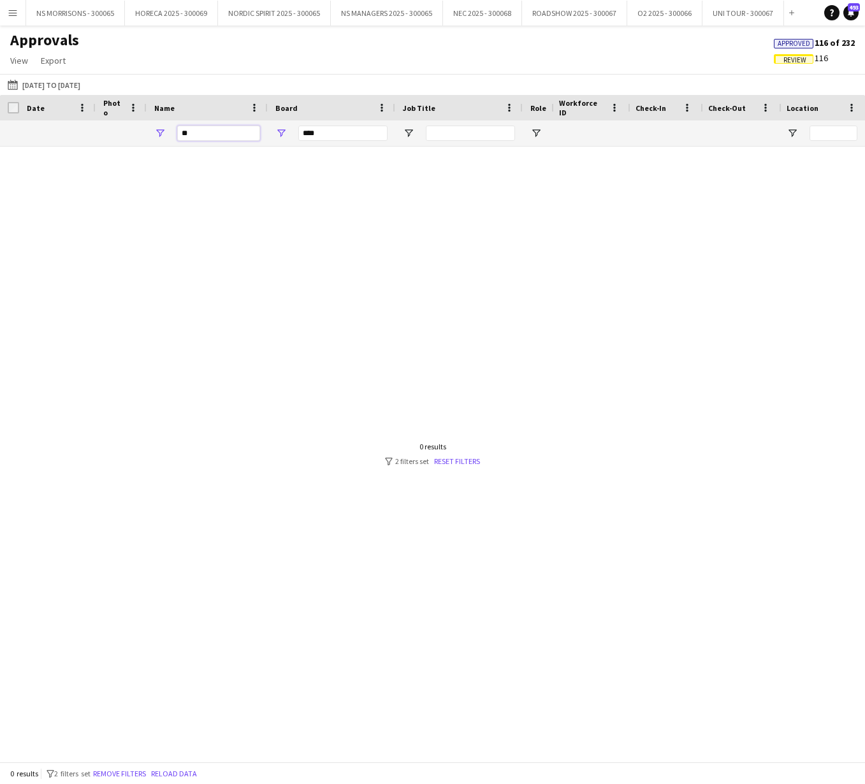
type input "*"
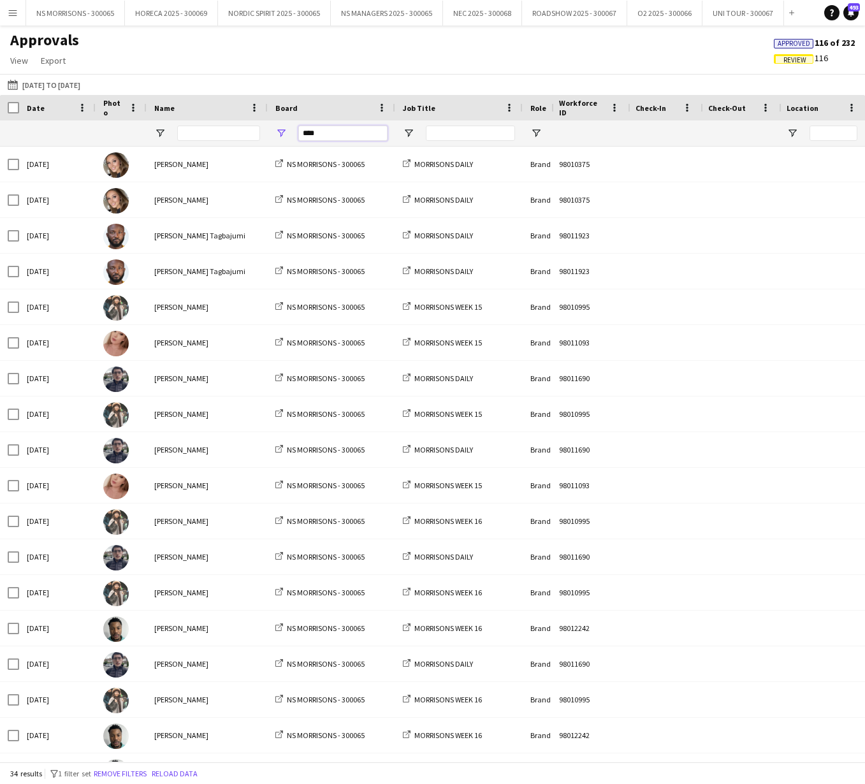
drag, startPoint x: 331, startPoint y: 136, endPoint x: 374, endPoint y: 139, distance: 42.8
click at [375, 139] on input "****" at bounding box center [342, 133] width 89 height 15
